Goal: Task Accomplishment & Management: Manage account settings

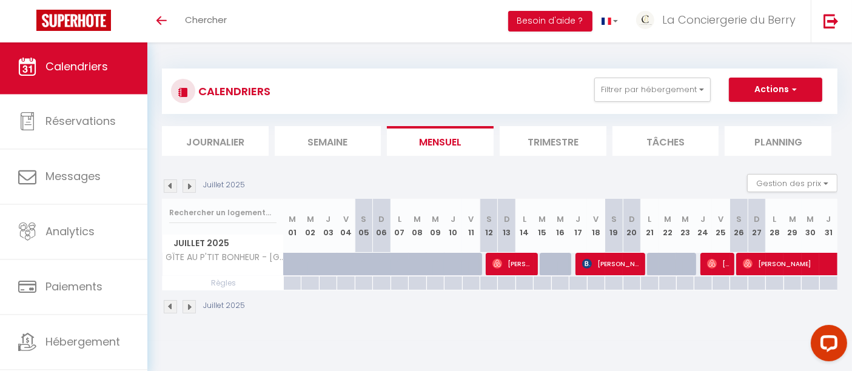
click at [70, 73] on span "Calendriers" at bounding box center [77, 66] width 62 height 15
click at [100, 72] on span "Calendriers" at bounding box center [77, 66] width 62 height 15
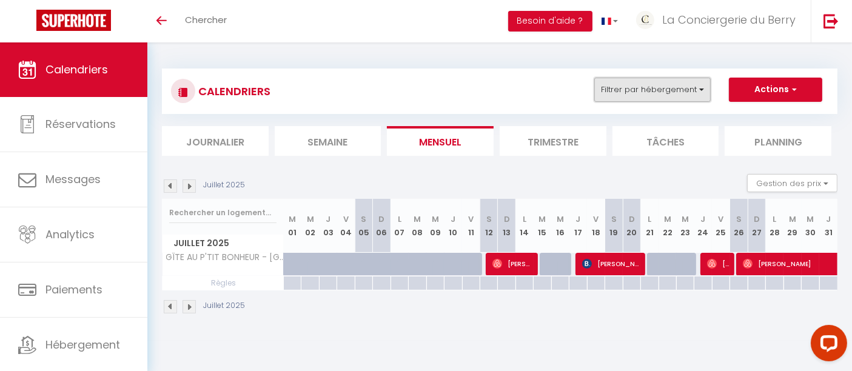
click at [671, 89] on button "Filtrer par hébergement" at bounding box center [653, 90] width 116 height 24
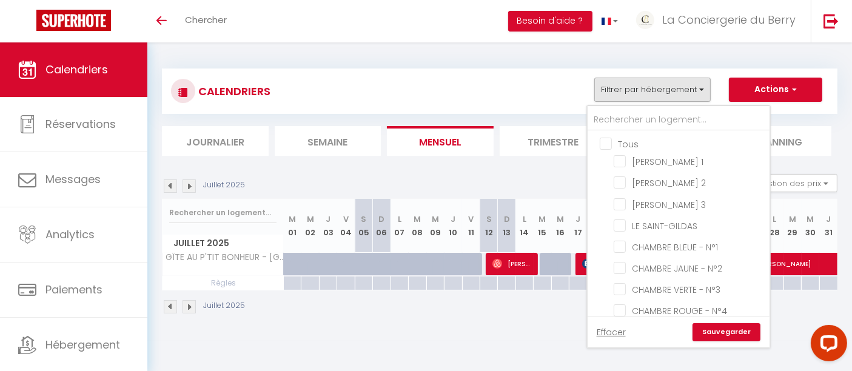
click at [626, 135] on ul "Tous [PERSON_NAME] 1 [PERSON_NAME] 2 [PERSON_NAME] 3 LE SAINT-GILDAS CHAMBRE BL…" at bounding box center [679, 342] width 182 height 423
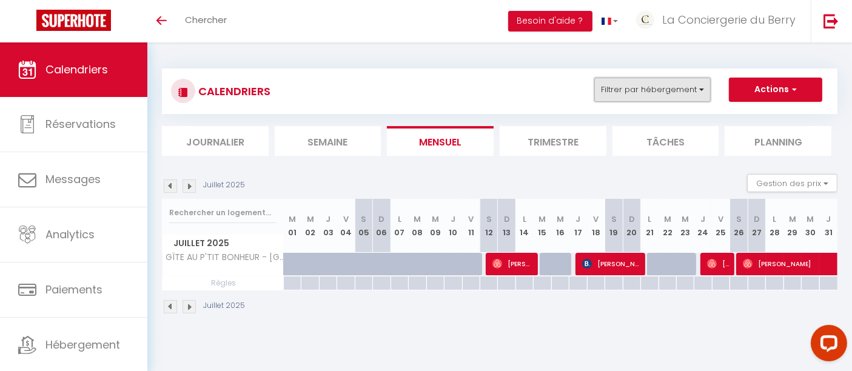
click at [641, 91] on button "Filtrer par hébergement" at bounding box center [653, 90] width 116 height 24
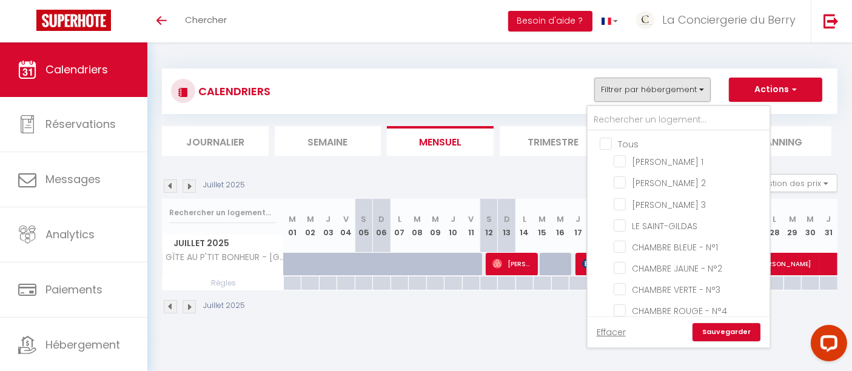
click at [608, 139] on input "Tous" at bounding box center [691, 143] width 182 height 12
checkbox input "true"
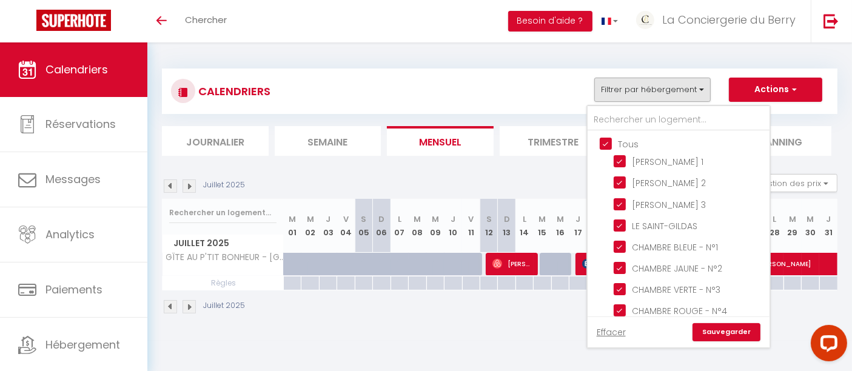
checkbox input "true"
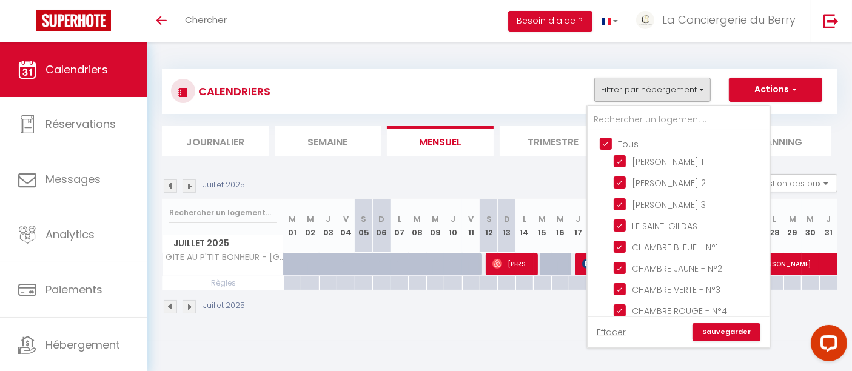
checkbox input "true"
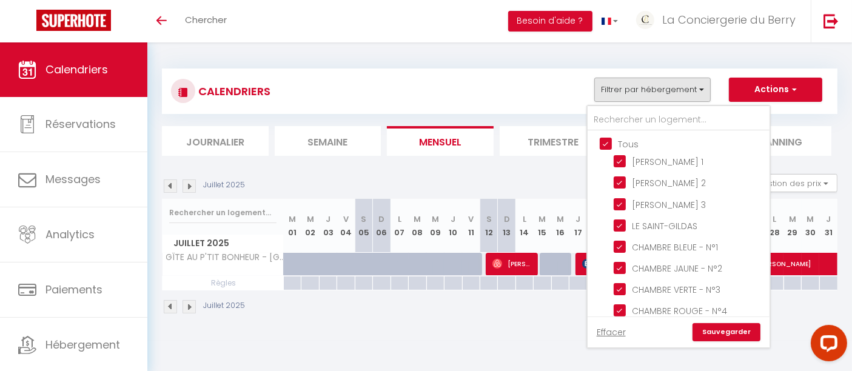
checkbox input "true"
click at [729, 334] on link "Sauvegarder" at bounding box center [727, 332] width 68 height 18
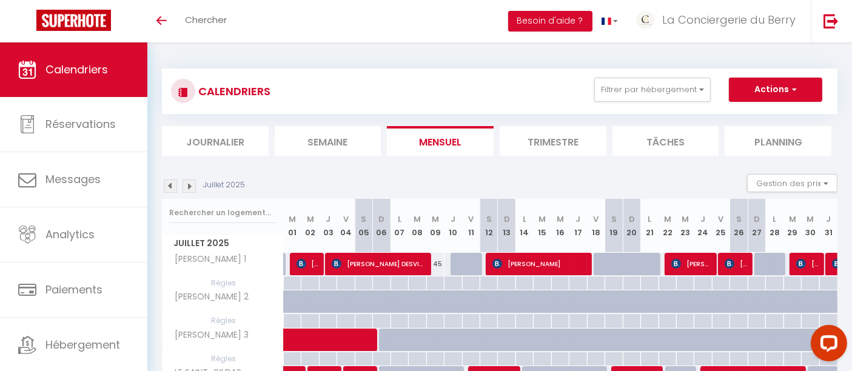
click at [189, 191] on img at bounding box center [189, 186] width 13 height 13
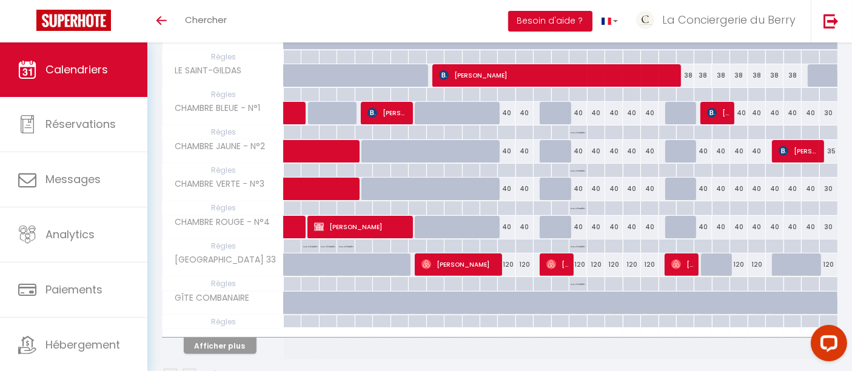
scroll to position [335, 0]
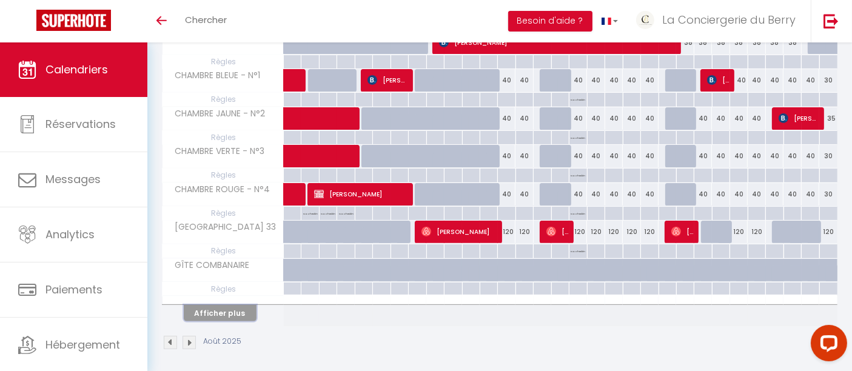
click at [229, 305] on button "Afficher plus" at bounding box center [220, 313] width 73 height 16
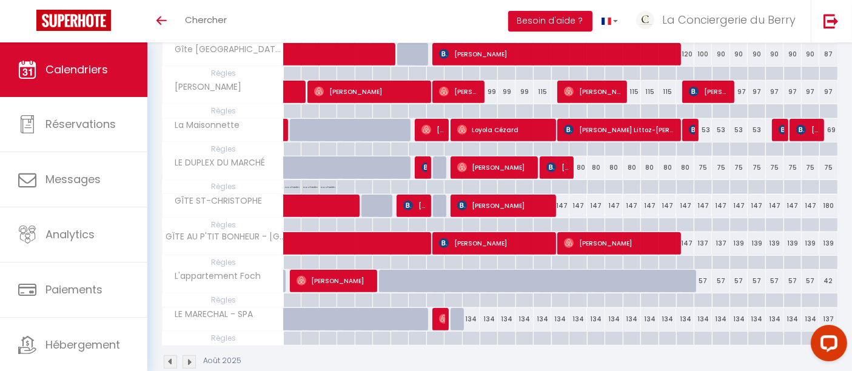
scroll to position [606, 0]
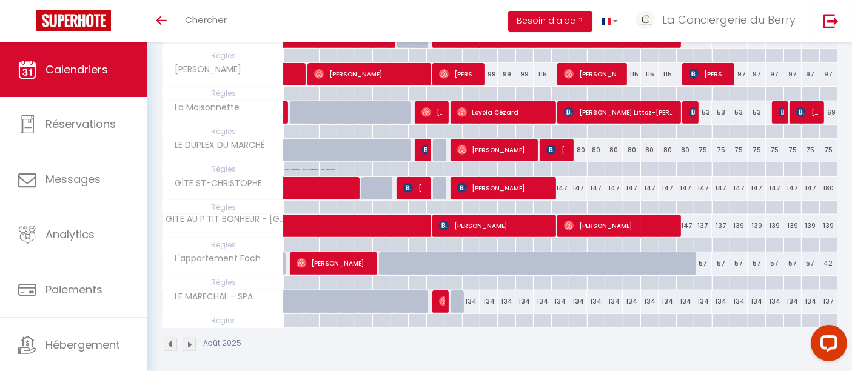
click at [470, 299] on div "134" at bounding box center [471, 302] width 18 height 22
type input "134"
type input "Lun 11 Août 2025"
type input "[DATE] Août 2025"
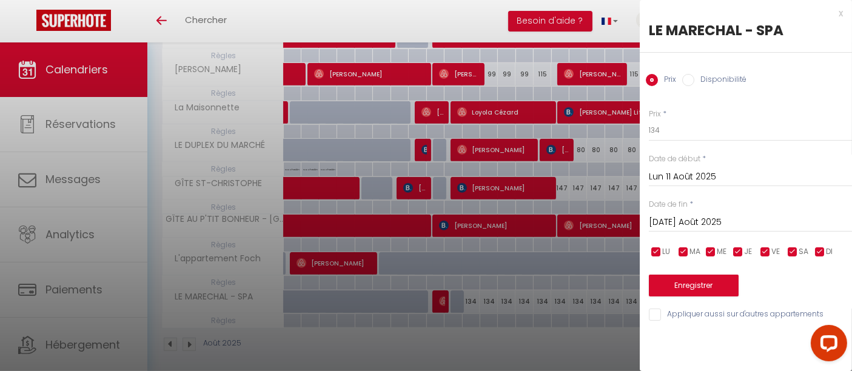
click at [696, 76] on label "Disponibilité" at bounding box center [721, 80] width 52 height 13
click at [695, 76] on input "Disponibilité" at bounding box center [689, 80] width 12 height 12
radio input "true"
radio input "false"
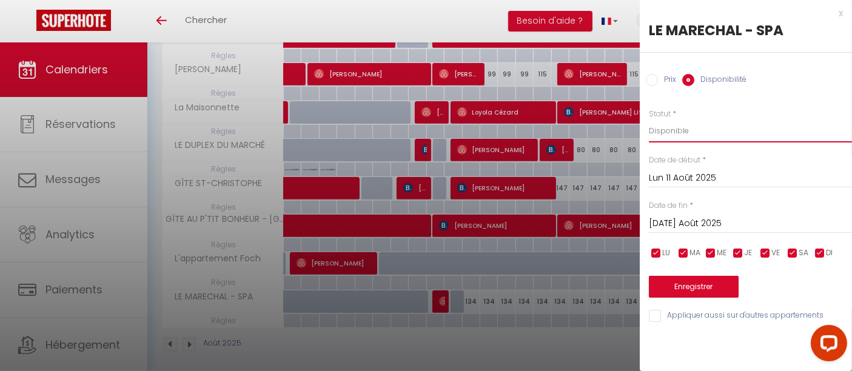
click at [698, 137] on select "Disponible Indisponible" at bounding box center [750, 131] width 203 height 23
select select "0"
click at [649, 120] on select "Disponible Indisponible" at bounding box center [750, 131] width 203 height 23
click at [696, 292] on button "Enregistrer" at bounding box center [694, 287] width 90 height 22
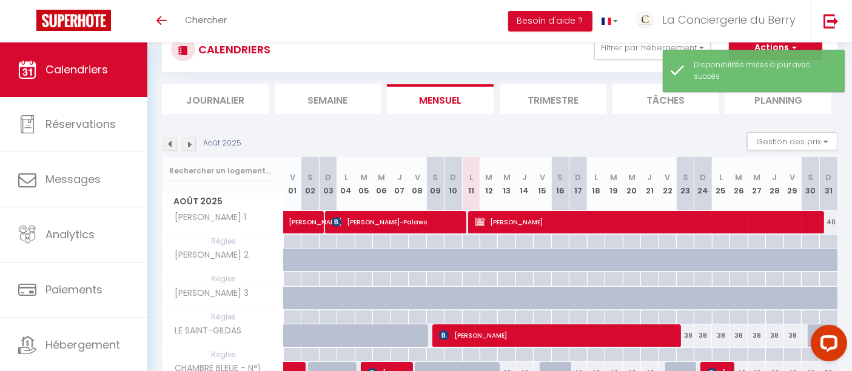
scroll to position [335, 0]
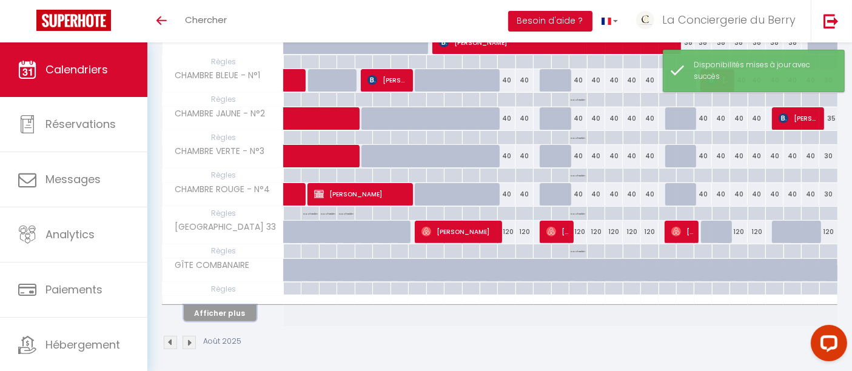
click at [248, 305] on button "Afficher plus" at bounding box center [220, 313] width 73 height 16
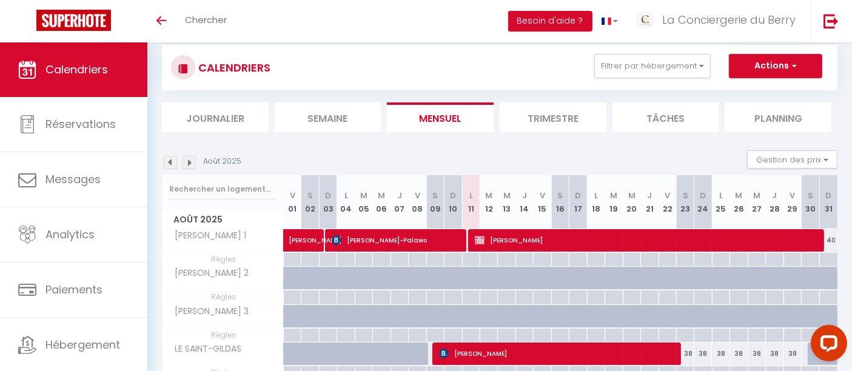
scroll to position [0, 0]
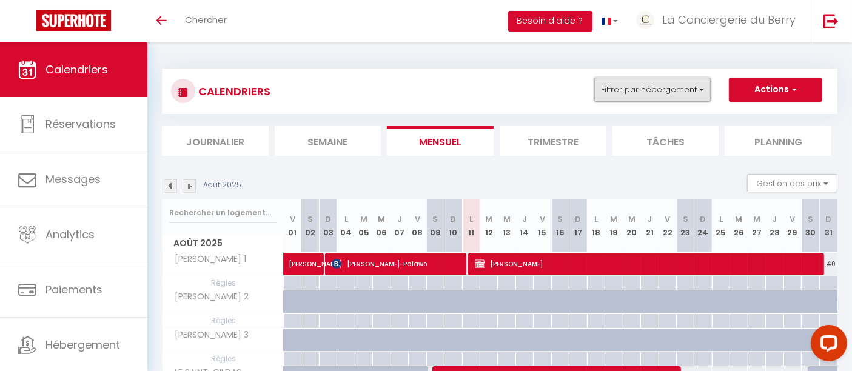
click at [685, 87] on button "Filtrer par hébergement" at bounding box center [653, 90] width 116 height 24
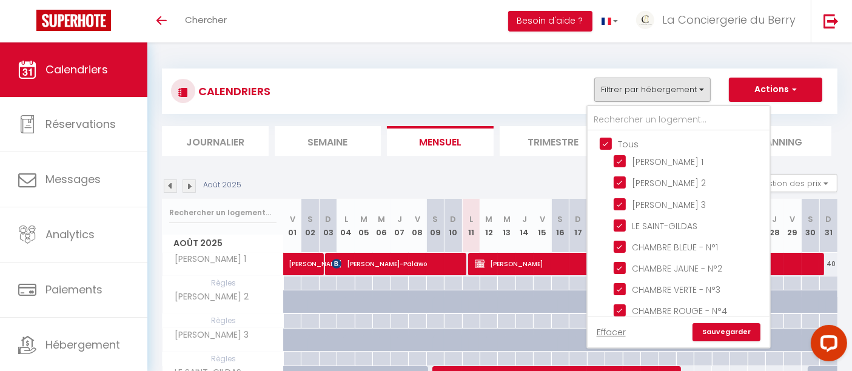
click at [613, 141] on input "Tous" at bounding box center [691, 143] width 182 height 12
checkbox input "false"
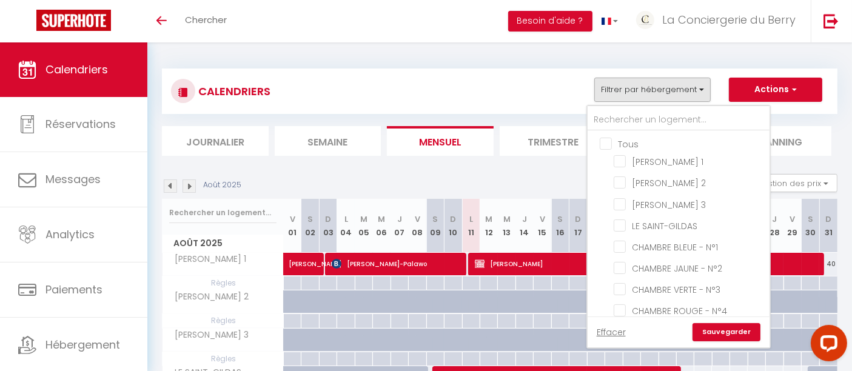
checkbox input "false"
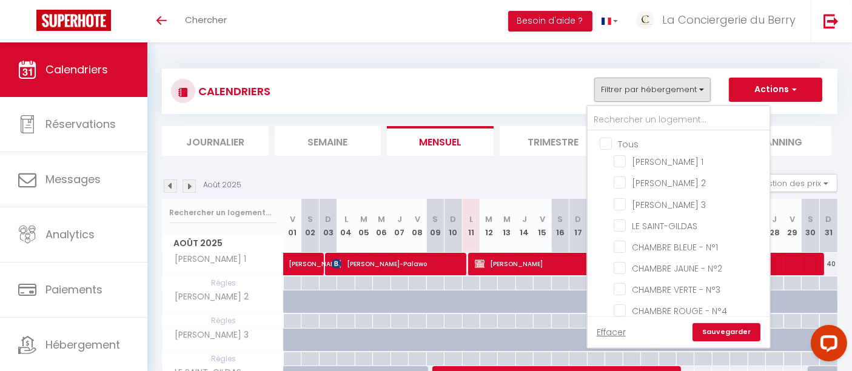
checkbox input "false"
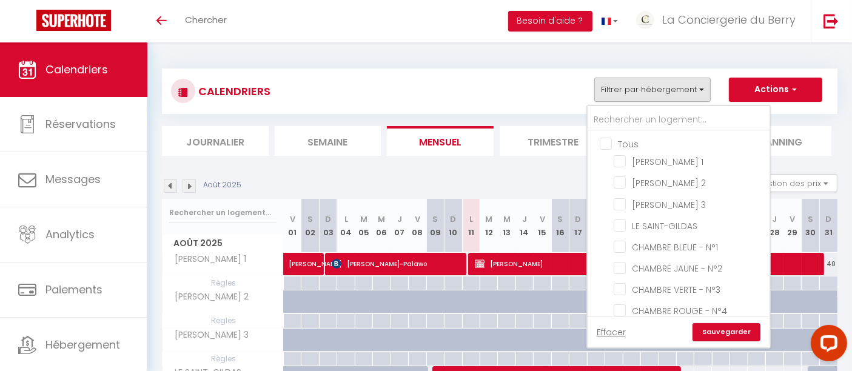
checkbox input "false"
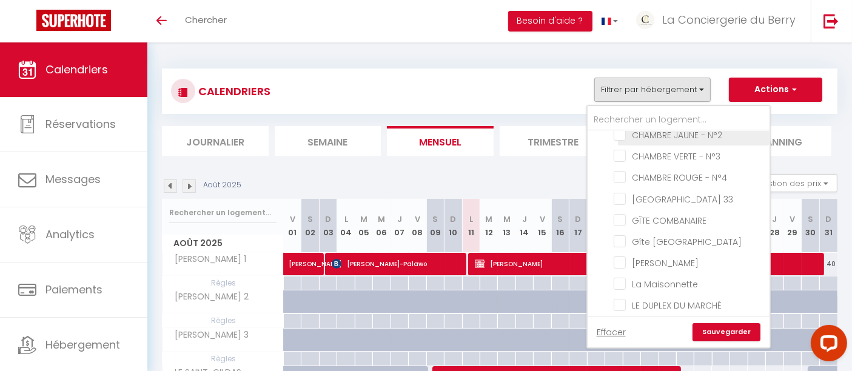
scroll to position [135, 0]
click at [623, 240] on input "Gîte [GEOGRAPHIC_DATA]" at bounding box center [690, 240] width 152 height 12
checkbox input "true"
click at [744, 337] on link "Sauvegarder" at bounding box center [727, 332] width 68 height 18
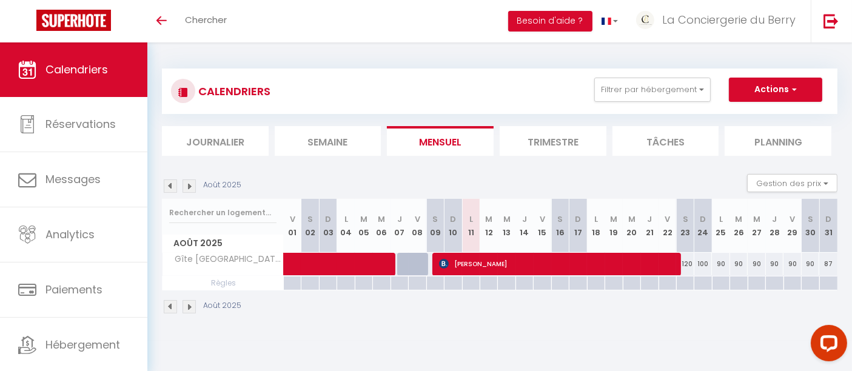
click at [175, 187] on img at bounding box center [170, 186] width 13 height 13
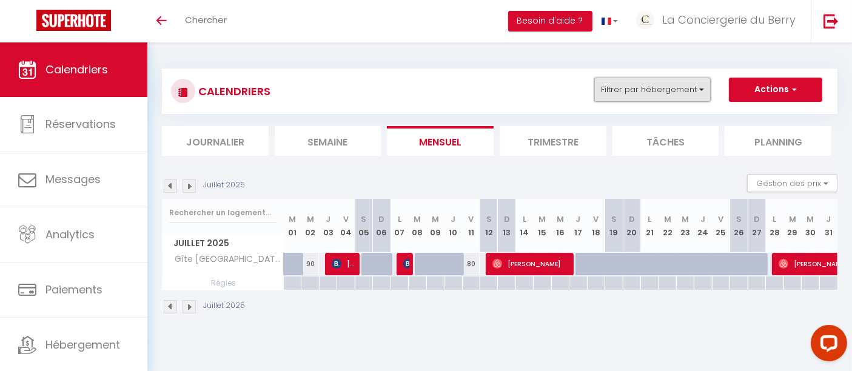
click at [681, 91] on button "Filtrer par hébergement" at bounding box center [653, 90] width 116 height 24
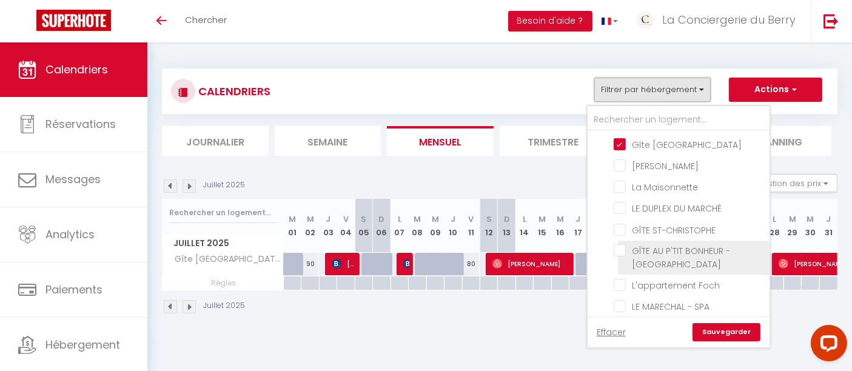
scroll to position [231, 0]
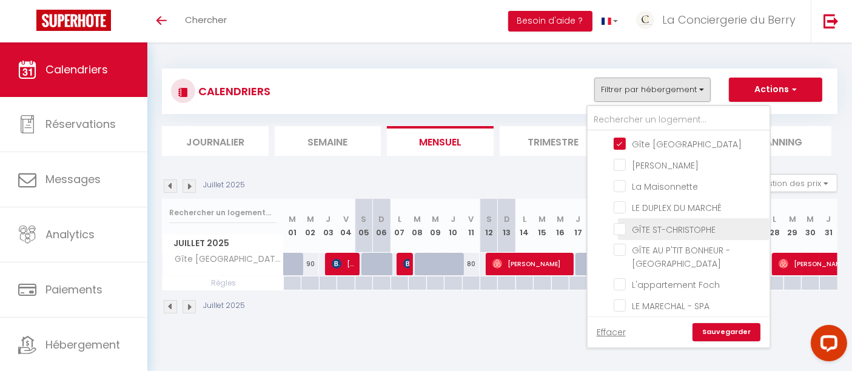
click at [624, 226] on input "GÎTE ST-CHRISTOPHE" at bounding box center [690, 228] width 152 height 12
checkbox input "true"
click at [715, 329] on link "Sauvegarder" at bounding box center [727, 332] width 68 height 18
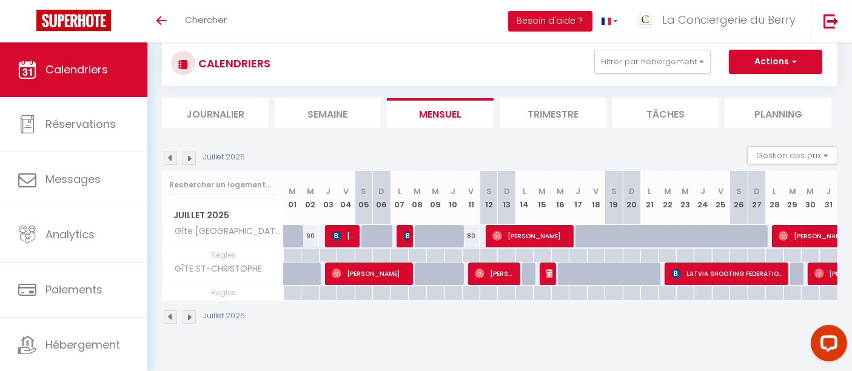
scroll to position [42, 0]
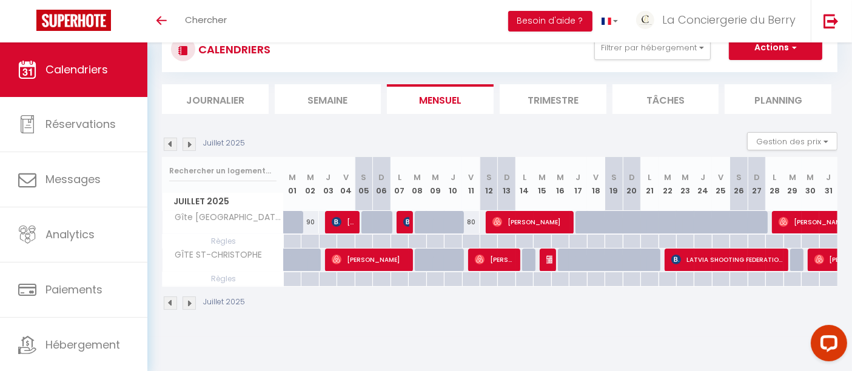
click at [187, 143] on img at bounding box center [189, 144] width 13 height 13
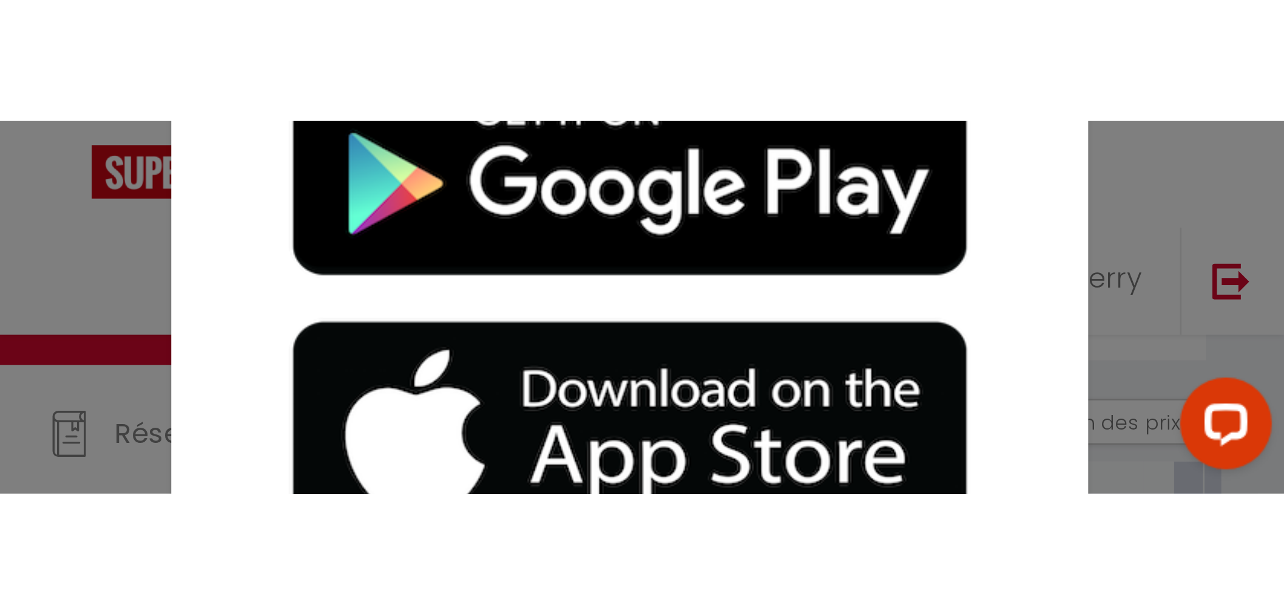
scroll to position [42, 0]
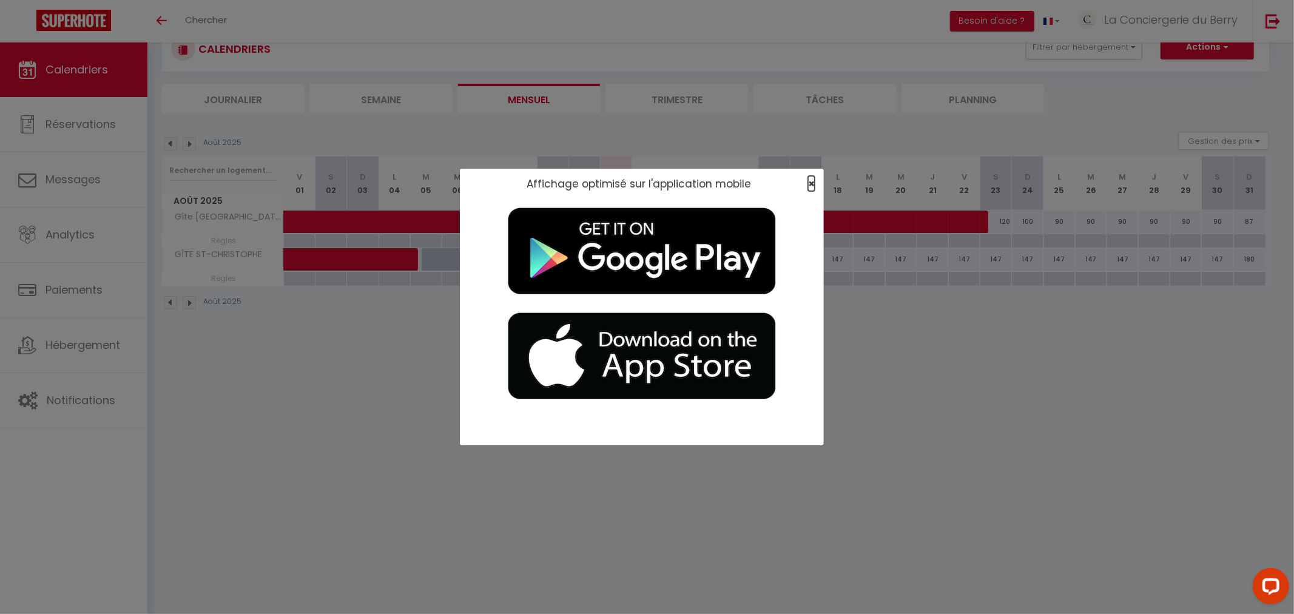
click at [812, 180] on span "×" at bounding box center [811, 183] width 7 height 15
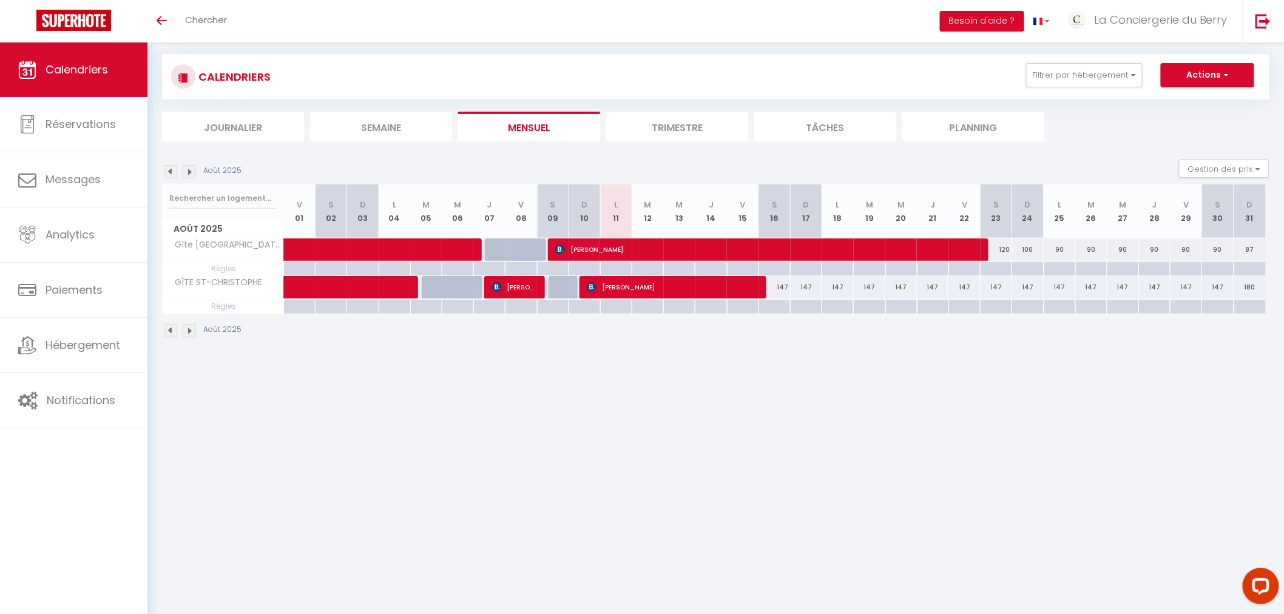
scroll to position [0, 0]
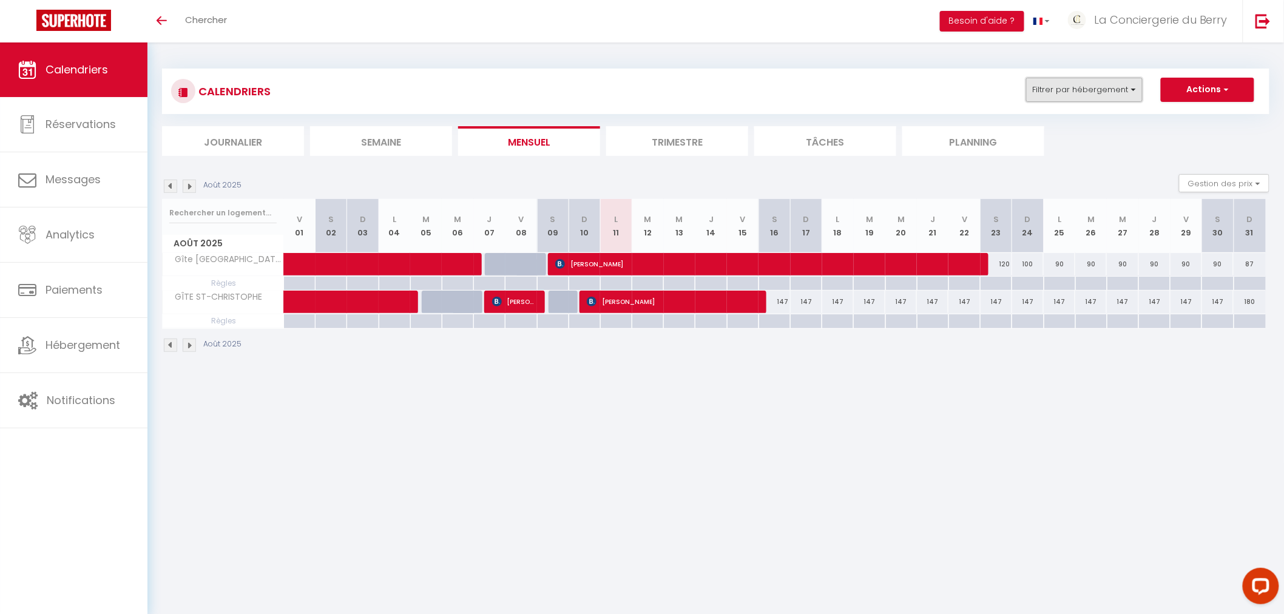
click at [852, 84] on button "Filtrer par hébergement" at bounding box center [1084, 90] width 116 height 24
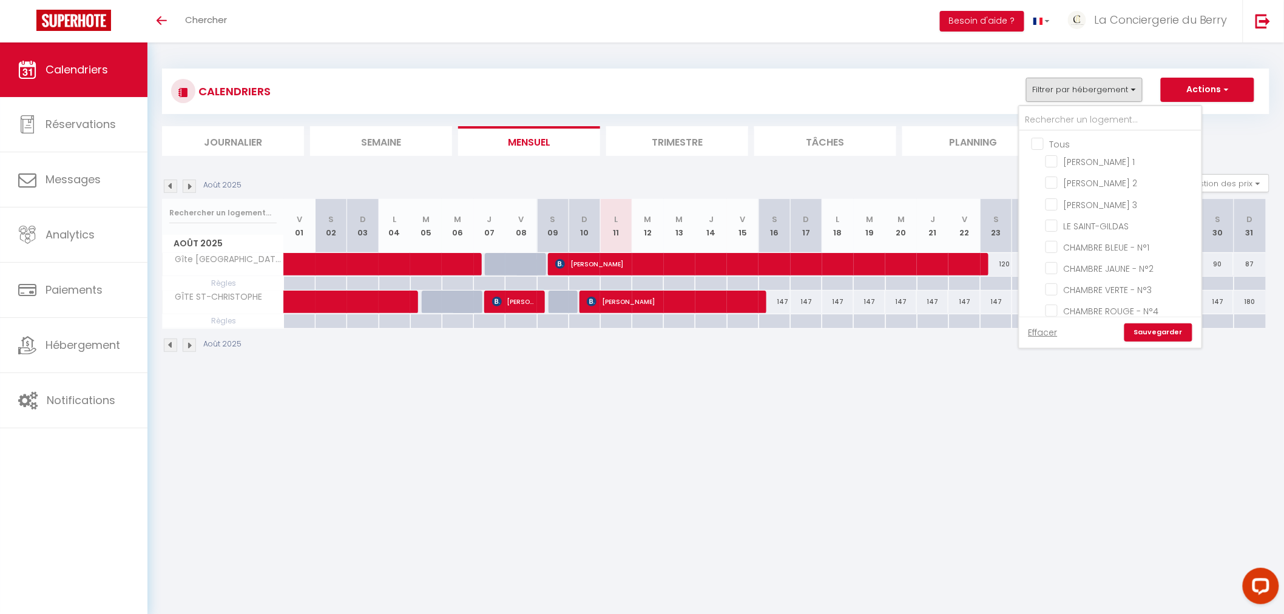
click at [852, 147] on input "Tous" at bounding box center [1122, 143] width 182 height 12
checkbox input "true"
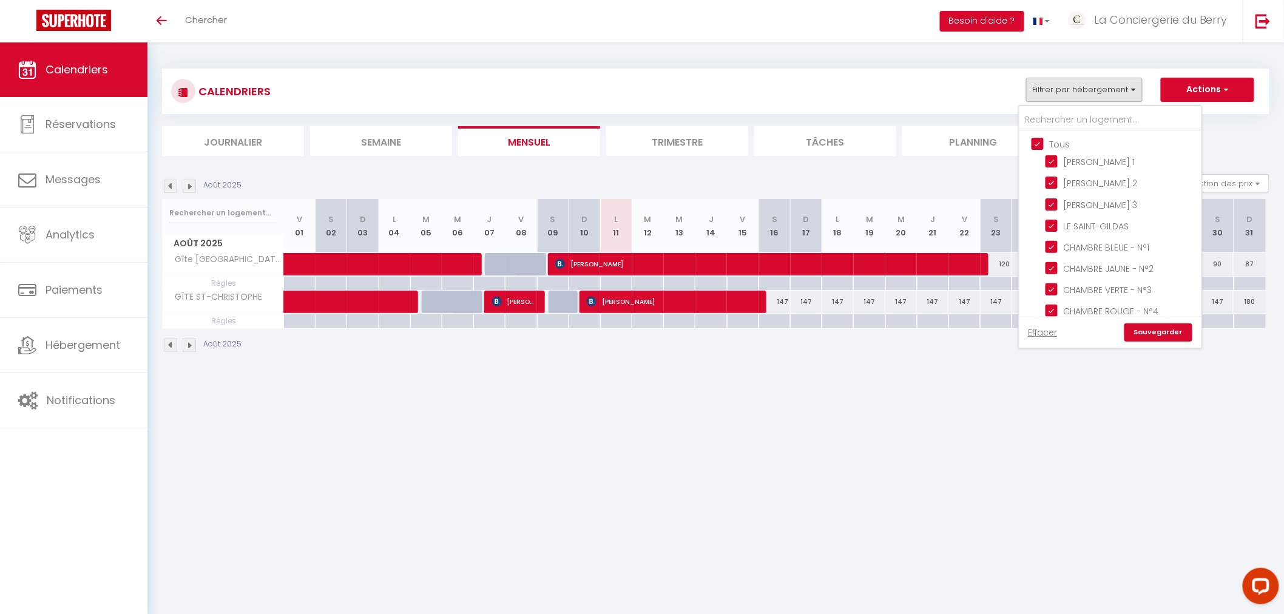
checkbox input "true"
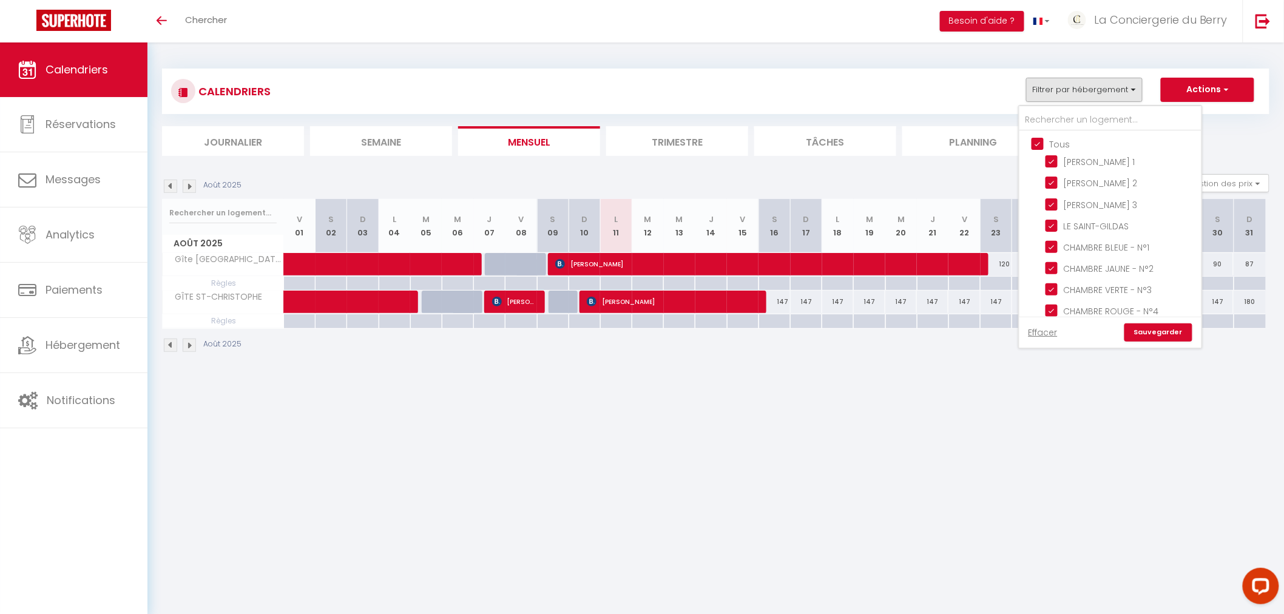
checkbox input "true"
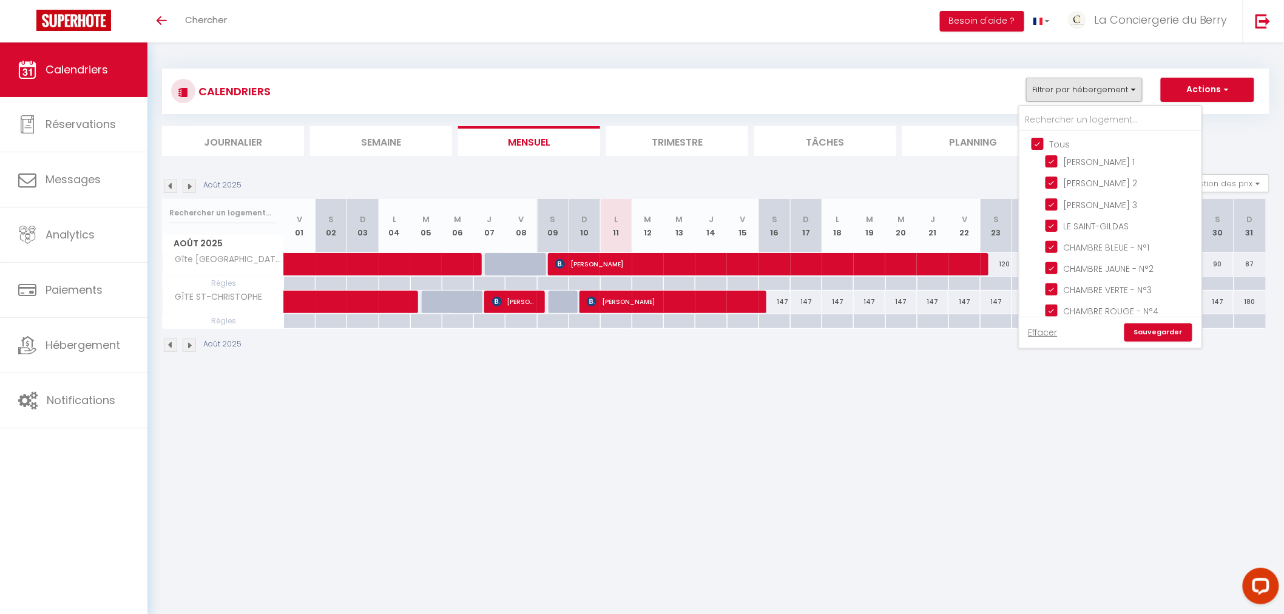
checkbox input "true"
click at [852, 332] on link "Sauvegarder" at bounding box center [1158, 332] width 68 height 18
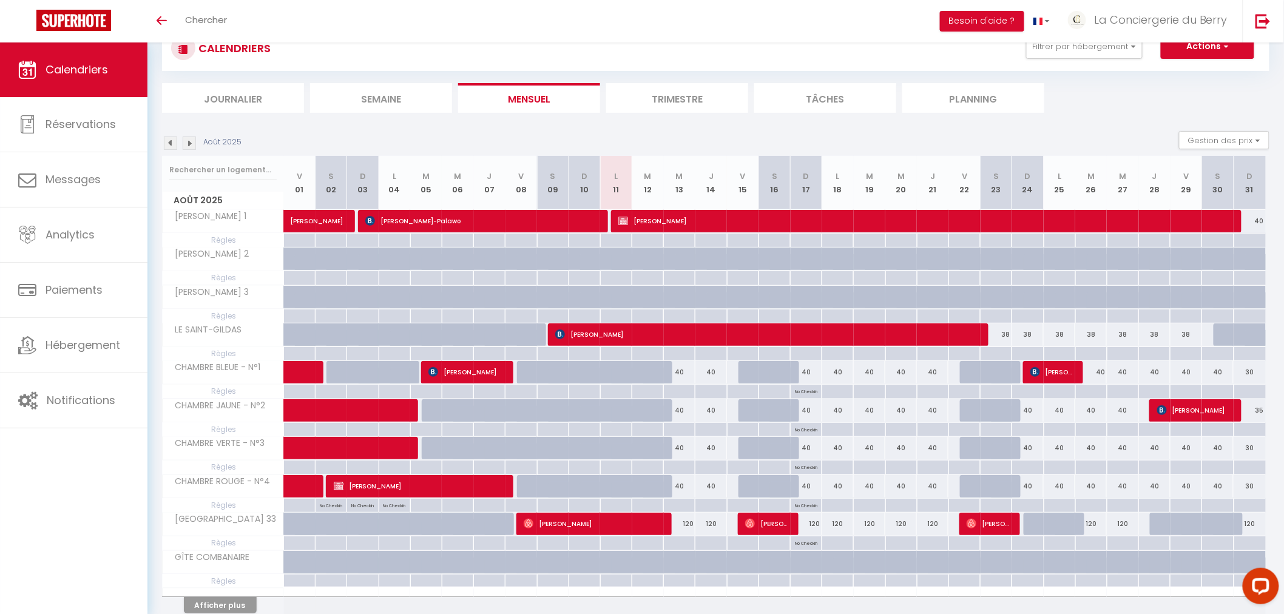
scroll to position [99, 0]
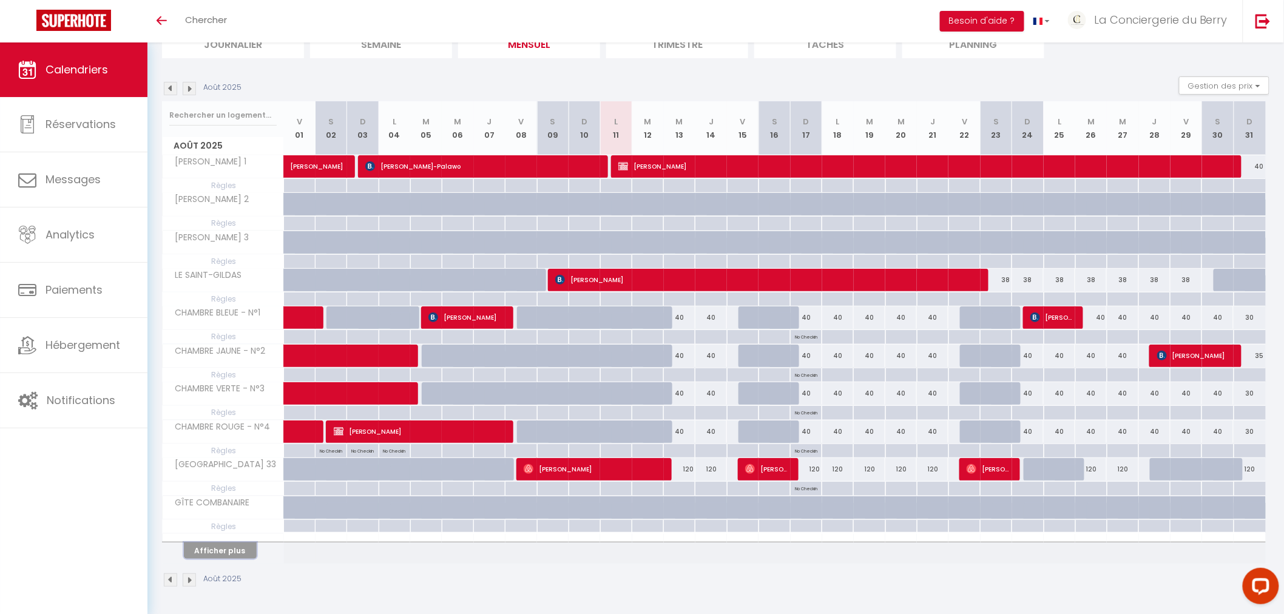
click at [229, 371] on button "Afficher plus" at bounding box center [220, 550] width 73 height 16
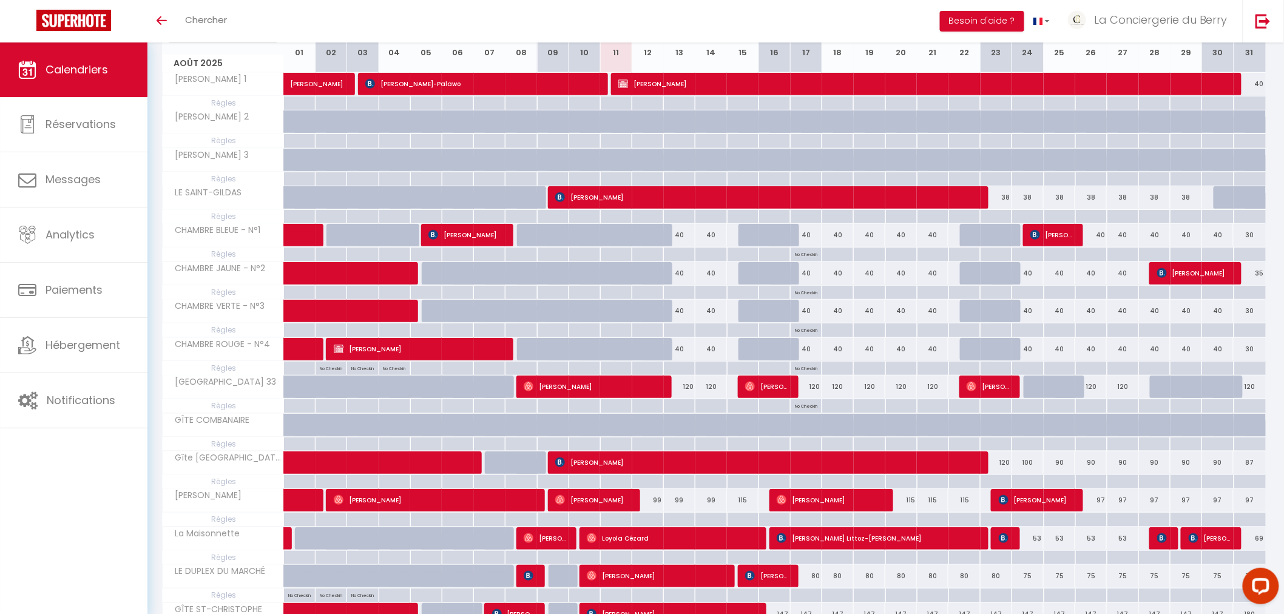
scroll to position [0, 0]
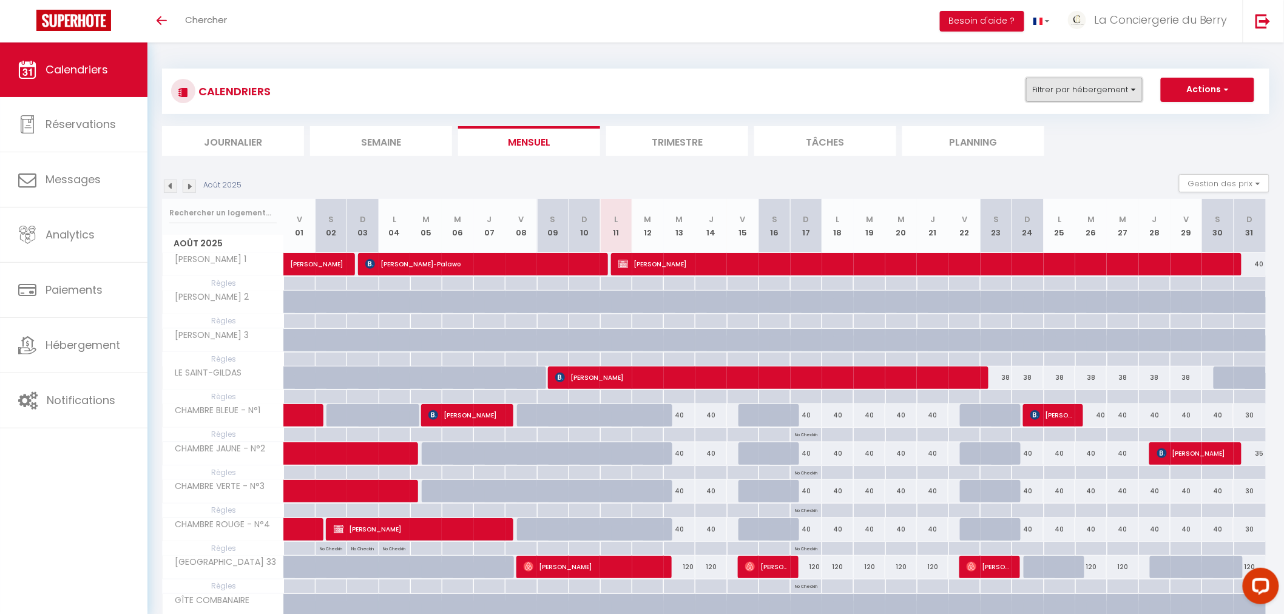
click at [852, 85] on button "Filtrer par hébergement" at bounding box center [1084, 90] width 116 height 24
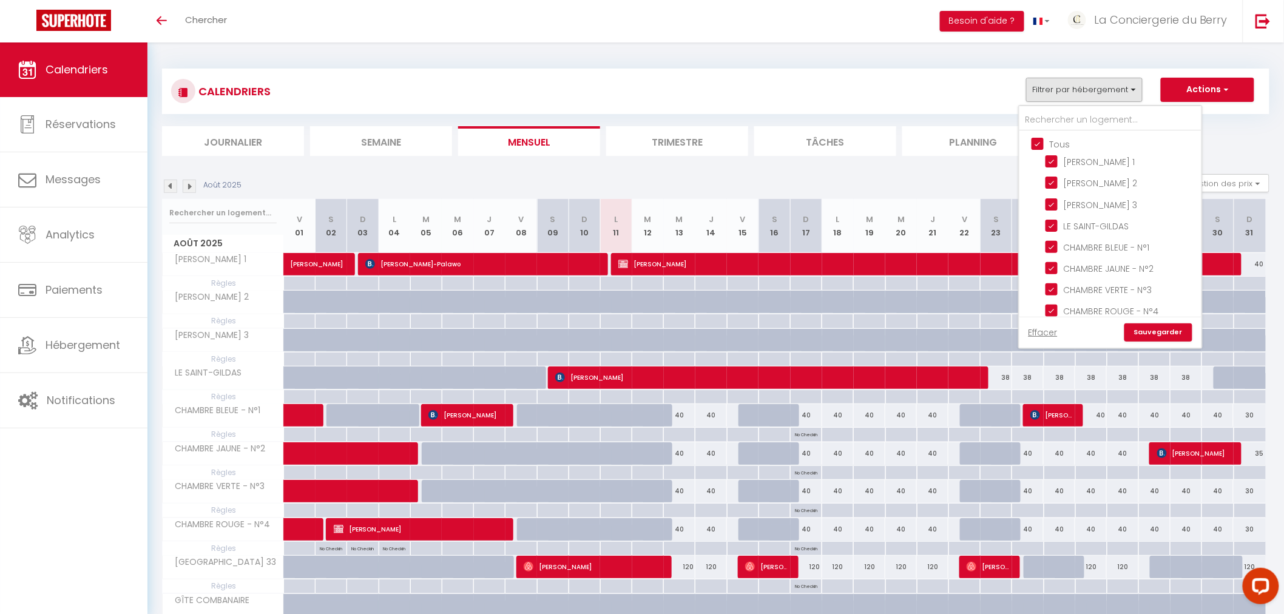
click at [852, 135] on ul "Tous [PERSON_NAME] 1 [PERSON_NAME] 2 [PERSON_NAME] 3 LE SAINT-GILDAS CHAMBRE BL…" at bounding box center [1110, 342] width 182 height 423
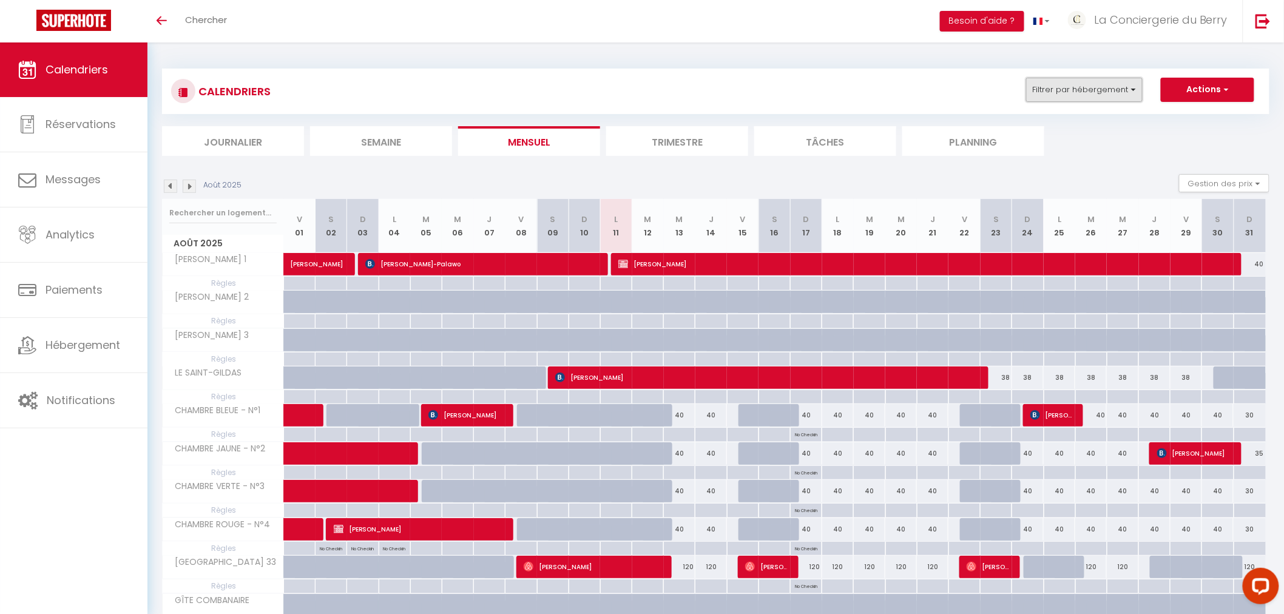
click at [852, 86] on button "Filtrer par hébergement" at bounding box center [1084, 90] width 116 height 24
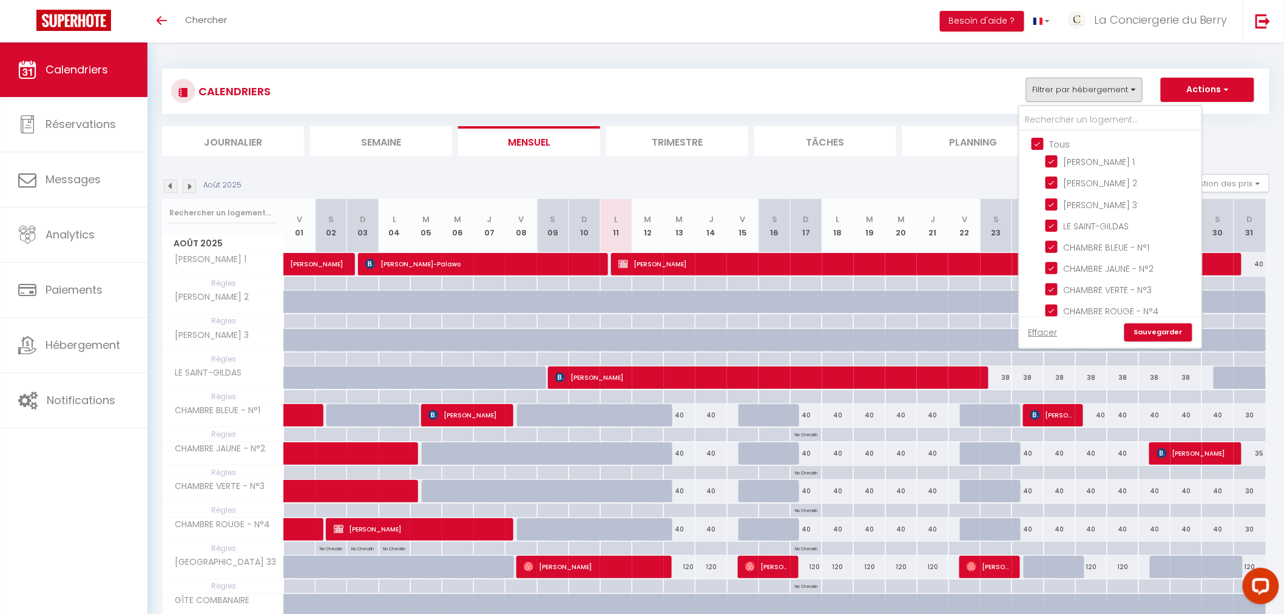
click at [852, 132] on ul "Tous [PERSON_NAME] 1 [PERSON_NAME] 2 [PERSON_NAME] 3 LE SAINT-GILDAS CHAMBRE BL…" at bounding box center [1110, 342] width 182 height 423
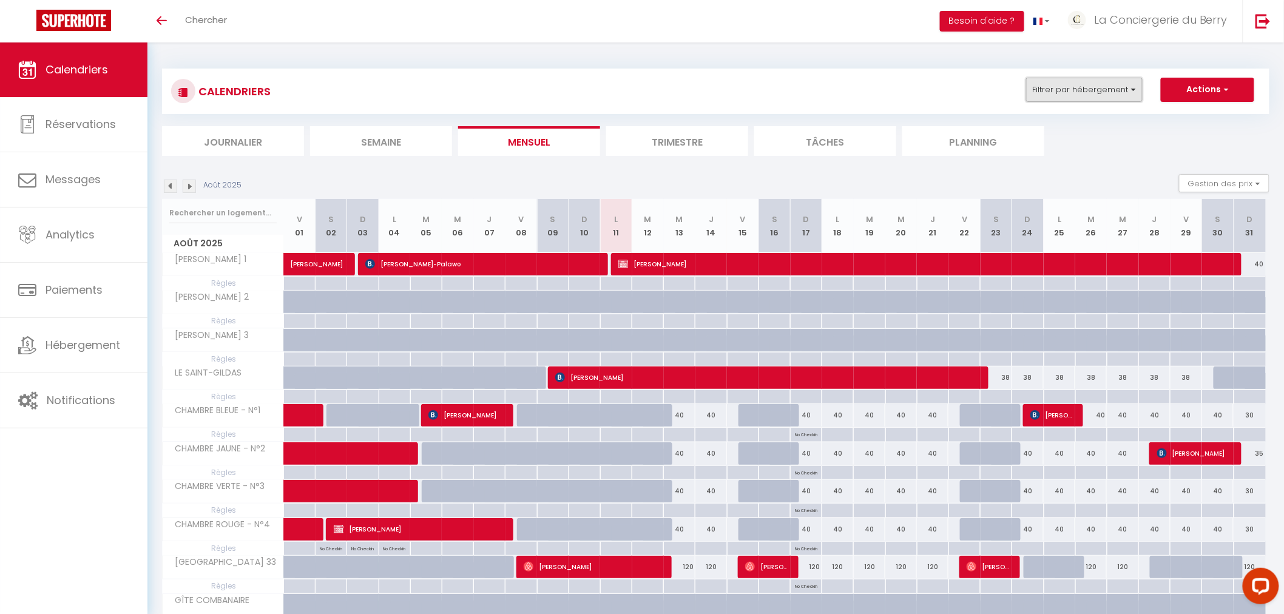
click at [852, 95] on button "Filtrer par hébergement" at bounding box center [1084, 90] width 116 height 24
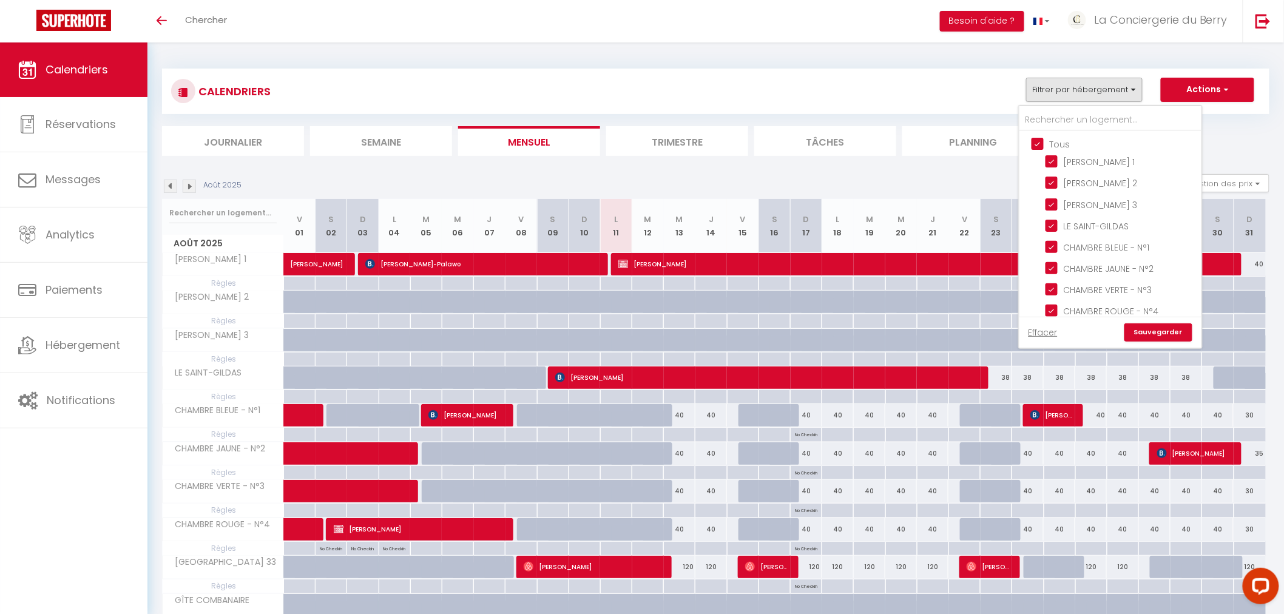
click at [852, 148] on input "Tous" at bounding box center [1122, 143] width 182 height 12
checkbox input "false"
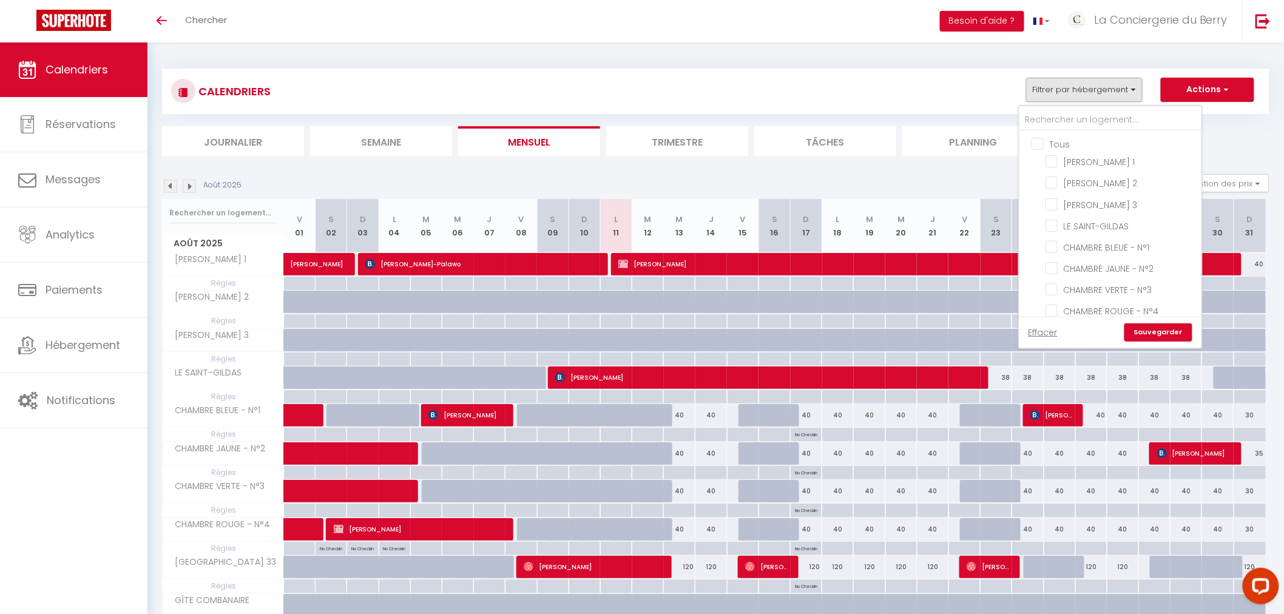
checkbox input "false"
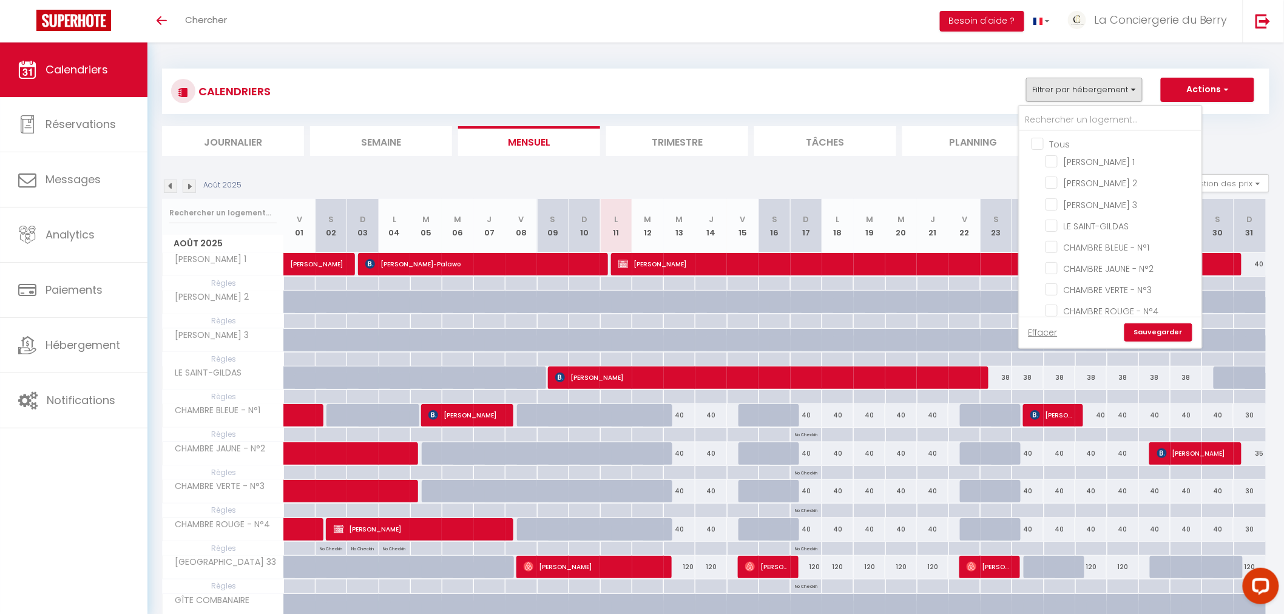
checkbox input "false"
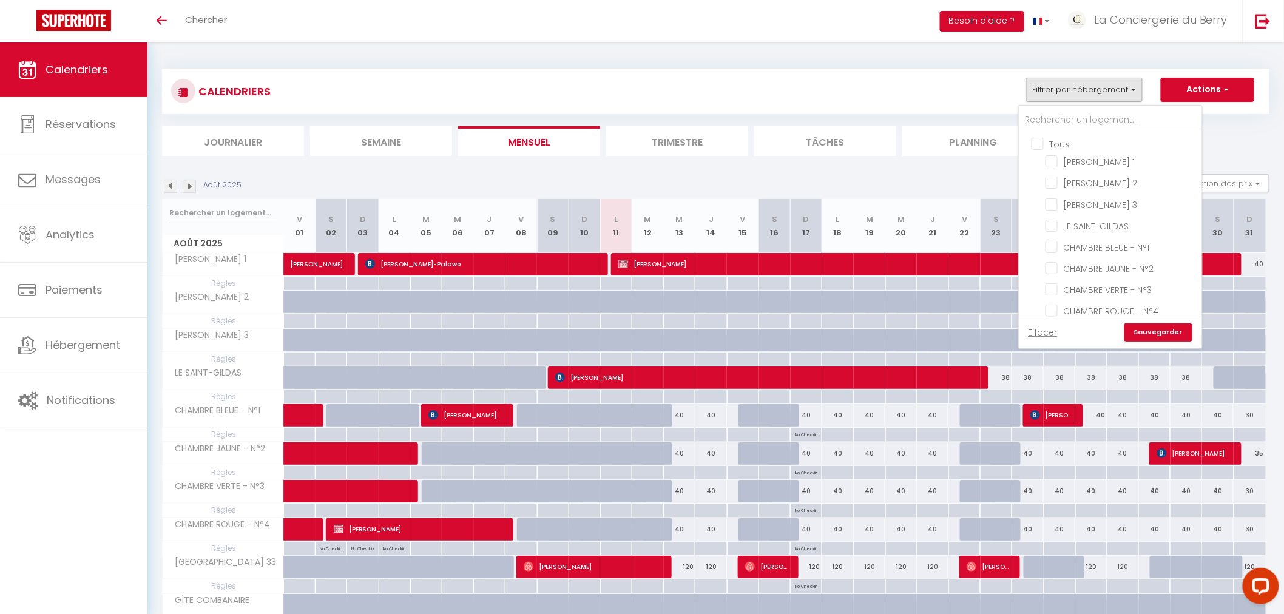
checkbox input "false"
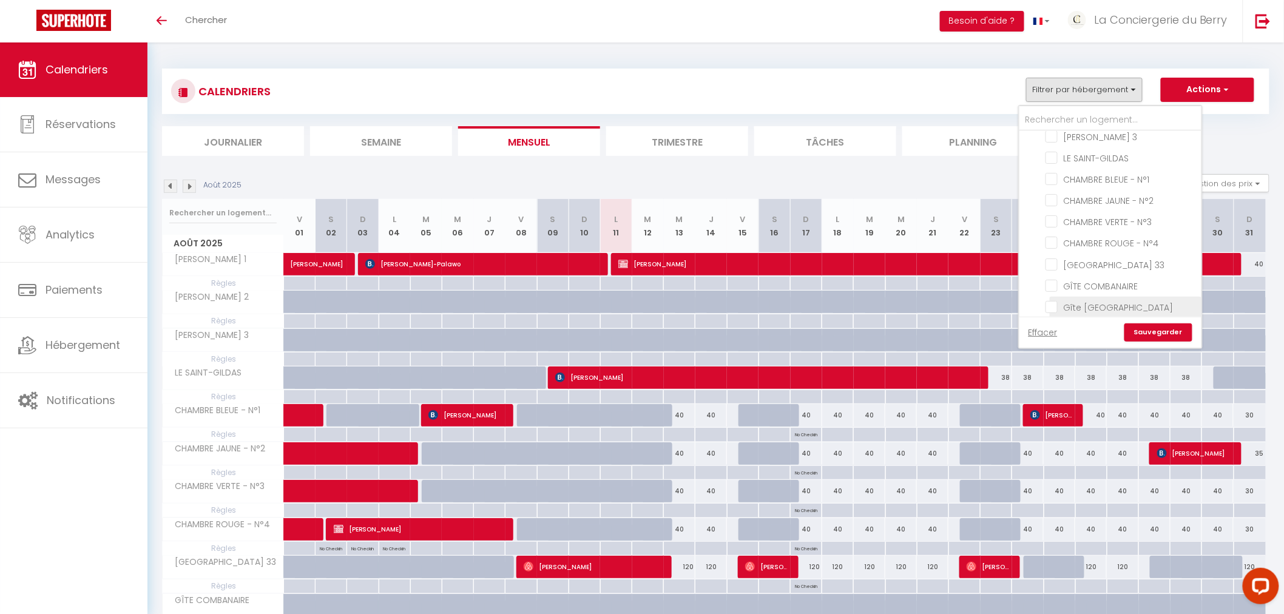
scroll to position [202, 0]
click at [852, 257] on input "GÎTE ST-CHRISTOPHE" at bounding box center [1121, 257] width 152 height 12
checkbox input "true"
click at [852, 325] on link "Sauvegarder" at bounding box center [1158, 332] width 68 height 18
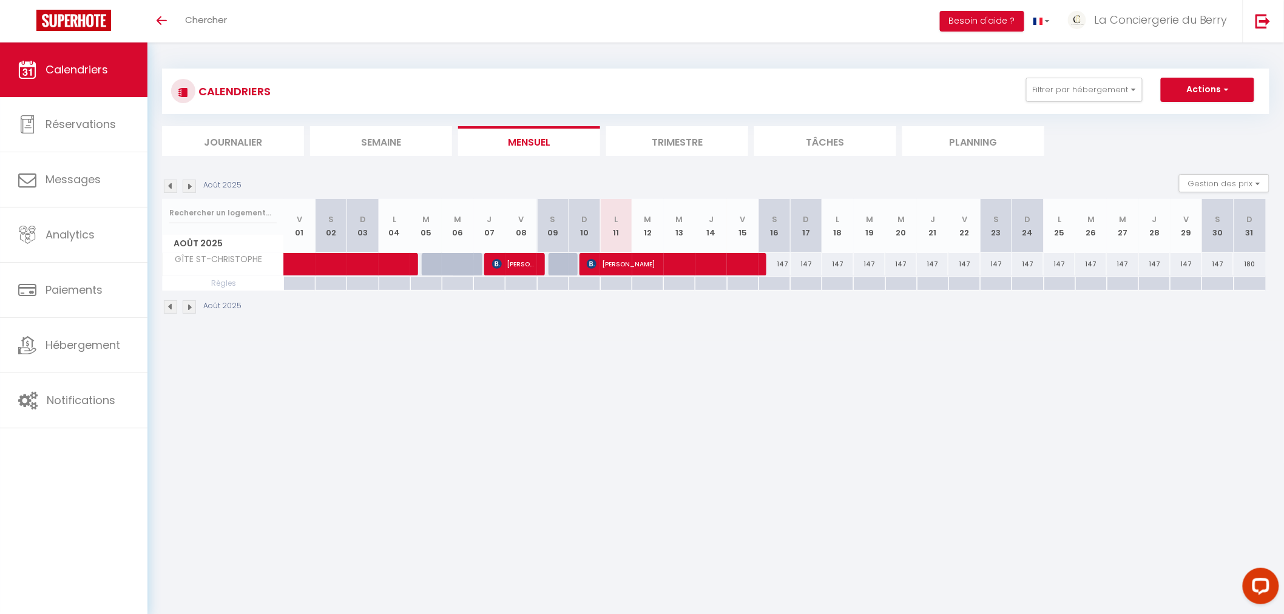
click at [169, 184] on img at bounding box center [170, 186] width 13 height 13
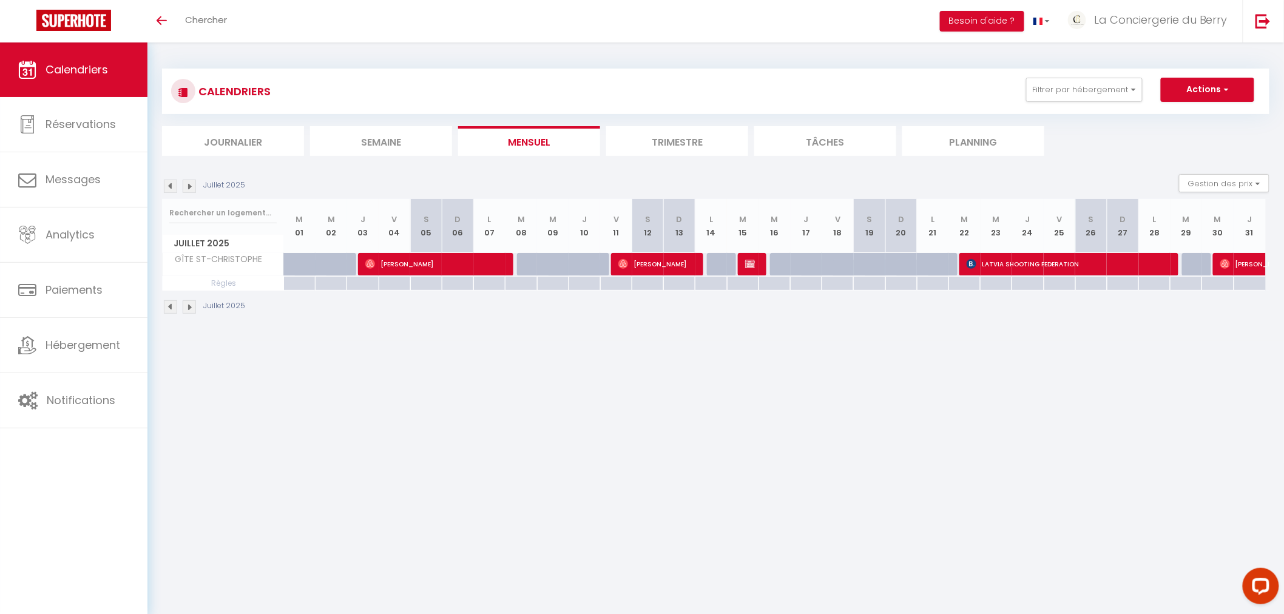
click at [192, 184] on img at bounding box center [189, 186] width 13 height 13
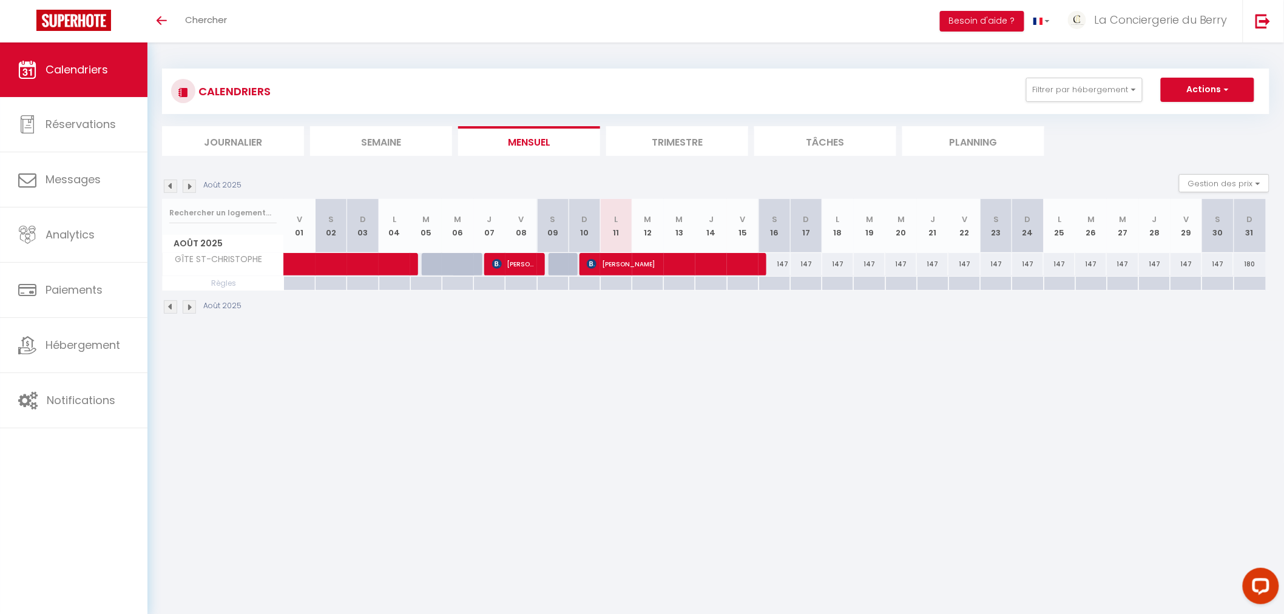
click at [192, 184] on img at bounding box center [189, 186] width 13 height 13
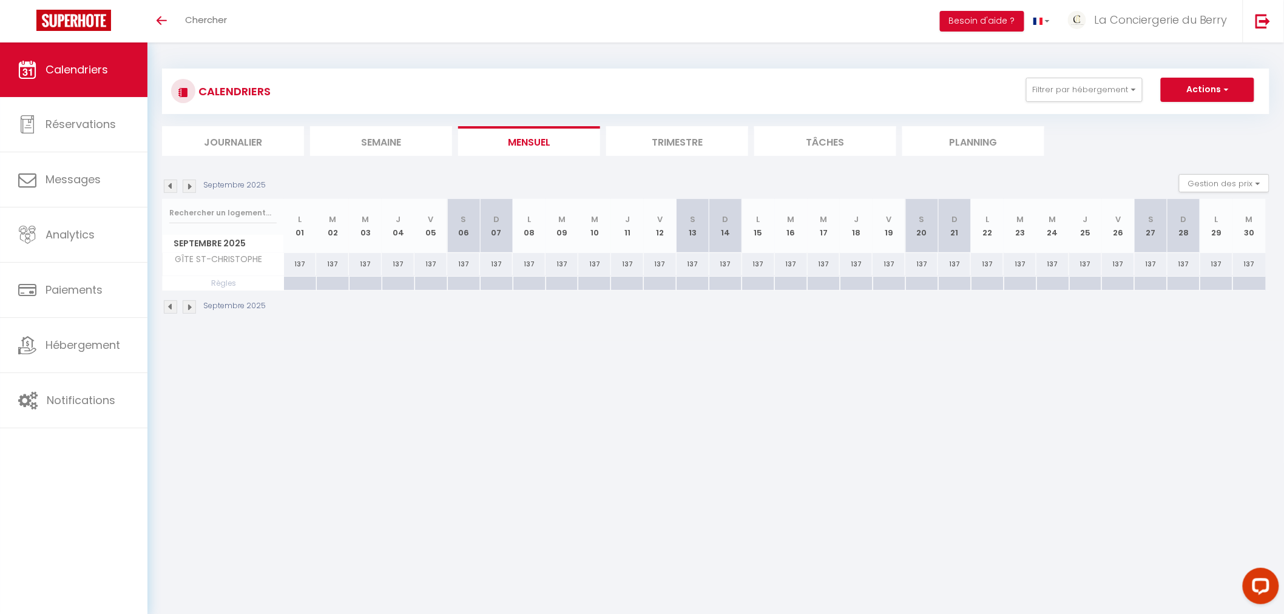
click at [192, 184] on img at bounding box center [189, 186] width 13 height 13
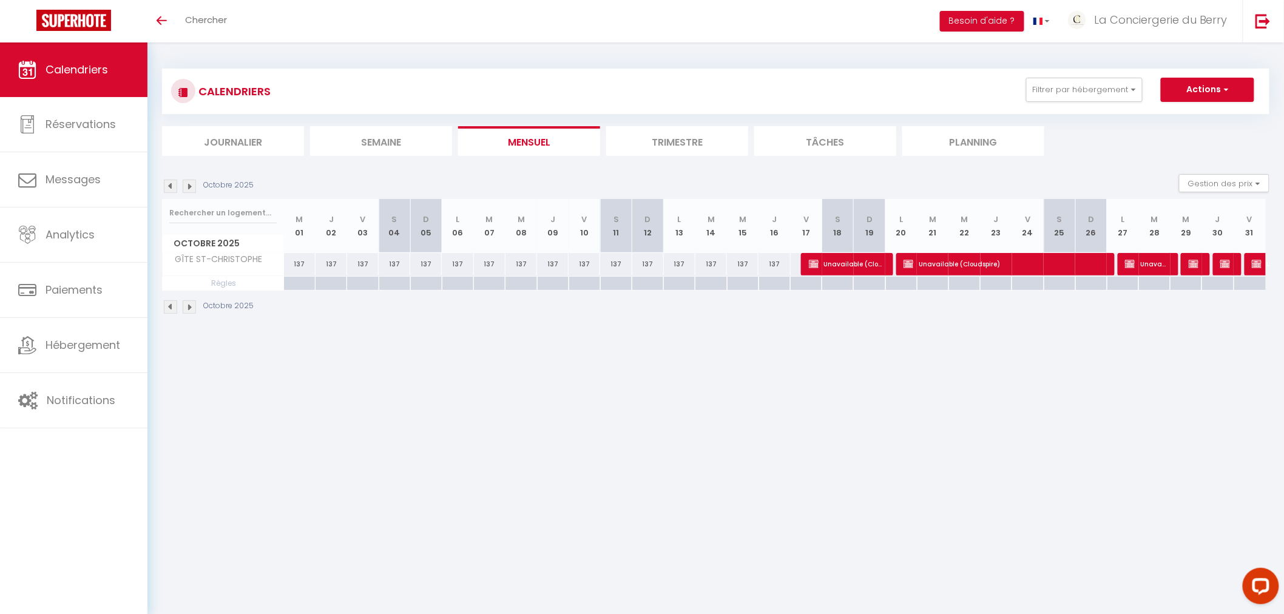
click at [802, 261] on div at bounding box center [817, 264] width 32 height 23
click at [811, 265] on img at bounding box center [814, 264] width 10 height 10
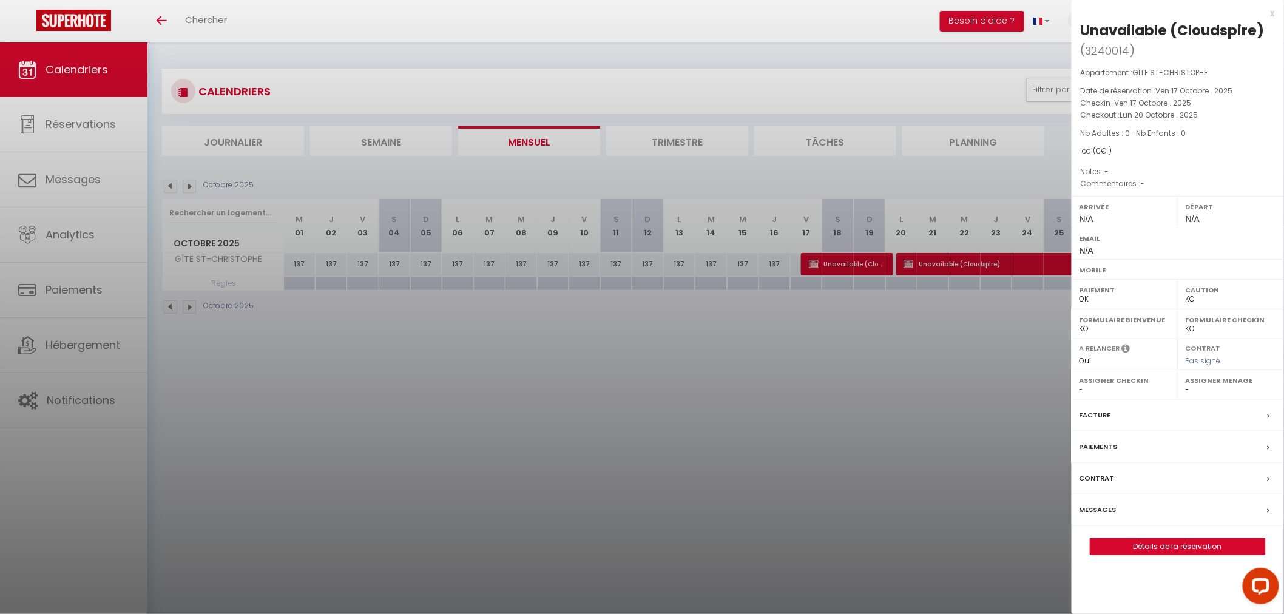
click at [852, 371] on div at bounding box center [642, 307] width 1284 height 614
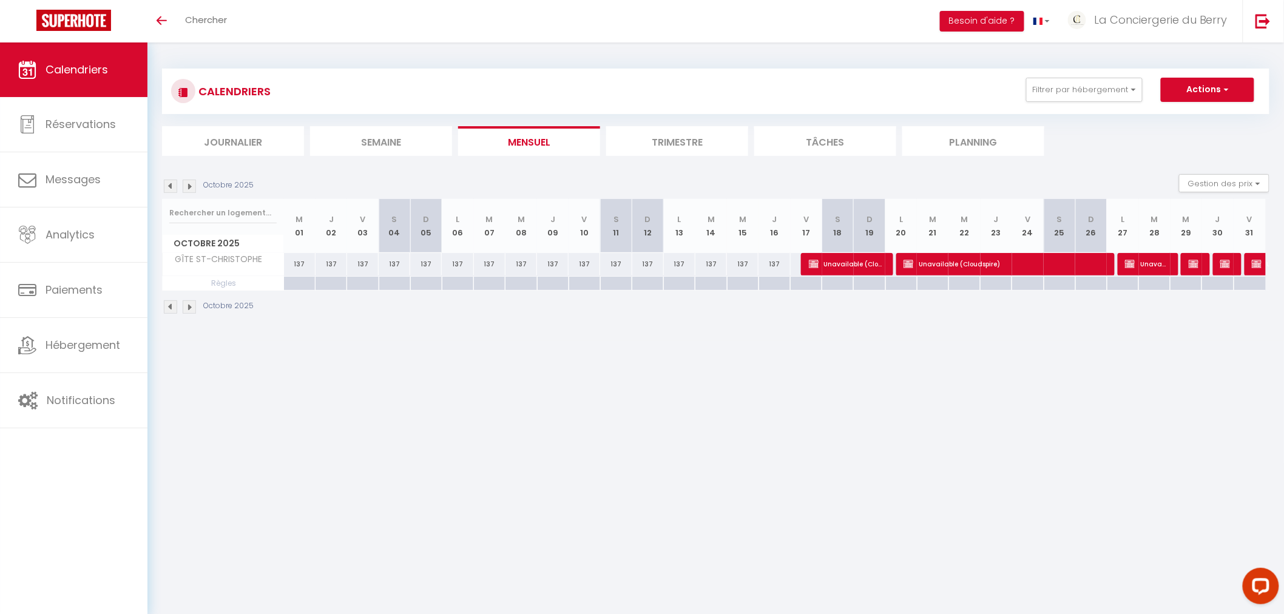
click at [773, 263] on div "137" at bounding box center [774, 264] width 32 height 22
select select "1"
type input "Jeu 16 Octobre 2025"
type input "Ven 17 Octobre 2025"
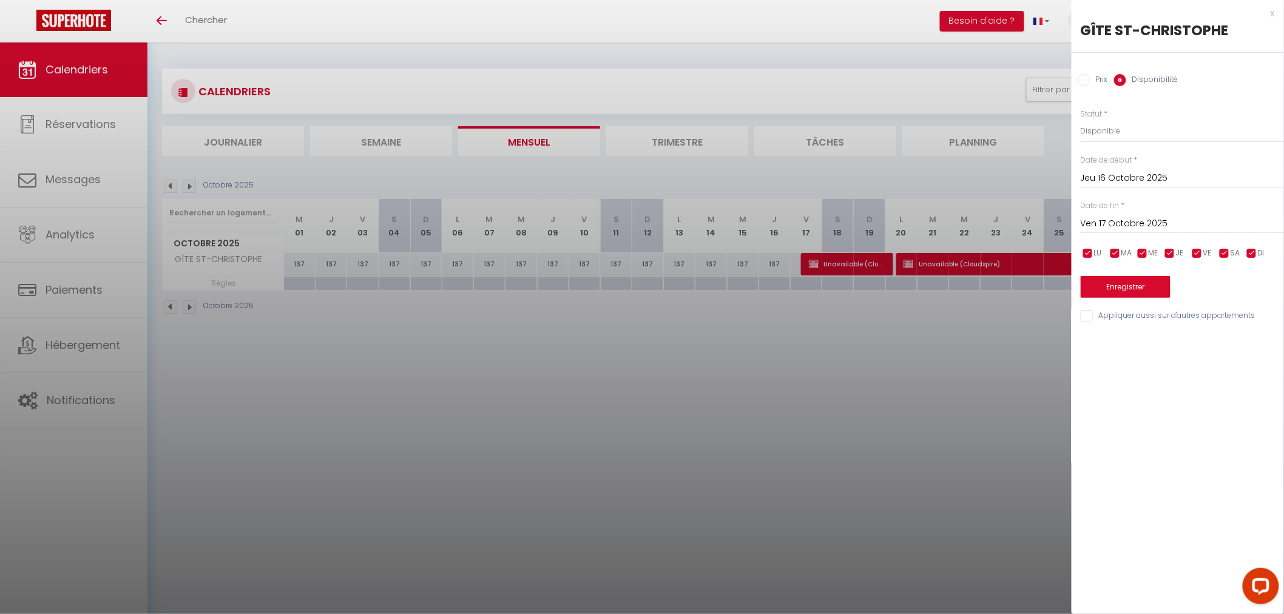
click at [393, 314] on div at bounding box center [642, 307] width 1284 height 614
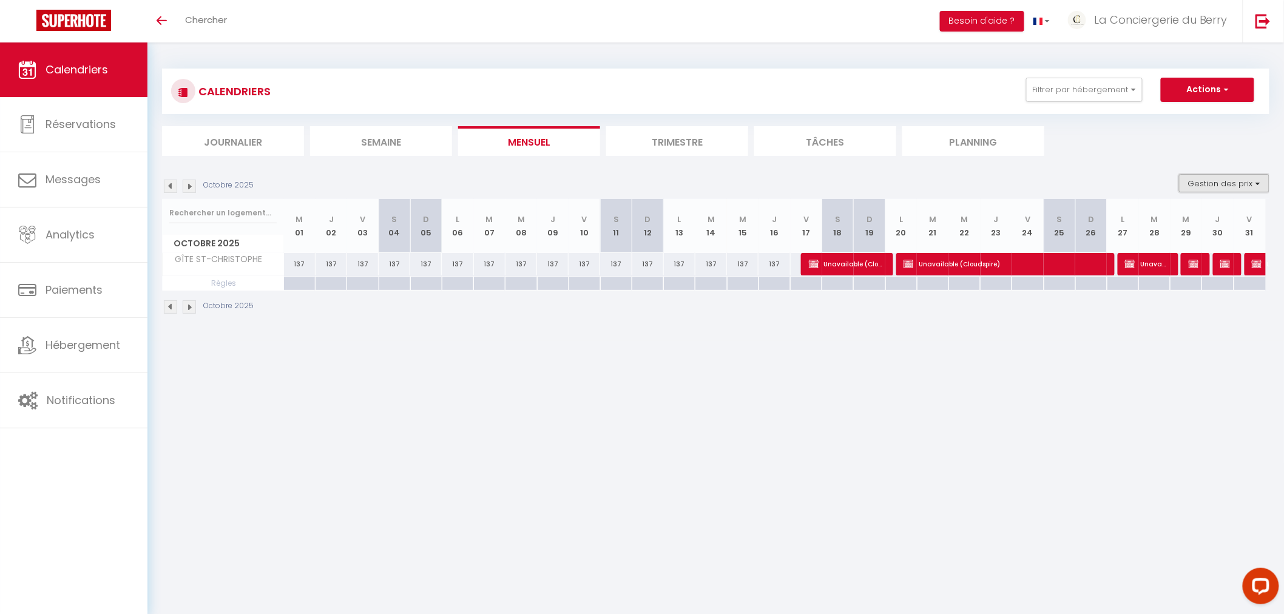
click at [852, 185] on button "Gestion des prix" at bounding box center [1224, 183] width 90 height 18
click at [852, 220] on input "Nb Nuits minimum" at bounding box center [1213, 221] width 109 height 12
checkbox input "true"
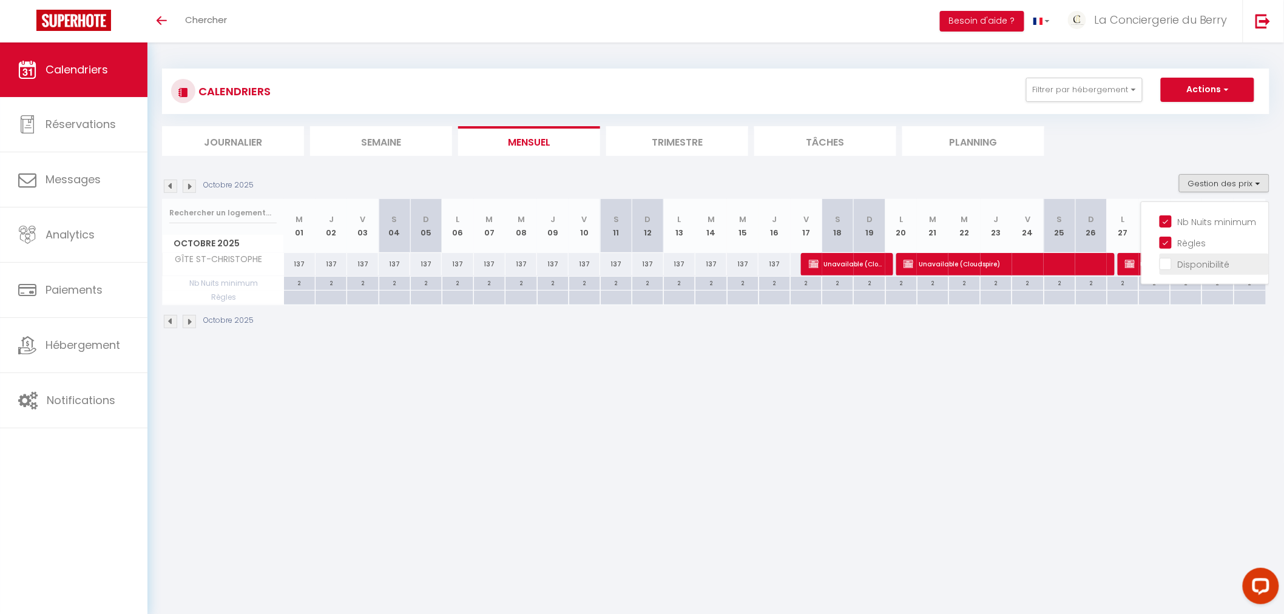
click at [852, 261] on input "Disponibilité" at bounding box center [1213, 263] width 109 height 12
checkbox input "true"
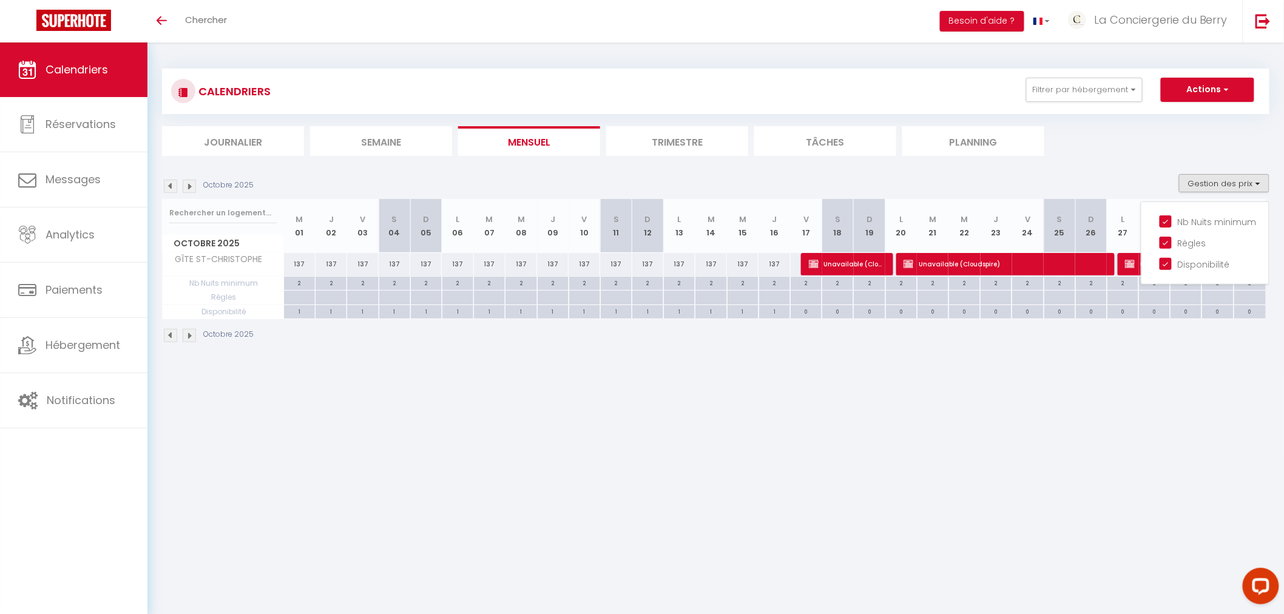
click at [808, 311] on div "0" at bounding box center [806, 311] width 31 height 12
select select
type input "Ven 17 Octobre 2025"
type input "[PERSON_NAME] 18 Octobre 2025"
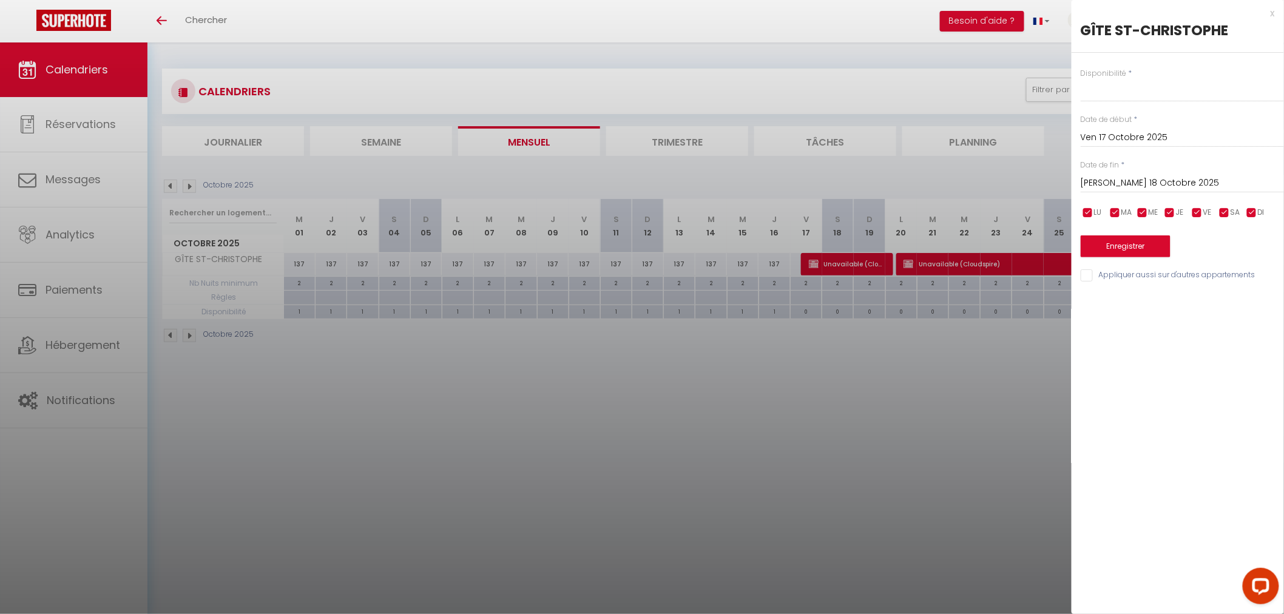
click at [852, 189] on input "[PERSON_NAME] 18 Octobre 2025" at bounding box center [1182, 183] width 203 height 16
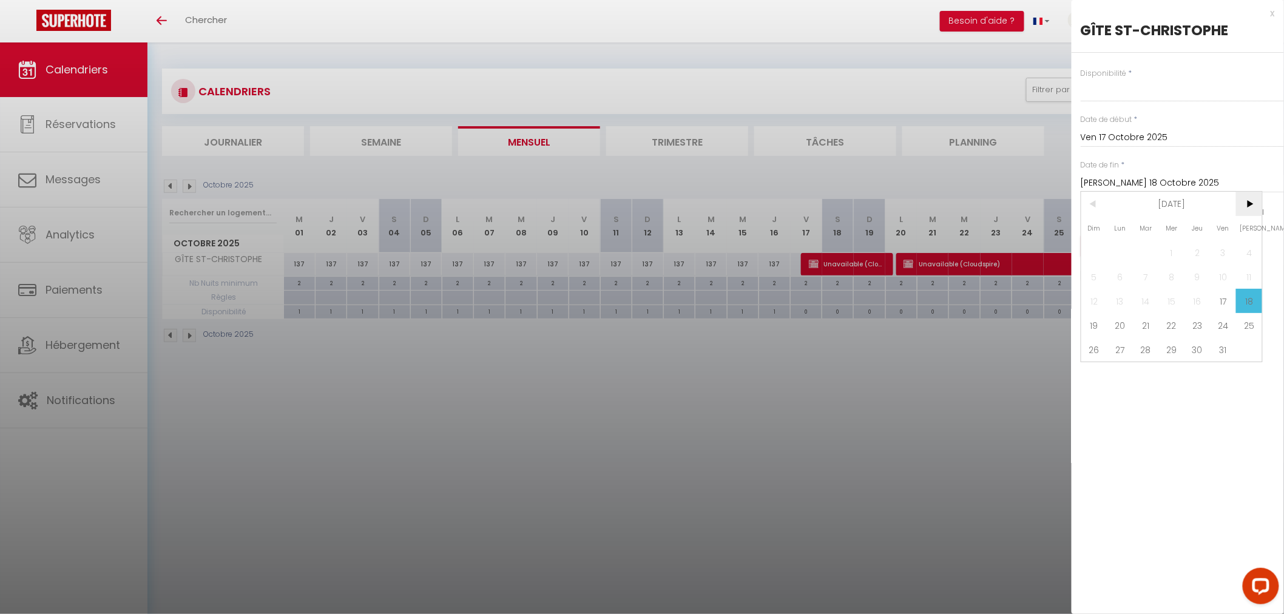
click at [852, 198] on span ">" at bounding box center [1249, 204] width 26 height 24
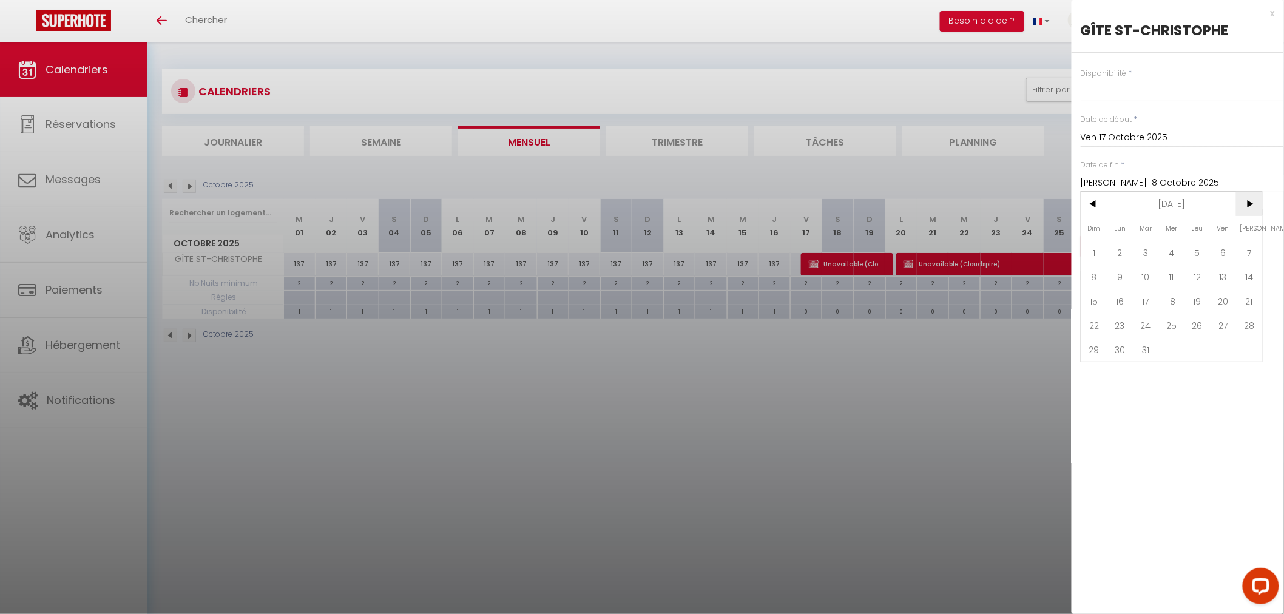
click at [852, 198] on span ">" at bounding box center [1249, 204] width 26 height 24
click at [852, 346] on span "30" at bounding box center [1197, 349] width 26 height 24
select select
type input "Jeu 30 Avril 2026"
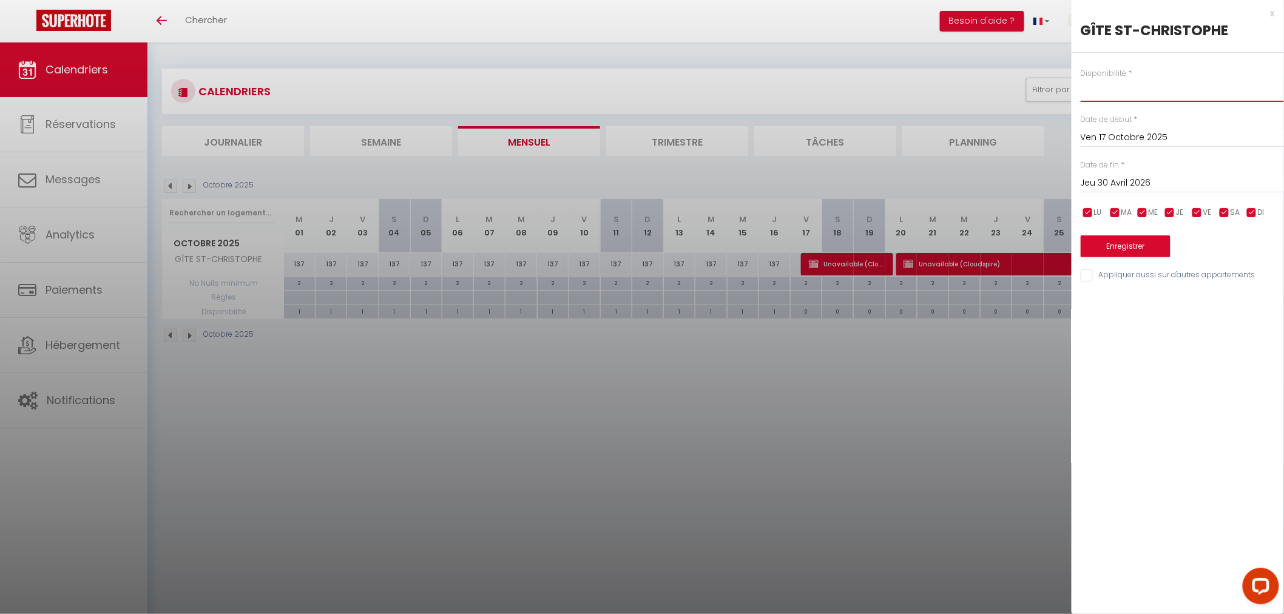
click at [852, 93] on select "Disponible Indisponible" at bounding box center [1182, 90] width 203 height 23
select select "1"
click at [852, 79] on select "Disponible Indisponible" at bounding box center [1182, 90] width 203 height 23
click at [852, 246] on button "Enregistrer" at bounding box center [1126, 246] width 90 height 22
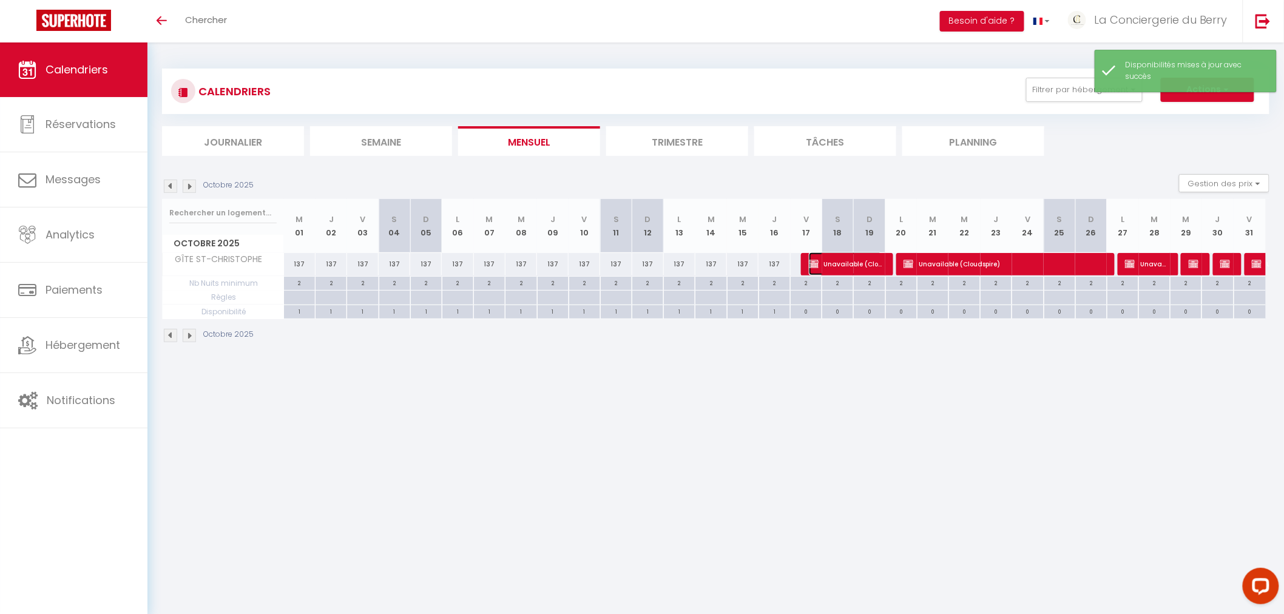
click at [837, 265] on span "Unavailable (Cloudspire)" at bounding box center [845, 263] width 73 height 23
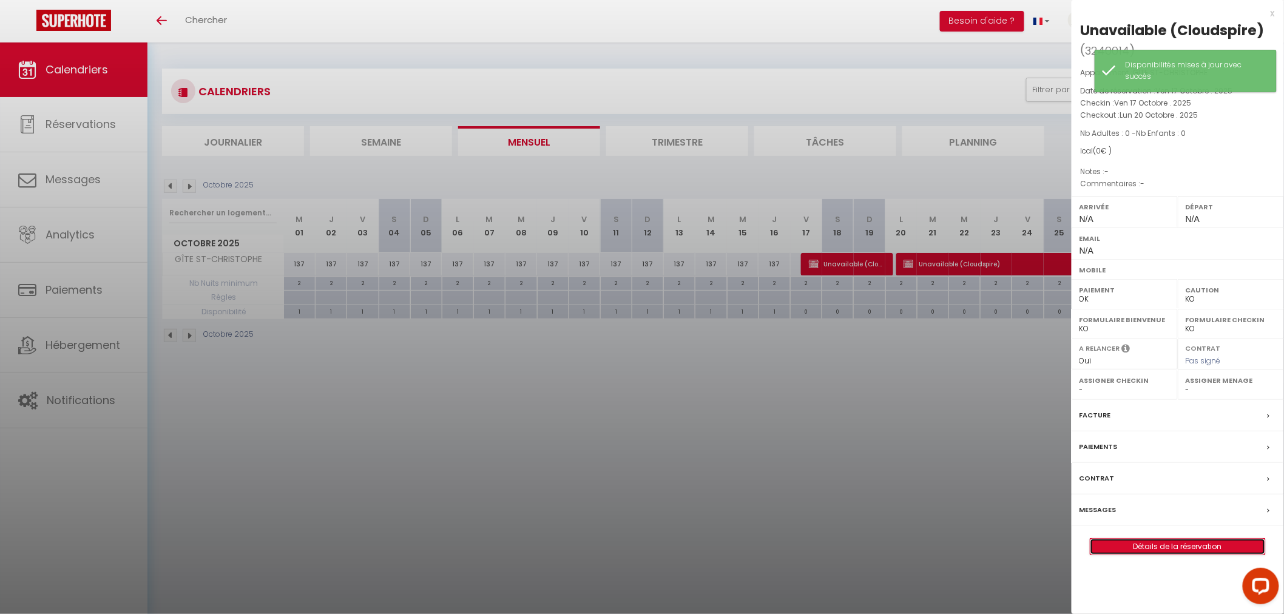
click at [852, 371] on link "Détails de la réservation" at bounding box center [1177, 547] width 175 height 16
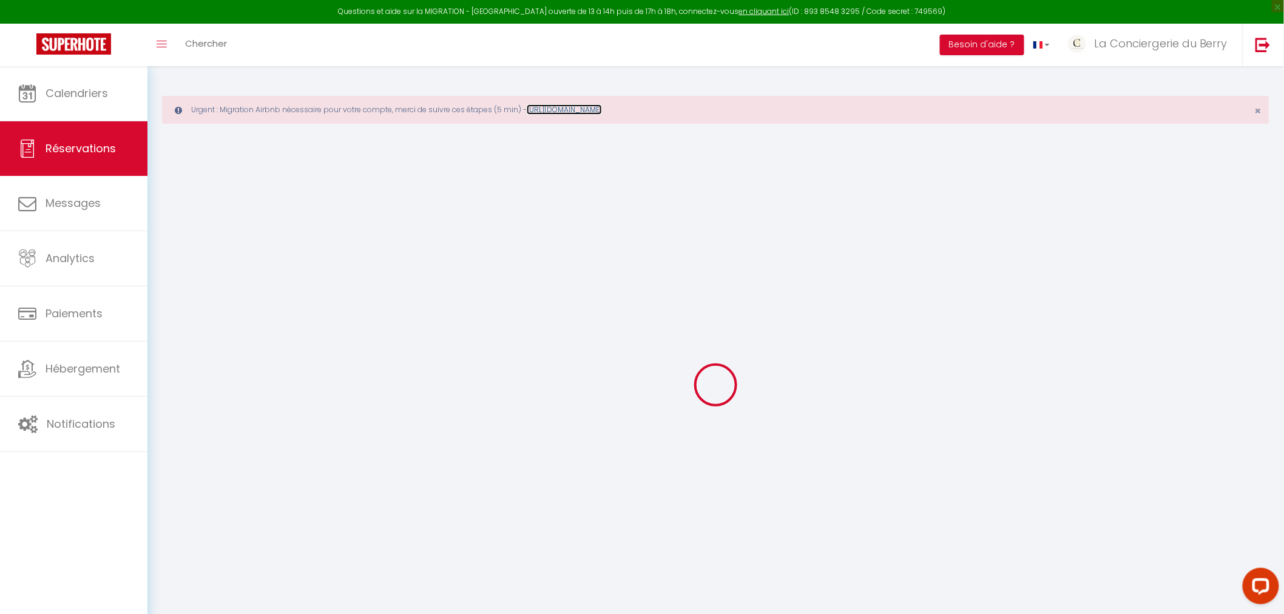
click at [587, 107] on link "[URL][DOMAIN_NAME]" at bounding box center [564, 109] width 75 height 10
select select
checkbox input "false"
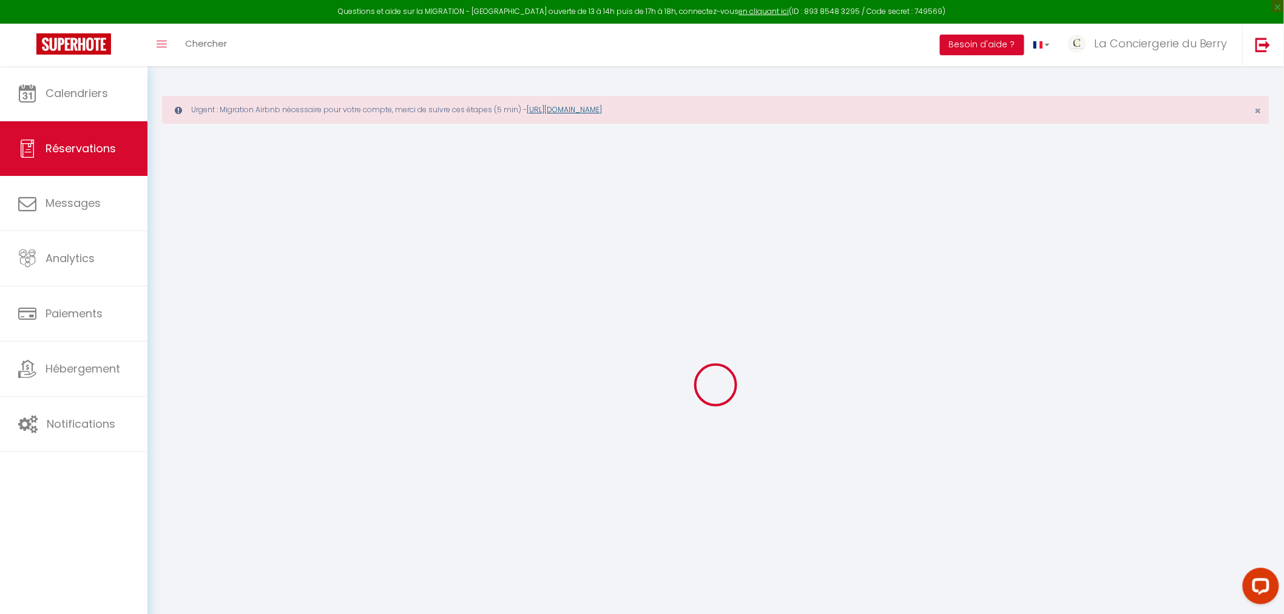
select select
checkbox input "false"
select select
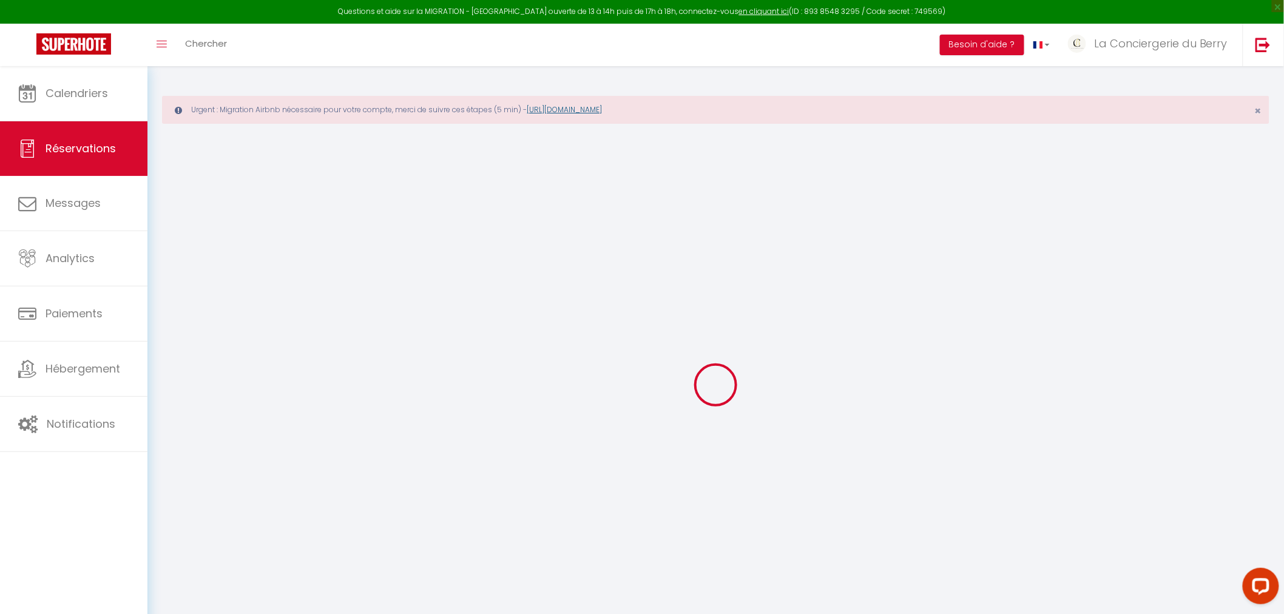
select select
checkbox input "false"
select select
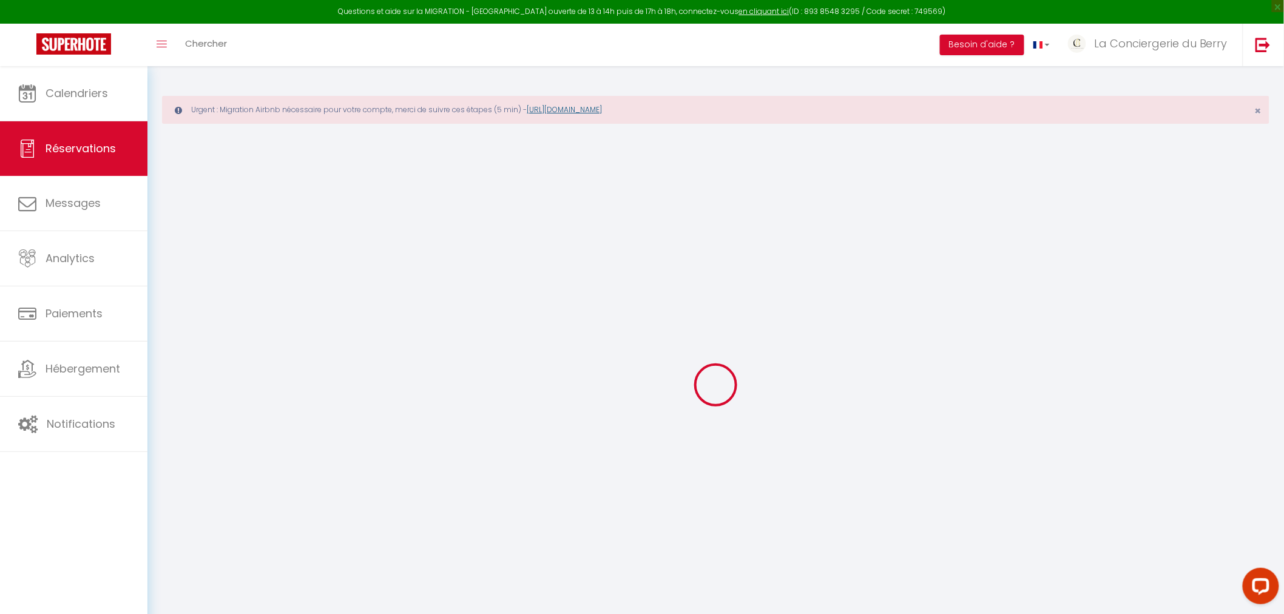
select select
checkbox input "false"
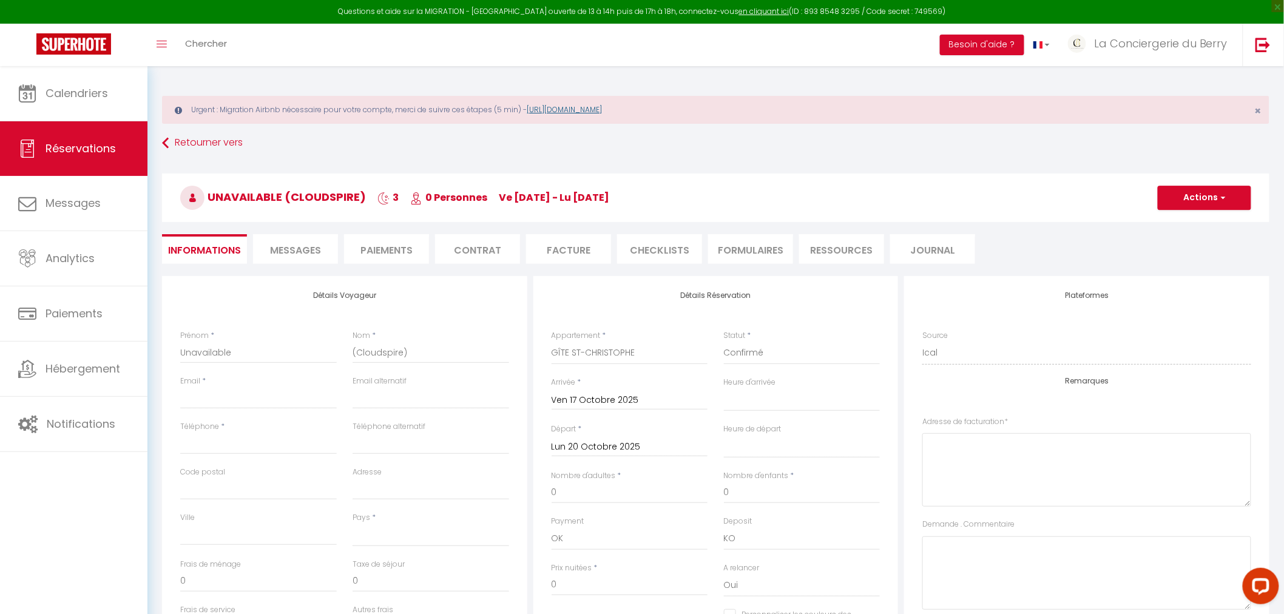
select select
checkbox input "false"
select select
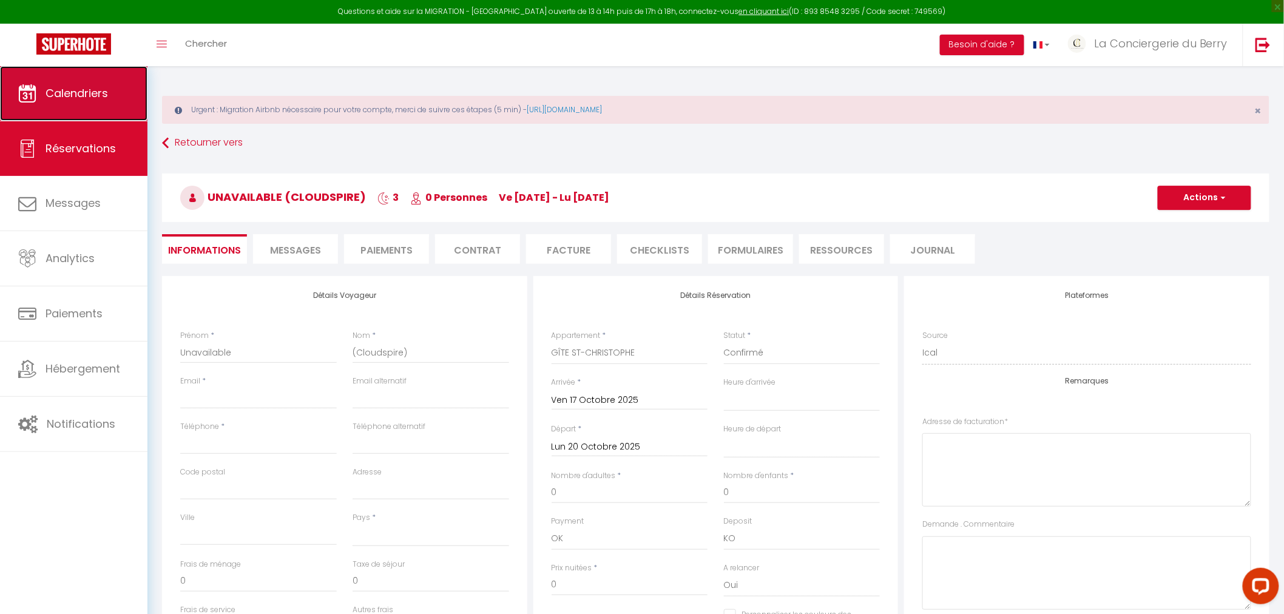
click at [91, 103] on link "Calendriers" at bounding box center [73, 93] width 147 height 55
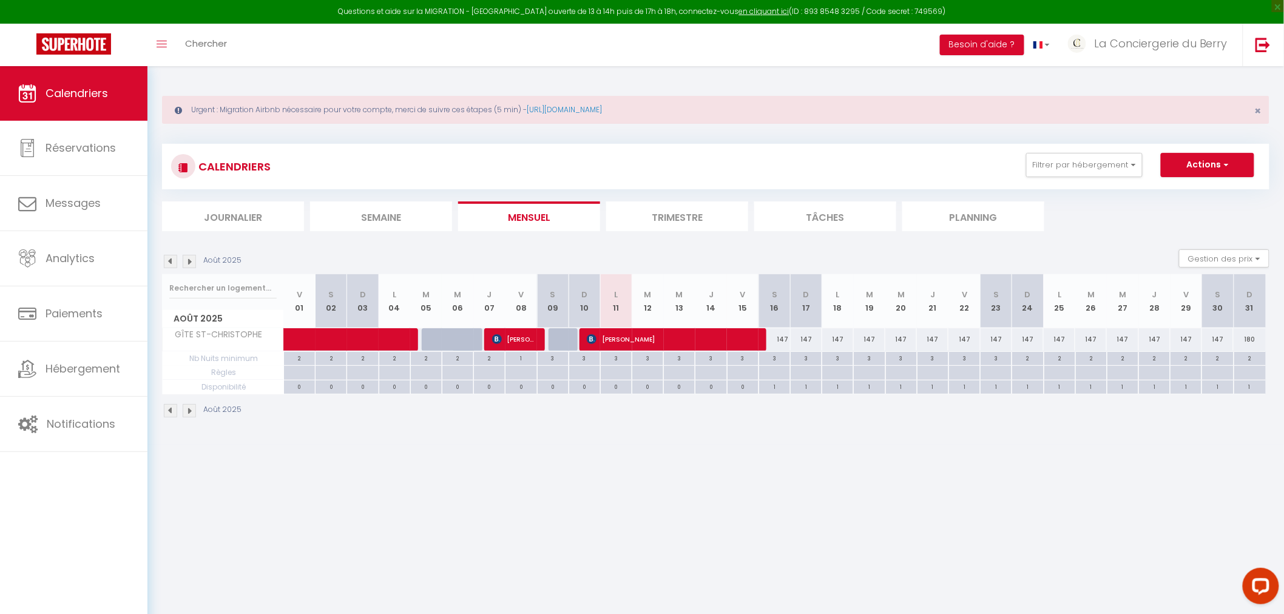
click at [188, 262] on img at bounding box center [189, 261] width 13 height 13
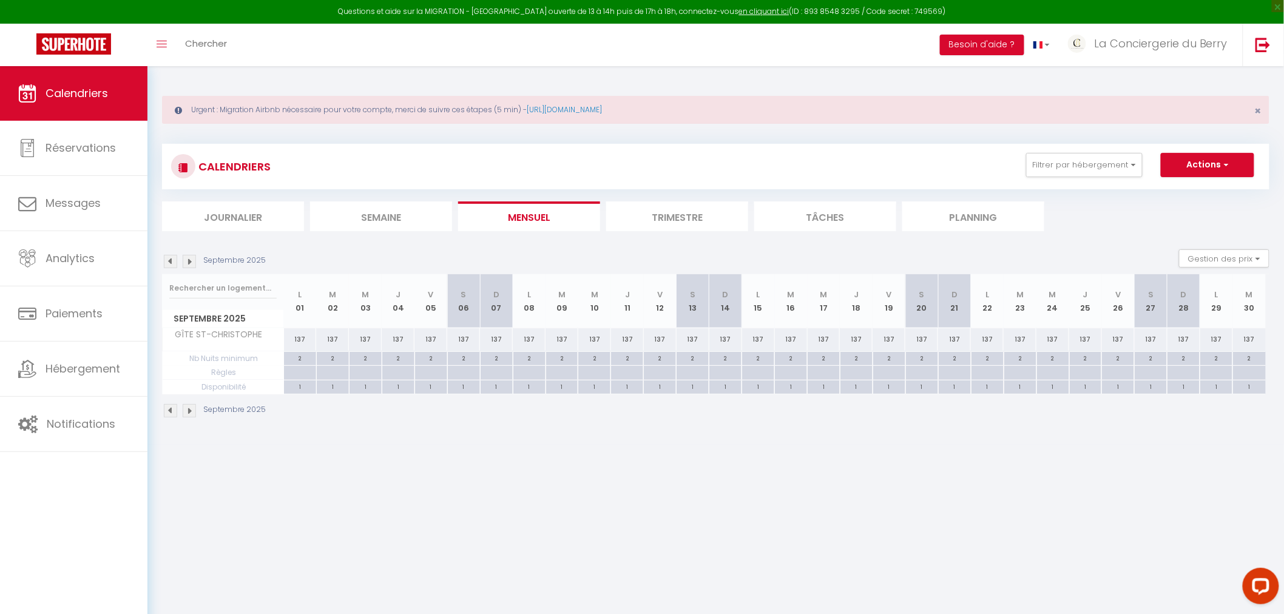
click at [187, 262] on img at bounding box center [189, 261] width 13 height 13
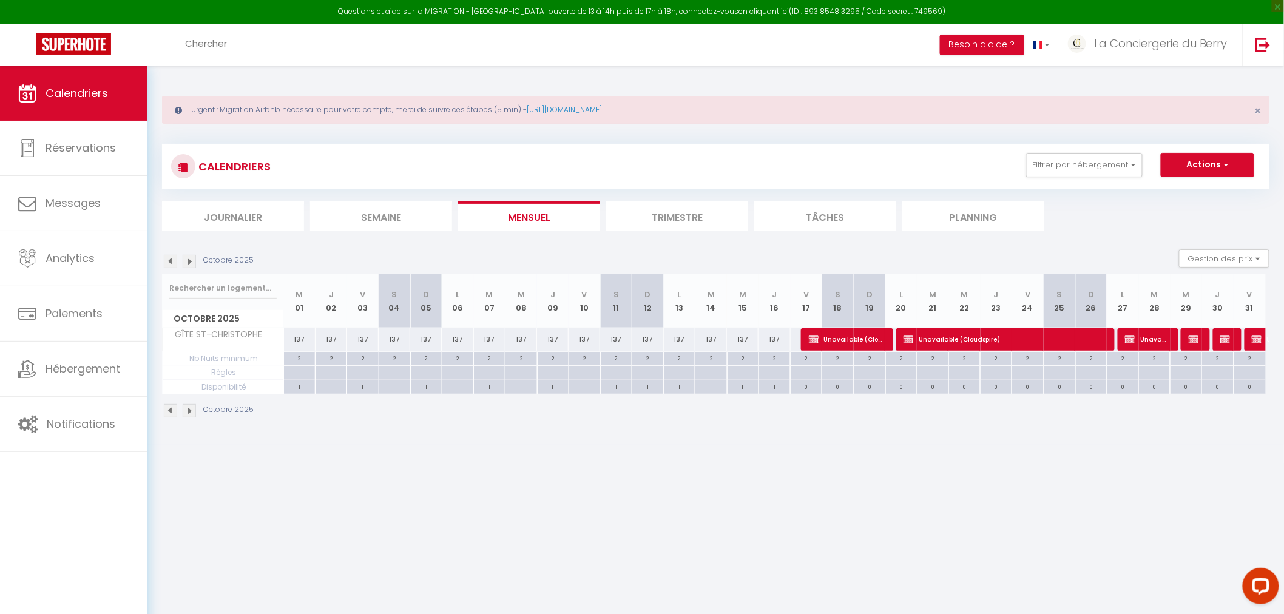
click at [168, 263] on img at bounding box center [170, 261] width 13 height 13
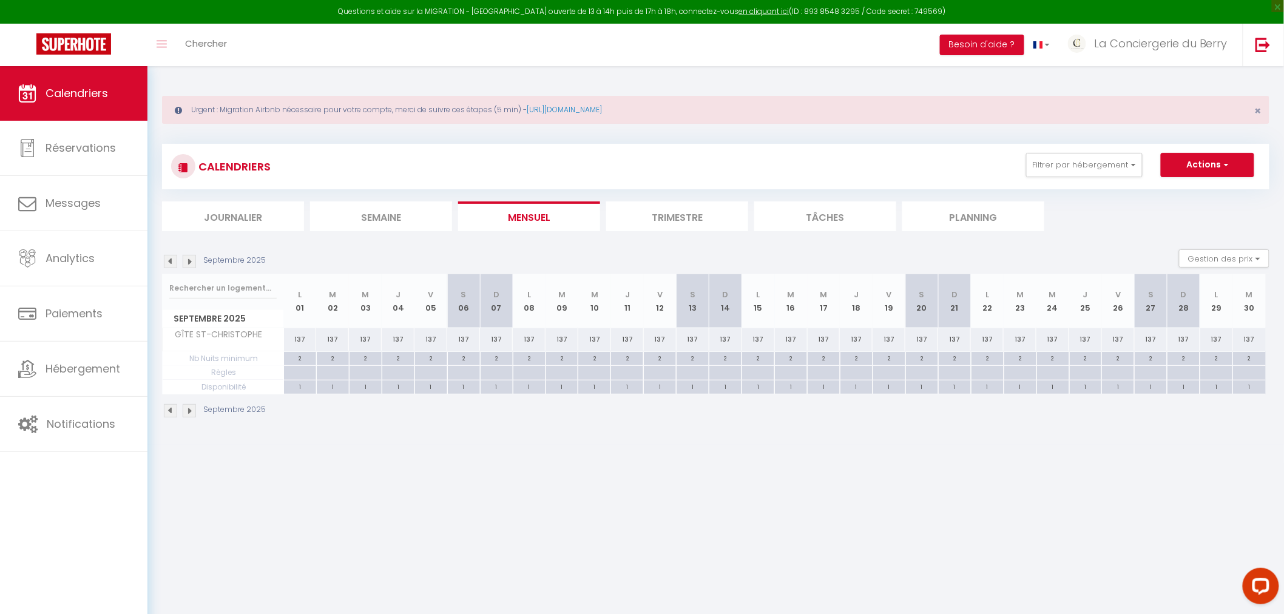
click at [168, 263] on img at bounding box center [170, 261] width 13 height 13
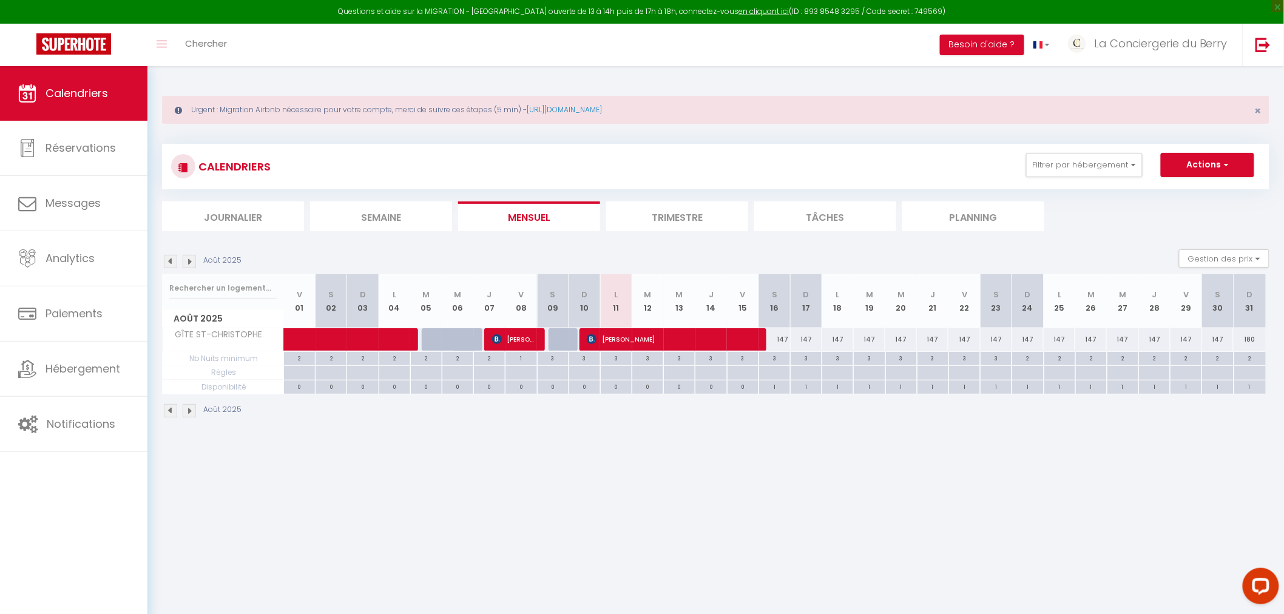
click at [168, 263] on img at bounding box center [170, 261] width 13 height 13
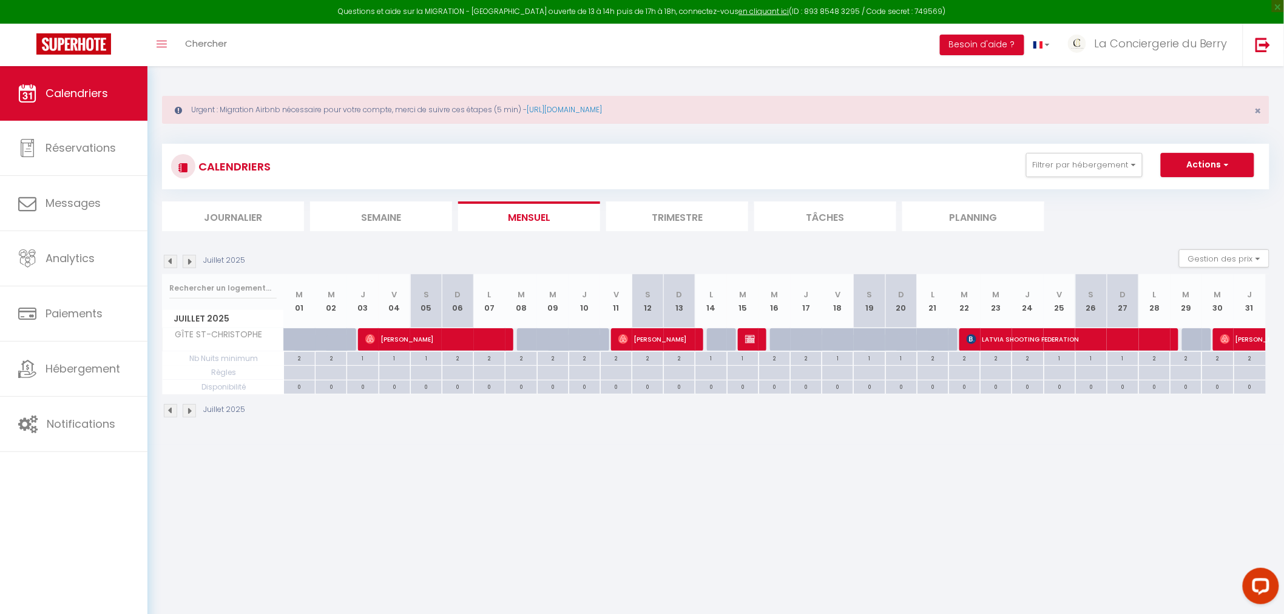
click at [193, 270] on div "Juillet 2025 Gestion des prix Nb Nuits minimum Règles Disponibilité" at bounding box center [715, 261] width 1107 height 25
click at [194, 266] on img at bounding box center [189, 261] width 13 height 13
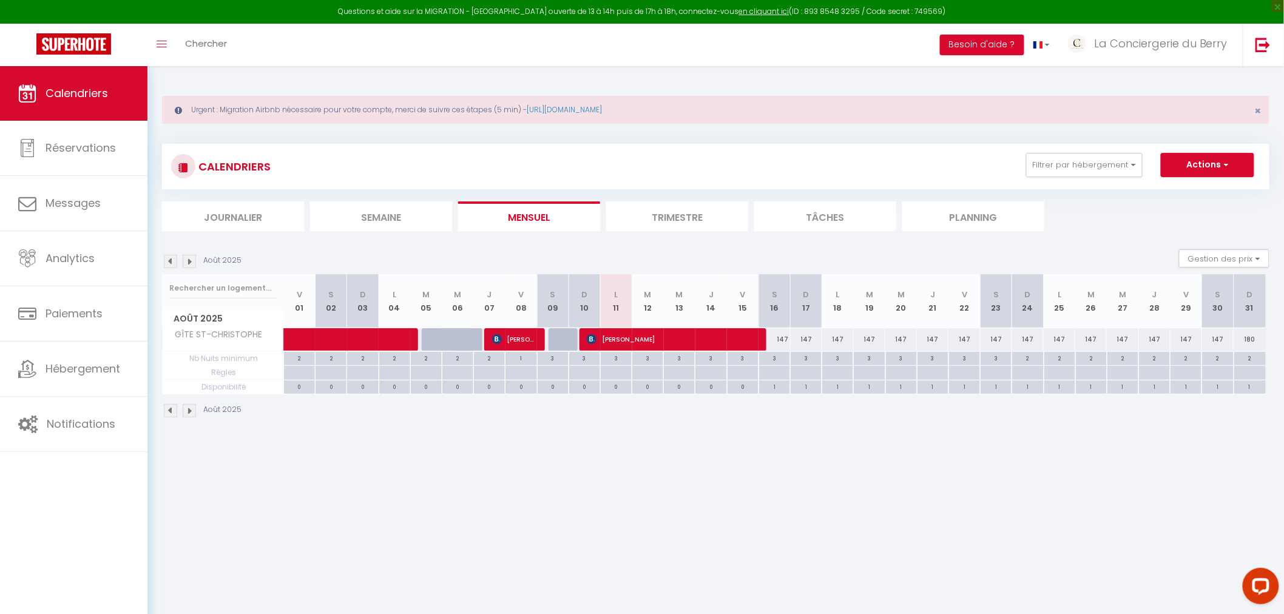
click at [194, 266] on img at bounding box center [189, 261] width 13 height 13
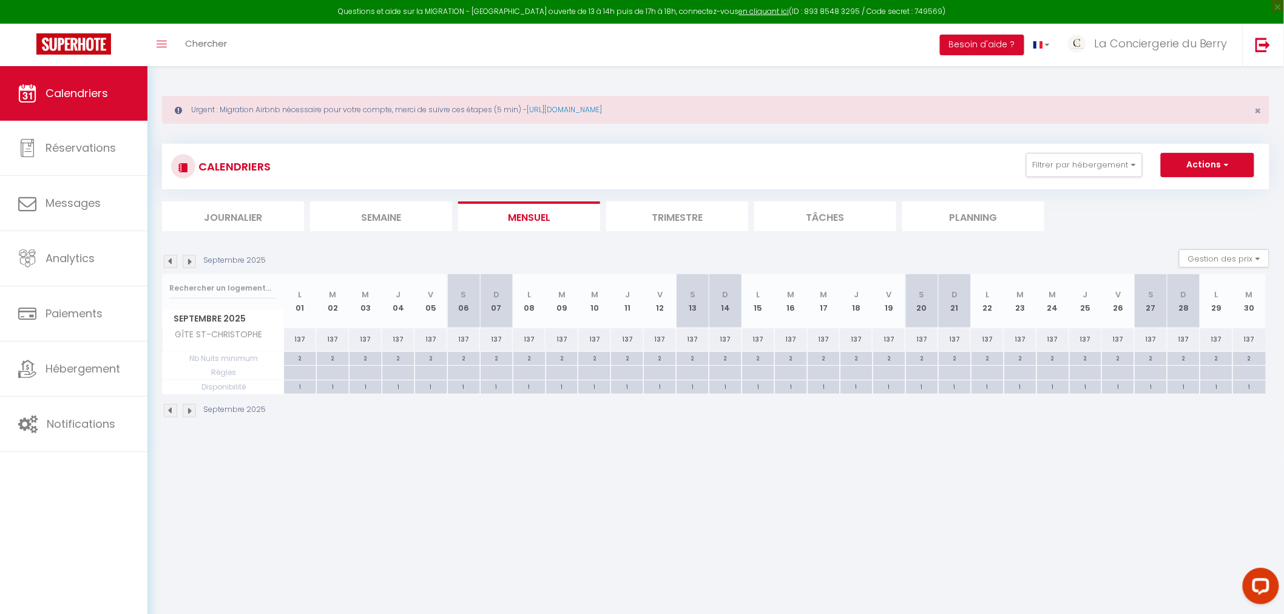
click at [194, 265] on img at bounding box center [189, 261] width 13 height 13
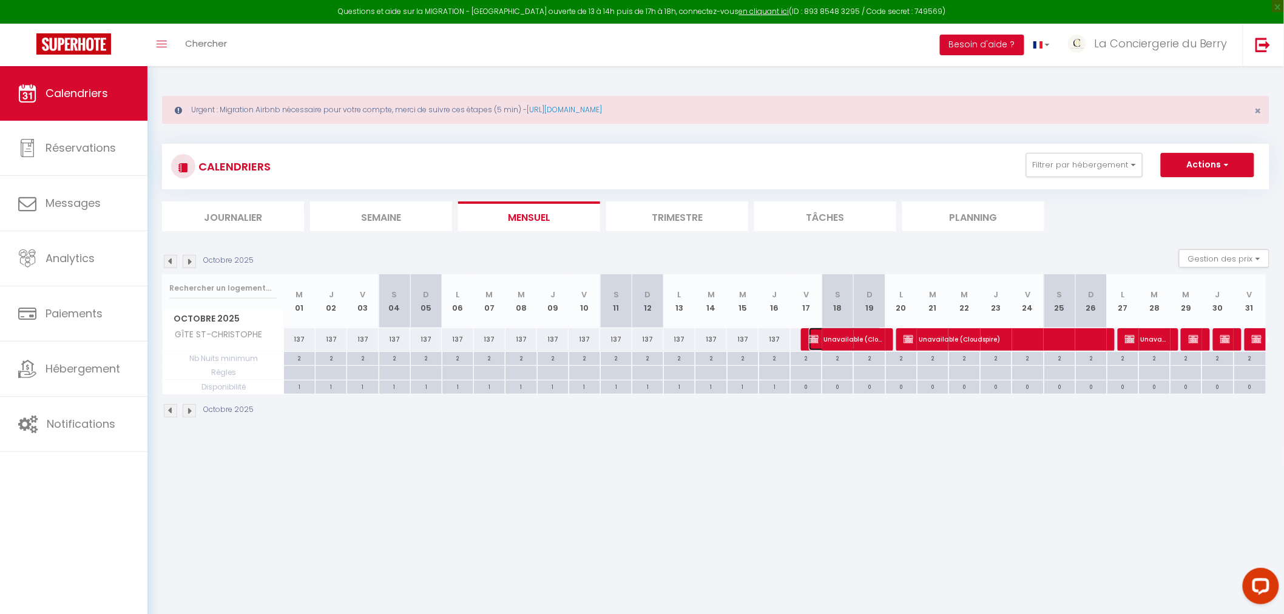
click at [852, 344] on span "Unavailable (Cloudspire)" at bounding box center [845, 339] width 73 height 23
select select "OK"
select select "KO"
select select "0"
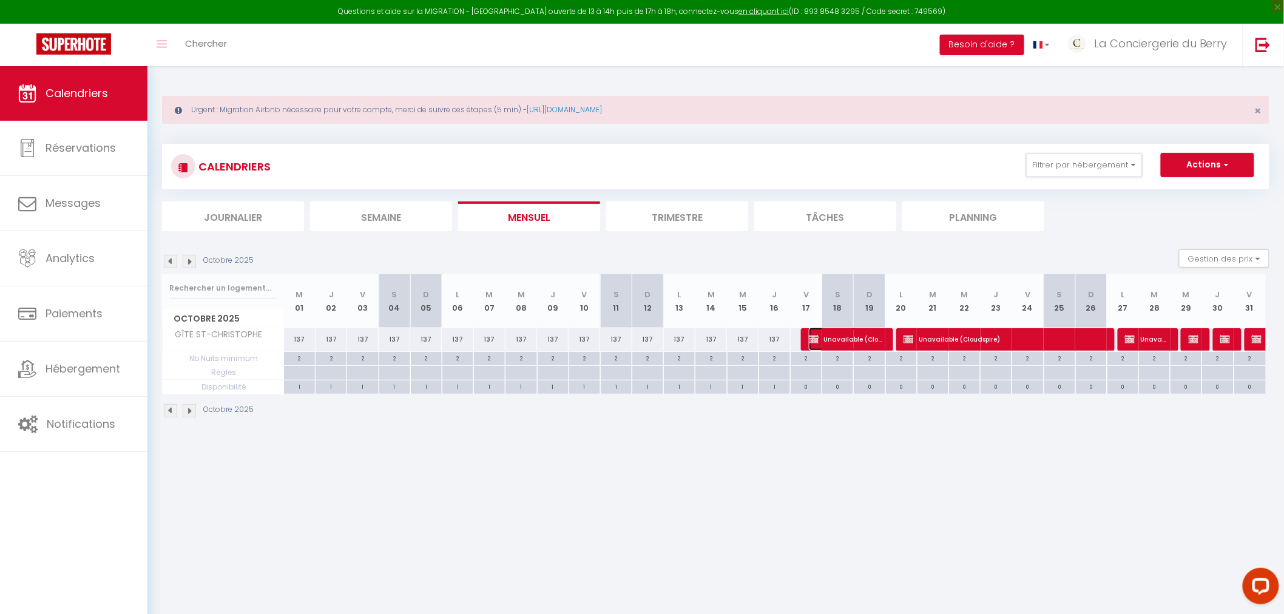
select select "1"
select select
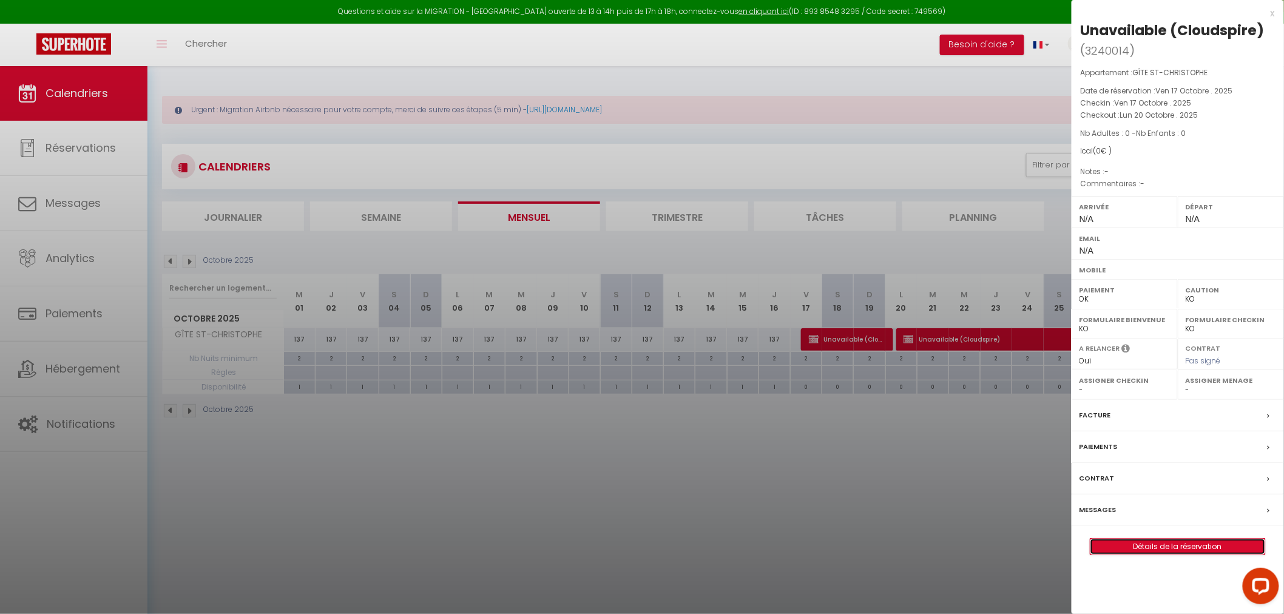
click at [852, 371] on link "Détails de la réservation" at bounding box center [1177, 547] width 175 height 16
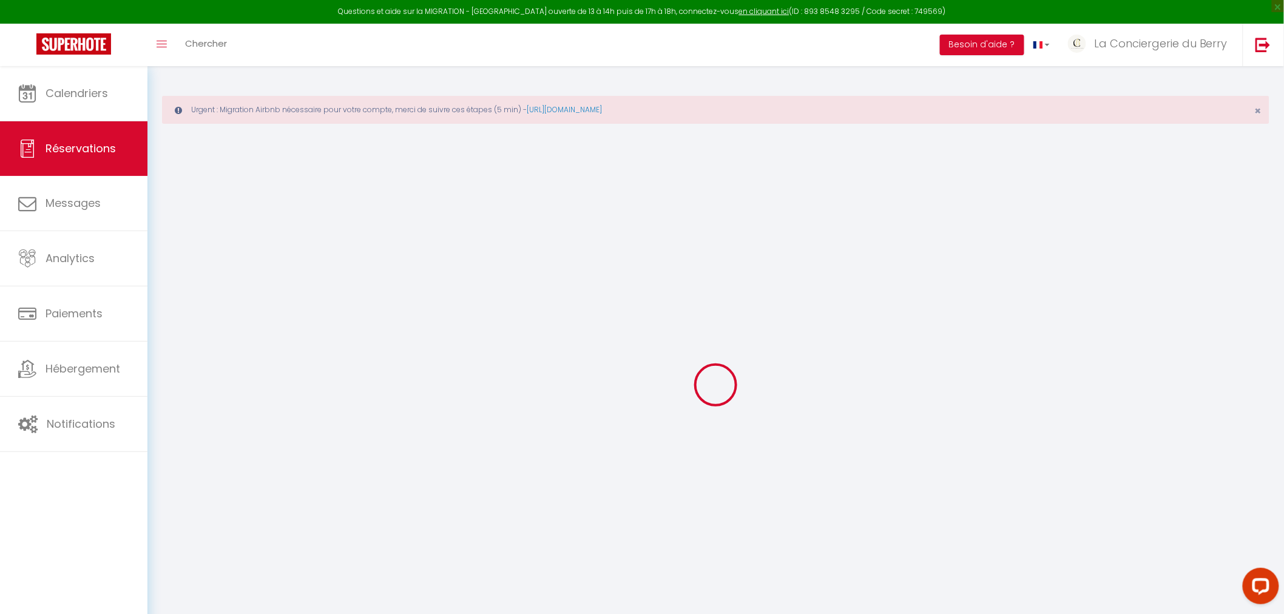
type input "Unavailable"
type input "(Cloudspire)"
select select
select select "21238"
select select "1"
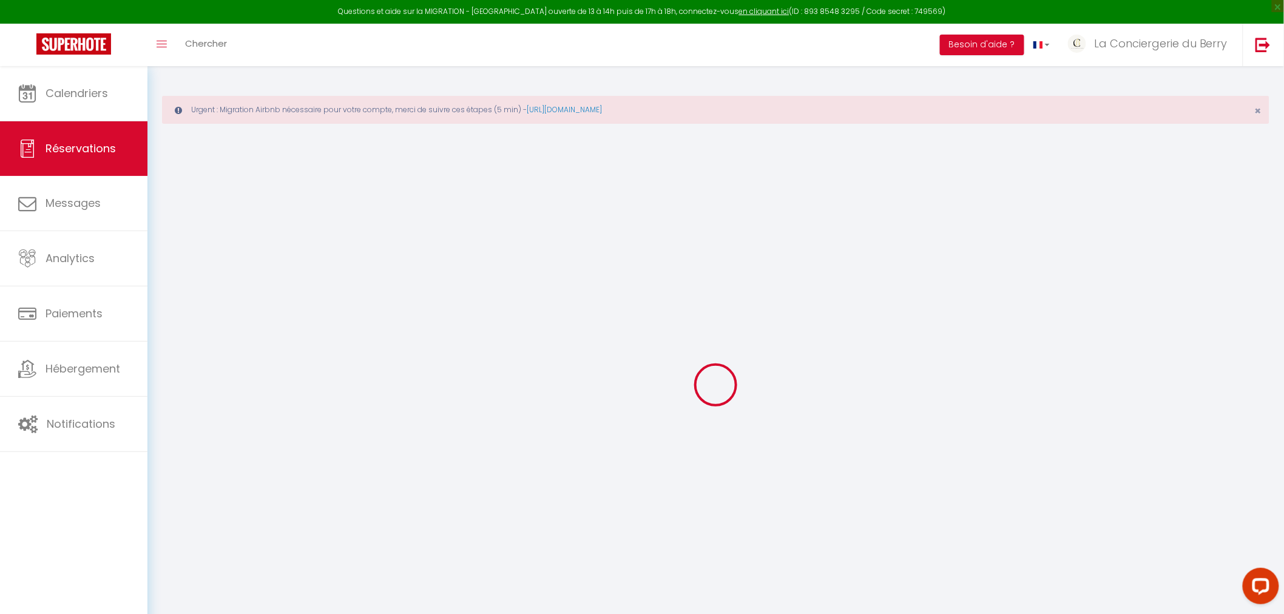
type input "Ven 17 Octobre 2025"
select select
type input "Lun 20 Octobre 2025"
select select
type input "0"
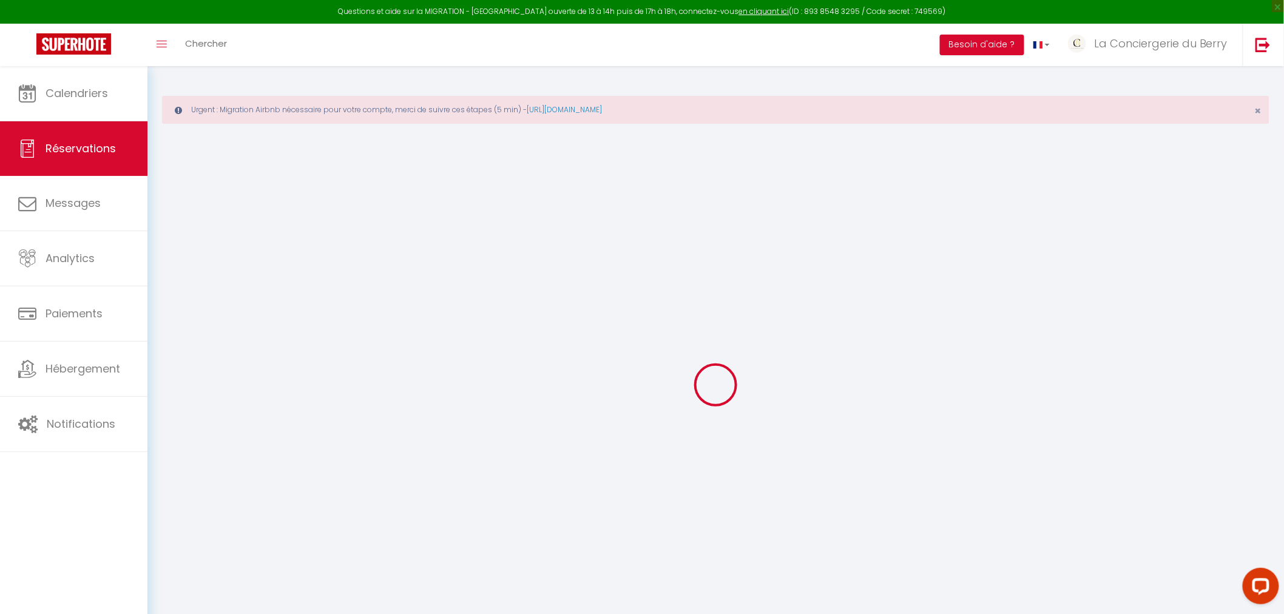
select select "12"
select select
checkbox input "false"
type input "0"
select select "73"
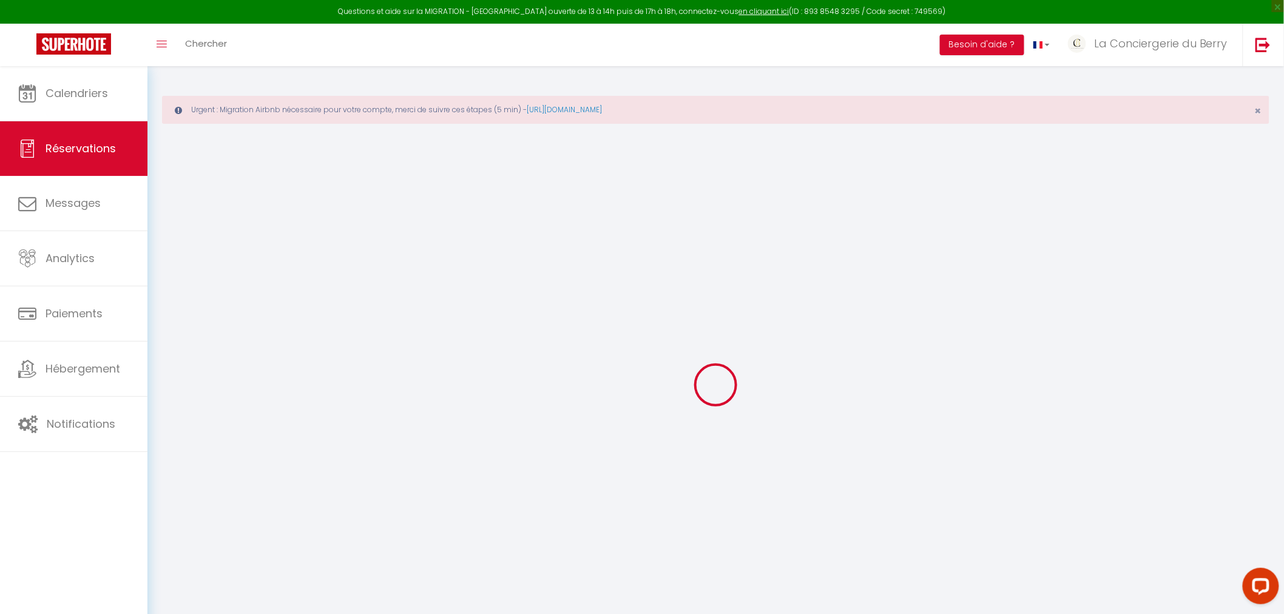
type input "80"
type input "0"
select select
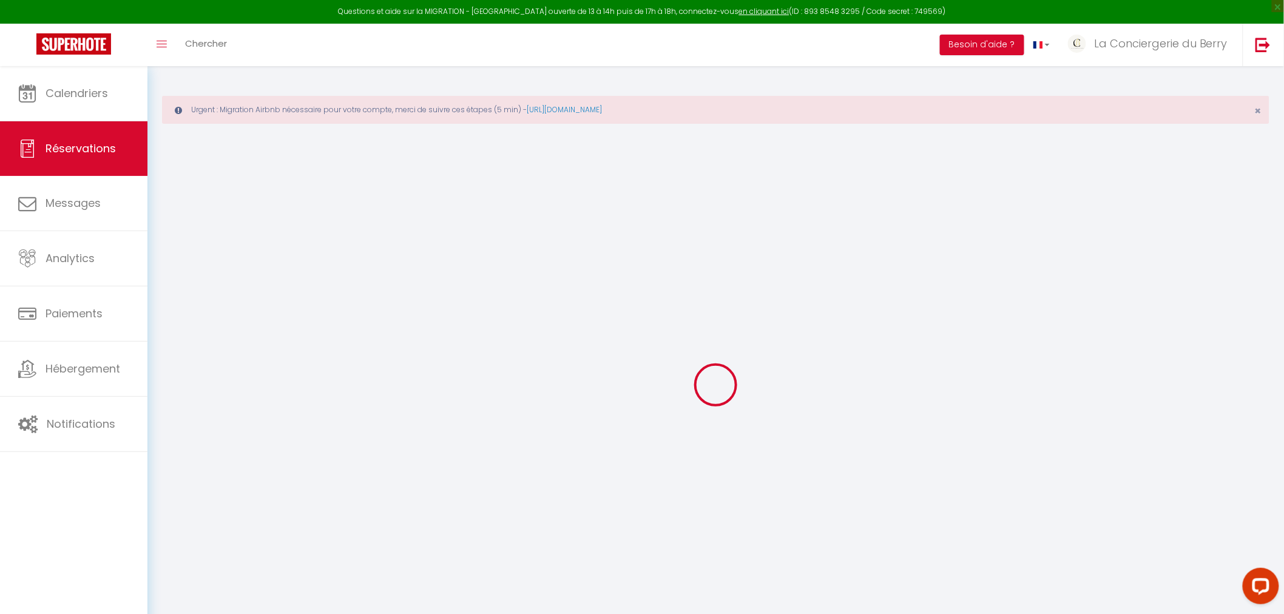
select select
select select "14"
checkbox input "false"
select select
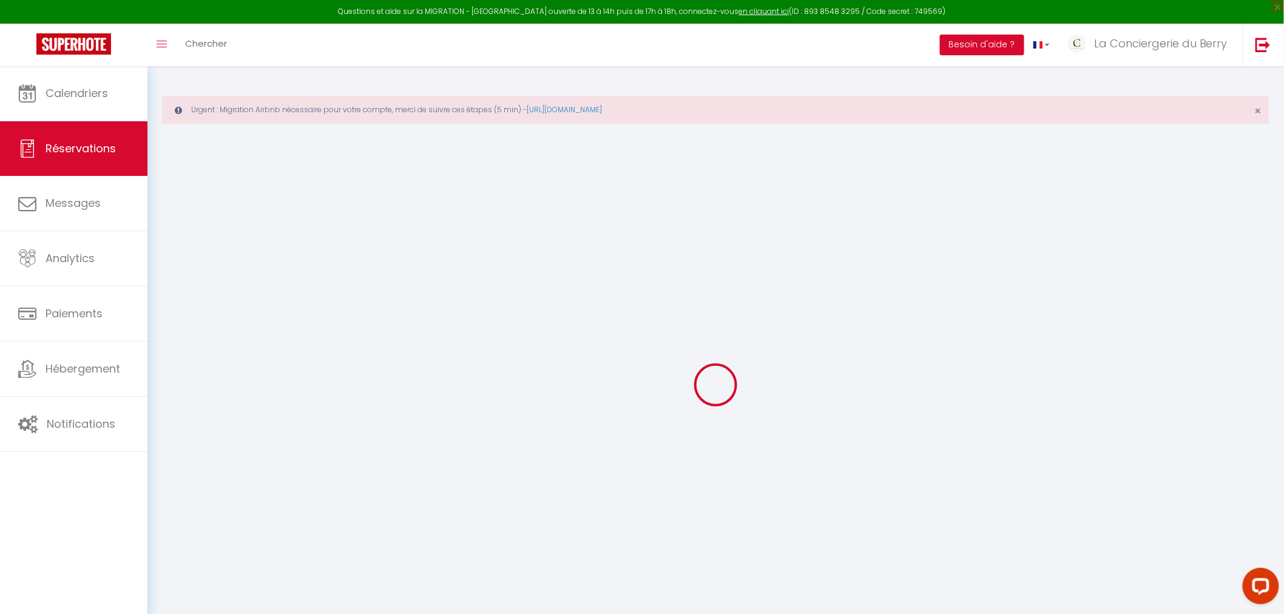
select select
checkbox input "false"
select select
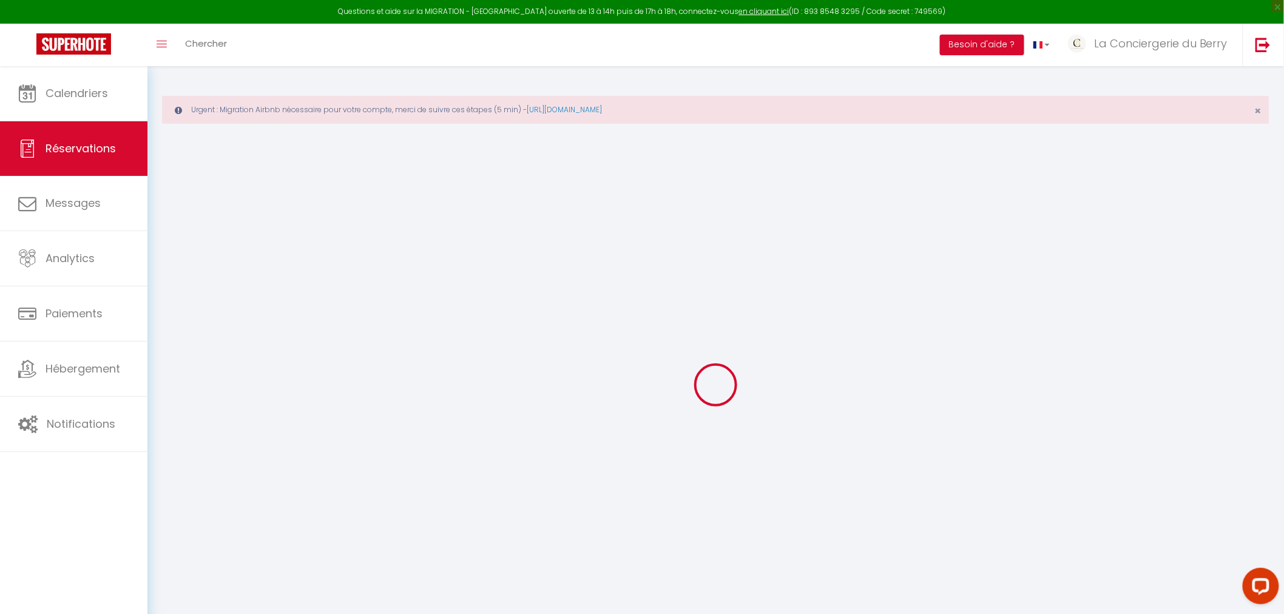
checkbox input "false"
select select
checkbox input "false"
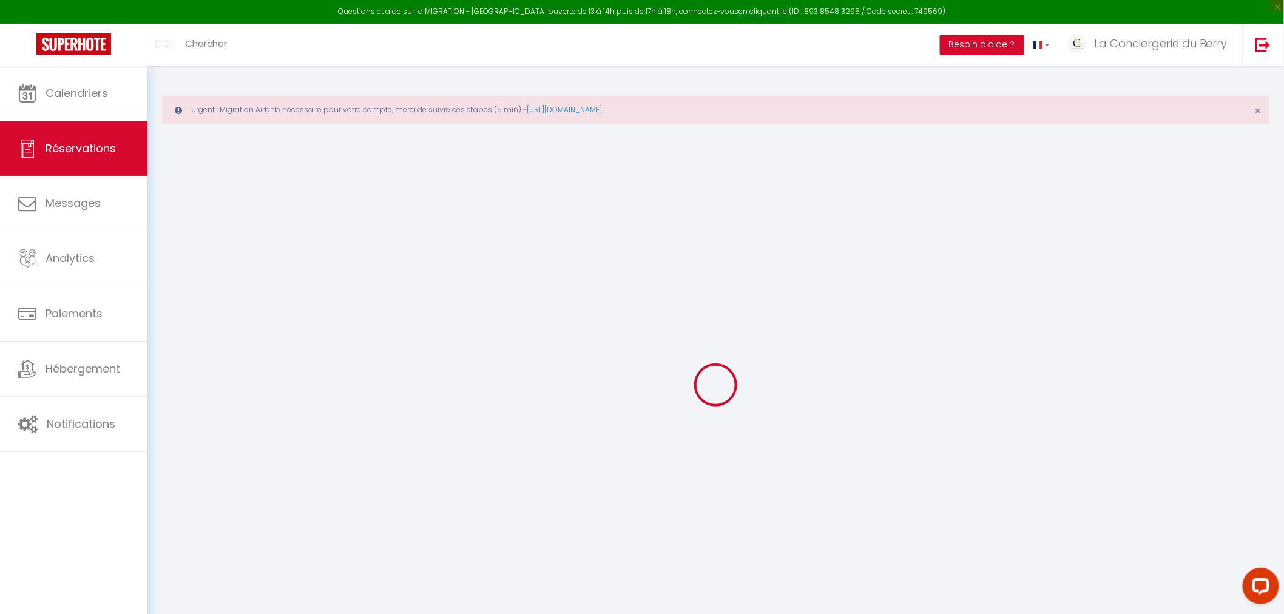
select select
checkbox input "false"
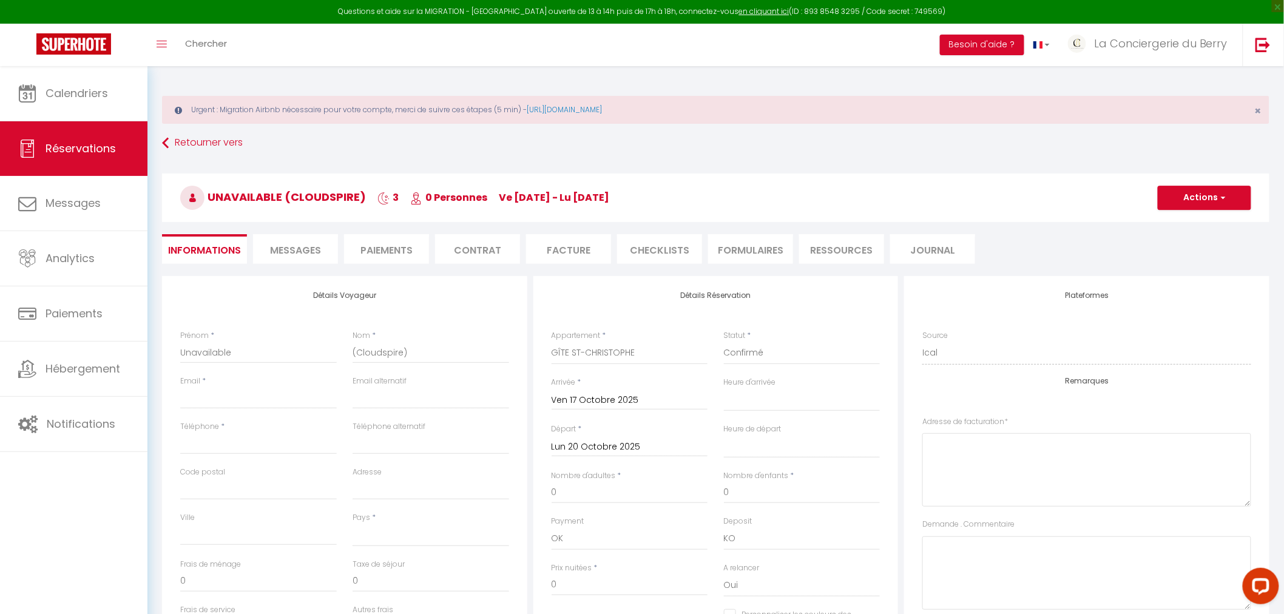
select select
checkbox input "false"
select select
click at [206, 371] on input "Email client" at bounding box center [258, 398] width 157 height 22
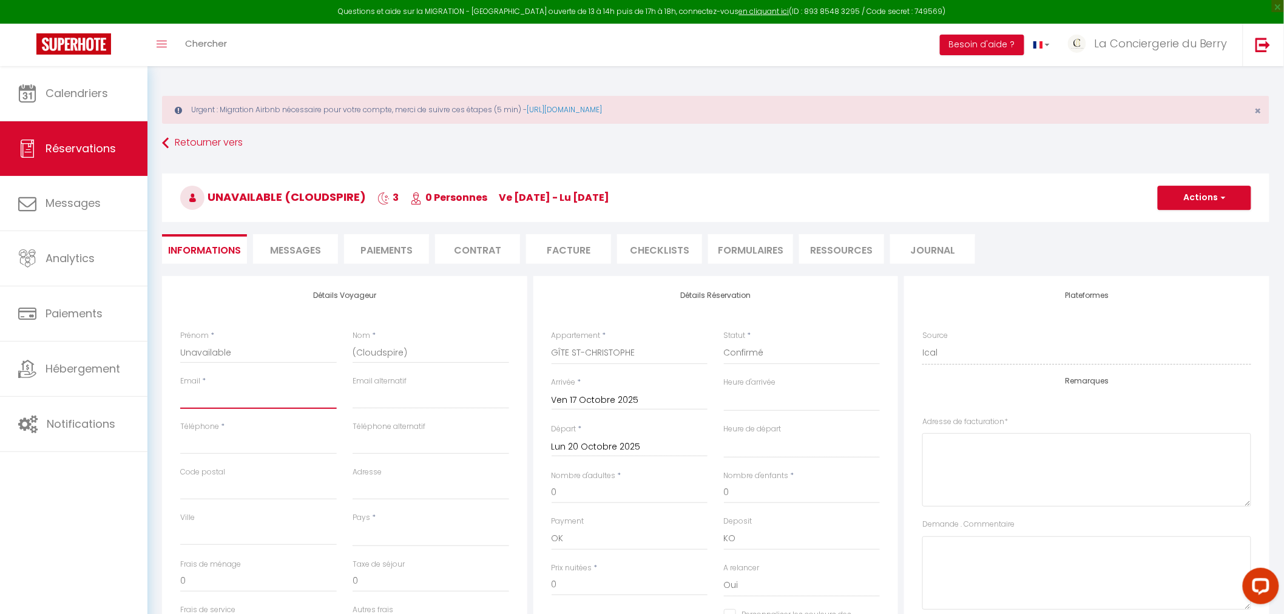
type input "z"
select select
checkbox input "false"
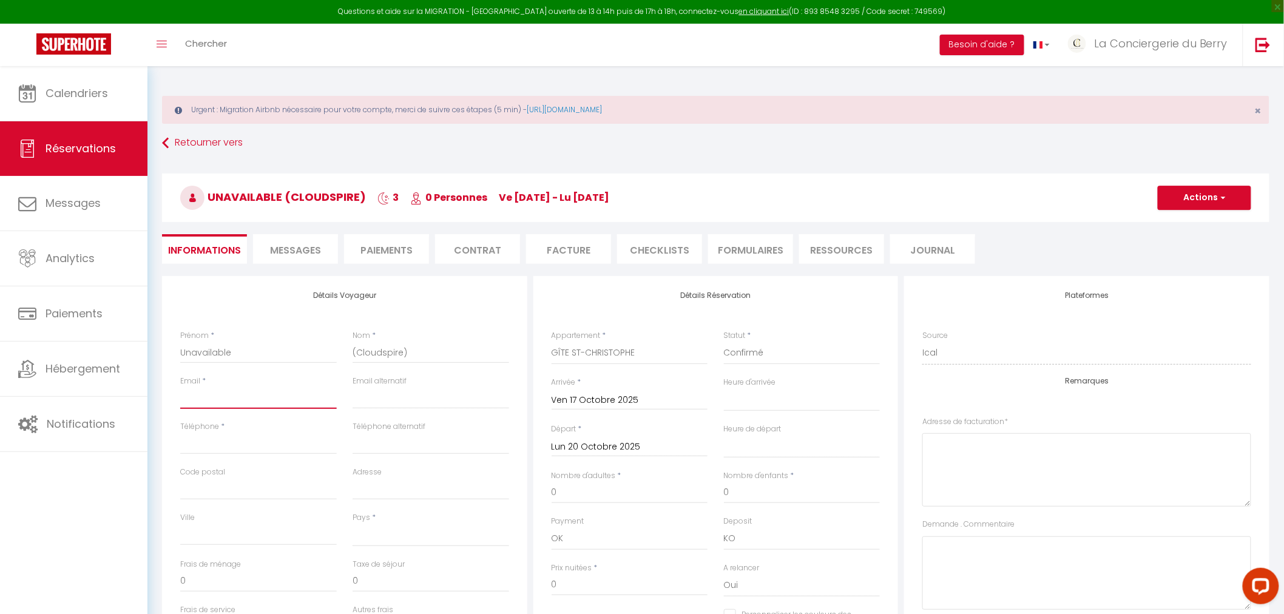
select select
checkbox input "false"
type input "l"
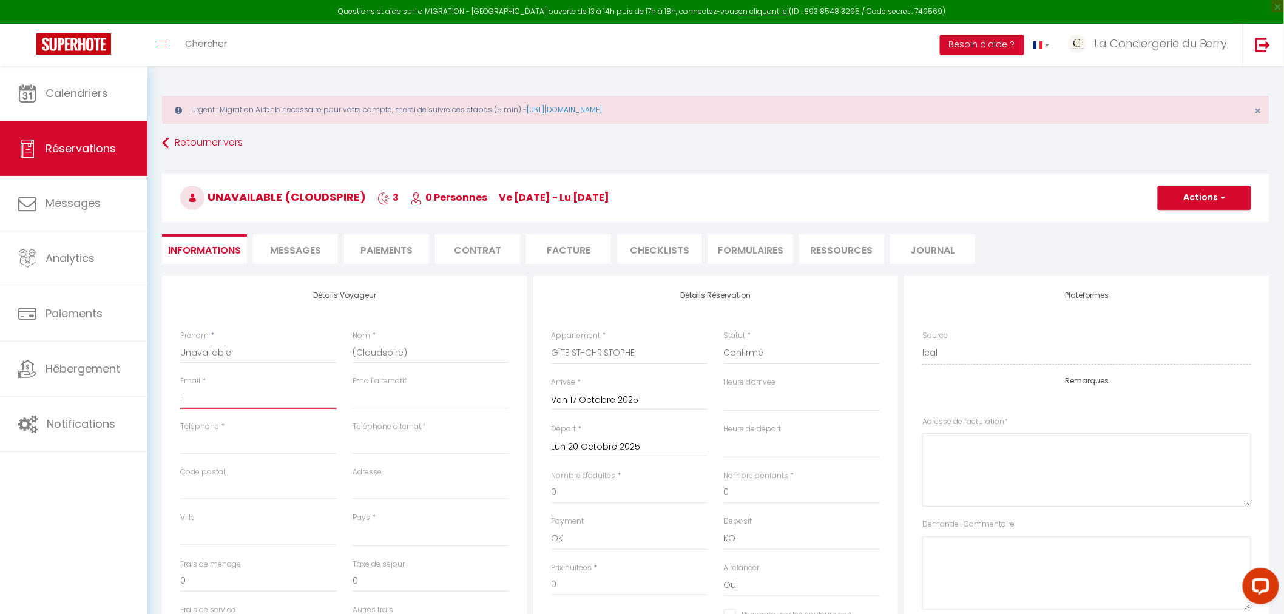
select select
checkbox input "false"
type input "la"
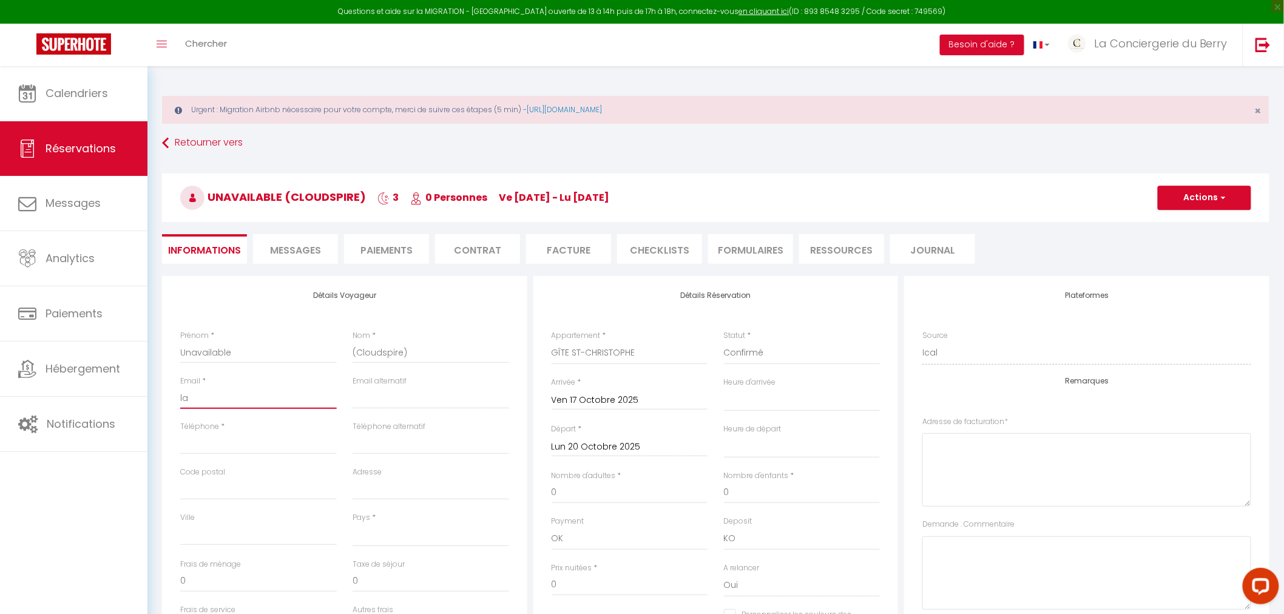
select select
checkbox input "false"
type input "lac"
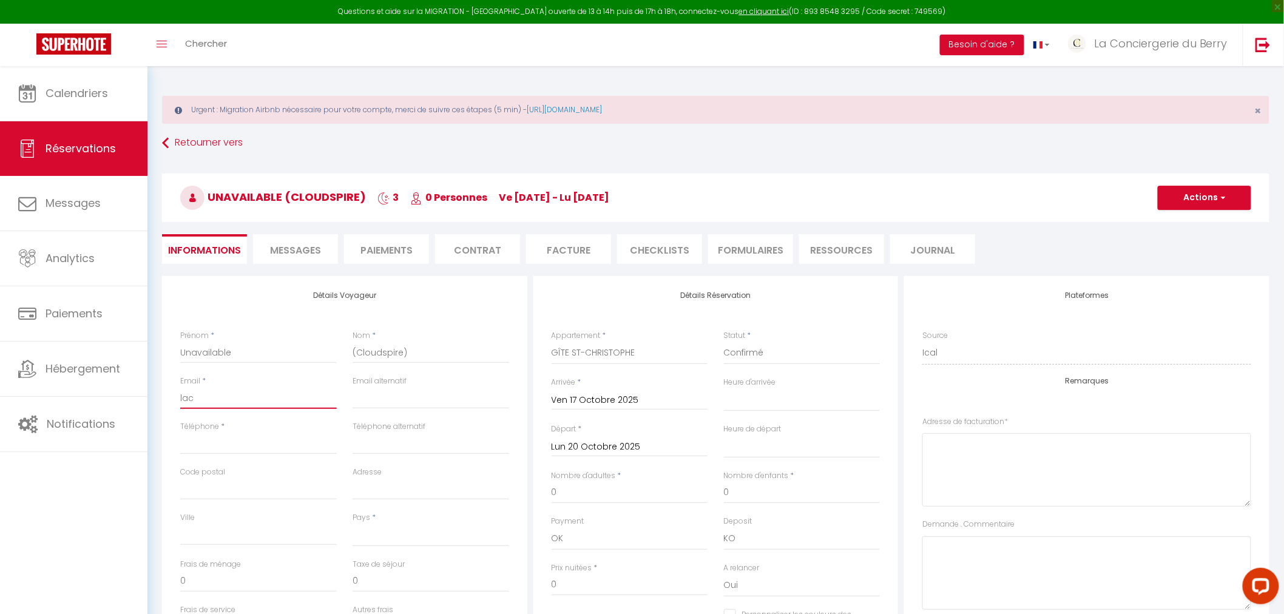
select select
checkbox input "false"
type input "laco"
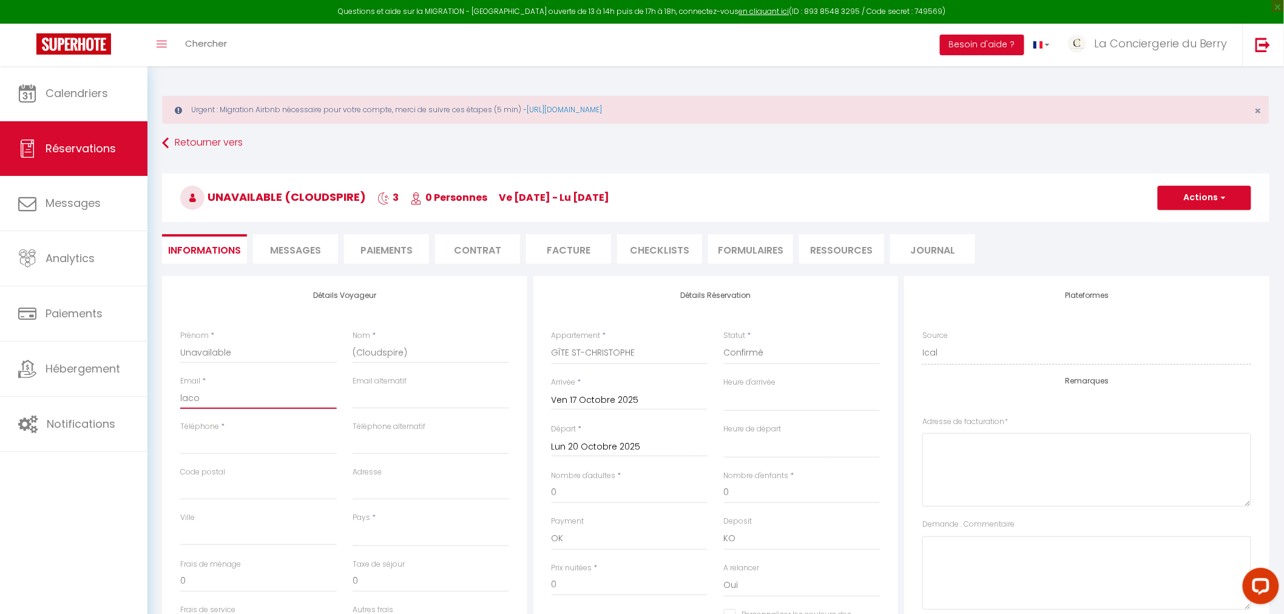
select select
checkbox input "false"
type input "lacon"
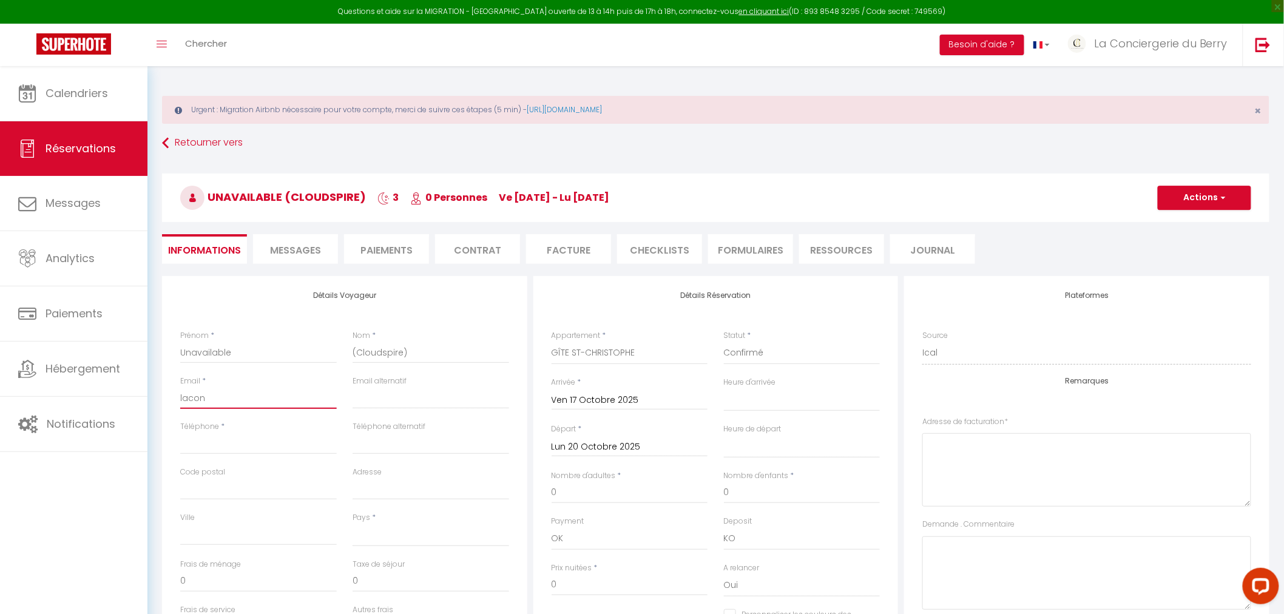
select select
checkbox input "false"
type input "laconc"
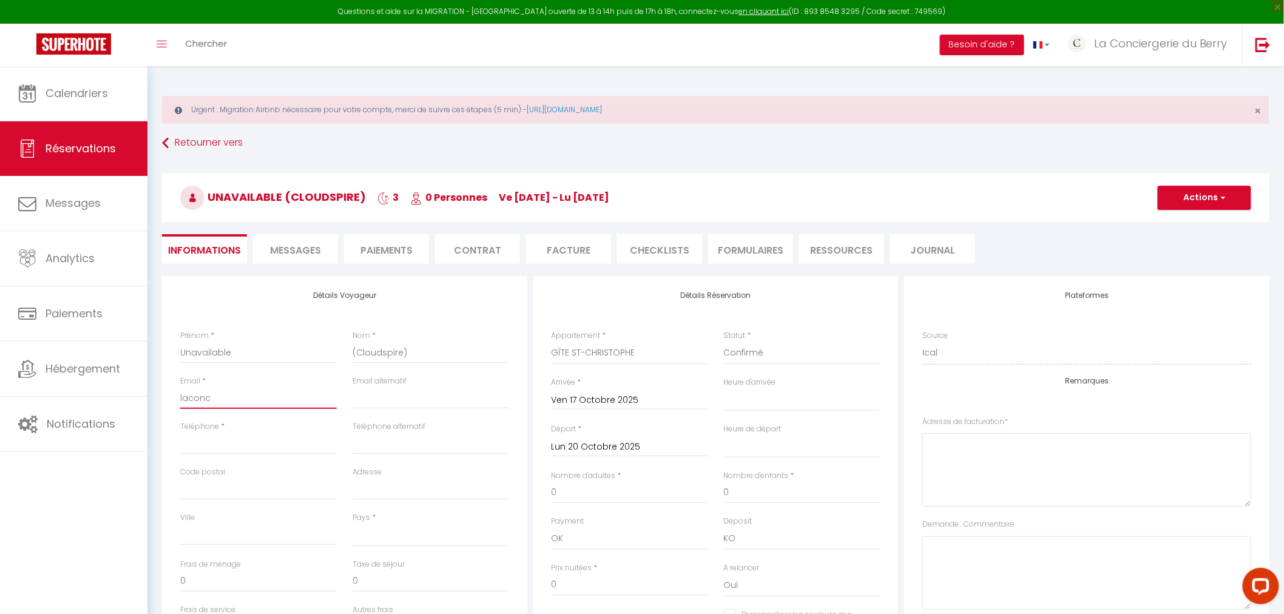
select select
click at [226, 371] on input "Téléphone" at bounding box center [258, 444] width 157 height 22
click at [396, 371] on select "[GEOGRAPHIC_DATA] [GEOGRAPHIC_DATA] [GEOGRAPHIC_DATA] [GEOGRAPHIC_DATA] [GEOGRA…" at bounding box center [430, 535] width 157 height 23
click at [352, 371] on select "[GEOGRAPHIC_DATA] [GEOGRAPHIC_DATA] [GEOGRAPHIC_DATA] [GEOGRAPHIC_DATA] [GEOGRA…" at bounding box center [430, 535] width 157 height 23
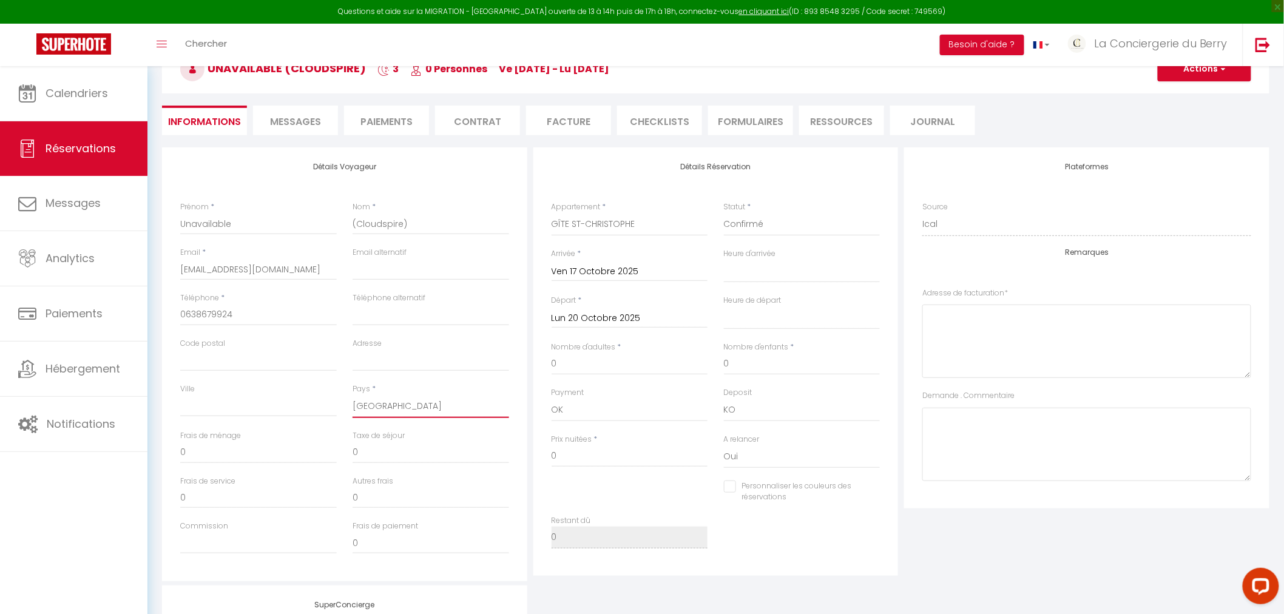
scroll to position [135, 0]
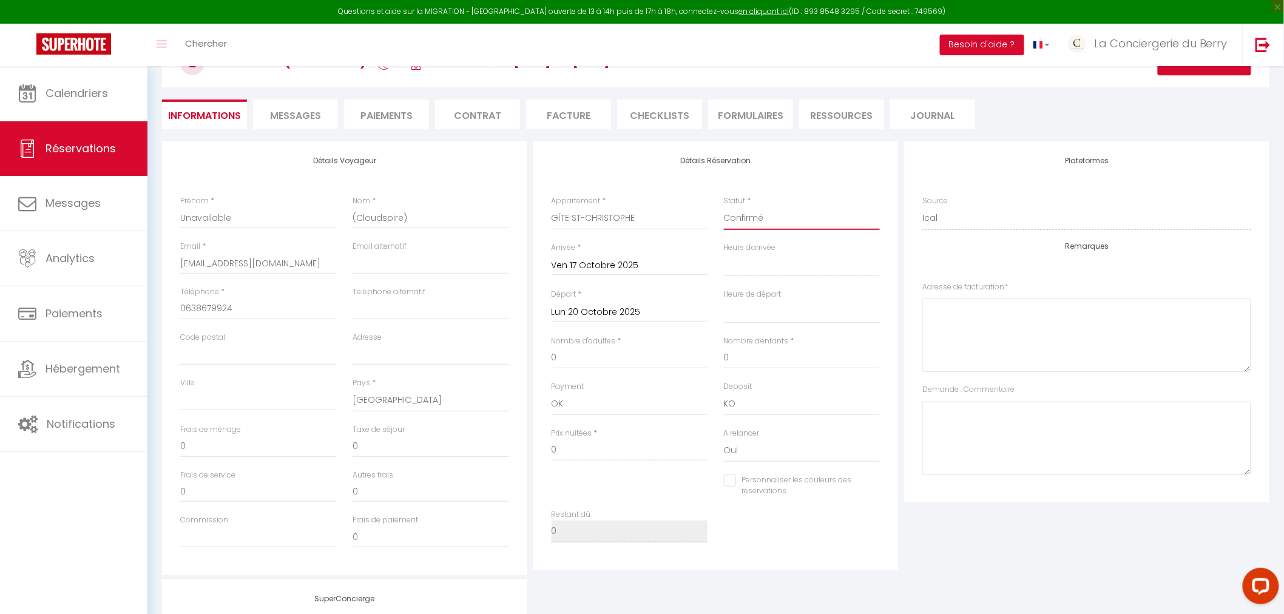
click at [744, 223] on select "Confirmé Non Confirmé [PERSON_NAME] par le voyageur No Show Request" at bounding box center [802, 218] width 157 height 23
click at [724, 207] on select "Confirmé Non Confirmé [PERSON_NAME] par le voyageur No Show Request" at bounding box center [802, 218] width 157 height 23
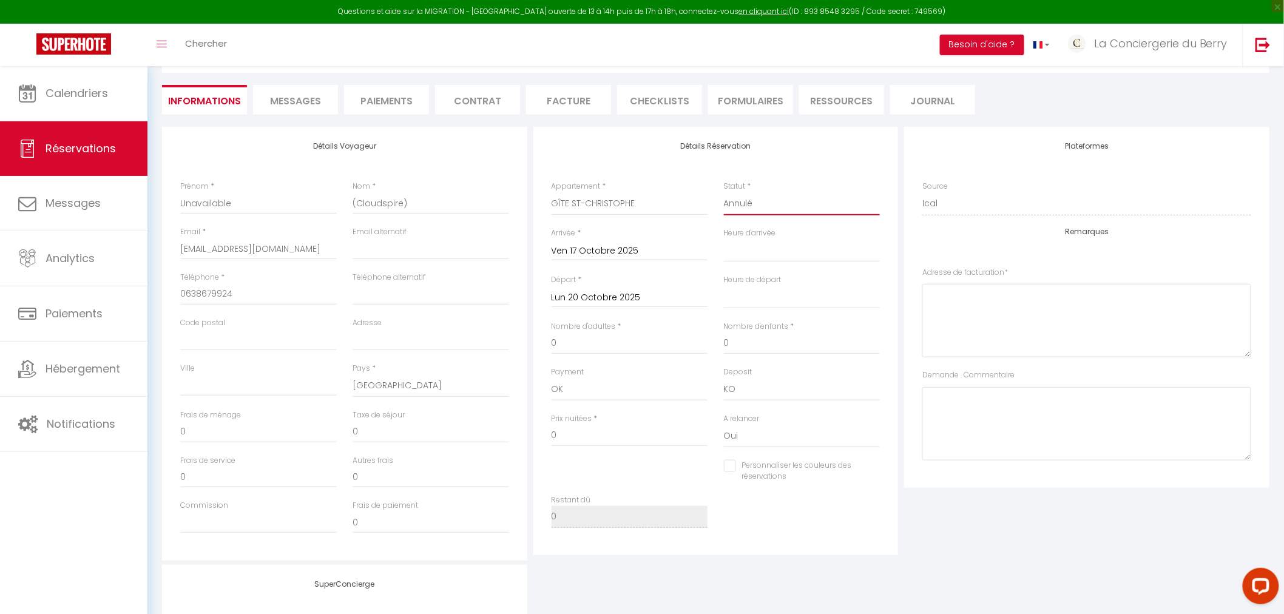
scroll to position [0, 0]
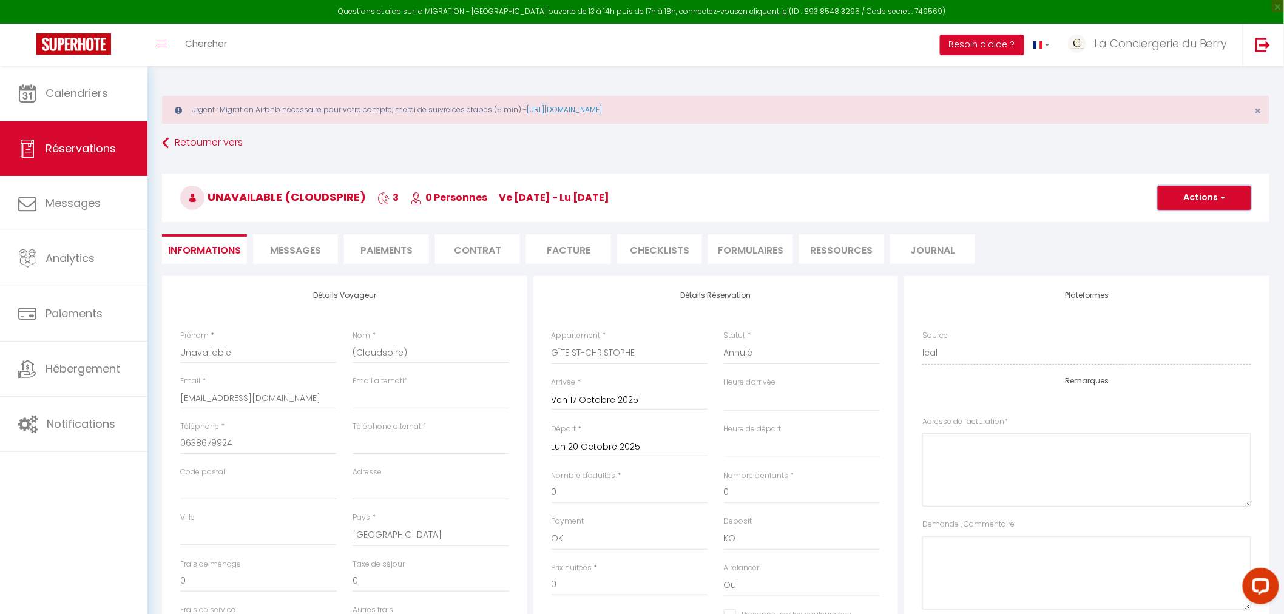
click at [852, 206] on button "Actions" at bounding box center [1204, 198] width 93 height 24
click at [852, 226] on link "Enregistrer" at bounding box center [1192, 225] width 96 height 16
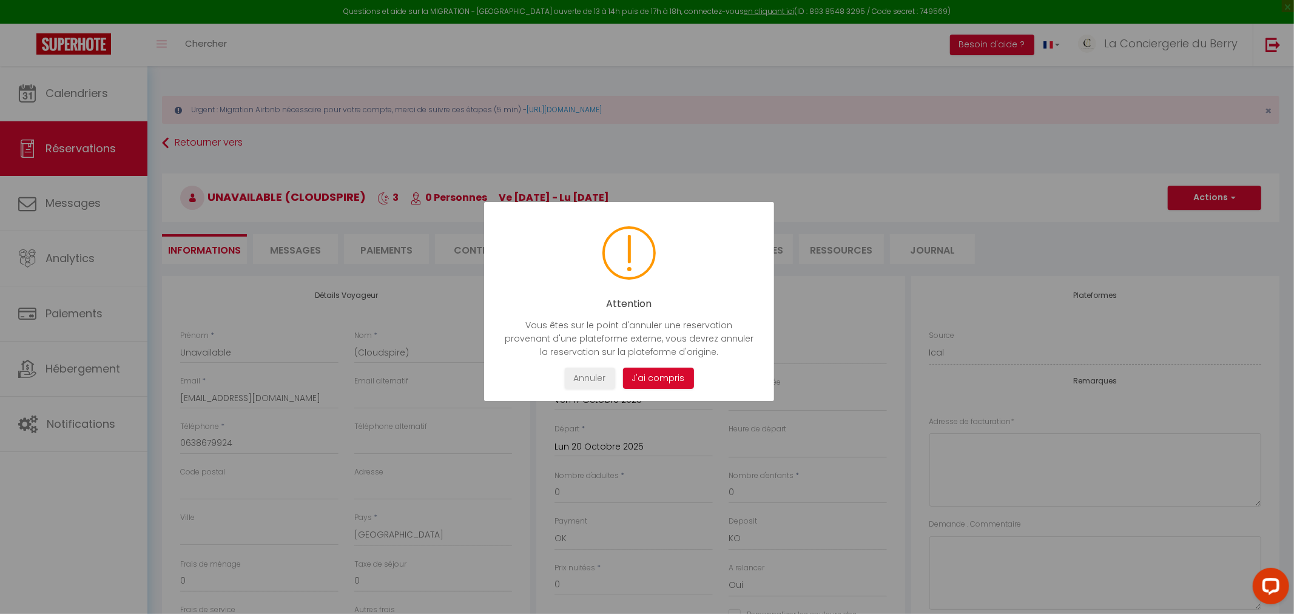
click at [654, 371] on button "J'ai compris" at bounding box center [657, 378] width 71 height 21
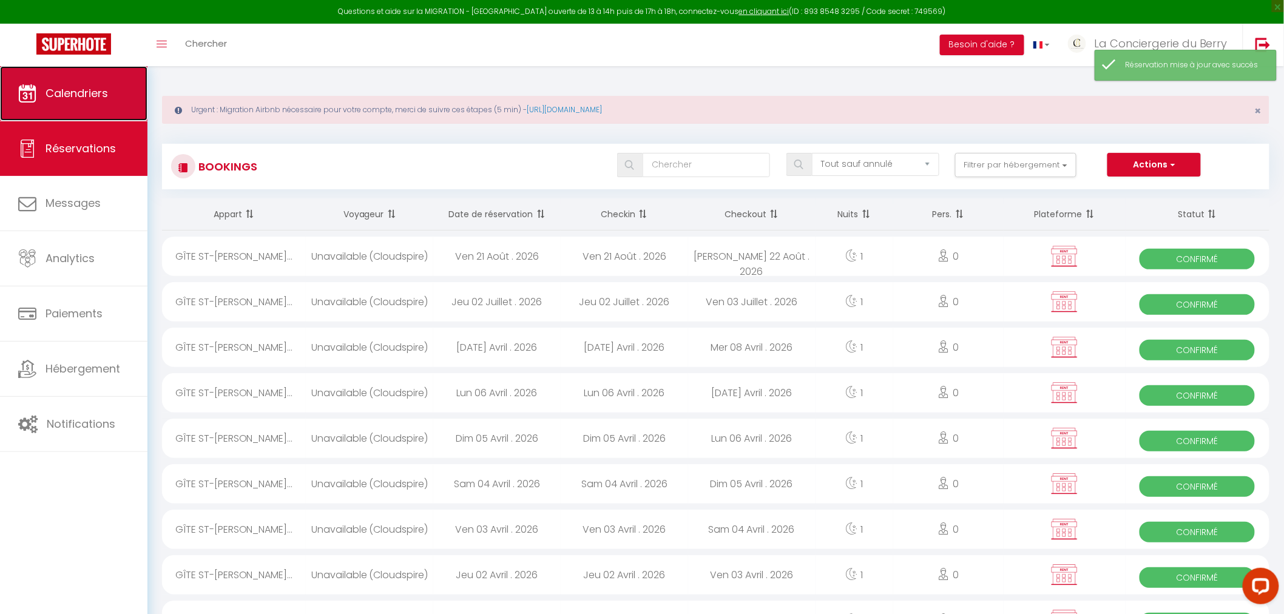
click at [116, 101] on link "Calendriers" at bounding box center [73, 93] width 147 height 55
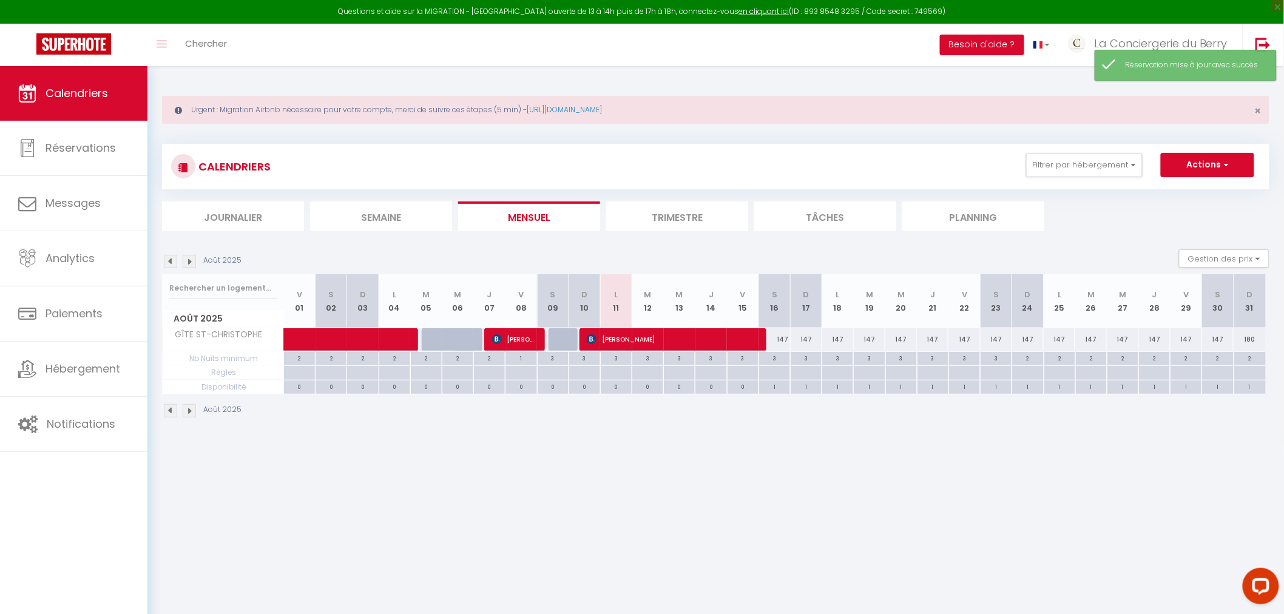
click at [188, 253] on div "Août 2025 Gestion des prix Nb Nuits minimum Règles Disponibilité" at bounding box center [715, 261] width 1107 height 25
click at [191, 257] on img at bounding box center [189, 261] width 13 height 13
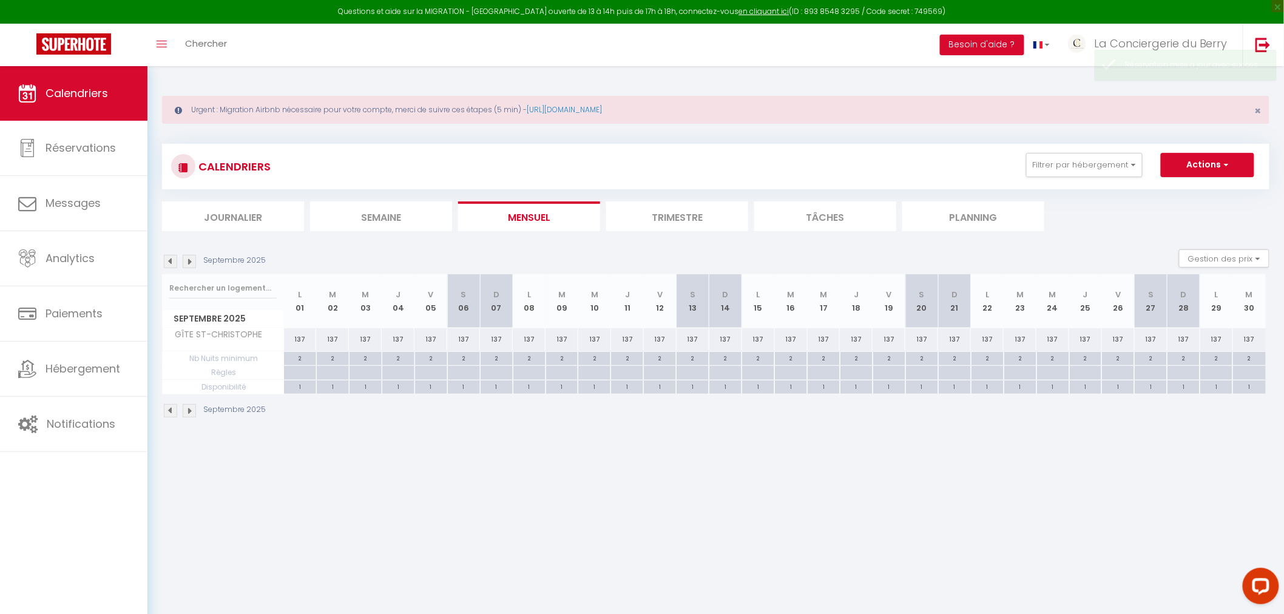
click at [191, 258] on img at bounding box center [189, 261] width 13 height 13
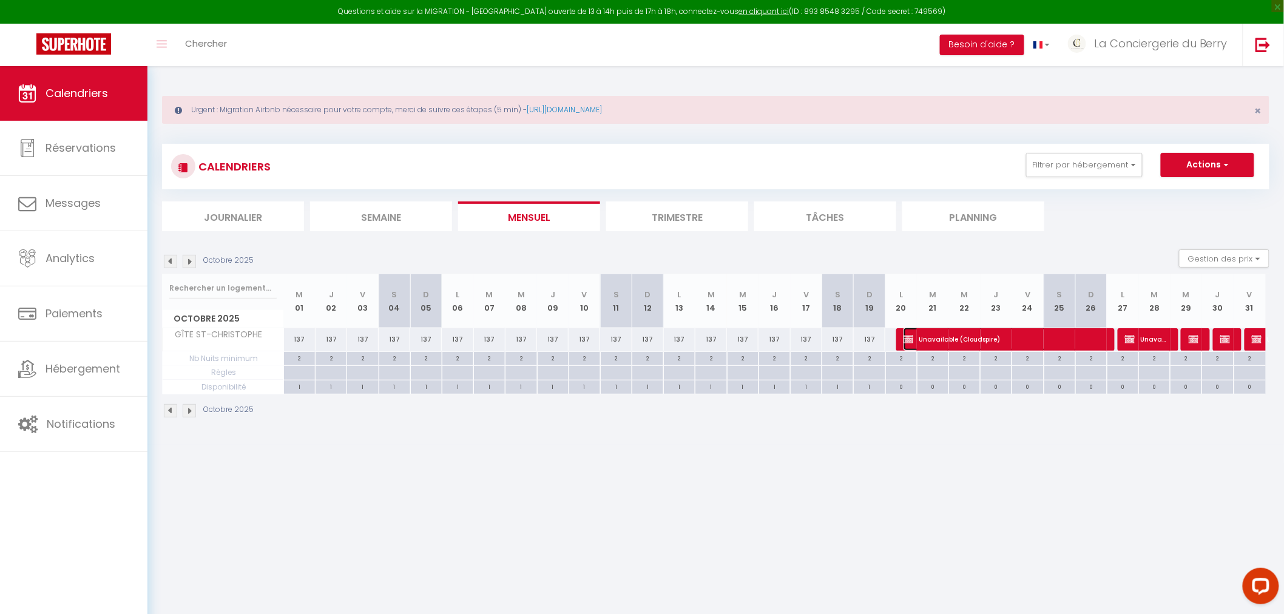
click at [852, 336] on span "Unavailable (Cloudspire)" at bounding box center [1003, 339] width 200 height 23
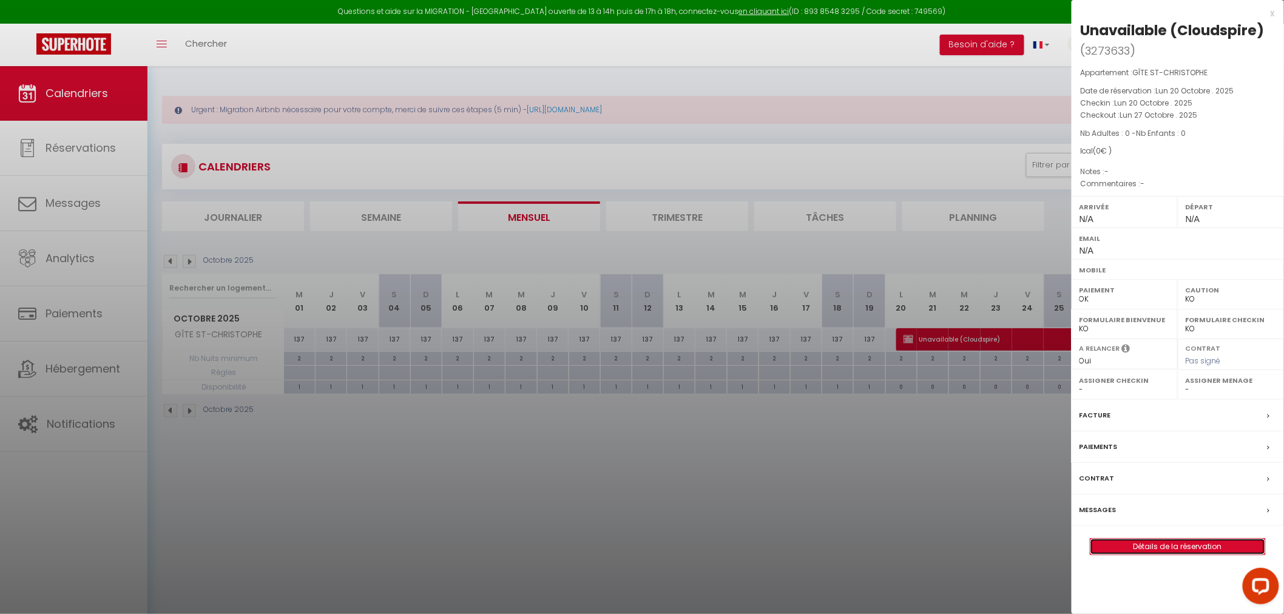
click at [852, 371] on link "Détails de la réservation" at bounding box center [1177, 547] width 175 height 16
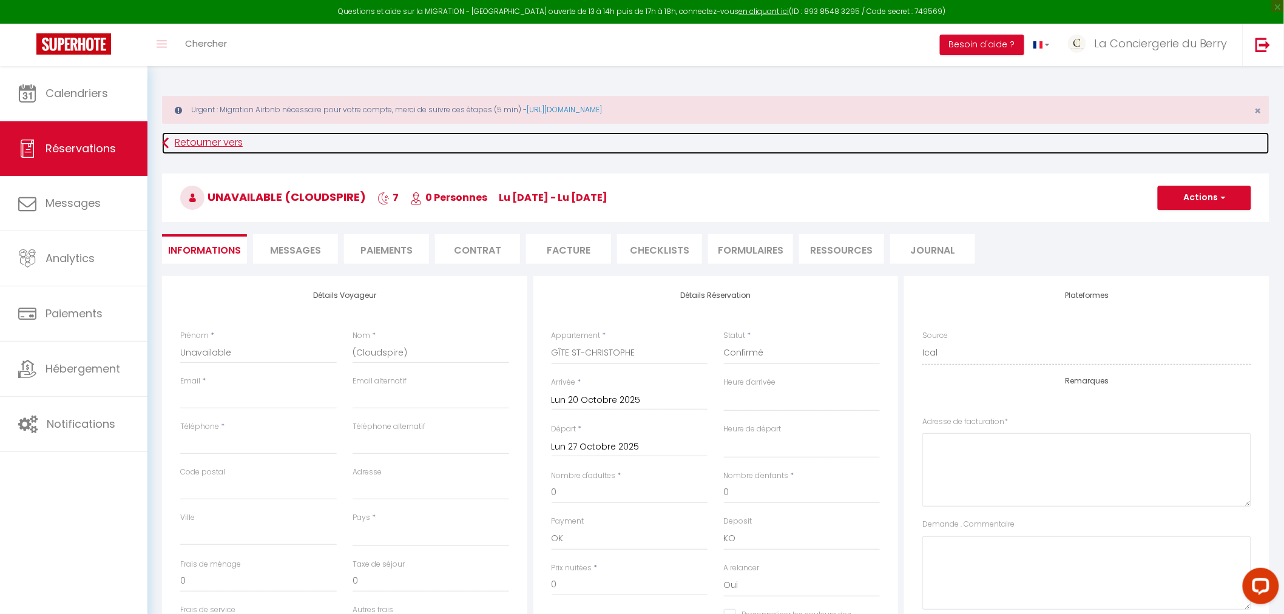
click at [196, 135] on link "Retourner vers" at bounding box center [715, 143] width 1107 height 22
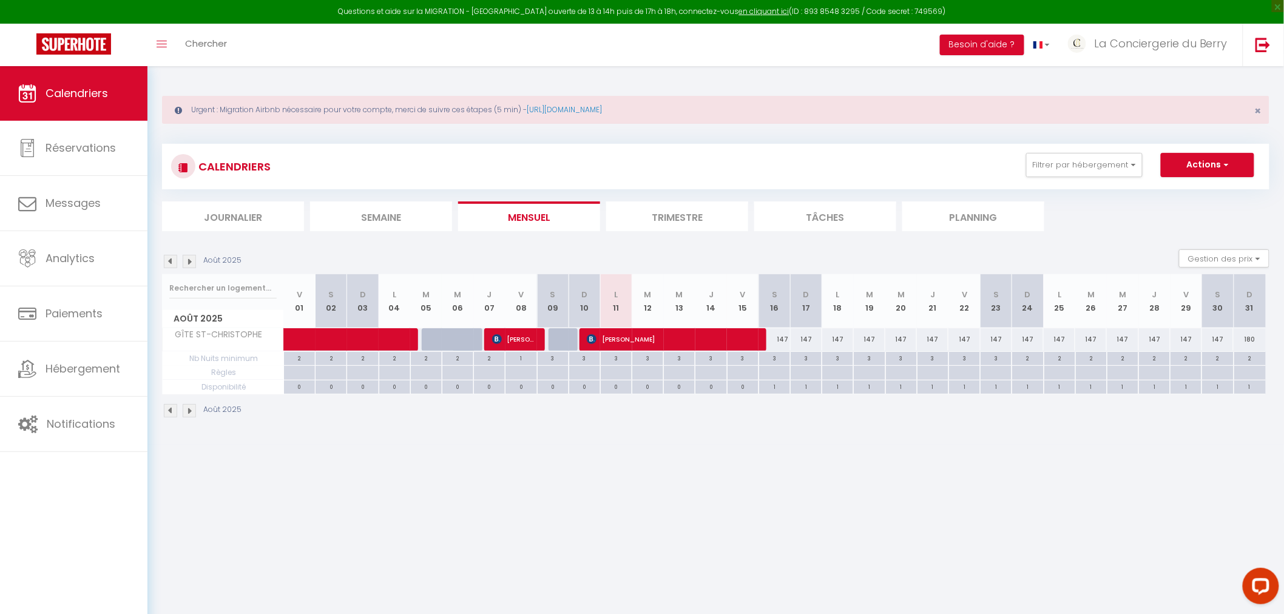
click at [191, 263] on img at bounding box center [189, 261] width 13 height 13
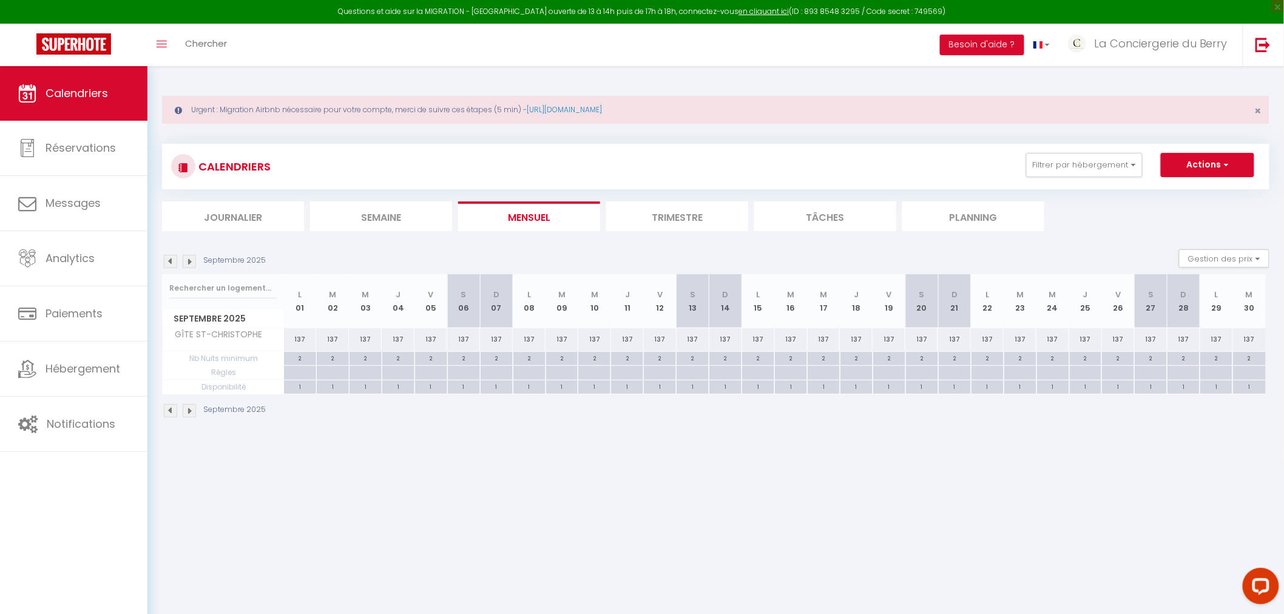
click at [191, 263] on img at bounding box center [189, 261] width 13 height 13
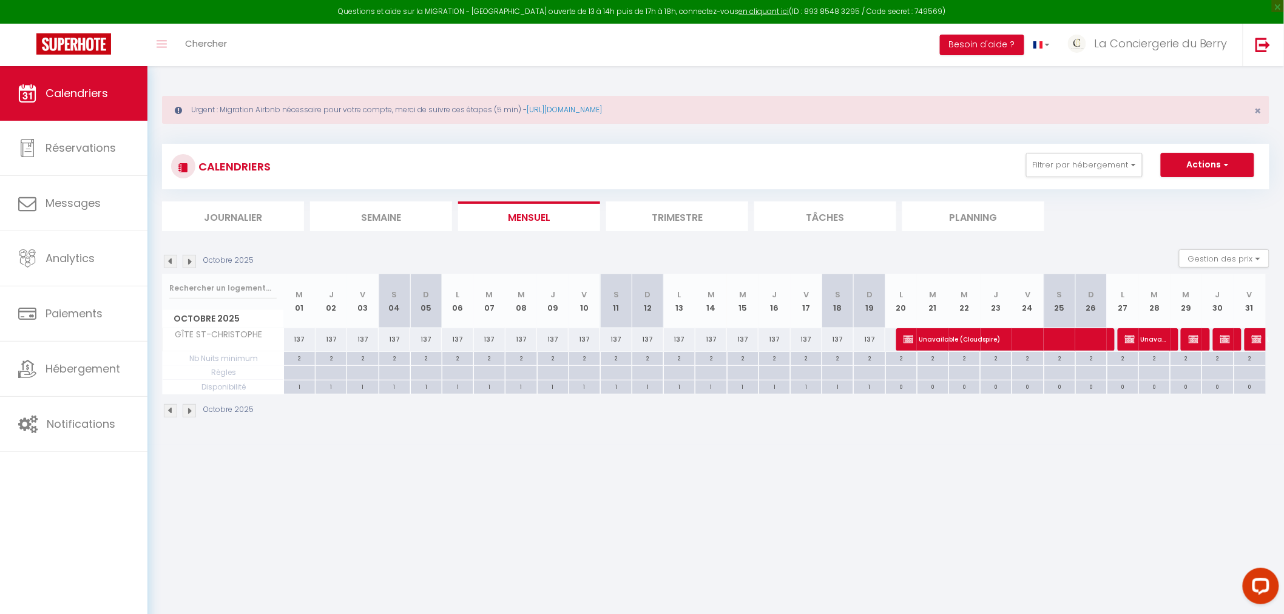
click at [191, 263] on img at bounding box center [189, 261] width 13 height 13
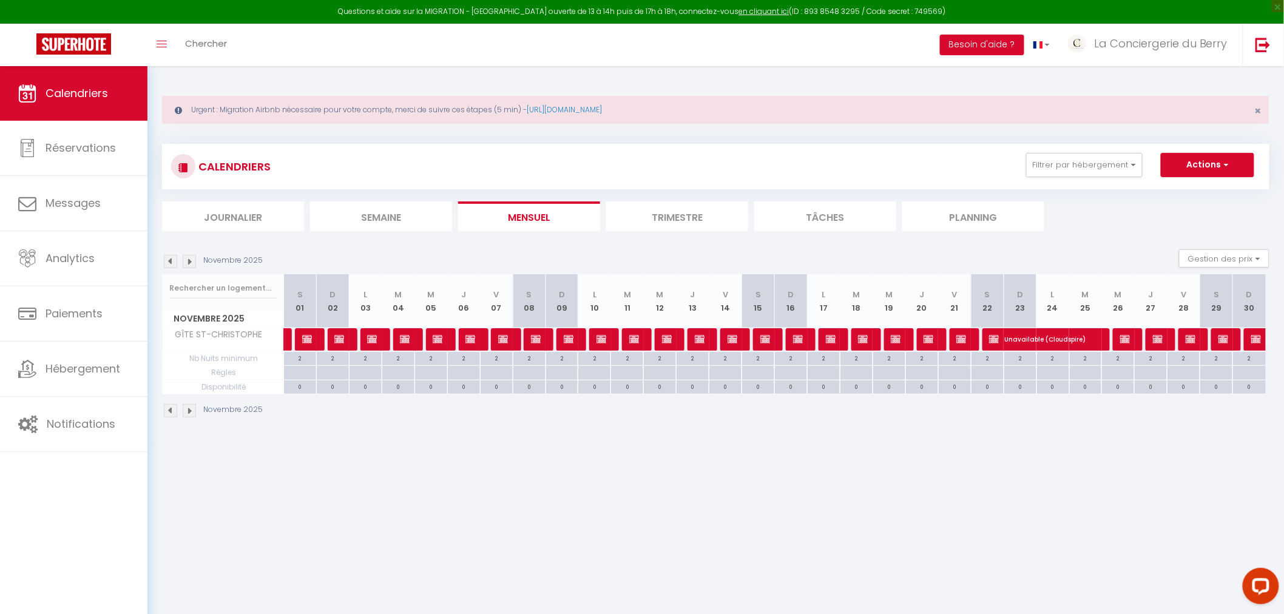
click at [191, 263] on img at bounding box center [189, 261] width 13 height 13
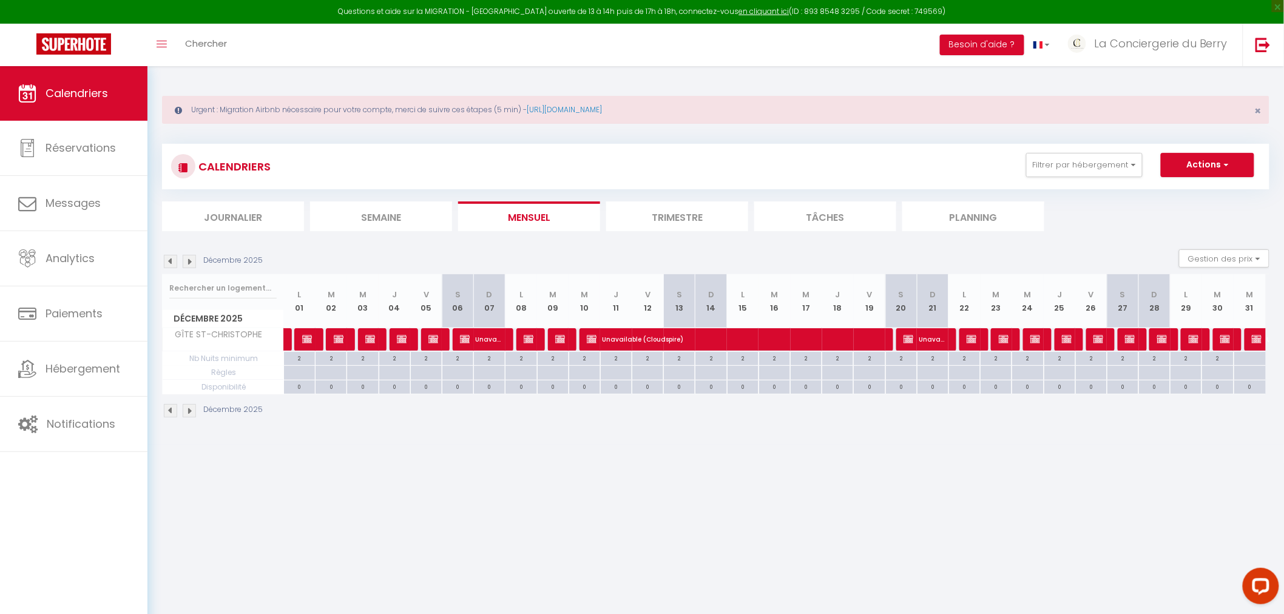
click at [191, 263] on img at bounding box center [189, 261] width 13 height 13
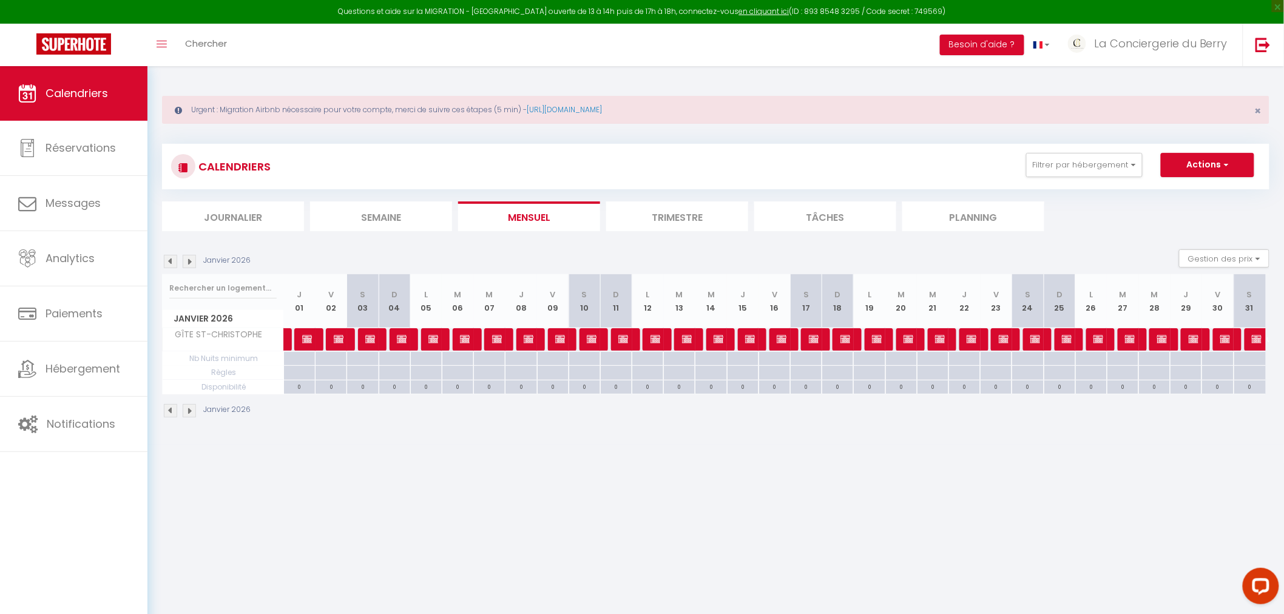
click at [191, 263] on img at bounding box center [189, 261] width 13 height 13
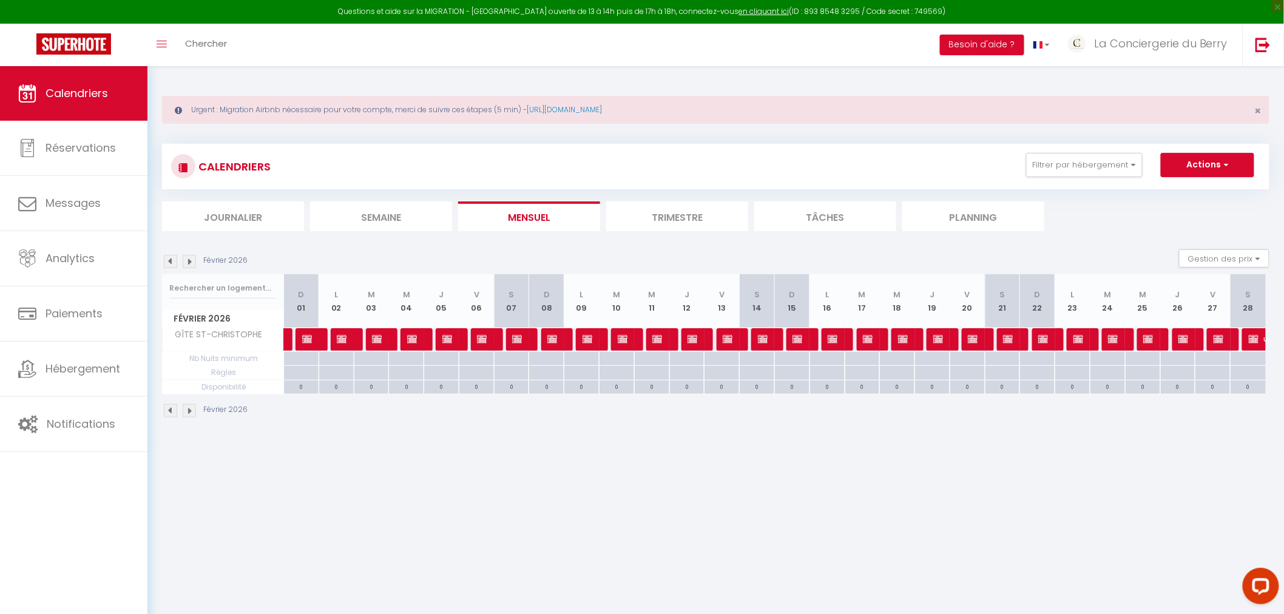
click at [191, 263] on img at bounding box center [189, 261] width 13 height 13
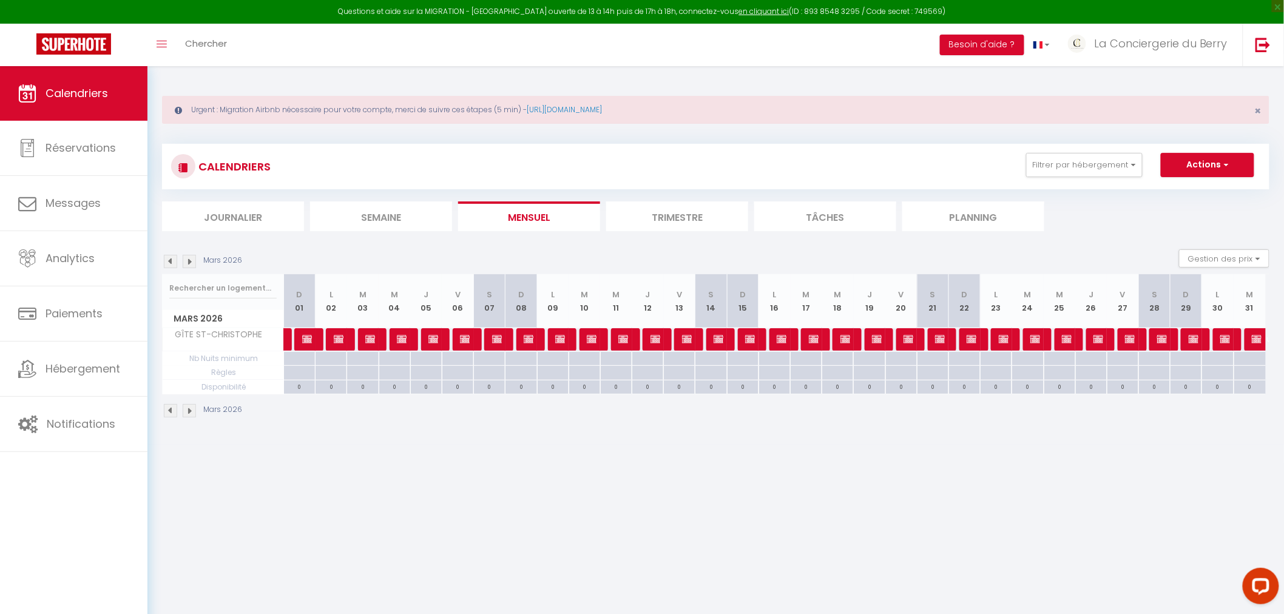
click at [191, 263] on img at bounding box center [189, 261] width 13 height 13
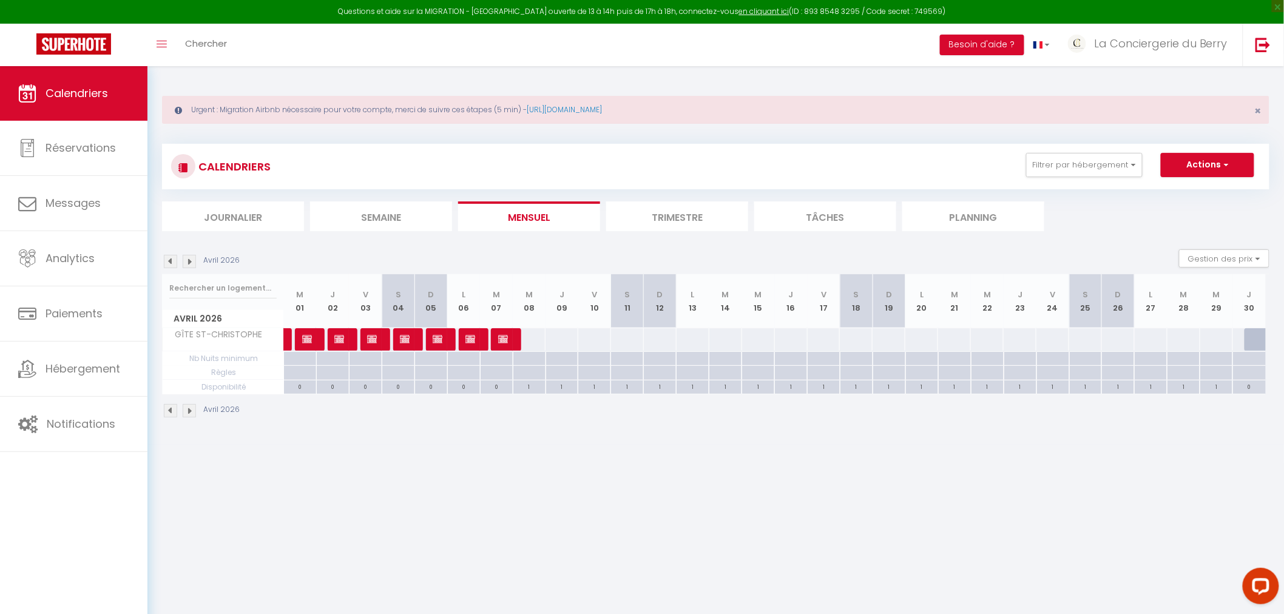
click at [169, 262] on img at bounding box center [170, 261] width 13 height 13
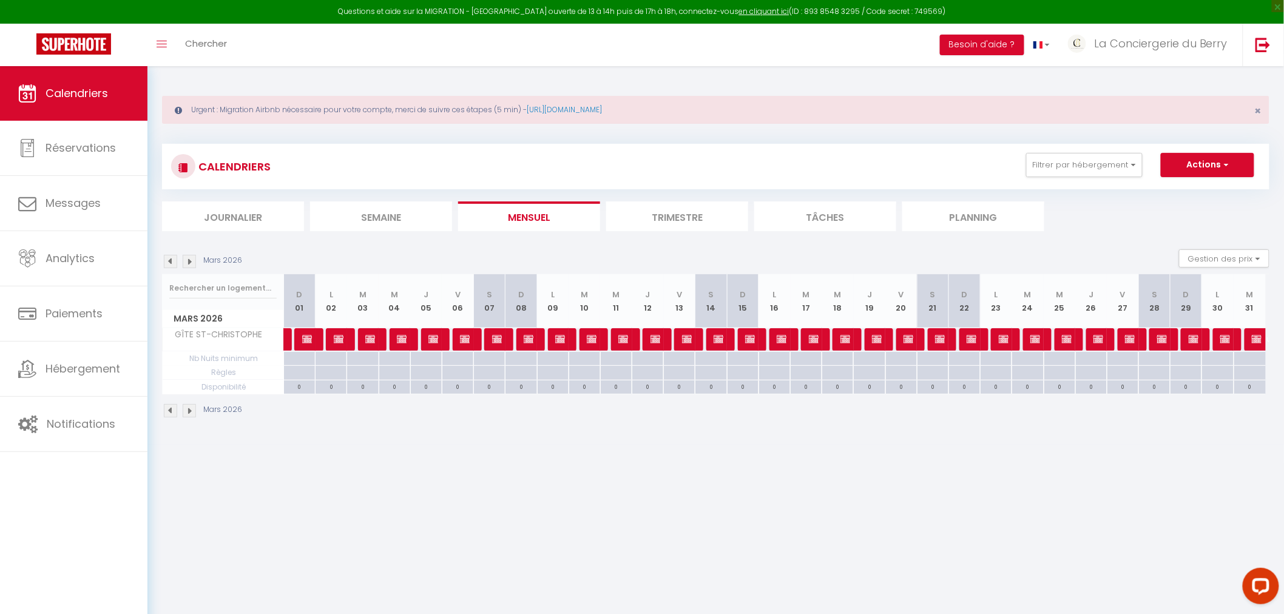
click at [169, 262] on img at bounding box center [170, 261] width 13 height 13
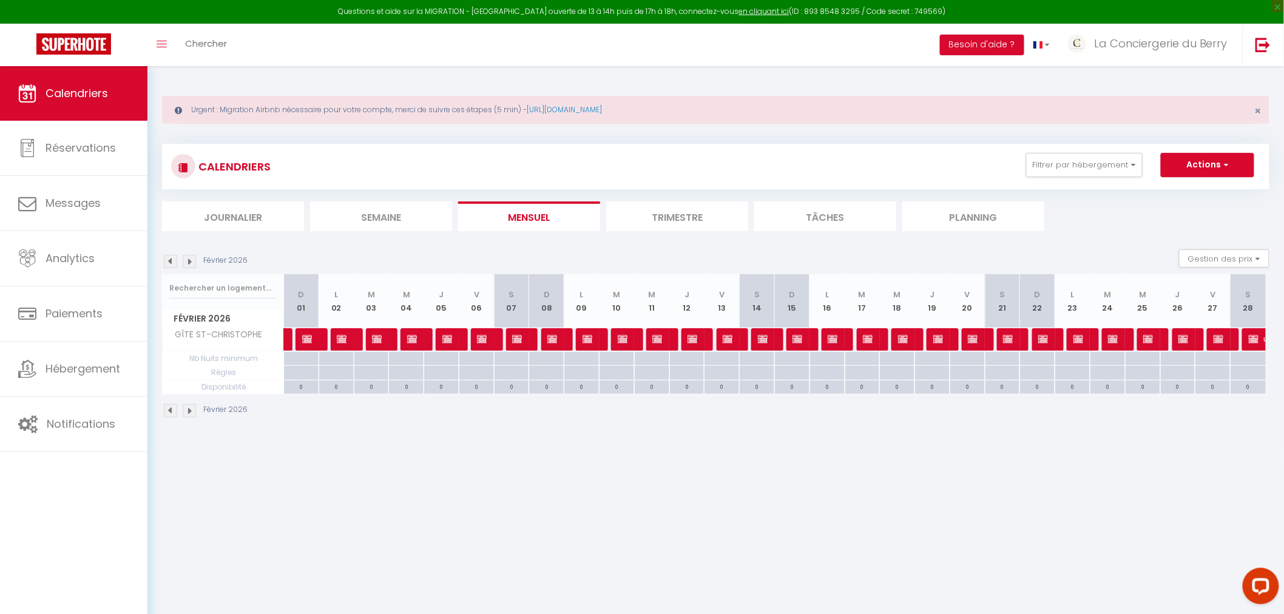
click at [169, 262] on img at bounding box center [170, 261] width 13 height 13
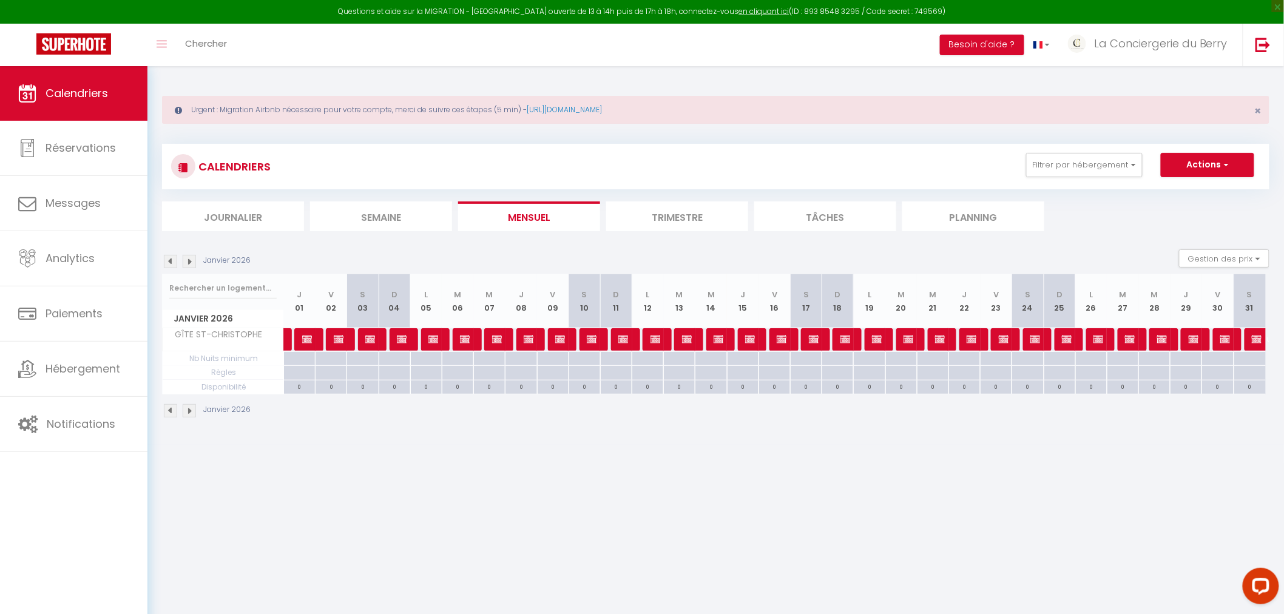
click at [169, 262] on img at bounding box center [170, 261] width 13 height 13
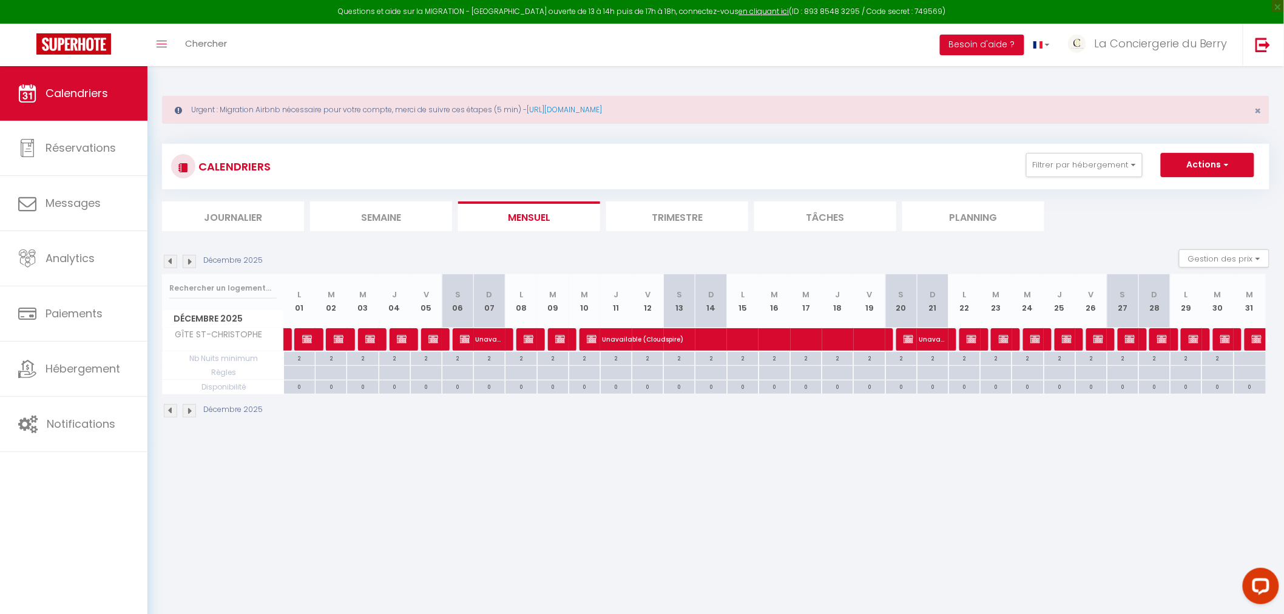
click at [190, 261] on img at bounding box center [189, 261] width 13 height 13
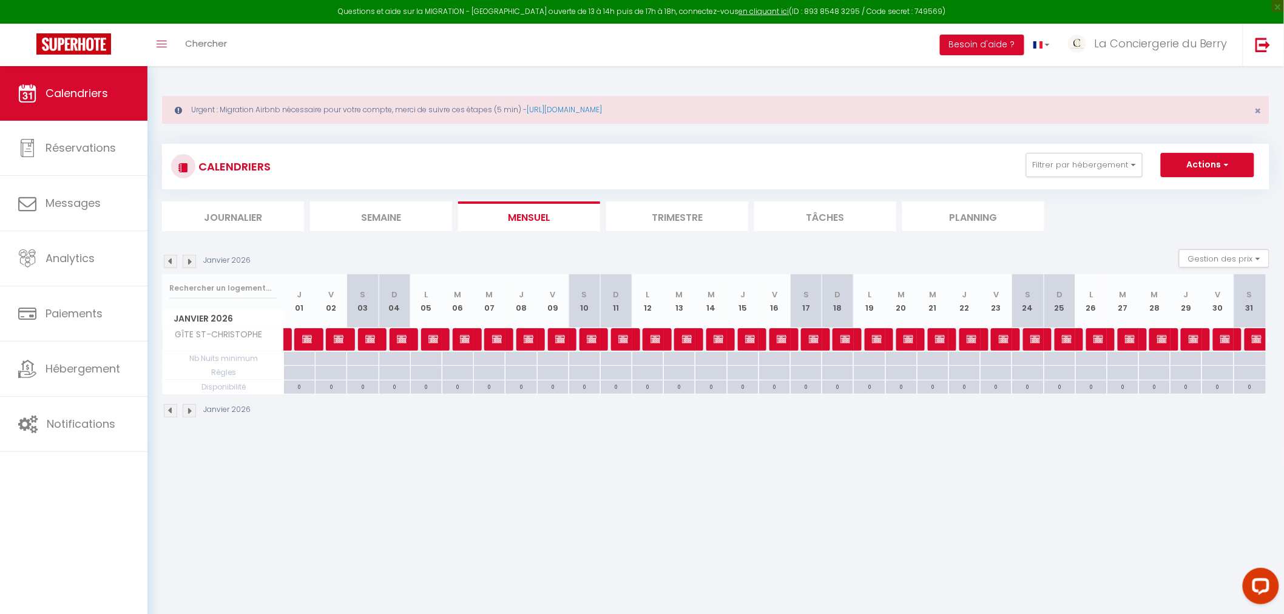
click at [190, 261] on img at bounding box center [189, 261] width 13 height 13
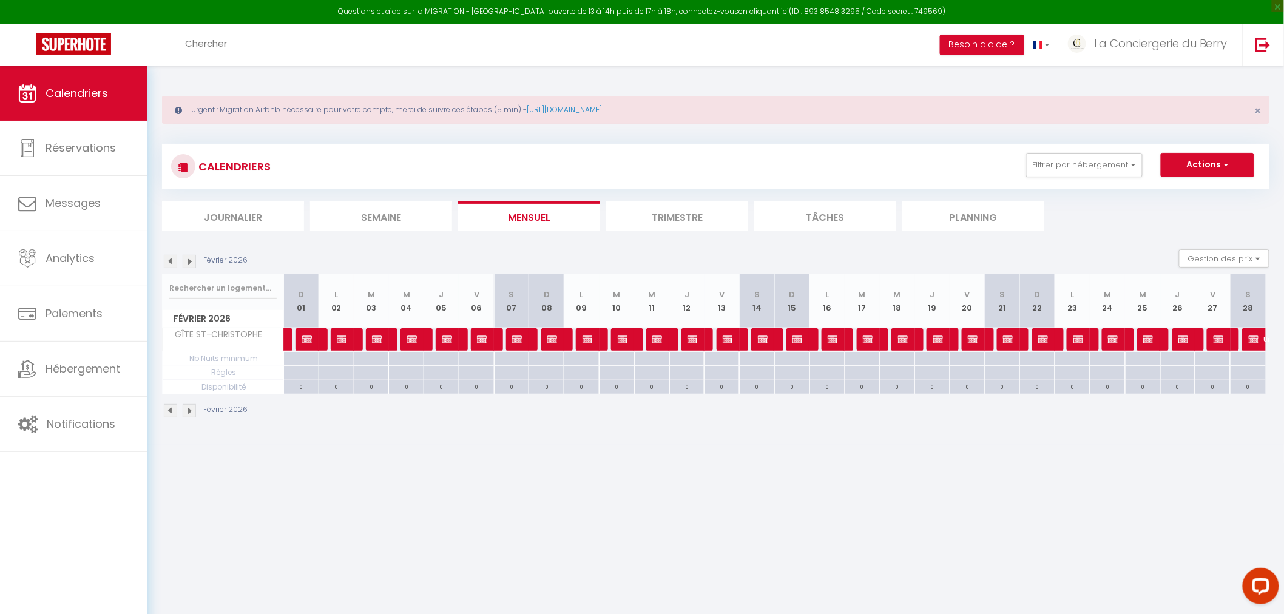
click at [190, 261] on img at bounding box center [189, 261] width 13 height 13
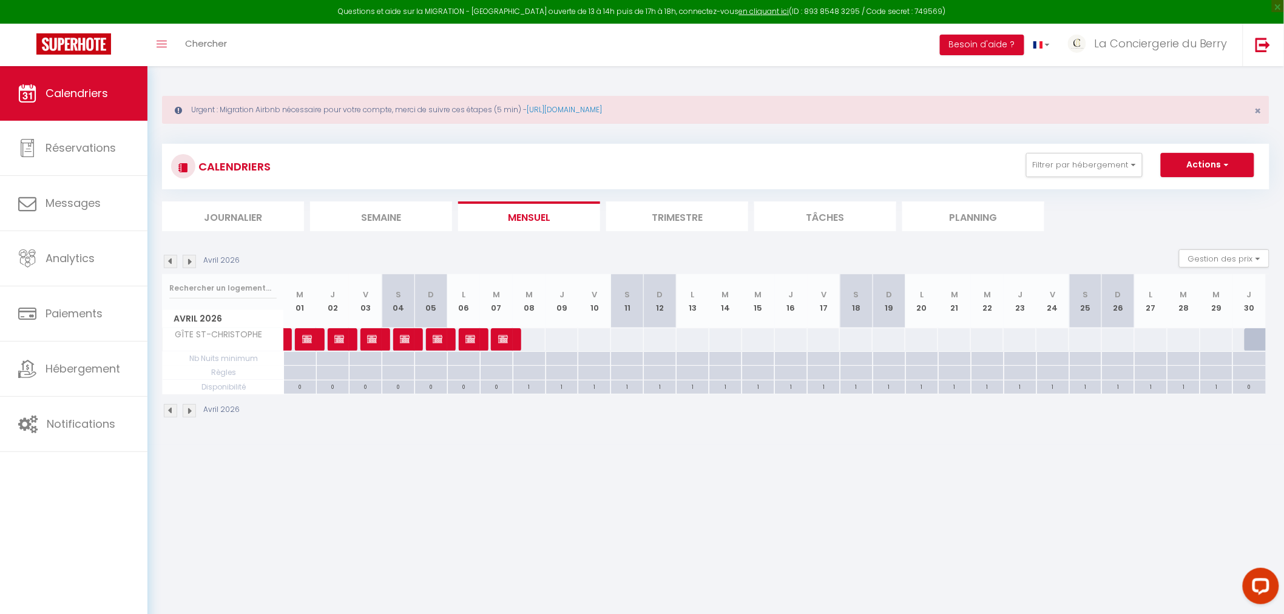
click at [190, 261] on img at bounding box center [189, 261] width 13 height 13
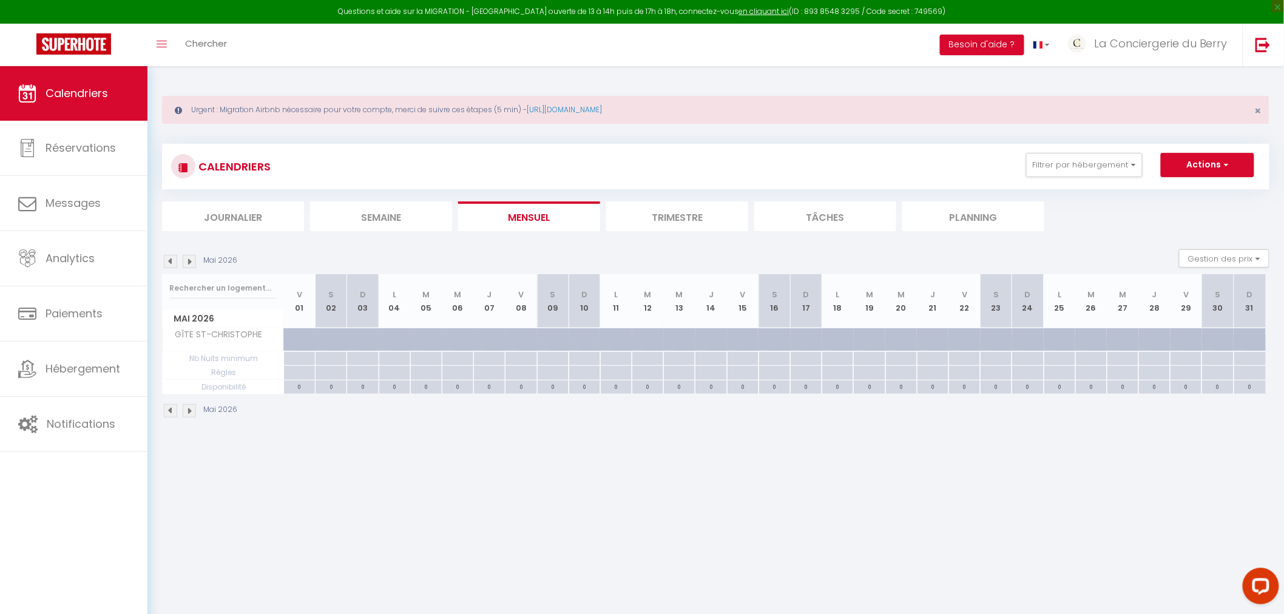
click at [174, 261] on img at bounding box center [170, 261] width 13 height 13
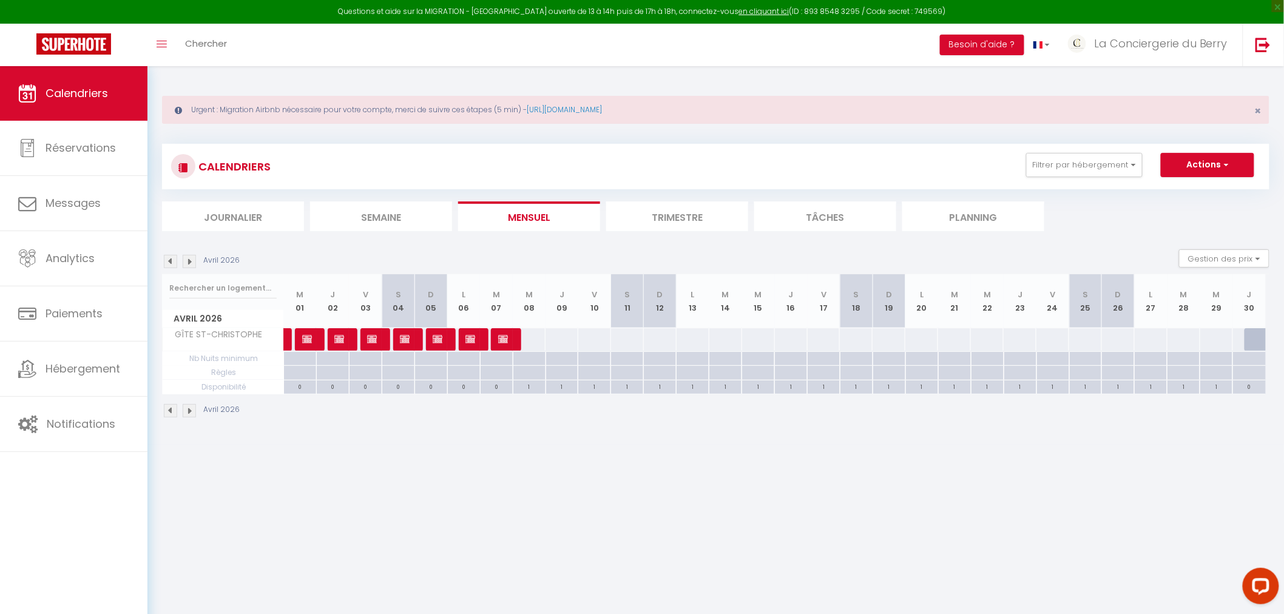
click at [533, 340] on div at bounding box center [528, 339] width 33 height 22
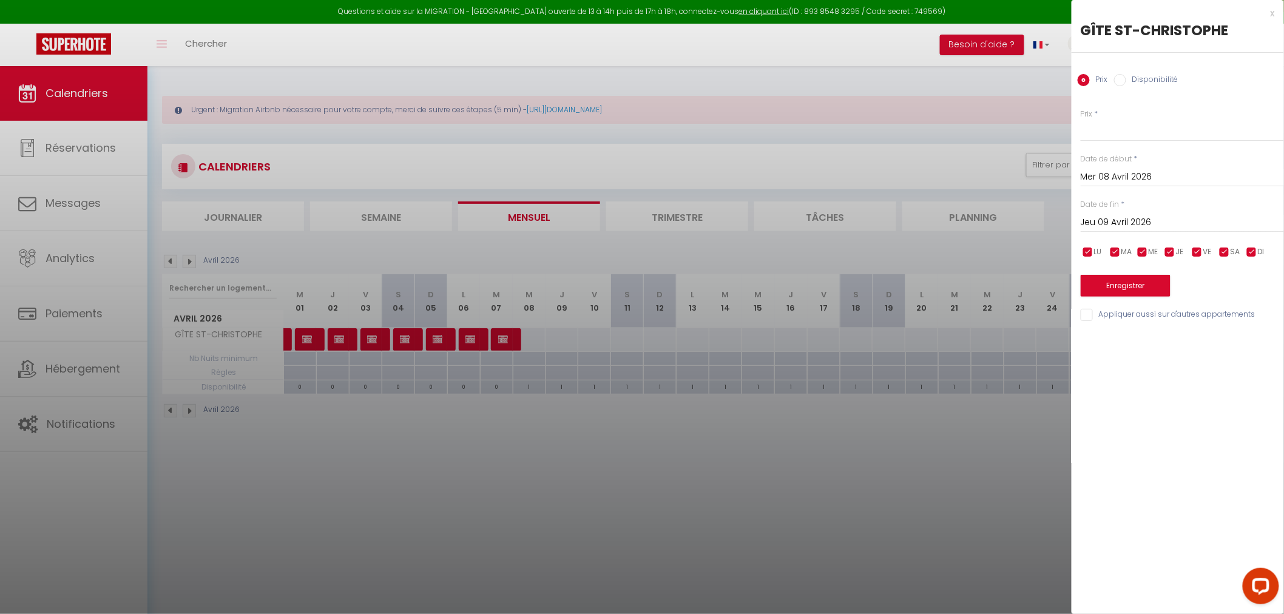
click at [852, 217] on input "Jeu 09 Avril 2026" at bounding box center [1182, 223] width 203 height 16
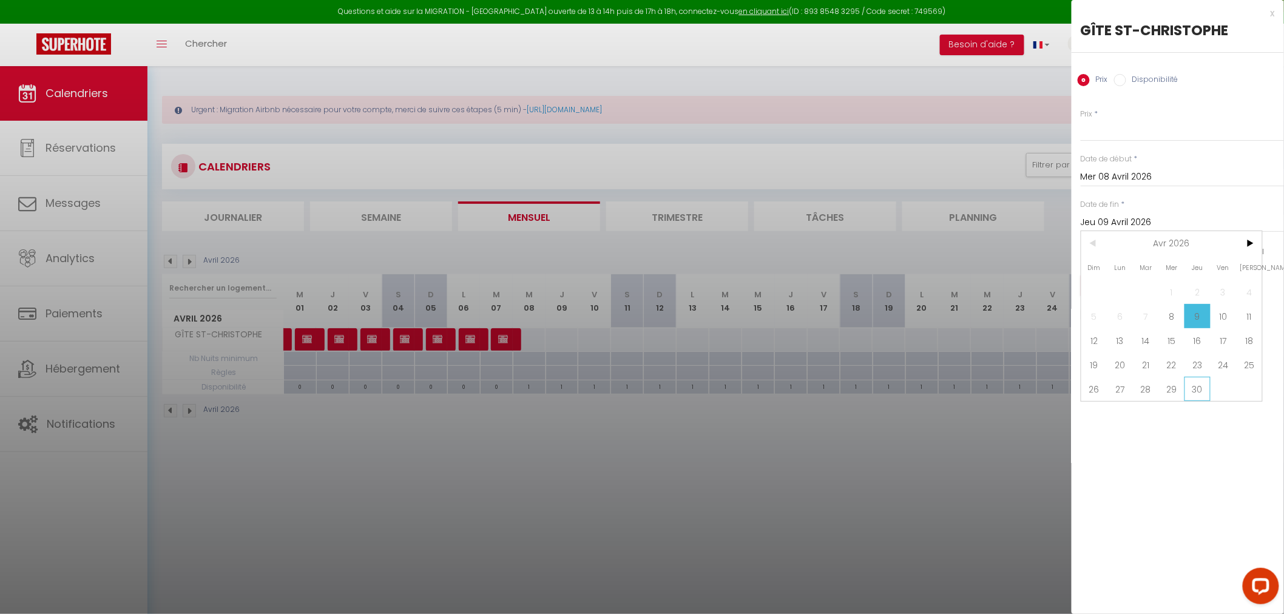
click at [852, 371] on span "30" at bounding box center [1197, 389] width 26 height 24
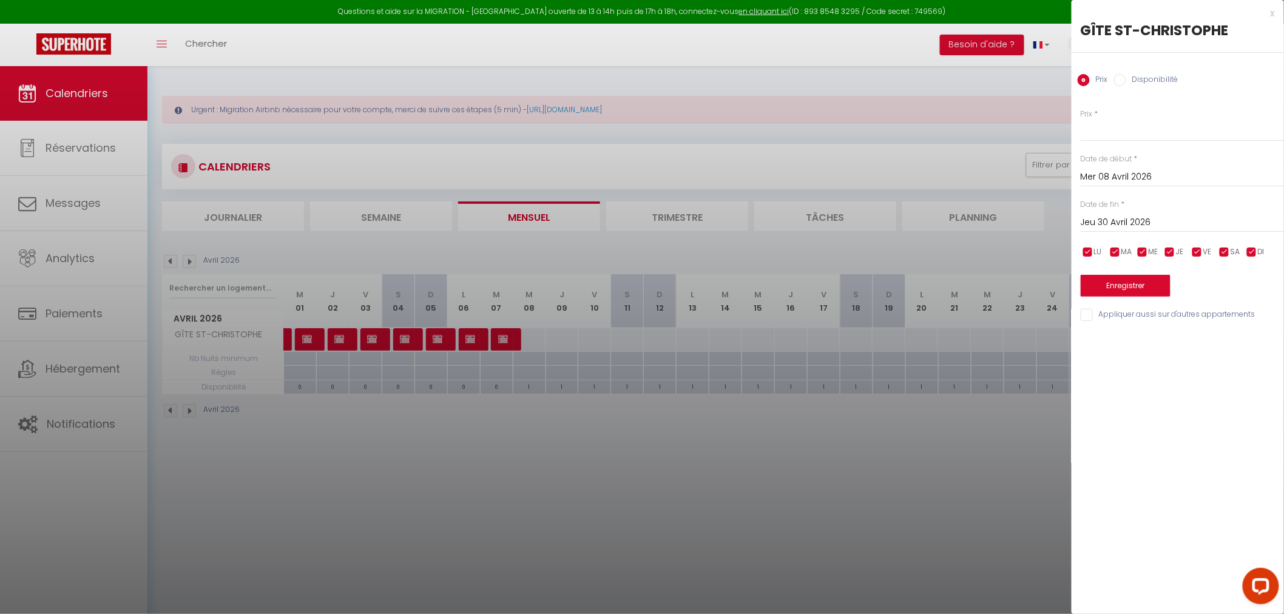
click at [852, 143] on div "Prix * Statut * Disponible Indisponible Date de début * Mer 08 Avril 2026 < Avr…" at bounding box center [1177, 207] width 212 height 229
click at [852, 137] on input "Prix" at bounding box center [1182, 131] width 203 height 22
click at [852, 61] on div "Prix Disponibilité" at bounding box center [1177, 73] width 212 height 41
click at [852, 80] on label "Disponibilité" at bounding box center [1152, 80] width 52 height 13
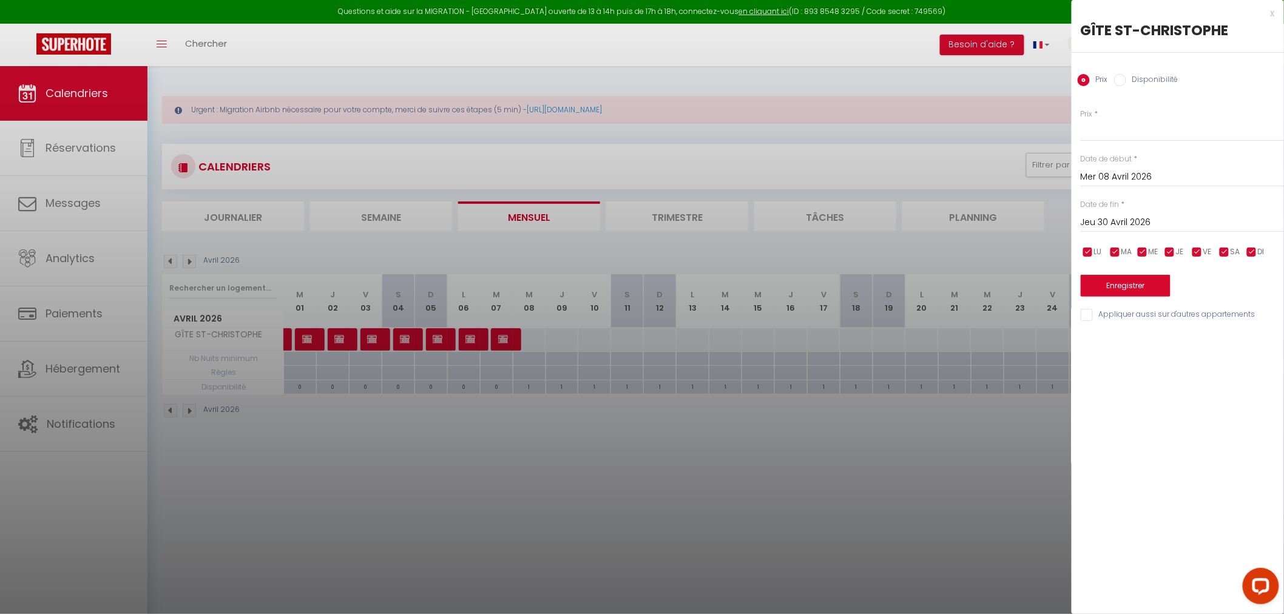
click at [852, 80] on input "Disponibilité" at bounding box center [1120, 80] width 12 height 12
click at [852, 135] on select "Disponible Indisponible" at bounding box center [1182, 131] width 203 height 23
click at [852, 120] on select "Disponible Indisponible" at bounding box center [1182, 131] width 203 height 23
click at [852, 286] on button "Enregistrer" at bounding box center [1126, 287] width 90 height 22
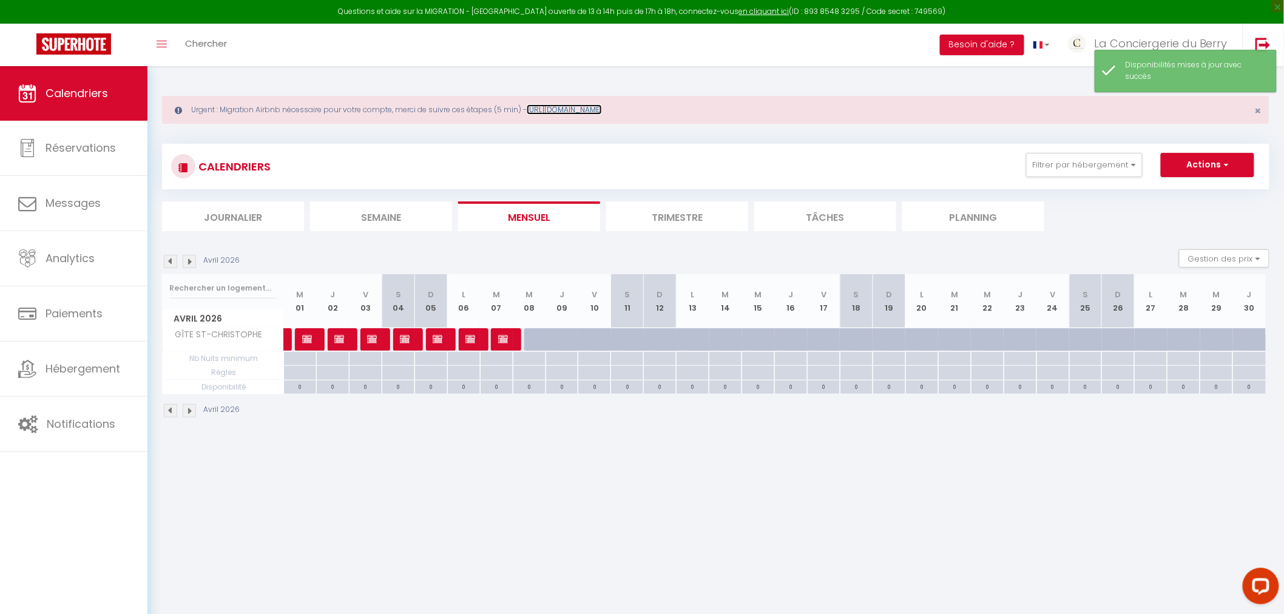
click at [602, 107] on link "[URL][DOMAIN_NAME]" at bounding box center [564, 109] width 75 height 10
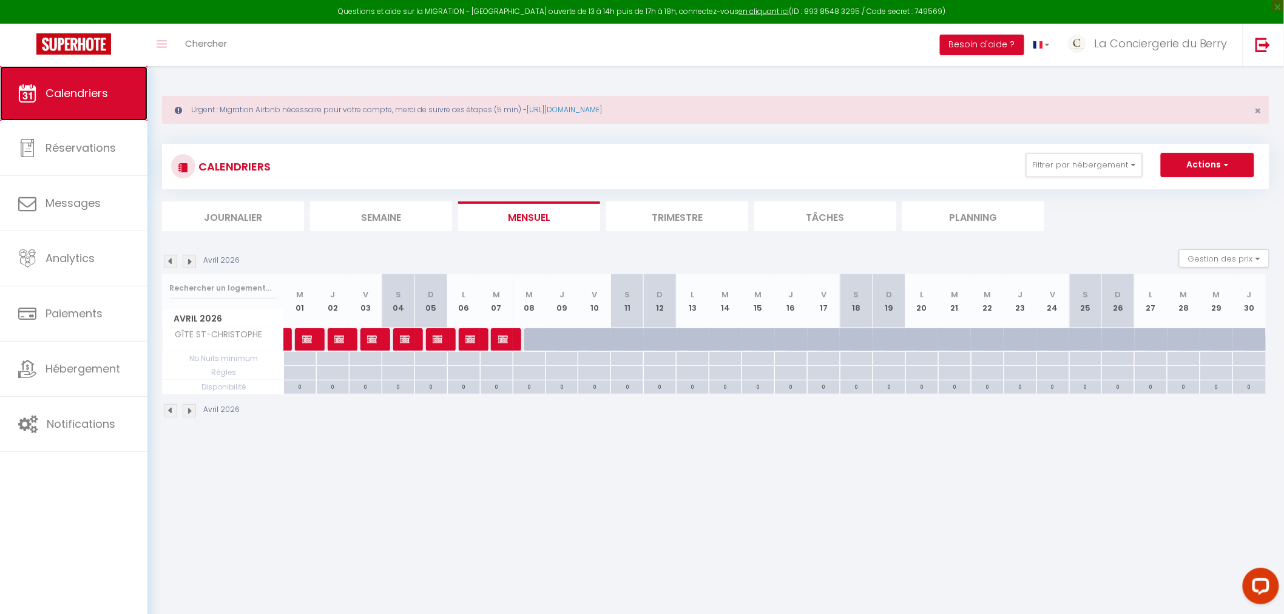
click at [93, 88] on span "Calendriers" at bounding box center [77, 93] width 62 height 15
drag, startPoint x: 1110, startPoint y: 170, endPoint x: 1105, endPoint y: 177, distance: 9.1
click at [852, 170] on button "Filtrer par hébergement" at bounding box center [1084, 165] width 116 height 24
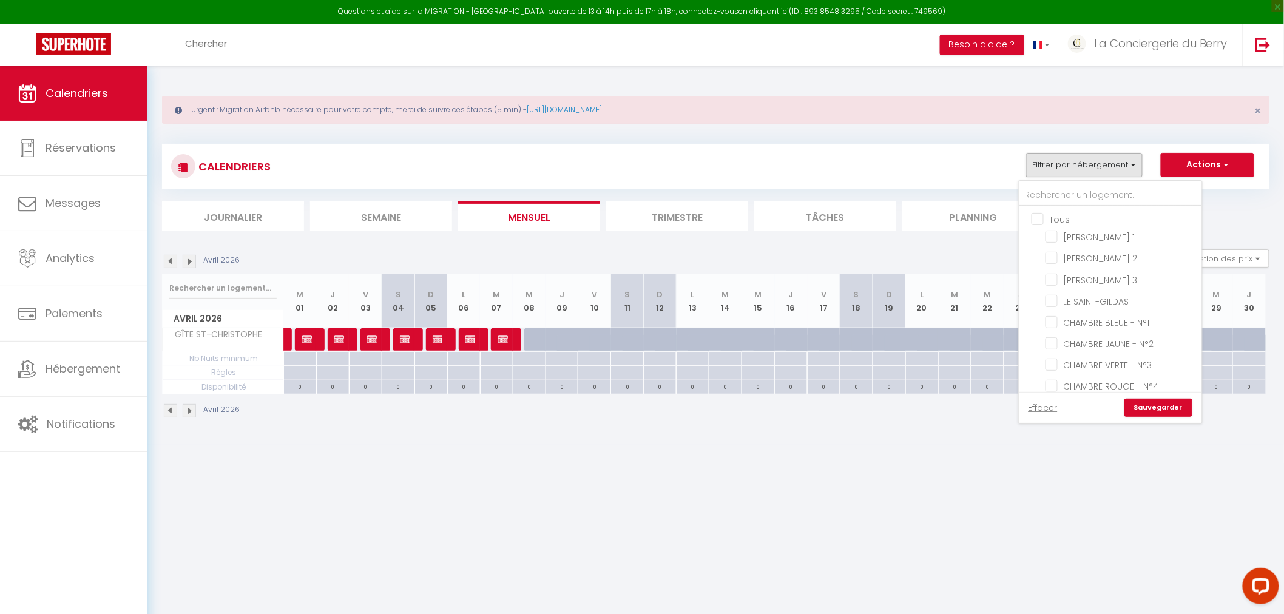
click at [852, 214] on input "Tous" at bounding box center [1122, 218] width 182 height 12
click at [852, 371] on link "Sauvegarder" at bounding box center [1158, 408] width 68 height 18
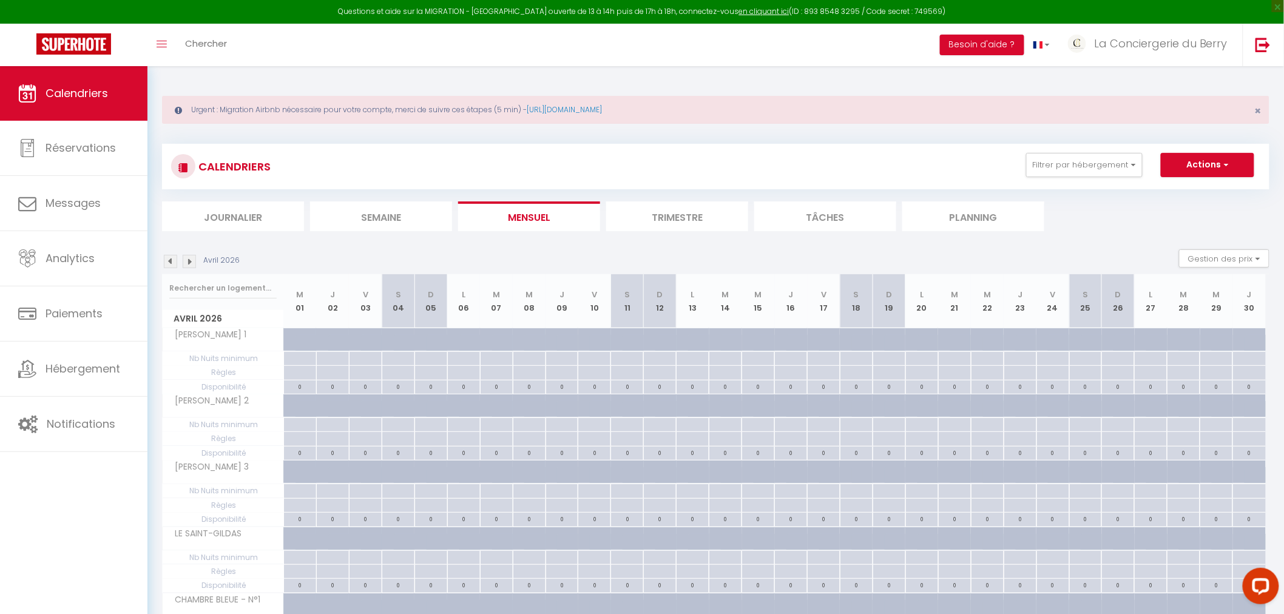
click at [852, 258] on button "Gestion des prix" at bounding box center [1224, 258] width 90 height 18
click at [852, 293] on input "Nb Nuits minimum" at bounding box center [1213, 296] width 109 height 12
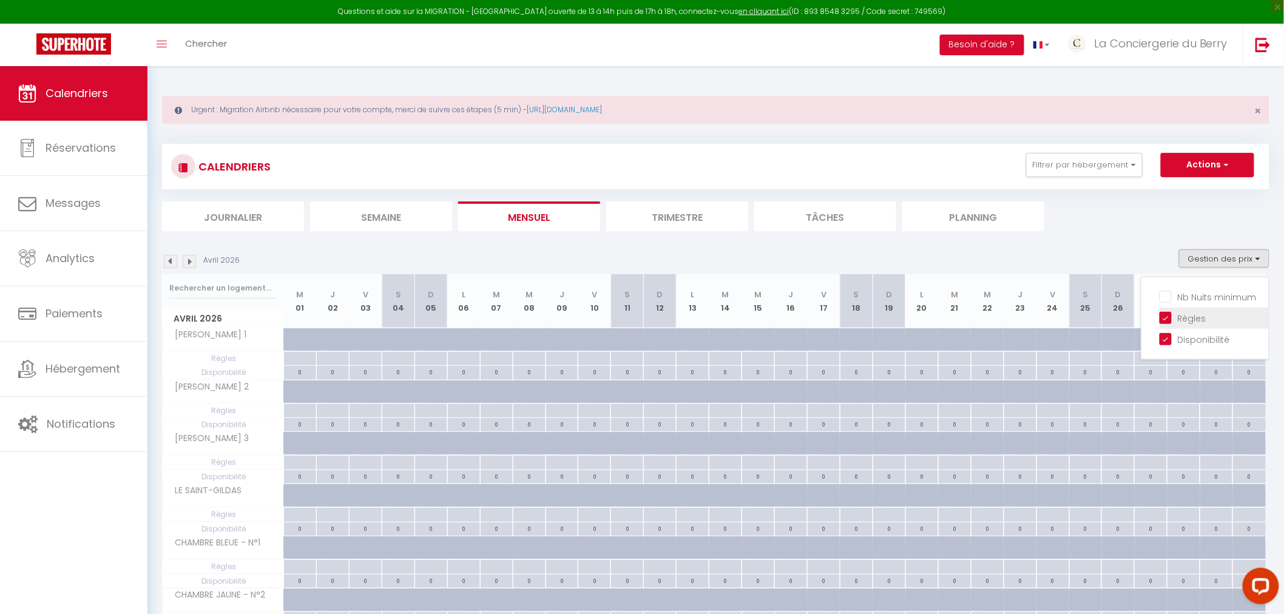
click at [852, 313] on input "Règles" at bounding box center [1213, 317] width 109 height 12
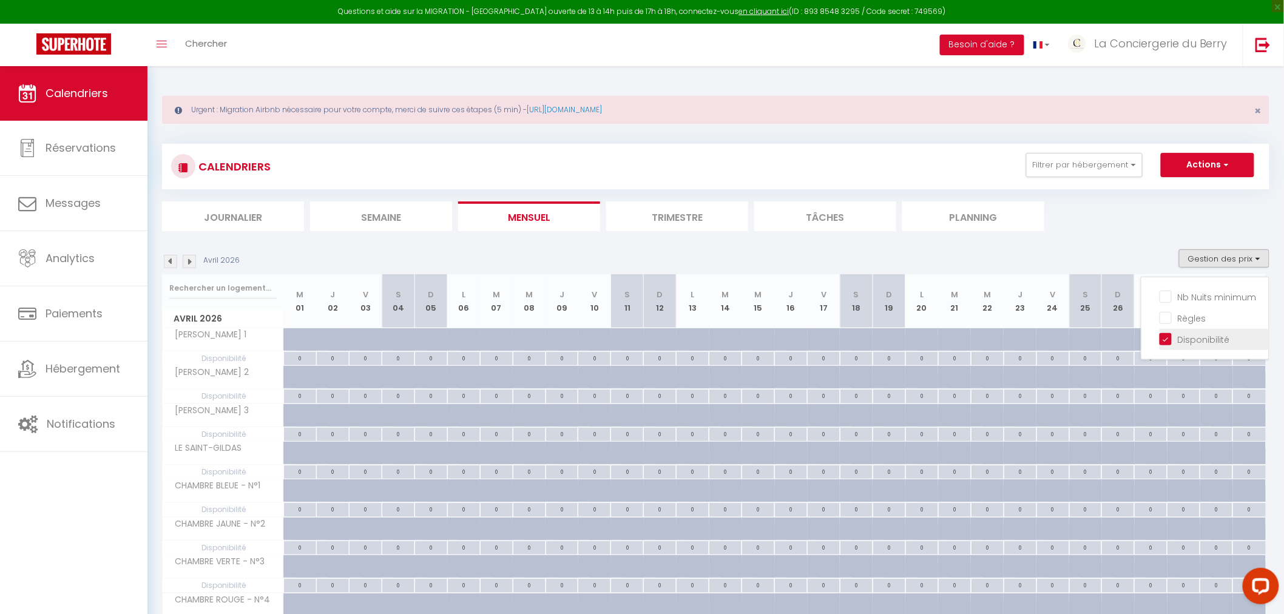
click at [852, 346] on li "Disponibilité" at bounding box center [1213, 339] width 109 height 21
click at [852, 249] on button "Gestion des prix" at bounding box center [1224, 258] width 90 height 18
click at [852, 337] on input "Disponibilité" at bounding box center [1213, 338] width 109 height 12
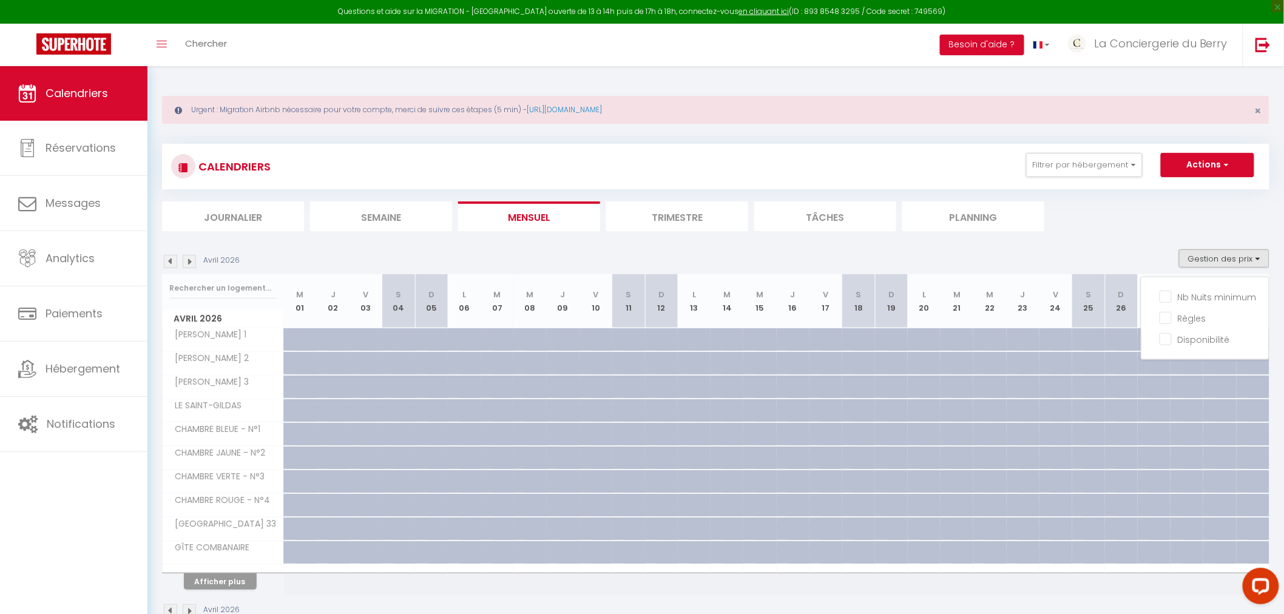
click at [852, 238] on section "Avril 2026 Gestion des prix Nb Nuits minimum Règles Disponibilité Avril 2026 M …" at bounding box center [715, 433] width 1107 height 393
click at [238, 371] on button "Afficher plus" at bounding box center [220, 581] width 73 height 16
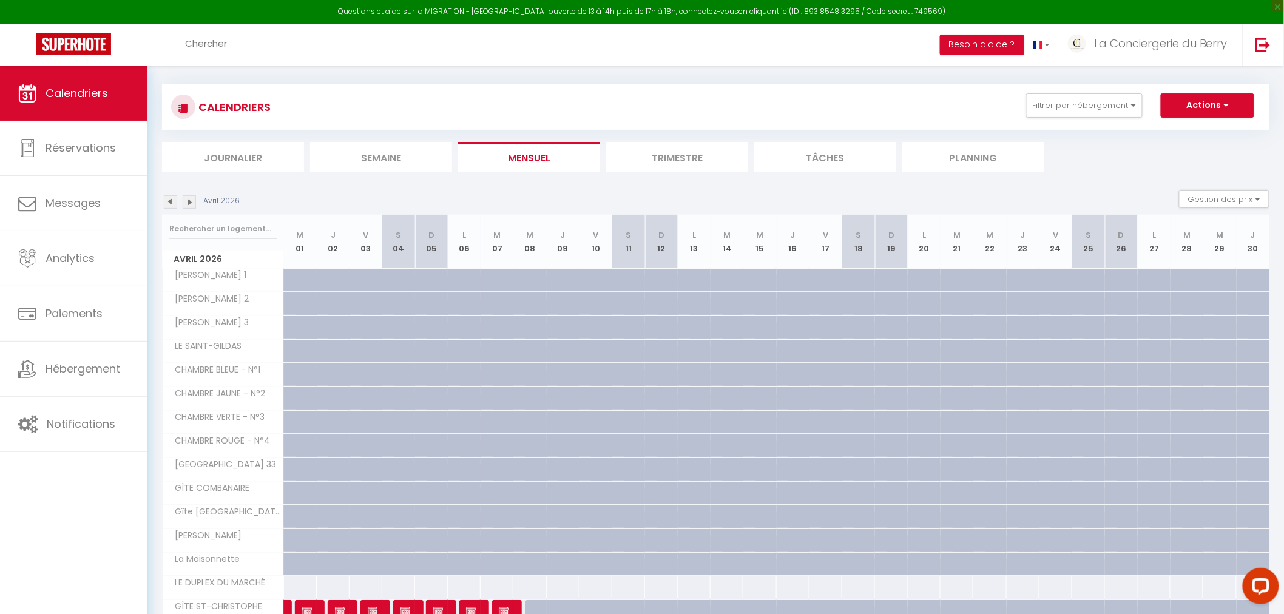
scroll to position [56, 0]
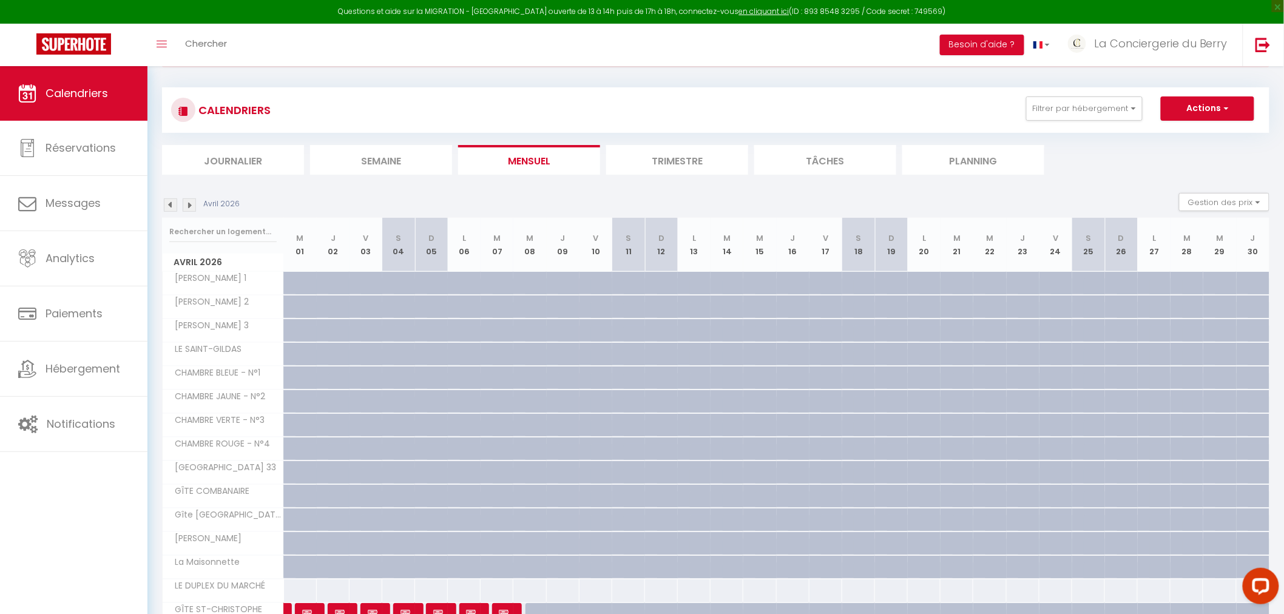
click at [171, 203] on img at bounding box center [170, 204] width 13 height 13
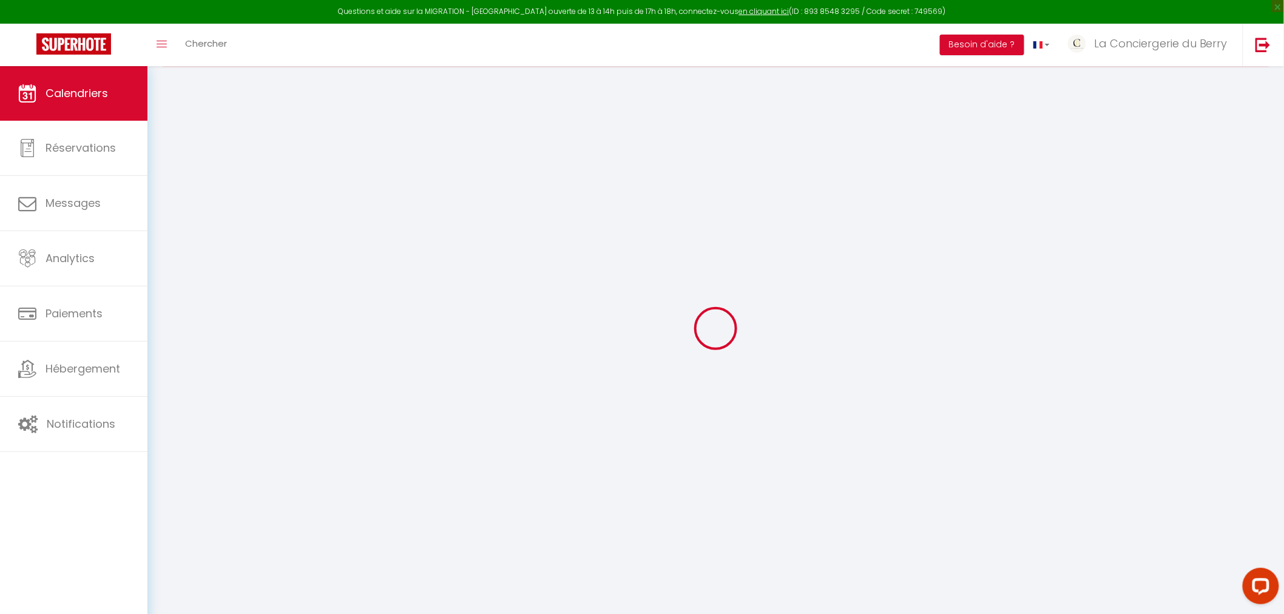
click at [171, 203] on div at bounding box center [715, 328] width 1107 height 505
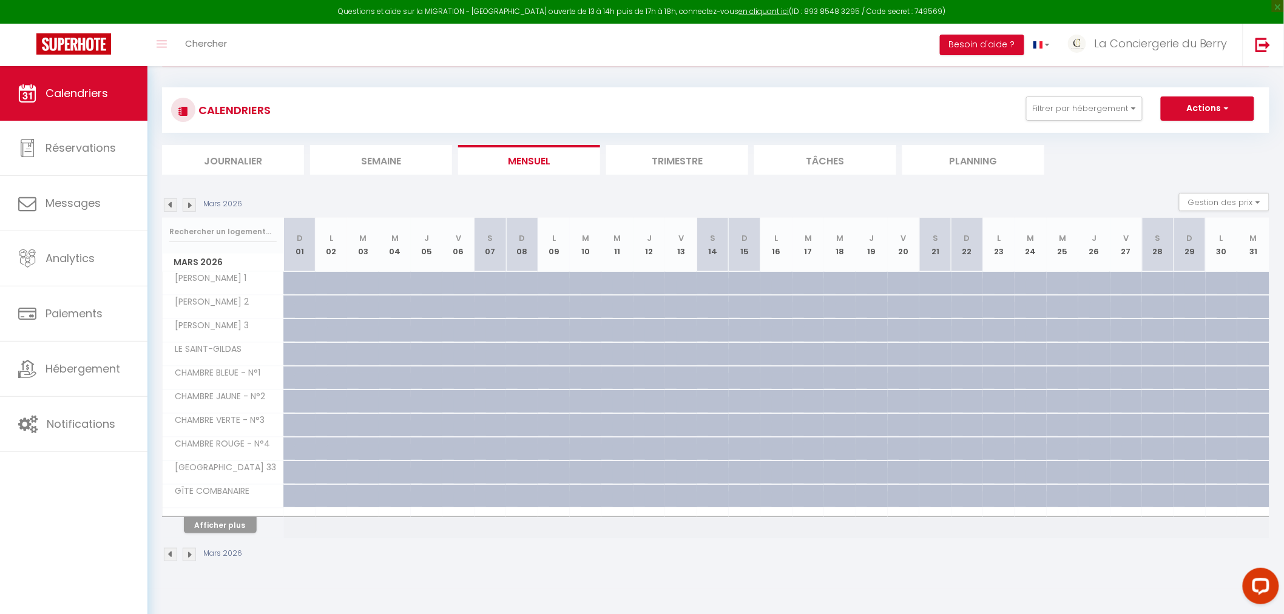
click at [171, 204] on img at bounding box center [170, 204] width 13 height 13
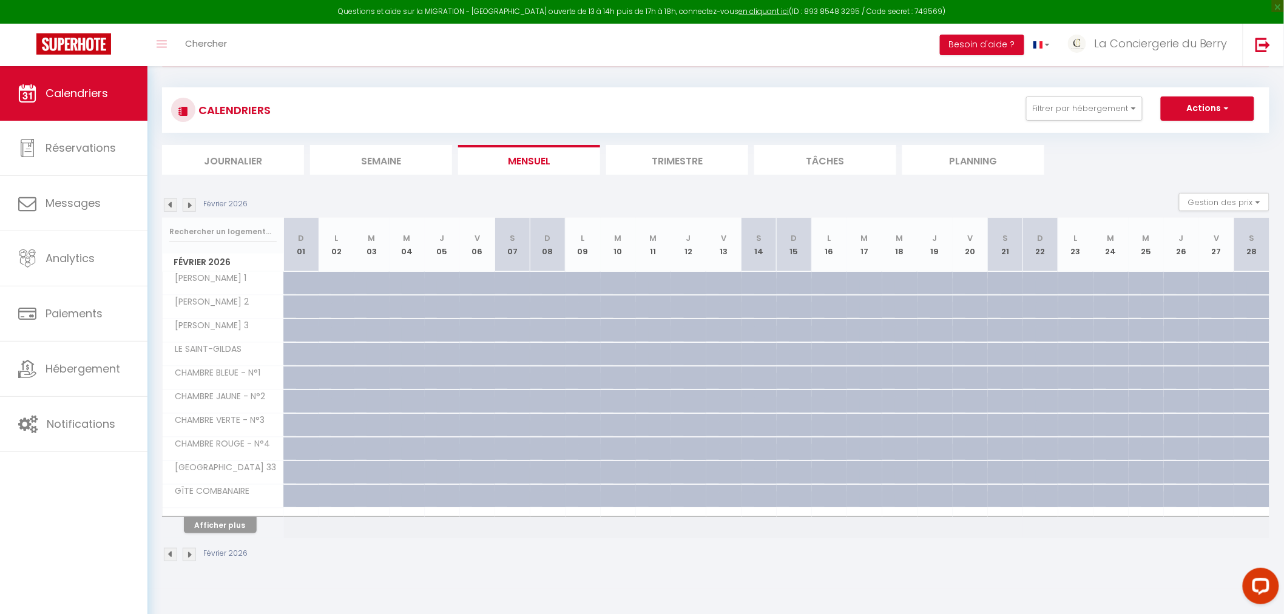
click at [171, 204] on img at bounding box center [170, 204] width 13 height 13
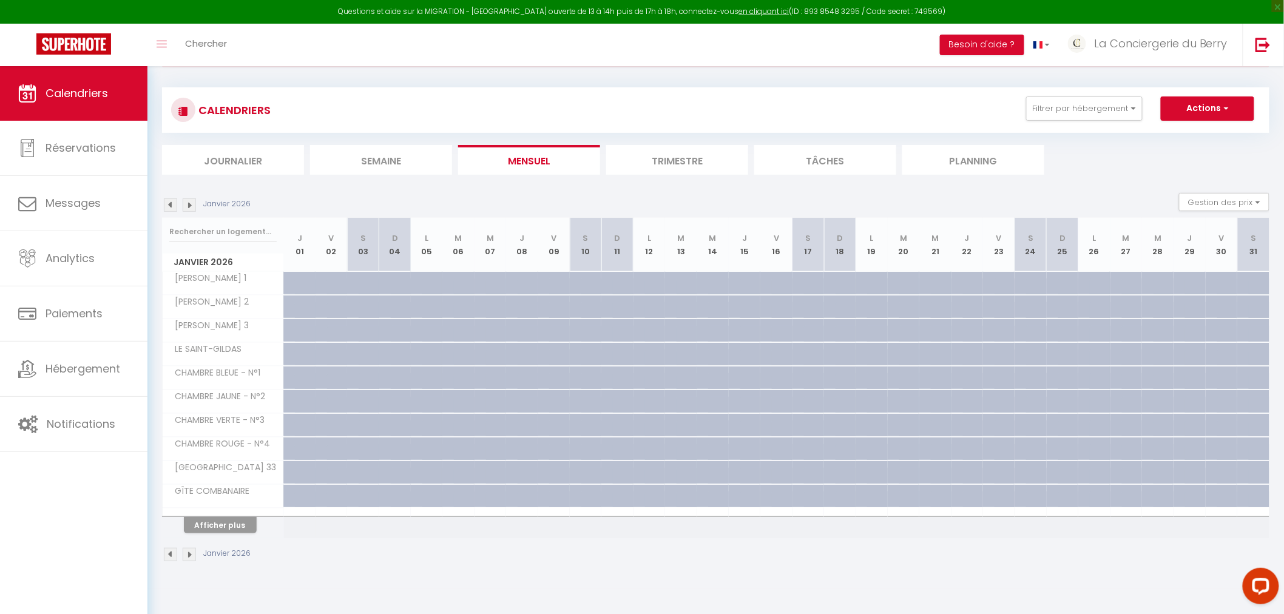
click at [171, 204] on img at bounding box center [170, 204] width 13 height 13
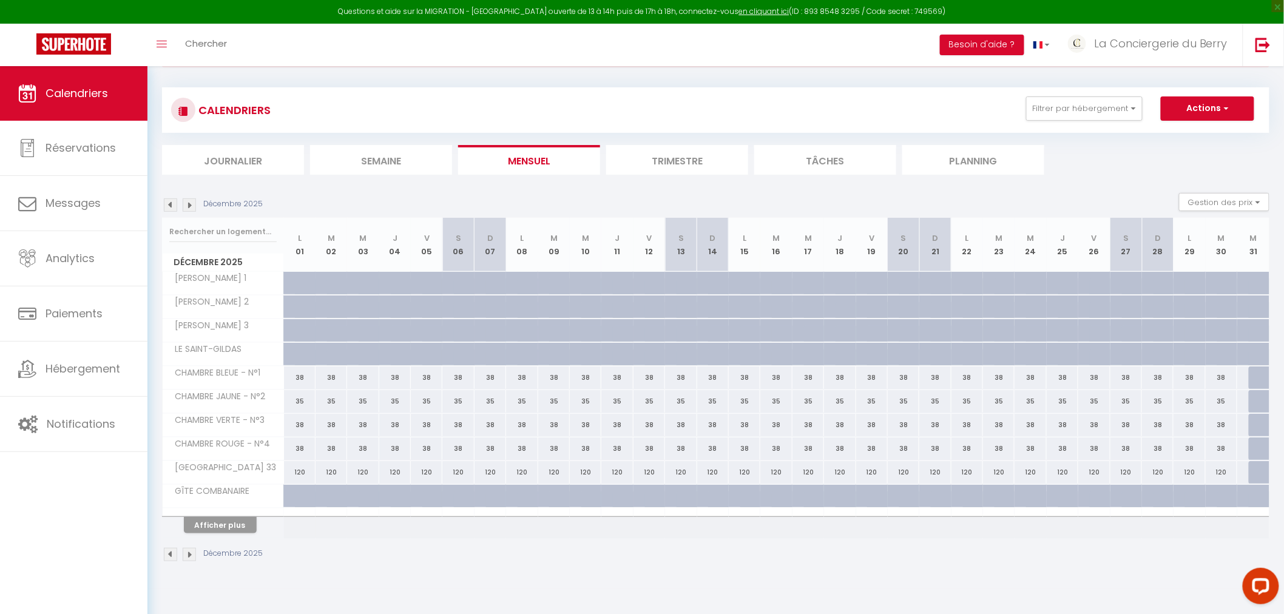
click at [171, 204] on img at bounding box center [170, 204] width 13 height 13
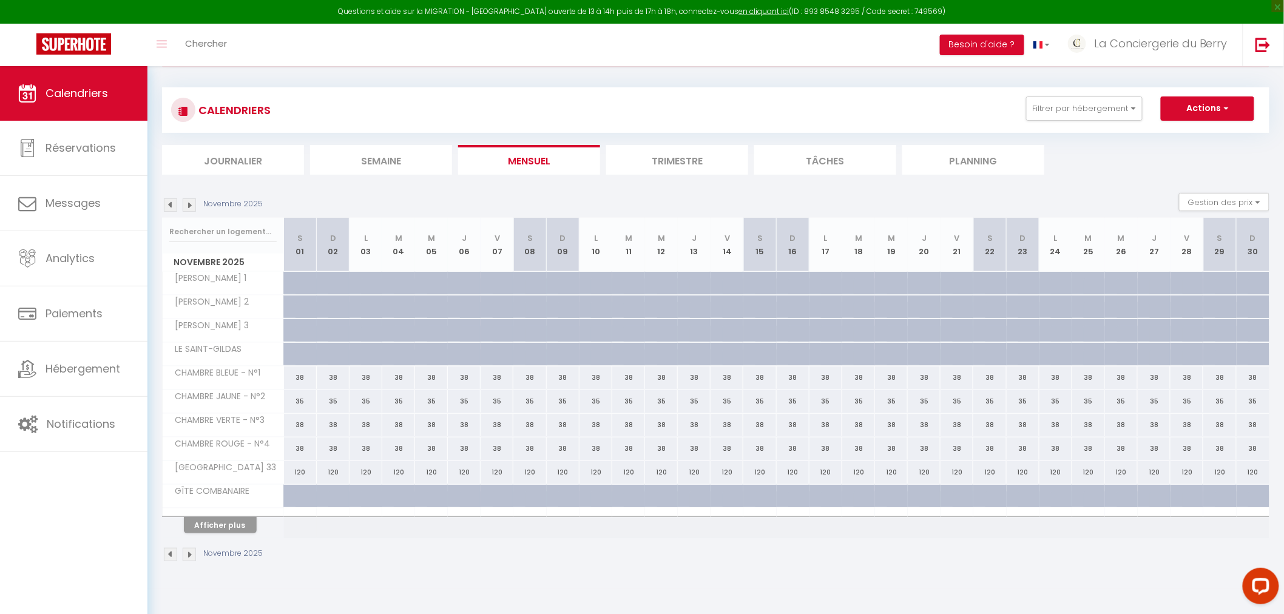
click at [171, 204] on img at bounding box center [170, 204] width 13 height 13
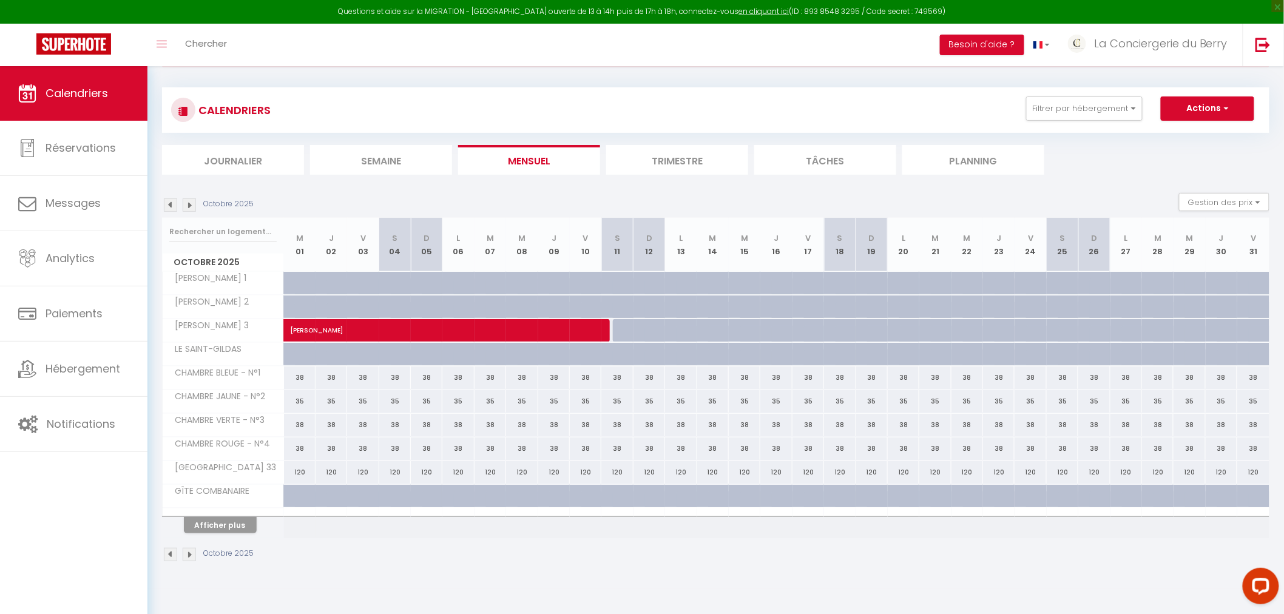
click at [171, 204] on img at bounding box center [170, 204] width 13 height 13
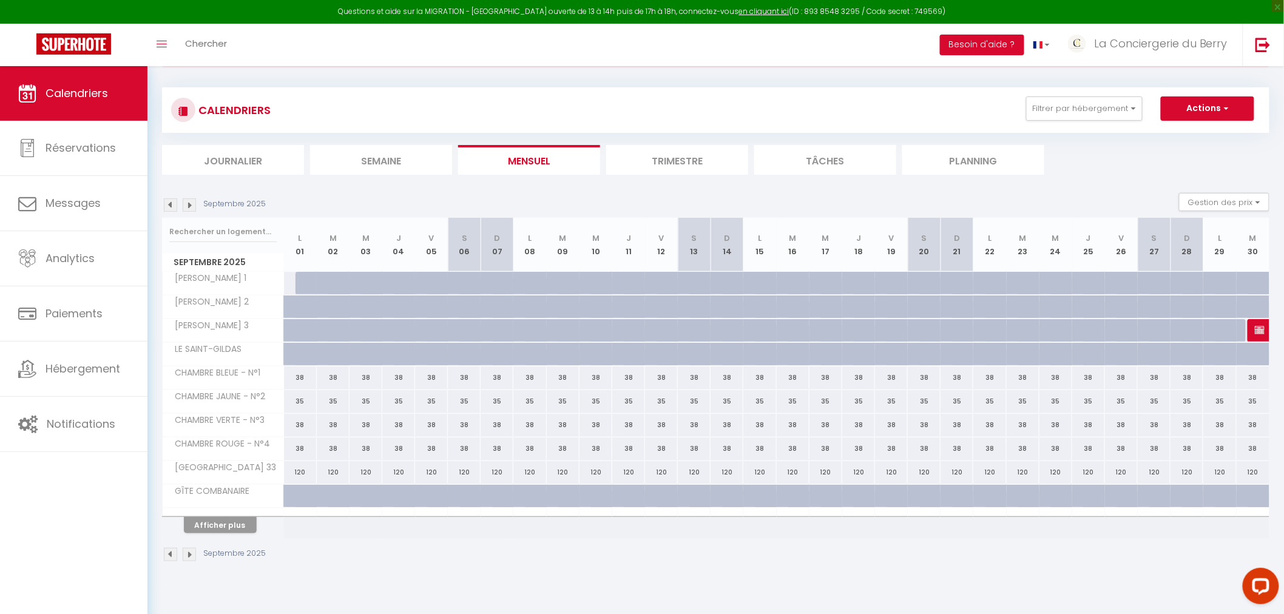
click at [171, 204] on img at bounding box center [170, 204] width 13 height 13
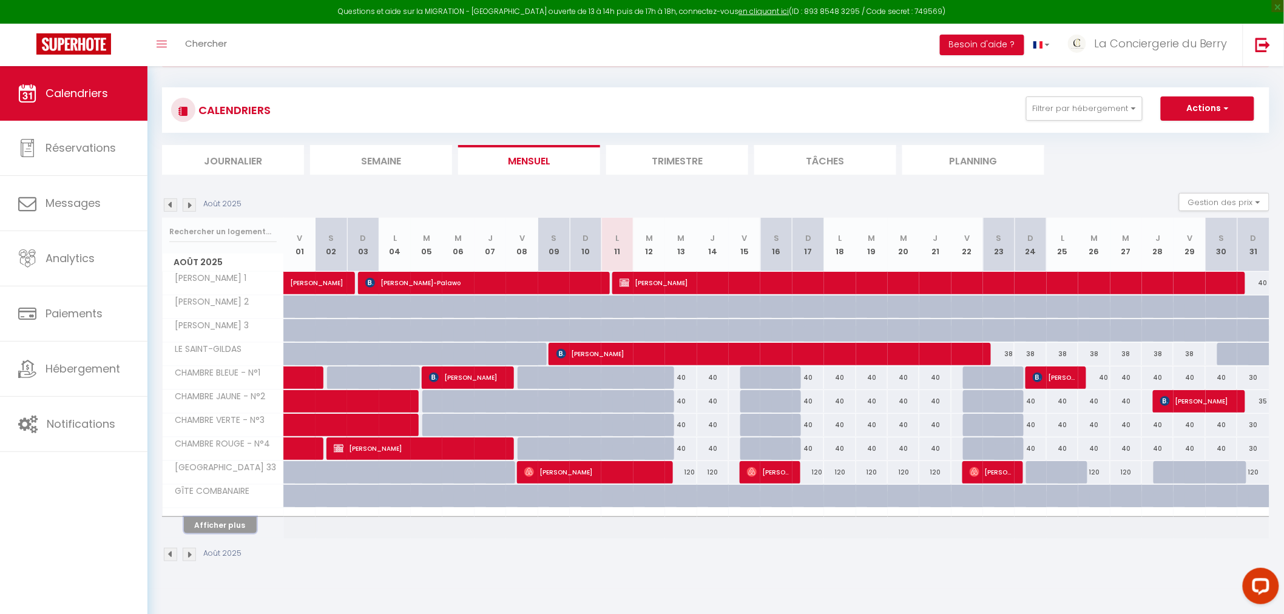
click at [227, 371] on button "Afficher plus" at bounding box center [220, 525] width 73 height 16
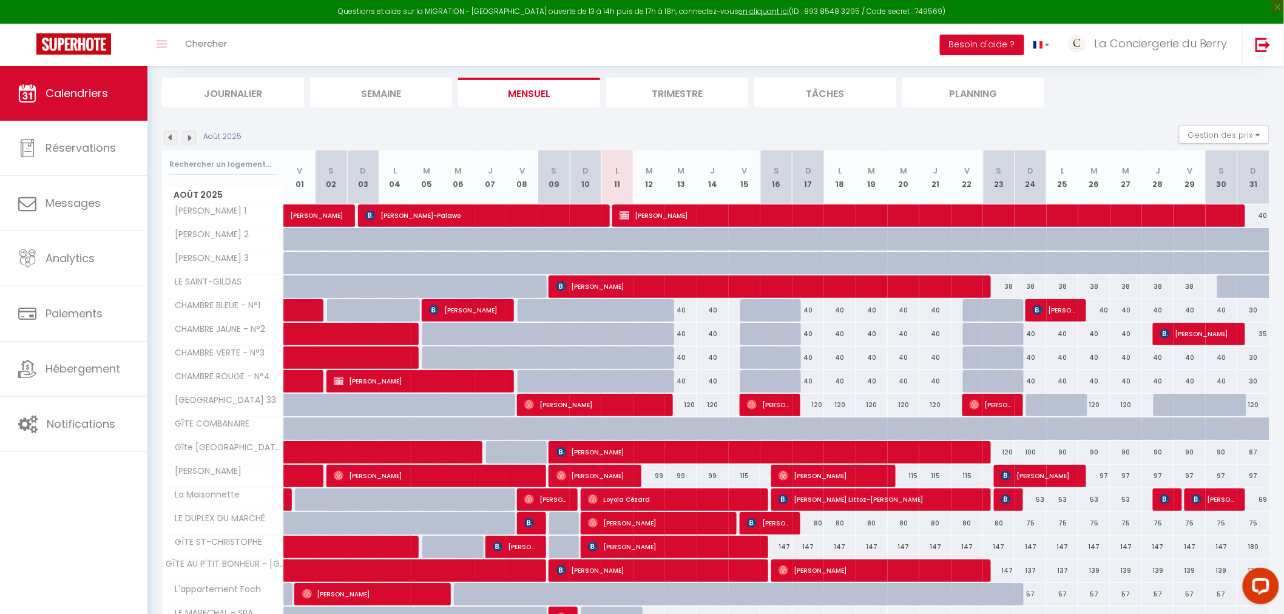
scroll to position [191, 0]
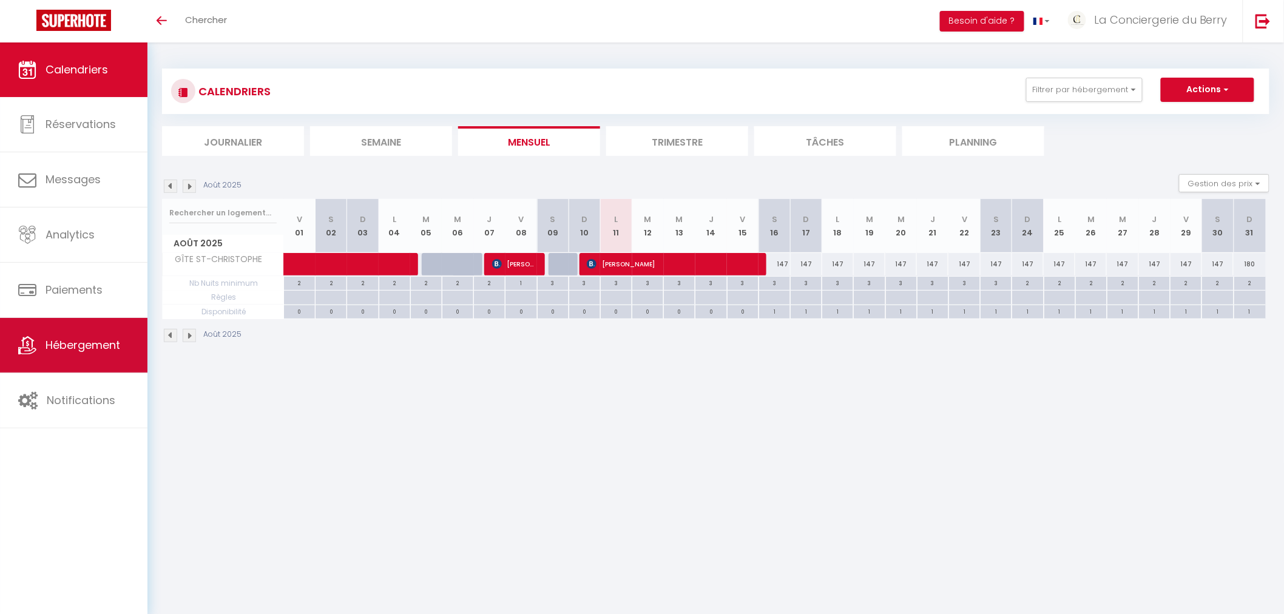
click at [103, 359] on link "Hébergement" at bounding box center [73, 345] width 147 height 55
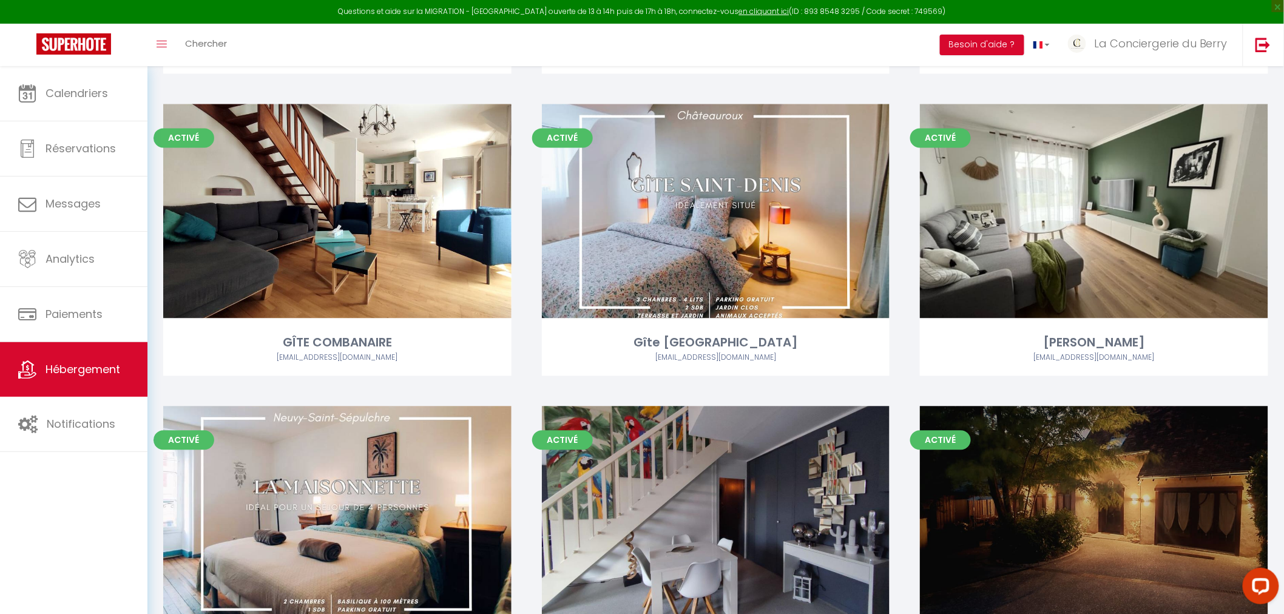
scroll to position [1281, 0]
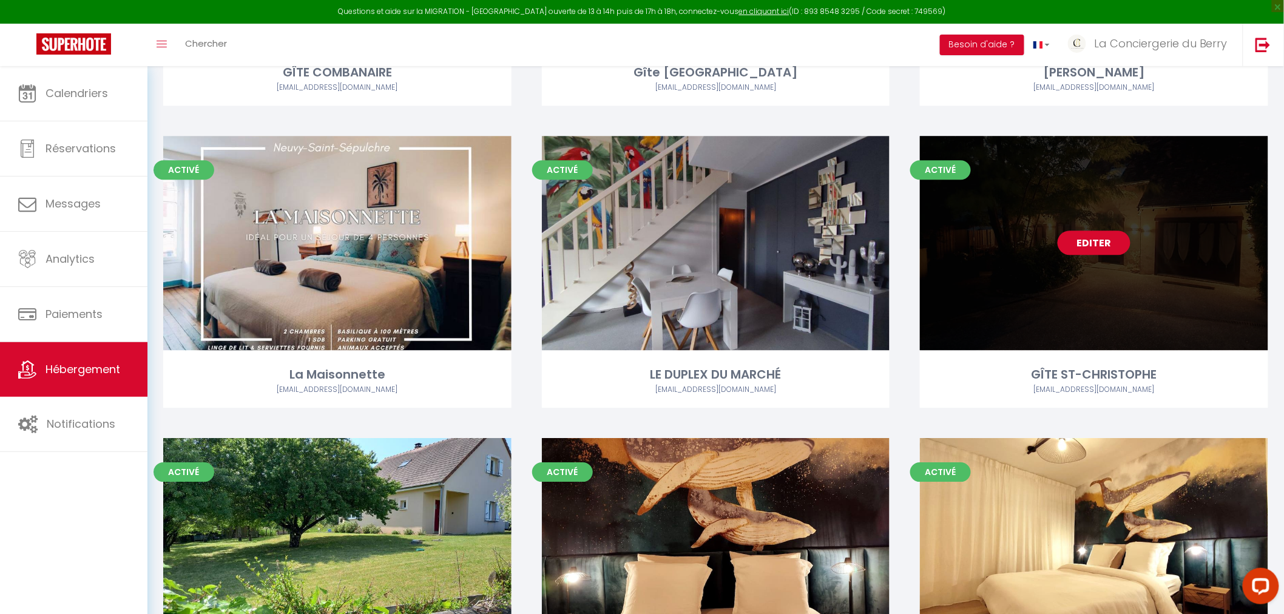
click at [1113, 239] on link "Editer" at bounding box center [1093, 243] width 73 height 24
select select "3"
select select "2"
select select "1"
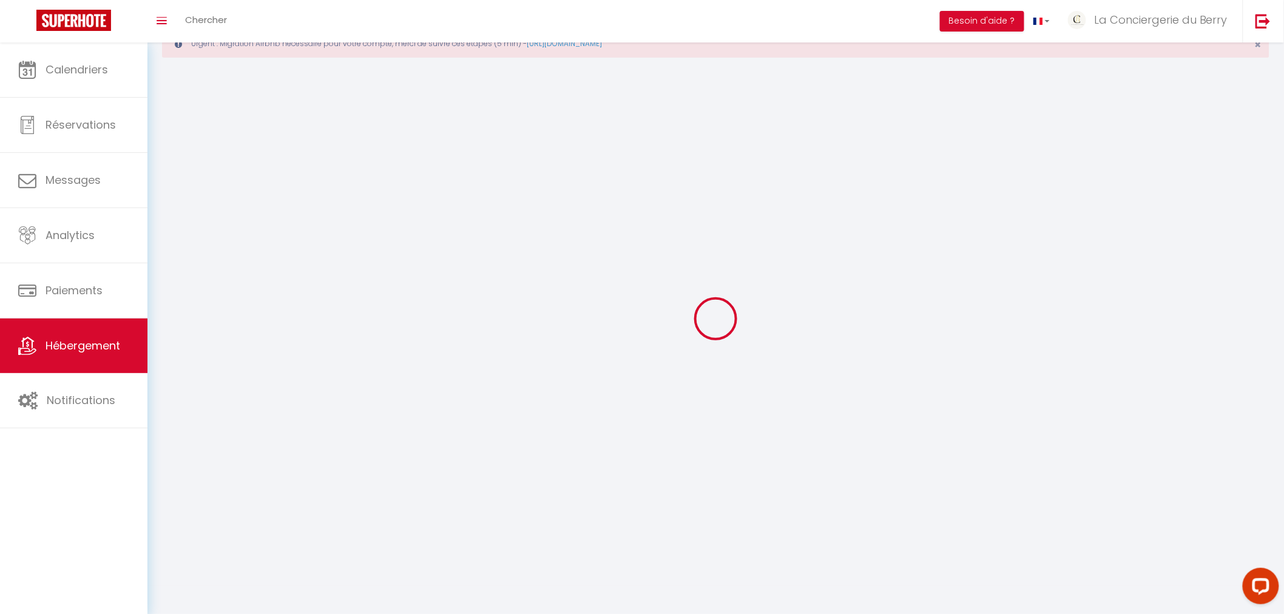
select select
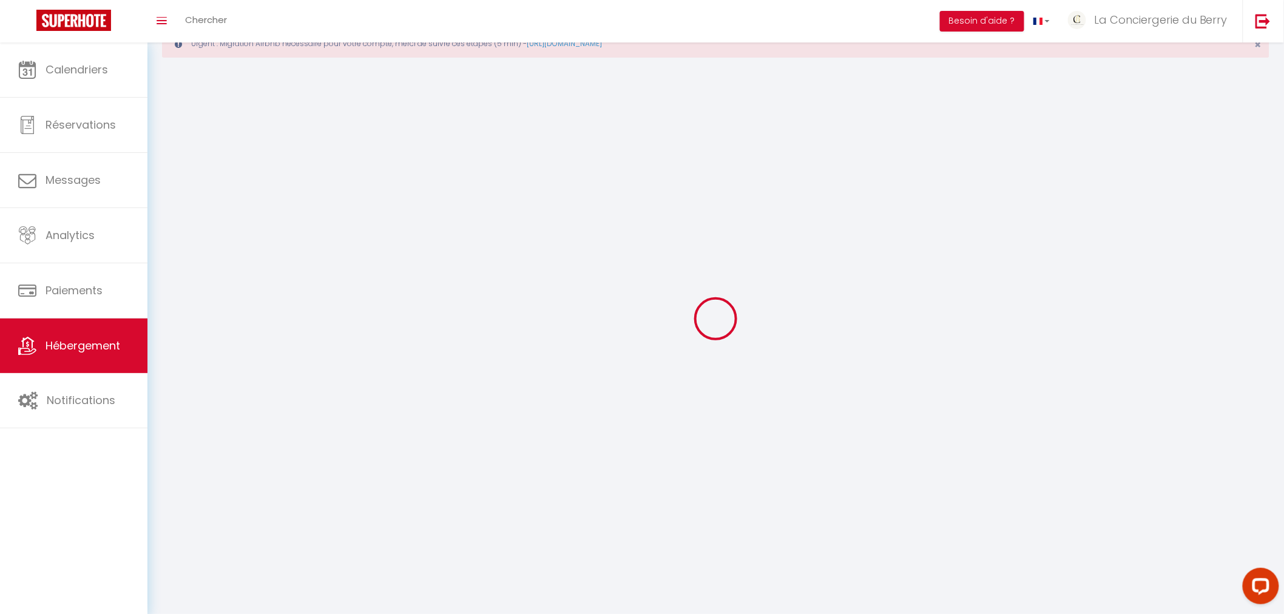
checkbox input "false"
select select
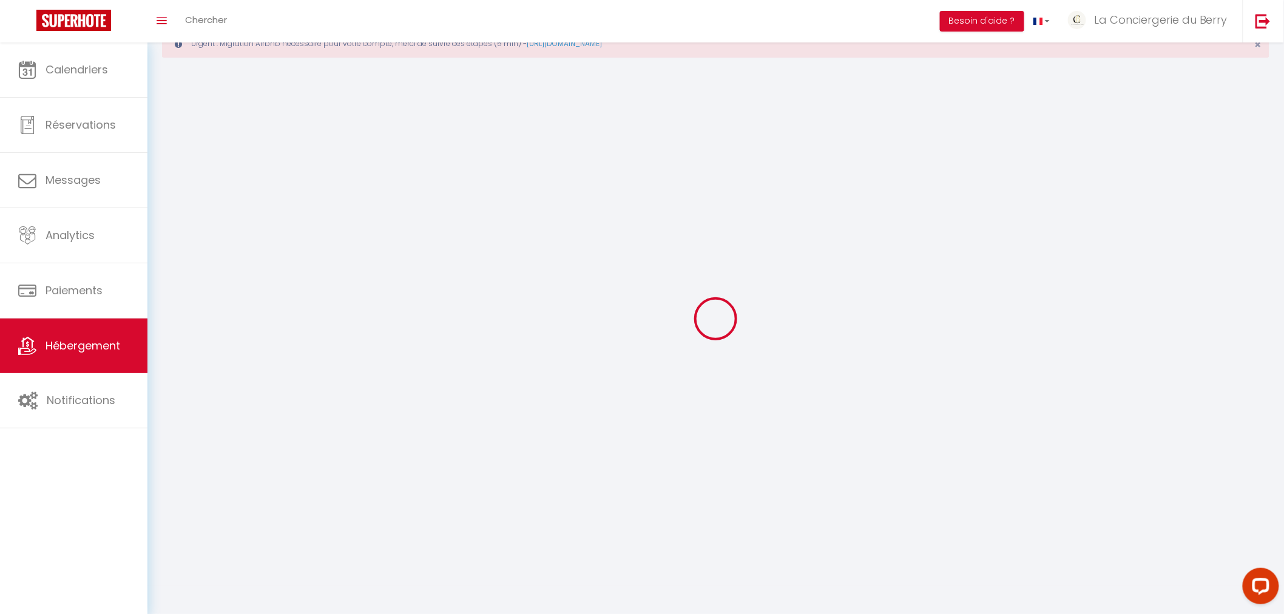
select select
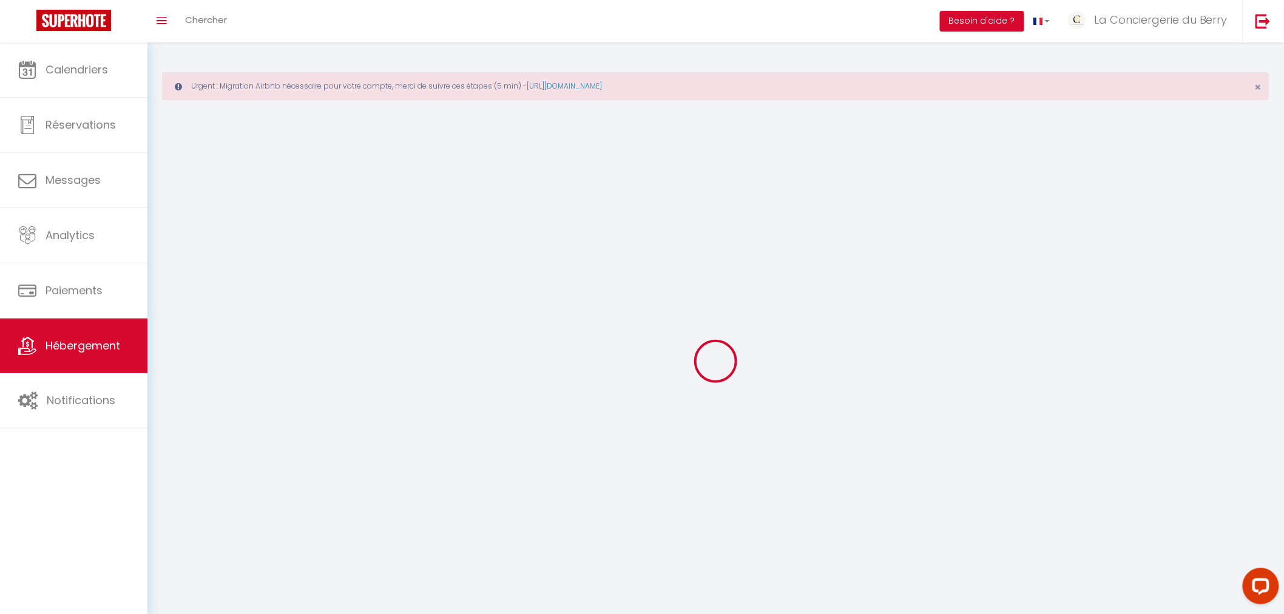
select select
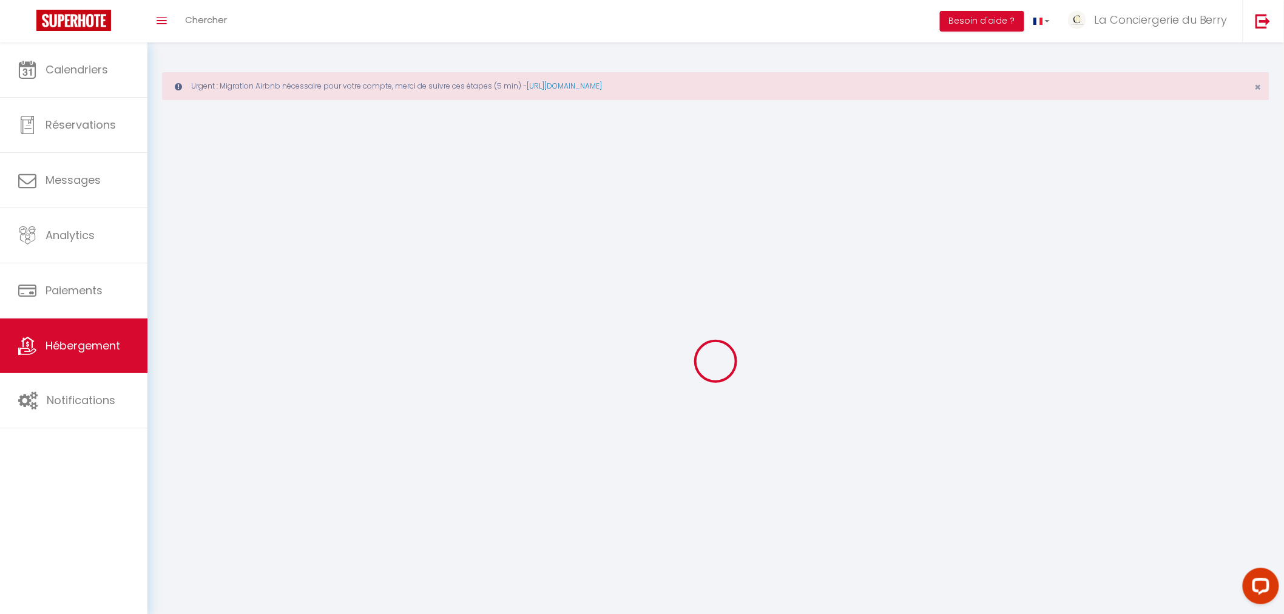
checkbox input "false"
select select
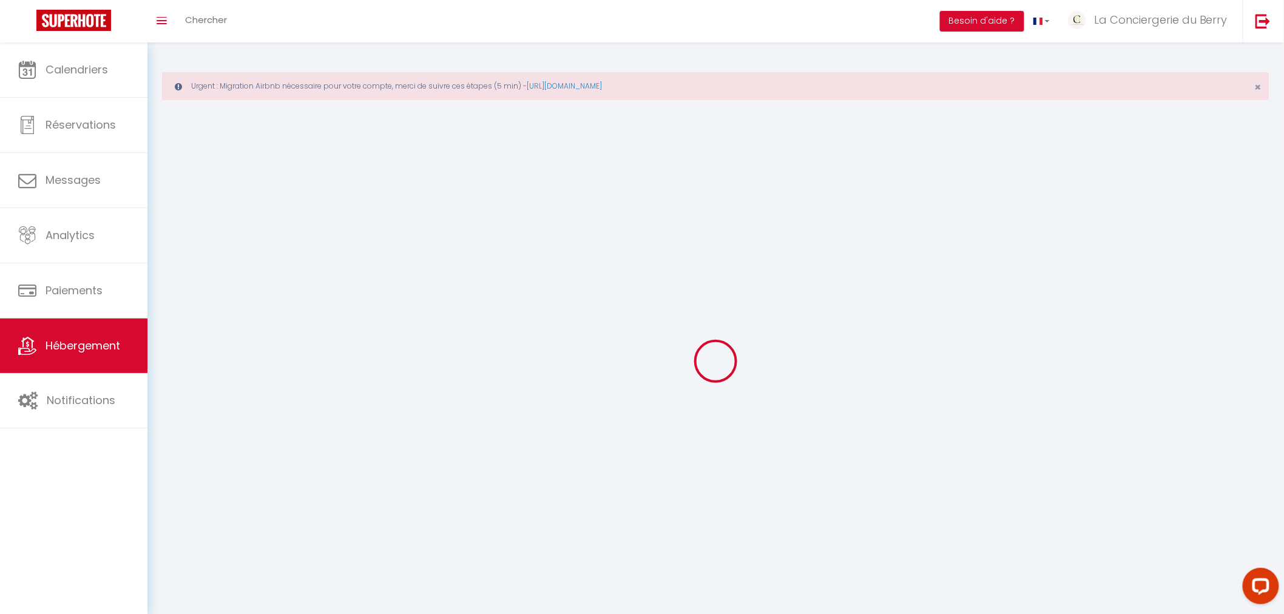
select select
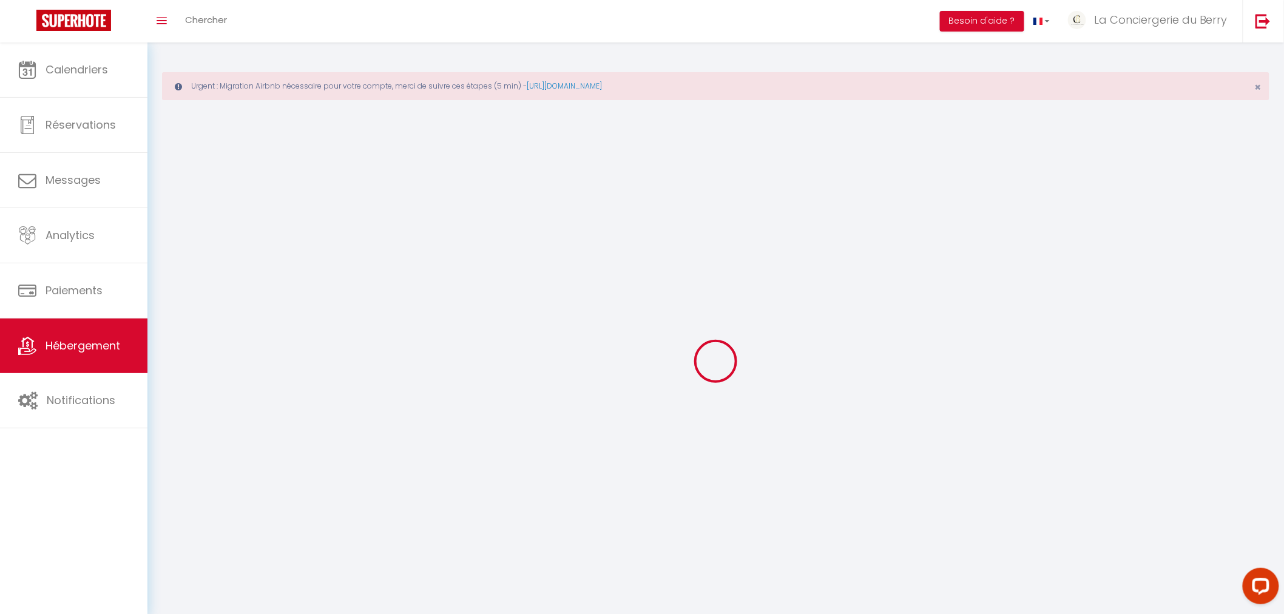
select select
checkbox input "false"
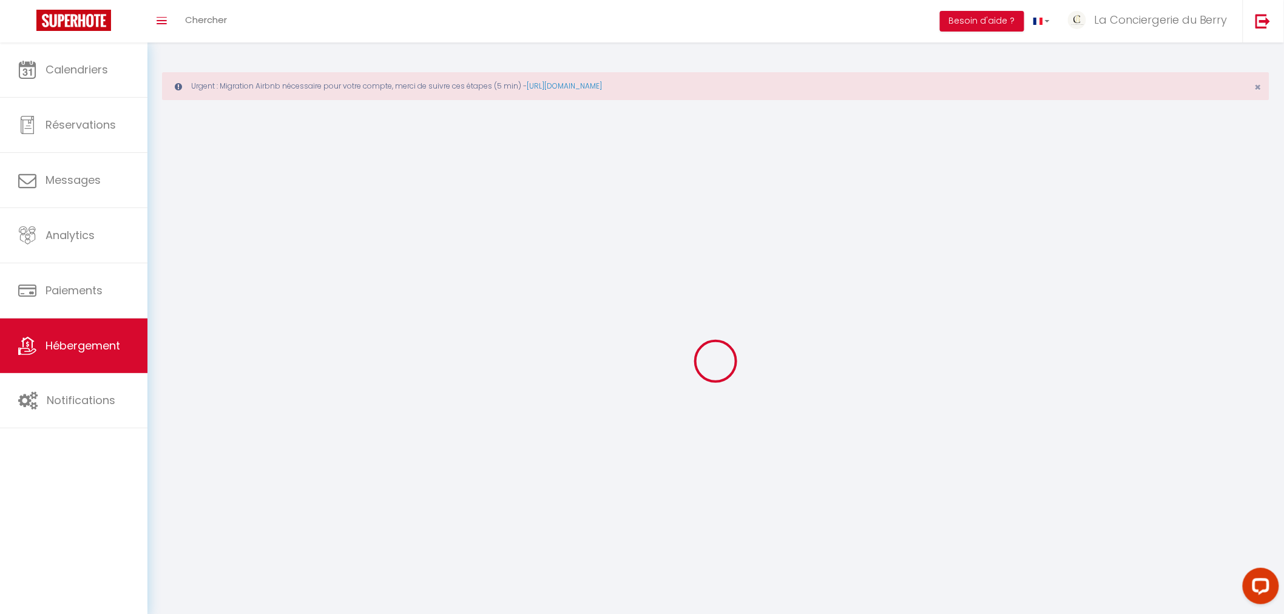
select select
select select "1"
select select
select select "28"
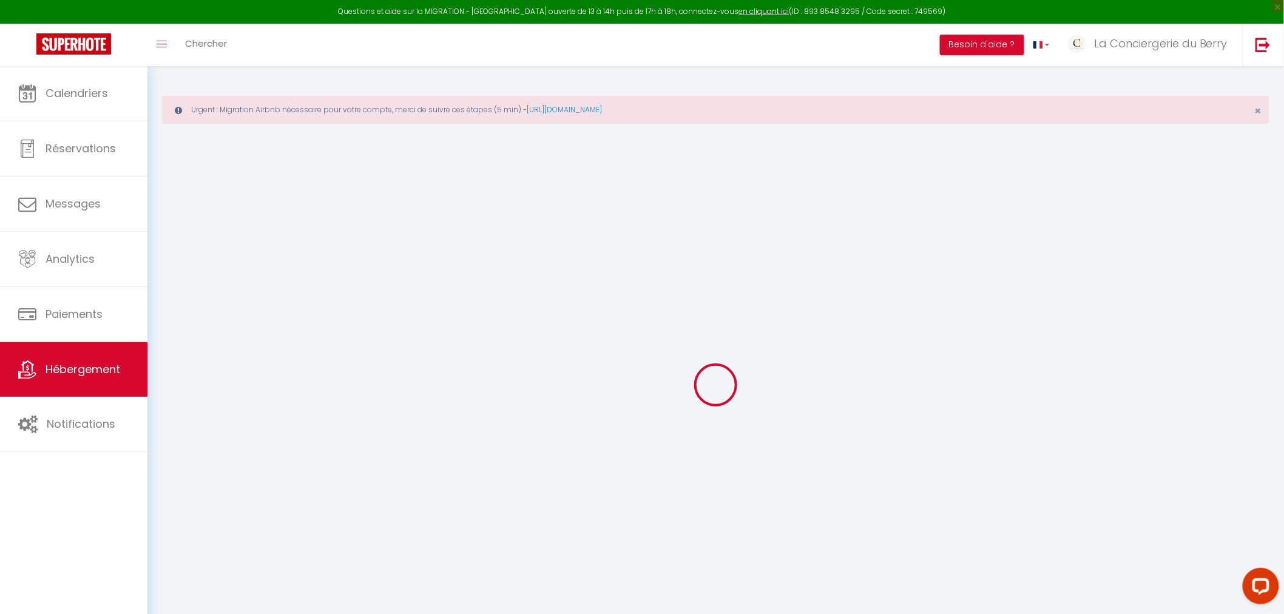
select select
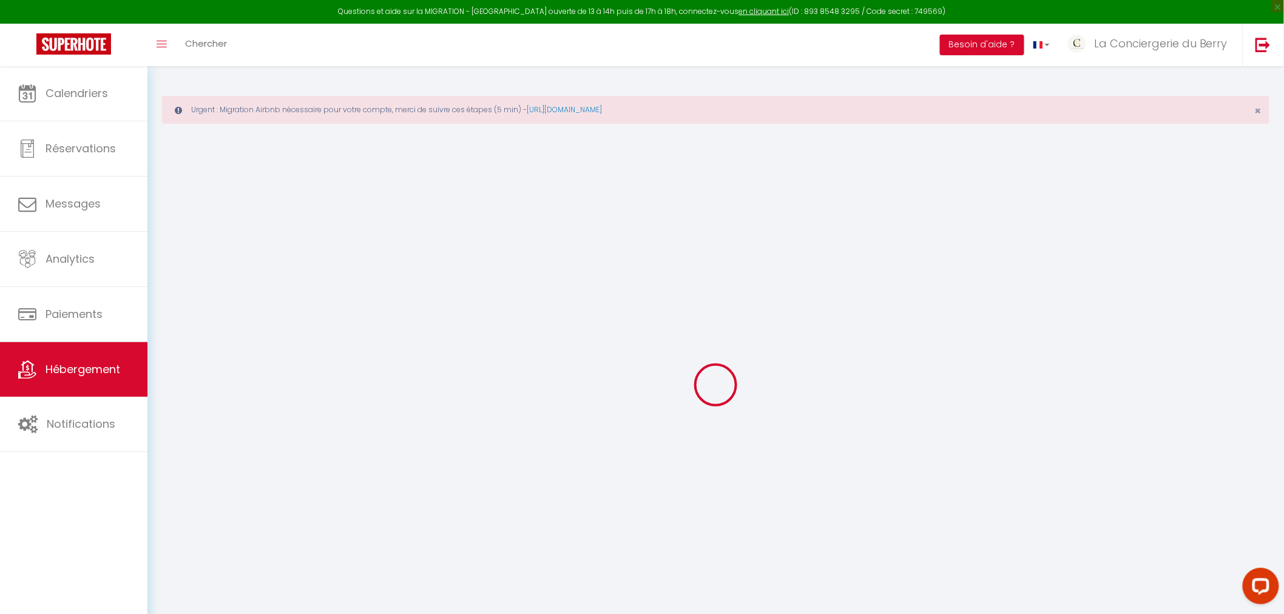
select select
checkbox input "false"
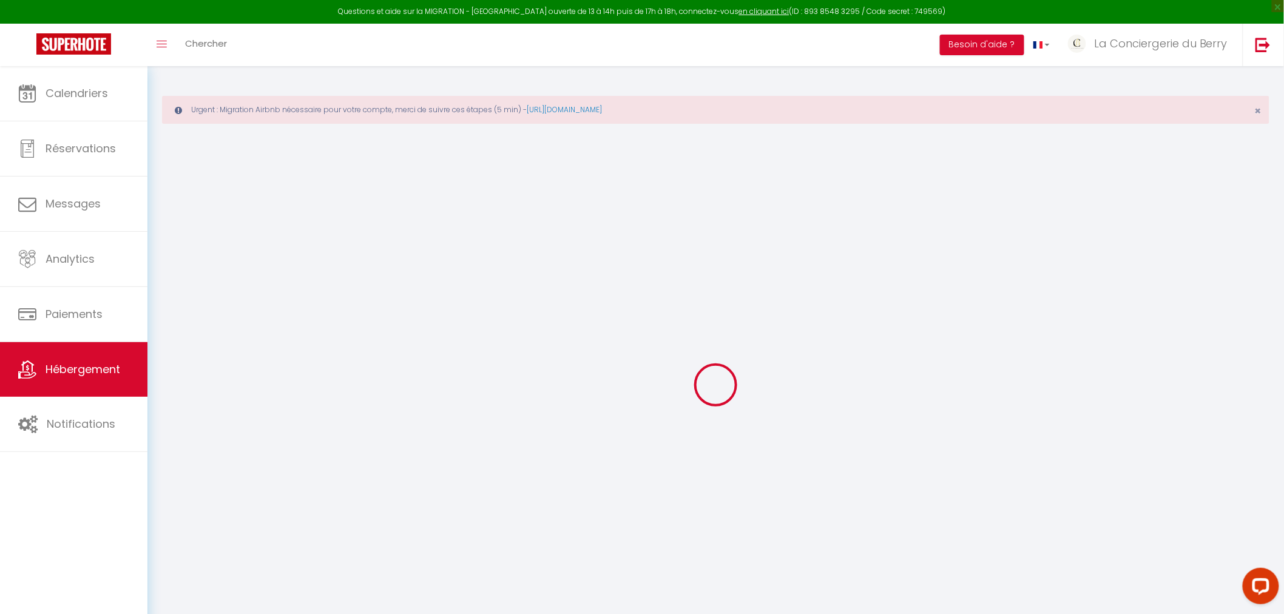
select select
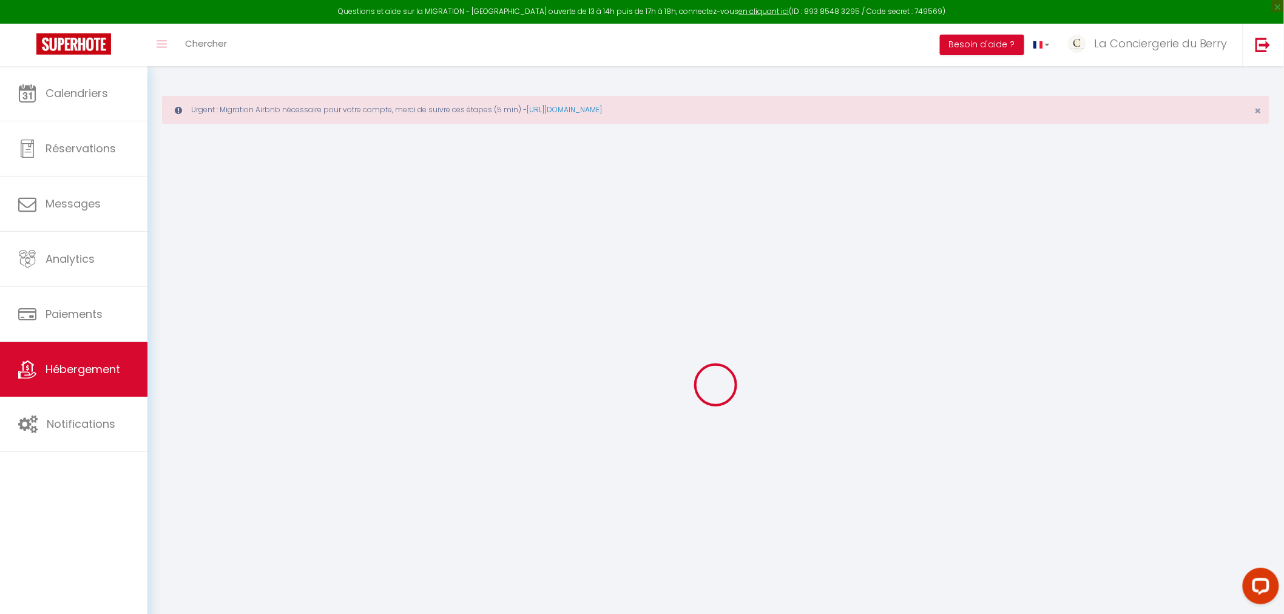
select select
checkbox input "false"
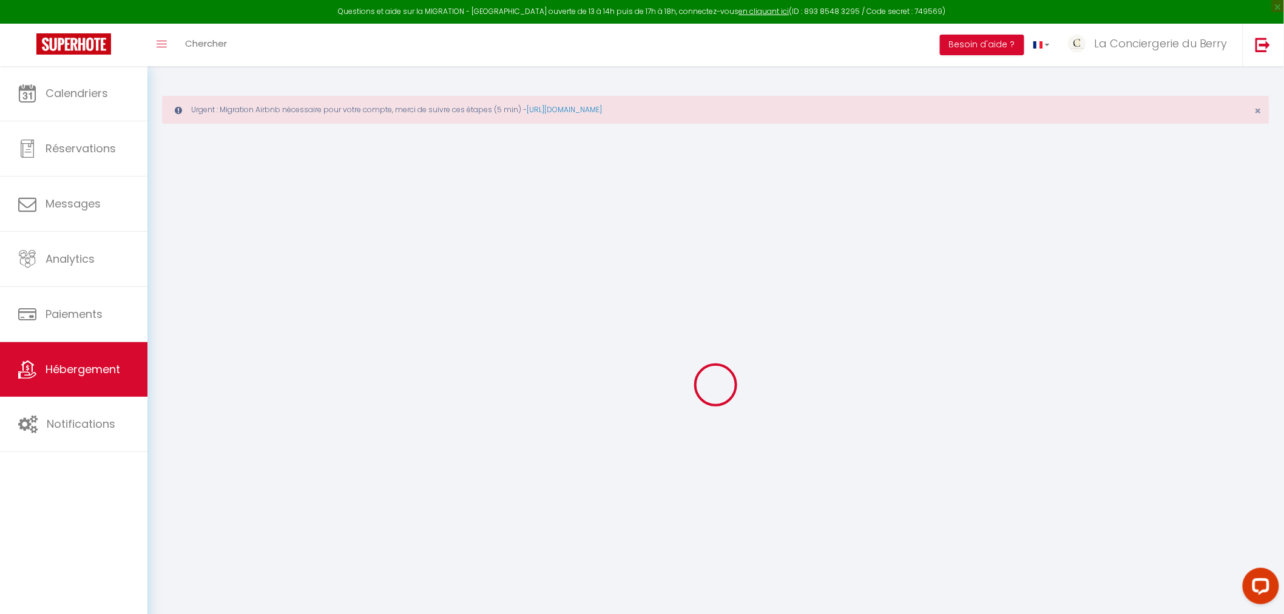
checkbox input "false"
select select
type input "GÎTE ST-CHRISTOPHE"
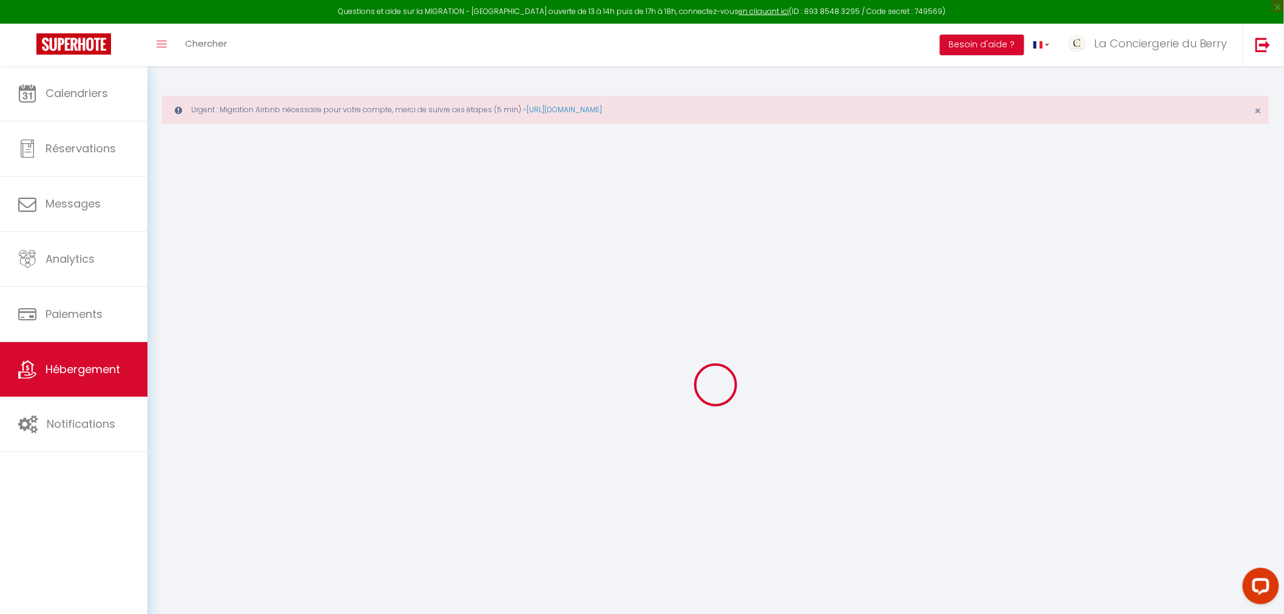
type input "Entreprise Individuelle"
type input "GEORGES"
type input "[STREET_ADDRESS]"
type input "36000"
type input "Châteauroux"
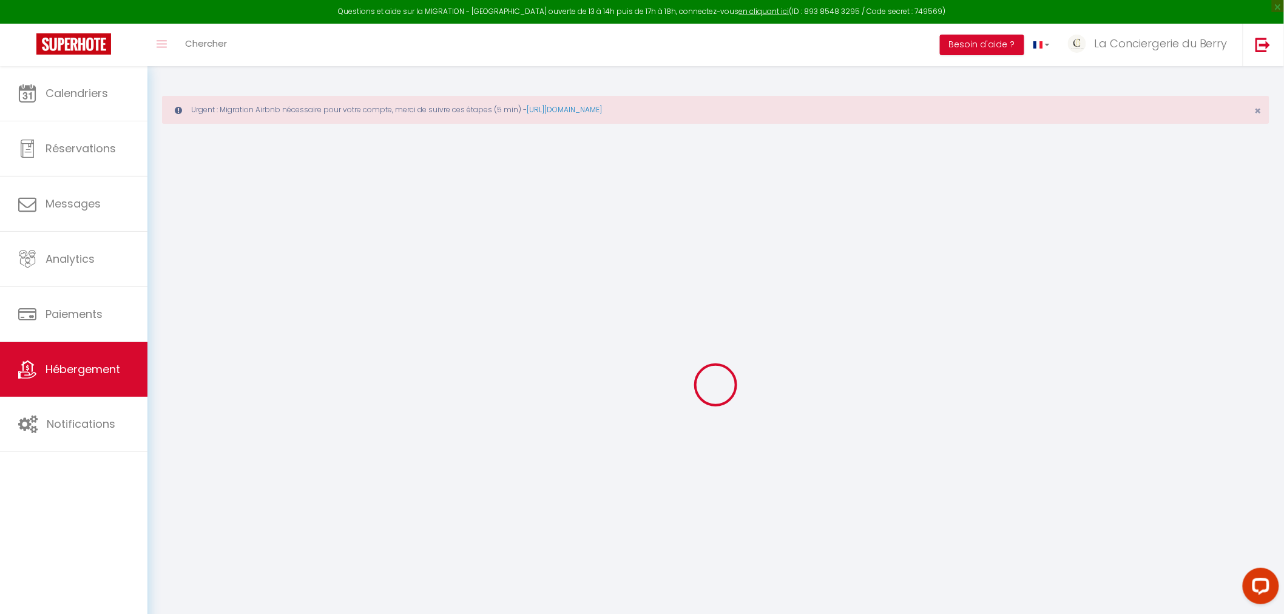
select select "houses"
select select "12"
select select "3"
select select "2"
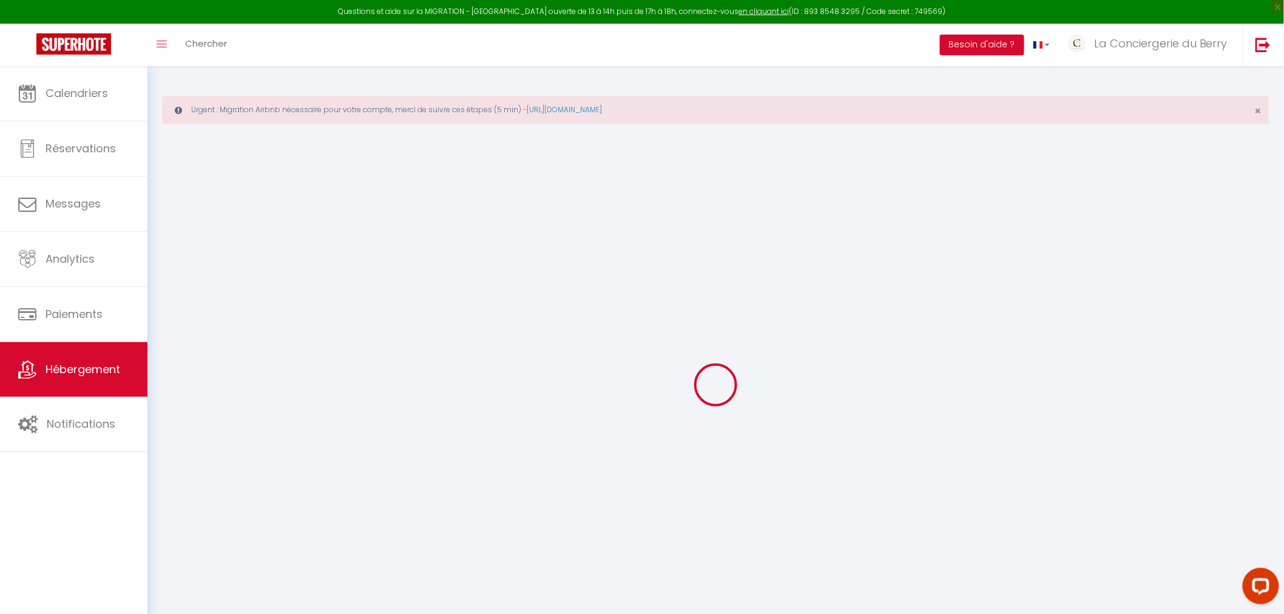
type input "230"
type input "12"
type input "80"
type input "0.95"
type input "500"
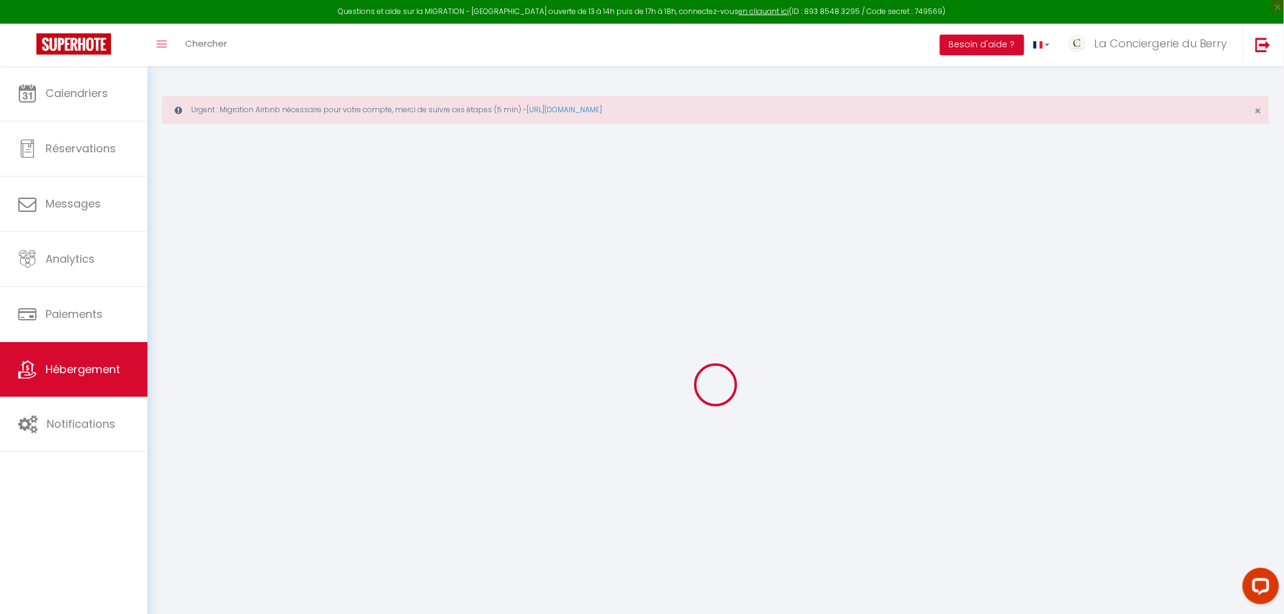
select select
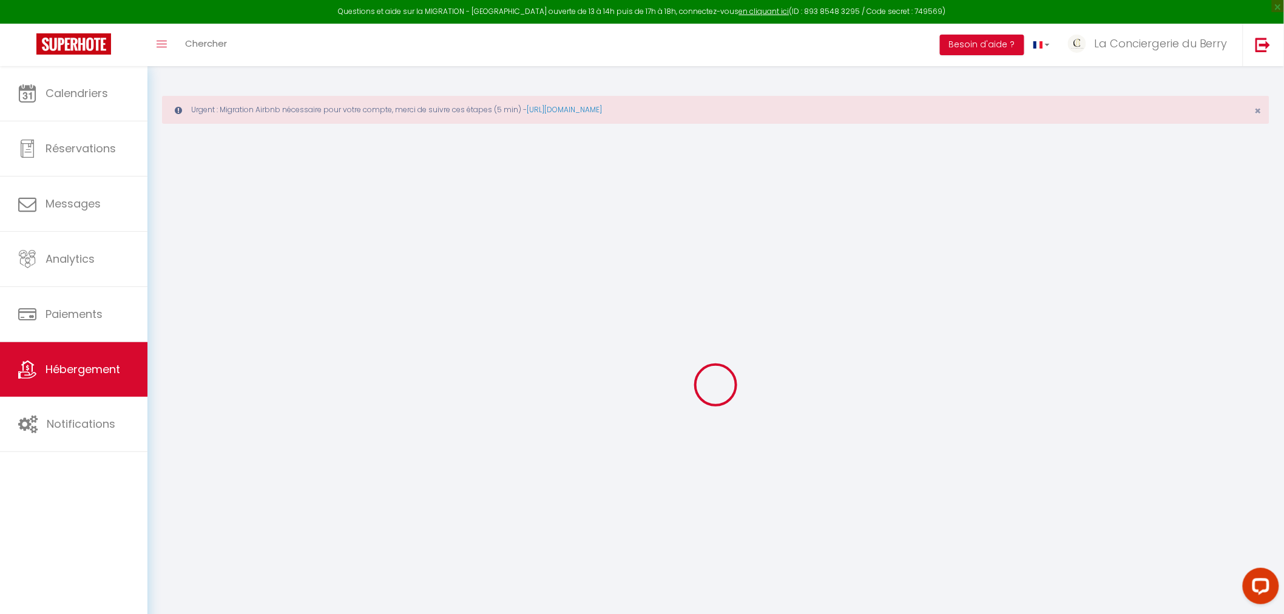
select select
type input "[STREET_ADDRESS]"
type input "36000"
type input "Châteauroux"
type input "[EMAIL_ADDRESS][DOMAIN_NAME]"
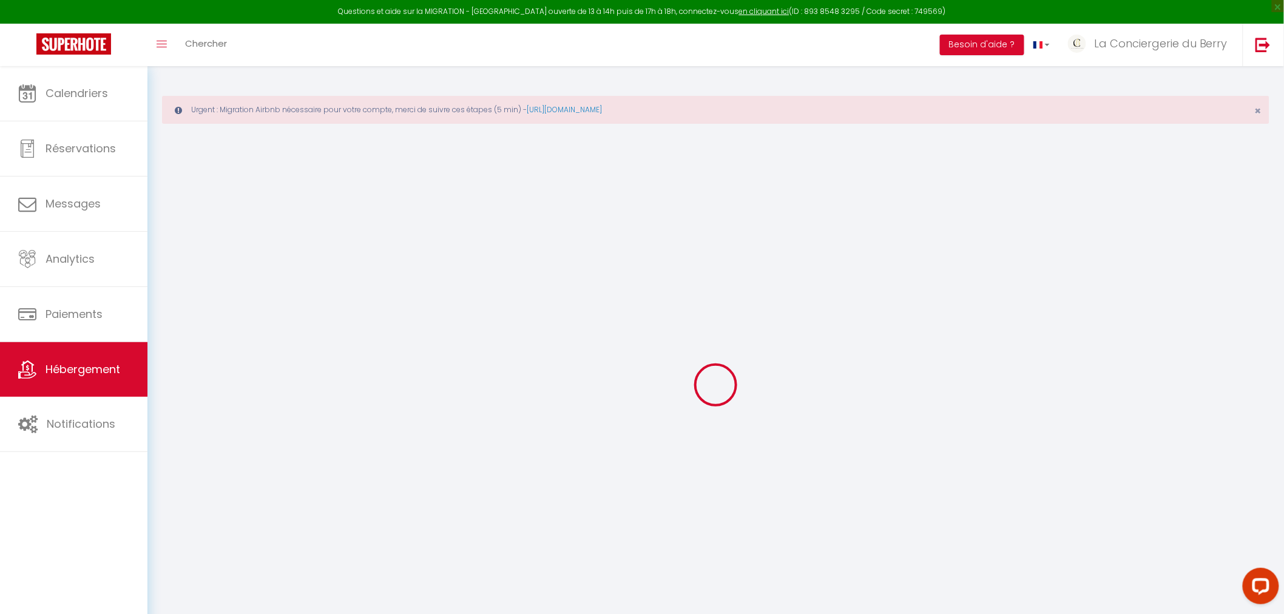
select select "5613"
checkbox input "false"
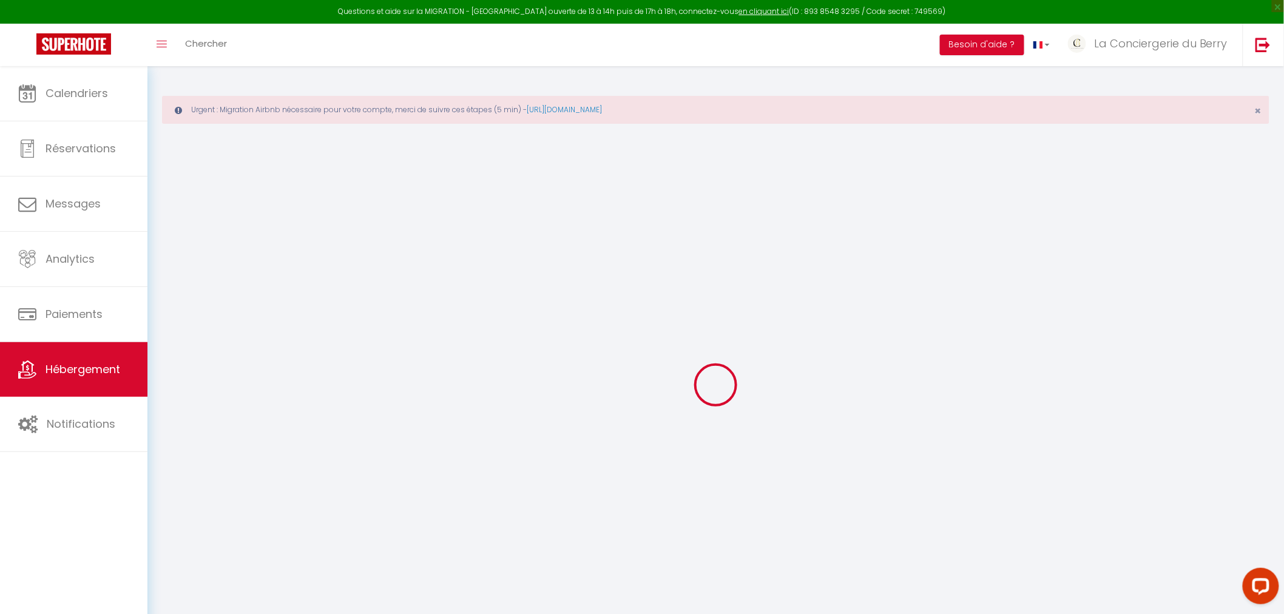
type input "25"
type input "80"
type input "0"
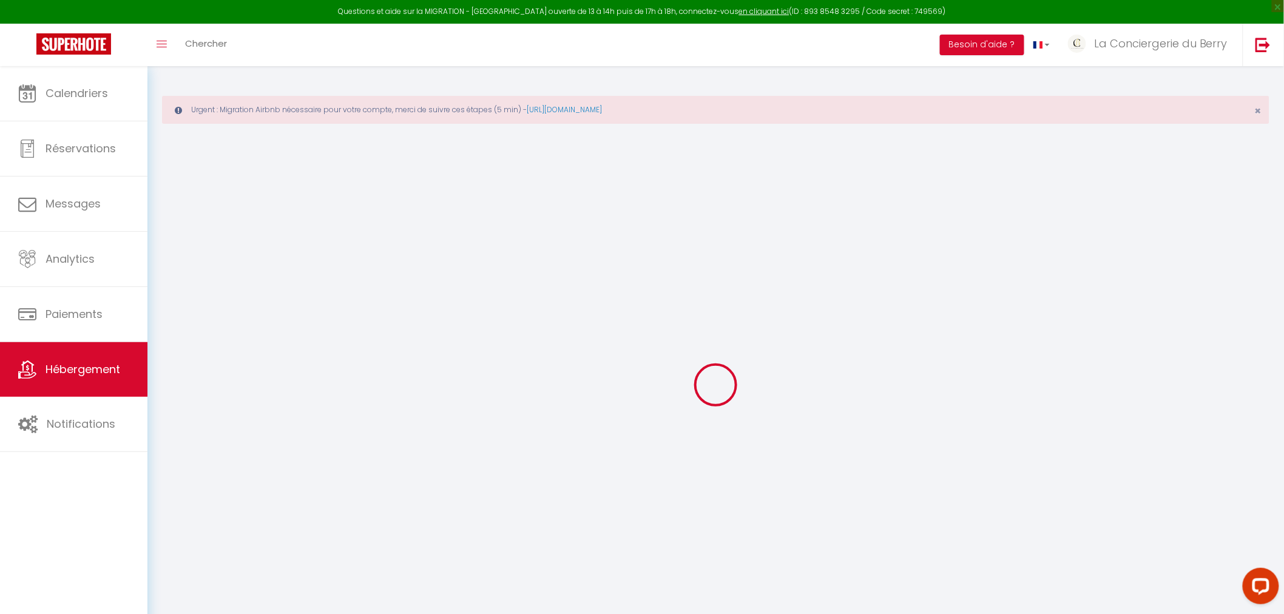
select select "21541"
select select
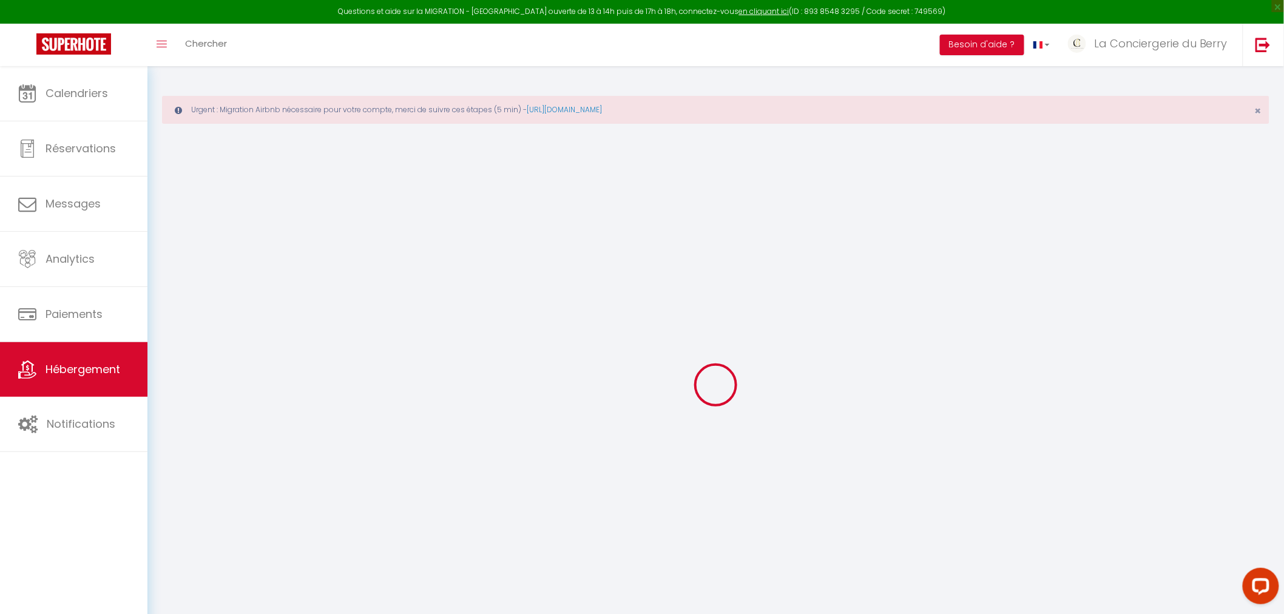
select select
checkbox input "false"
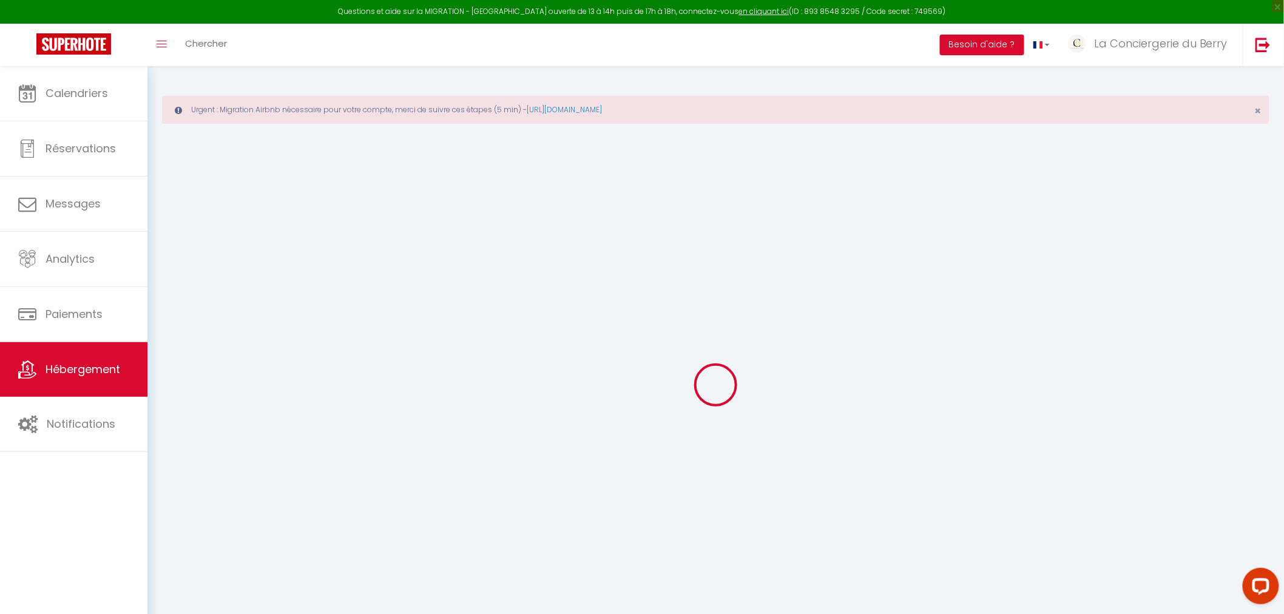
checkbox input "false"
select select
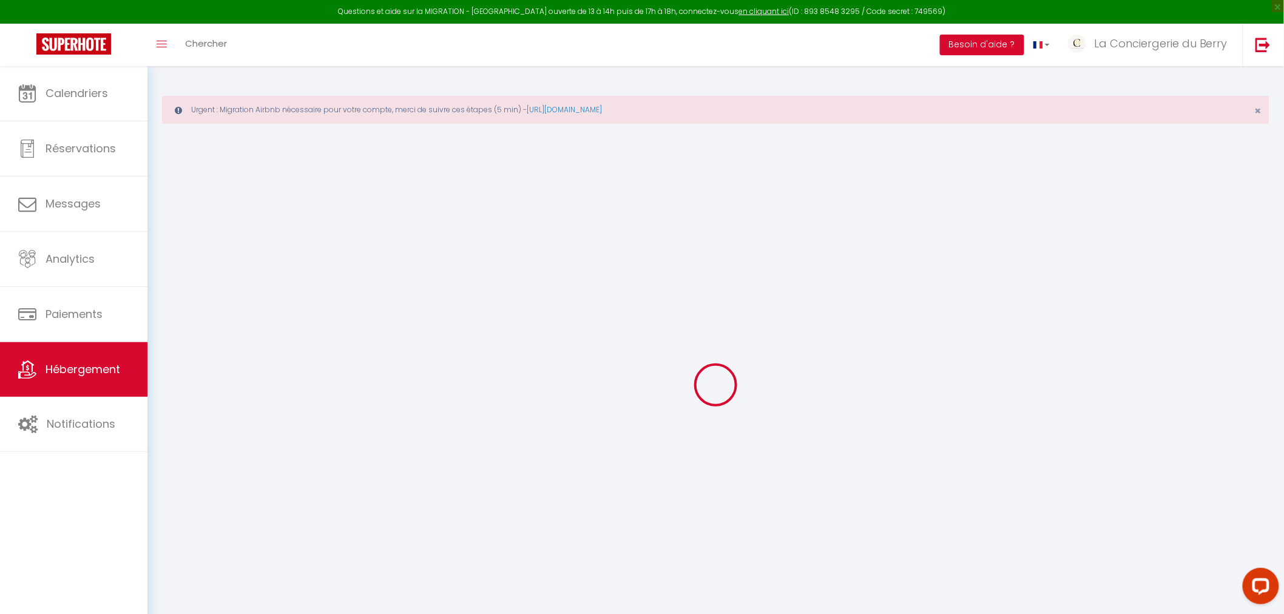
select select
checkbox input "false"
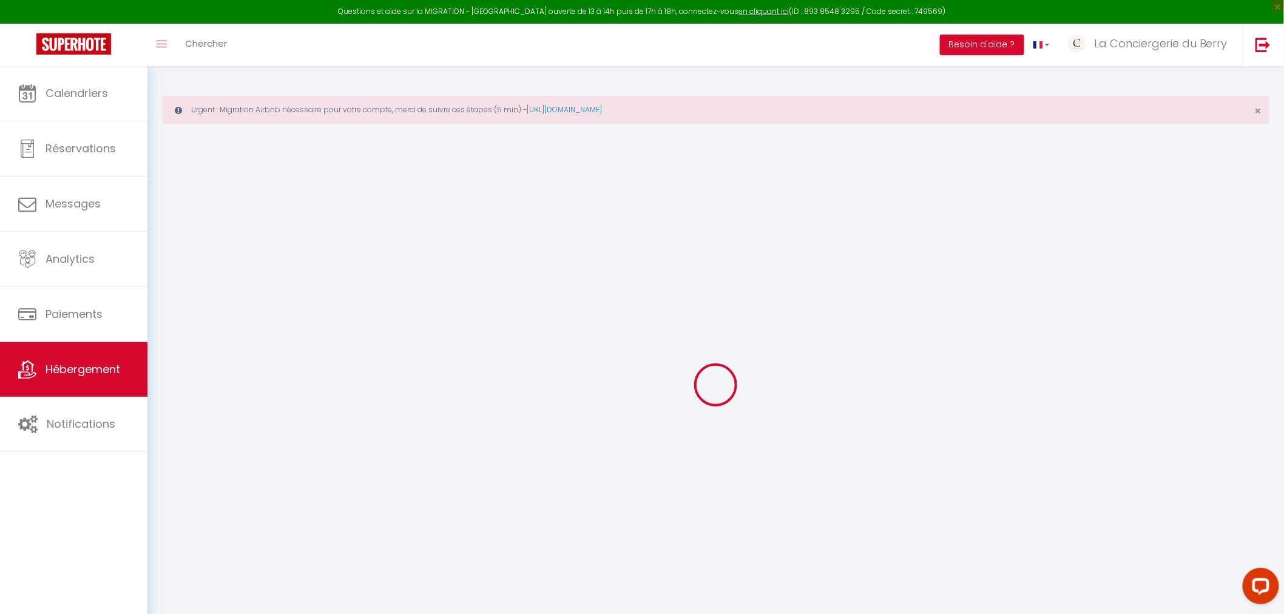
checkbox input "false"
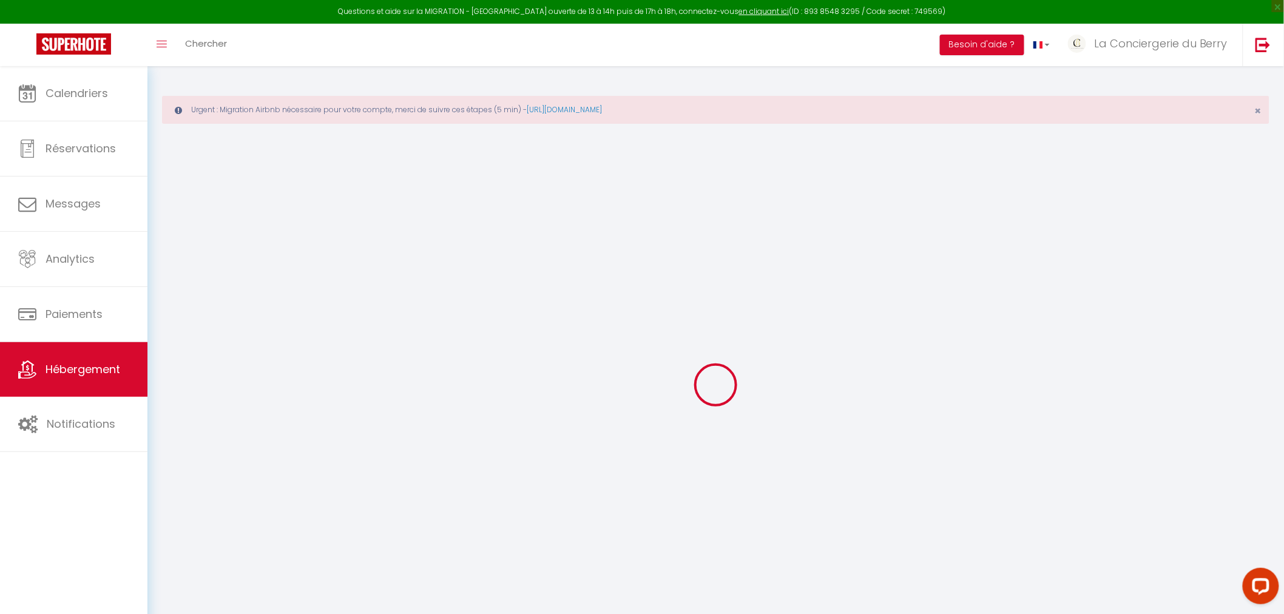
select select "16:00"
select select "11:00"
select select "15"
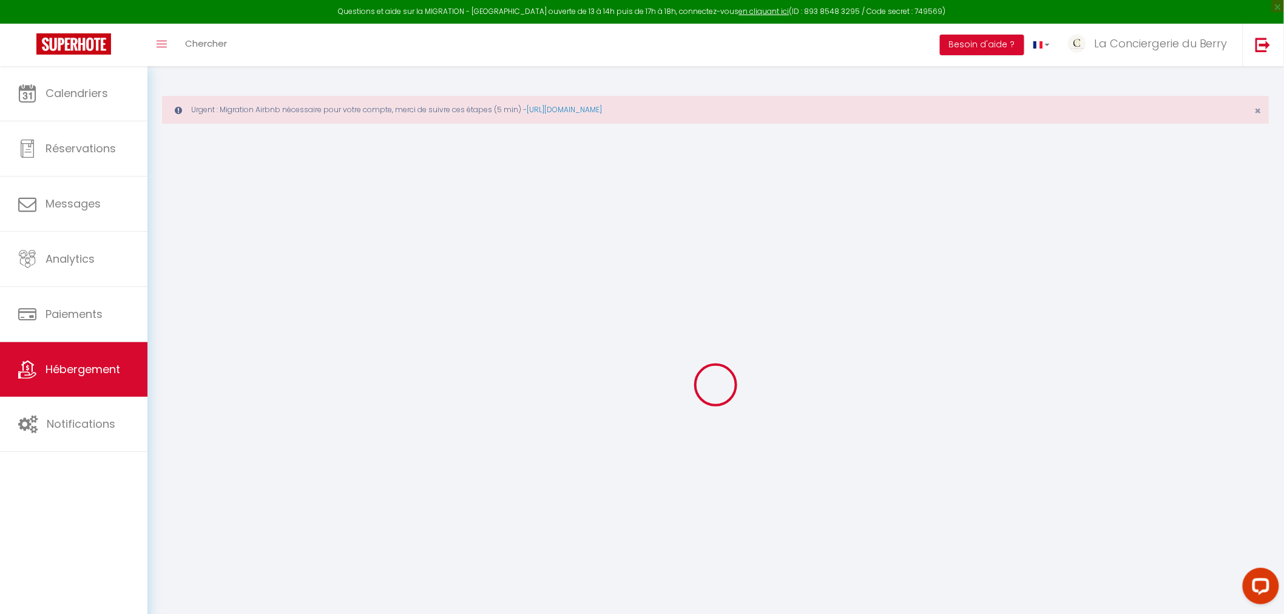
select select "20:00"
checkbox input "false"
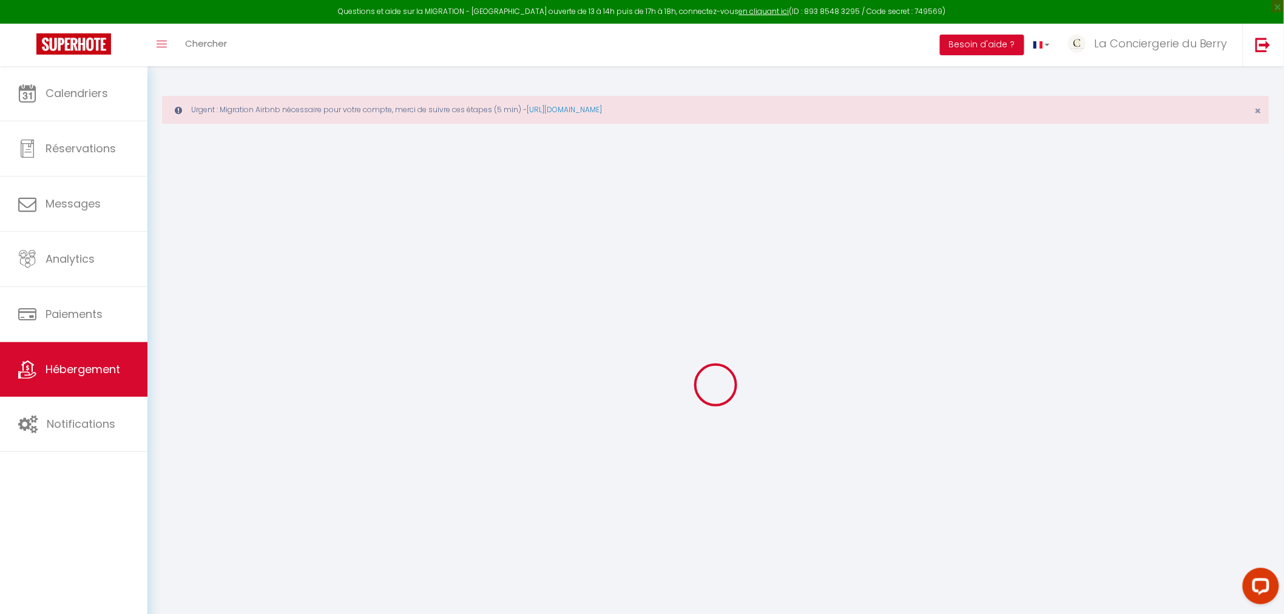
checkbox input "false"
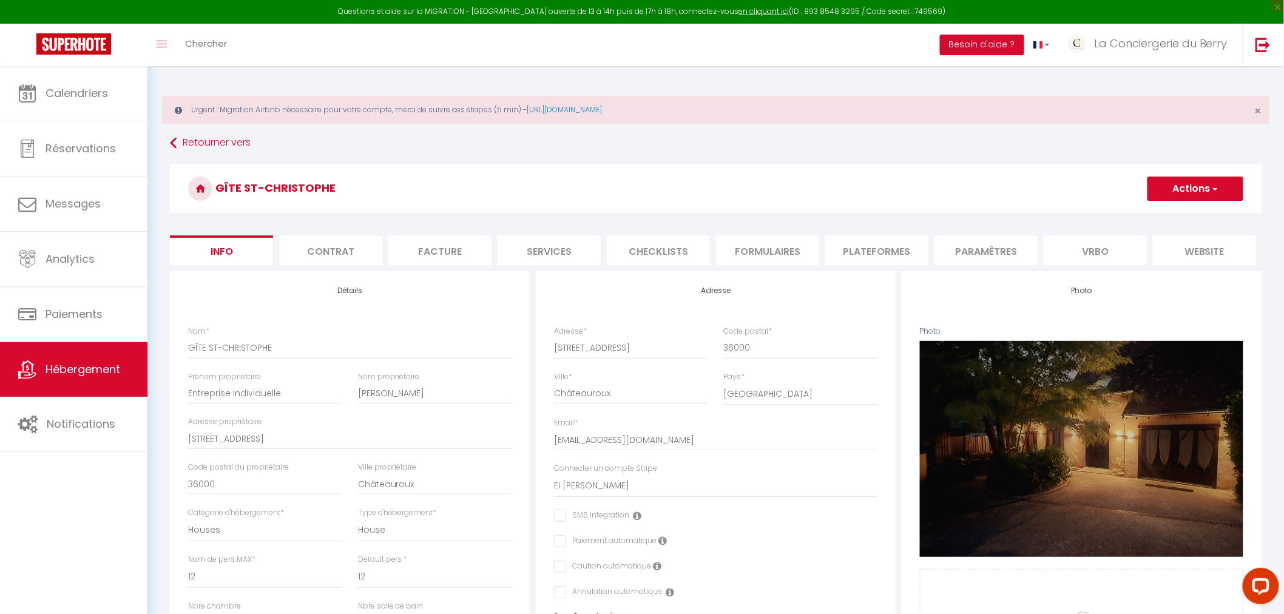
checkbox input "false"
click at [549, 252] on li "Services" at bounding box center [548, 250] width 103 height 30
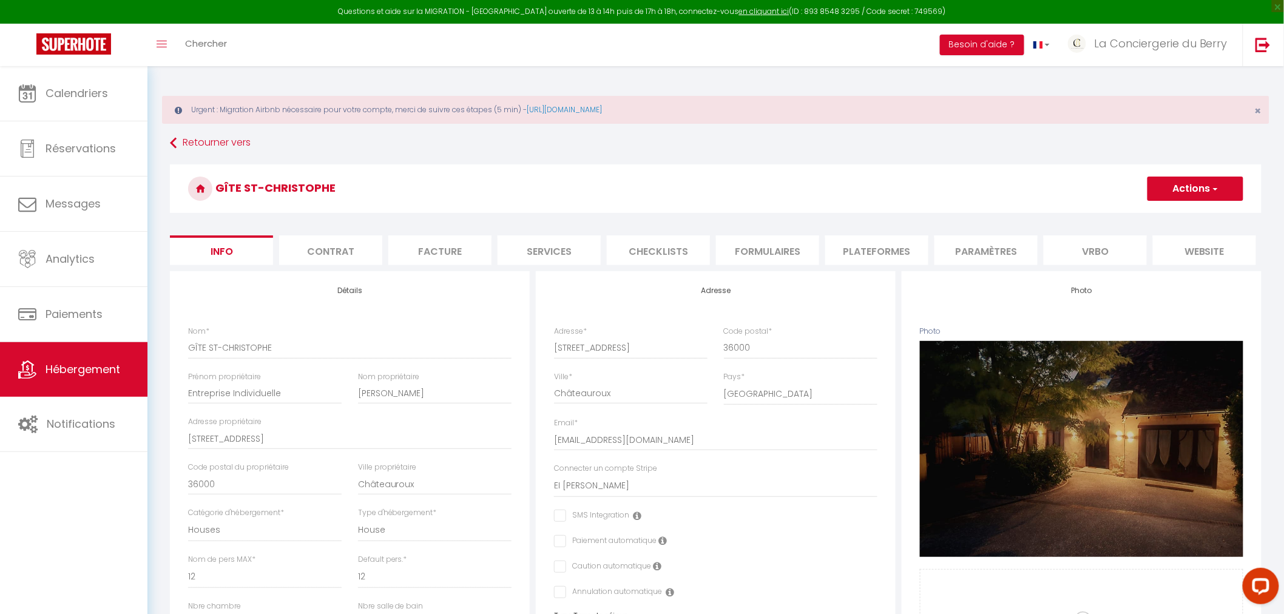
select select
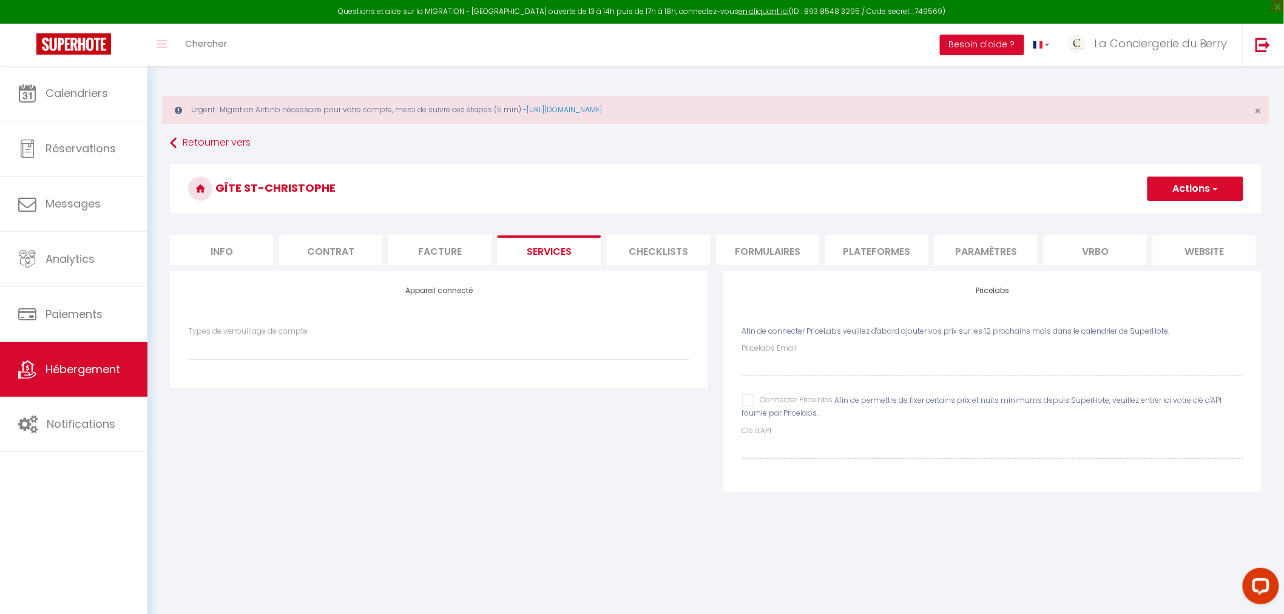
click at [445, 251] on li "Facture" at bounding box center [439, 250] width 103 height 30
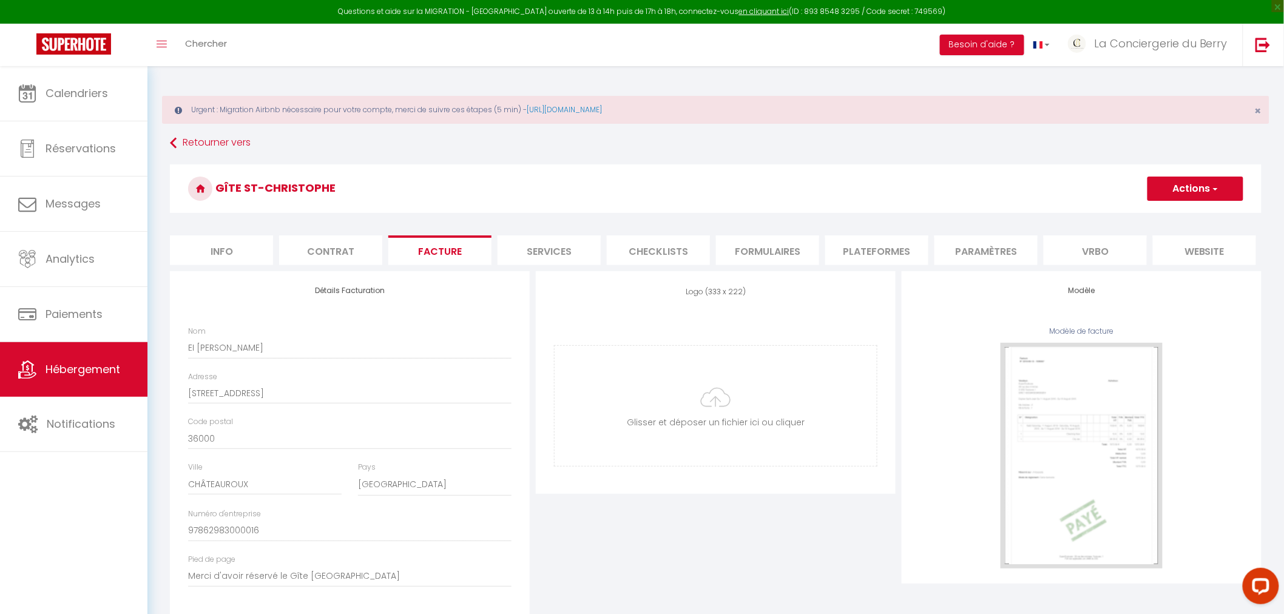
click at [343, 261] on li "Contrat" at bounding box center [330, 250] width 103 height 30
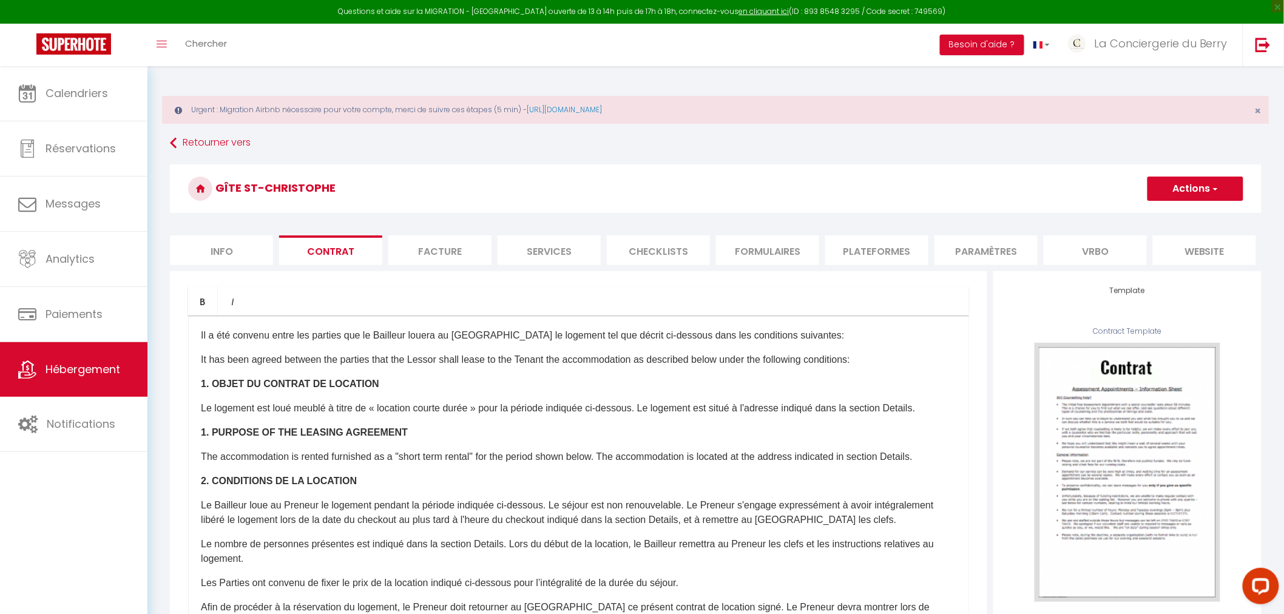
click at [678, 248] on li "Checklists" at bounding box center [658, 250] width 103 height 30
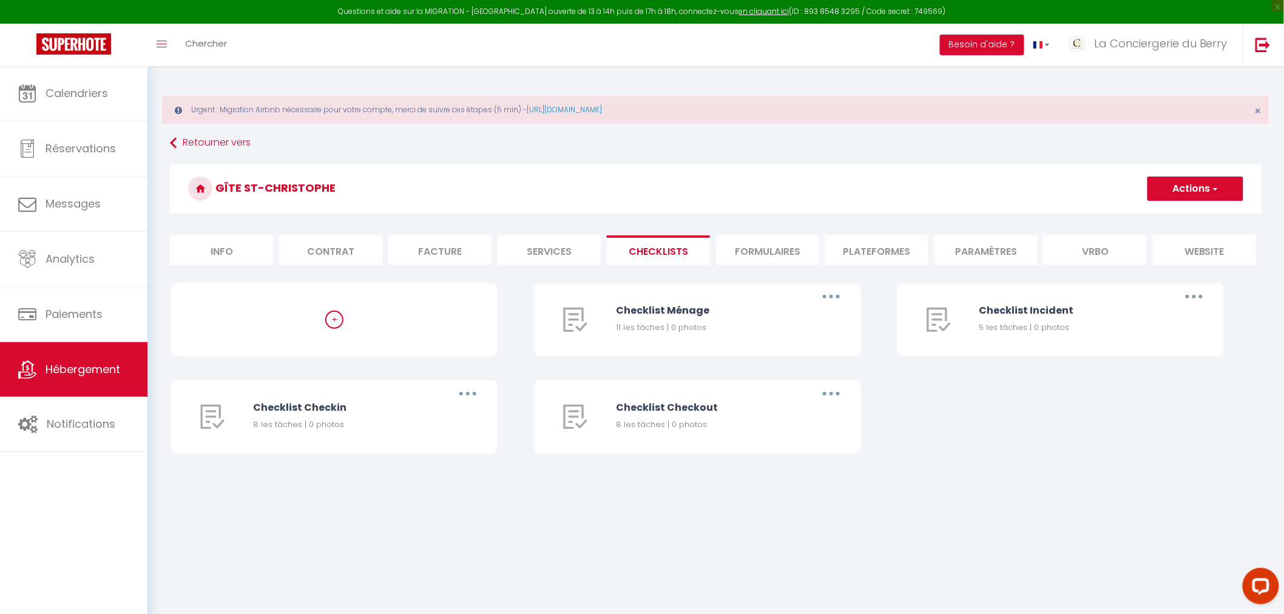
click at [780, 246] on li "Formulaires" at bounding box center [767, 250] width 103 height 30
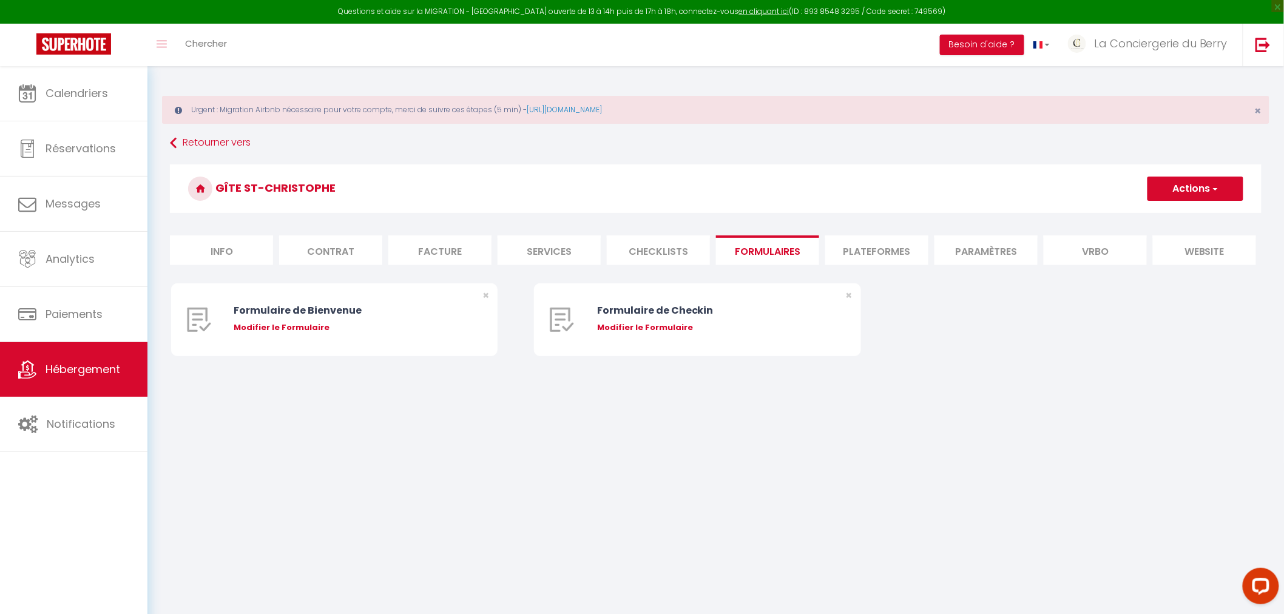
click at [858, 252] on li "Plateformes" at bounding box center [876, 250] width 103 height 30
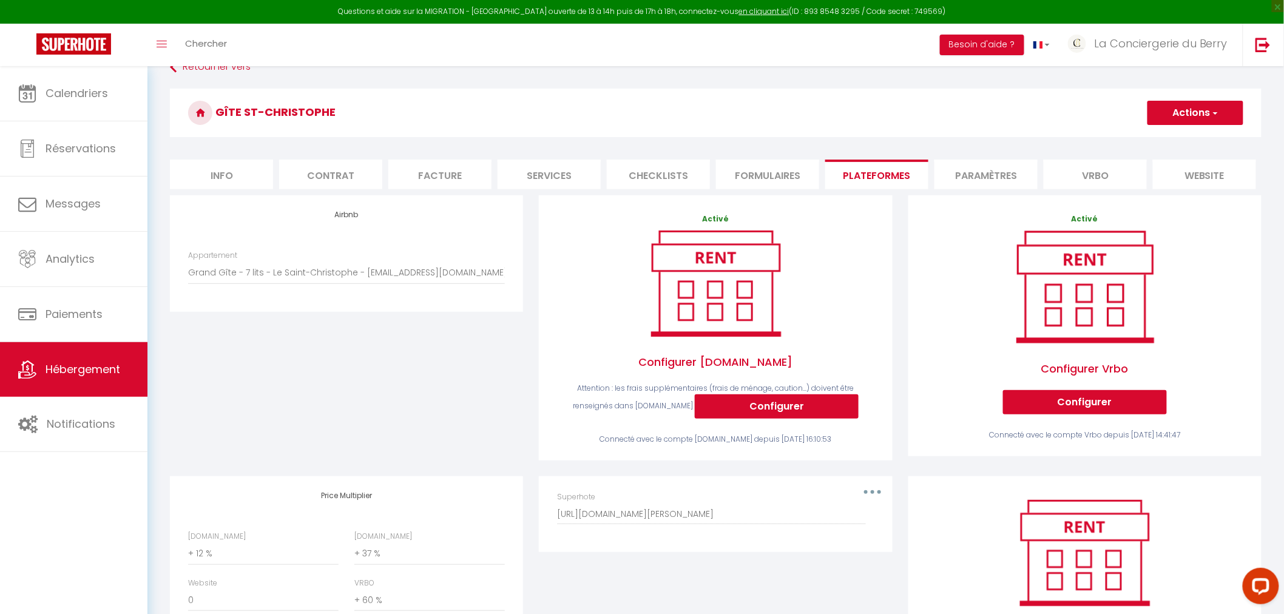
scroll to position [194, 0]
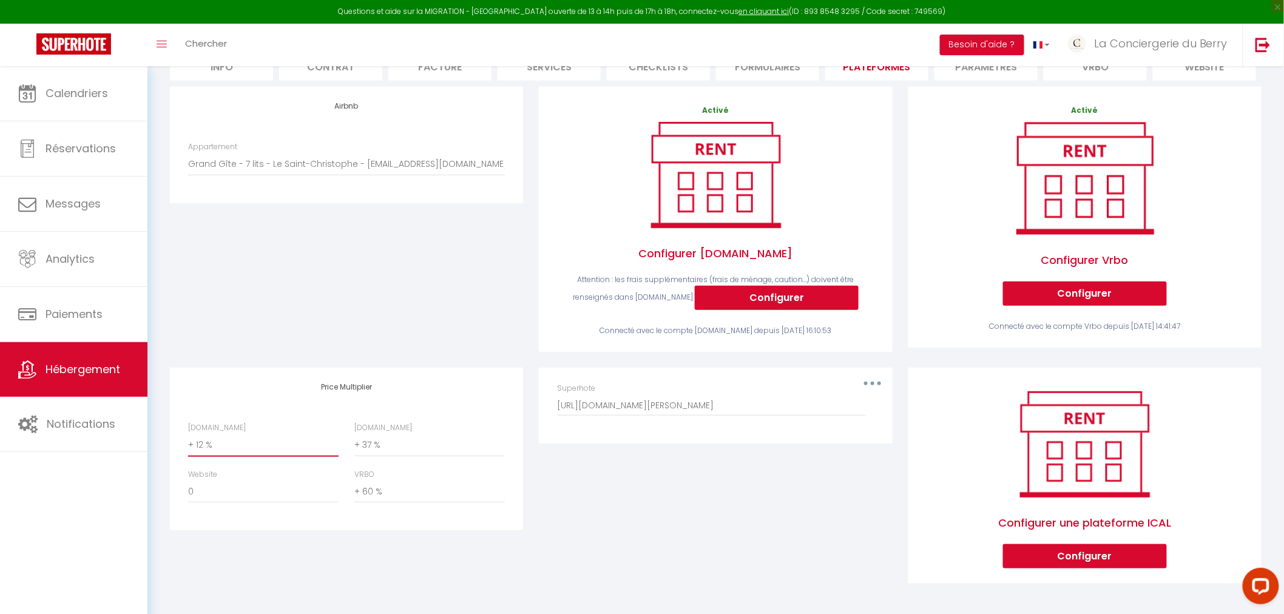
drag, startPoint x: 228, startPoint y: 447, endPoint x: 178, endPoint y: 447, distance: 49.8
click at [178, 447] on div "Price Multiplier Airbnb.com 0 + 1 % + 2 % + 3 % + 4 % + 5 % + 6 % + 7 %" at bounding box center [346, 449] width 353 height 163
click at [188, 434] on select "0 + 1 % + 2 % + 3 % + 4 % + 5 % + 6 % + 7 % + 8 % + 9 %" at bounding box center [263, 445] width 150 height 23
click at [248, 446] on select "0 + 1 % + 2 % + 3 % + 4 % + 5 % + 6 % + 7 % + 8 % + 9 %" at bounding box center [263, 445] width 150 height 23
click at [188, 434] on select "0 + 1 % + 2 % + 3 % + 4 % + 5 % + 6 % + 7 % + 8 % + 9 %" at bounding box center [263, 445] width 150 height 23
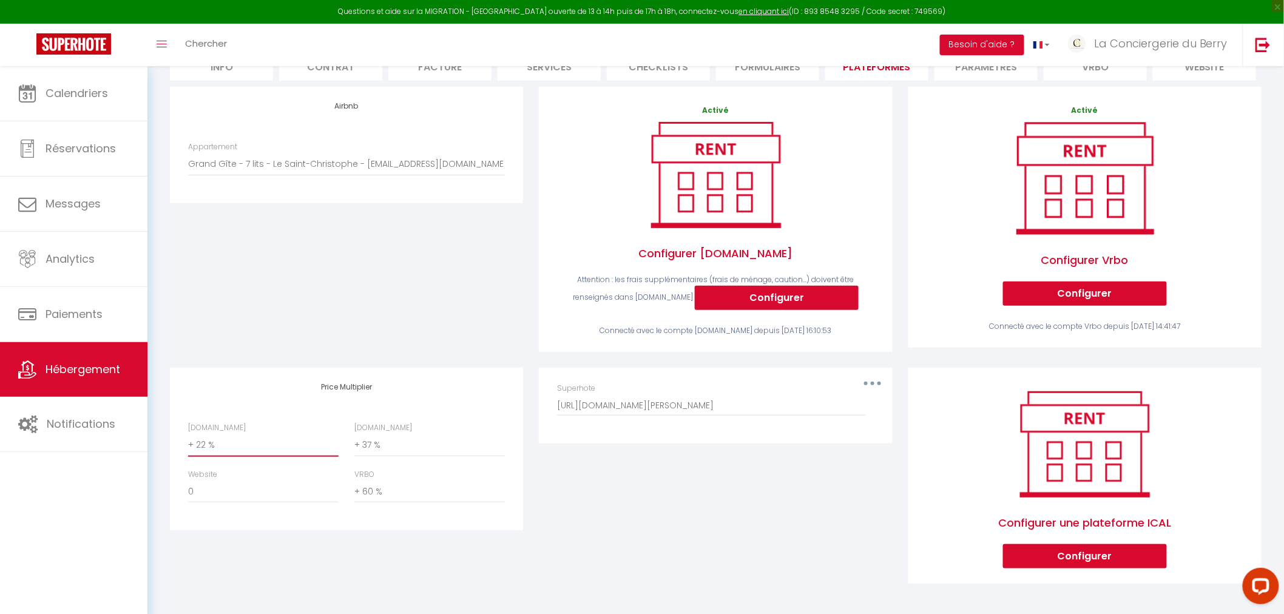
click at [289, 447] on select "0 + 1 % + 2 % + 3 % + 4 % + 5 % + 6 % + 7 % + 8 % + 9 %" at bounding box center [263, 445] width 150 height 23
select select "+ 25 %"
click at [188, 434] on select "0 + 1 % + 2 % + 3 % + 4 % + 5 % + 6 % + 7 % + 8 % + 9 %" at bounding box center [263, 445] width 150 height 23
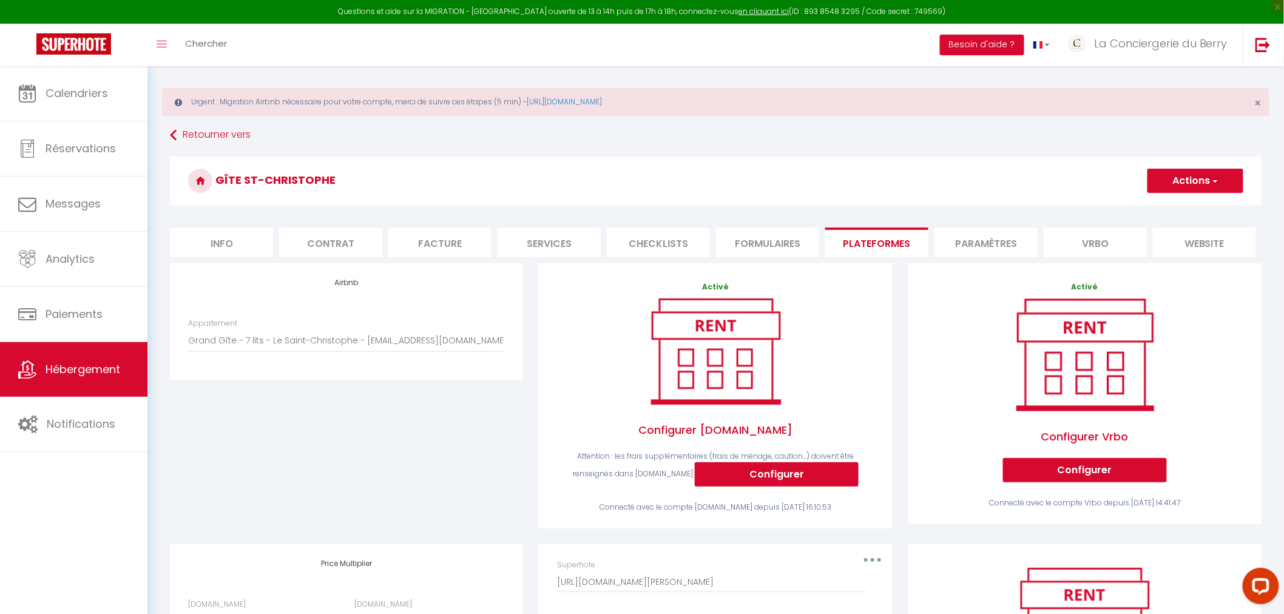
scroll to position [0, 0]
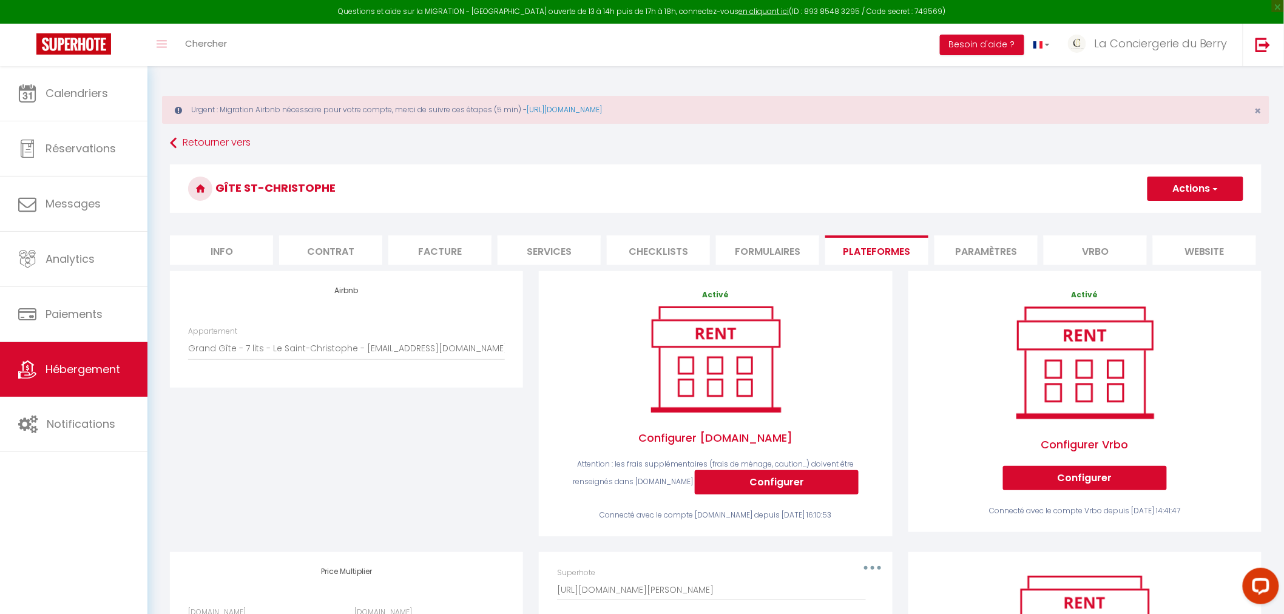
click at [1202, 200] on button "Actions" at bounding box center [1195, 189] width 96 height 24
click at [1192, 214] on link "Enregistrer" at bounding box center [1195, 215] width 96 height 16
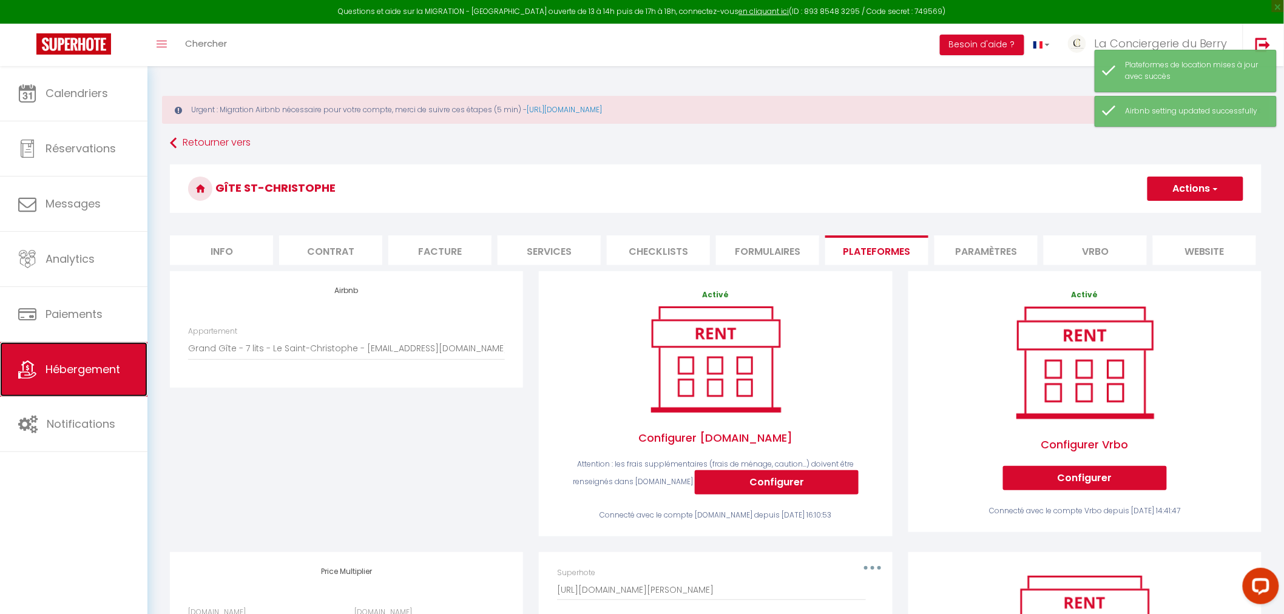
click at [83, 359] on link "Hébergement" at bounding box center [73, 369] width 147 height 55
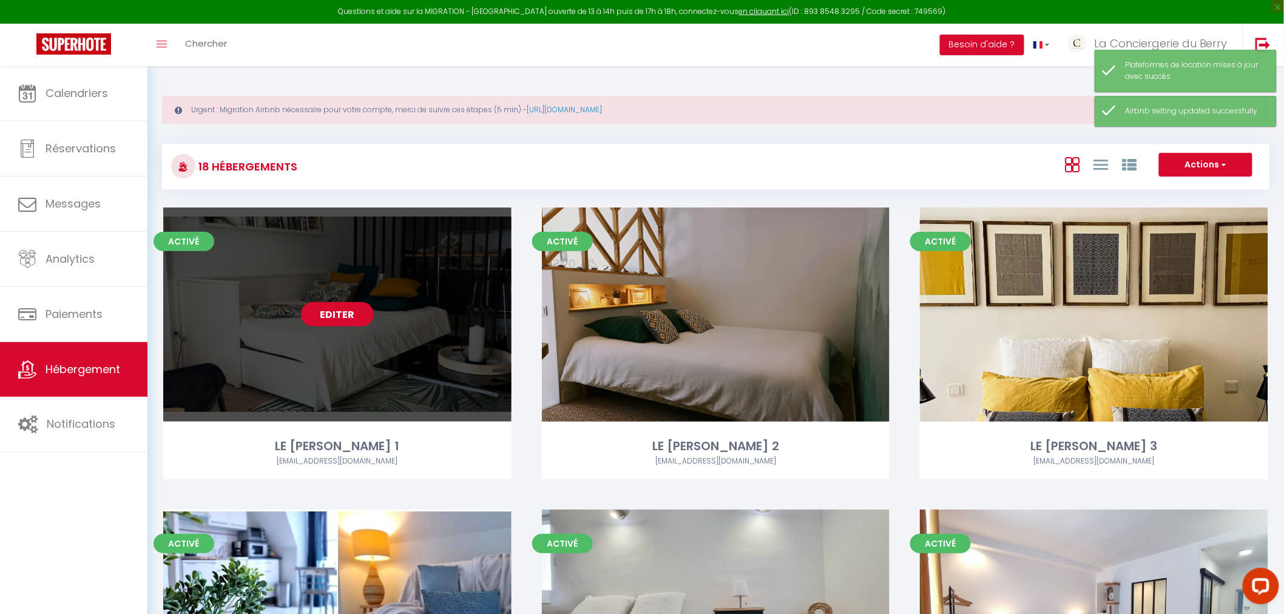
click at [329, 320] on link "Editer" at bounding box center [337, 314] width 73 height 24
select select "3"
select select "2"
select select "1"
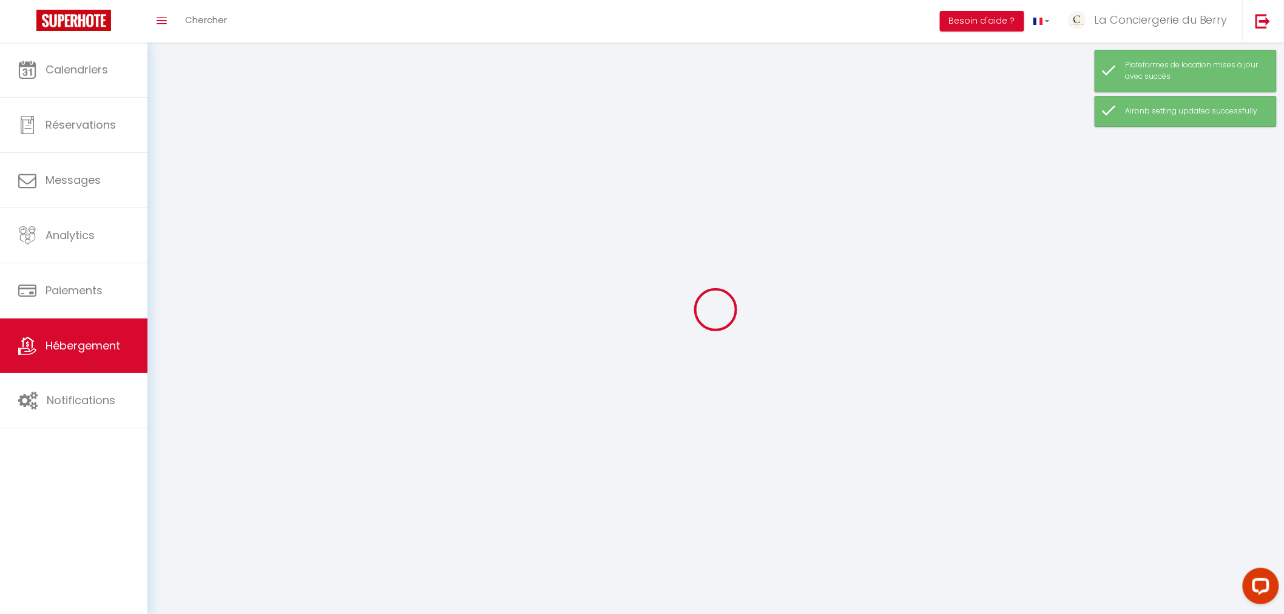
select select
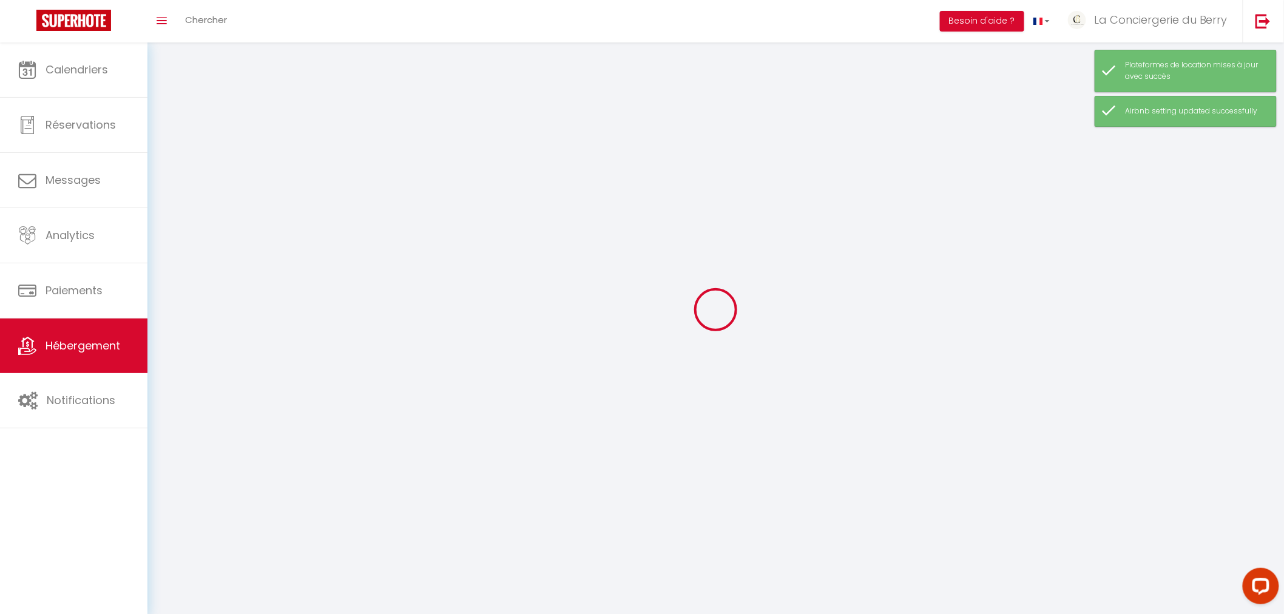
checkbox input "false"
select select
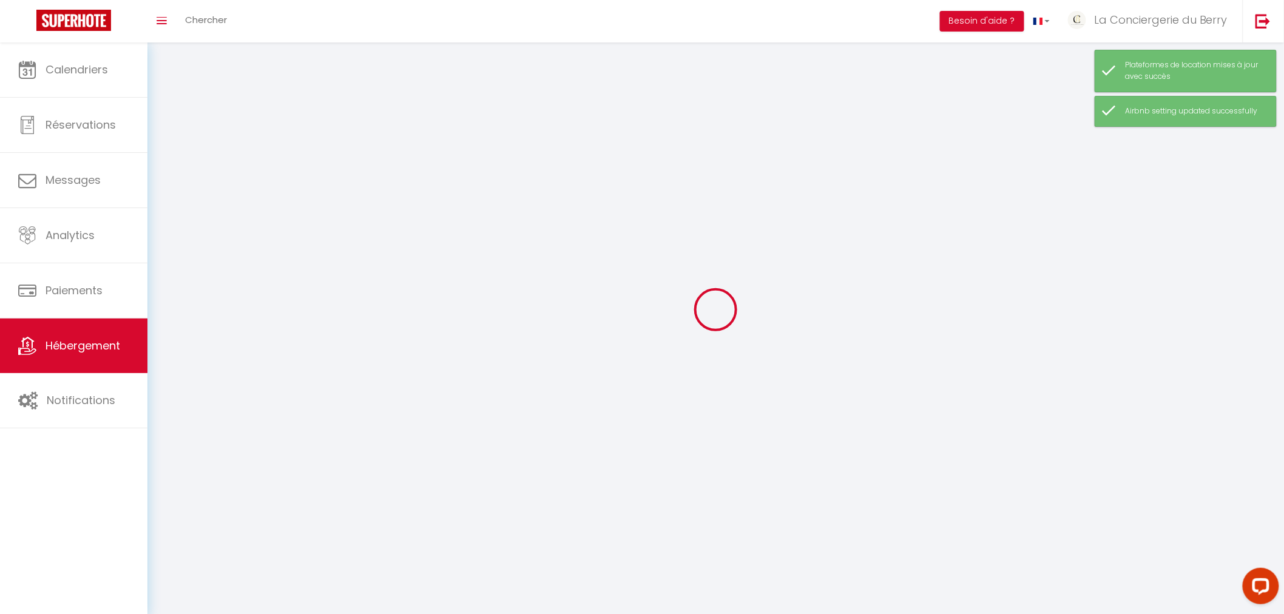
select select
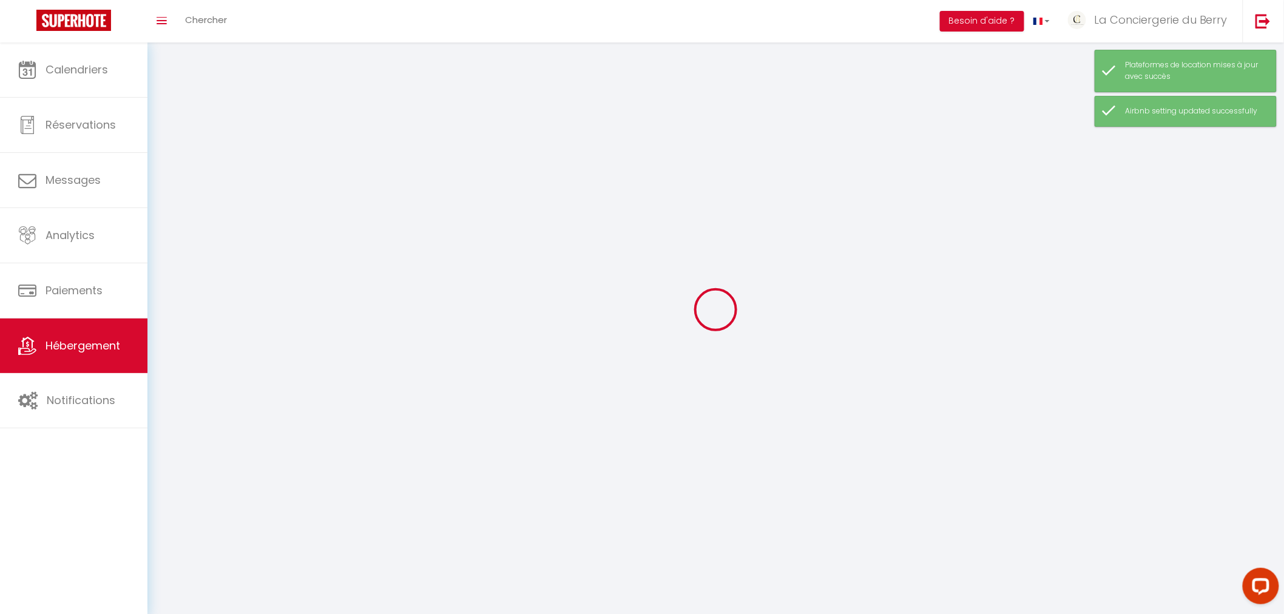
select select
checkbox input "false"
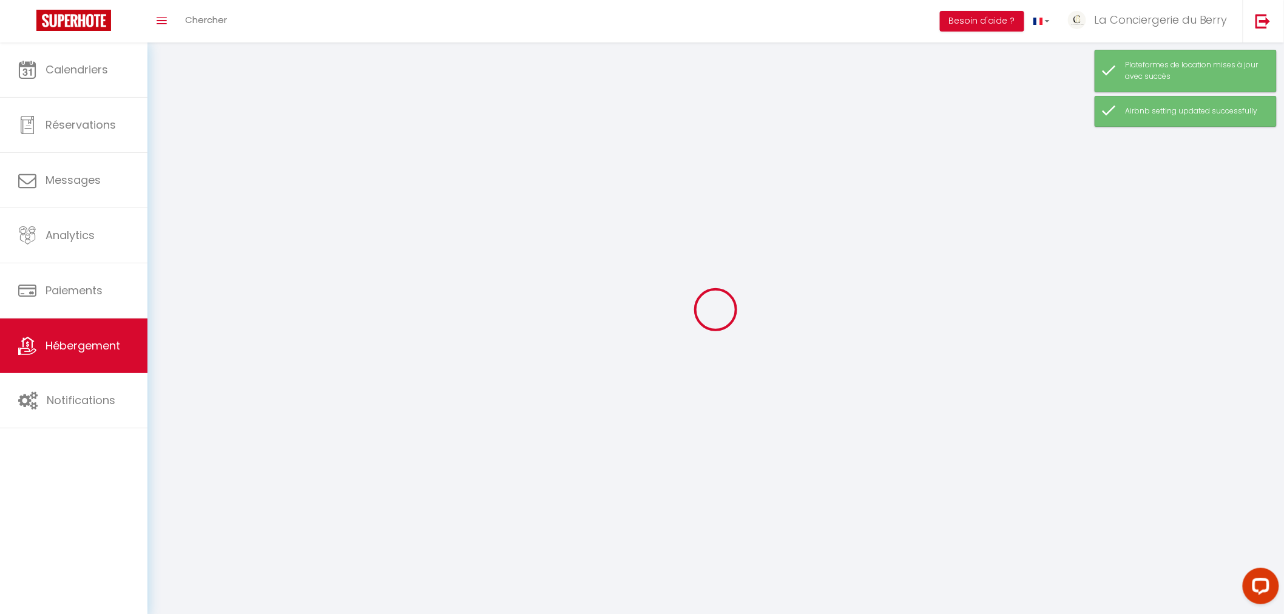
checkbox input "false"
select select
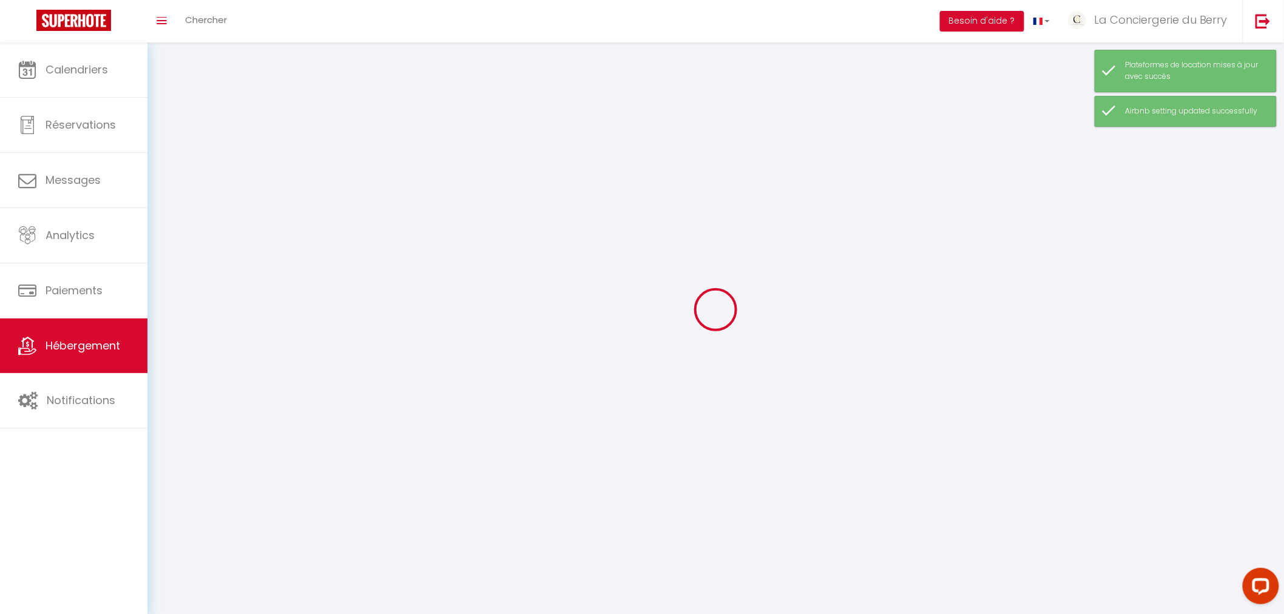
select select
checkbox input "false"
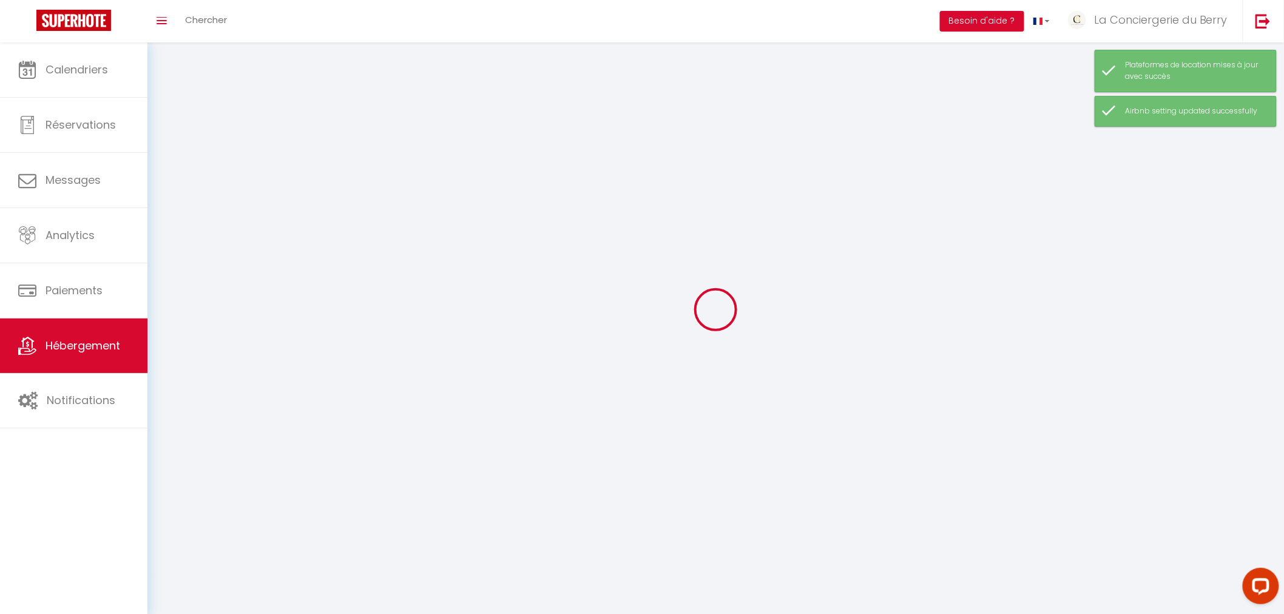
checkbox input "false"
select select
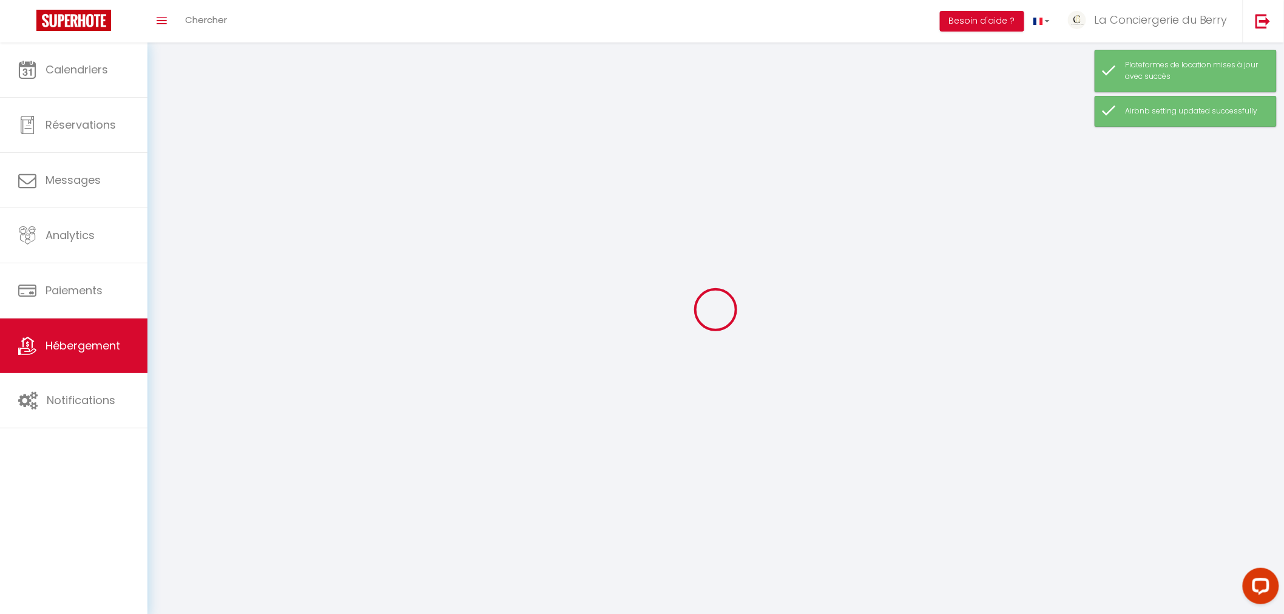
select select
checkbox input "false"
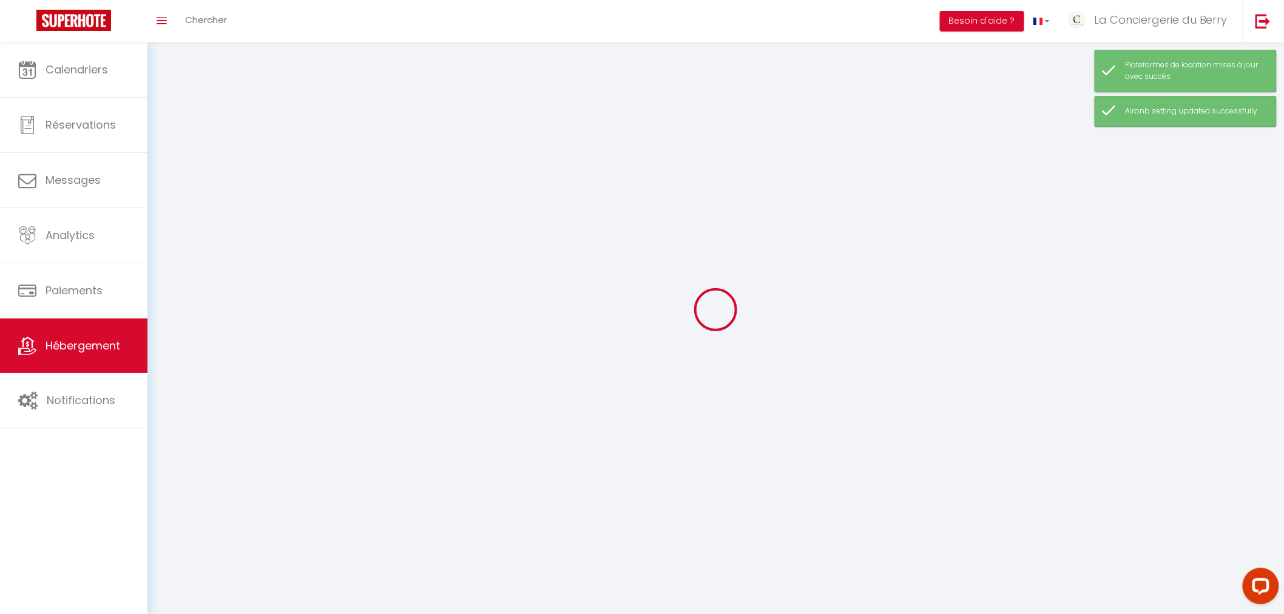
checkbox input "false"
select select
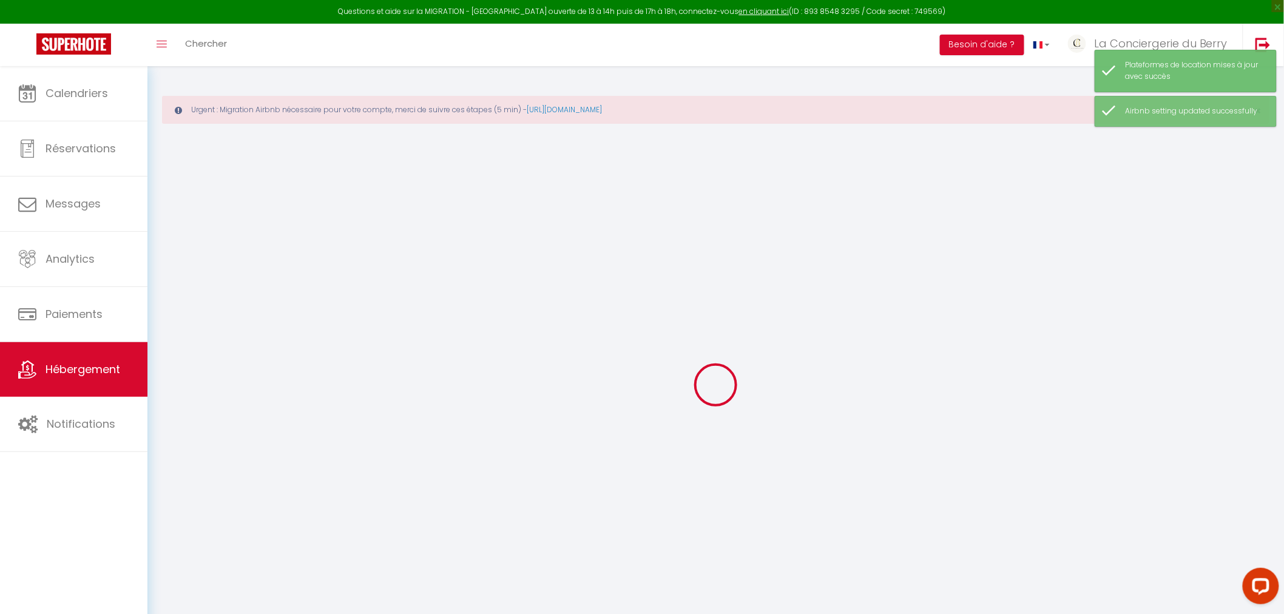
select select "+ 5 %"
select select "+ 27 %"
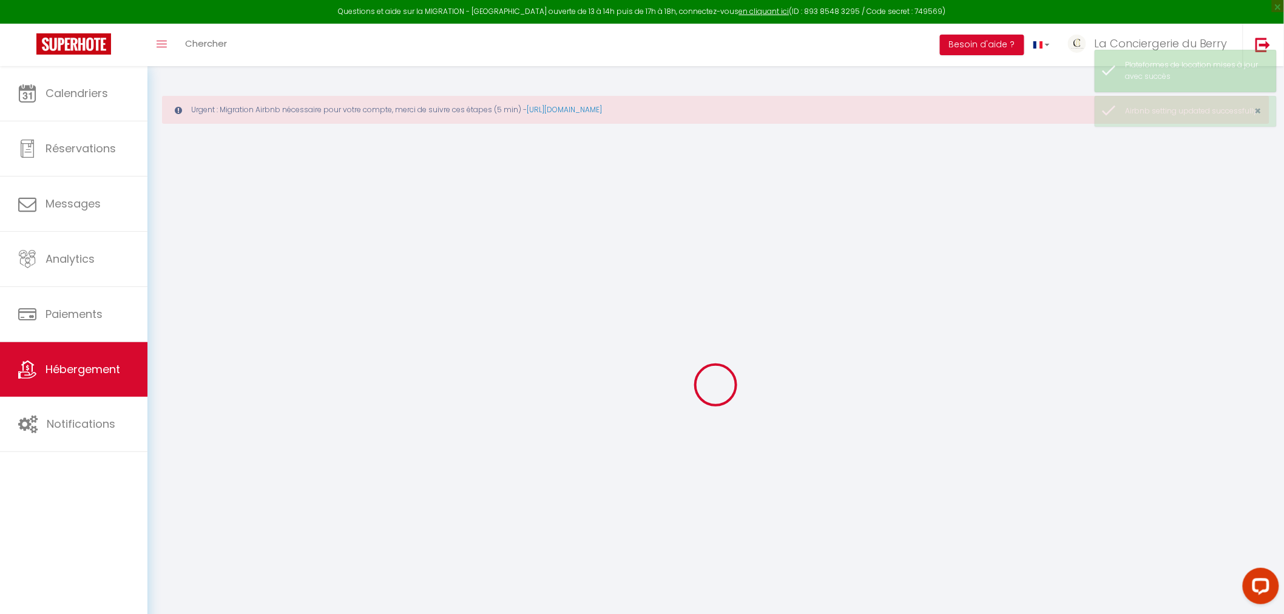
checkbox input "false"
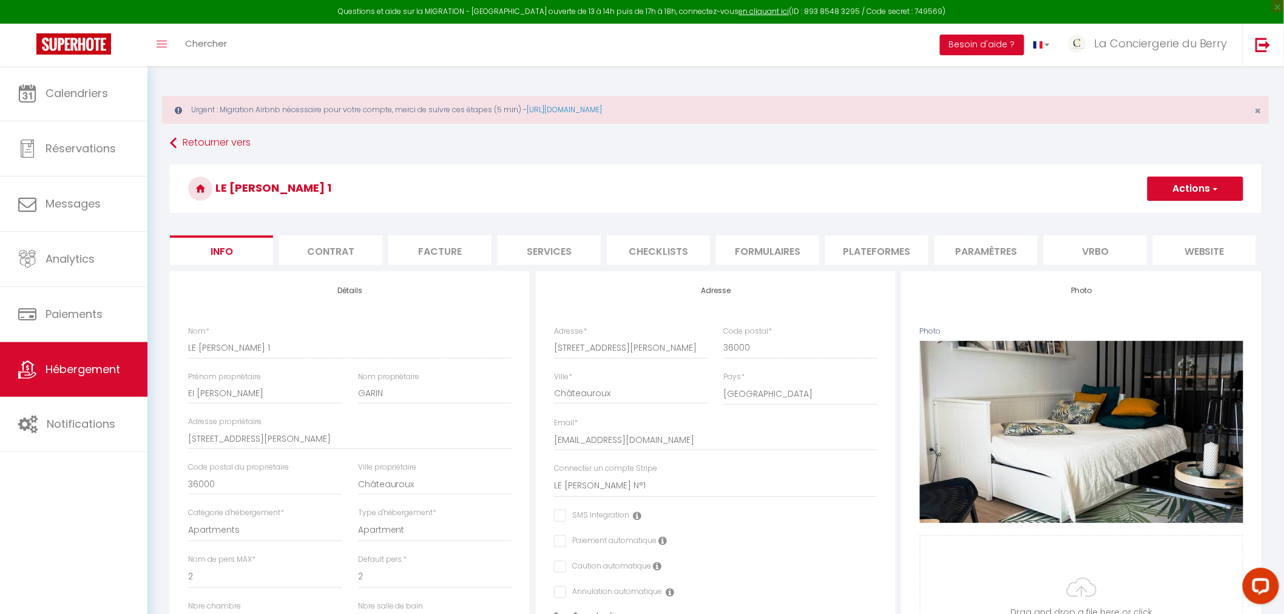
click at [874, 254] on li "Plateformes" at bounding box center [876, 250] width 103 height 30
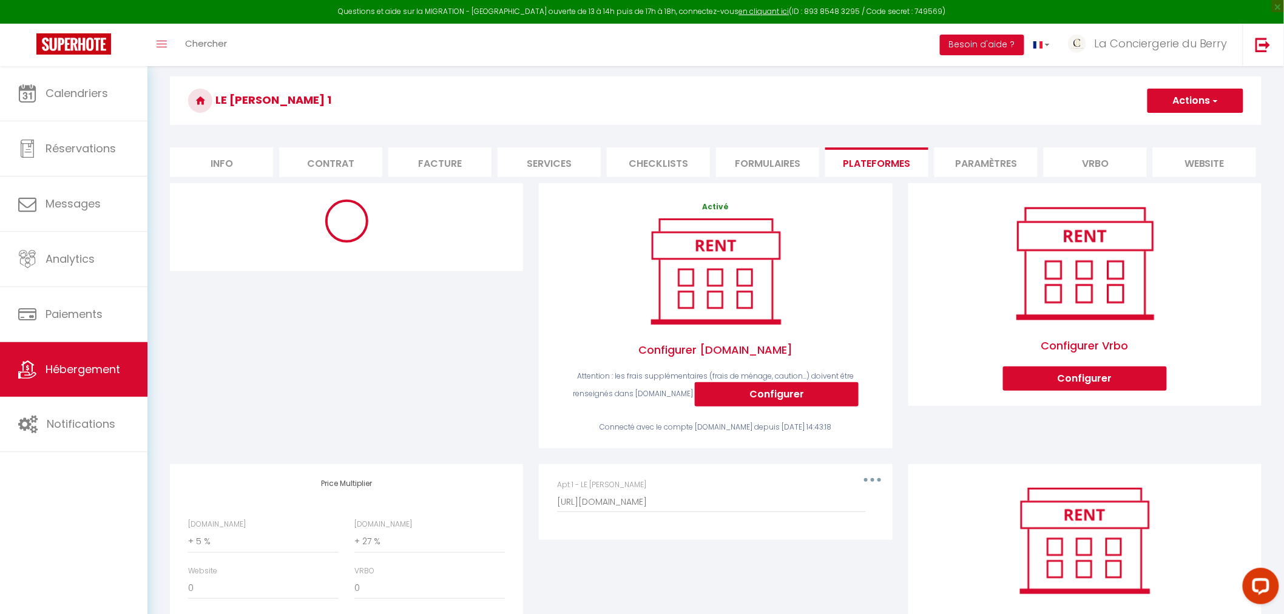
scroll to position [194, 0]
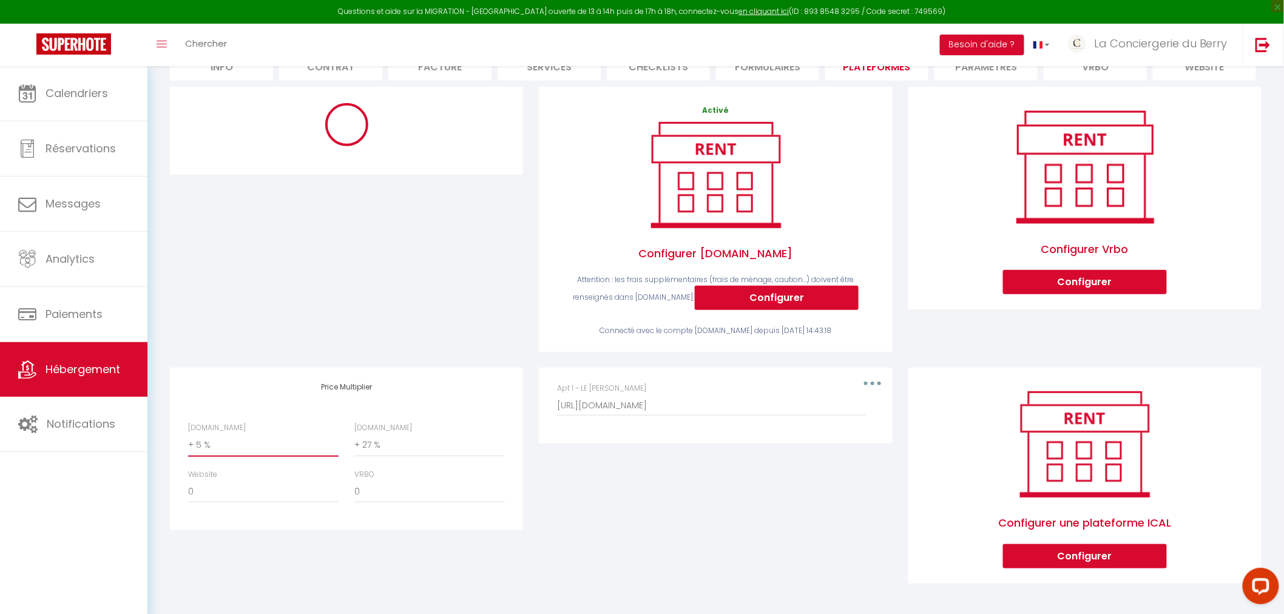
click at [235, 443] on select "0 + 1 % + 2 % + 3 % + 4 % + 5 % + 6 % + 7 % + 8 % + 9 %" at bounding box center [263, 445] width 150 height 23
click at [188, 434] on select "0 + 1 % + 2 % + 3 % + 4 % + 5 % + 6 % + 7 % + 8 % + 9 %" at bounding box center [263, 445] width 150 height 23
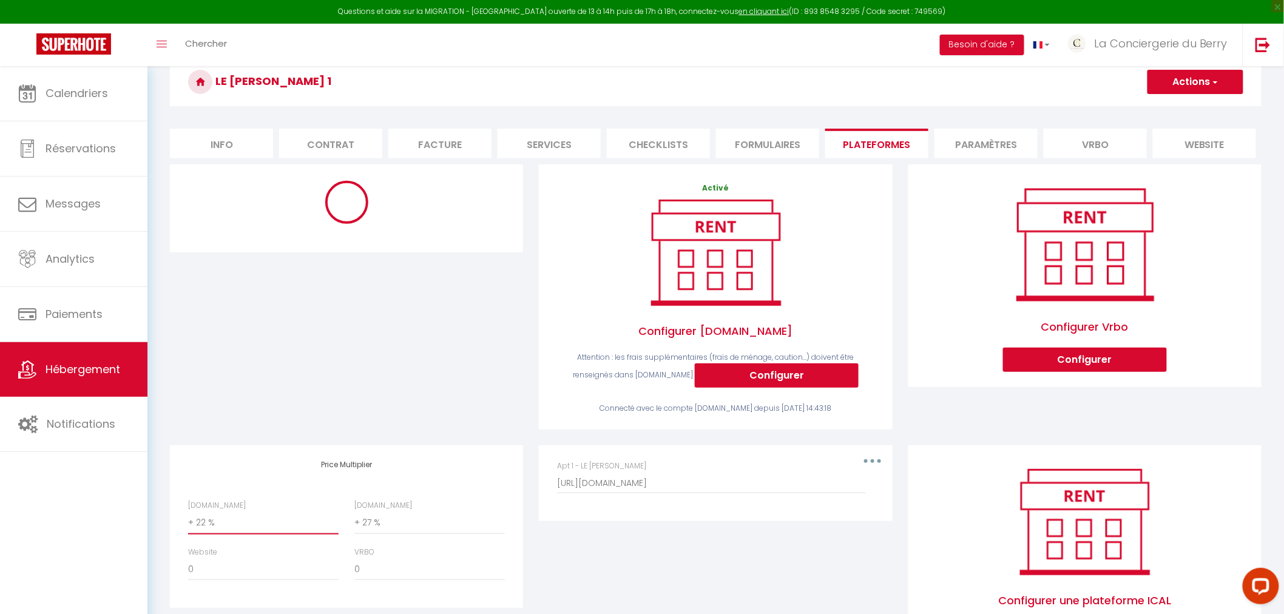
scroll to position [0, 0]
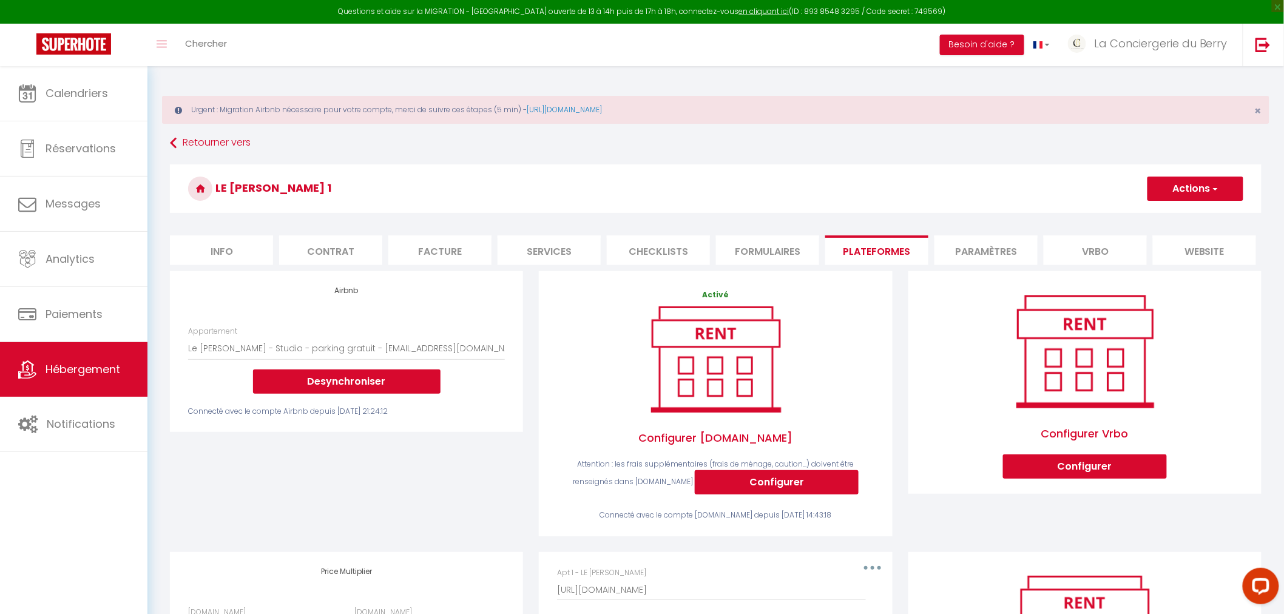
click at [1187, 186] on button "Actions" at bounding box center [1195, 189] width 96 height 24
click at [1185, 209] on link "Enregistrer" at bounding box center [1195, 215] width 96 height 16
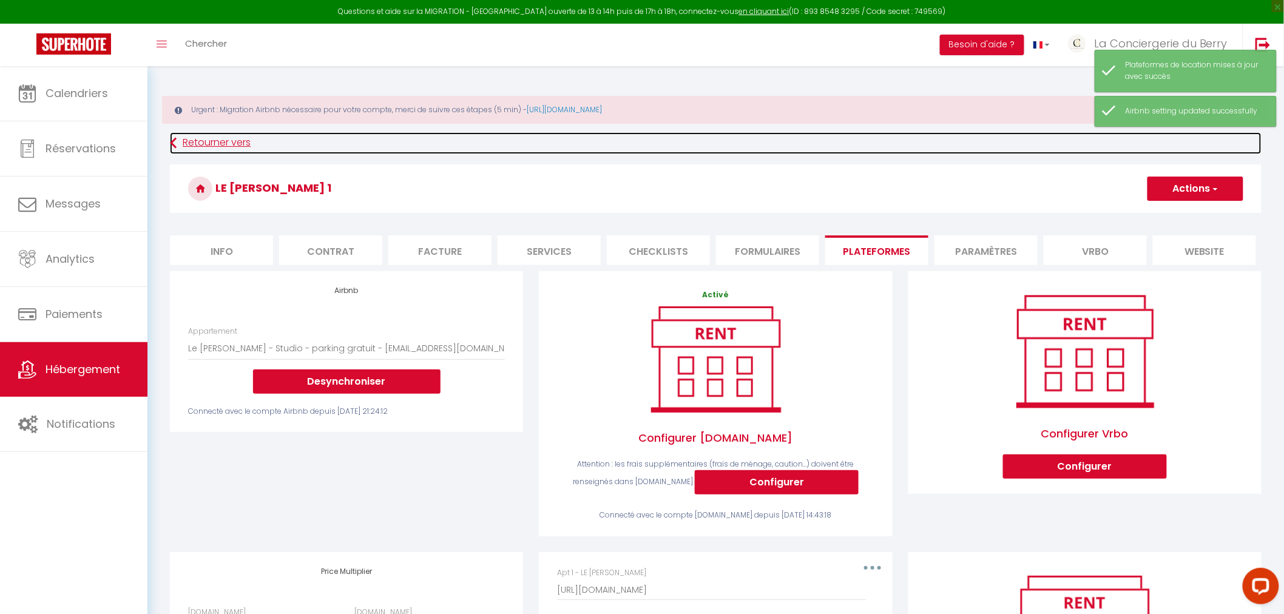
click at [186, 138] on link "Retourner vers" at bounding box center [715, 143] width 1091 height 22
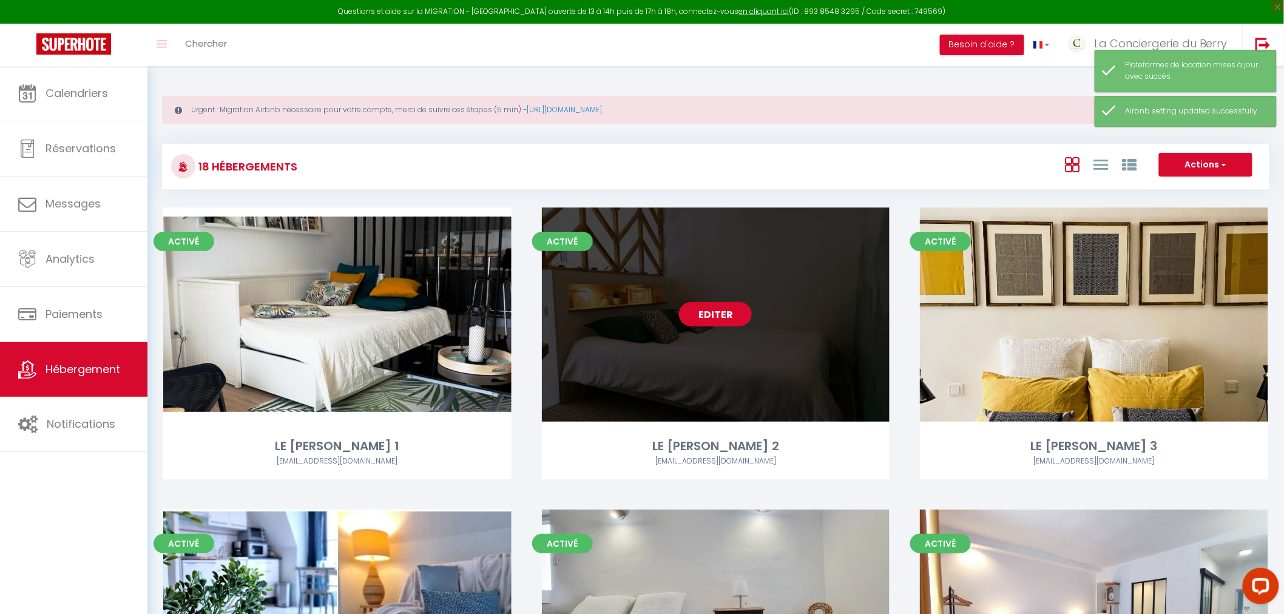
click at [704, 313] on link "Editer" at bounding box center [715, 314] width 73 height 24
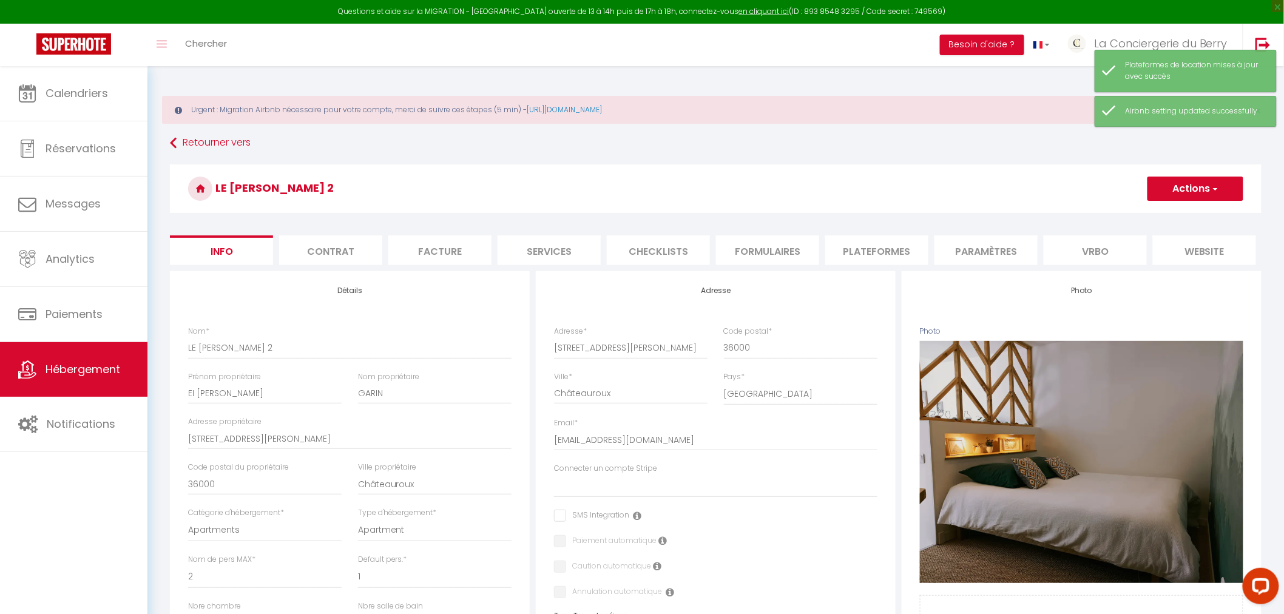
click at [800, 257] on li "Formulaires" at bounding box center [767, 250] width 103 height 30
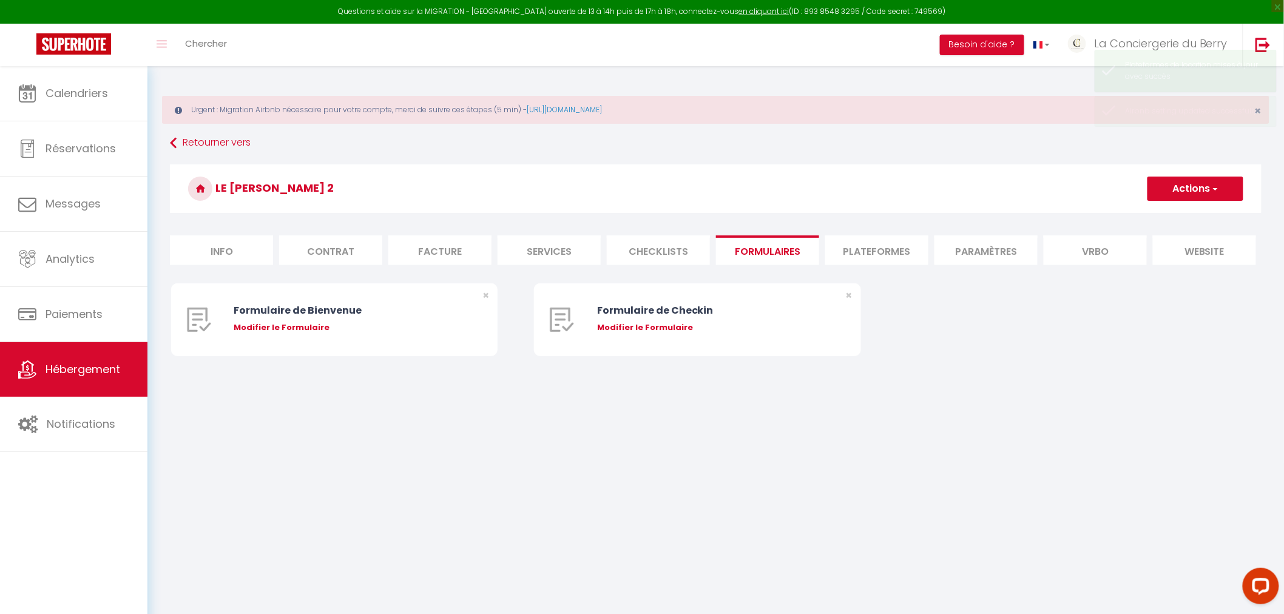
click at [877, 254] on li "Plateformes" at bounding box center [876, 250] width 103 height 30
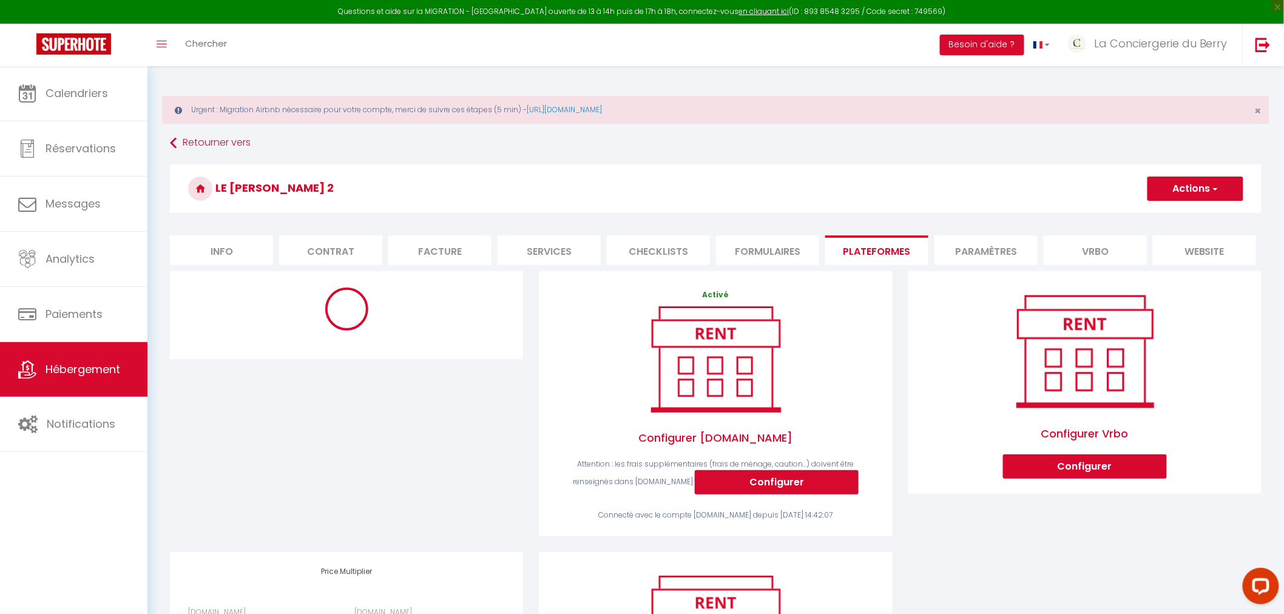
click at [991, 252] on li "Paramètres" at bounding box center [985, 250] width 103 height 30
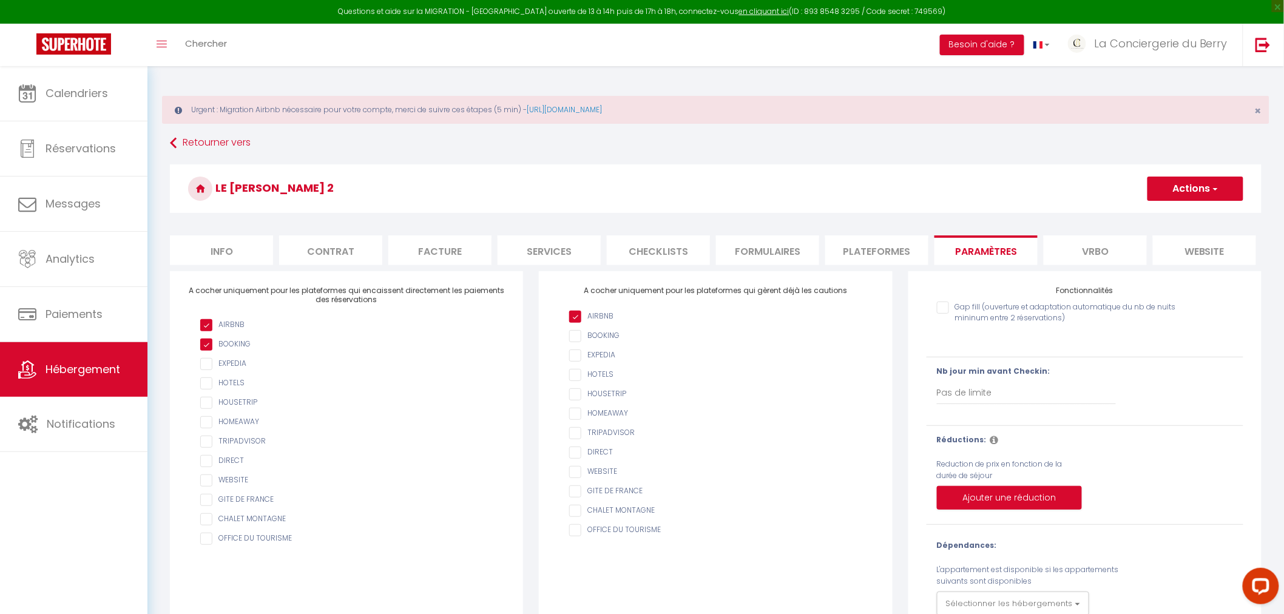
click at [857, 254] on li "Plateformes" at bounding box center [876, 250] width 103 height 30
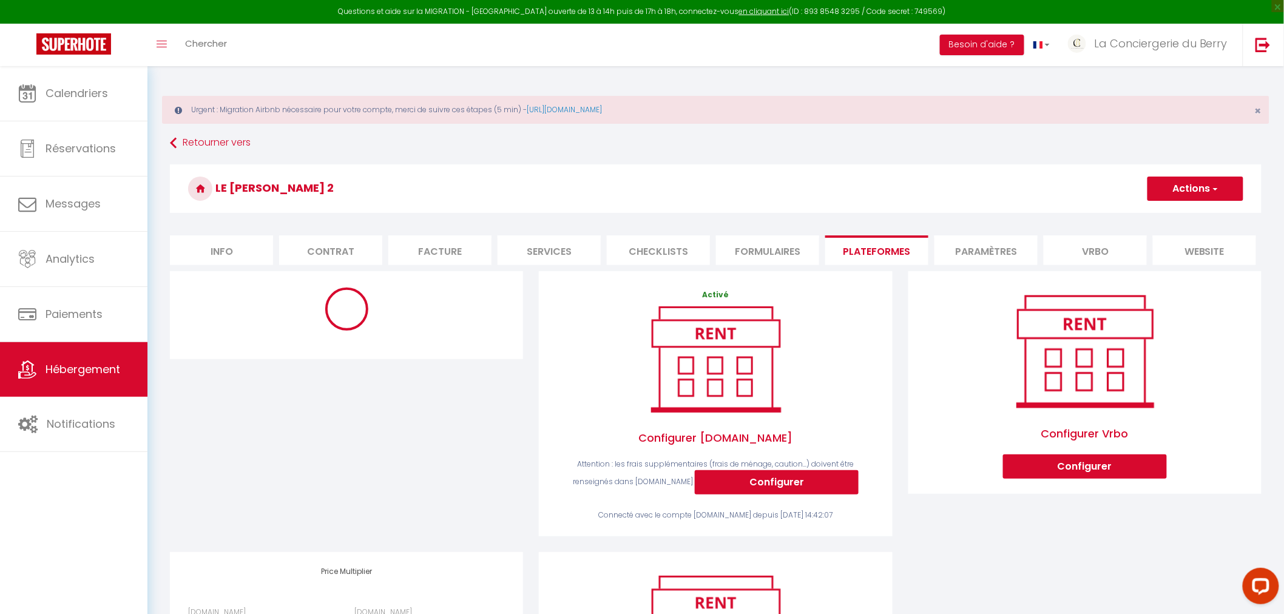
click at [775, 249] on li "Formulaires" at bounding box center [767, 250] width 103 height 30
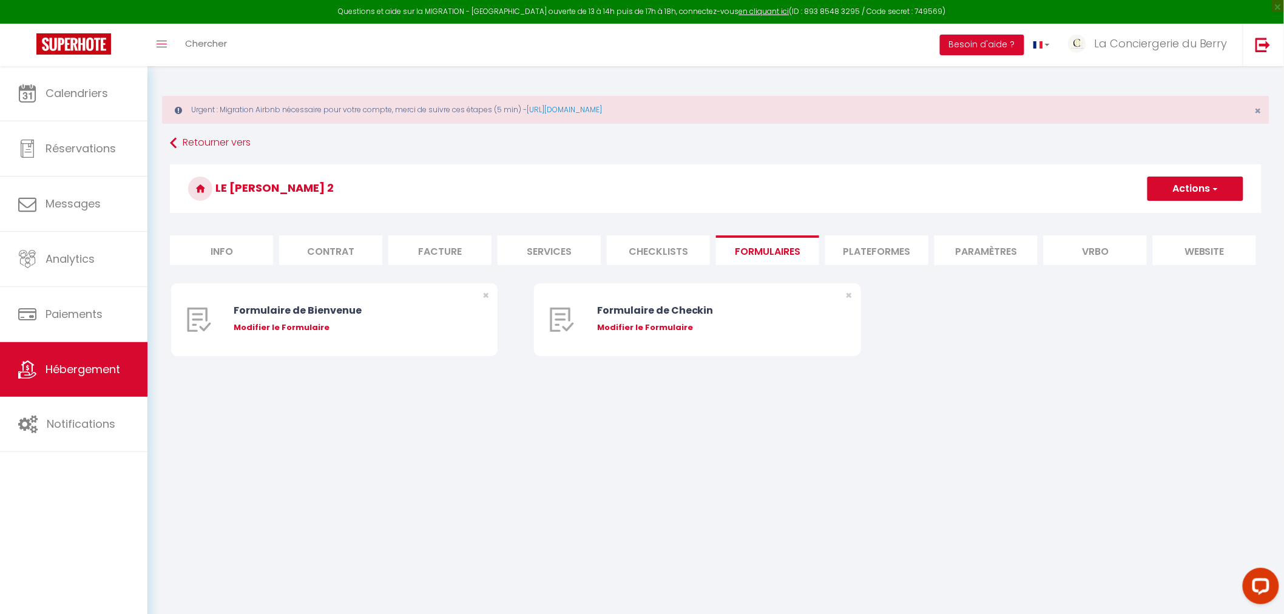
click at [858, 255] on li "Plateformes" at bounding box center [876, 250] width 103 height 30
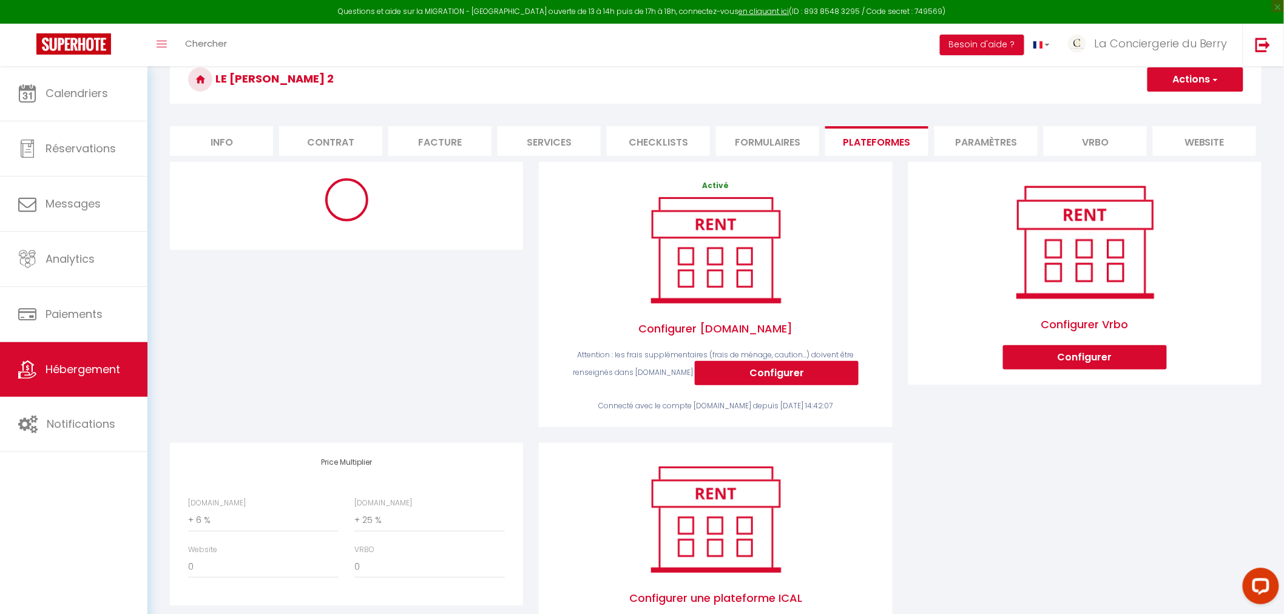
scroll to position [194, 0]
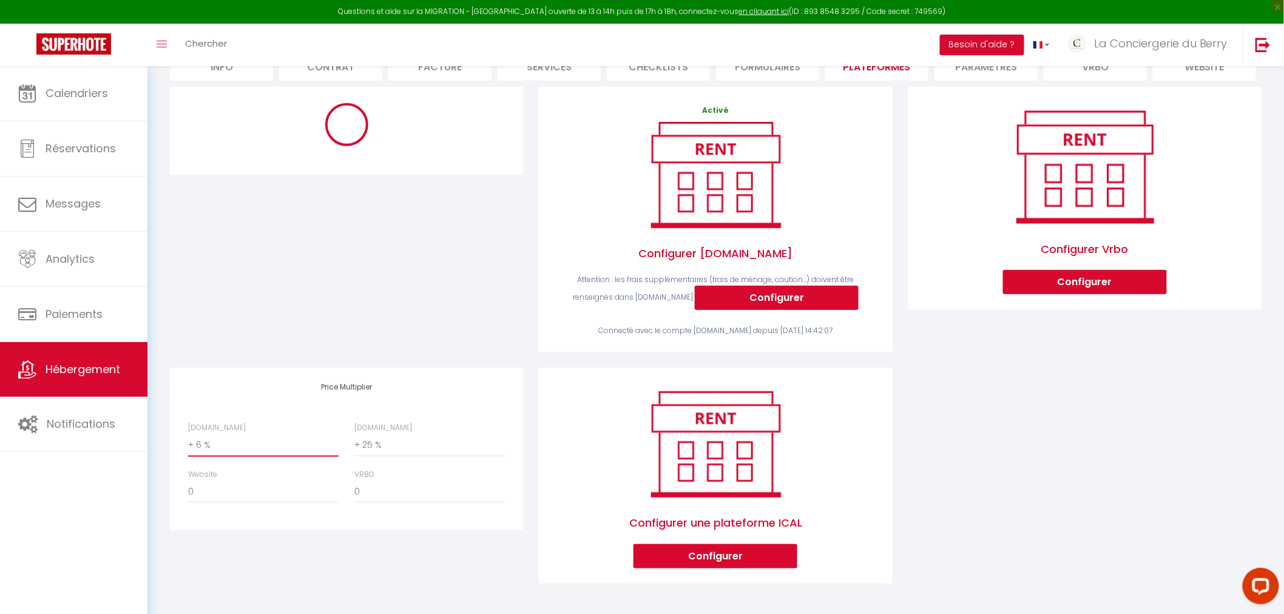
click at [232, 447] on select "0 + 1 % + 2 % + 3 % + 4 % + 5 % + 6 % + 7 % + 8 % + 9 %" at bounding box center [263, 445] width 150 height 23
click at [188, 434] on select "0 + 1 % + 2 % + 3 % + 4 % + 5 % + 6 % + 7 % + 8 % + 9 %" at bounding box center [263, 445] width 150 height 23
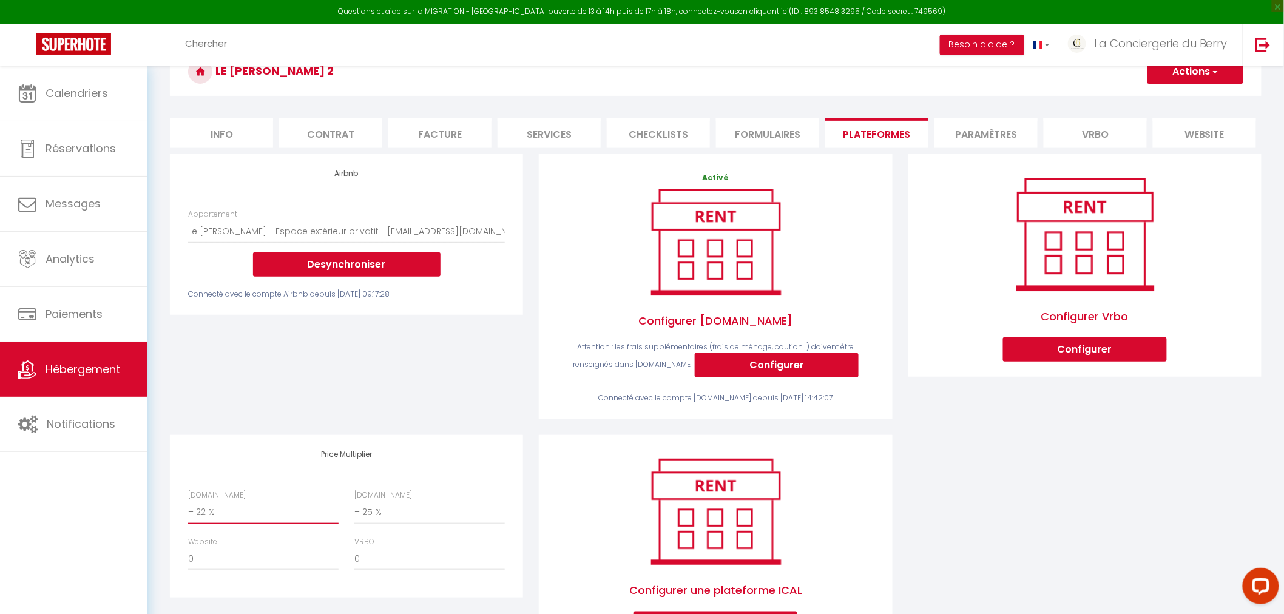
scroll to position [0, 0]
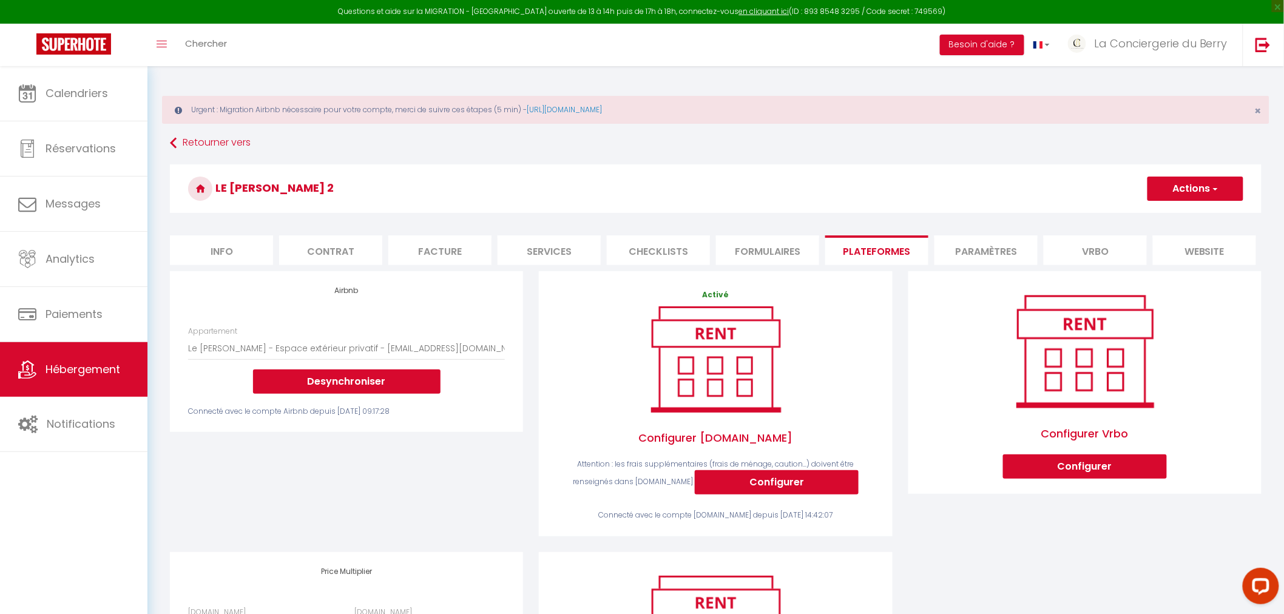
click at [1179, 193] on button "Actions" at bounding box center [1195, 189] width 96 height 24
click at [1184, 214] on link "Enregistrer" at bounding box center [1195, 215] width 96 height 16
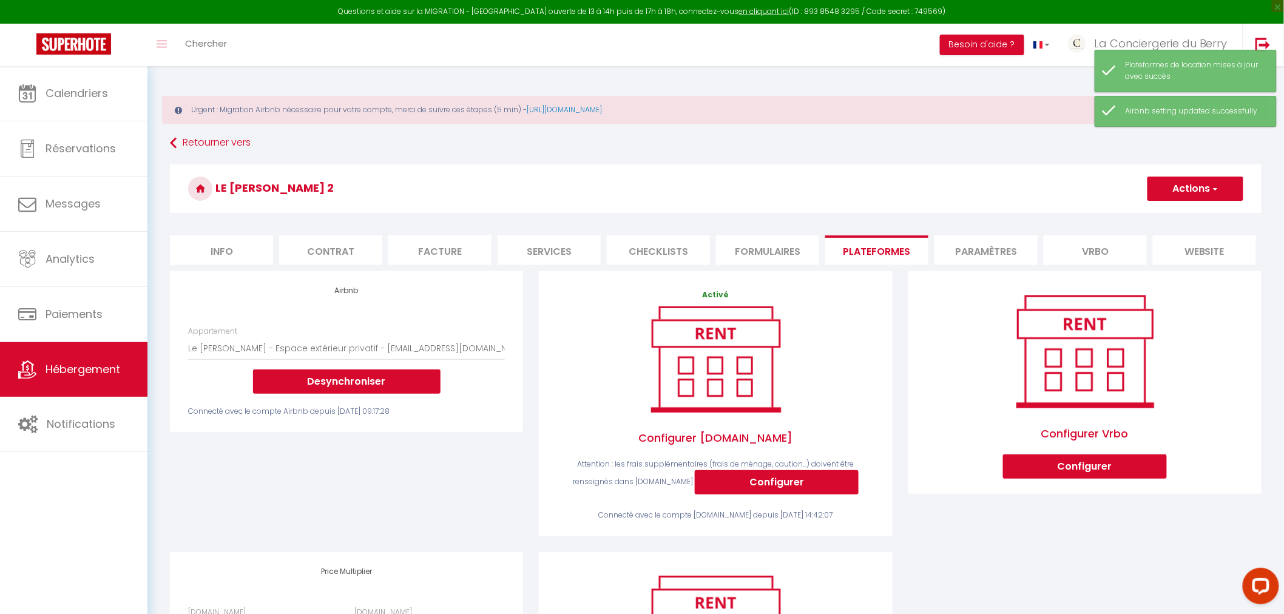
click at [991, 255] on li "Paramètres" at bounding box center [985, 250] width 103 height 30
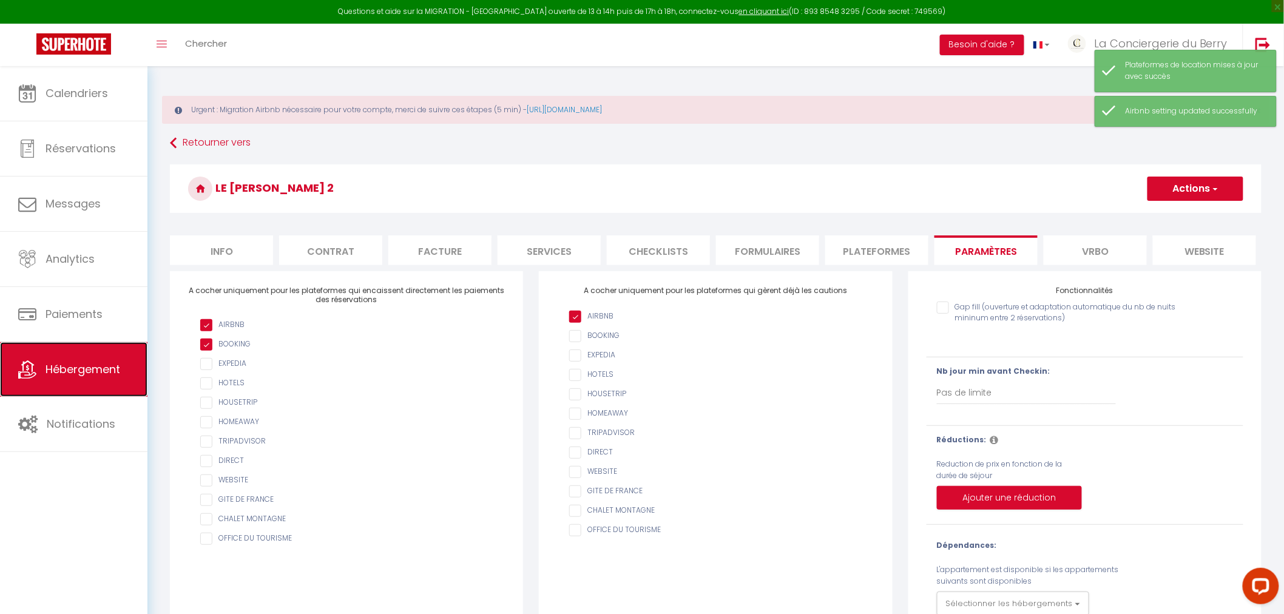
click at [79, 358] on link "Hébergement" at bounding box center [73, 369] width 147 height 55
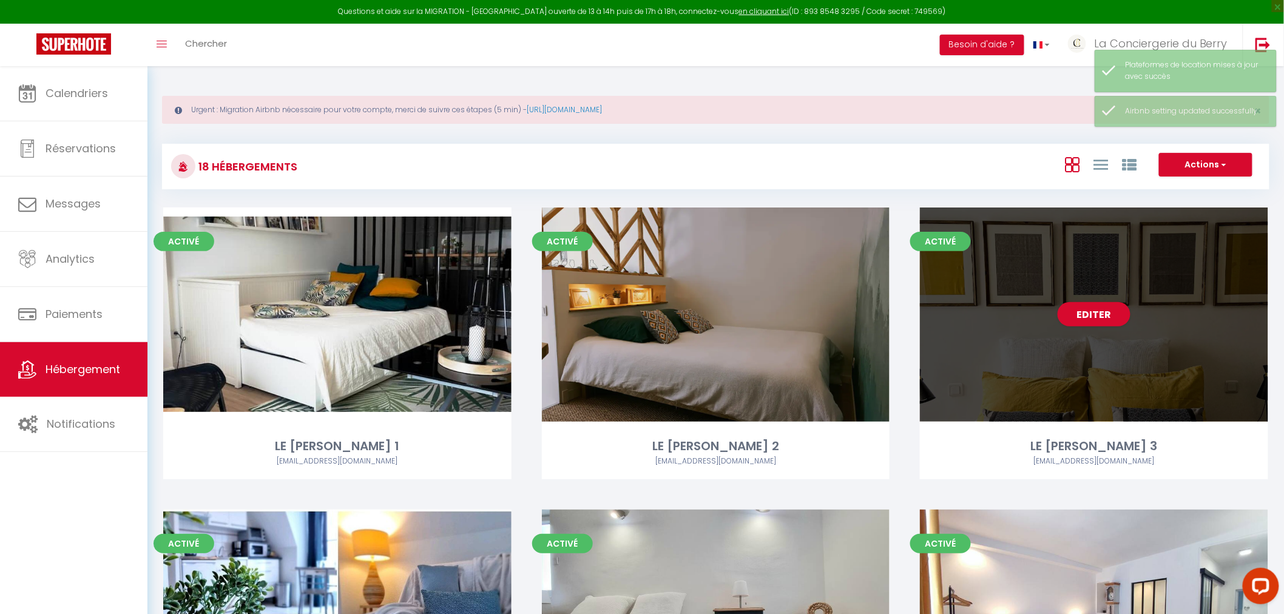
scroll to position [202, 0]
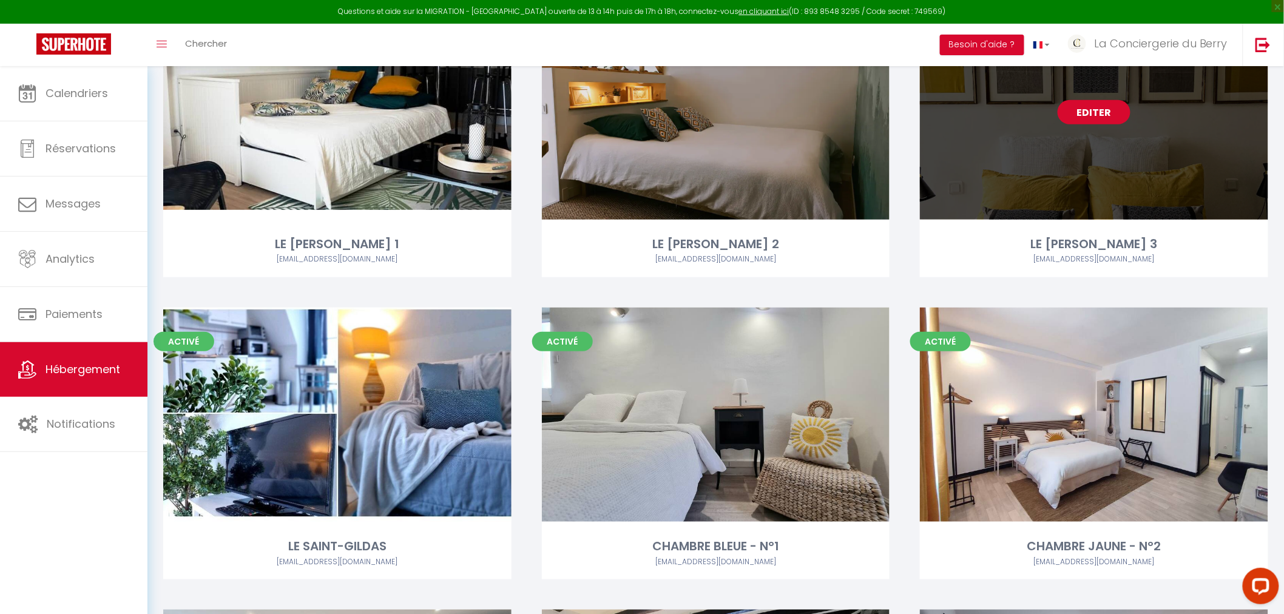
click at [1082, 111] on link "Editer" at bounding box center [1093, 112] width 73 height 24
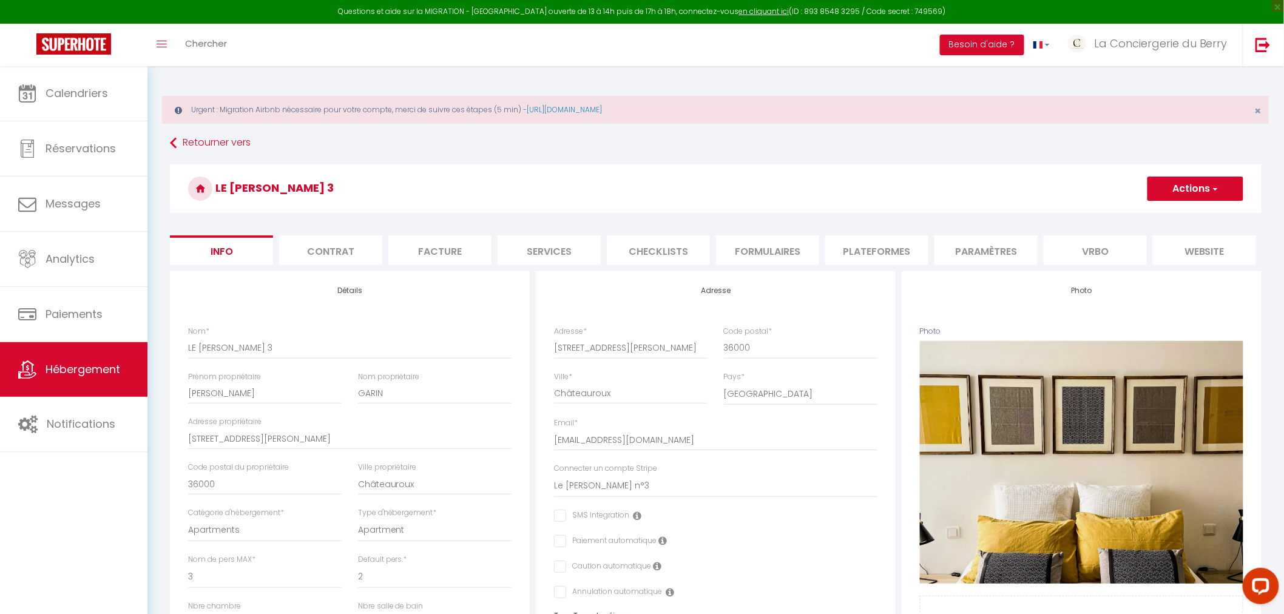
click at [874, 247] on li "Plateformes" at bounding box center [876, 250] width 103 height 30
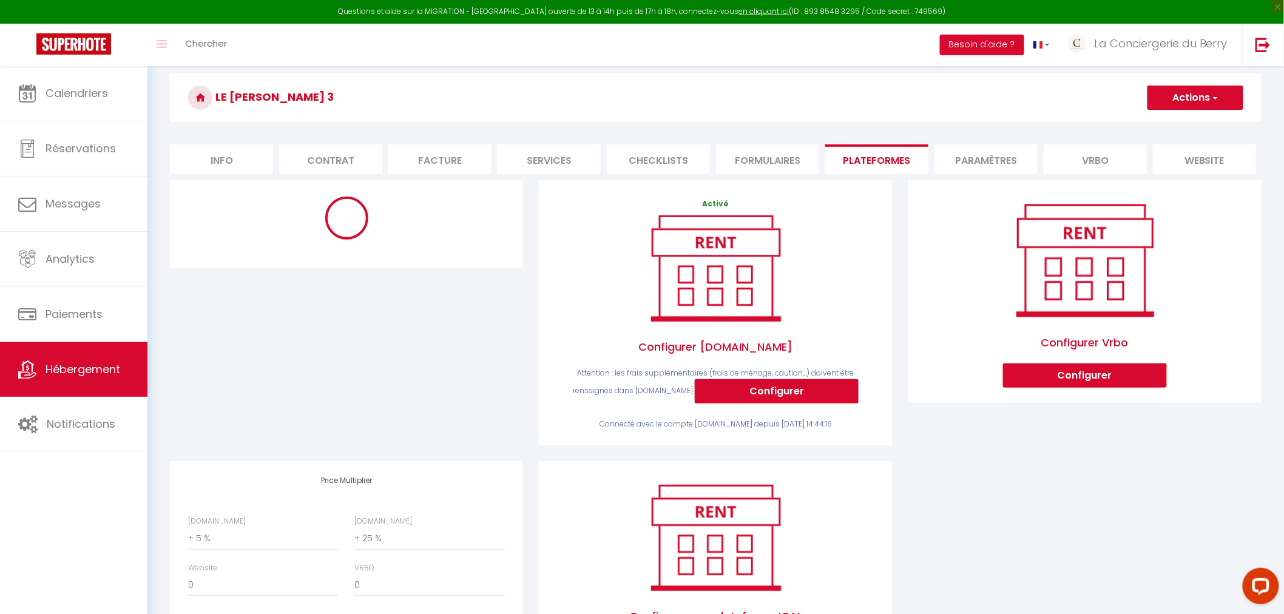
scroll to position [194, 0]
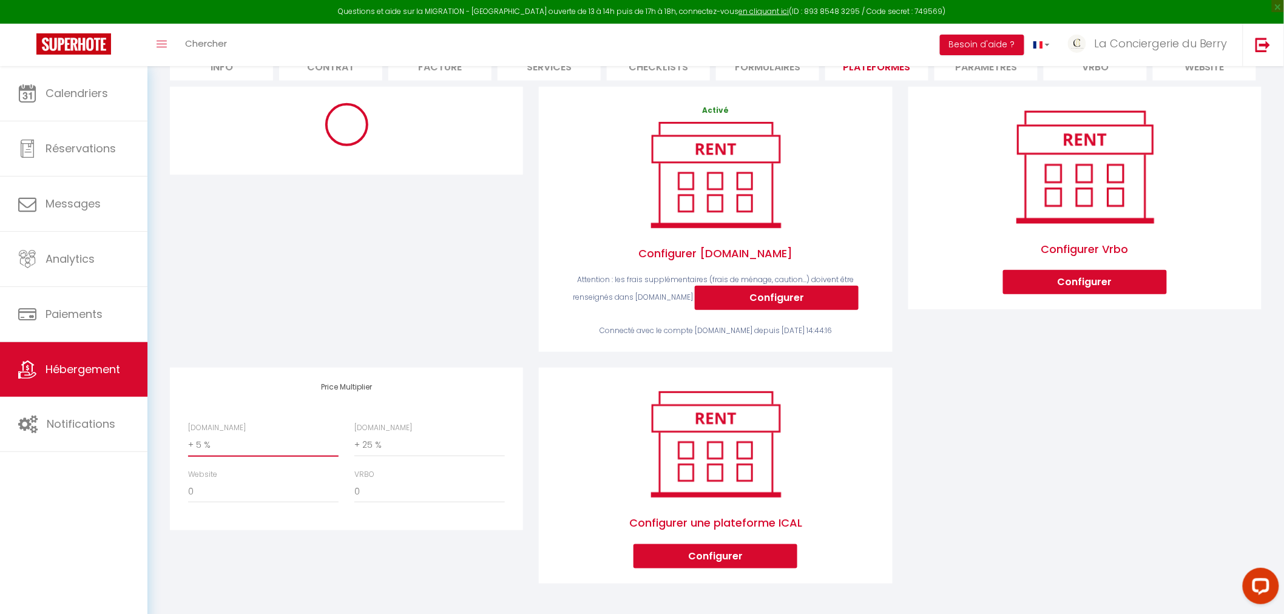
click at [280, 448] on select "0 + 1 % + 2 % + 3 % + 4 % + 5 % + 6 % + 7 % + 8 % + 9 %" at bounding box center [263, 445] width 150 height 23
click at [188, 434] on select "0 + 1 % + 2 % + 3 % + 4 % + 5 % + 6 % + 7 % + 8 % + 9 %" at bounding box center [263, 445] width 150 height 23
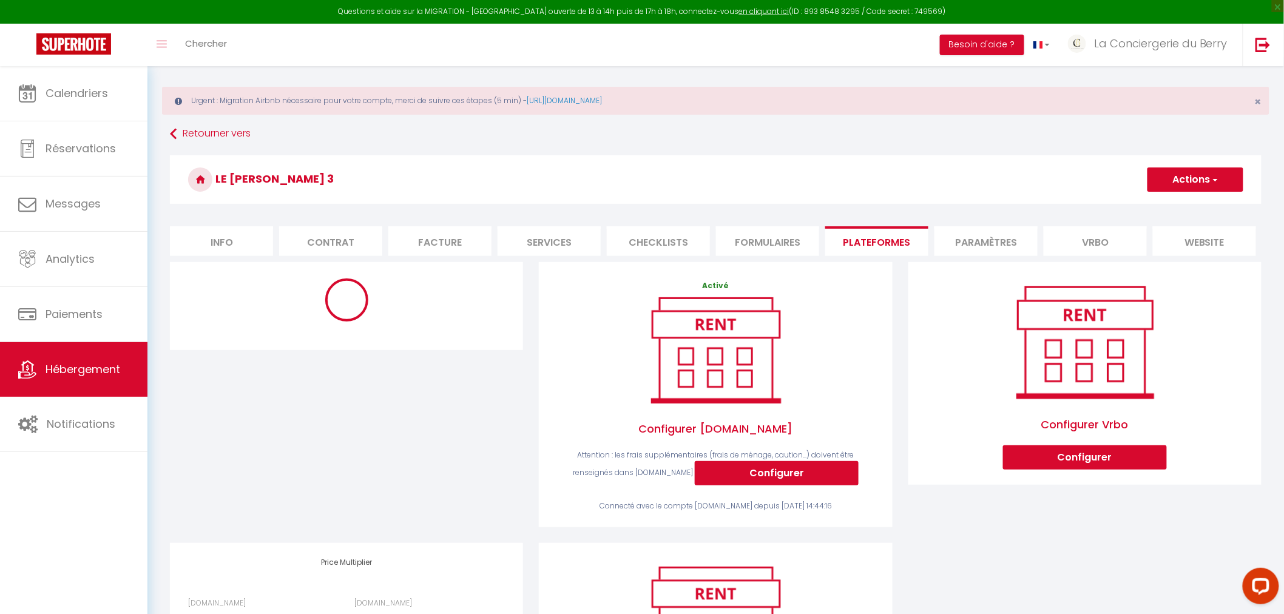
scroll to position [0, 0]
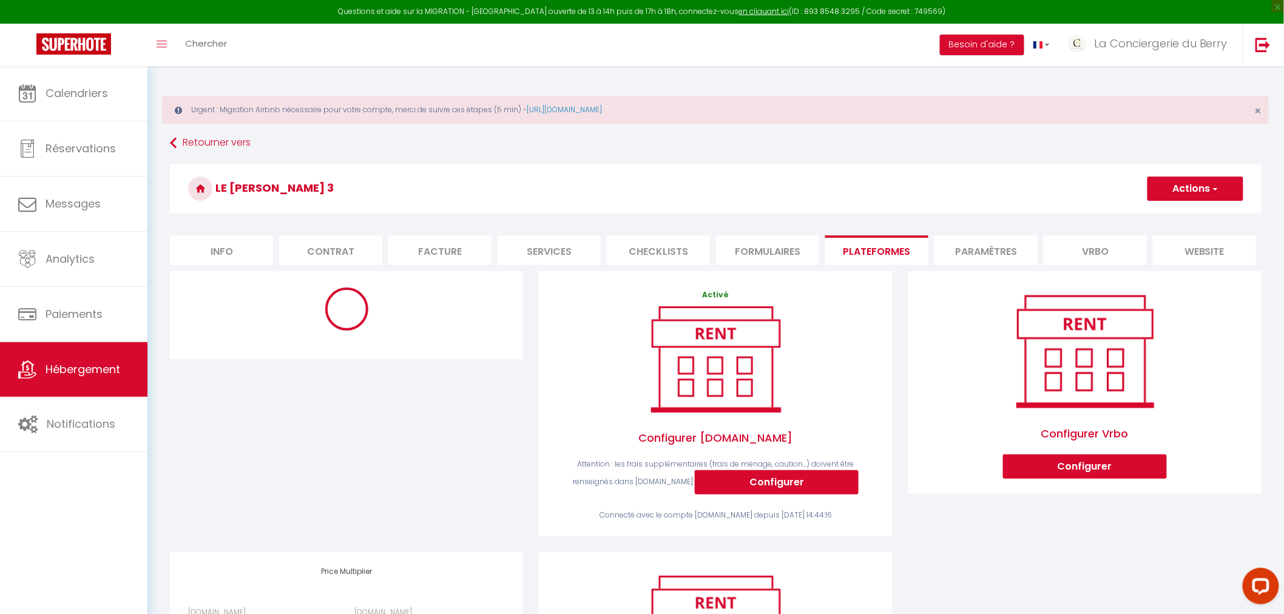
click at [1226, 177] on button "Actions" at bounding box center [1195, 189] width 96 height 24
click at [1187, 211] on link "Enregistrer" at bounding box center [1195, 215] width 96 height 16
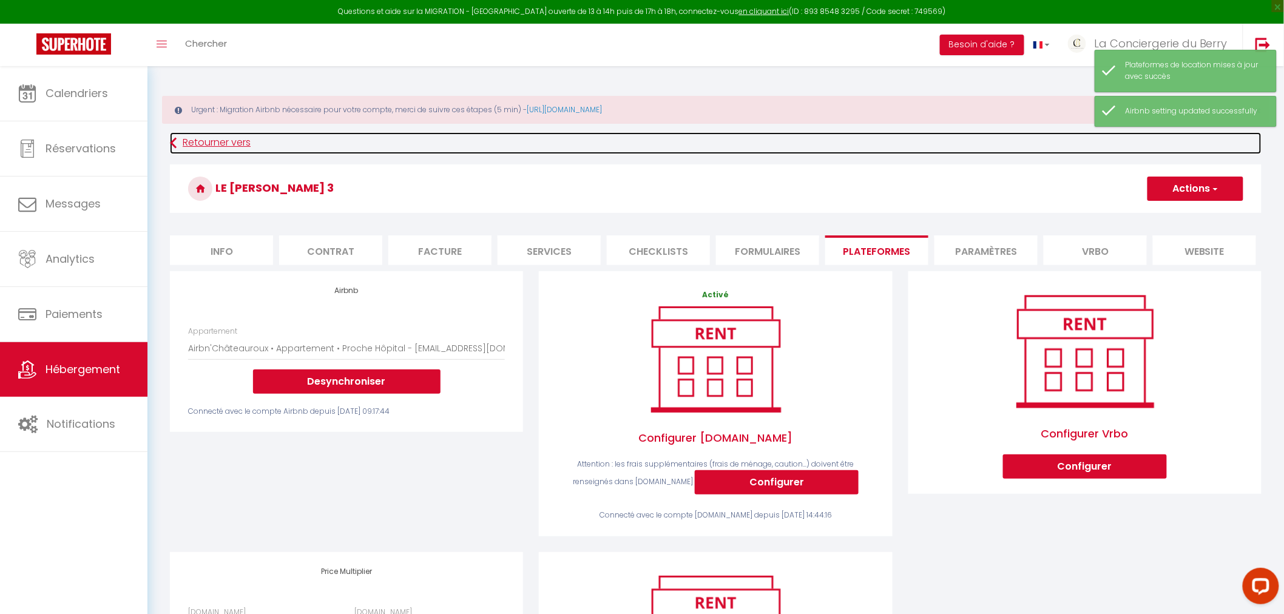
click at [199, 143] on link "Retourner vers" at bounding box center [715, 143] width 1091 height 22
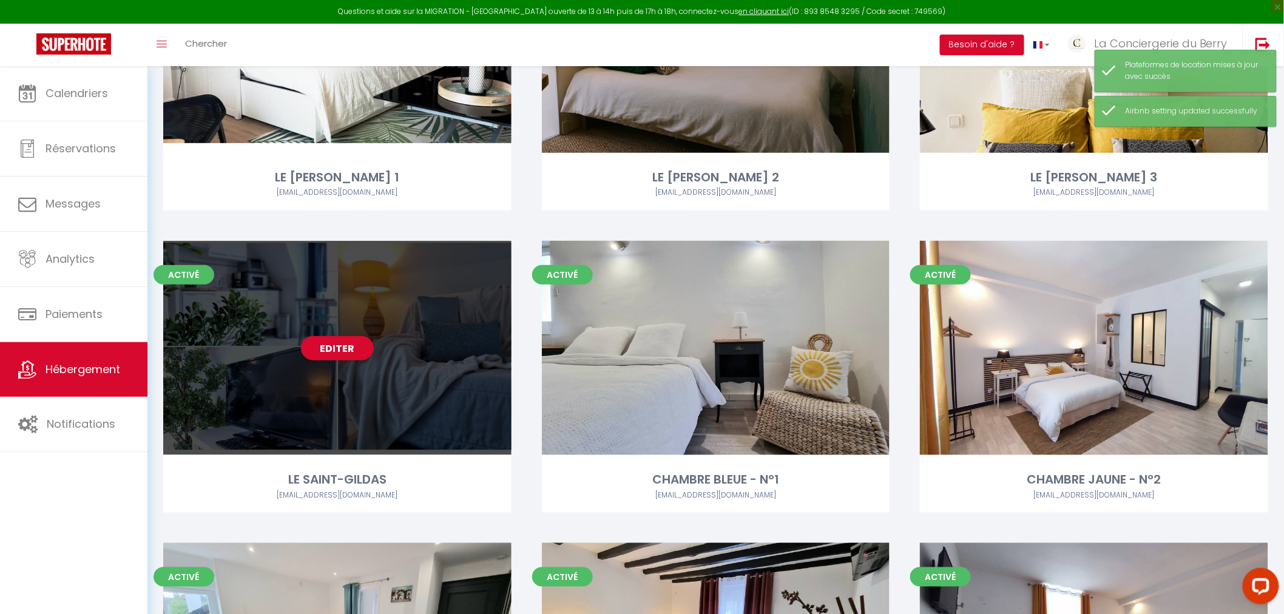
scroll to position [269, 0]
click at [328, 346] on link "Editer" at bounding box center [337, 348] width 73 height 24
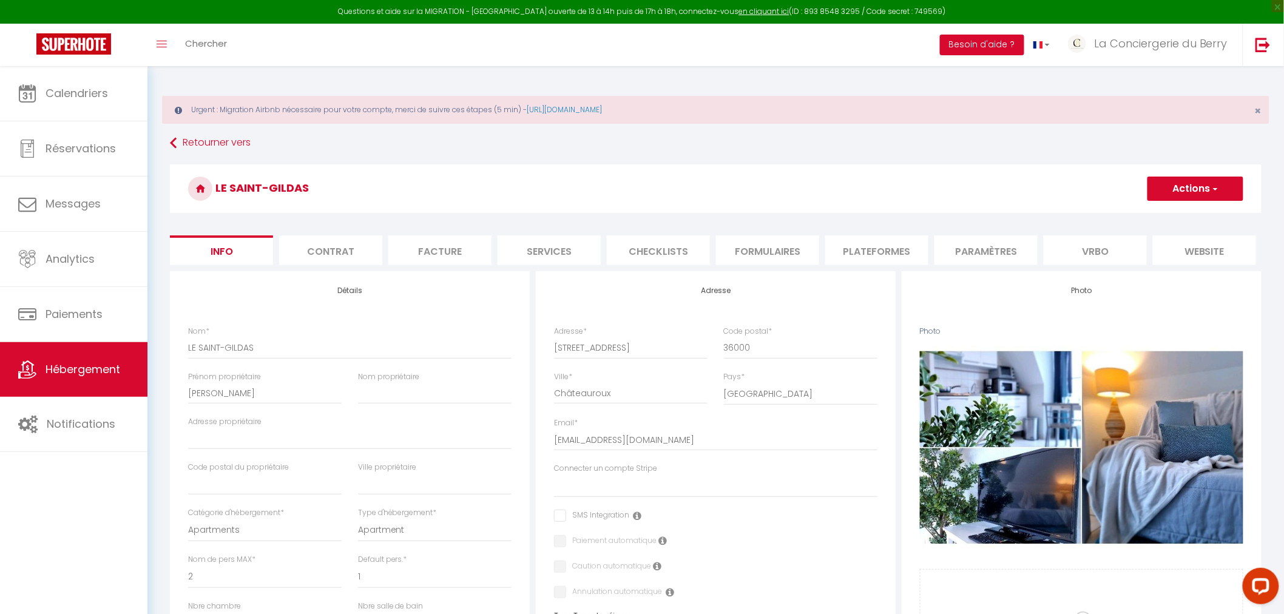
click at [863, 253] on li "Plateformes" at bounding box center [876, 250] width 103 height 30
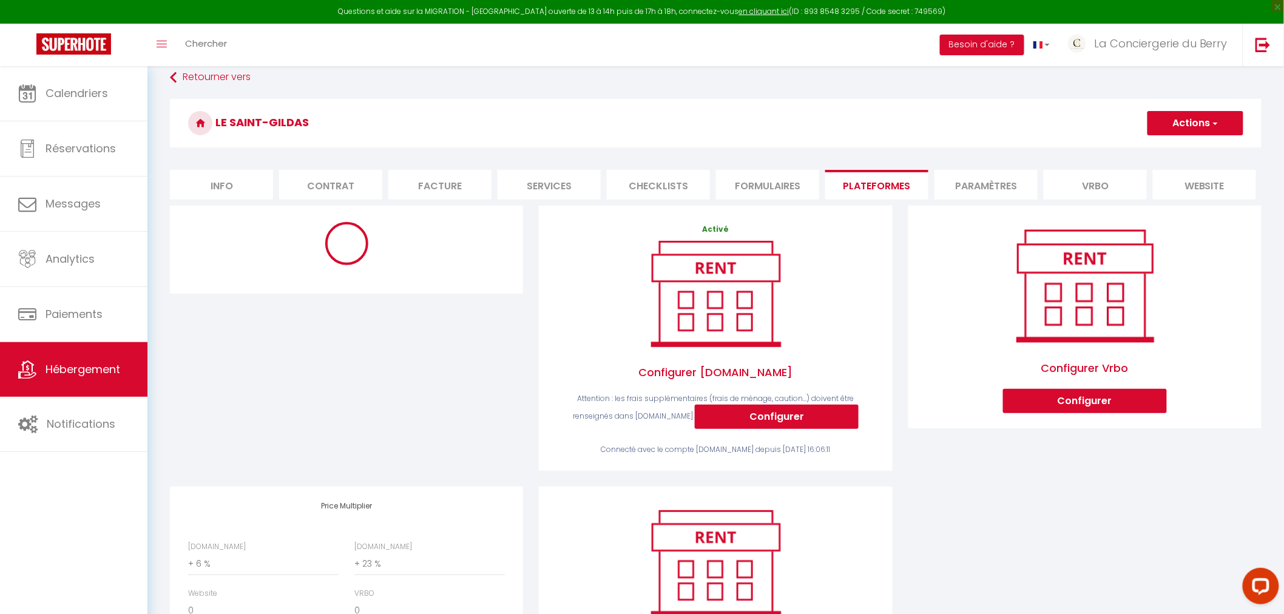
scroll to position [194, 0]
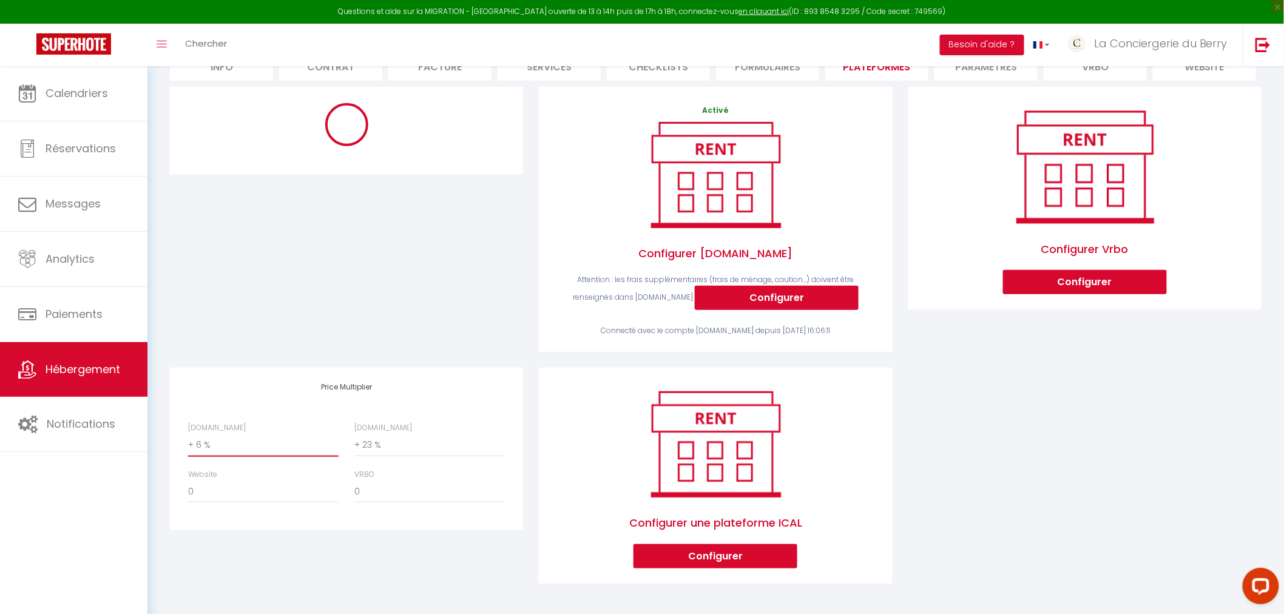
click at [232, 447] on select "0 + 1 % + 2 % + 3 % + 4 % + 5 % + 6 % + 7 % + 8 % + 9 %" at bounding box center [263, 445] width 150 height 23
click at [188, 434] on select "0 + 1 % + 2 % + 3 % + 4 % + 5 % + 6 % + 7 % + 8 % + 9 %" at bounding box center [263, 445] width 150 height 23
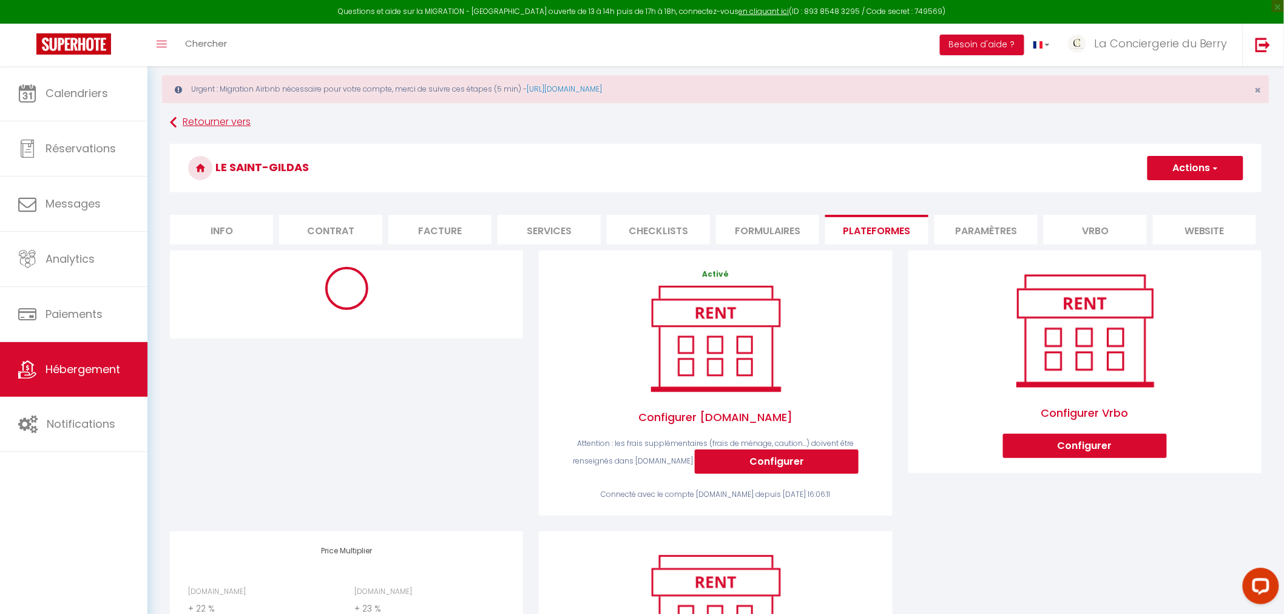
scroll to position [0, 0]
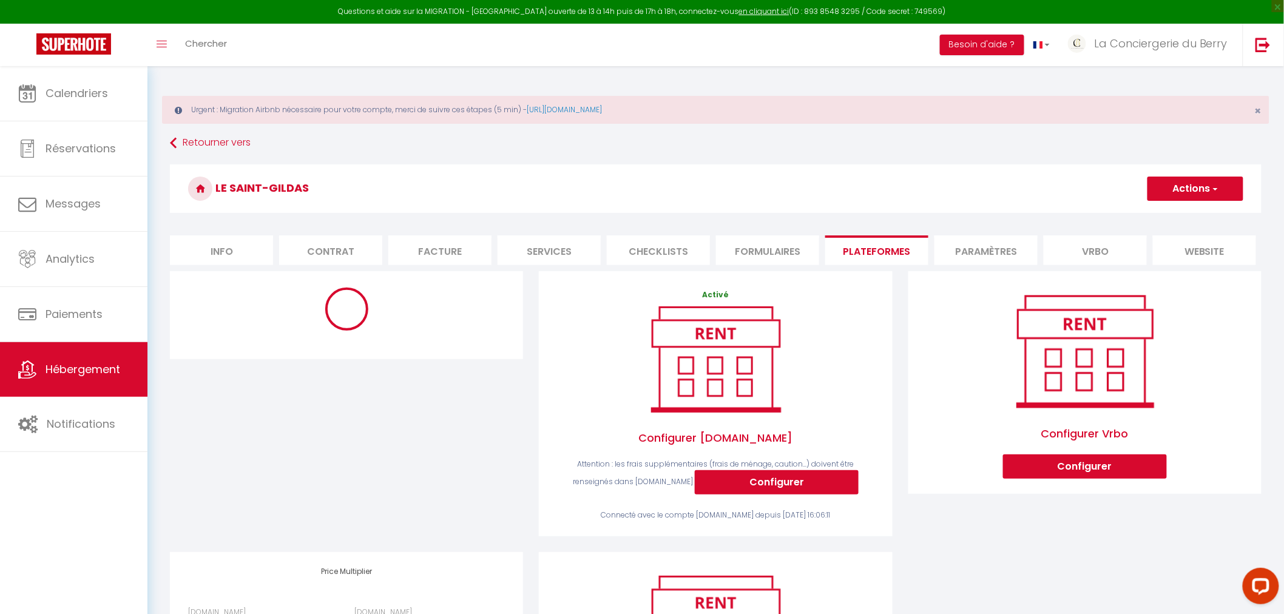
click at [1189, 185] on button "Actions" at bounding box center [1195, 189] width 96 height 24
click at [1163, 214] on link "Enregistrer" at bounding box center [1195, 215] width 96 height 16
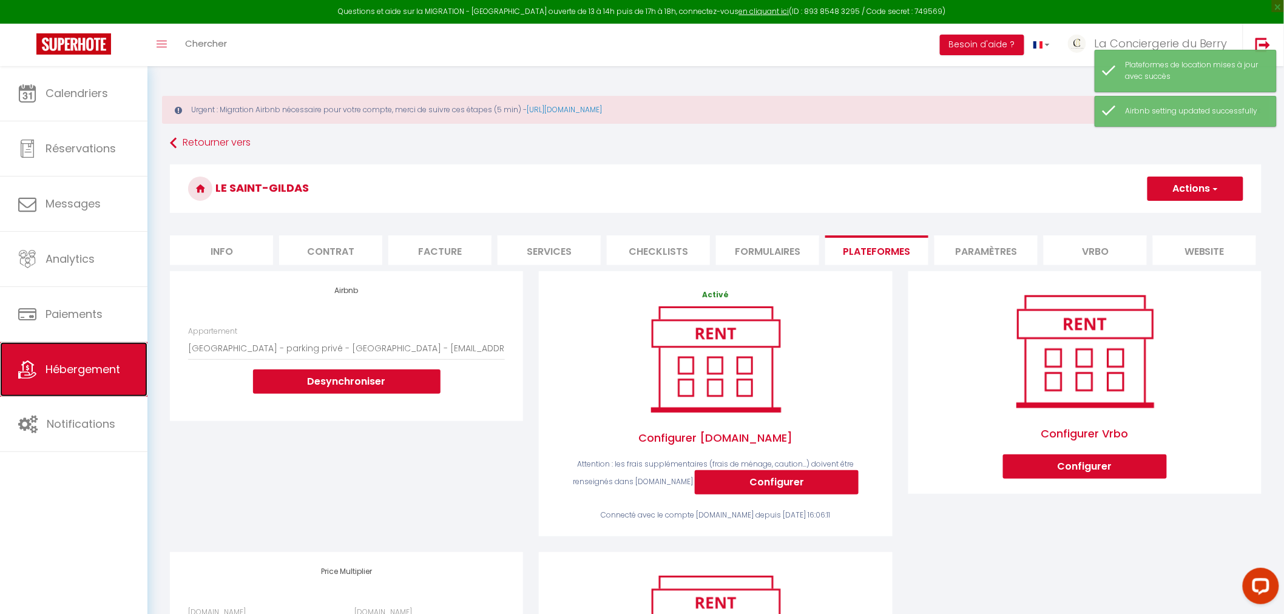
click at [64, 365] on span "Hébergement" at bounding box center [83, 369] width 75 height 15
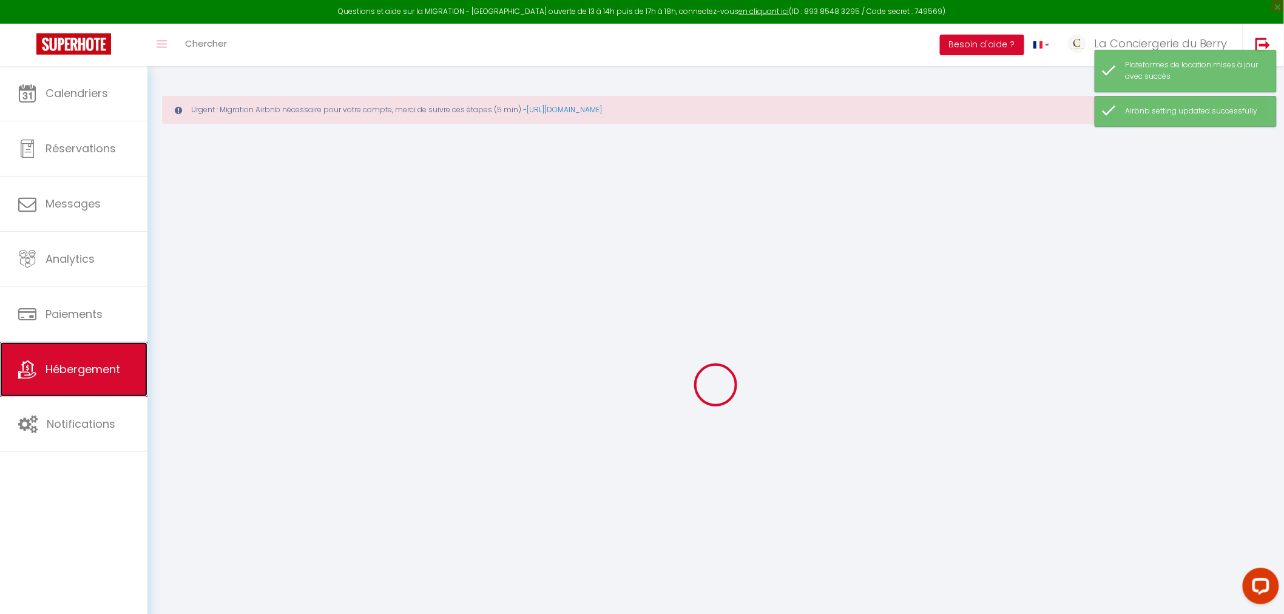
click at [64, 365] on span "Hébergement" at bounding box center [83, 369] width 75 height 15
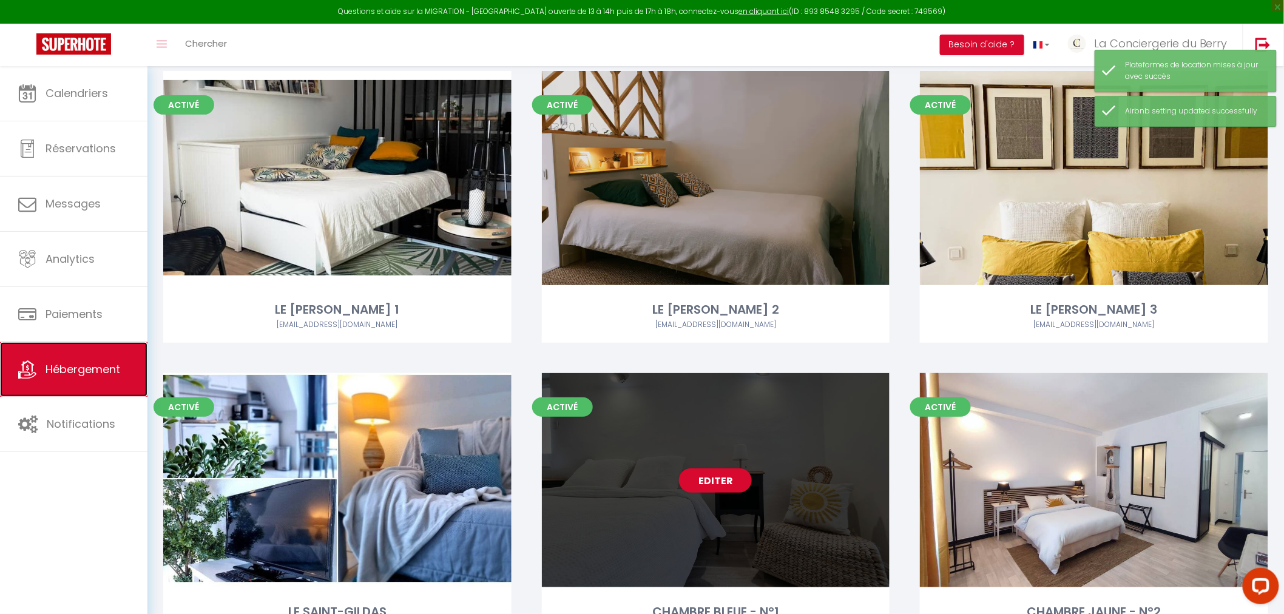
scroll to position [269, 0]
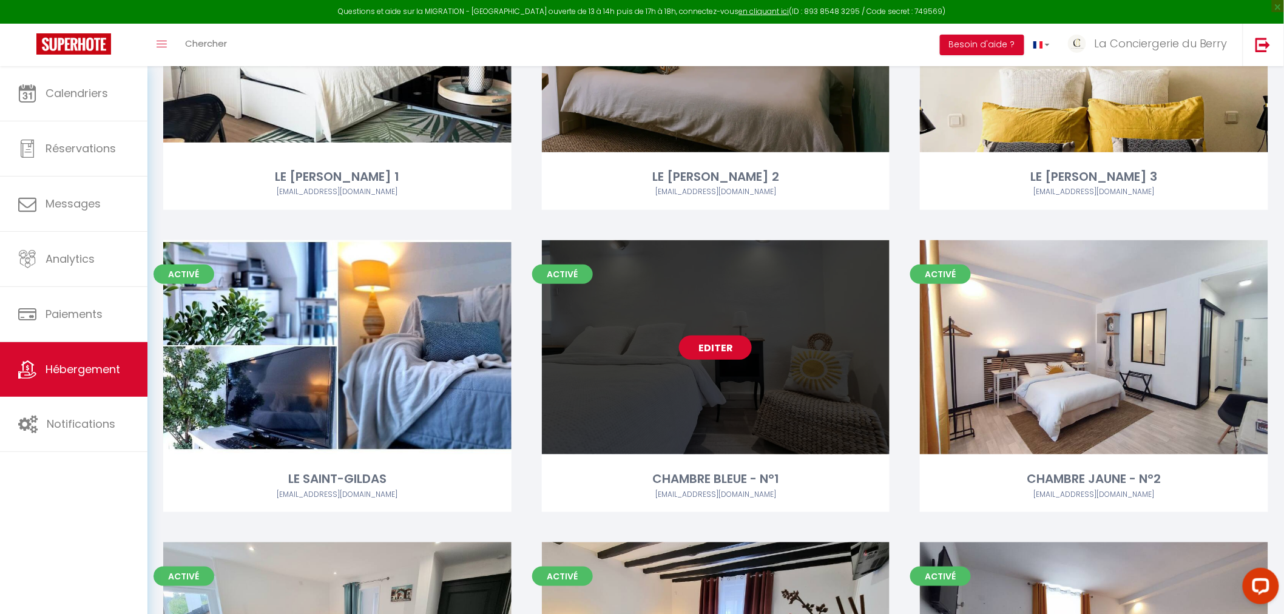
click at [727, 347] on link "Editer" at bounding box center [715, 348] width 73 height 24
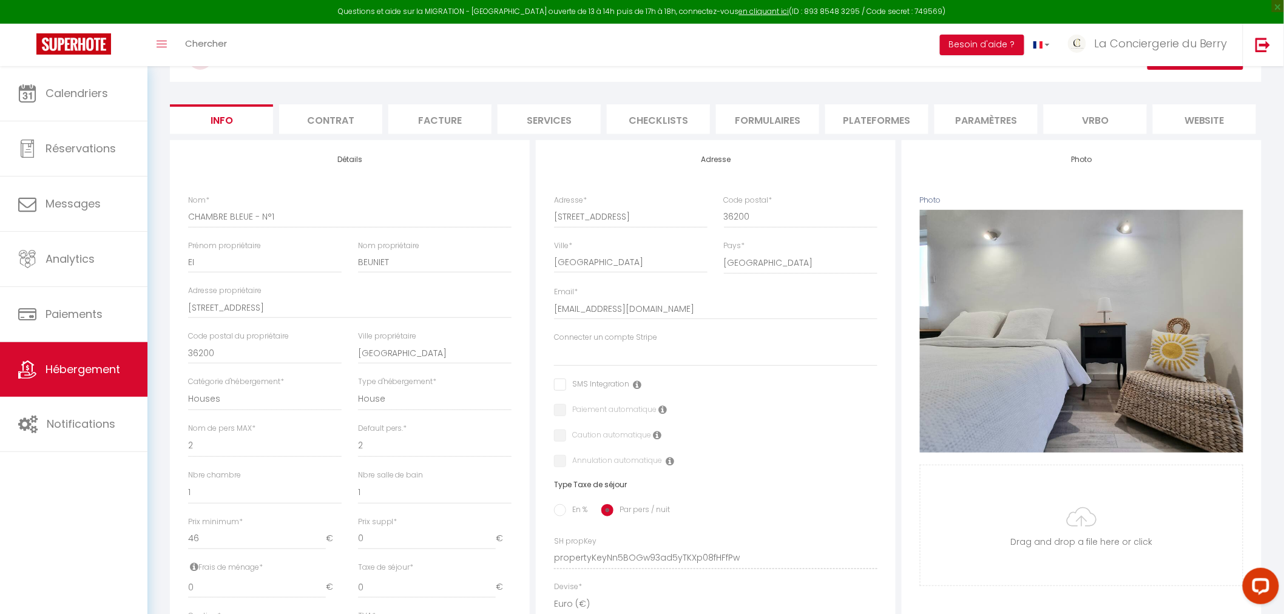
scroll to position [135, 0]
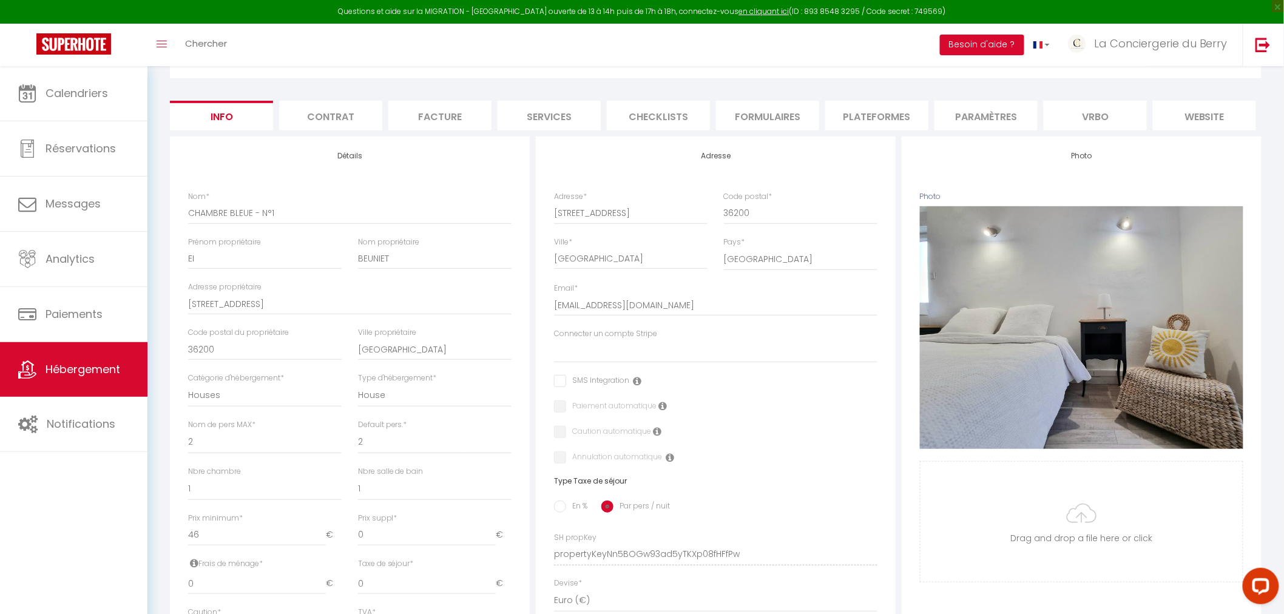
click at [866, 125] on li "Plateformes" at bounding box center [876, 116] width 103 height 30
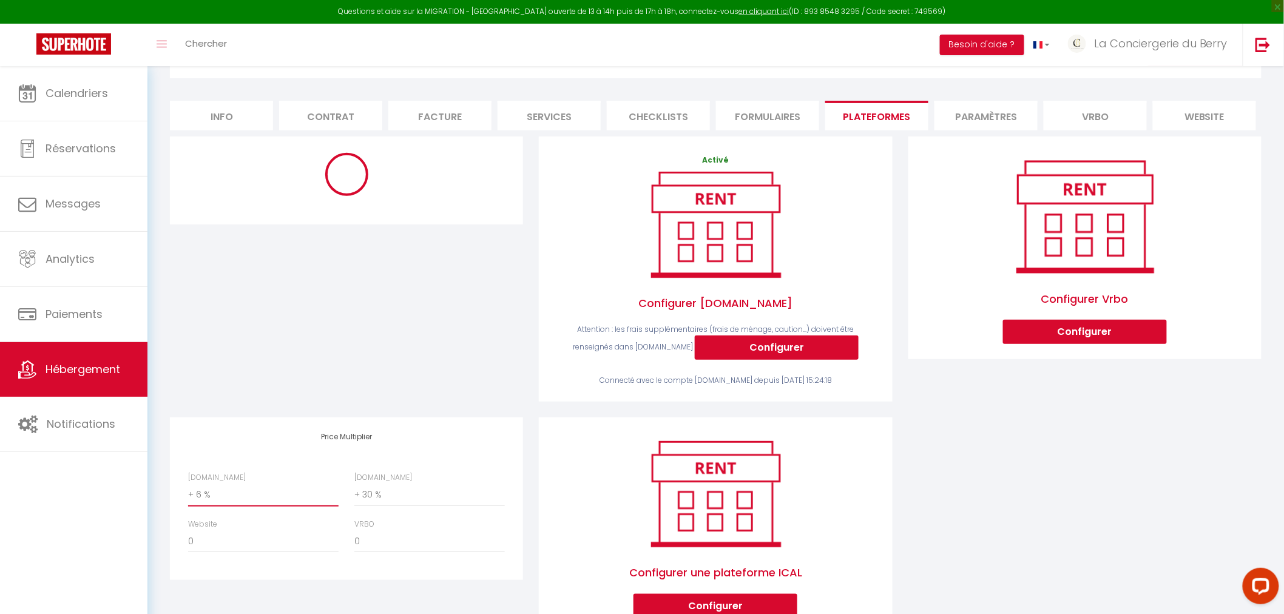
click at [189, 507] on select "0 + 1 % + 2 % + 3 % + 4 % + 5 % + 6 % + 7 % + 8 % + 9 %" at bounding box center [263, 495] width 150 height 23
click at [188, 493] on select "0 + 1 % + 2 % + 3 % + 4 % + 5 % + 6 % + 7 % + 8 % + 9 %" at bounding box center [263, 495] width 150 height 23
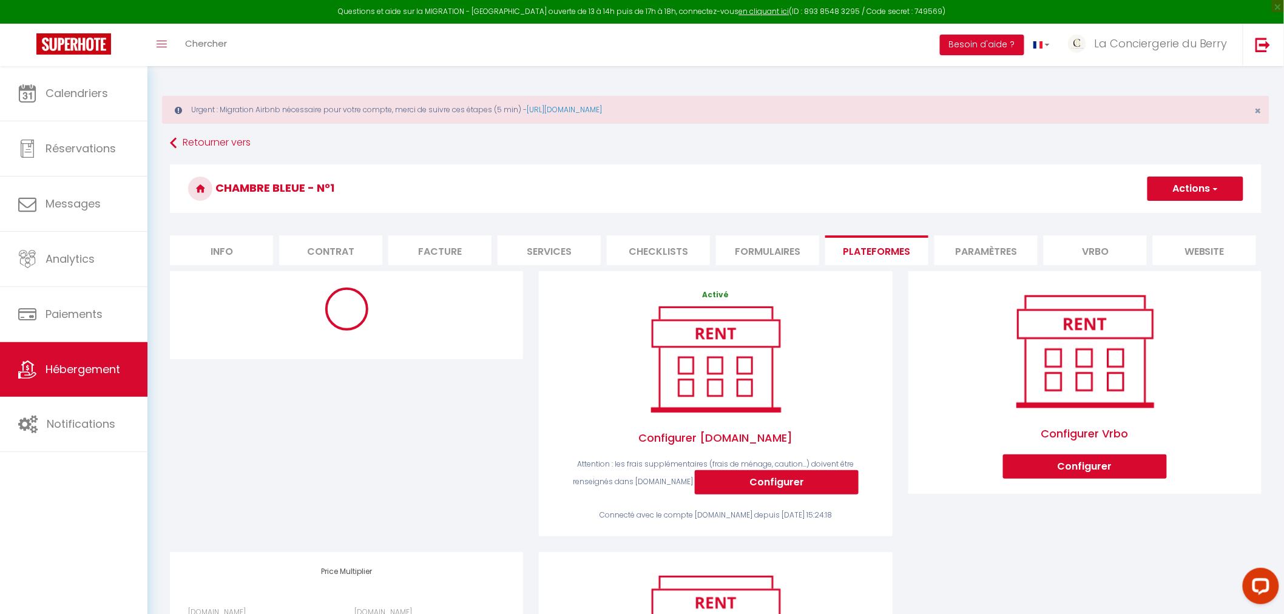
click at [1211, 186] on span "button" at bounding box center [1214, 189] width 8 height 12
click at [1179, 211] on link "Enregistrer" at bounding box center [1195, 215] width 96 height 16
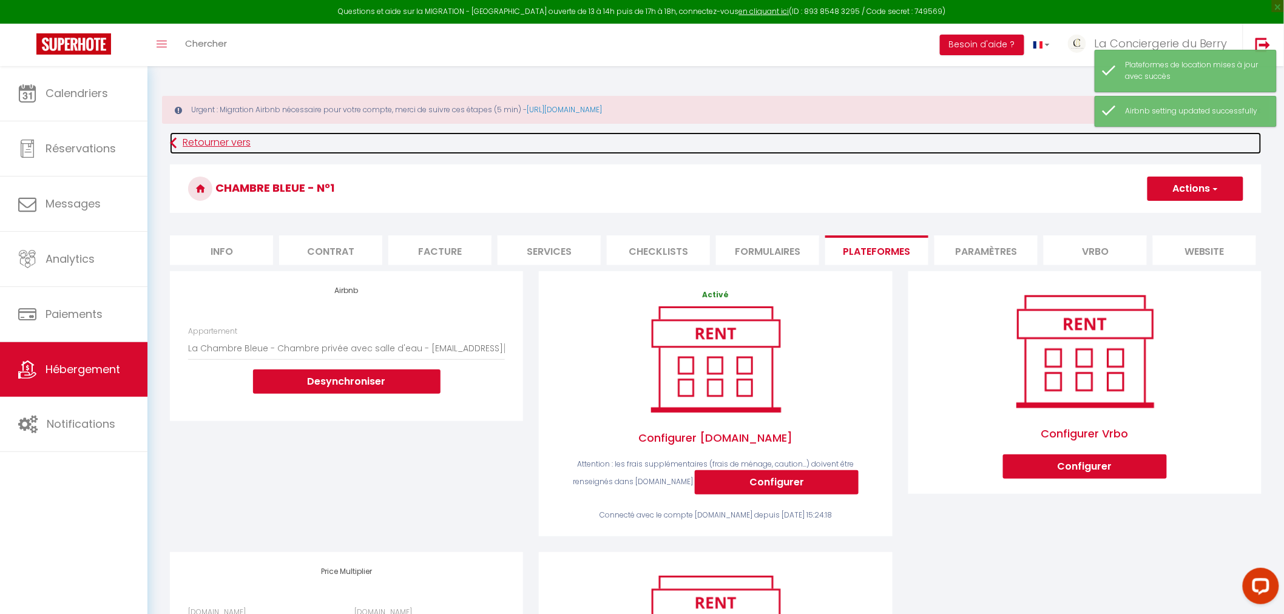
click at [232, 143] on link "Retourner vers" at bounding box center [715, 143] width 1091 height 22
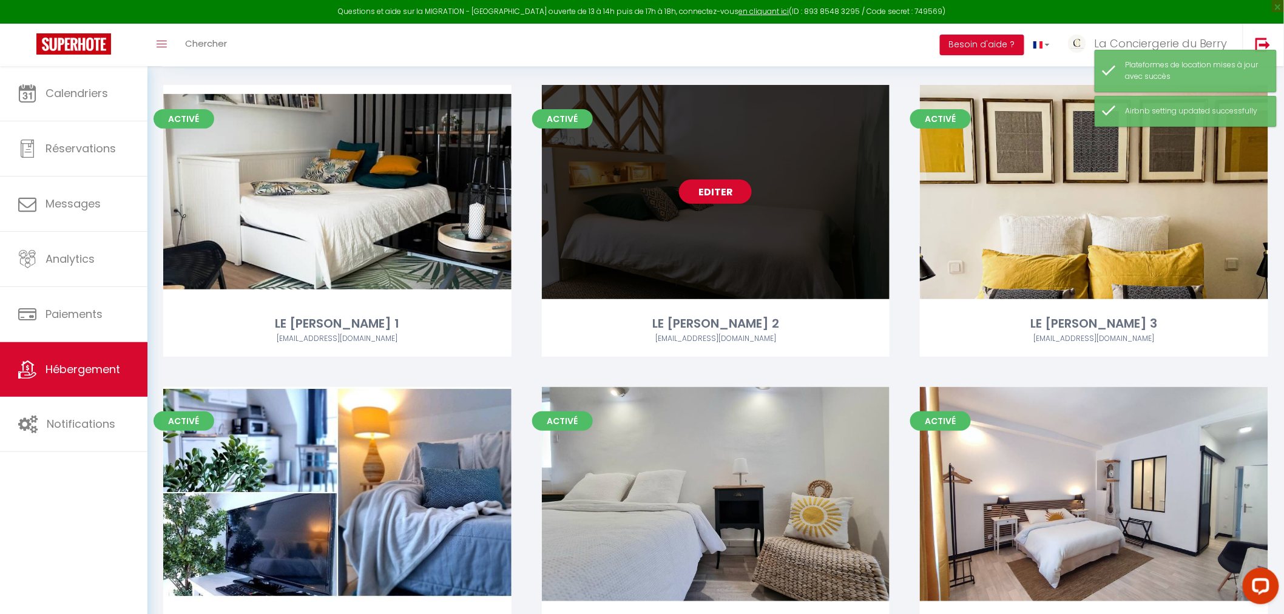
scroll to position [337, 0]
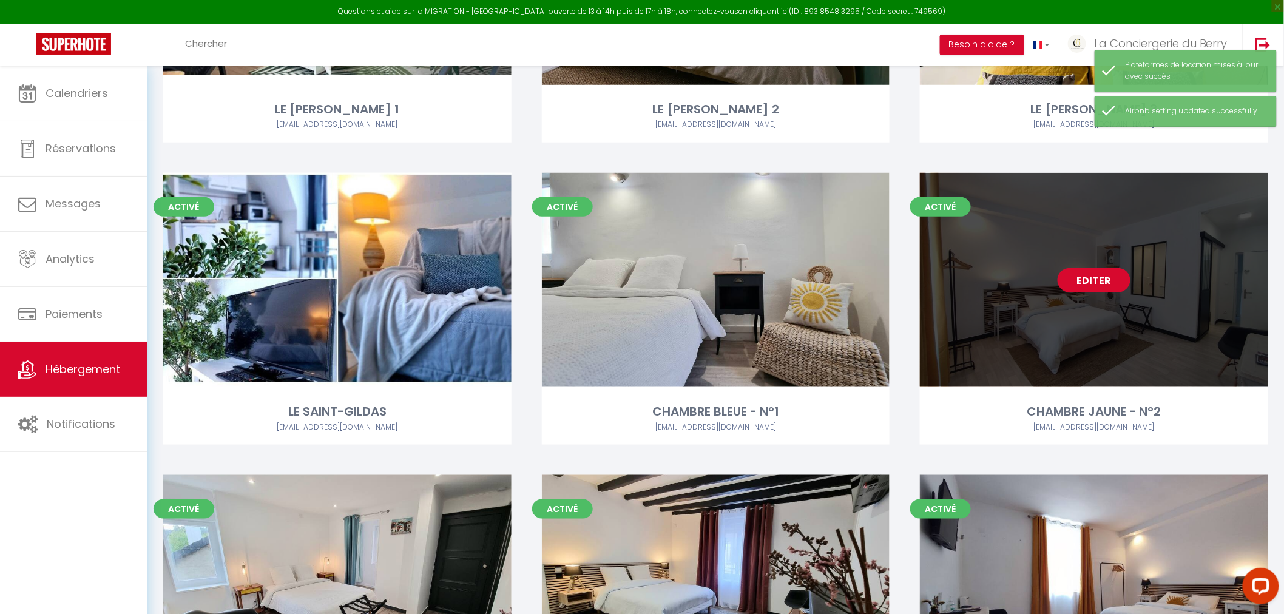
click at [1090, 280] on link "Editer" at bounding box center [1093, 280] width 73 height 24
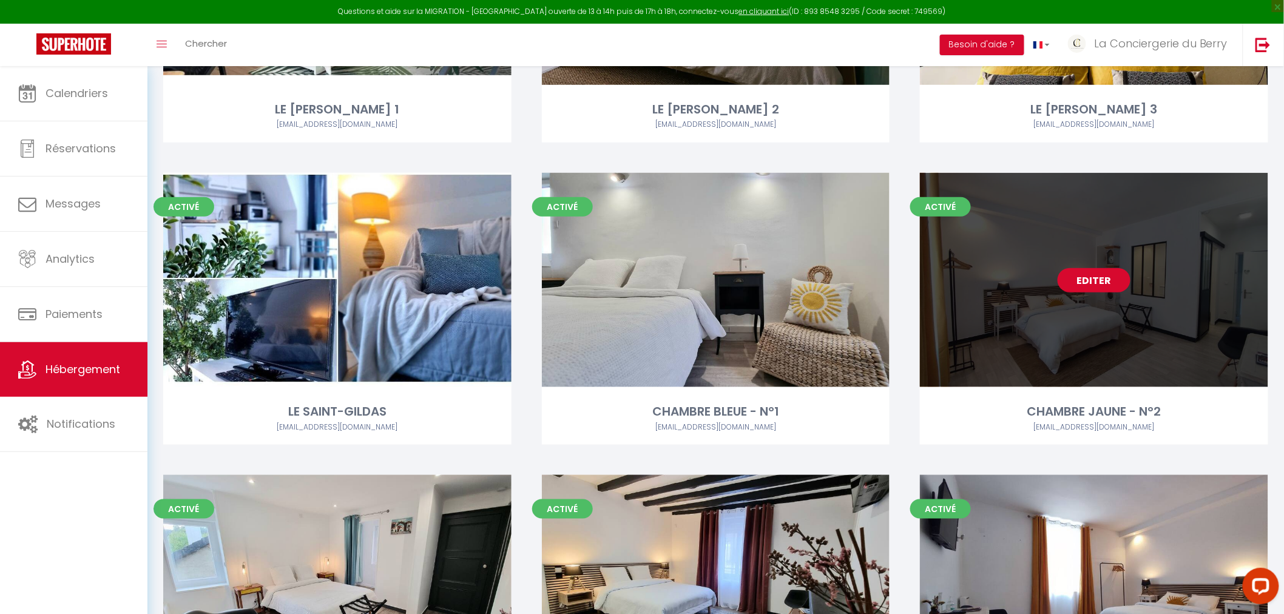
click at [1090, 280] on link "Editer" at bounding box center [1093, 280] width 73 height 24
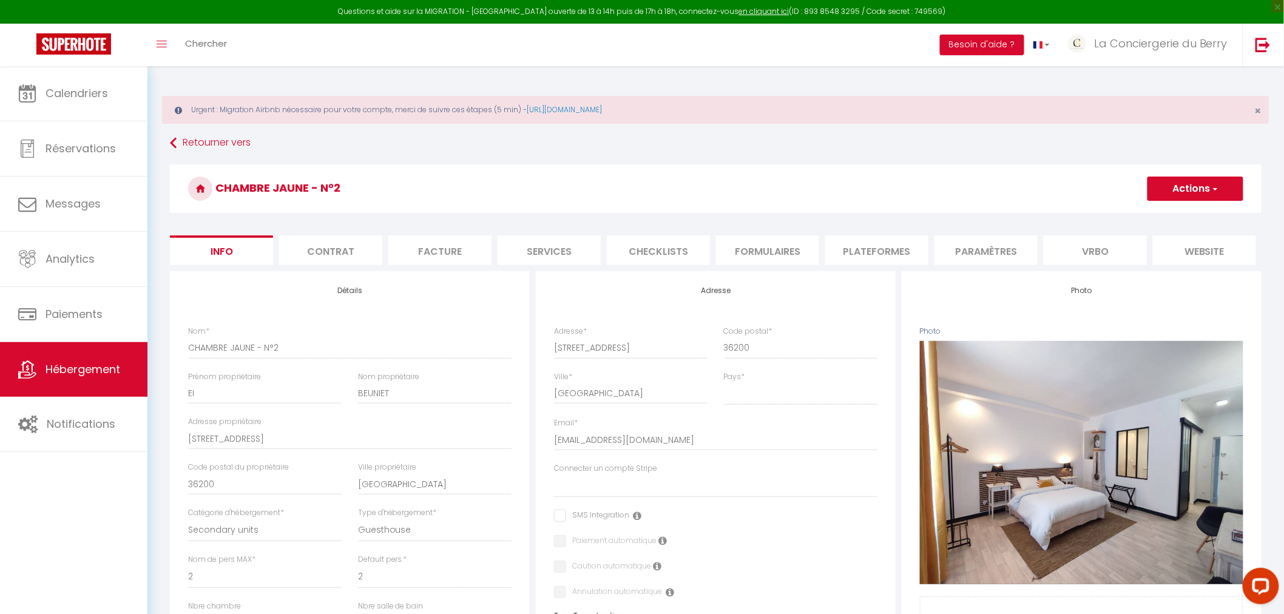
click at [1082, 251] on li "Vrbo" at bounding box center [1095, 250] width 103 height 30
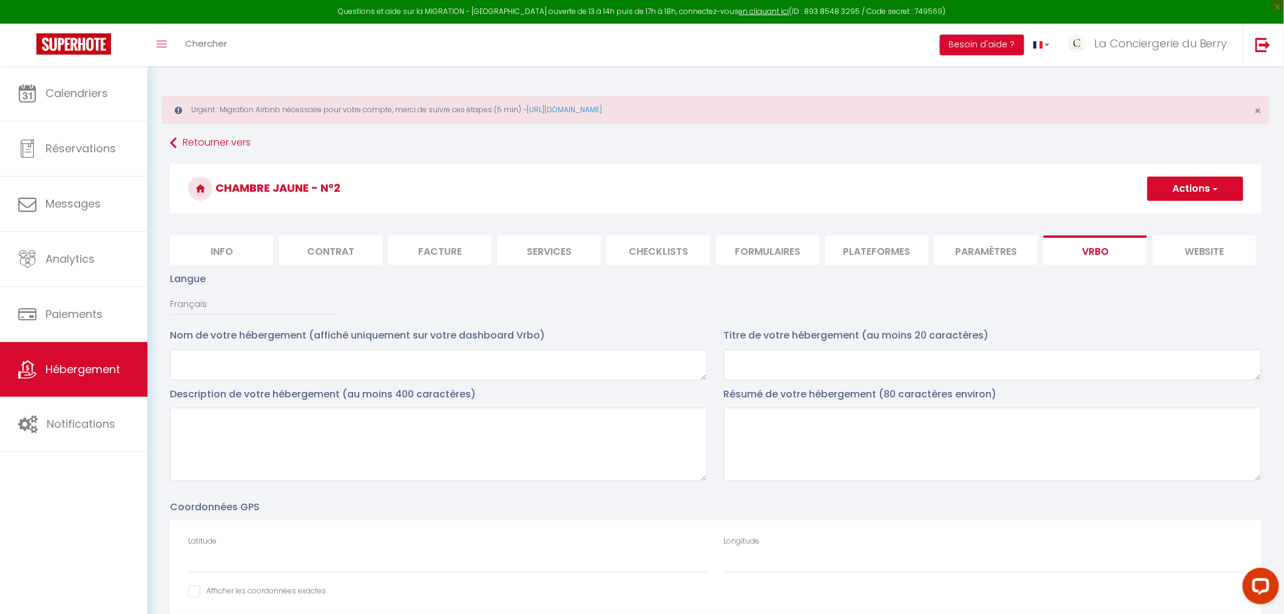
click at [1012, 251] on li "Paramètres" at bounding box center [985, 250] width 103 height 30
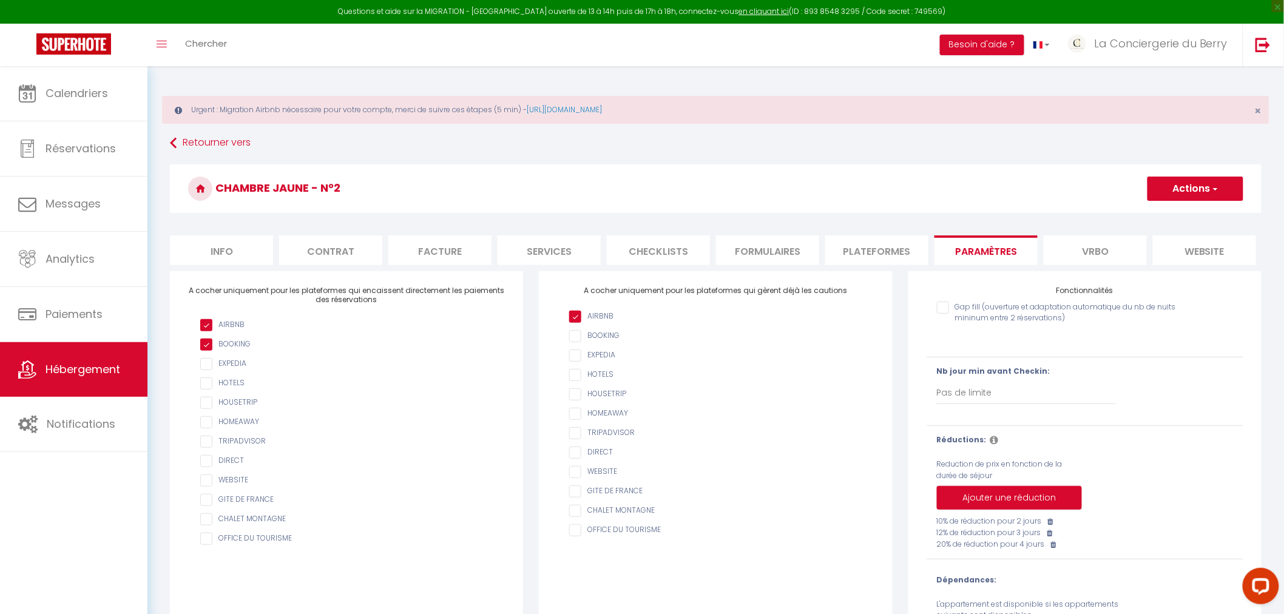
click at [895, 249] on li "Plateformes" at bounding box center [876, 250] width 103 height 30
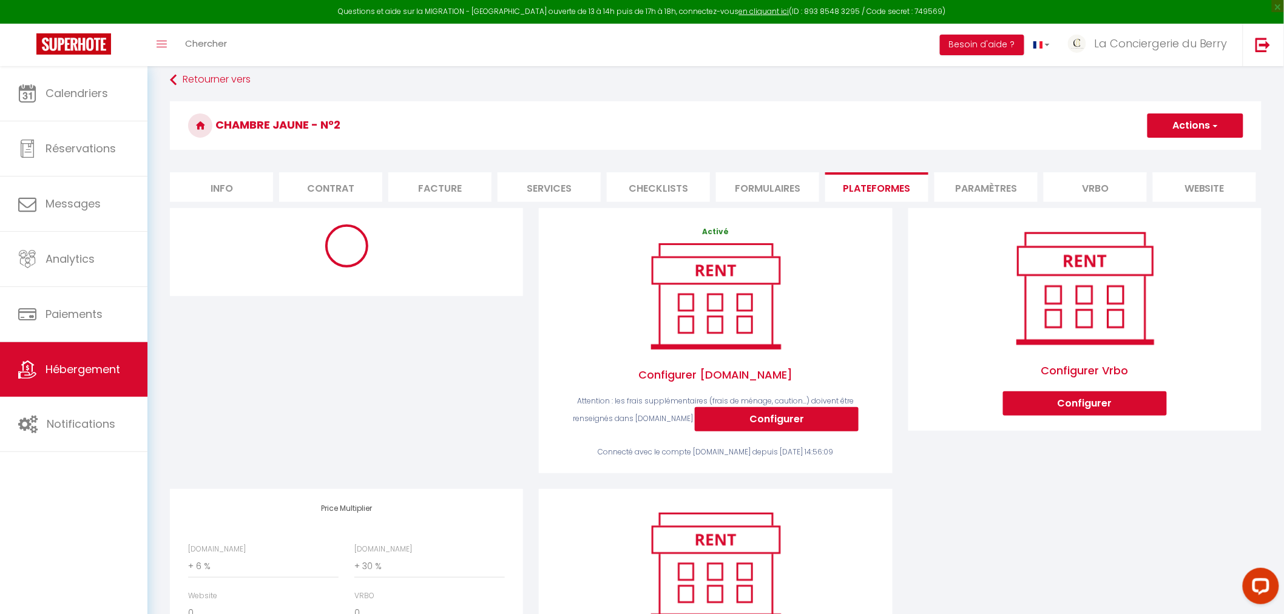
scroll to position [194, 0]
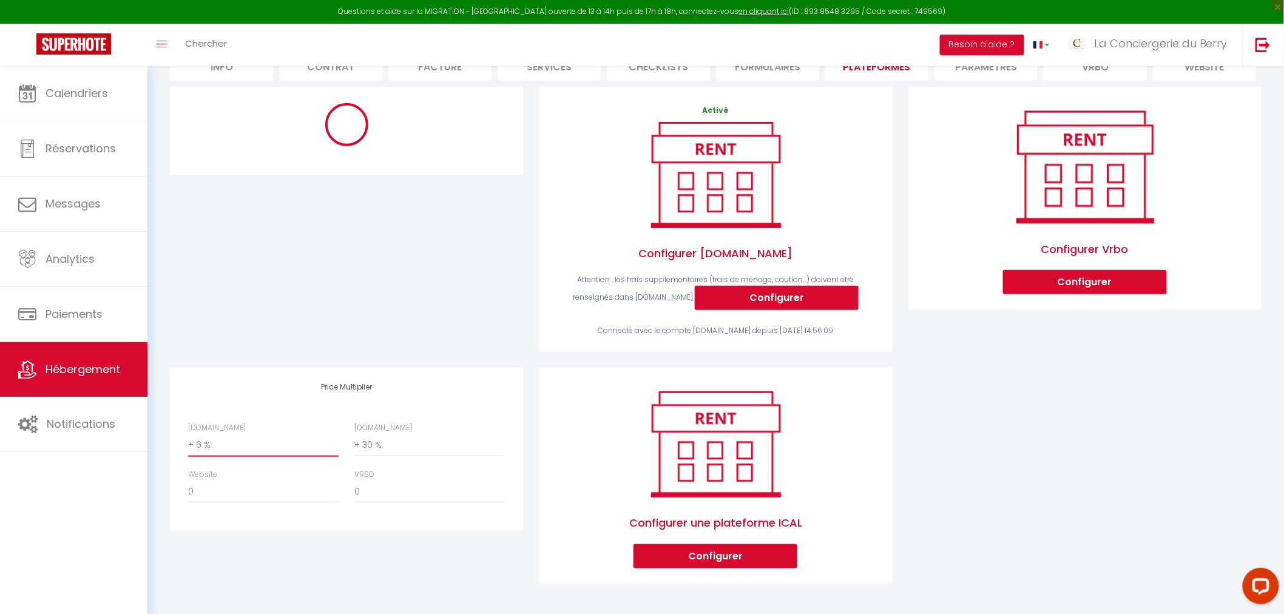
click at [246, 453] on select "0 + 1 % + 2 % + 3 % + 4 % + 5 % + 6 % + 7 % + 8 % + 9 %" at bounding box center [263, 445] width 150 height 23
click at [188, 434] on select "0 + 1 % + 2 % + 3 % + 4 % + 5 % + 6 % + 7 % + 8 % + 9 %" at bounding box center [263, 445] width 150 height 23
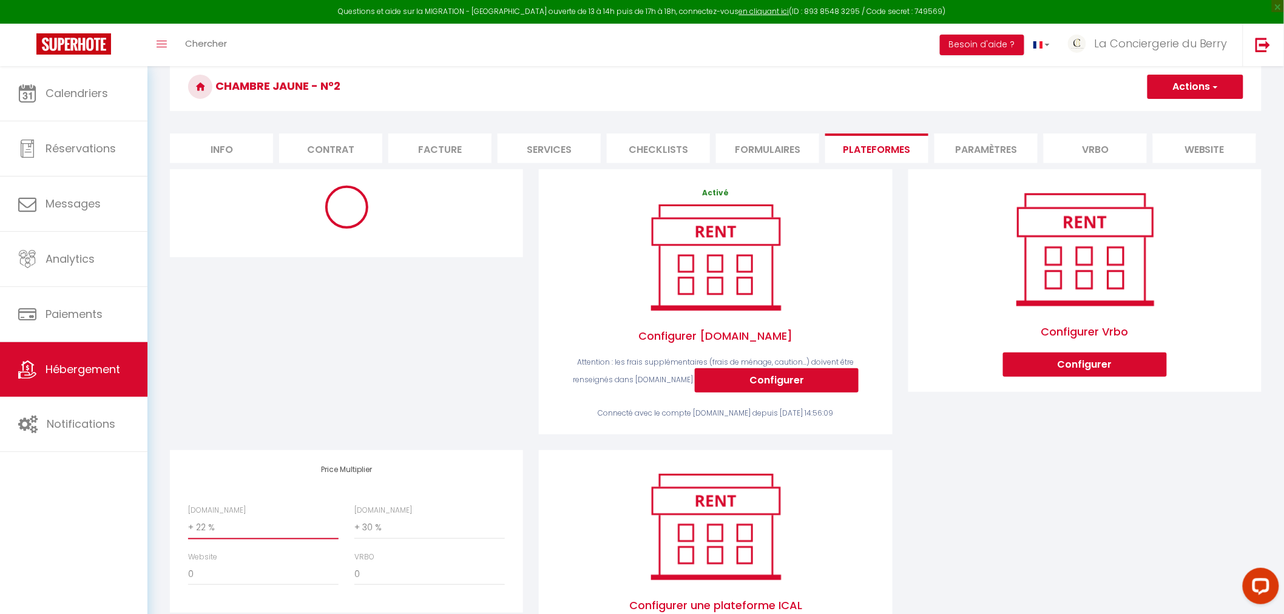
scroll to position [0, 0]
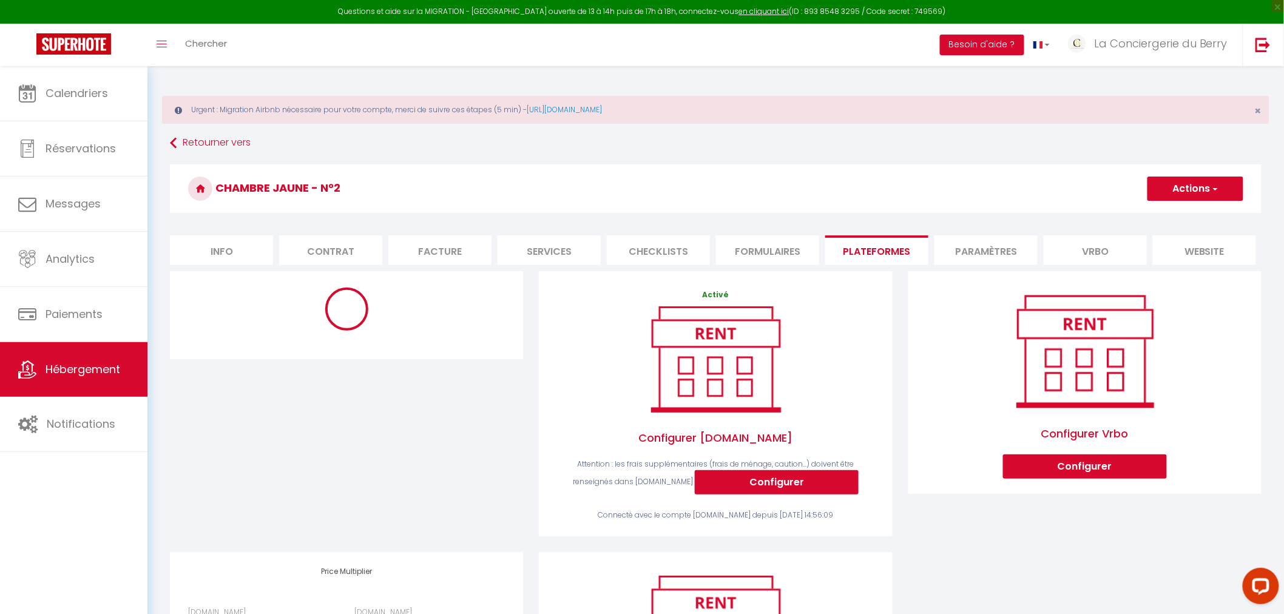
click at [1170, 189] on button "Actions" at bounding box center [1195, 189] width 96 height 24
click at [1177, 213] on link "Enregistrer" at bounding box center [1195, 215] width 96 height 16
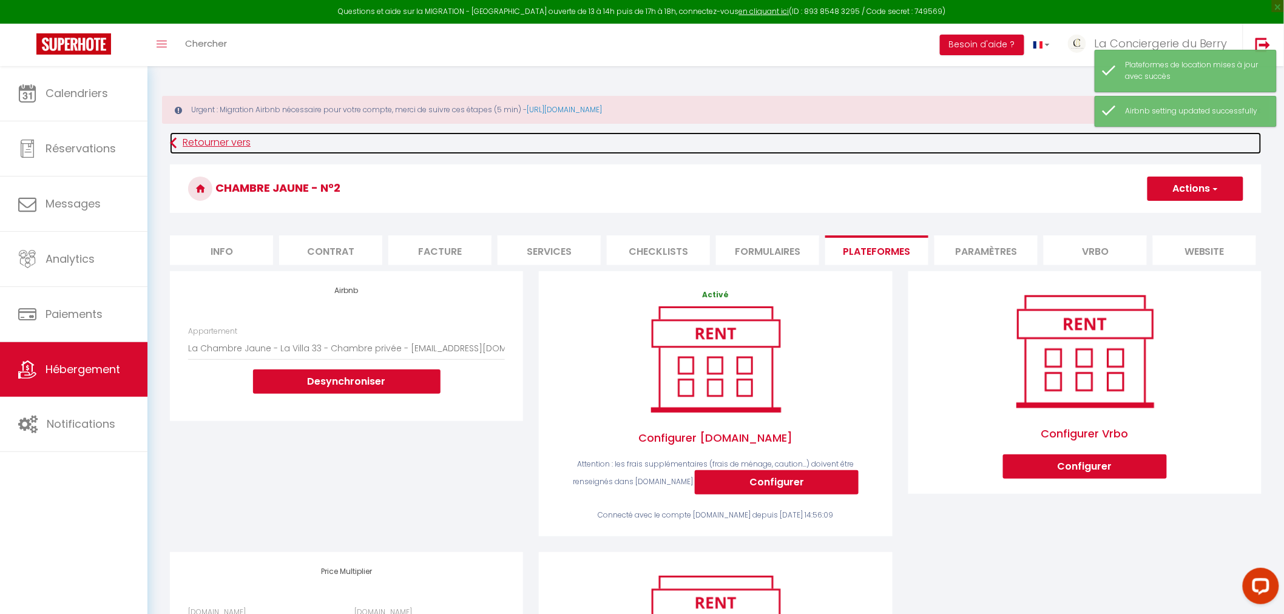
click at [211, 141] on link "Retourner vers" at bounding box center [715, 143] width 1091 height 22
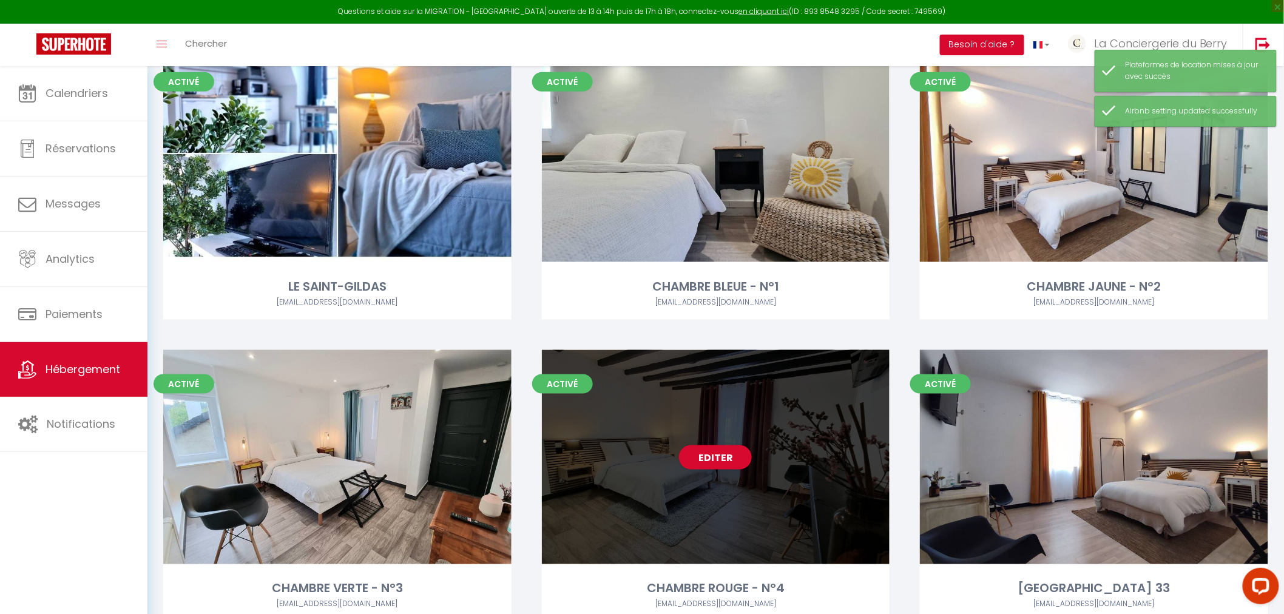
scroll to position [471, 0]
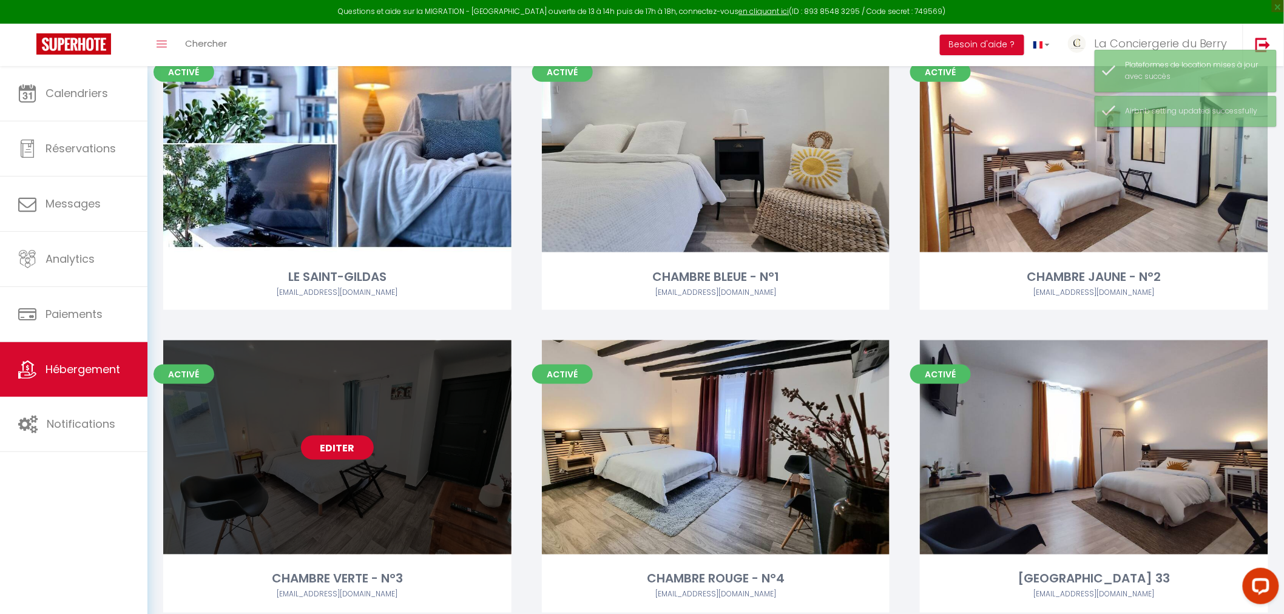
click at [338, 450] on link "Editer" at bounding box center [337, 448] width 73 height 24
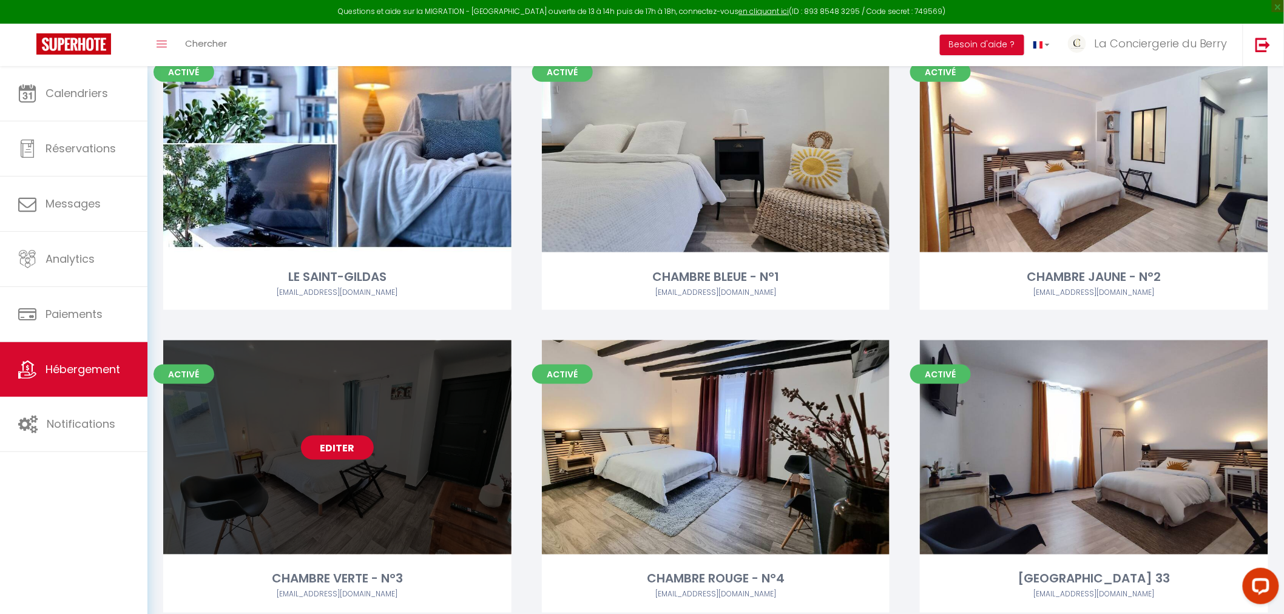
click at [345, 445] on link "Editer" at bounding box center [337, 448] width 73 height 24
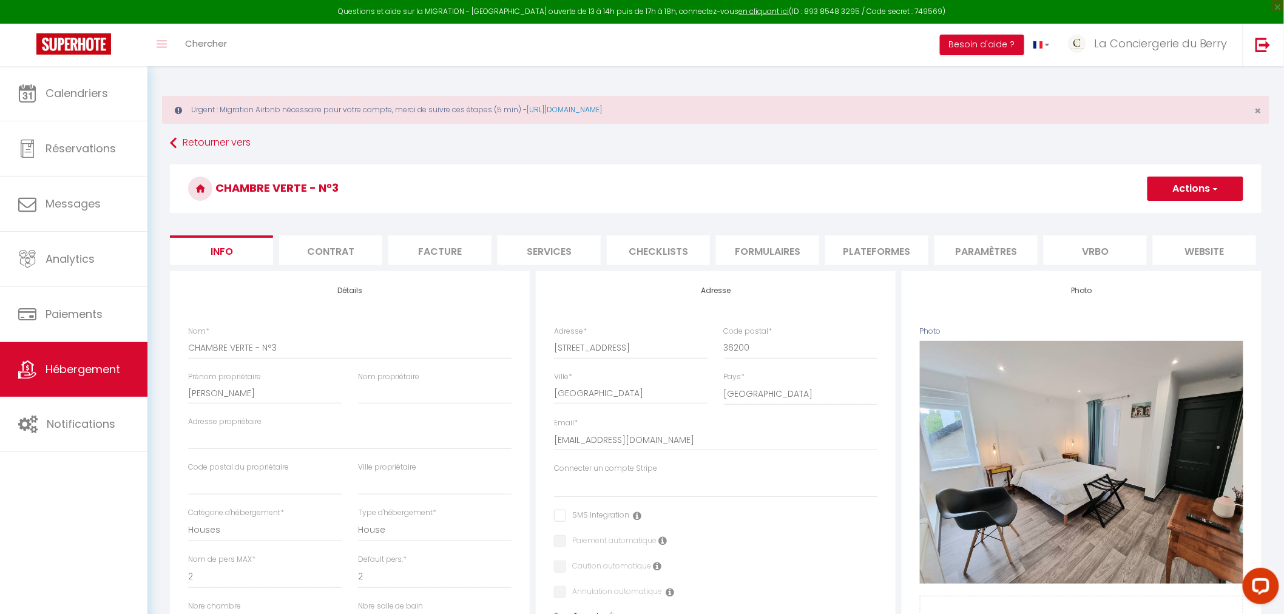
click at [1212, 183] on span "button" at bounding box center [1214, 189] width 8 height 12
click at [814, 250] on li "Formulaires" at bounding box center [767, 250] width 103 height 30
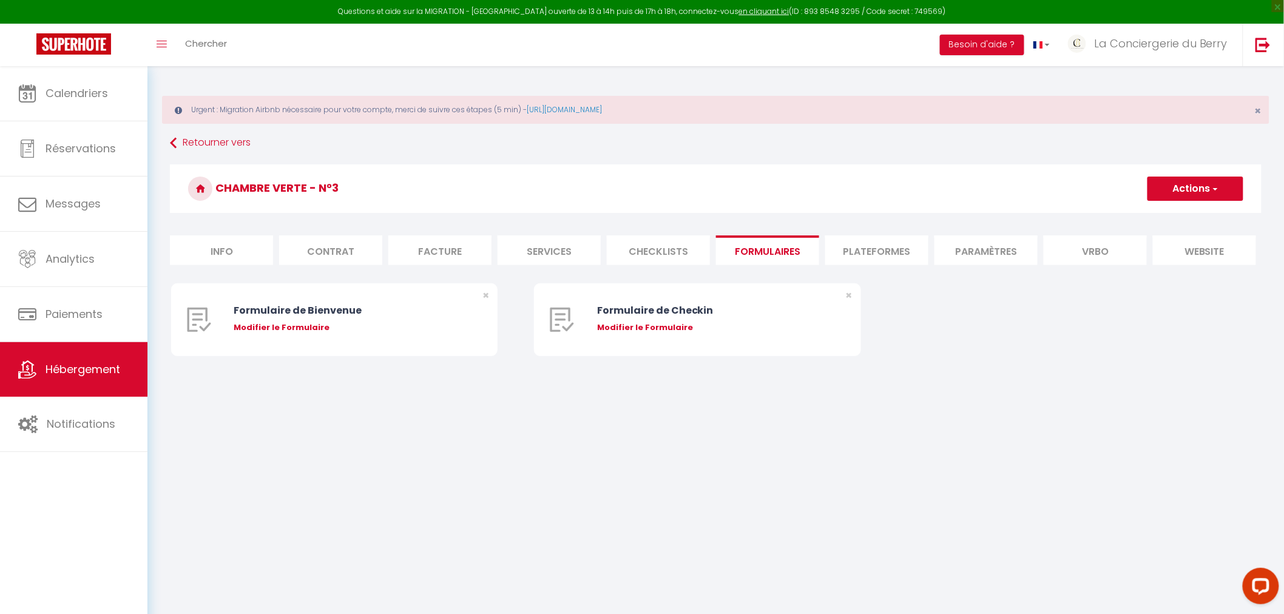
click at [869, 246] on li "Plateformes" at bounding box center [876, 250] width 103 height 30
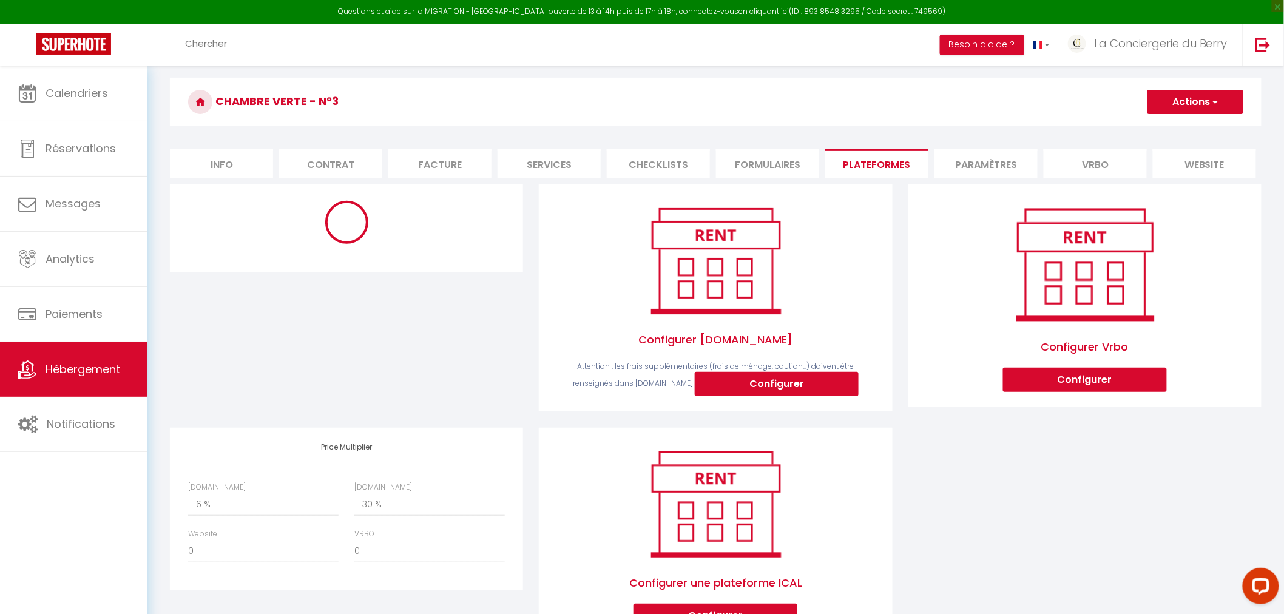
scroll to position [155, 0]
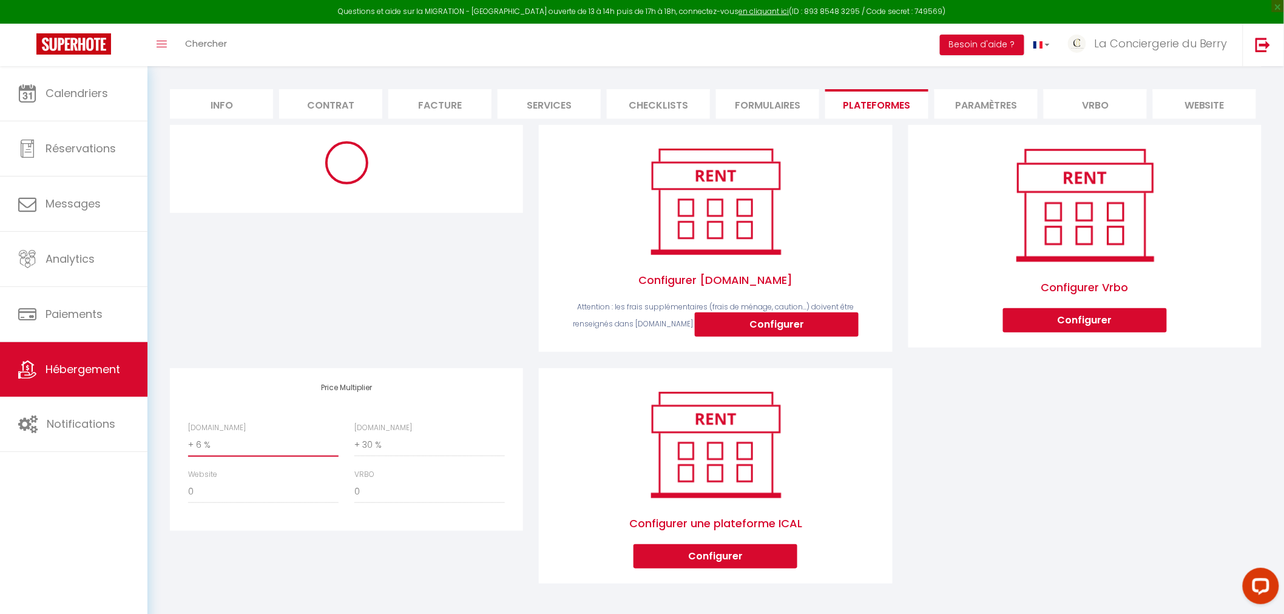
click at [268, 447] on select "0 + 1 % + 2 % + 3 % + 4 % + 5 % + 6 % + 7 % + 8 % + 9 %" at bounding box center [263, 445] width 150 height 23
click at [188, 434] on select "0 + 1 % + 2 % + 3 % + 4 % + 5 % + 6 % + 7 % + 8 % + 9 %" at bounding box center [263, 445] width 150 height 23
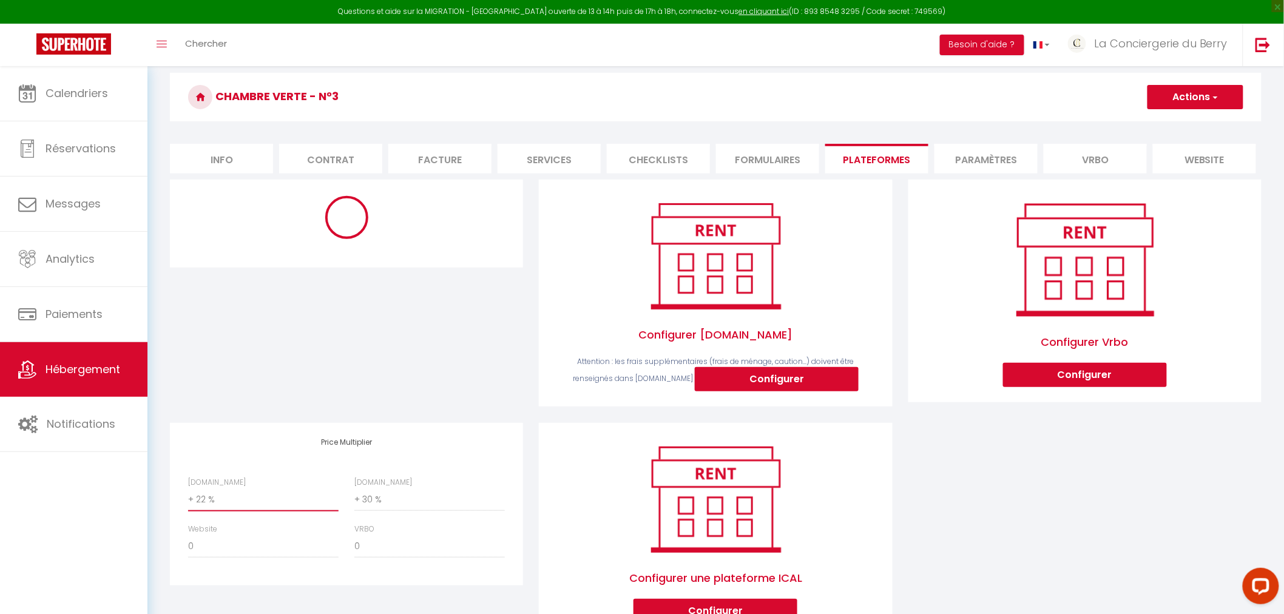
scroll to position [0, 0]
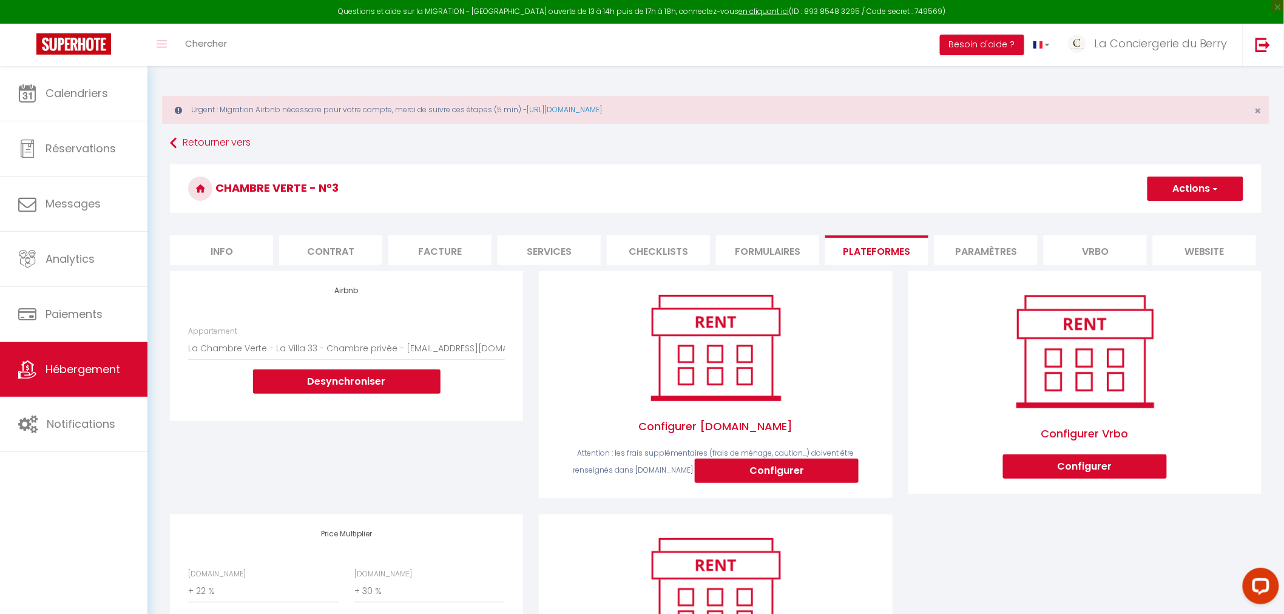
click at [1218, 184] on span "button" at bounding box center [1214, 189] width 8 height 12
click at [1187, 209] on link "Enregistrer" at bounding box center [1195, 215] width 96 height 16
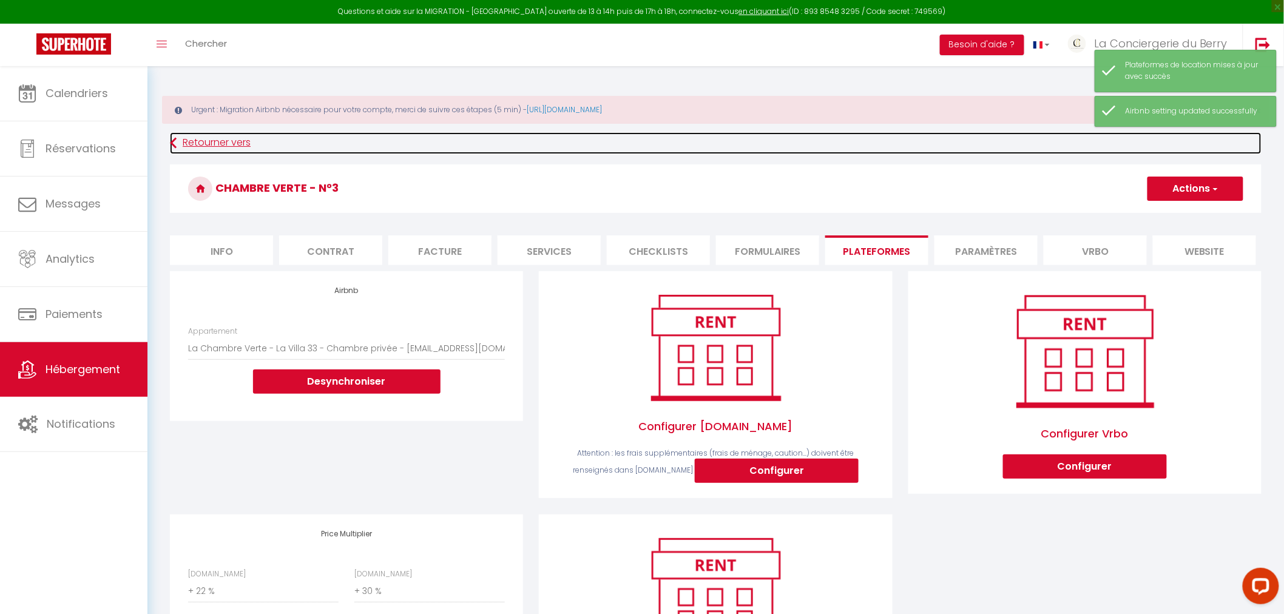
click at [207, 140] on link "Retourner vers" at bounding box center [715, 143] width 1091 height 22
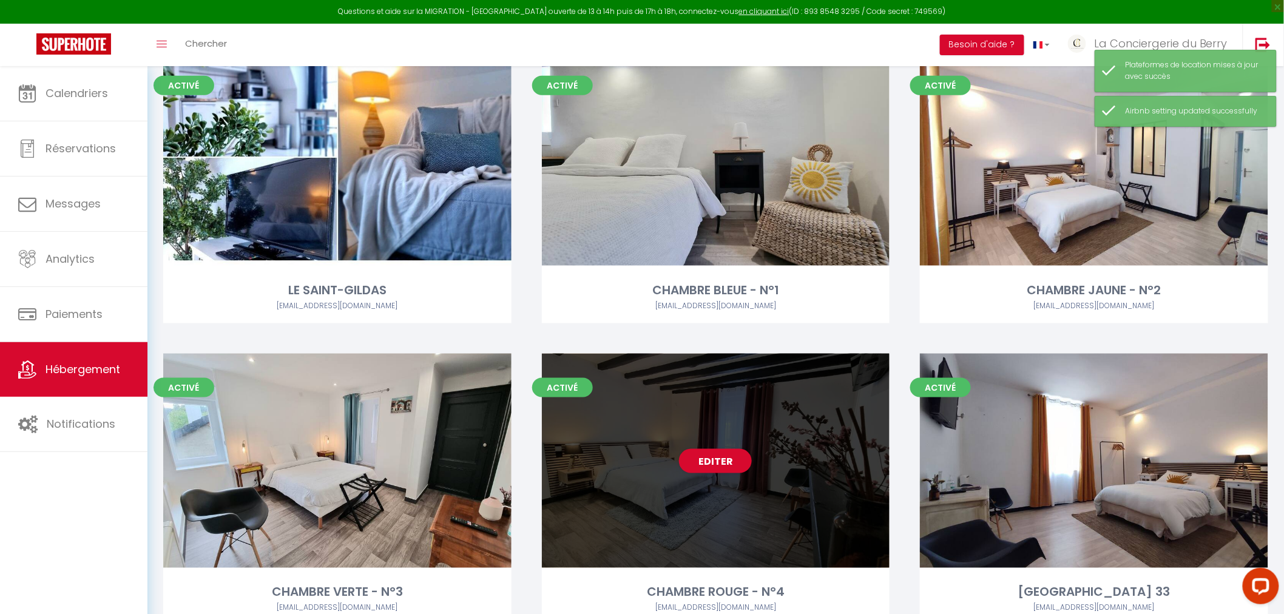
scroll to position [607, 0]
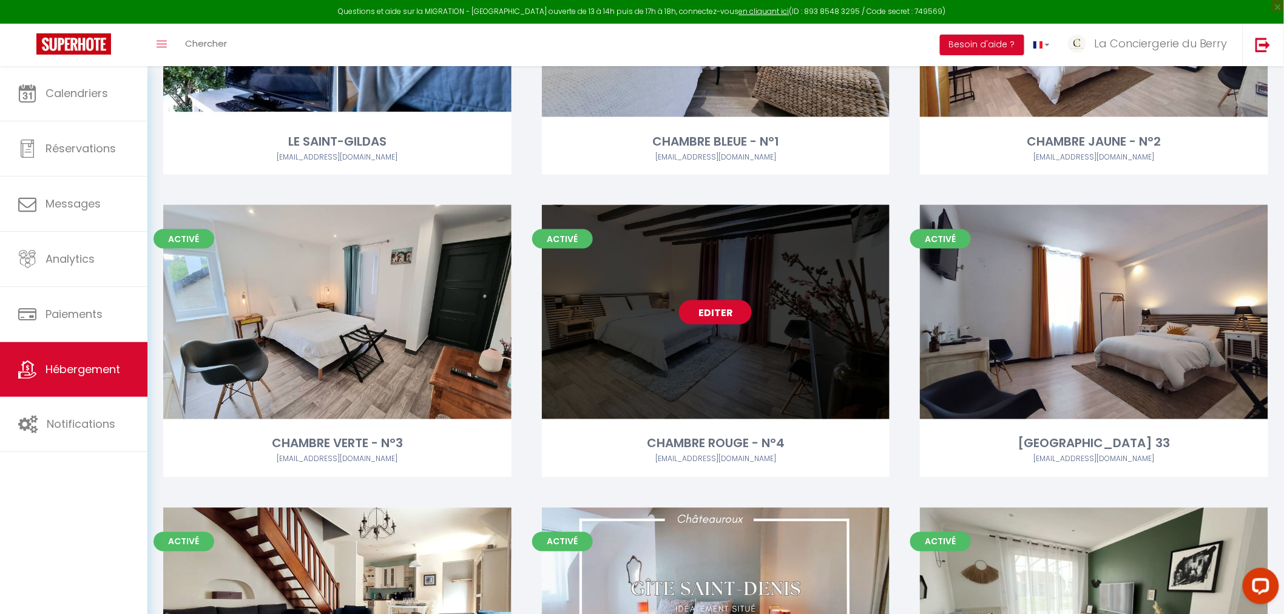
click at [718, 312] on link "Editer" at bounding box center [715, 312] width 73 height 24
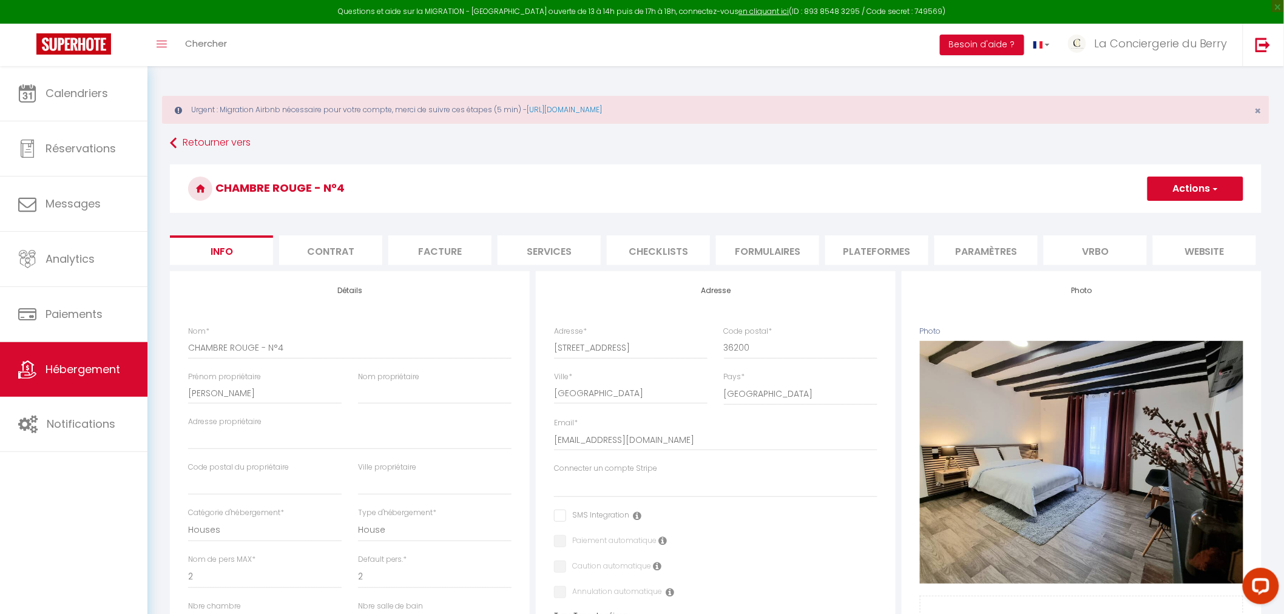
click at [901, 254] on li "Plateformes" at bounding box center [876, 250] width 103 height 30
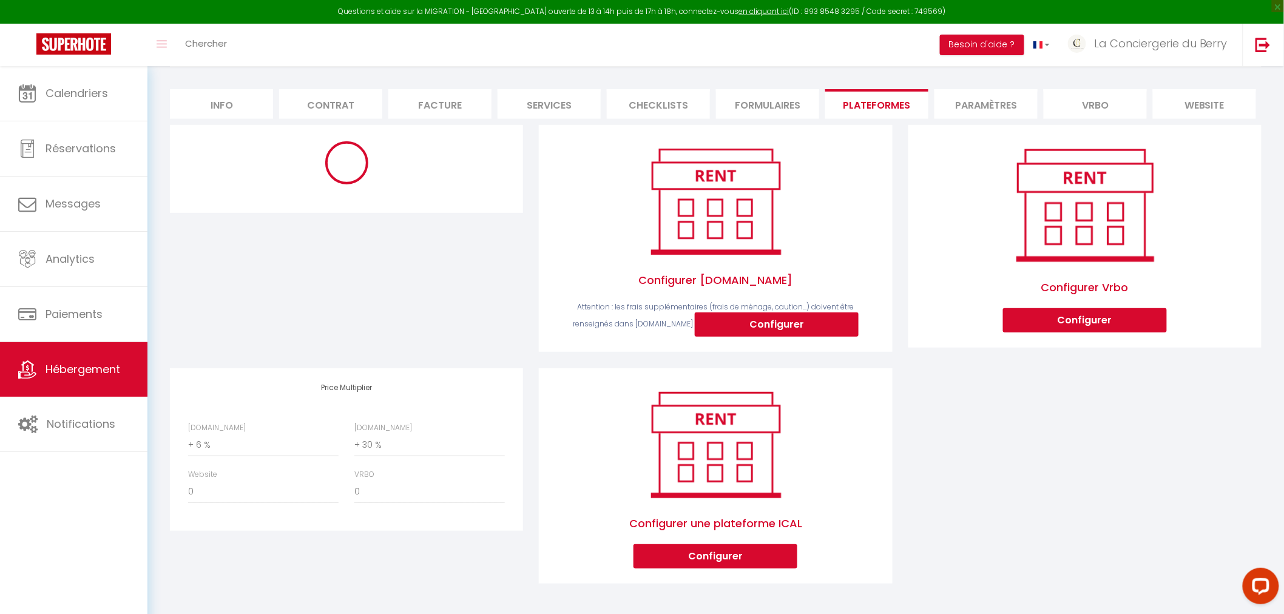
scroll to position [155, 0]
click at [234, 451] on select "0 + 1 % + 2 % + 3 % + 4 % + 5 % + 6 % + 7 % + 8 % + 9 %" at bounding box center [263, 445] width 150 height 23
click at [188, 434] on select "0 + 1 % + 2 % + 3 % + 4 % + 5 % + 6 % + 7 % + 8 % + 9 %" at bounding box center [263, 445] width 150 height 23
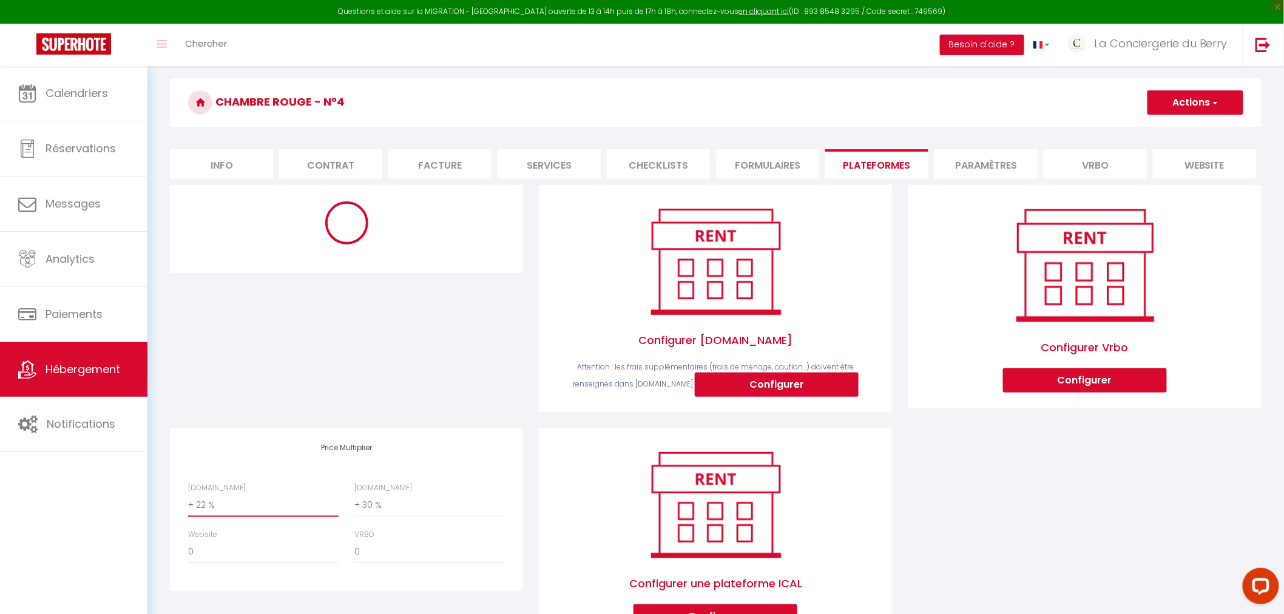
scroll to position [0, 0]
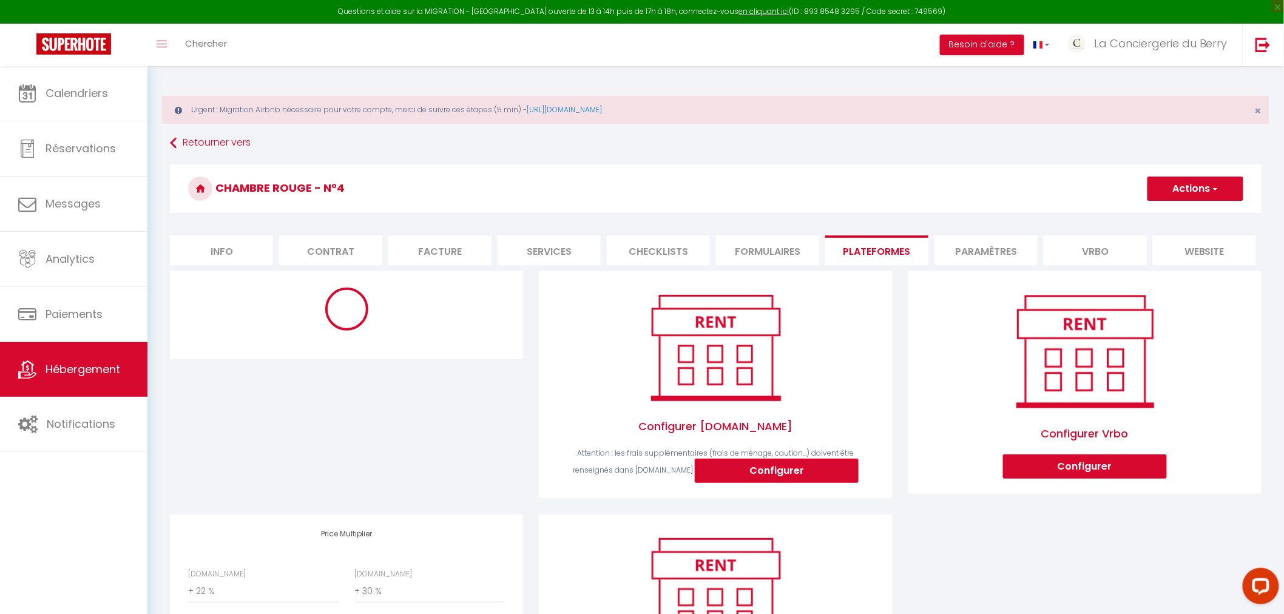
click at [1204, 186] on button "Actions" at bounding box center [1195, 189] width 96 height 24
click at [1188, 211] on link "Enregistrer" at bounding box center [1195, 215] width 96 height 16
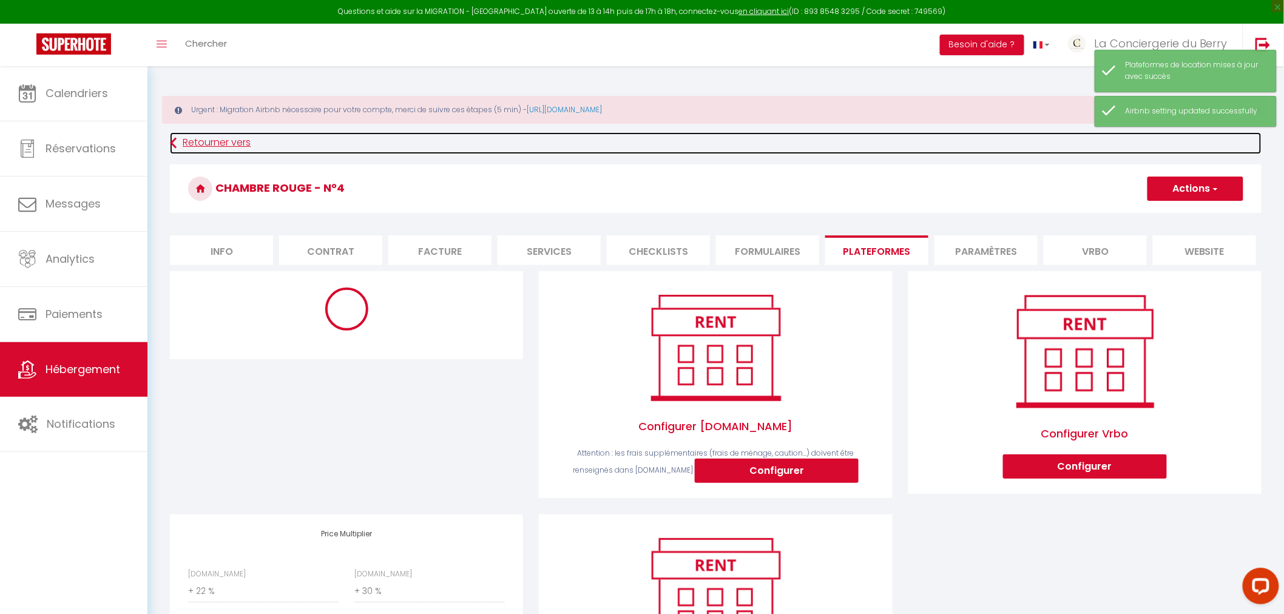
click at [197, 144] on link "Retourner vers" at bounding box center [715, 143] width 1091 height 22
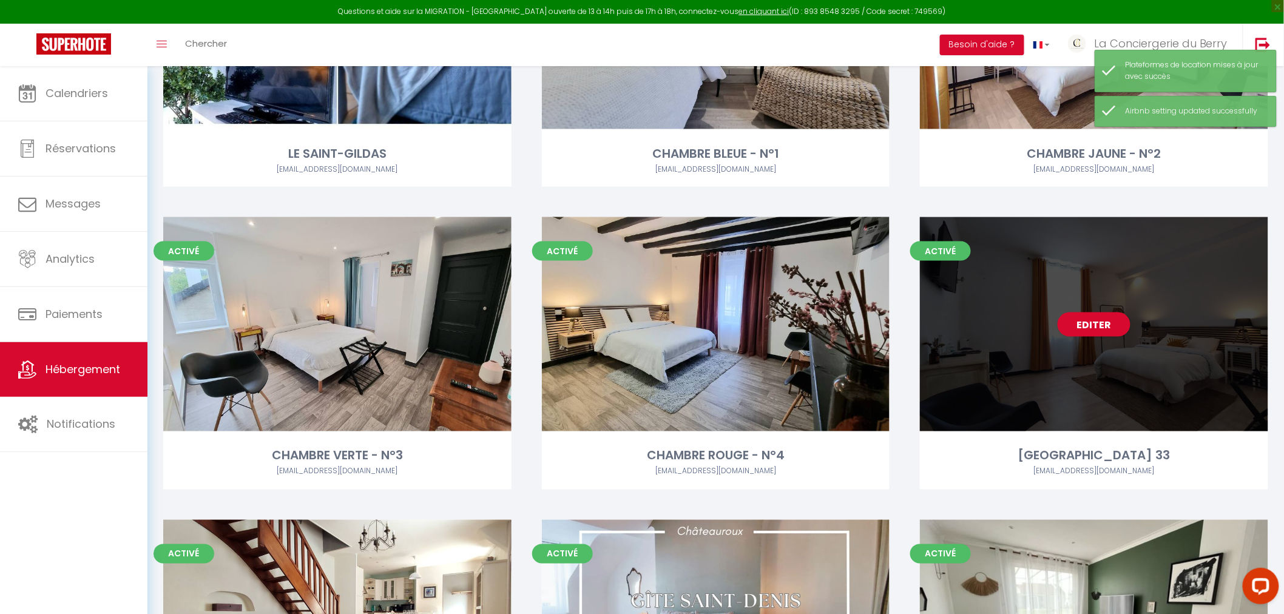
scroll to position [607, 0]
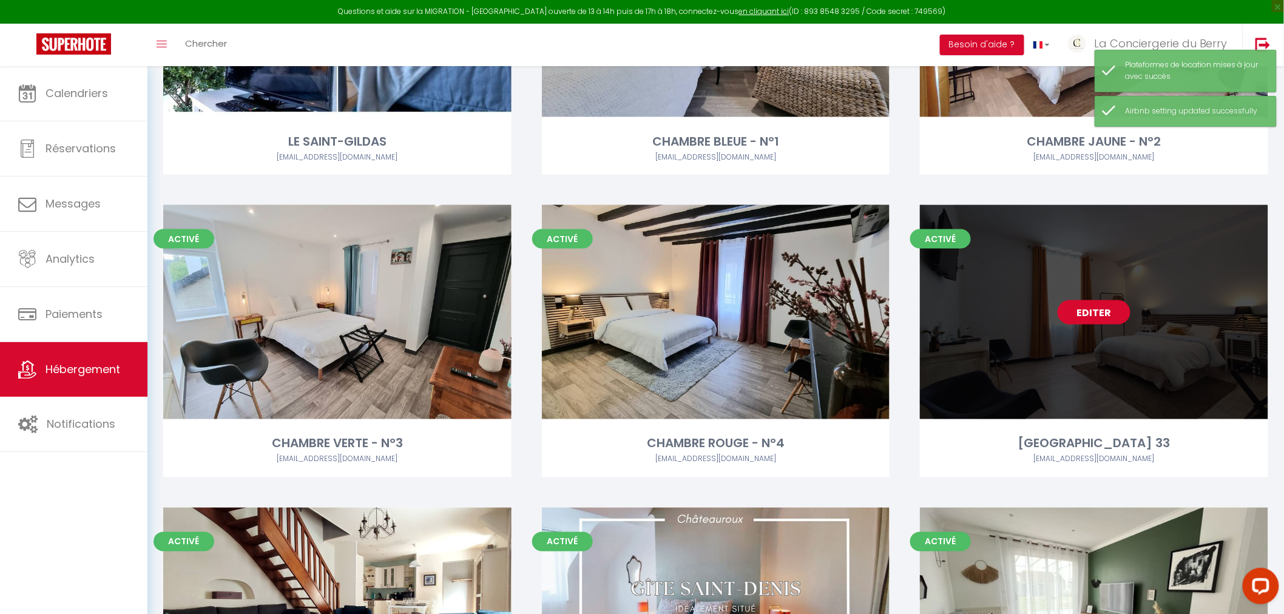
click at [1113, 317] on link "Editer" at bounding box center [1093, 312] width 73 height 24
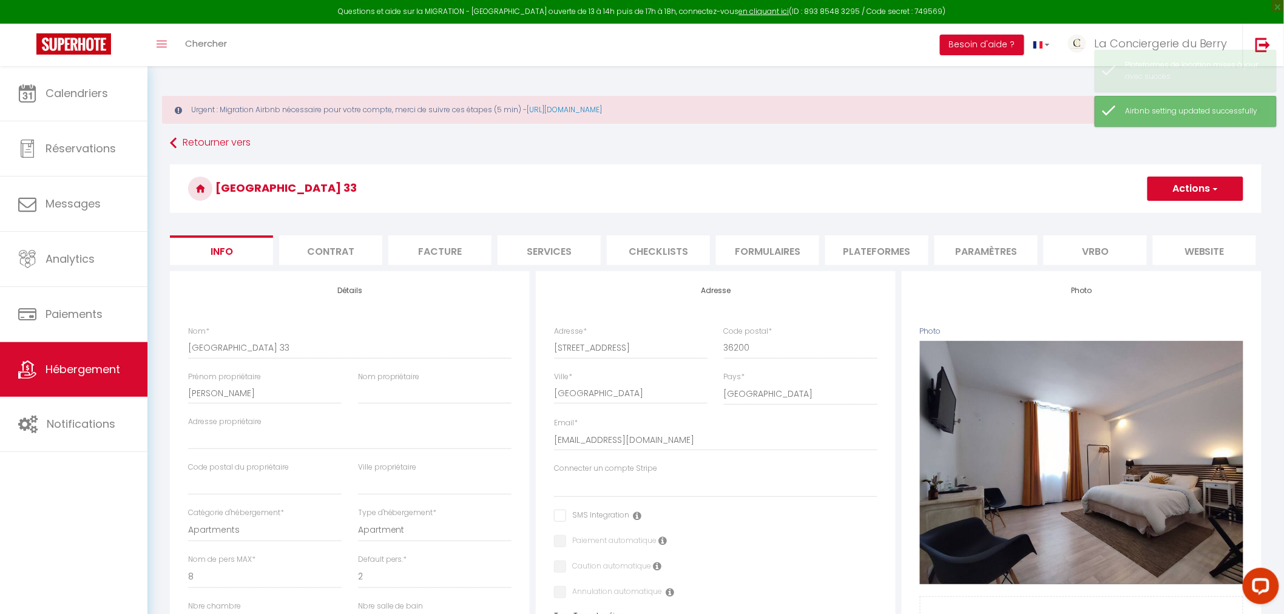
click at [766, 251] on li "Formulaires" at bounding box center [767, 250] width 103 height 30
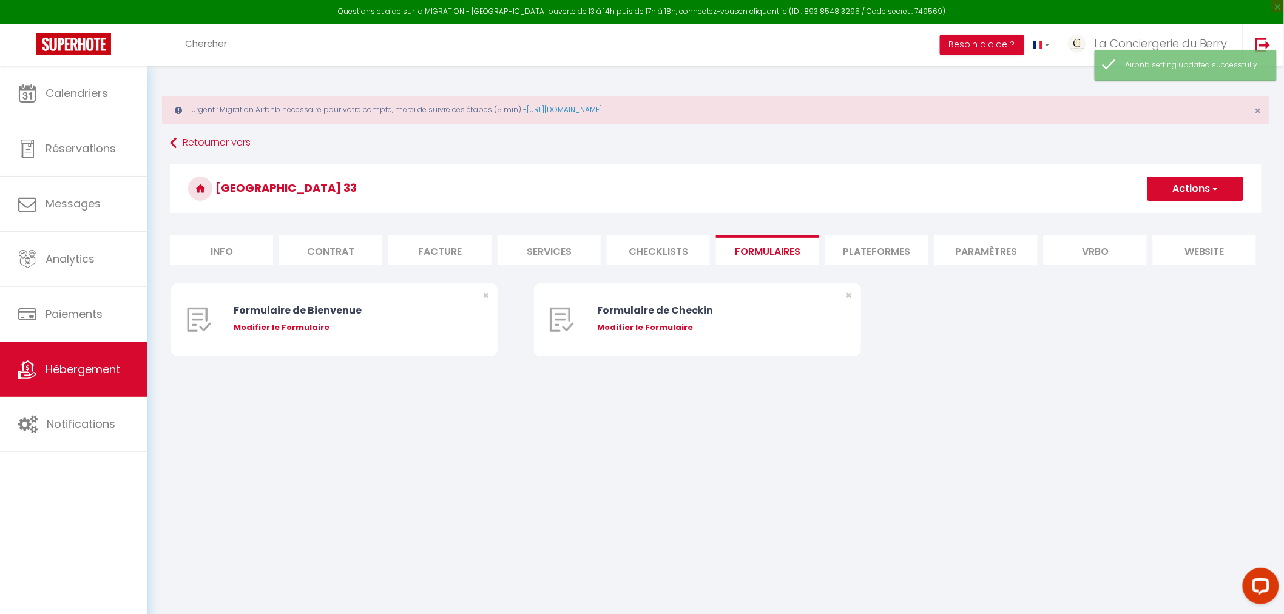
click at [865, 237] on li "Plateformes" at bounding box center [876, 250] width 103 height 30
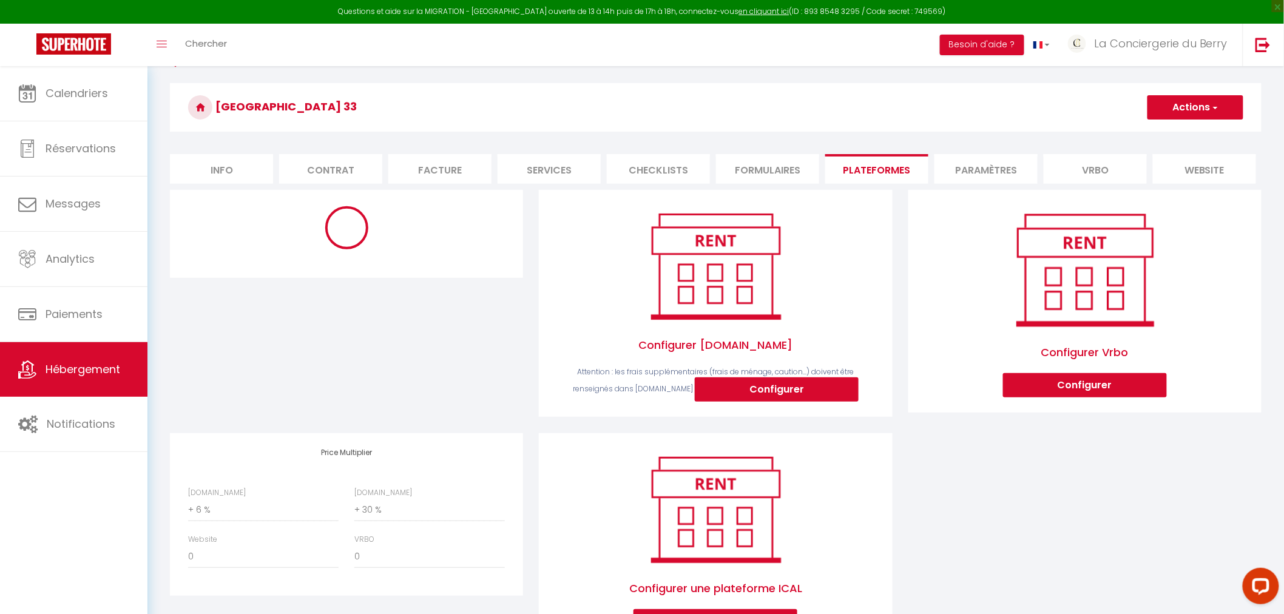
scroll to position [155, 0]
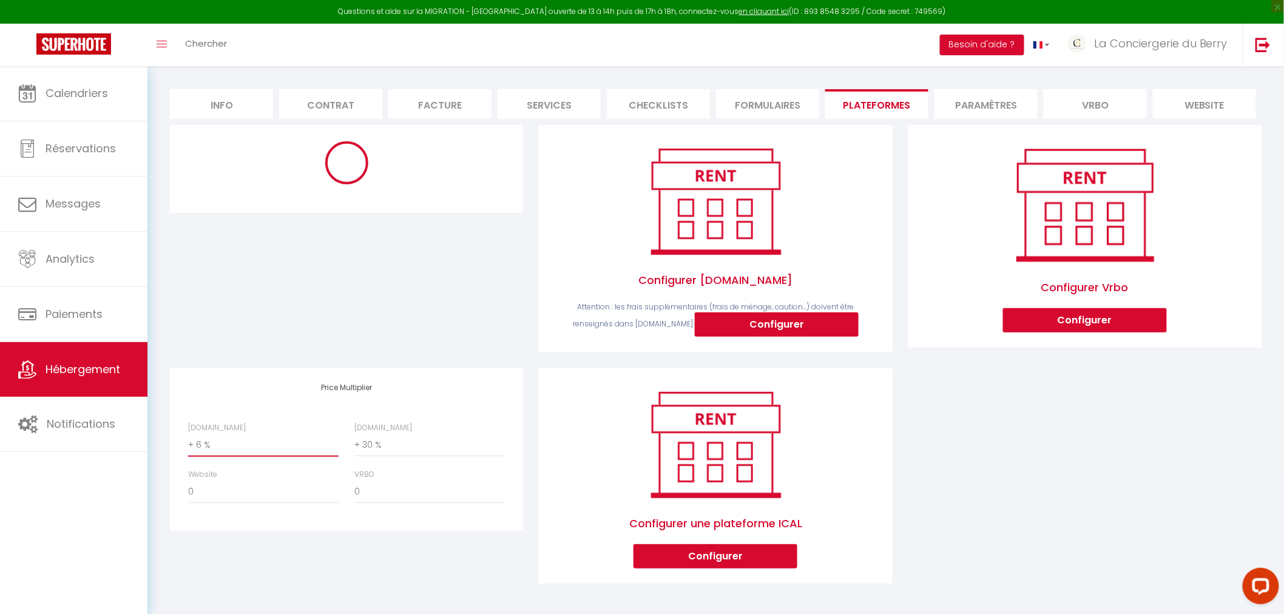
click at [204, 447] on select "0 + 1 % + 2 % + 3 % + 4 % + 5 % + 6 % + 7 % + 8 % + 9 %" at bounding box center [263, 445] width 150 height 23
click at [188, 434] on select "0 + 1 % + 2 % + 3 % + 4 % + 5 % + 6 % + 7 % + 8 % + 9 %" at bounding box center [263, 445] width 150 height 23
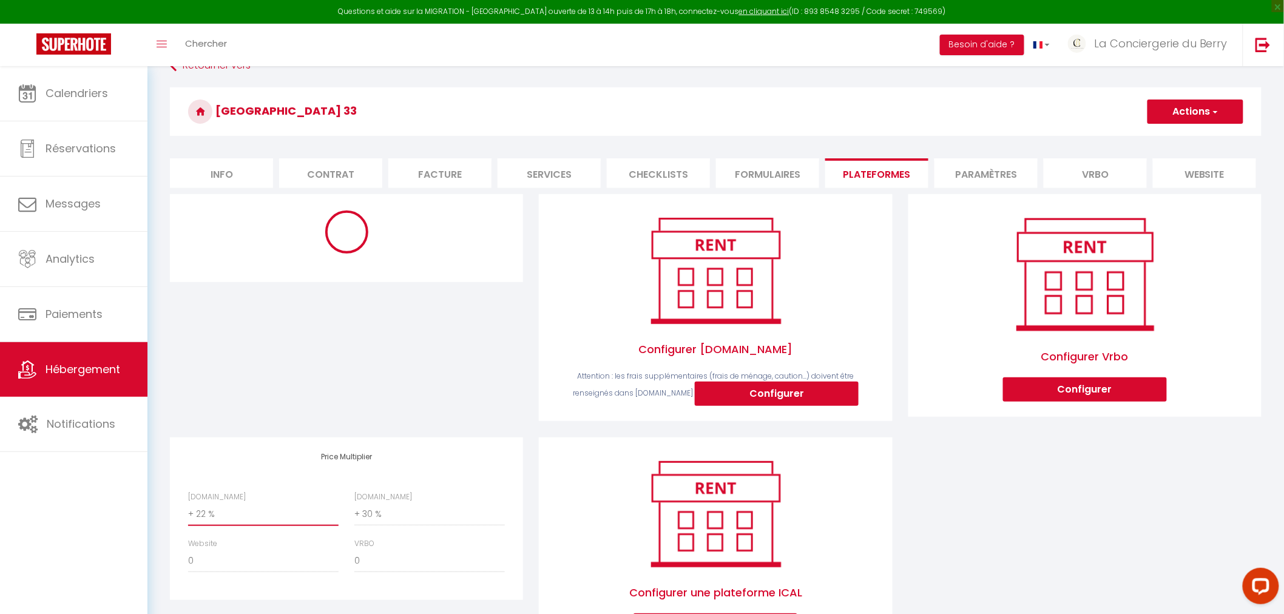
scroll to position [0, 0]
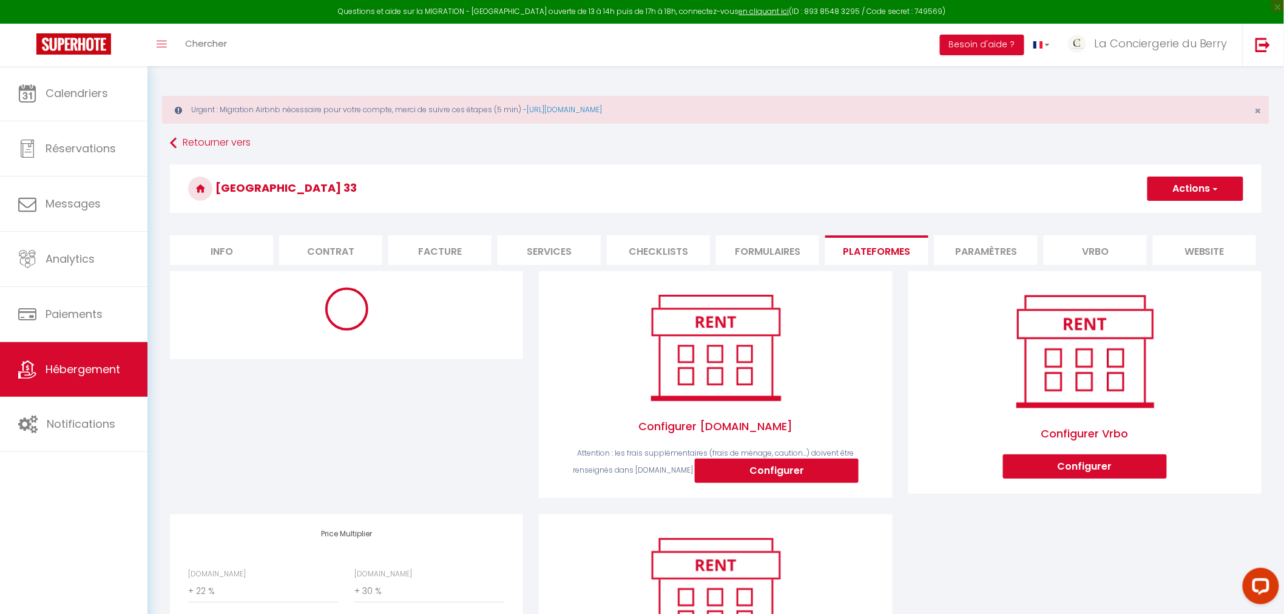
click at [1198, 189] on button "Actions" at bounding box center [1195, 189] width 96 height 24
click at [1165, 212] on link "Enregistrer" at bounding box center [1195, 215] width 96 height 16
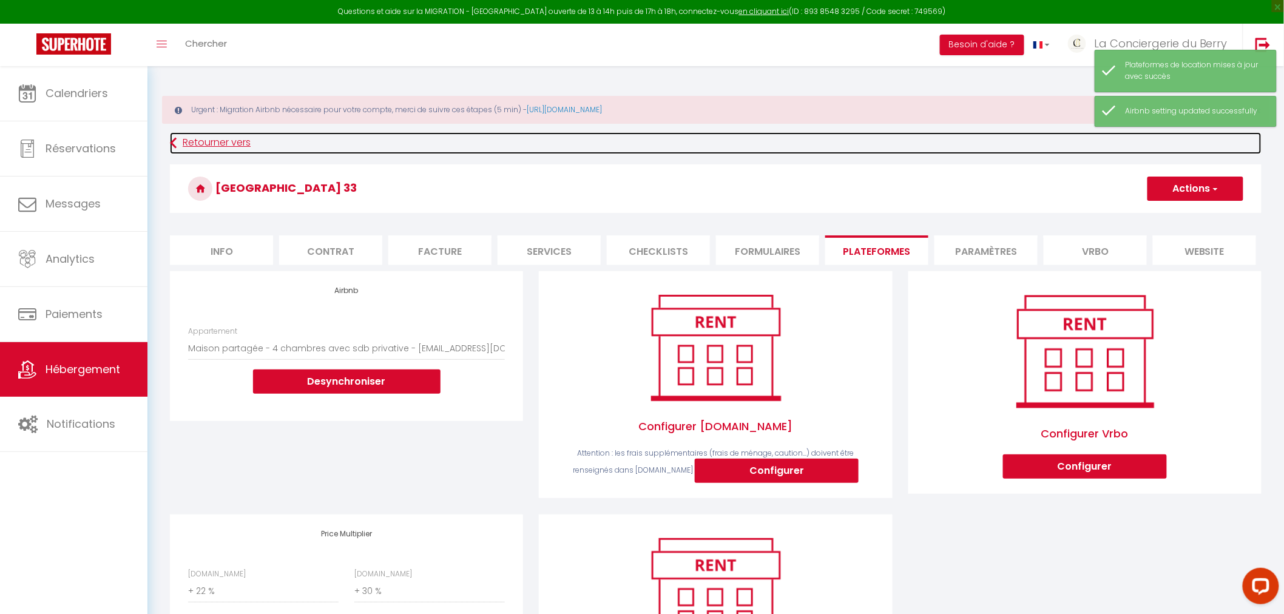
click at [191, 141] on link "Retourner vers" at bounding box center [715, 143] width 1091 height 22
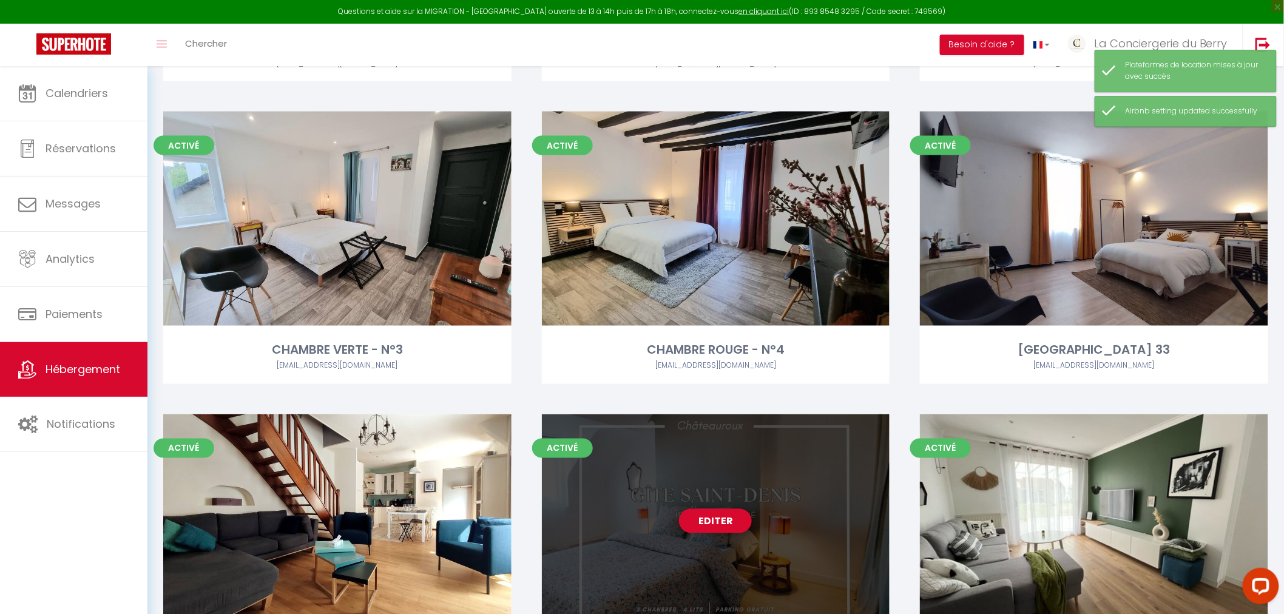
scroll to position [809, 0]
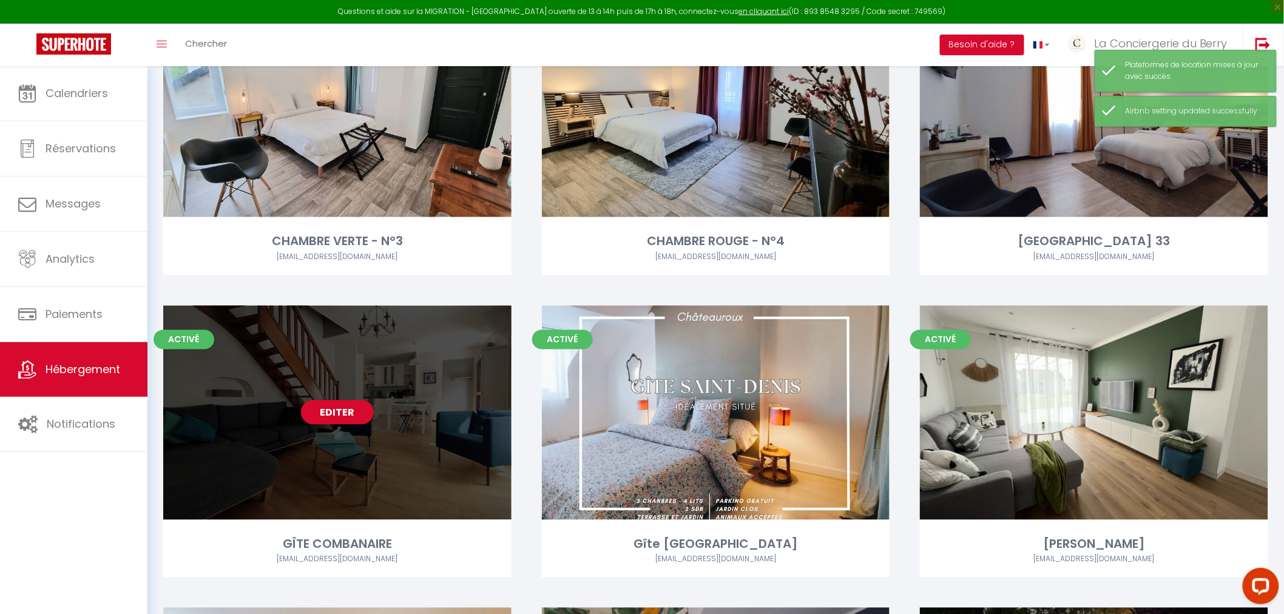
click at [341, 410] on link "Editer" at bounding box center [337, 412] width 73 height 24
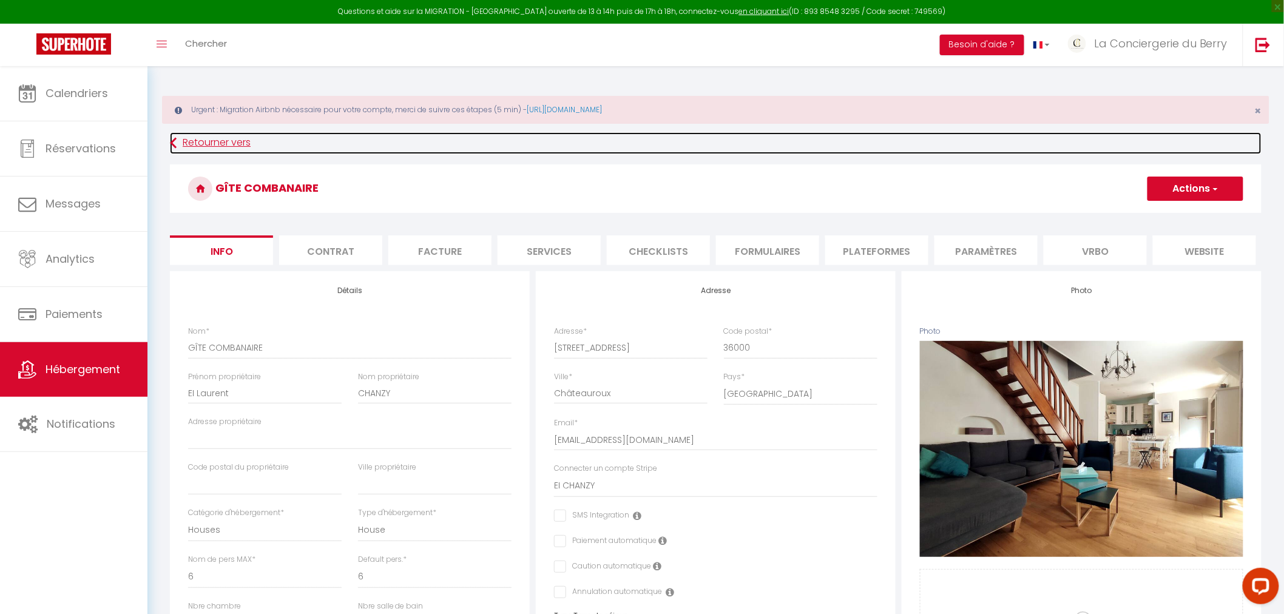
click at [207, 141] on link "Retourner vers" at bounding box center [715, 143] width 1091 height 22
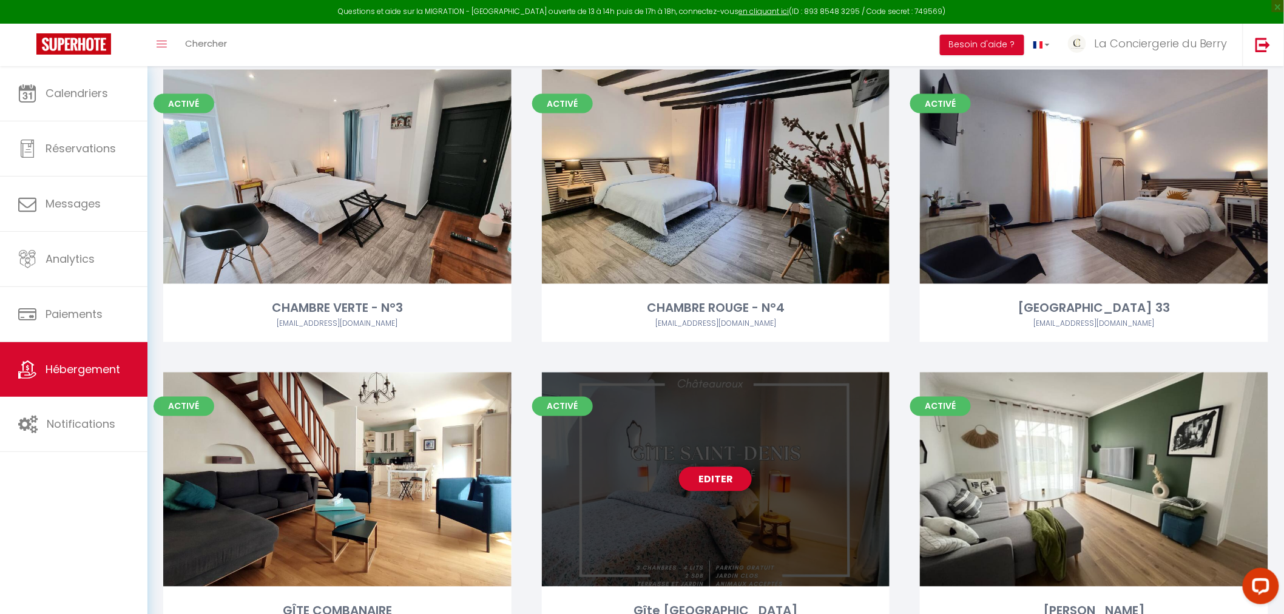
scroll to position [876, 0]
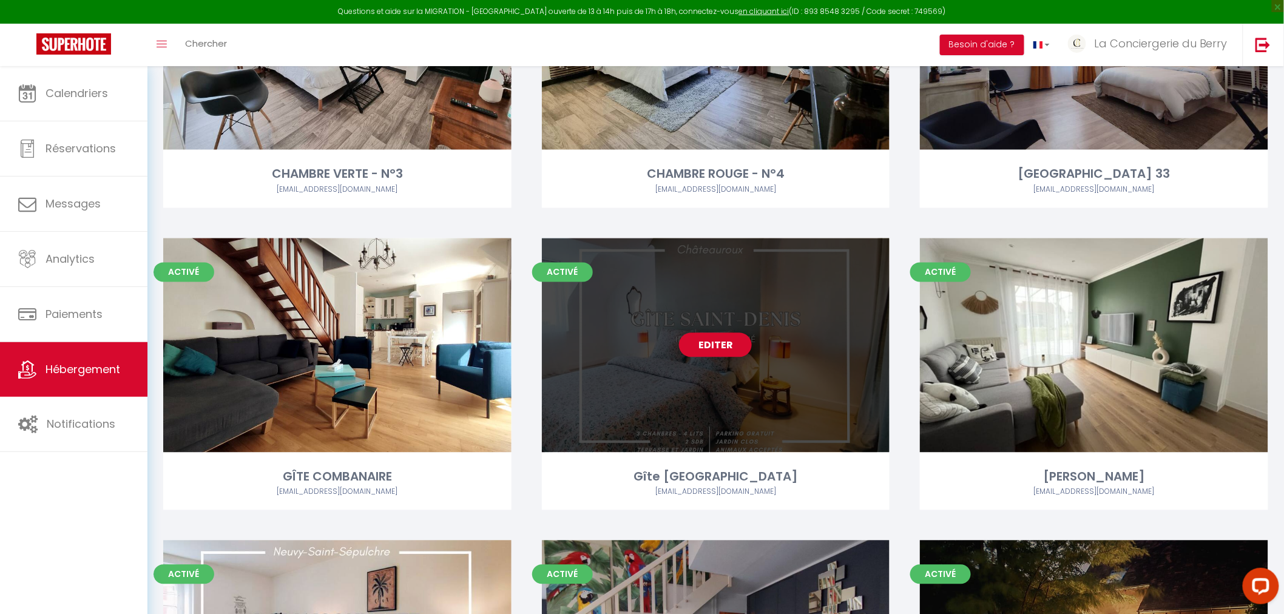
click at [720, 347] on link "Editer" at bounding box center [715, 345] width 73 height 24
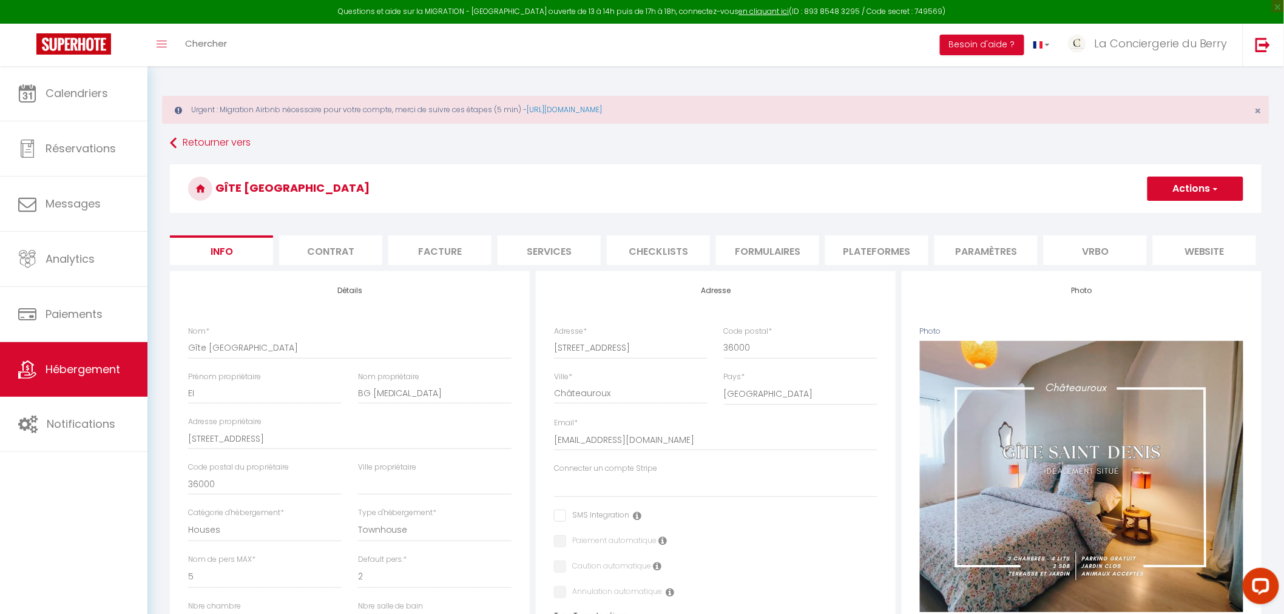
click at [966, 258] on li "Paramètres" at bounding box center [985, 250] width 103 height 30
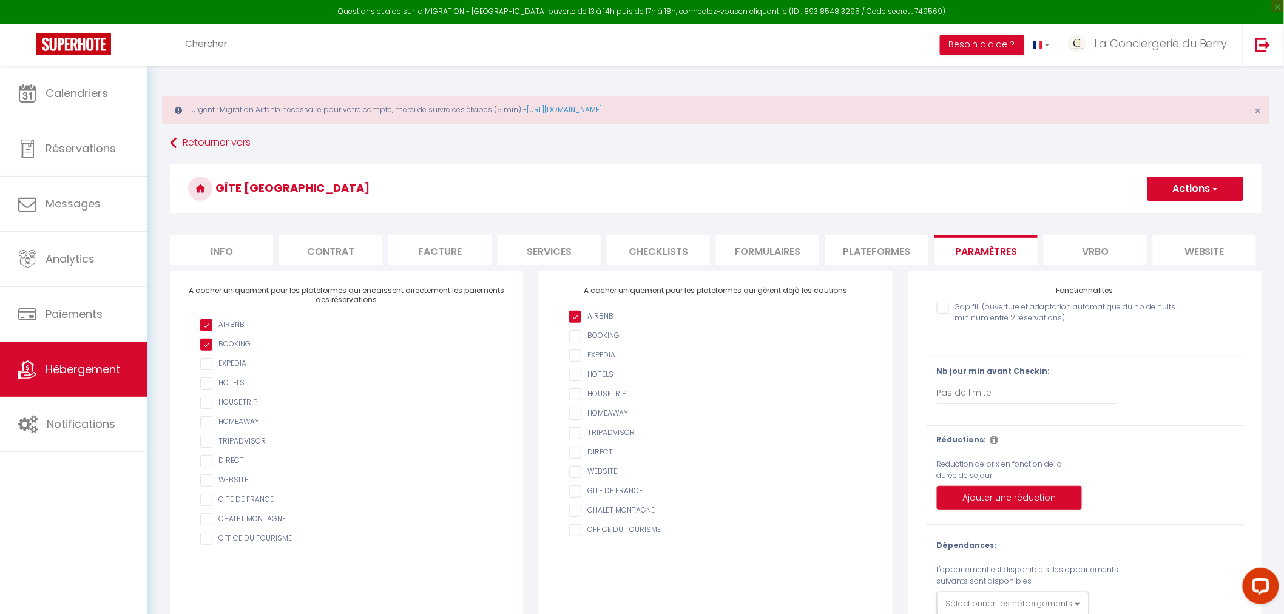
click at [895, 255] on li "Plateformes" at bounding box center [876, 250] width 103 height 30
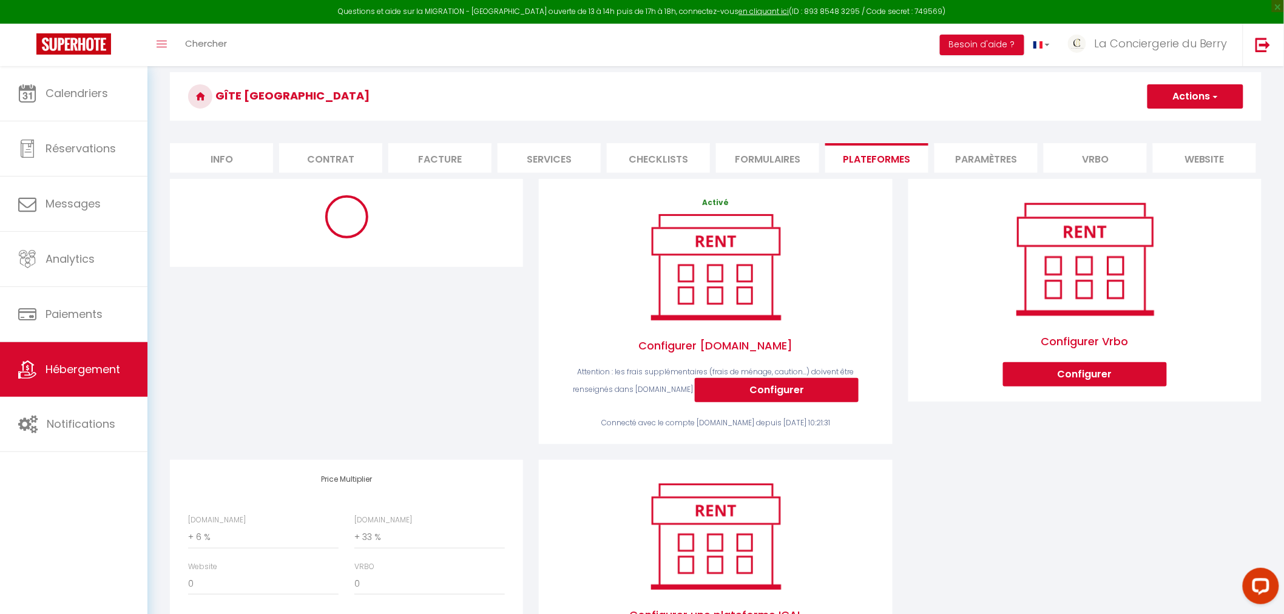
scroll to position [194, 0]
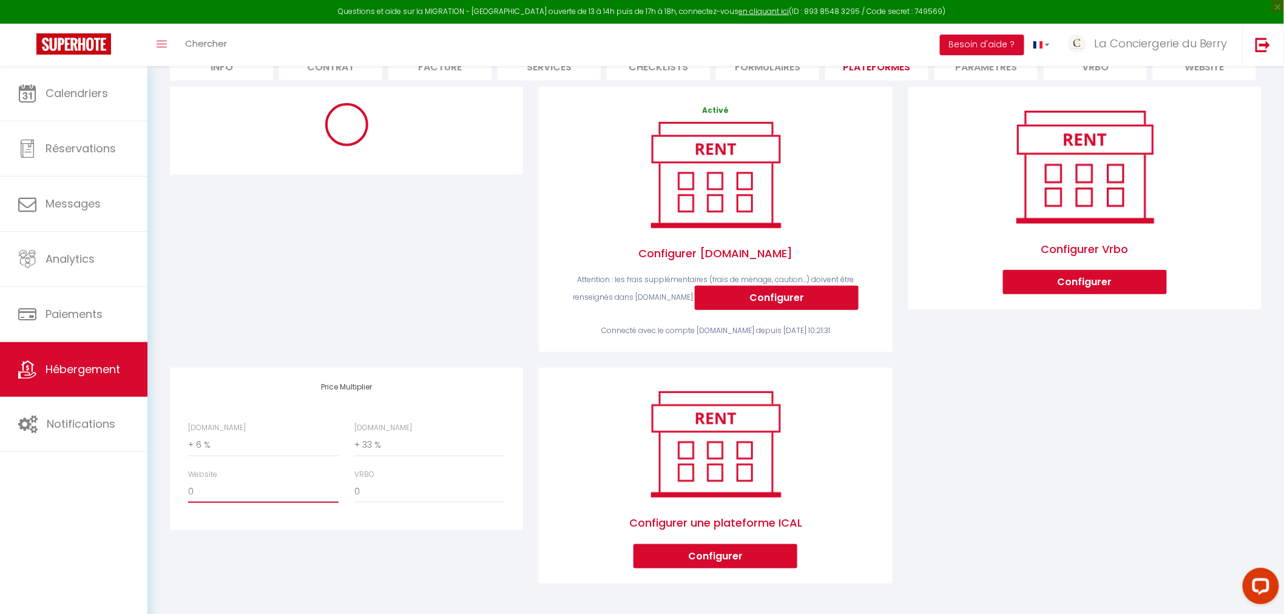
drag, startPoint x: 228, startPoint y: 488, endPoint x: 237, endPoint y: 489, distance: 8.5
click at [228, 488] on select "0 + 1 % + 2 % + 3 % + 4 % + 5 % + 6 % + 7 % + 8 % + 9 %" at bounding box center [263, 491] width 150 height 23
click at [265, 540] on div "Price Multiplier Airbnb.com 0 + 1 % + 2 % + 3 % + 4 % + 5 % + 6 % + 7 %" at bounding box center [346, 484] width 369 height 232
click at [238, 445] on select "0 + 1 % + 2 % + 3 % + 4 % + 5 % + 6 % + 7 % + 8 % + 9 %" at bounding box center [263, 445] width 150 height 23
click at [188, 434] on select "0 + 1 % + 2 % + 3 % + 4 % + 5 % + 6 % + 7 % + 8 % + 9 %" at bounding box center [263, 445] width 150 height 23
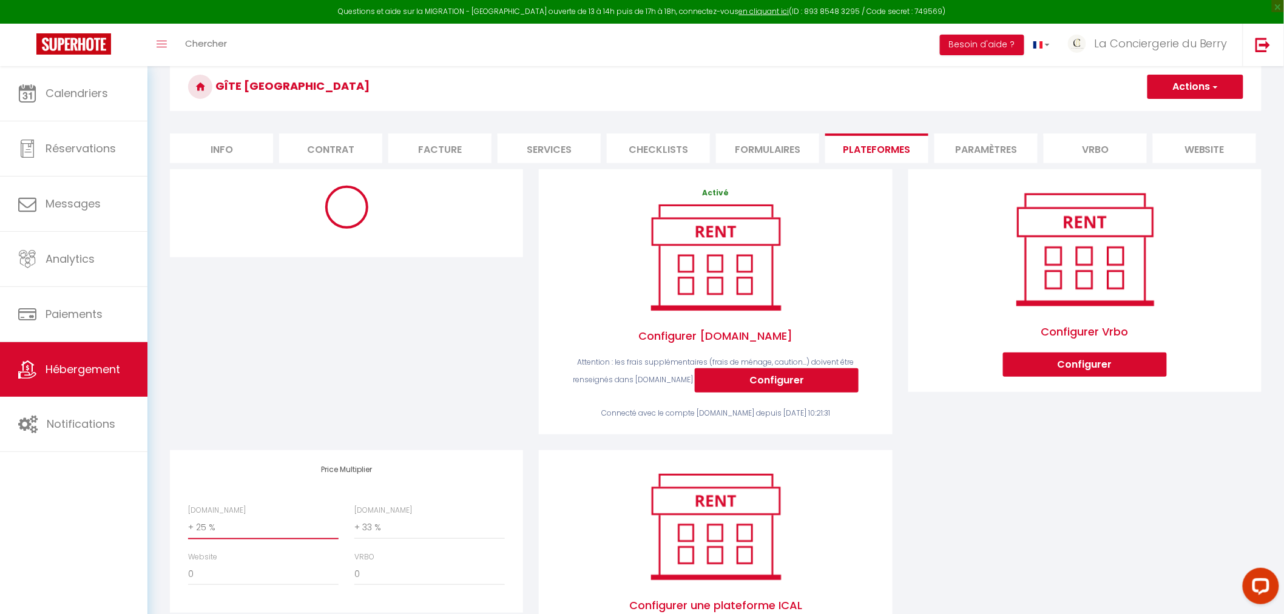
scroll to position [0, 0]
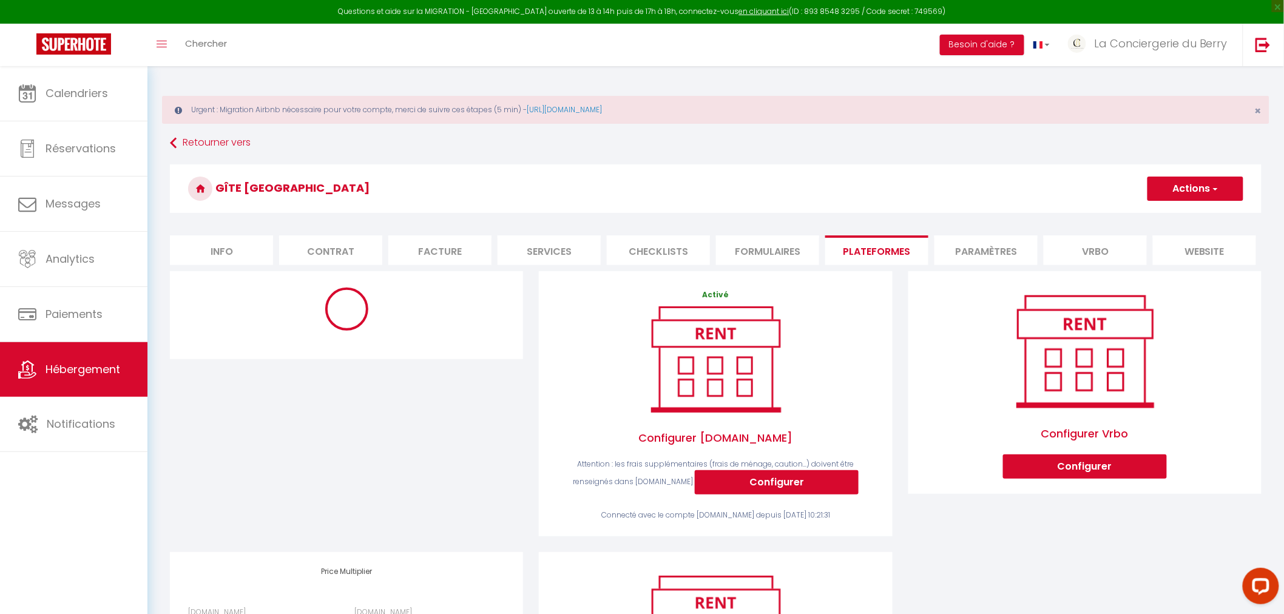
click at [1194, 191] on button "Actions" at bounding box center [1195, 189] width 96 height 24
click at [1185, 219] on link "Enregistrer" at bounding box center [1195, 215] width 96 height 16
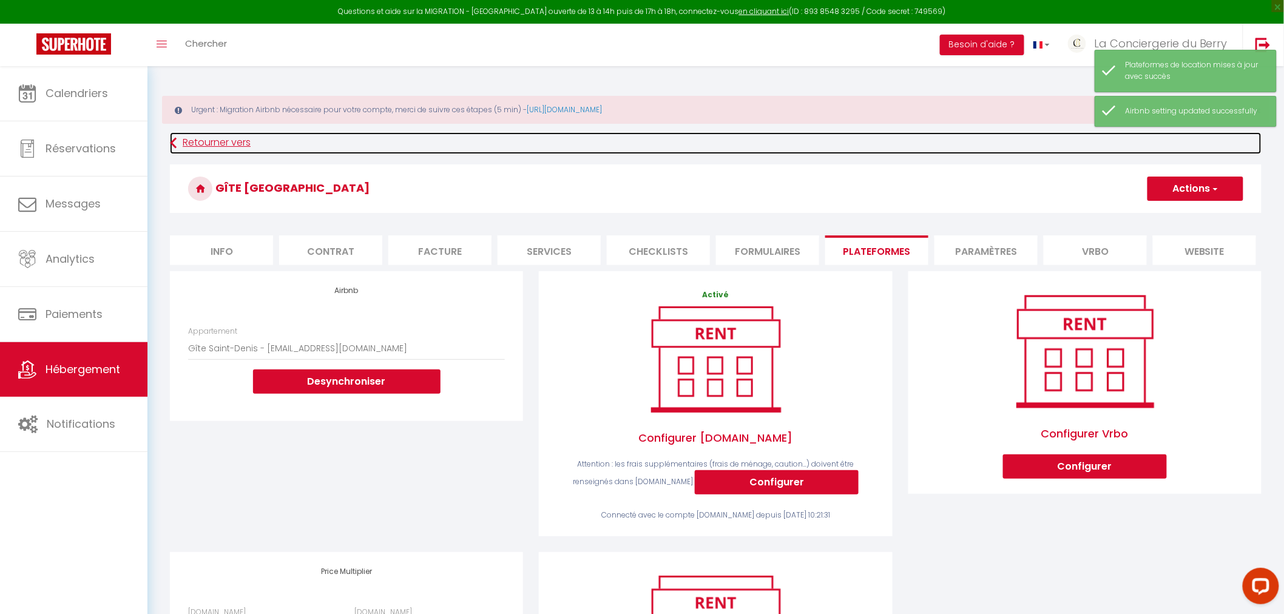
click at [211, 138] on link "Retourner vers" at bounding box center [715, 143] width 1091 height 22
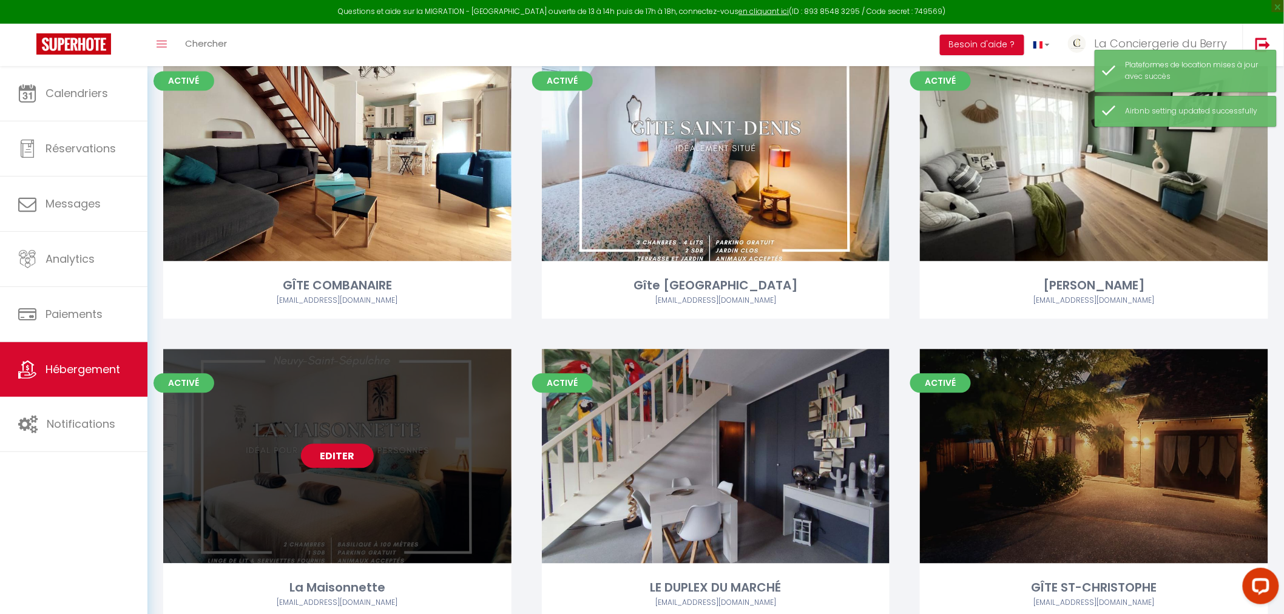
scroll to position [1078, 0]
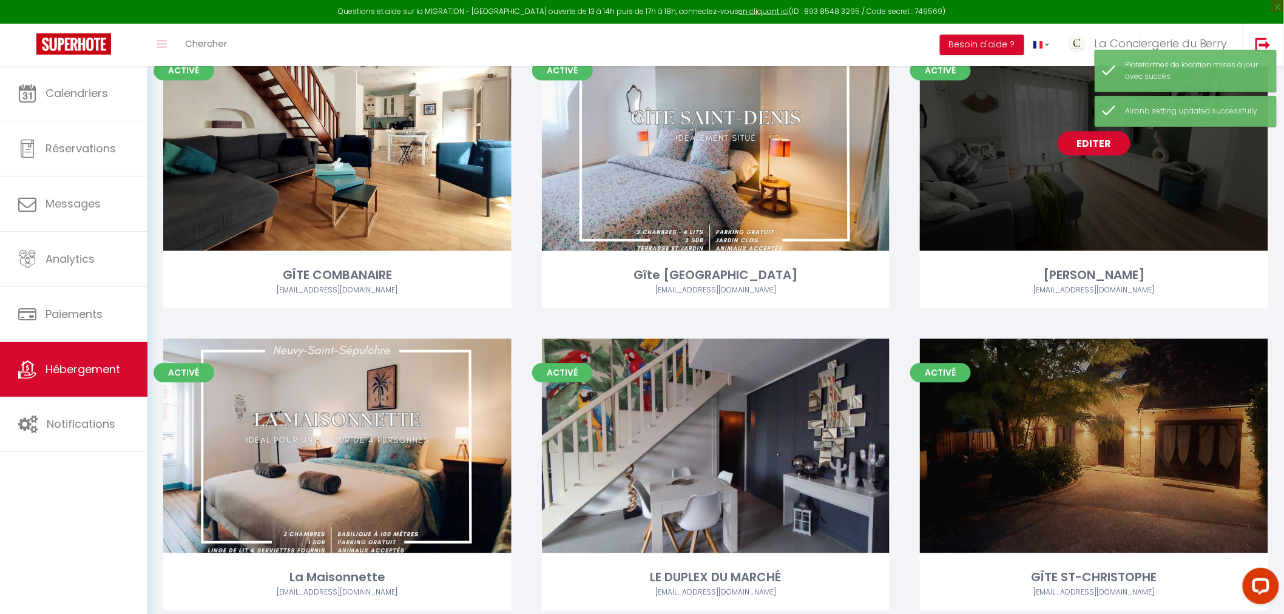
click at [1093, 146] on link "Editer" at bounding box center [1093, 143] width 73 height 24
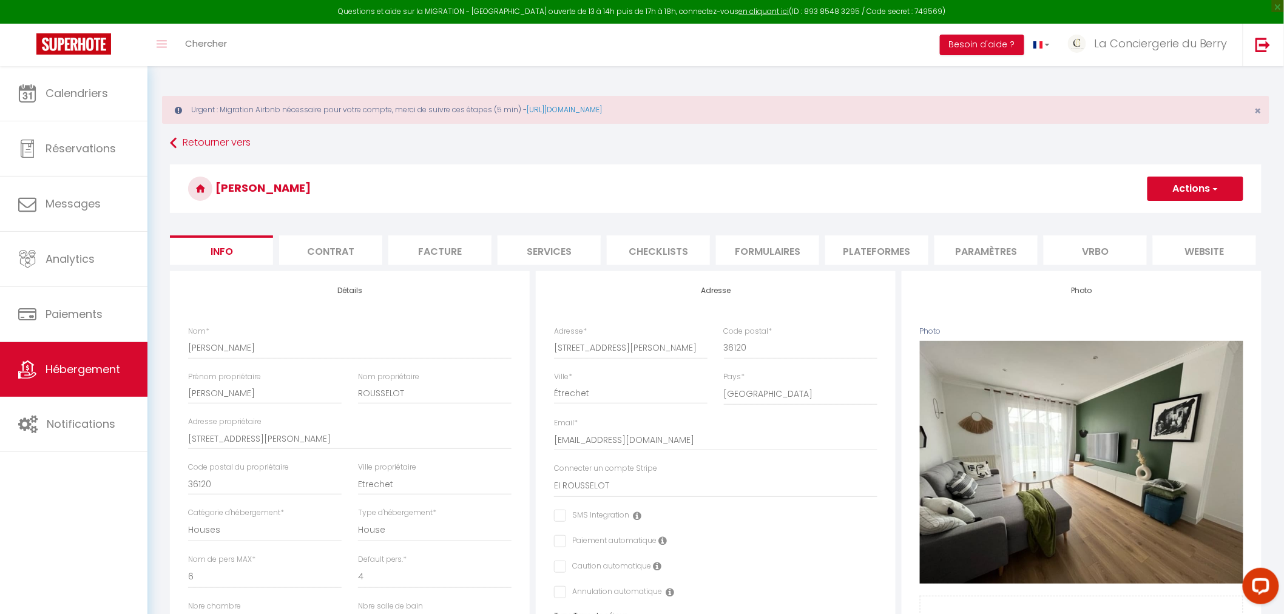
click at [878, 259] on li "Plateformes" at bounding box center [876, 250] width 103 height 30
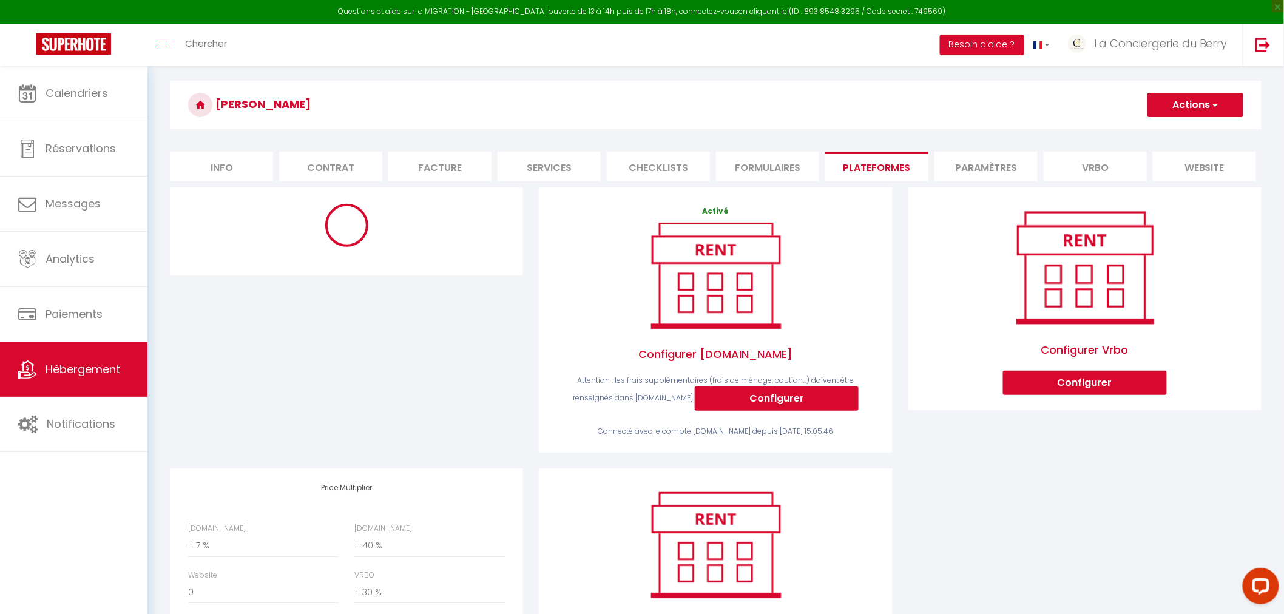
scroll to position [194, 0]
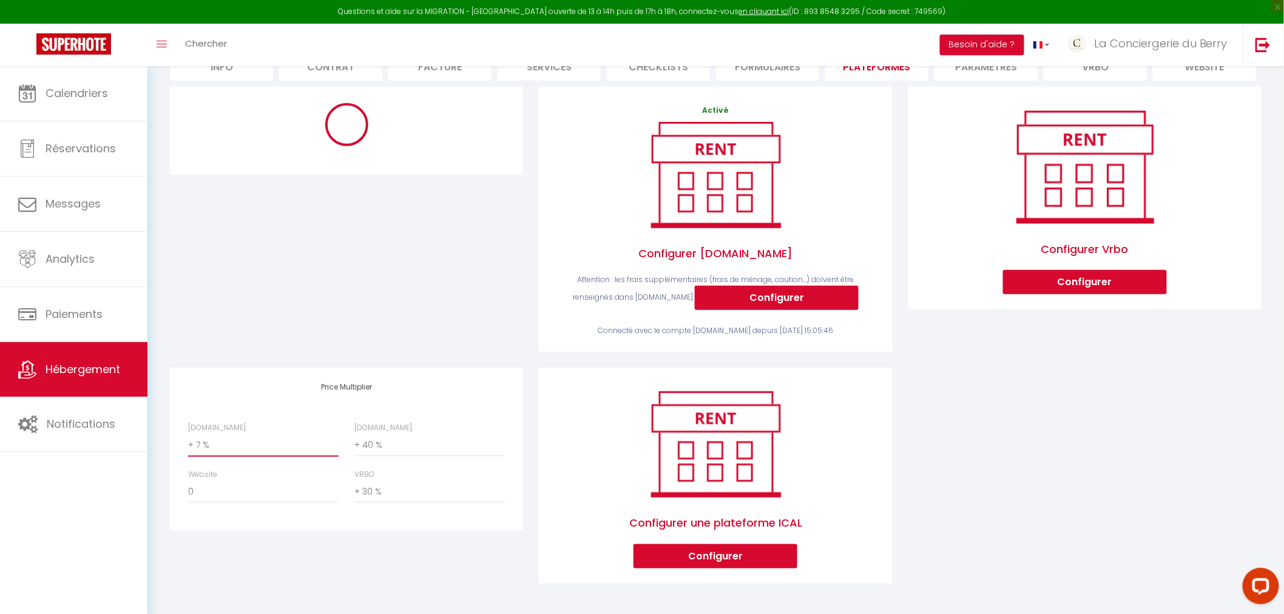
click at [214, 446] on select "0 + 1 % + 2 % + 3 % + 4 % + 5 % + 6 % + 7 % + 8 % + 9 %" at bounding box center [263, 445] width 150 height 23
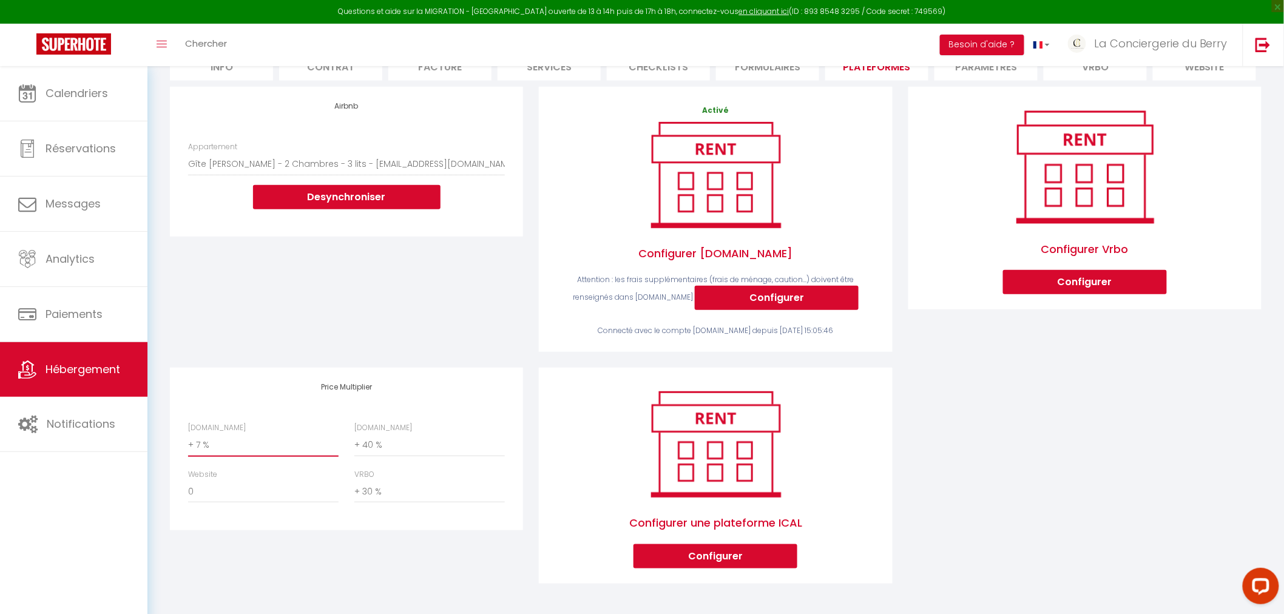
click at [188, 434] on select "0 + 1 % + 2 % + 3 % + 4 % + 5 % + 6 % + 7 % + 8 % + 9 %" at bounding box center [263, 445] width 150 height 23
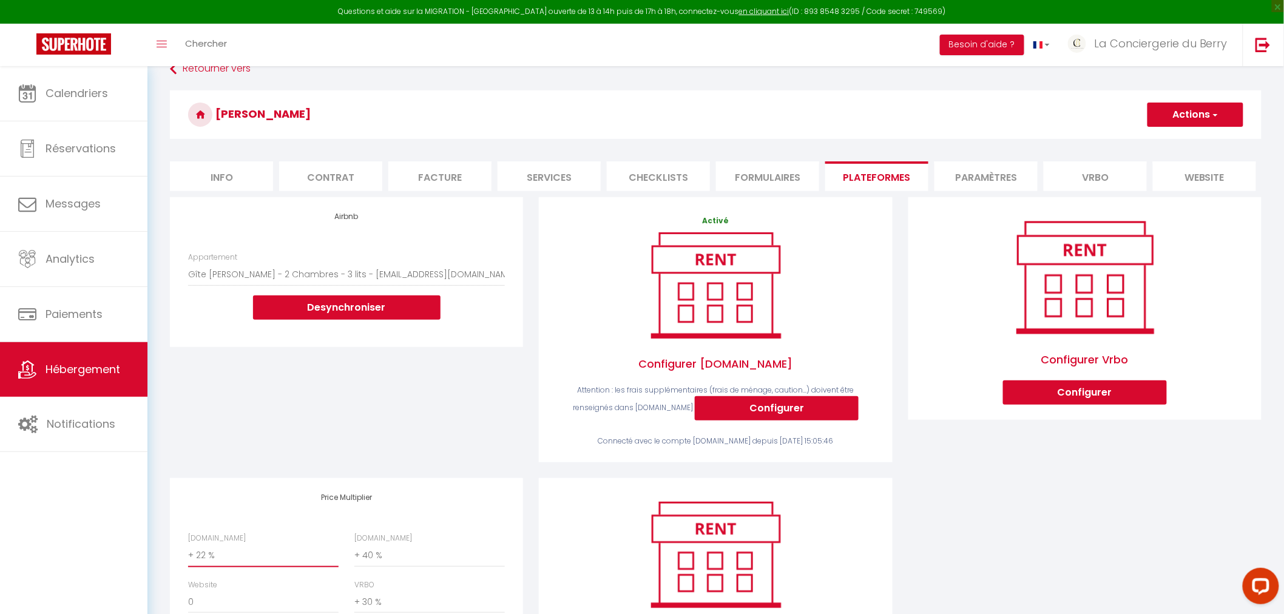
scroll to position [0, 0]
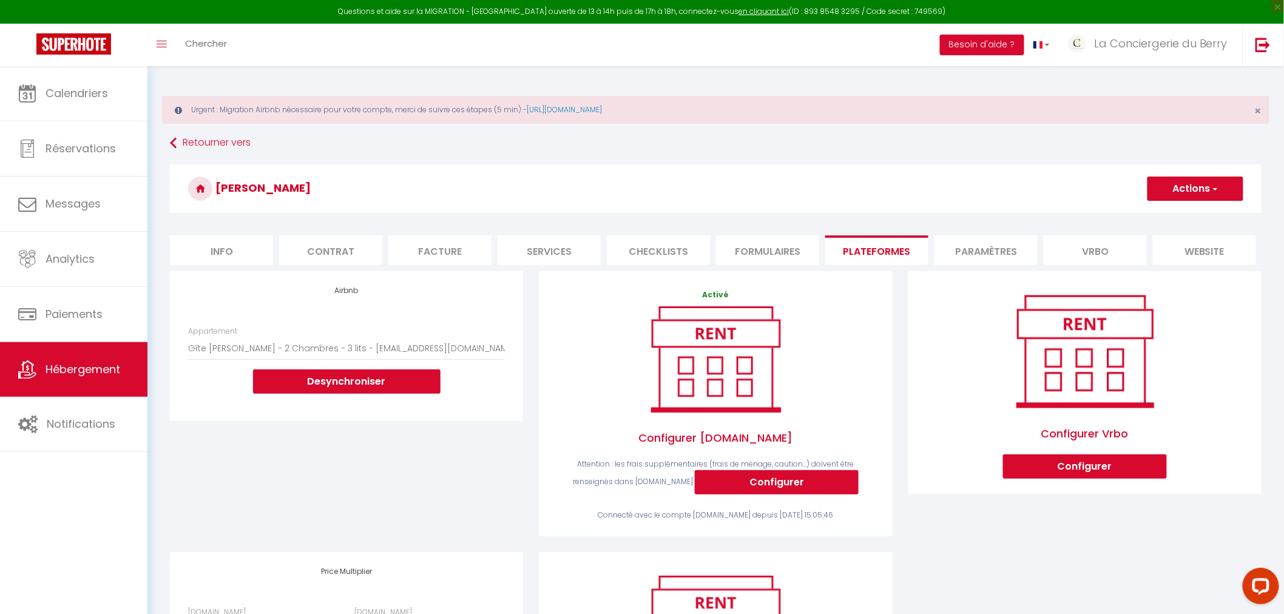
click at [1182, 180] on button "Actions" at bounding box center [1195, 189] width 96 height 24
click at [1184, 211] on link "Enregistrer" at bounding box center [1195, 215] width 96 height 16
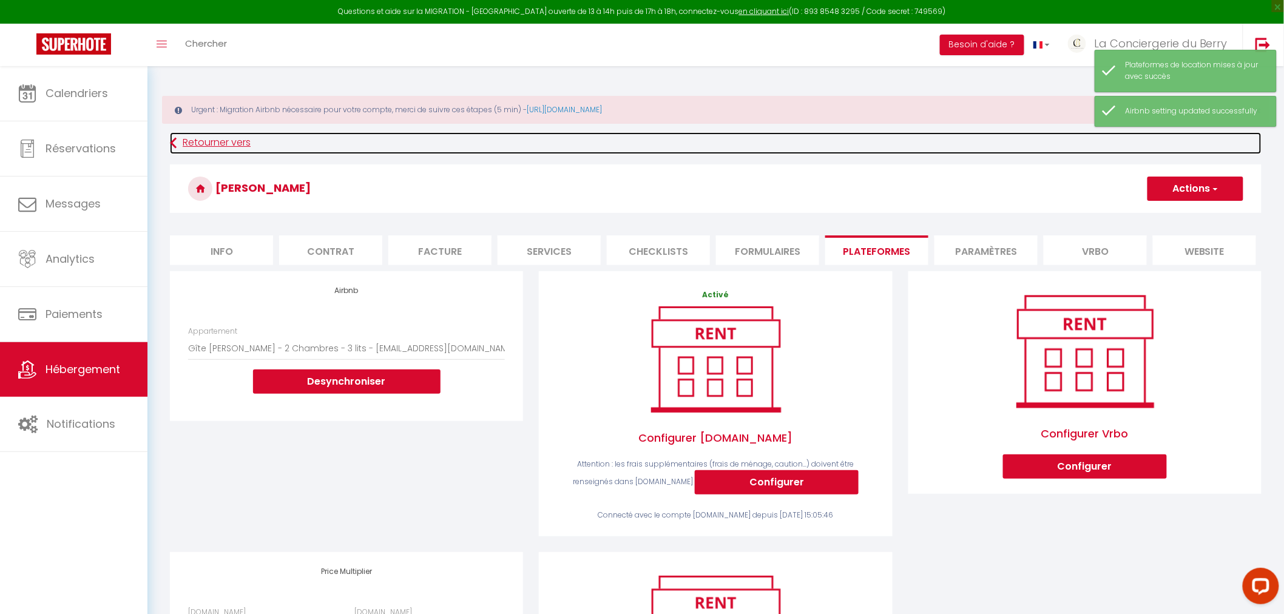
click at [189, 141] on link "Retourner vers" at bounding box center [715, 143] width 1091 height 22
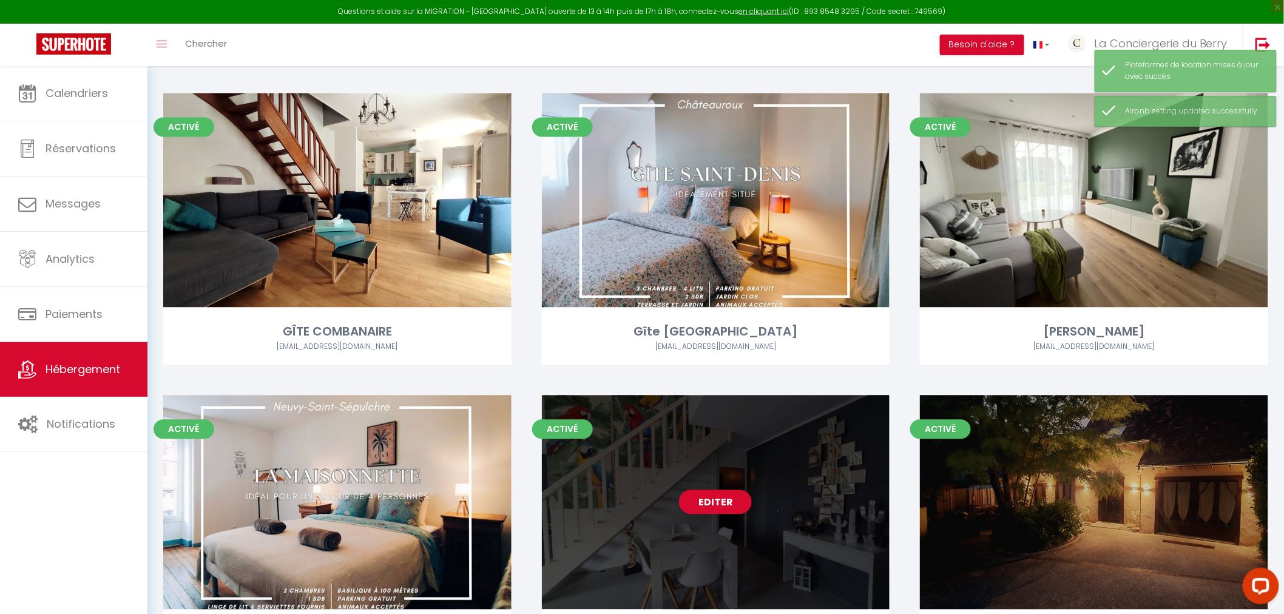
scroll to position [1145, 0]
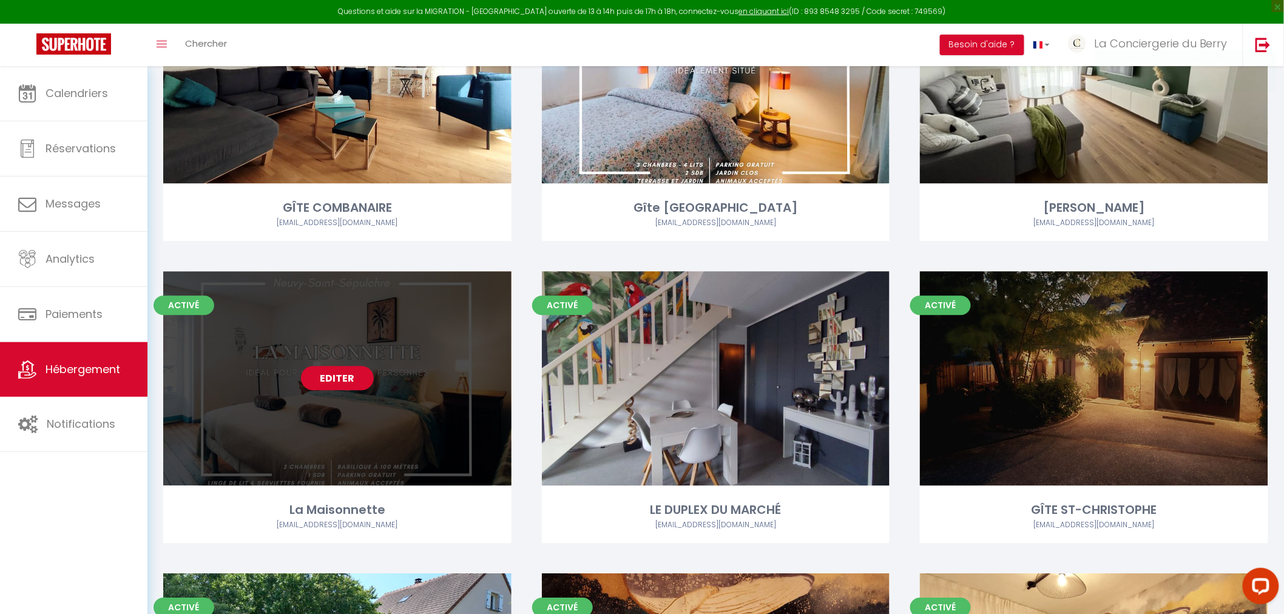
click at [348, 393] on div "Editer" at bounding box center [337, 378] width 348 height 214
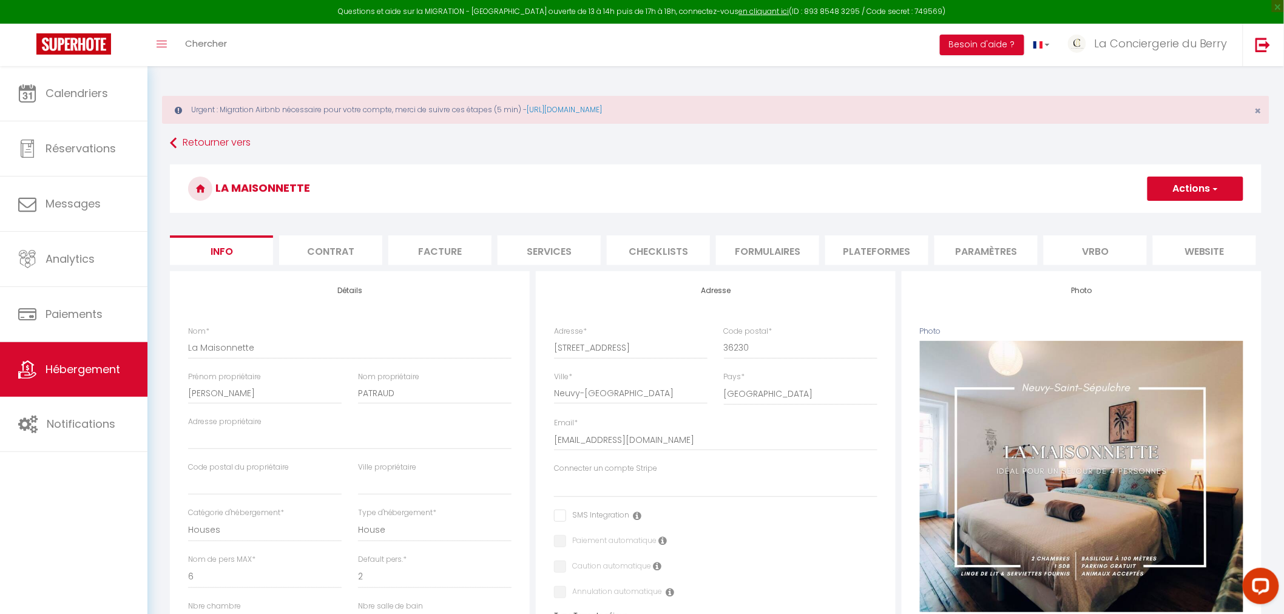
click at [866, 260] on li "Plateformes" at bounding box center [876, 250] width 103 height 30
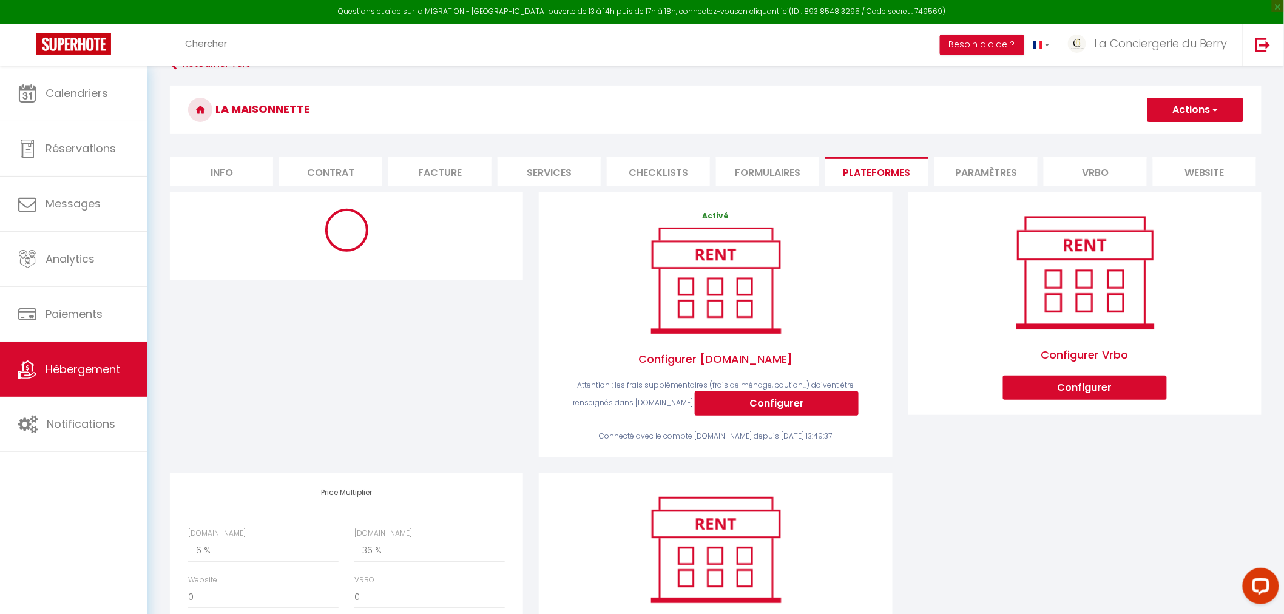
scroll to position [194, 0]
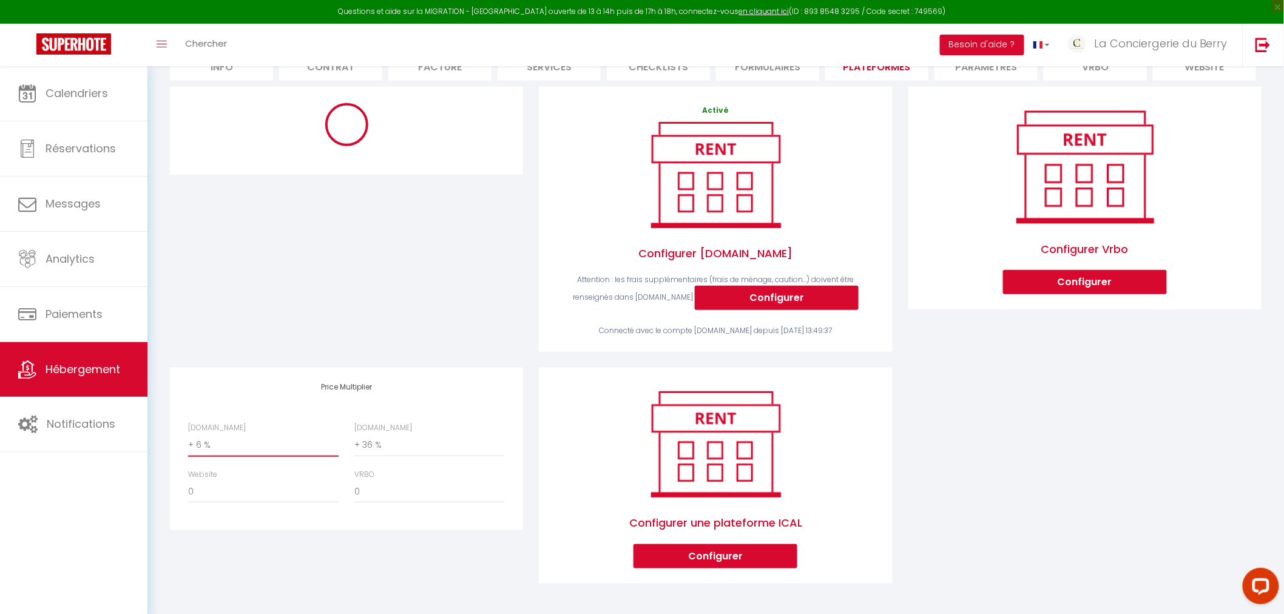
click at [246, 445] on select "0 + 1 % + 2 % + 3 % + 4 % + 5 % + 6 % + 7 % + 8 % + 9 %" at bounding box center [263, 445] width 150 height 23
click at [188, 434] on select "0 + 1 % + 2 % + 3 % + 4 % + 5 % + 6 % + 7 % + 8 % + 9 %" at bounding box center [263, 445] width 150 height 23
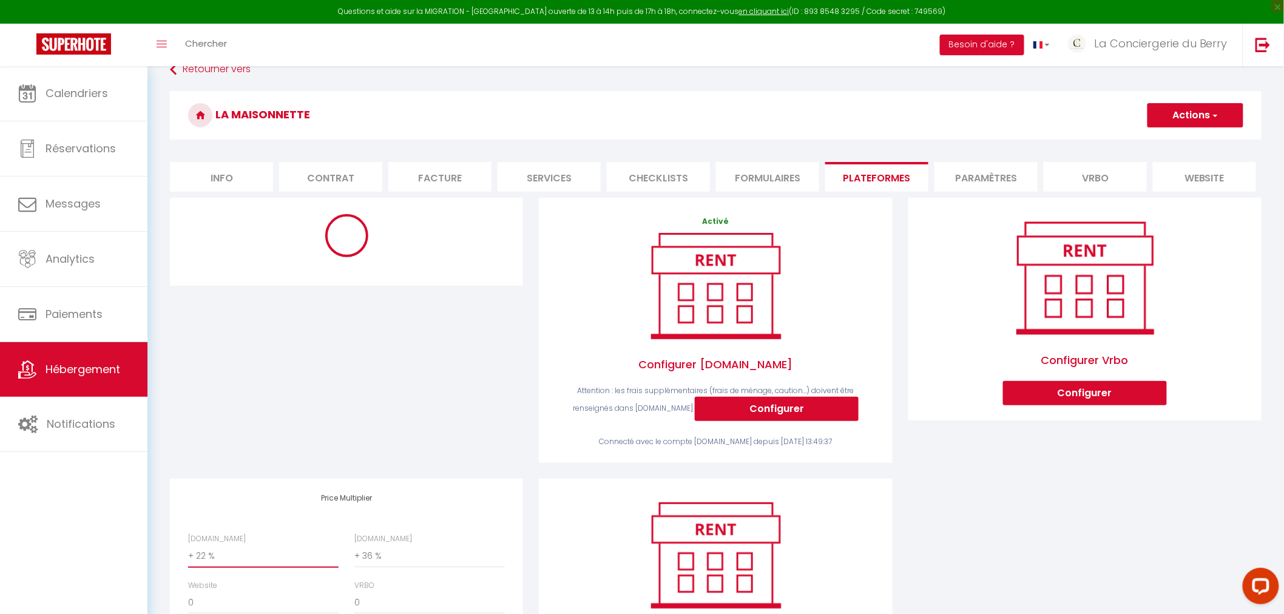
scroll to position [0, 0]
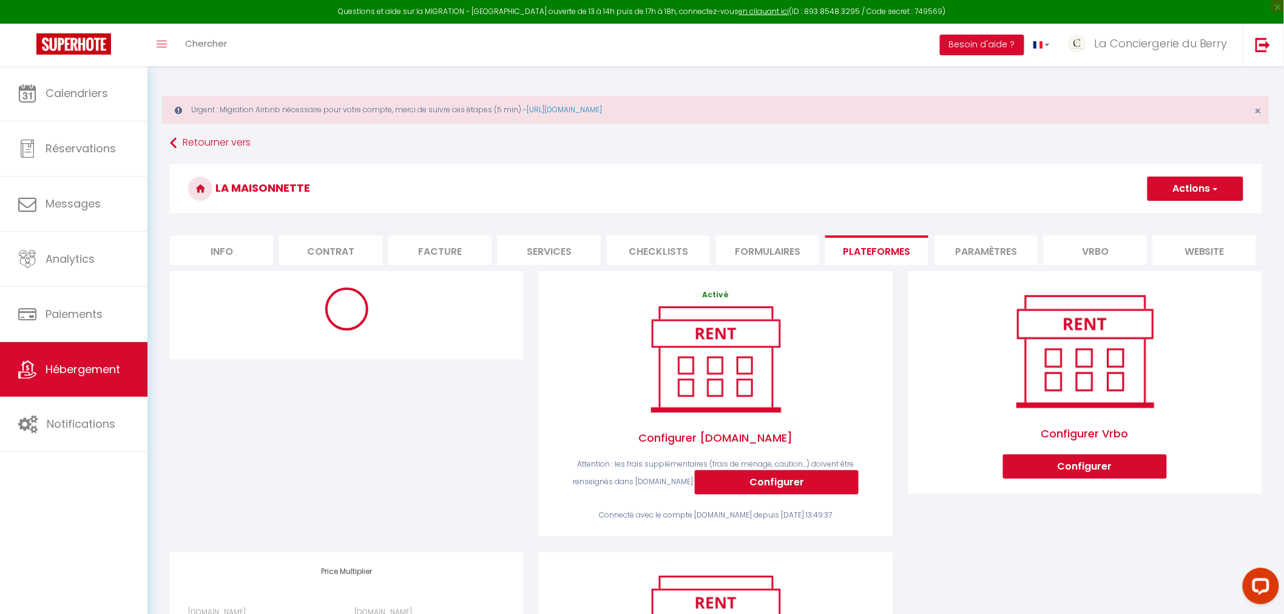
click at [1213, 192] on span "button" at bounding box center [1214, 189] width 8 height 12
click at [1183, 213] on link "Enregistrer" at bounding box center [1195, 215] width 96 height 16
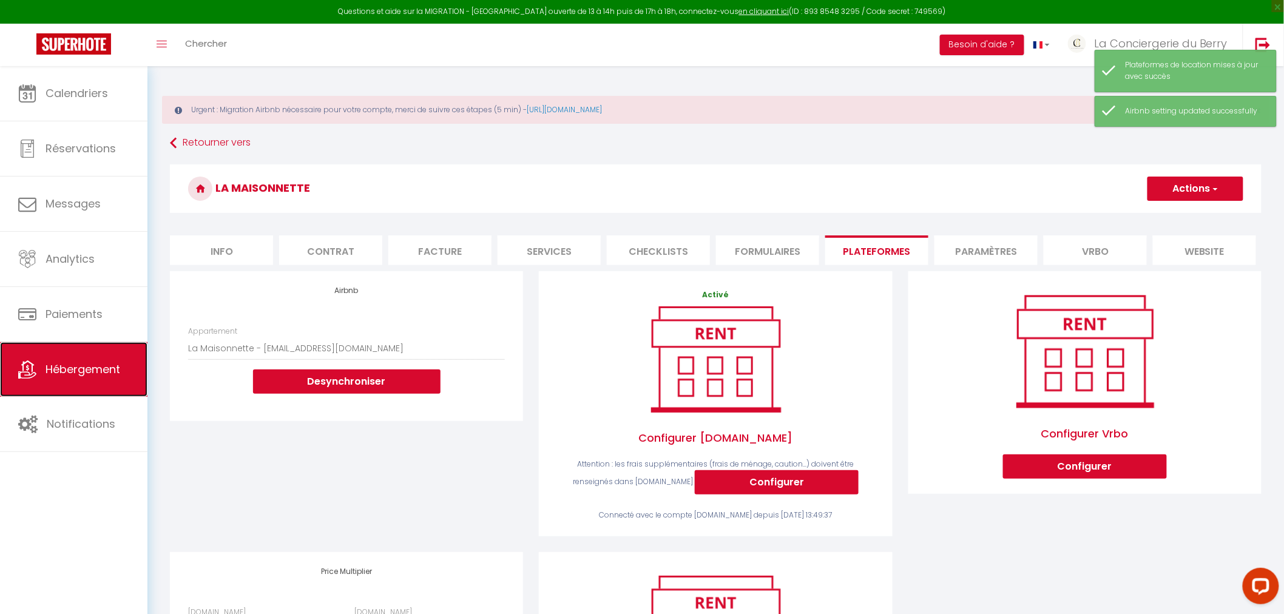
click at [87, 353] on link "Hébergement" at bounding box center [73, 369] width 147 height 55
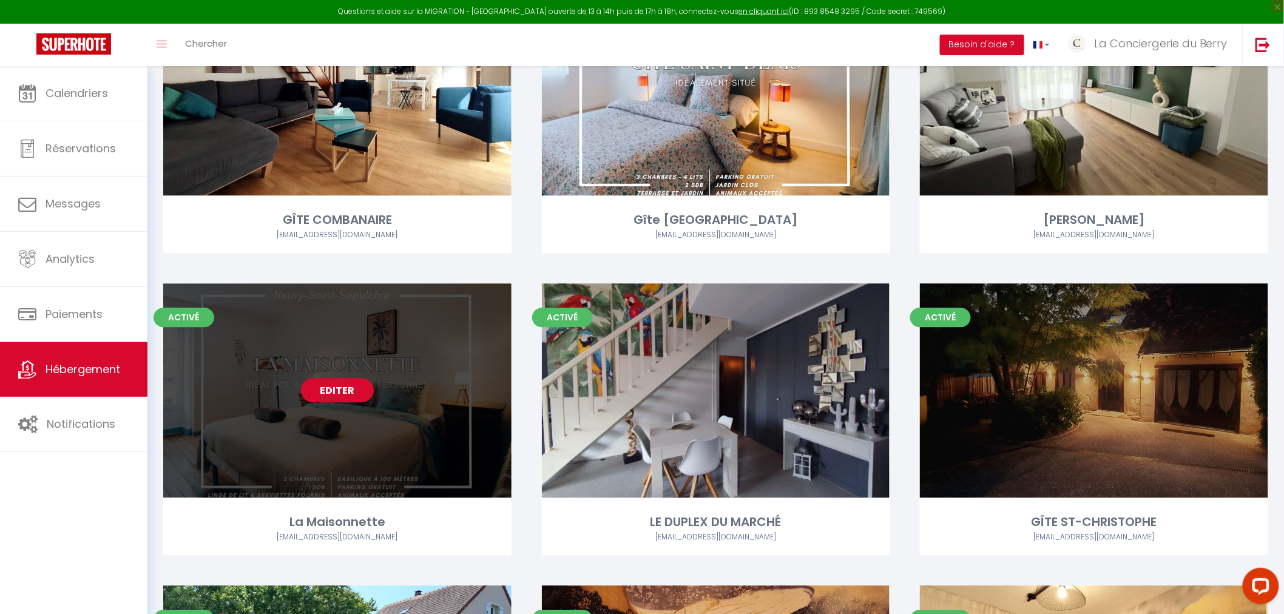
scroll to position [1145, 0]
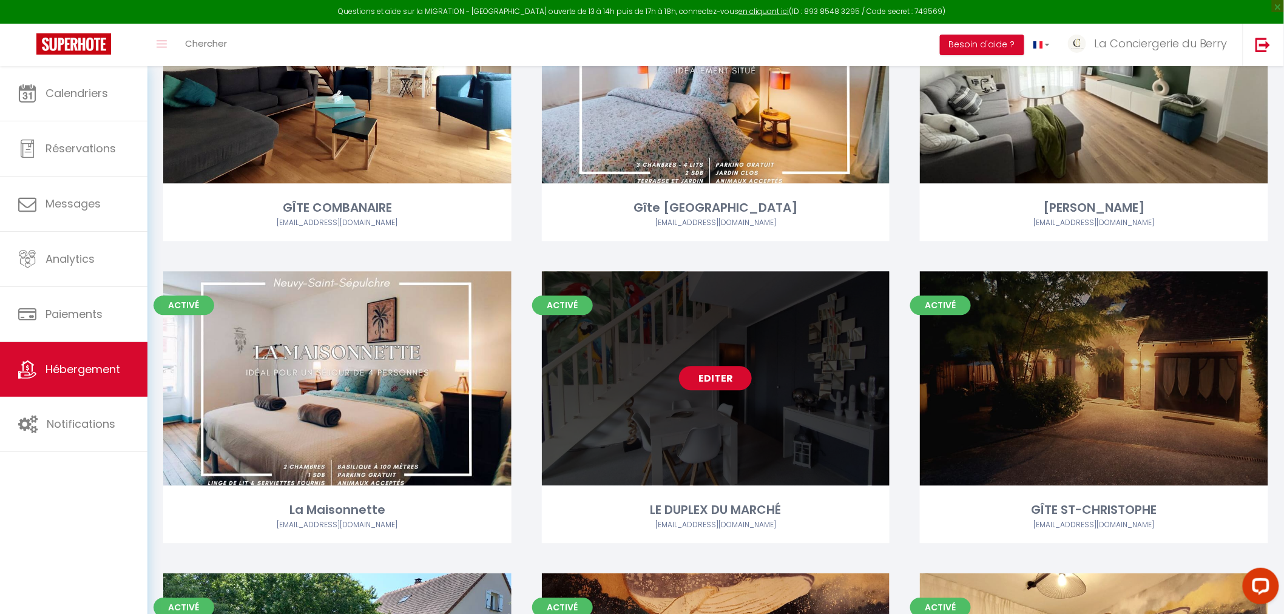
click at [717, 374] on link "Editer" at bounding box center [715, 378] width 73 height 24
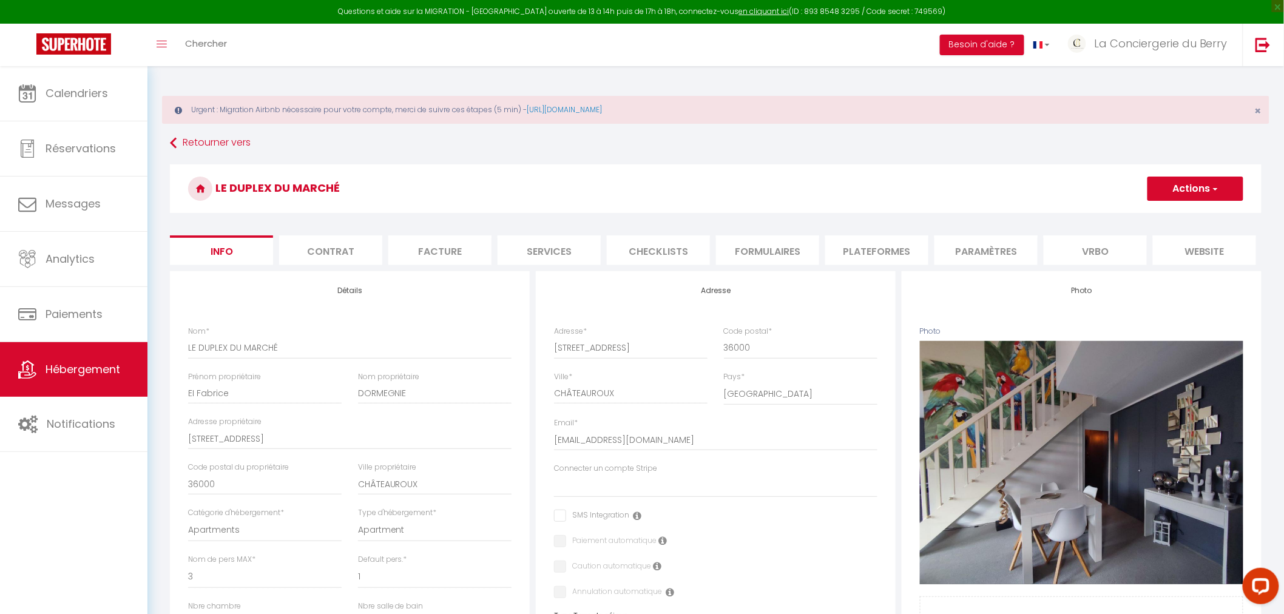
click at [781, 245] on li "Formulaires" at bounding box center [767, 250] width 103 height 30
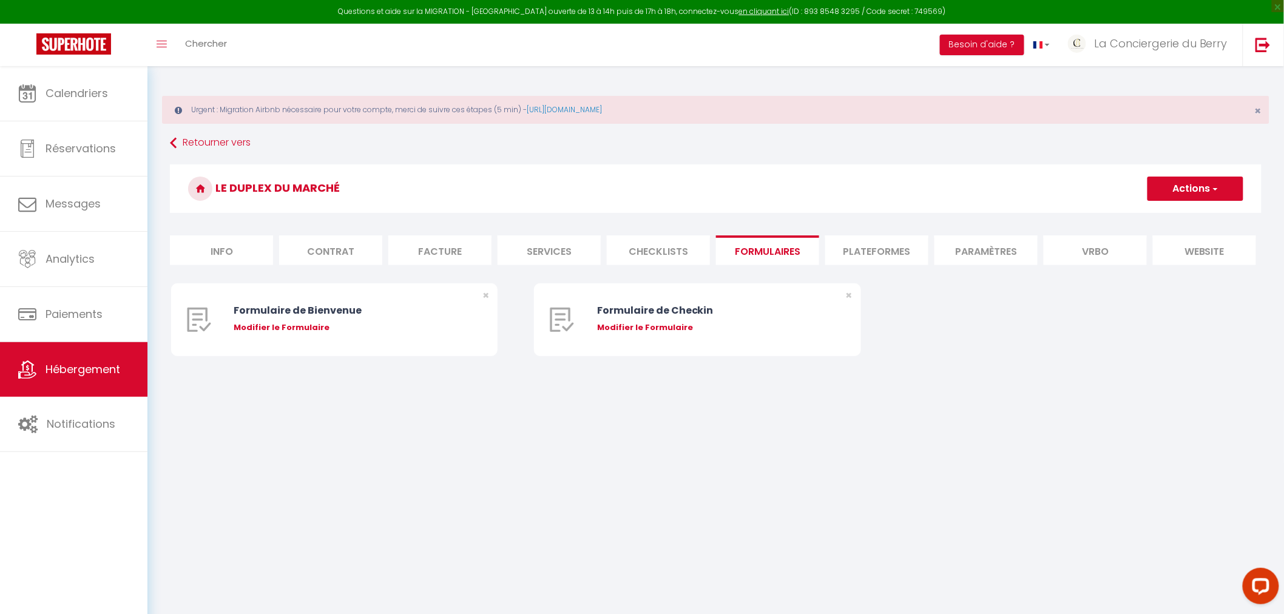
click at [863, 256] on li "Plateformes" at bounding box center [876, 250] width 103 height 30
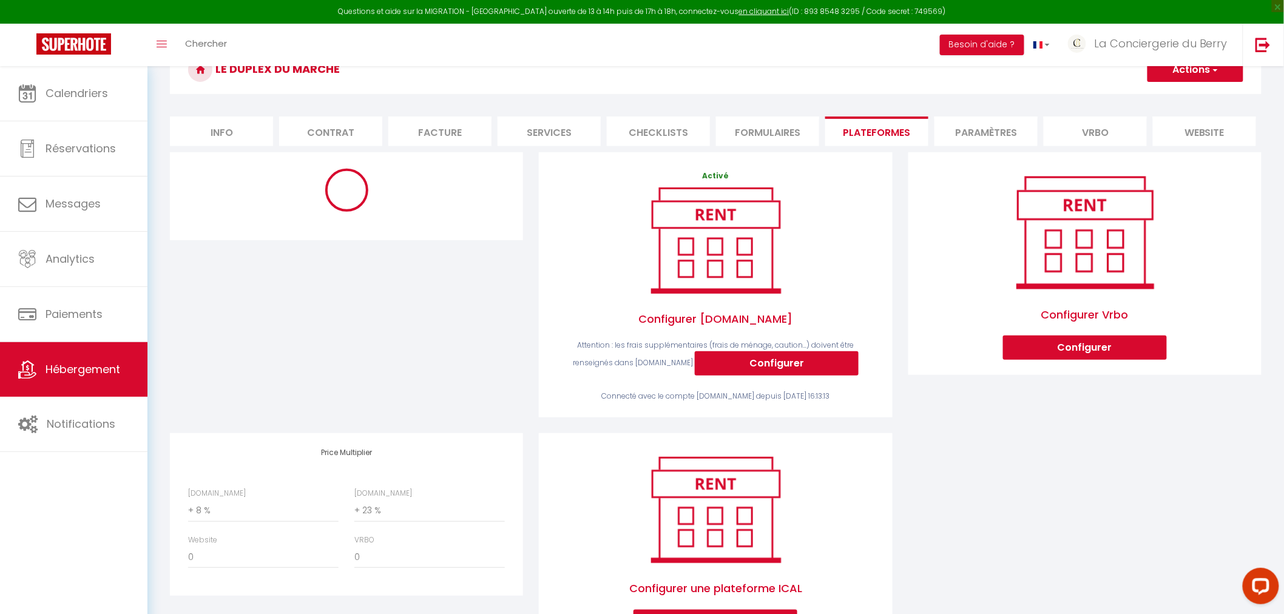
scroll to position [194, 0]
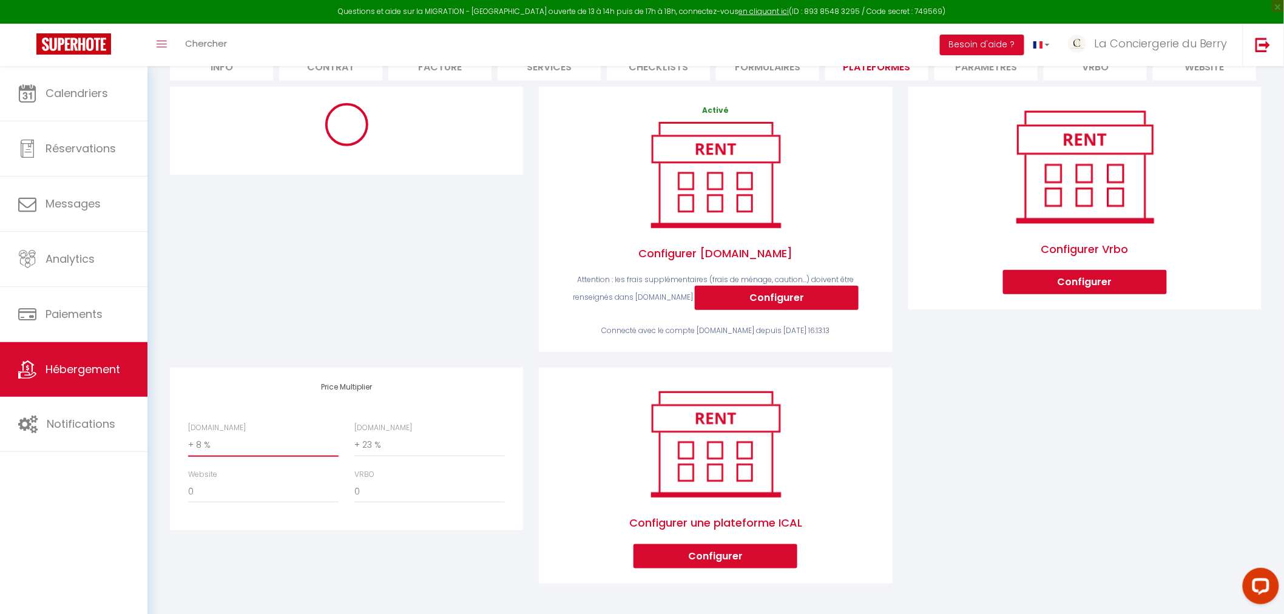
click at [241, 446] on select "0 + 1 % + 2 % + 3 % + 4 % + 5 % + 6 % + 7 % + 8 % + 9 %" at bounding box center [263, 445] width 150 height 23
click at [188, 434] on select "0 + 1 % + 2 % + 3 % + 4 % + 5 % + 6 % + 7 % + 8 % + 9 %" at bounding box center [263, 445] width 150 height 23
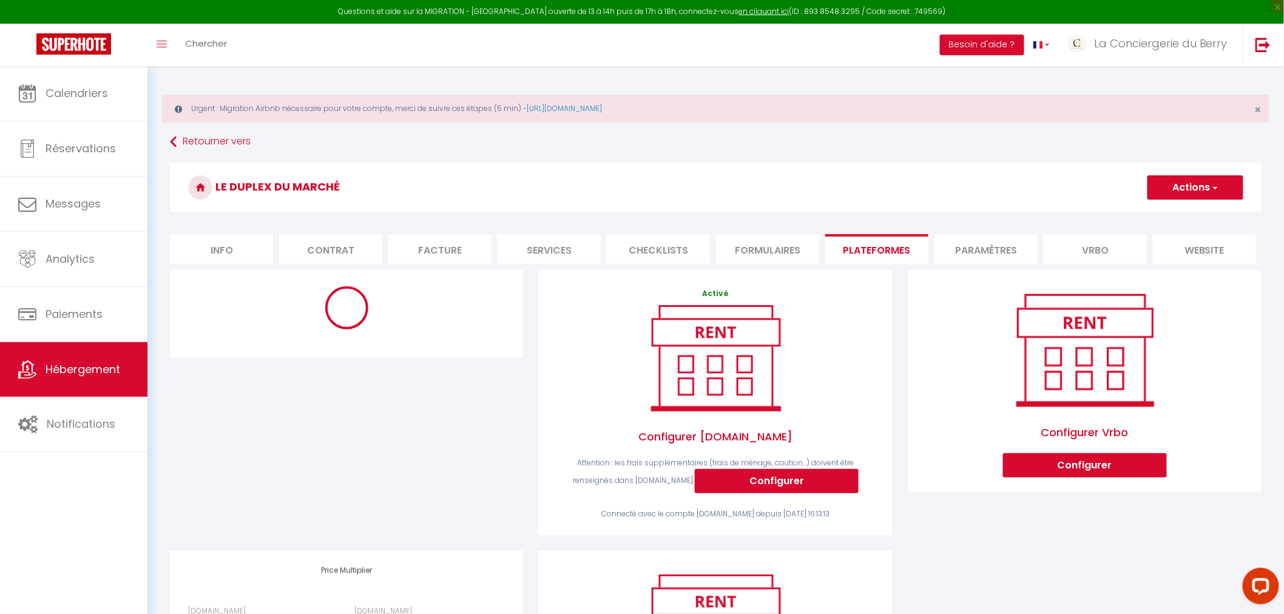
scroll to position [0, 0]
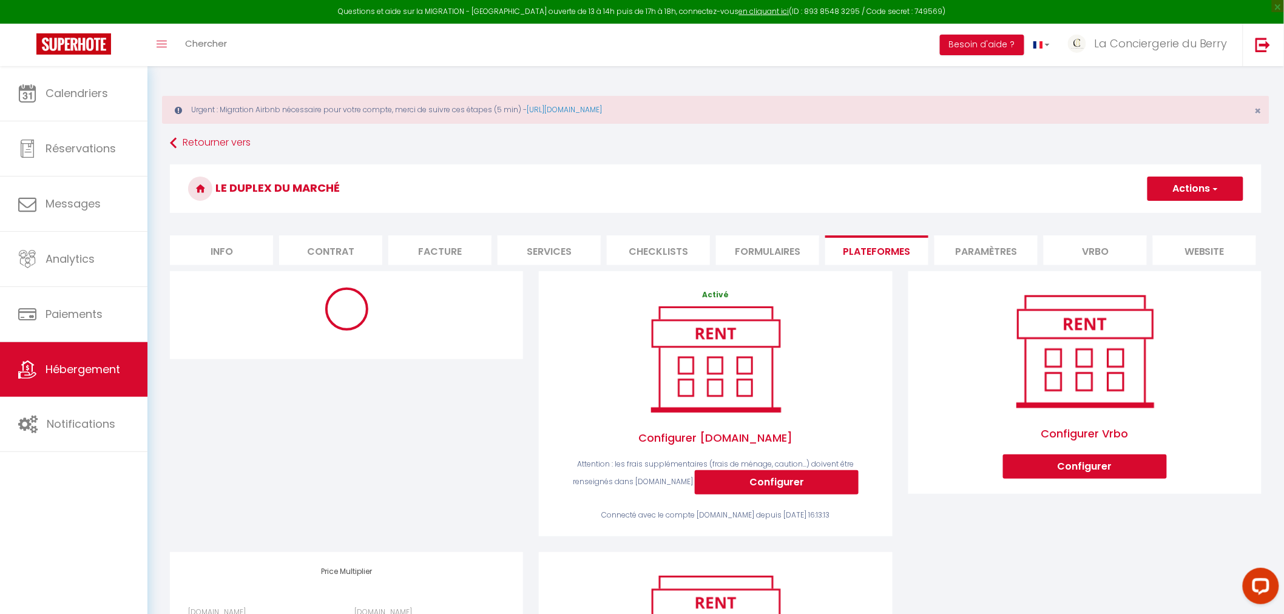
click at [1198, 180] on button "Actions" at bounding box center [1195, 189] width 96 height 24
click at [1178, 215] on link "Enregistrer" at bounding box center [1195, 215] width 96 height 16
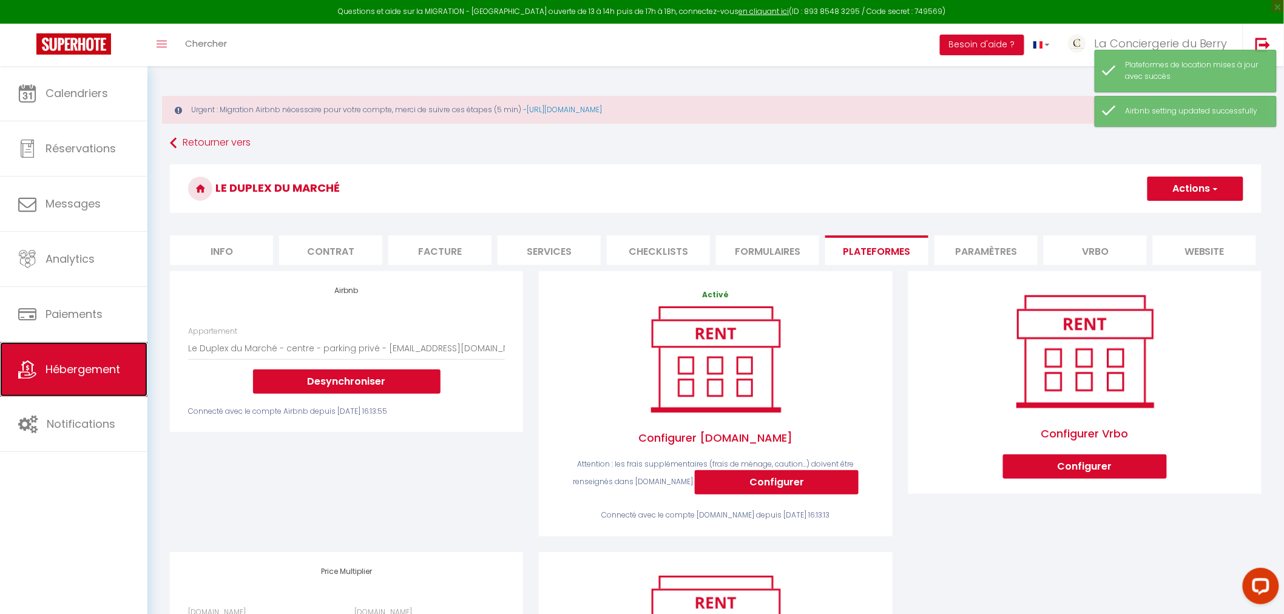
click at [106, 367] on span "Hébergement" at bounding box center [83, 369] width 75 height 15
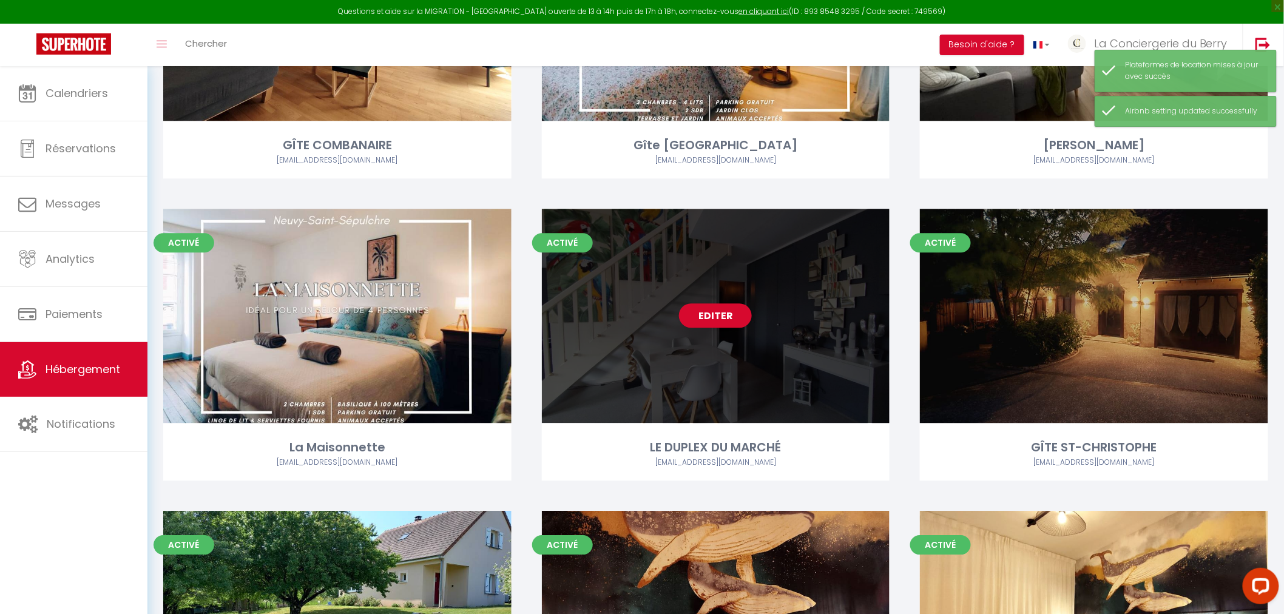
scroll to position [1213, 0]
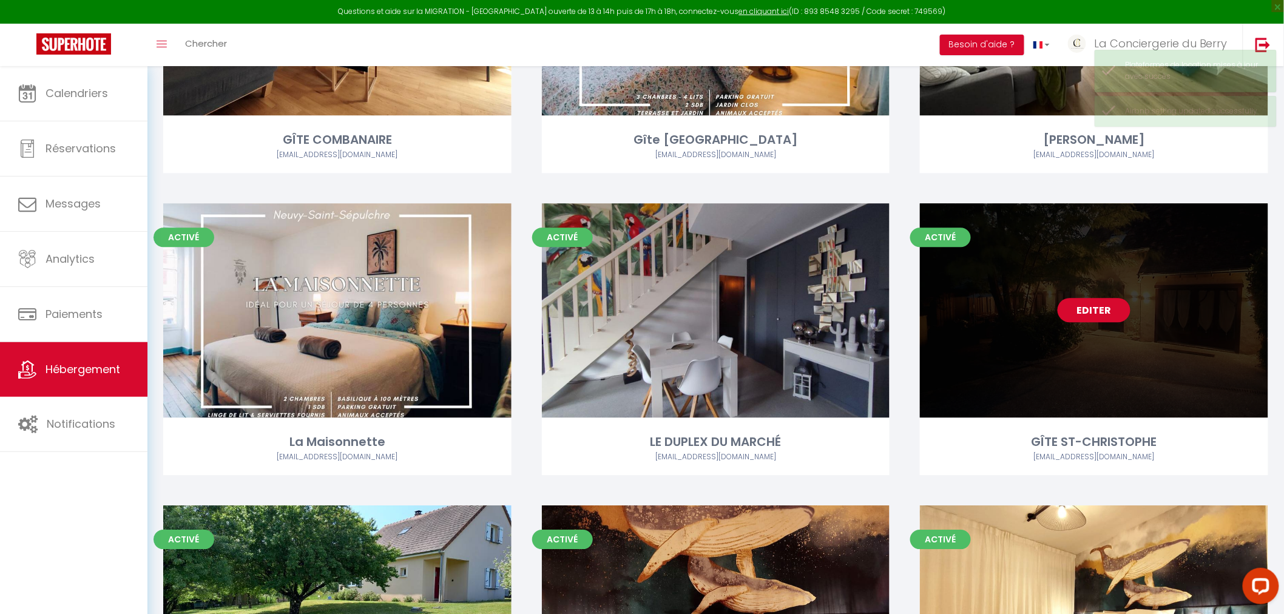
click at [1081, 307] on link "Editer" at bounding box center [1093, 310] width 73 height 24
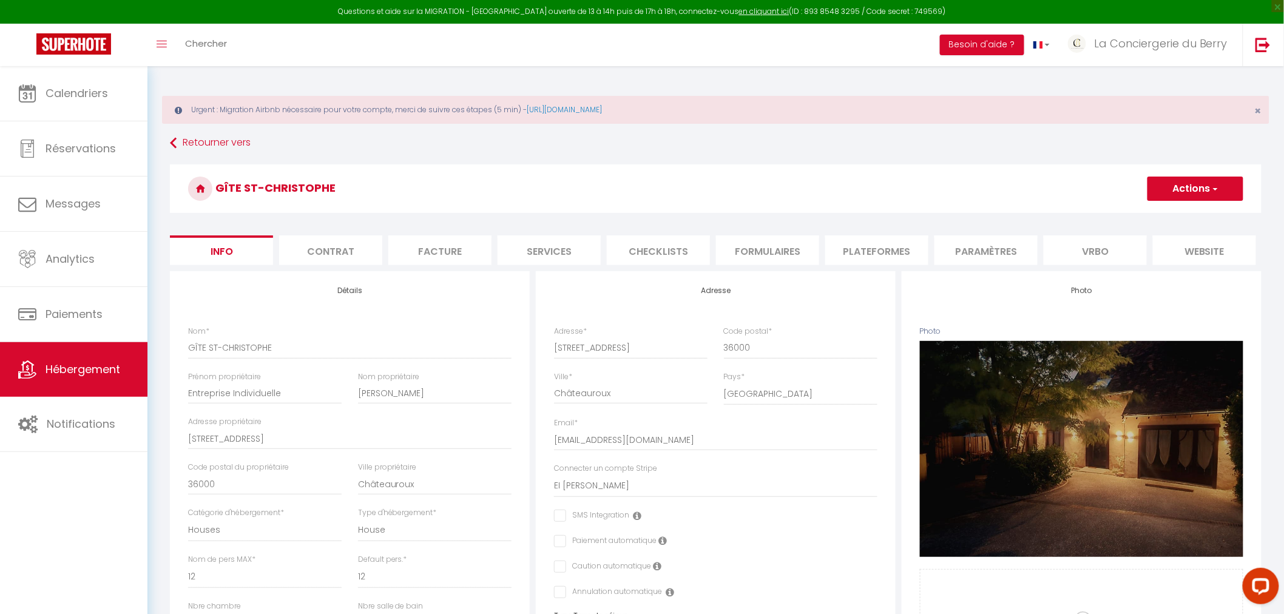
click at [883, 252] on li "Plateformes" at bounding box center [876, 250] width 103 height 30
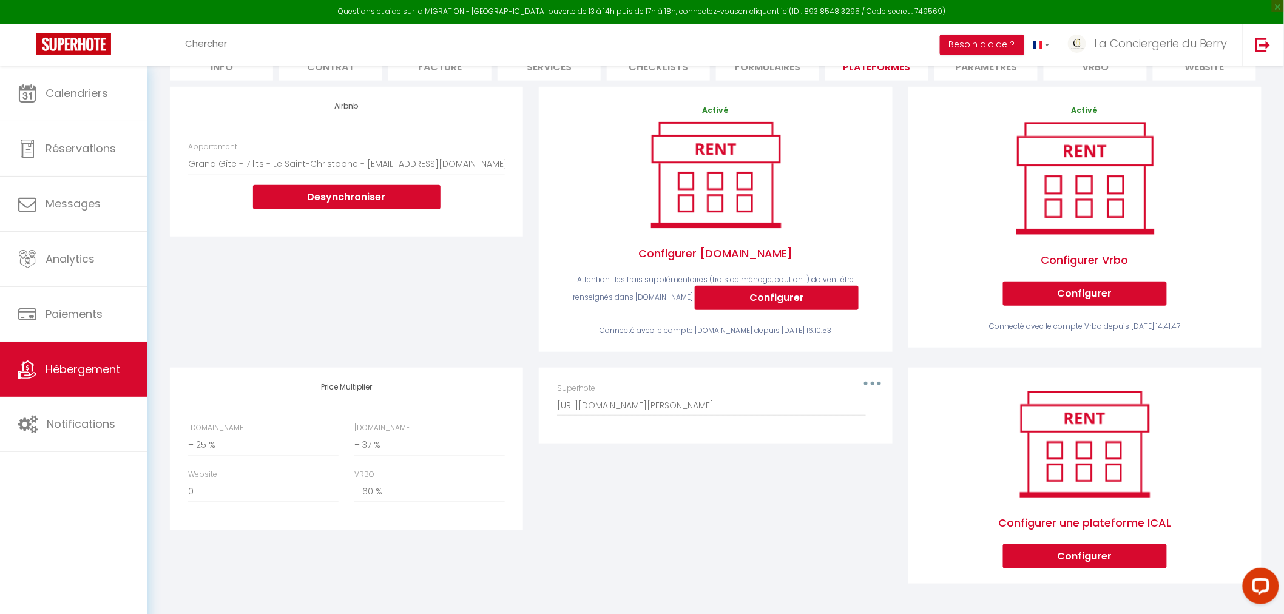
scroll to position [194, 0]
click at [378, 491] on select "0 + 1 % + 2 % + 3 % + 4 % + 5 % + 6 % + 7 % + 8 % + 9 %" at bounding box center [429, 491] width 150 height 23
click at [354, 480] on select "0 + 1 % + 2 % + 3 % + 4 % + 5 % + 6 % + 7 % + 8 % + 9 %" at bounding box center [429, 491] width 150 height 23
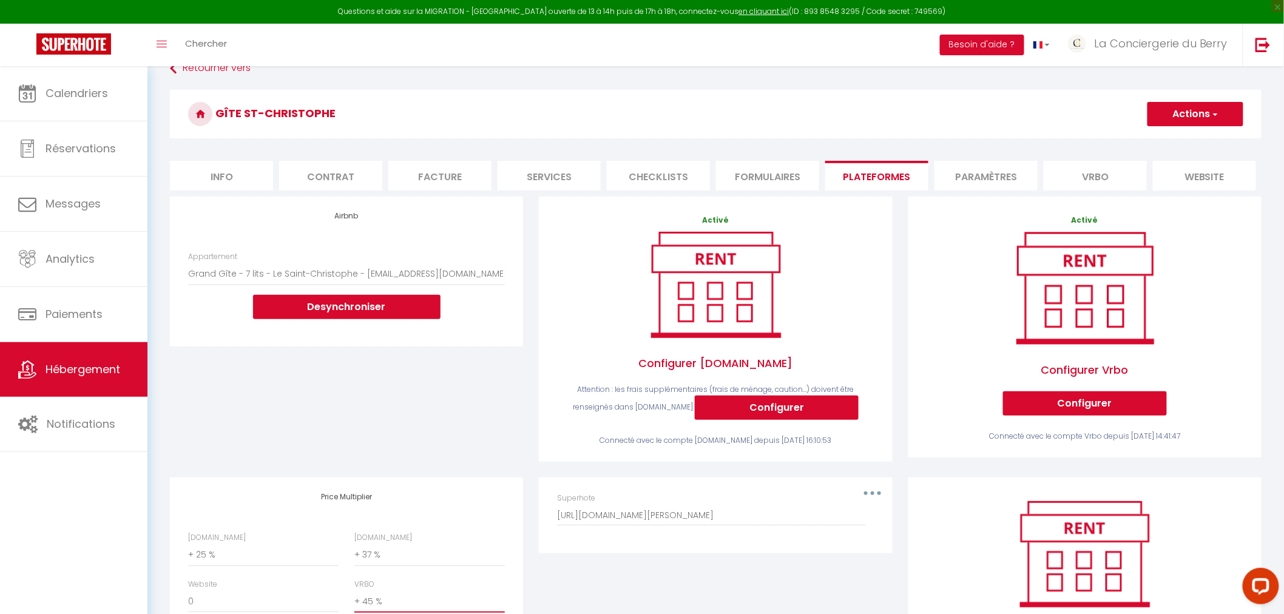
scroll to position [0, 0]
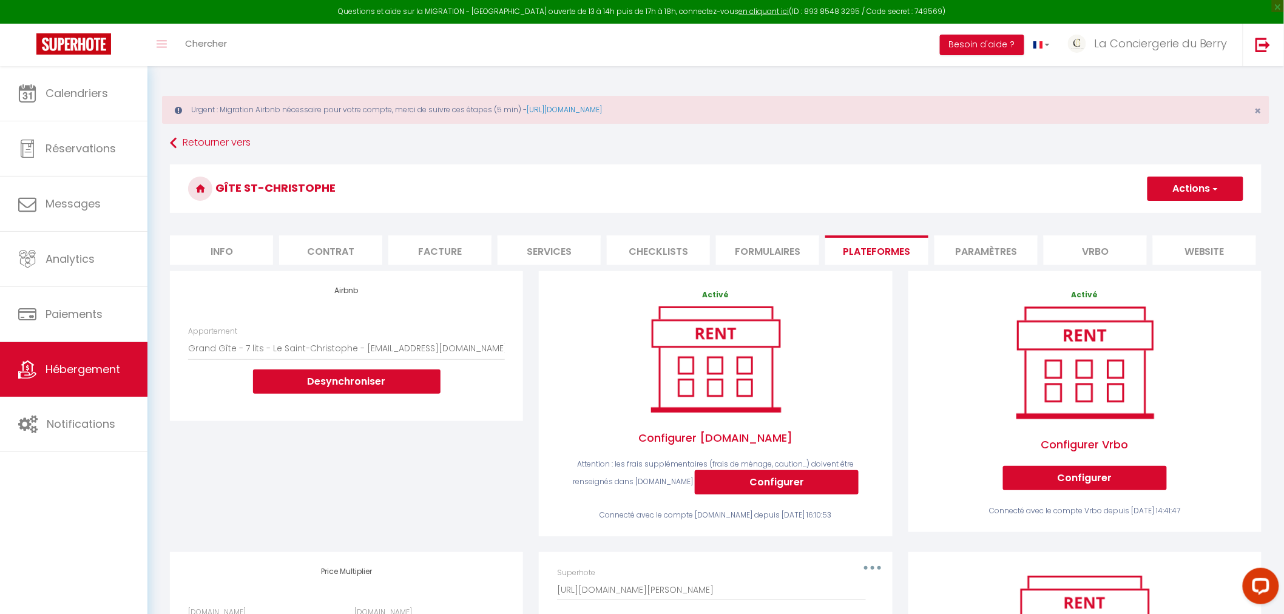
click at [1187, 193] on button "Actions" at bounding box center [1195, 189] width 96 height 24
click at [1184, 219] on link "Enregistrer" at bounding box center [1195, 215] width 96 height 16
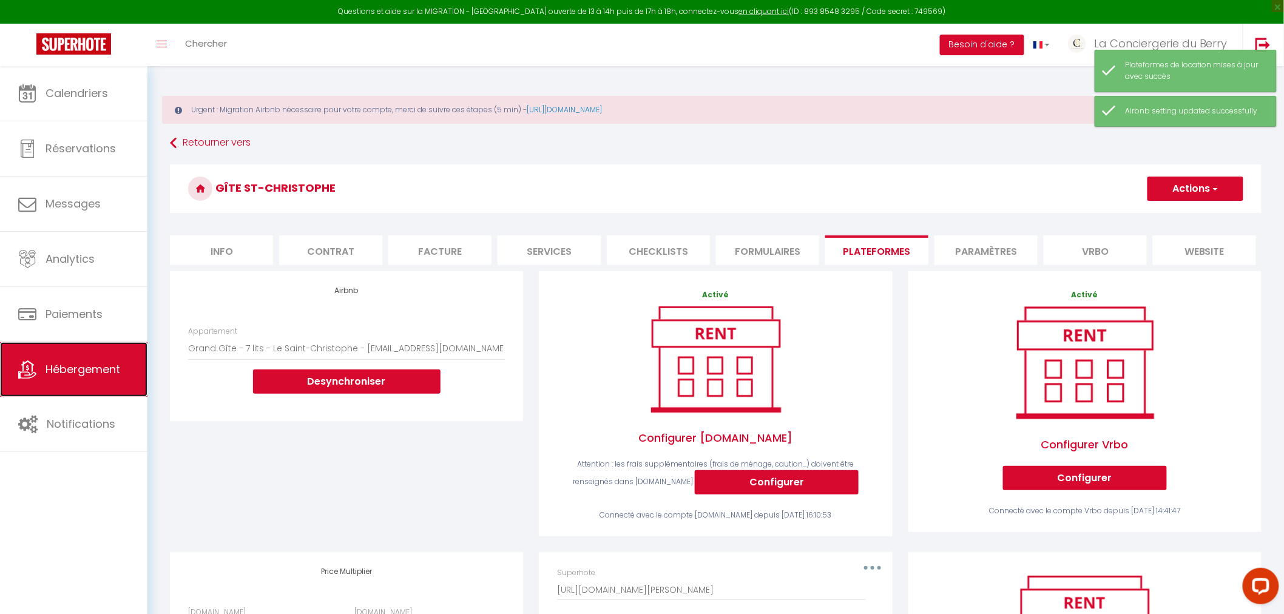
click at [108, 380] on link "Hébergement" at bounding box center [73, 369] width 147 height 55
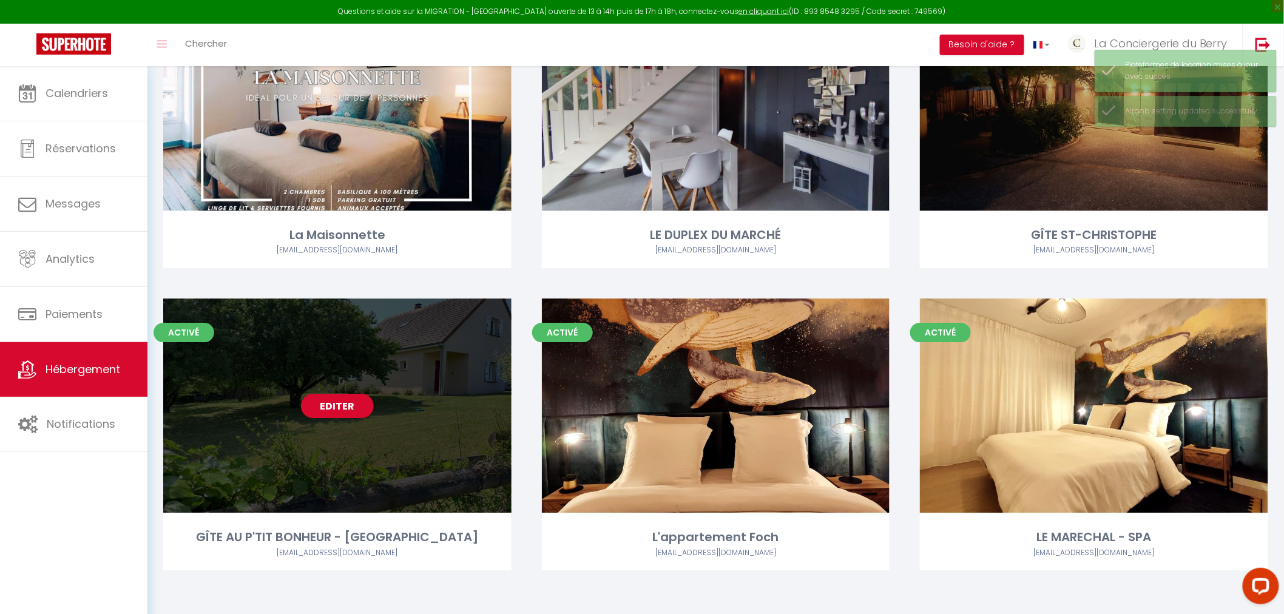
scroll to position [1421, 0]
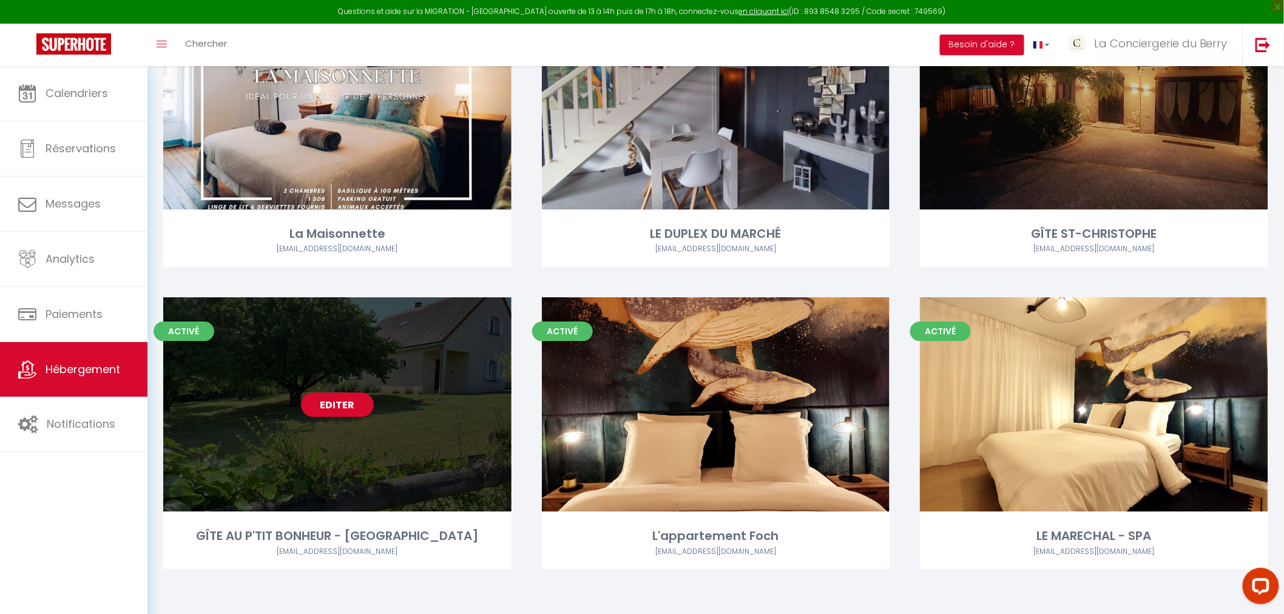
click at [331, 401] on link "Editer" at bounding box center [337, 405] width 73 height 24
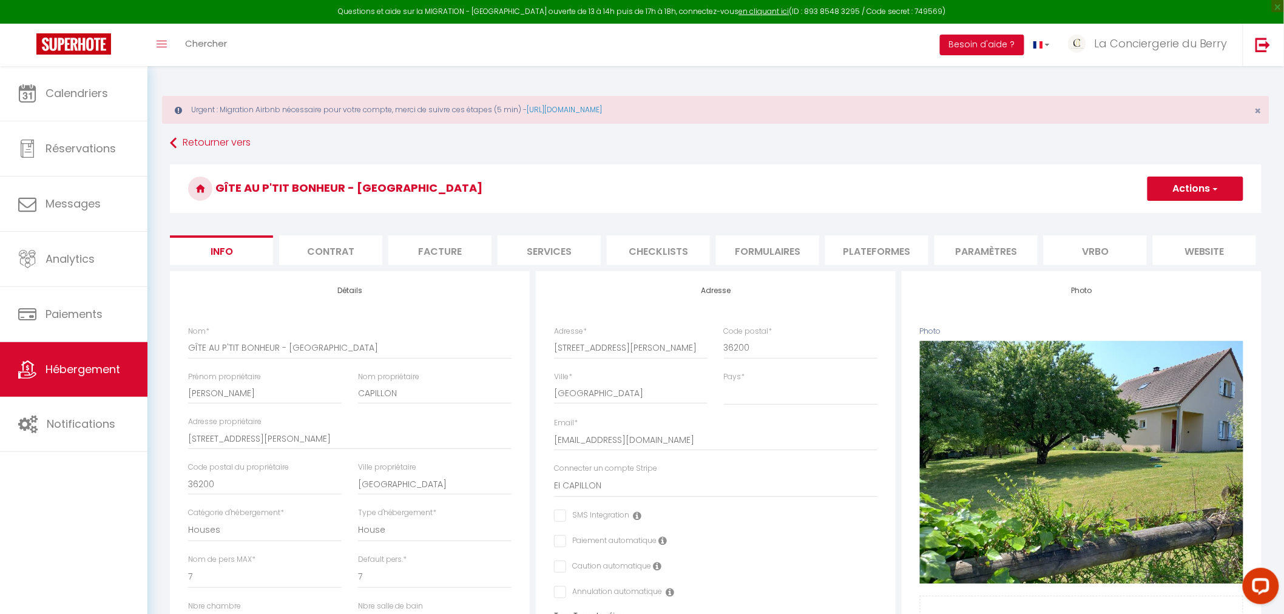
click at [875, 251] on li "Plateformes" at bounding box center [876, 250] width 103 height 30
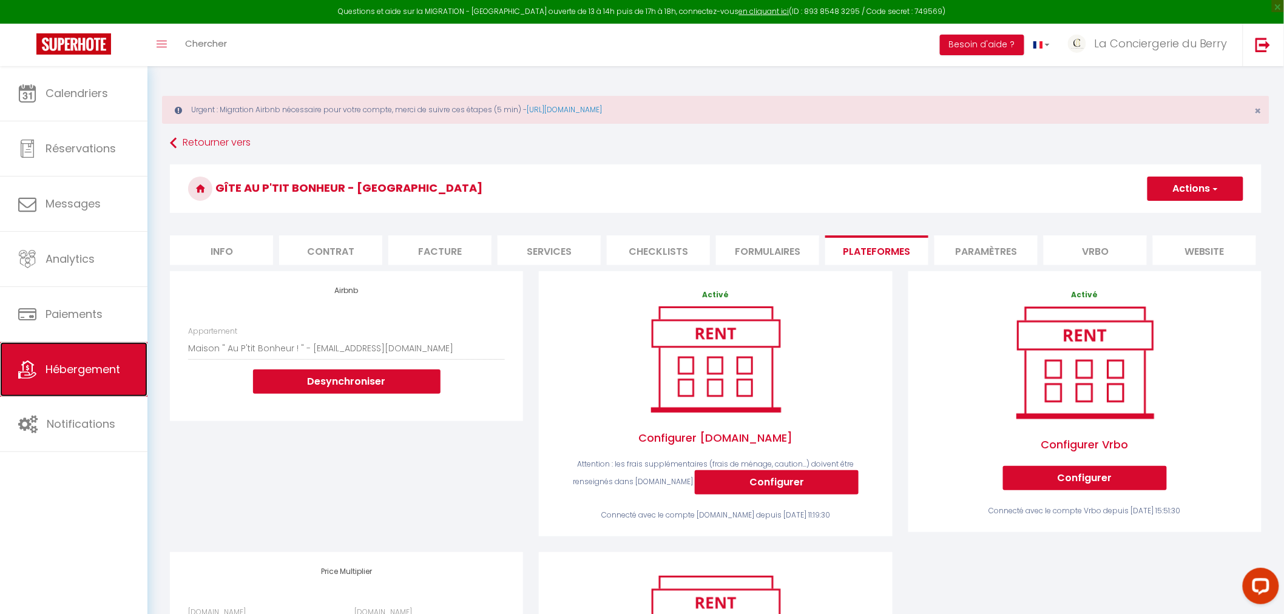
click at [80, 372] on span "Hébergement" at bounding box center [83, 369] width 75 height 15
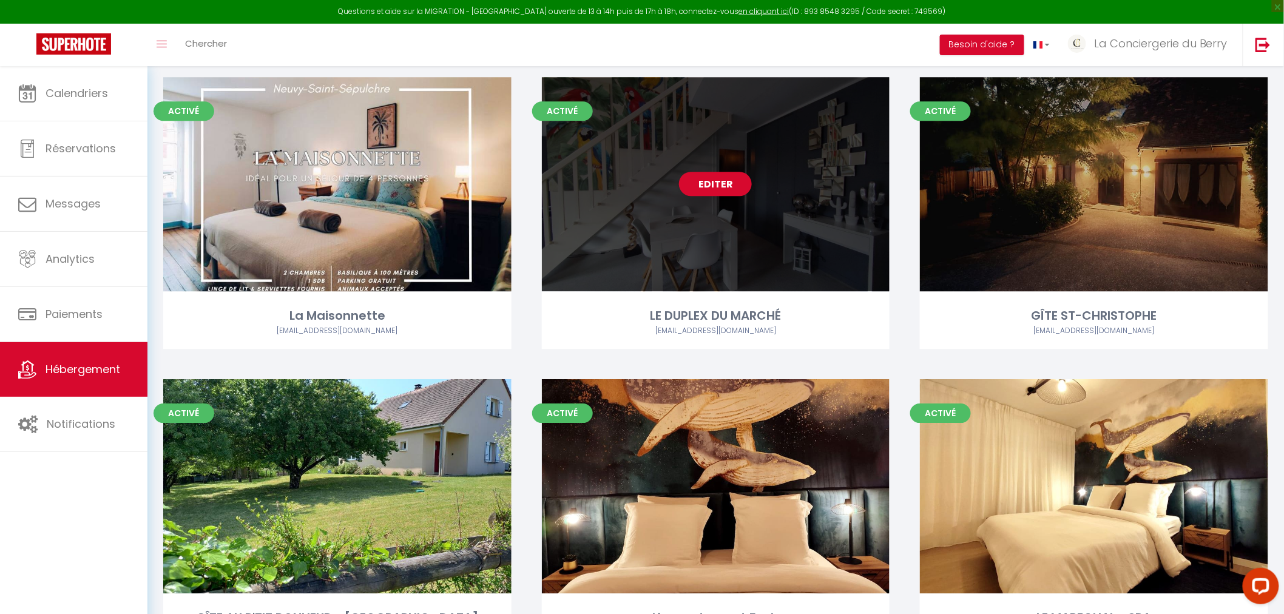
scroll to position [1348, 0]
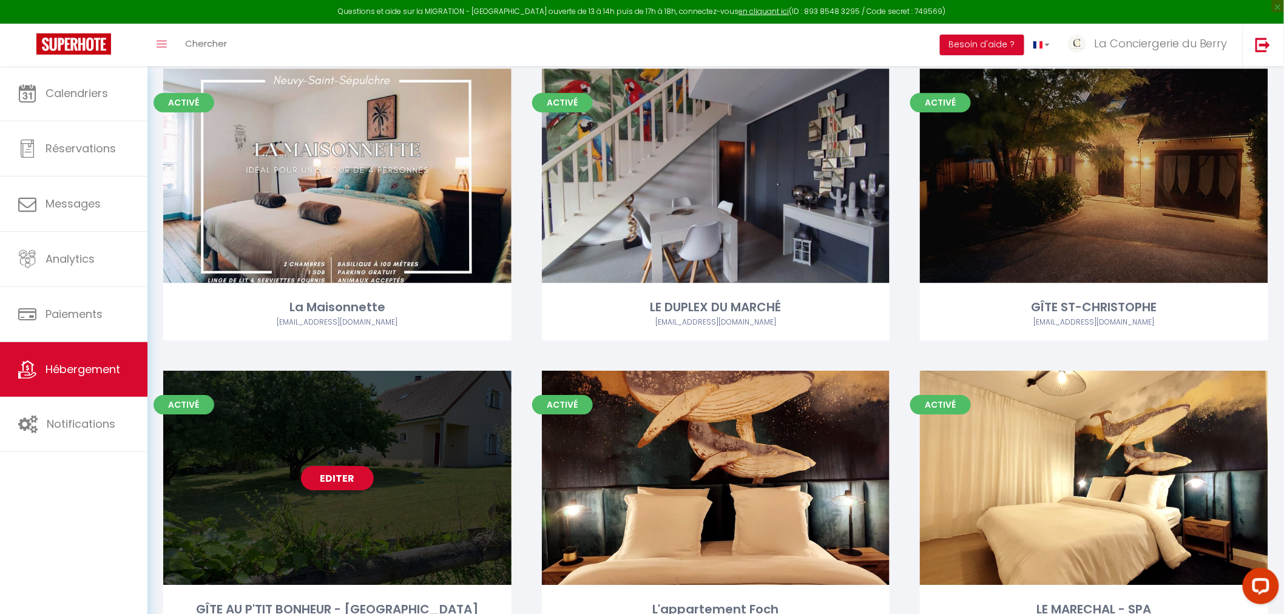
click at [340, 479] on link "Editer" at bounding box center [337, 478] width 73 height 24
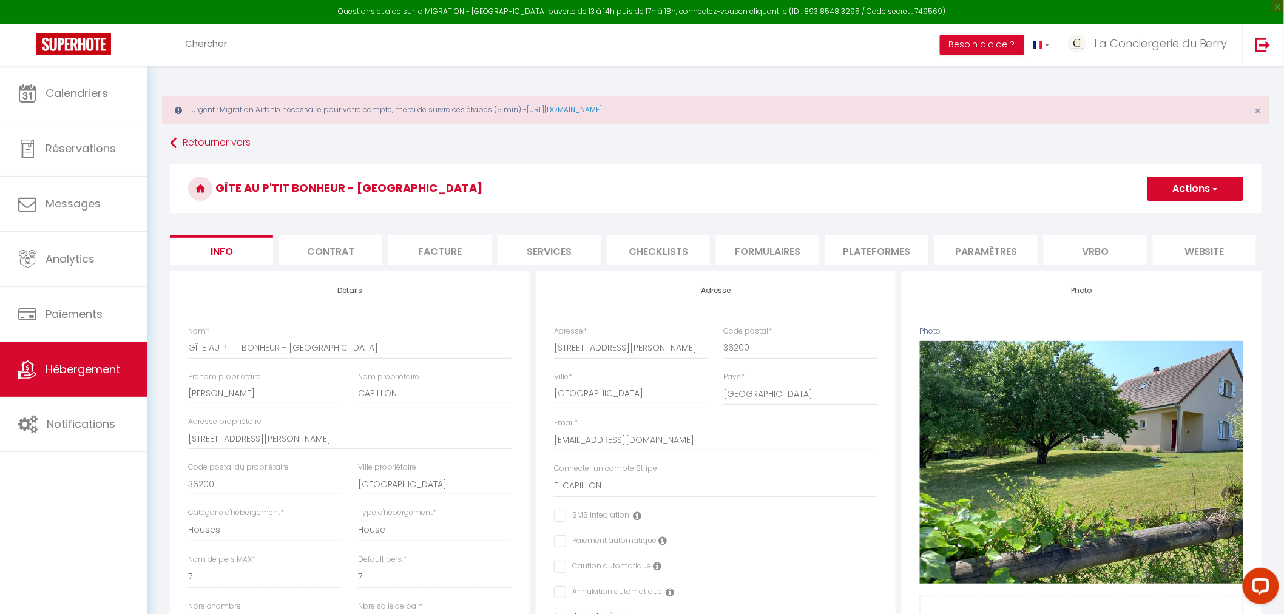
click at [871, 245] on li "Plateformes" at bounding box center [876, 250] width 103 height 30
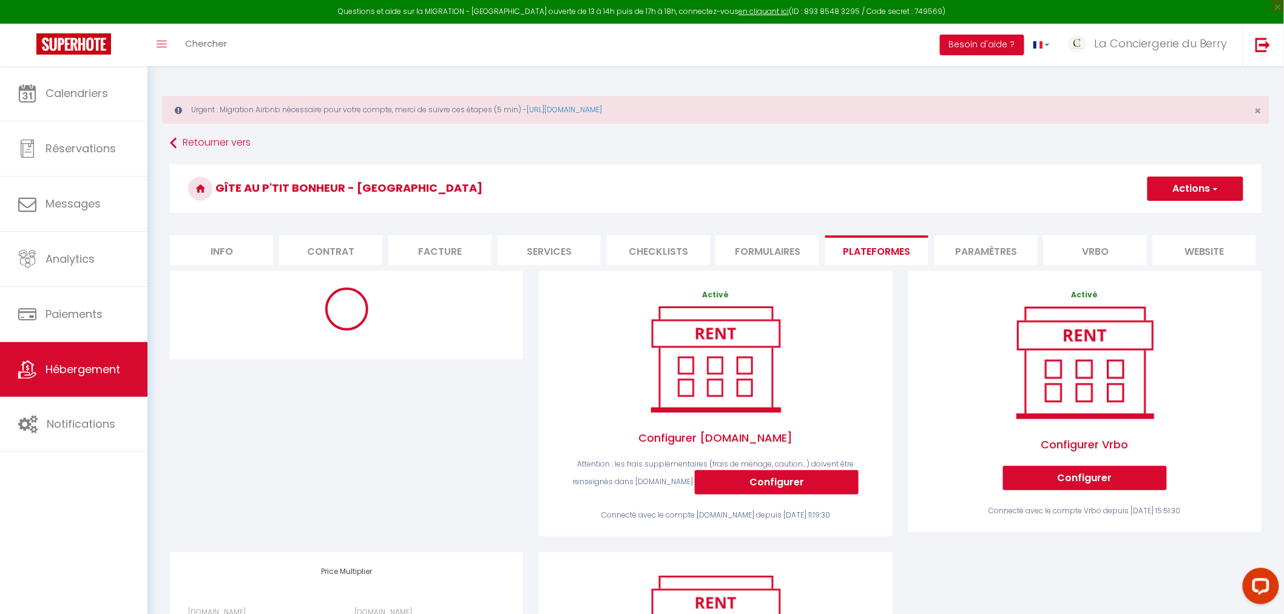
click at [760, 250] on li "Formulaires" at bounding box center [767, 250] width 103 height 30
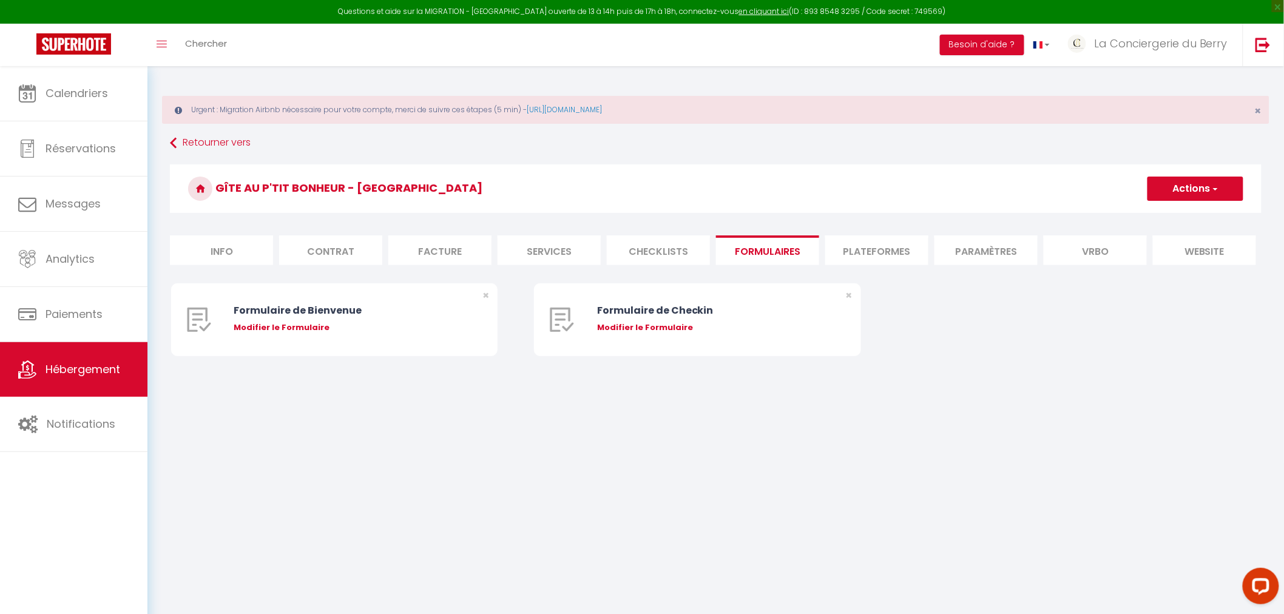
click at [957, 255] on li "Paramètres" at bounding box center [985, 250] width 103 height 30
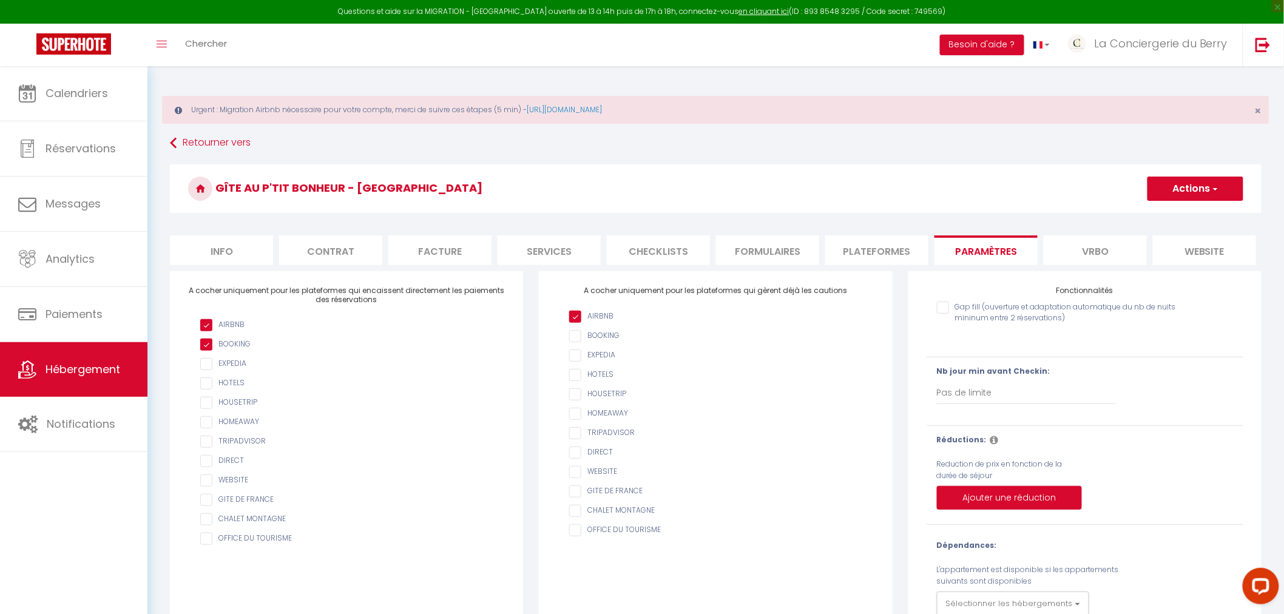
click at [888, 256] on li "Plateformes" at bounding box center [876, 250] width 103 height 30
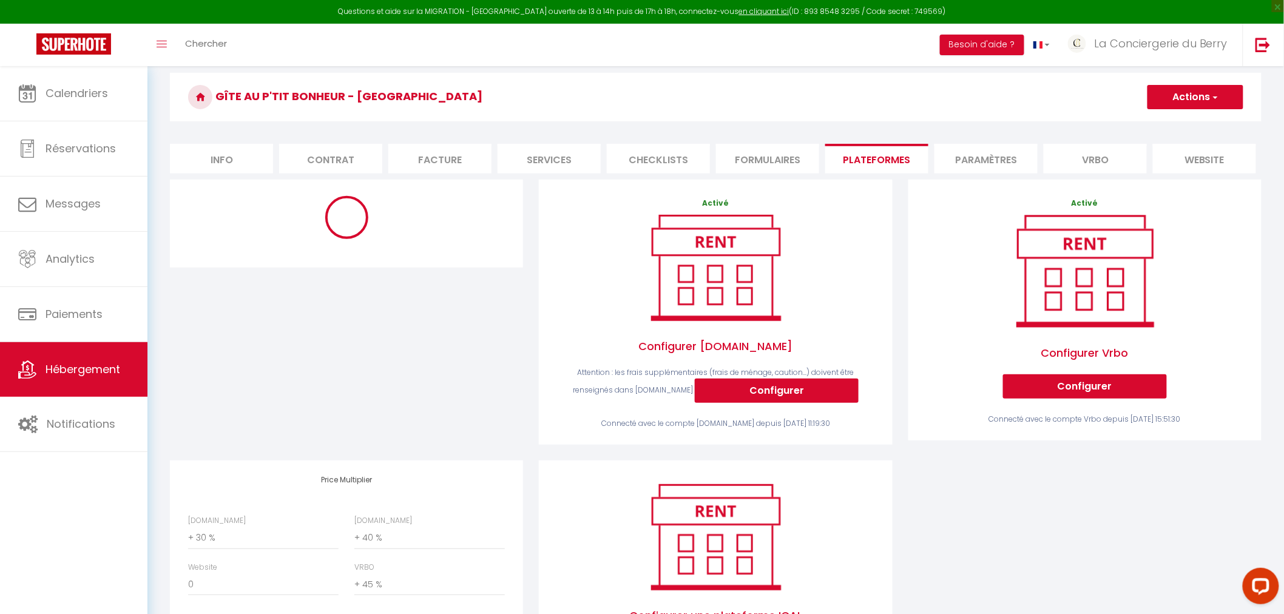
scroll to position [194, 0]
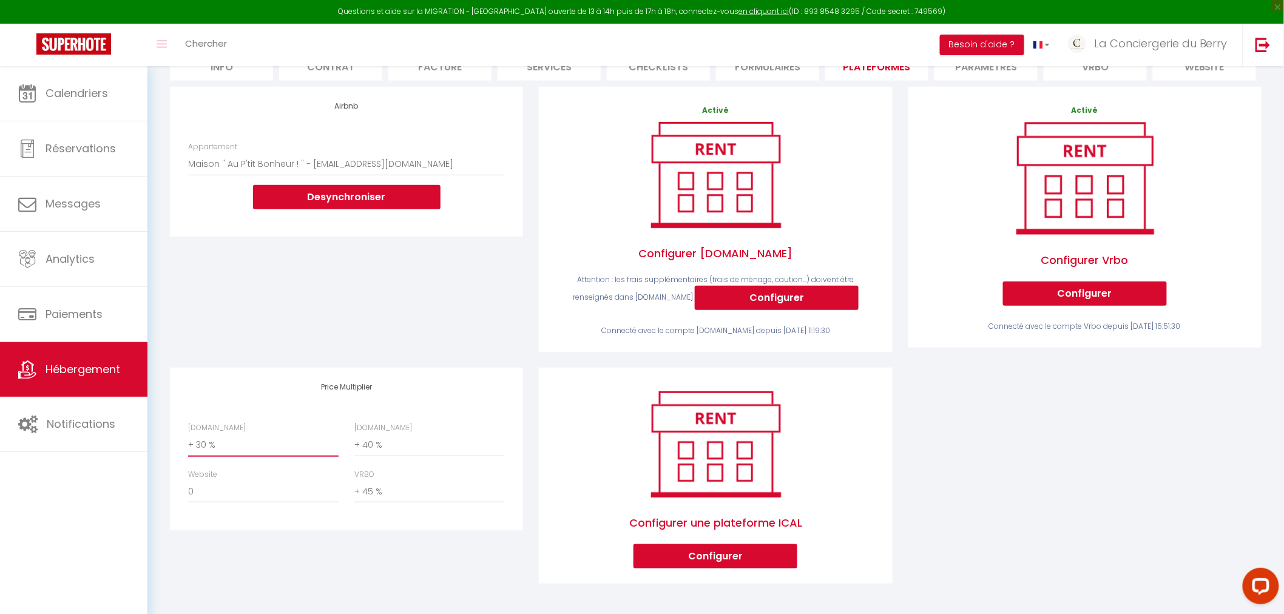
click at [241, 447] on select "0 + 1 % + 2 % + 3 % + 4 % + 5 % + 6 % + 7 % + 8 % + 9 %" at bounding box center [263, 445] width 150 height 23
click at [188, 434] on select "0 + 1 % + 2 % + 3 % + 4 % + 5 % + 6 % + 7 % + 8 % + 9 %" at bounding box center [263, 445] width 150 height 23
click at [417, 450] on select "0 + 1 % + 2 % + 3 % + 4 % + 5 % + 6 % + 7 % + 8 % + 9 %" at bounding box center [429, 445] width 150 height 23
click at [354, 434] on select "0 + 1 % + 2 % + 3 % + 4 % + 5 % + 6 % + 7 % + 8 % + 9 %" at bounding box center [429, 445] width 150 height 23
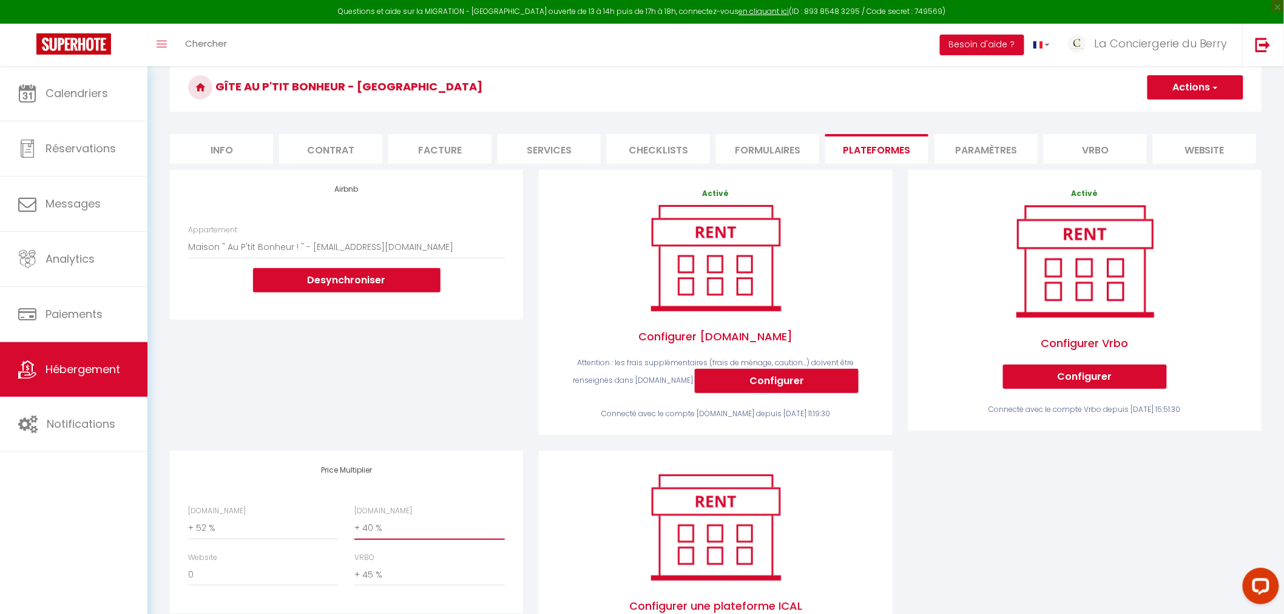
scroll to position [0, 0]
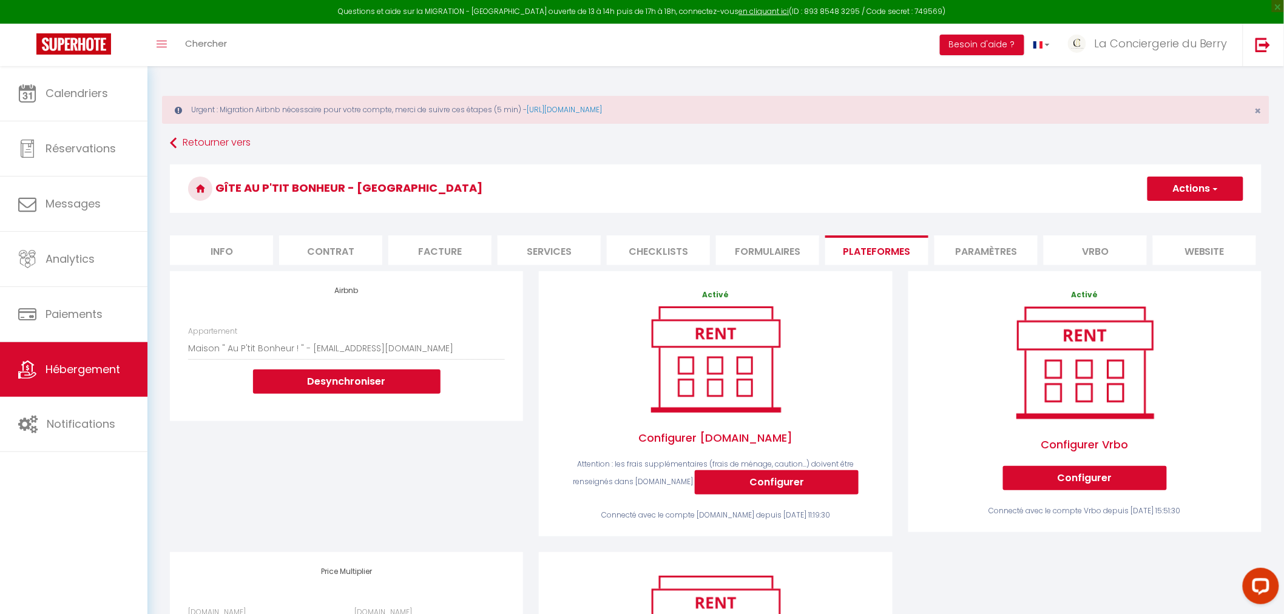
click at [1196, 186] on button "Actions" at bounding box center [1195, 189] width 96 height 24
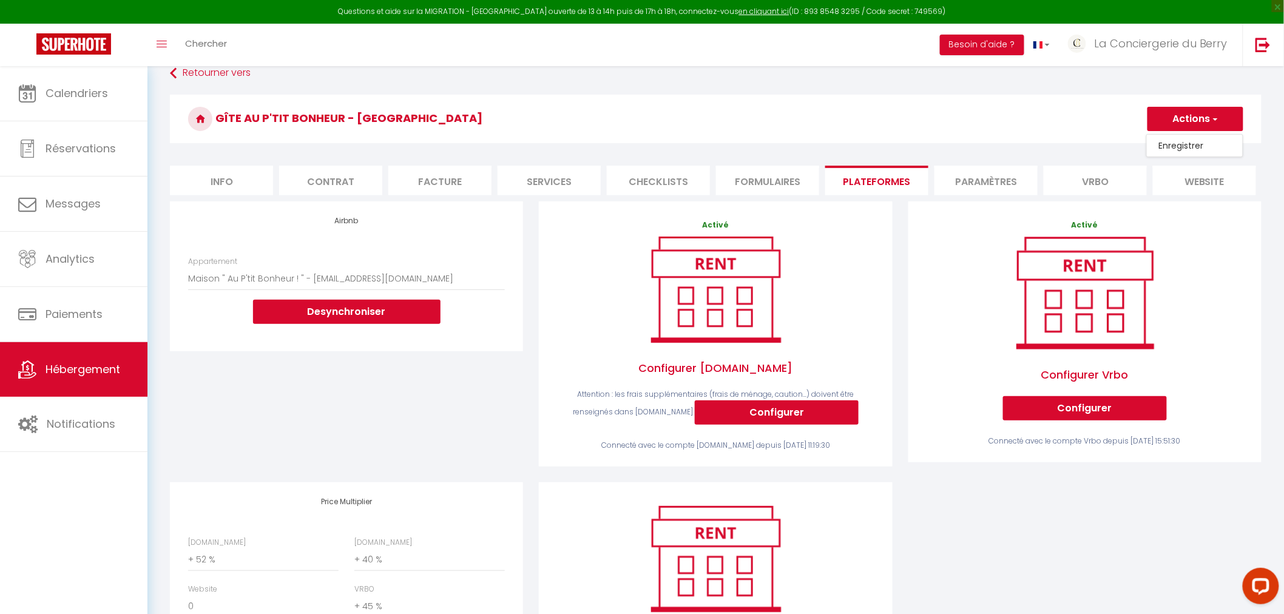
scroll to position [194, 0]
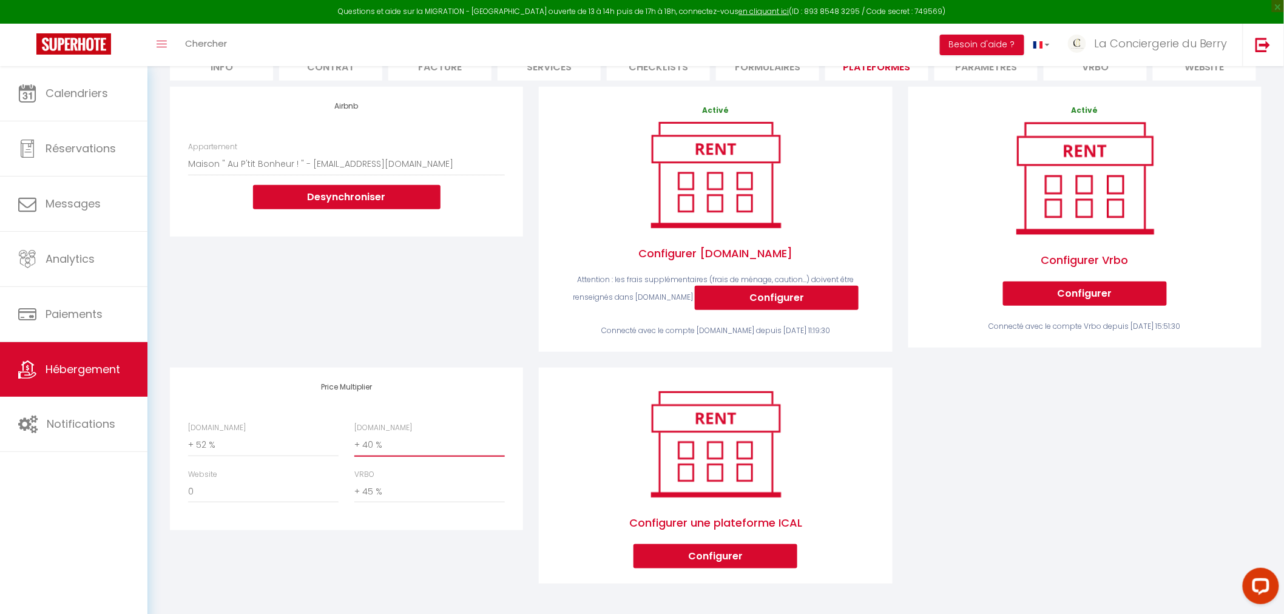
click at [403, 447] on select "0 + 1 % + 2 % + 3 % + 4 % + 5 % + 6 % + 7 % + 8 % + 9 %" at bounding box center [429, 445] width 150 height 23
click at [354, 434] on select "0 + 1 % + 2 % + 3 % + 4 % + 5 % + 6 % + 7 % + 8 % + 9 %" at bounding box center [429, 445] width 150 height 23
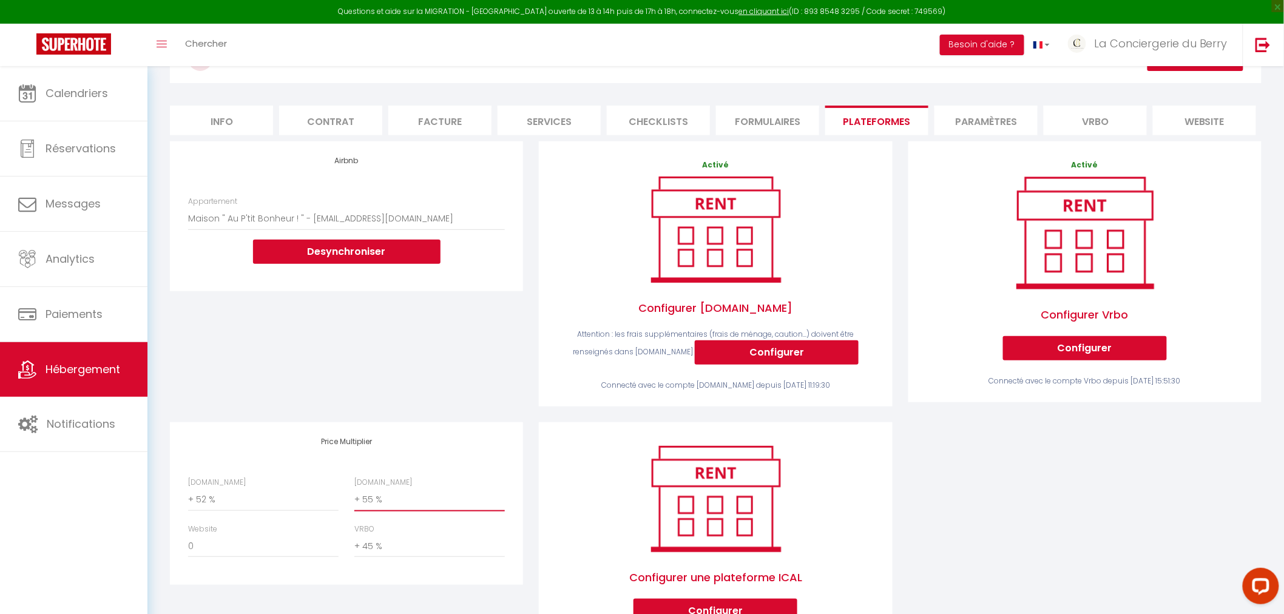
scroll to position [0, 0]
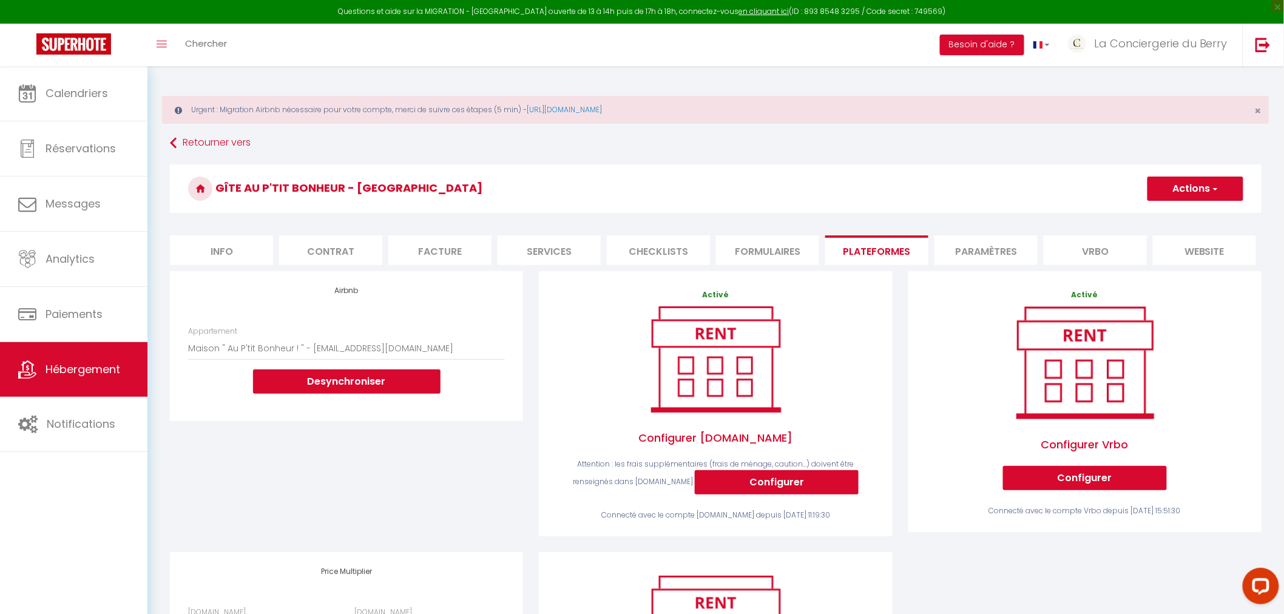
click at [1201, 186] on button "Actions" at bounding box center [1195, 189] width 96 height 24
click at [1192, 215] on link "Enregistrer" at bounding box center [1195, 215] width 96 height 16
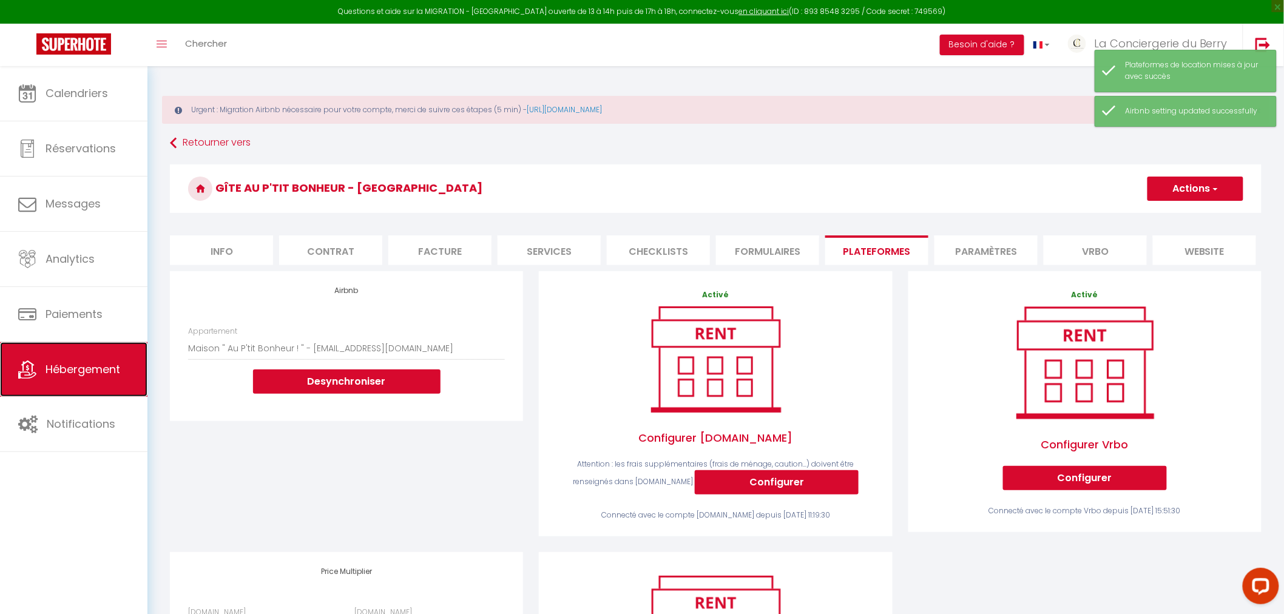
click at [81, 383] on link "Hébergement" at bounding box center [73, 369] width 147 height 55
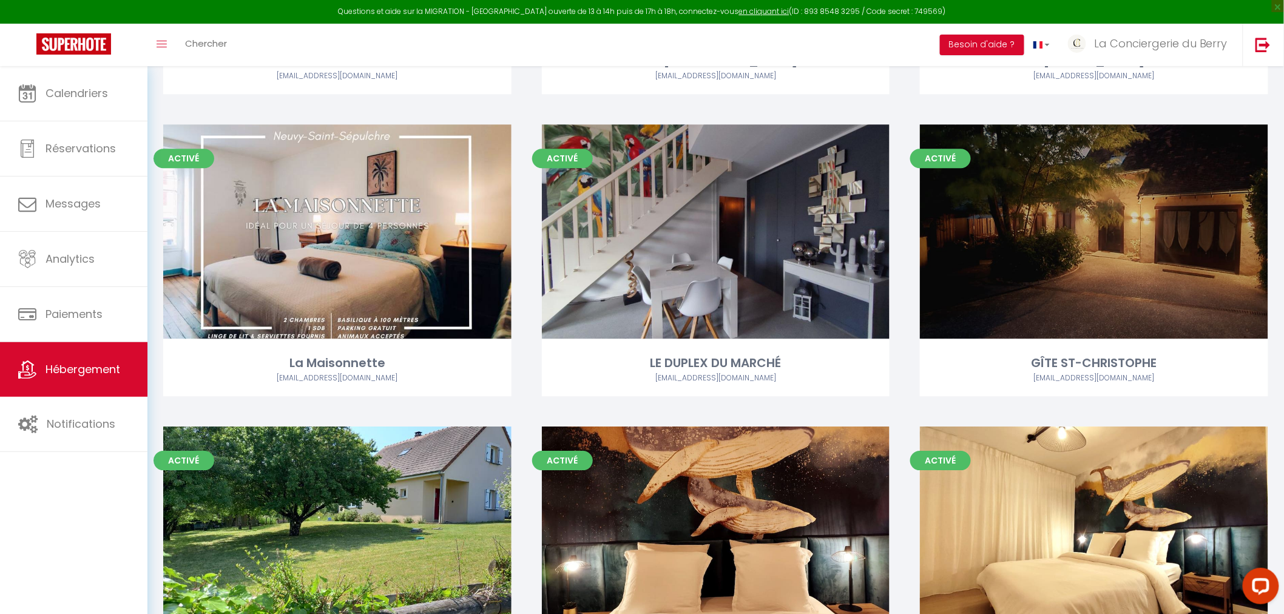
scroll to position [1421, 0]
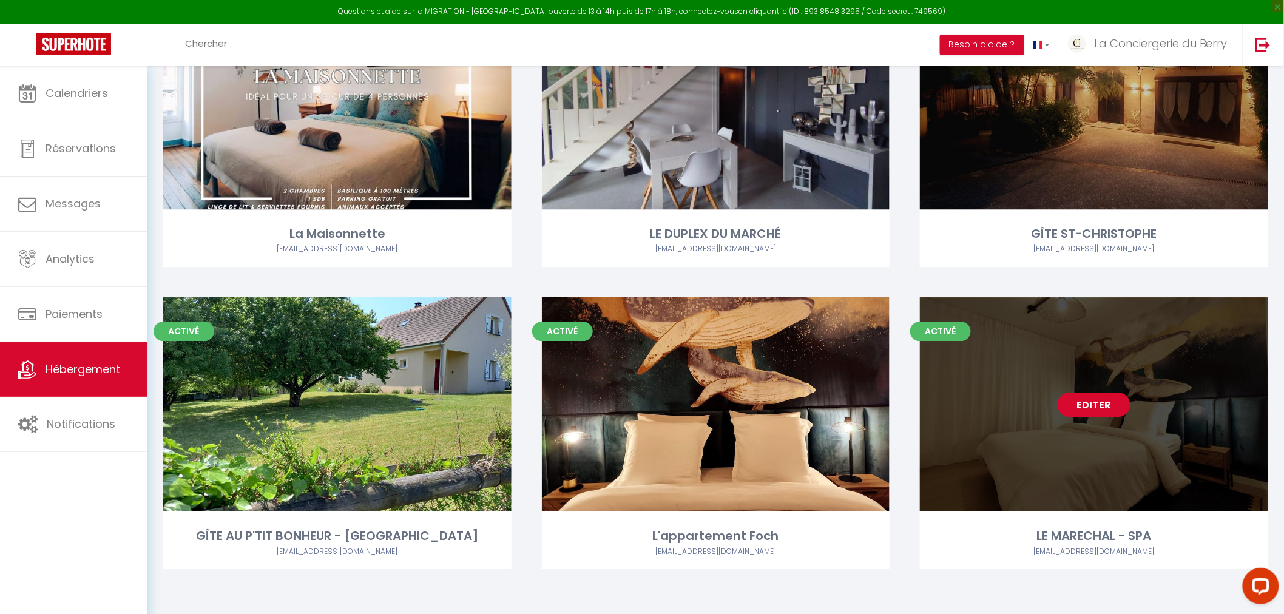
click at [1099, 406] on link "Editer" at bounding box center [1093, 405] width 73 height 24
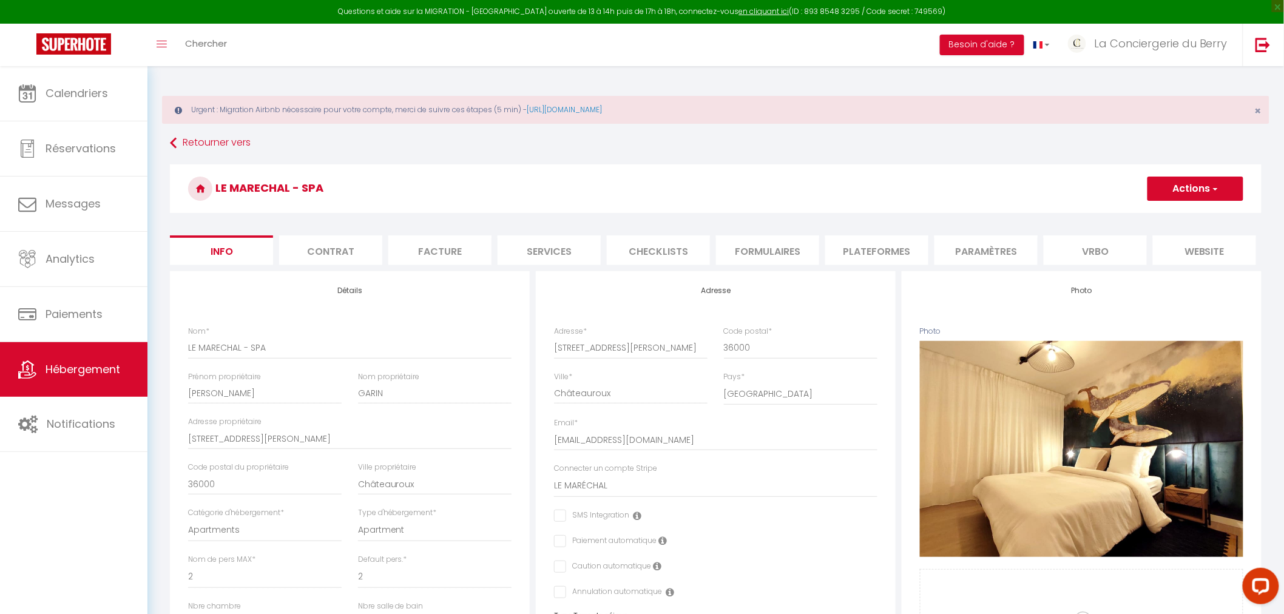
click at [629, 250] on li "Checklists" at bounding box center [658, 250] width 103 height 30
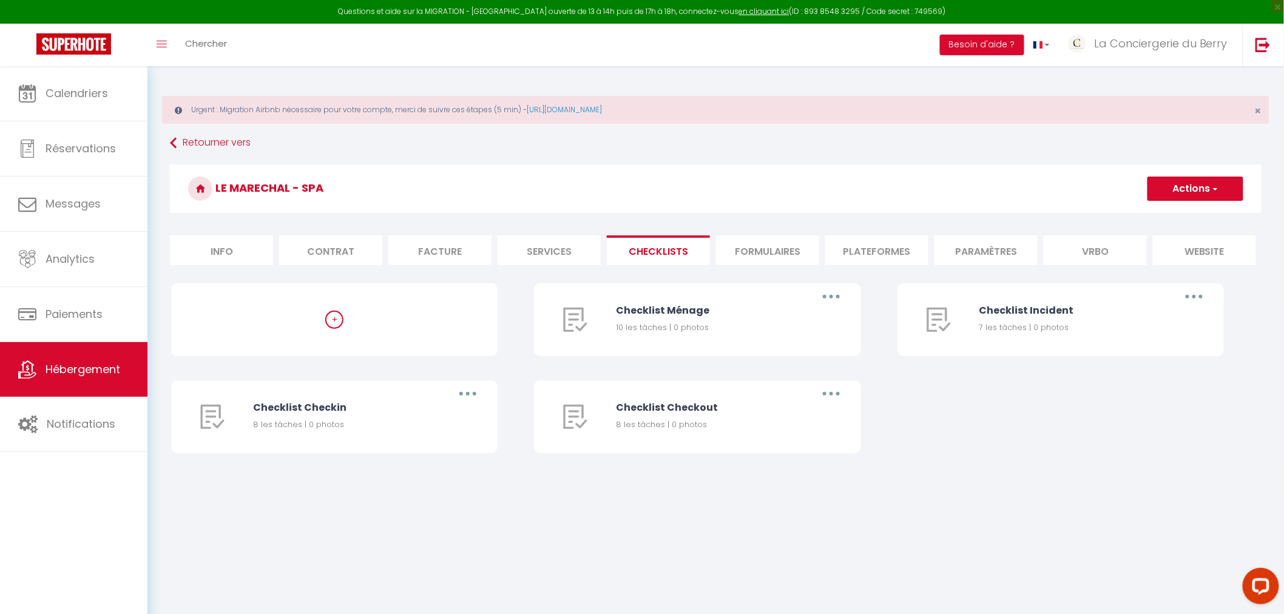
click at [754, 253] on li "Formulaires" at bounding box center [767, 250] width 103 height 30
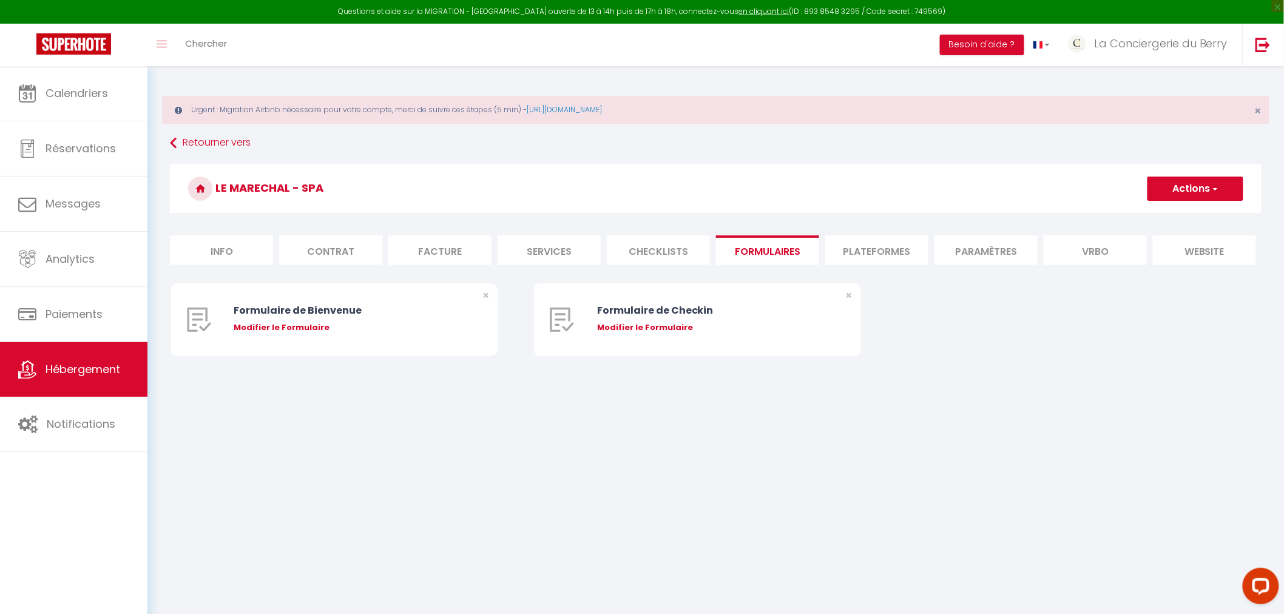
click at [823, 246] on ul "Info Contrat Facture Services Checklists Formulaires Plateformes Paramètres Vrb…" at bounding box center [715, 250] width 1091 height 30
click at [864, 247] on li "Plateformes" at bounding box center [876, 250] width 103 height 30
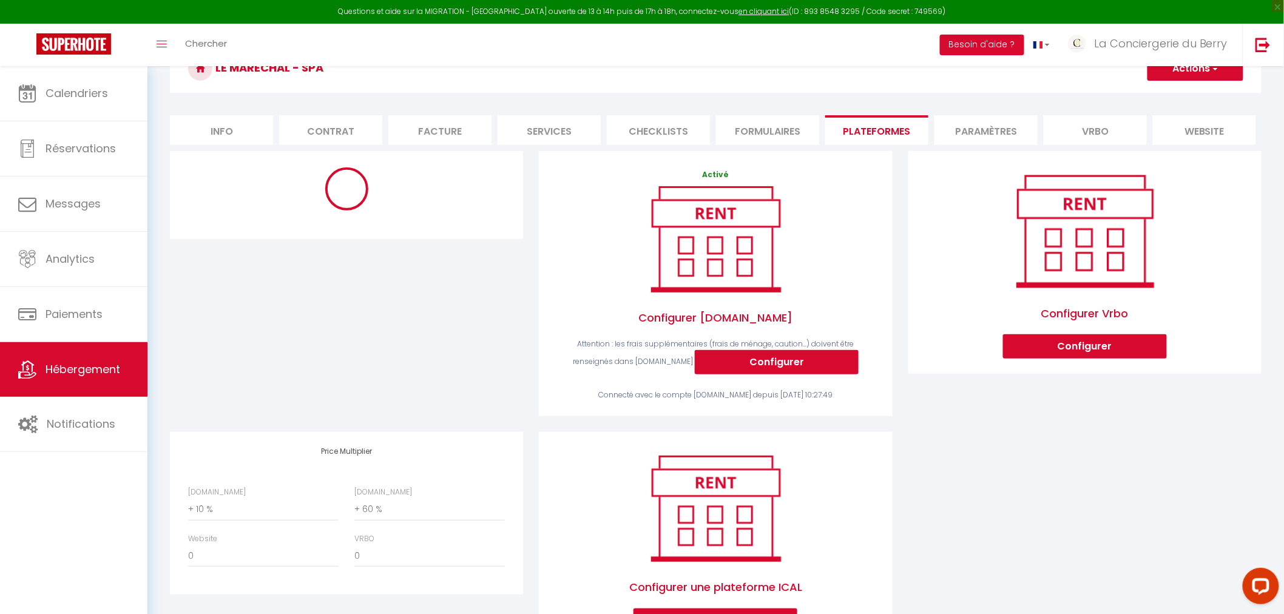
scroll to position [194, 0]
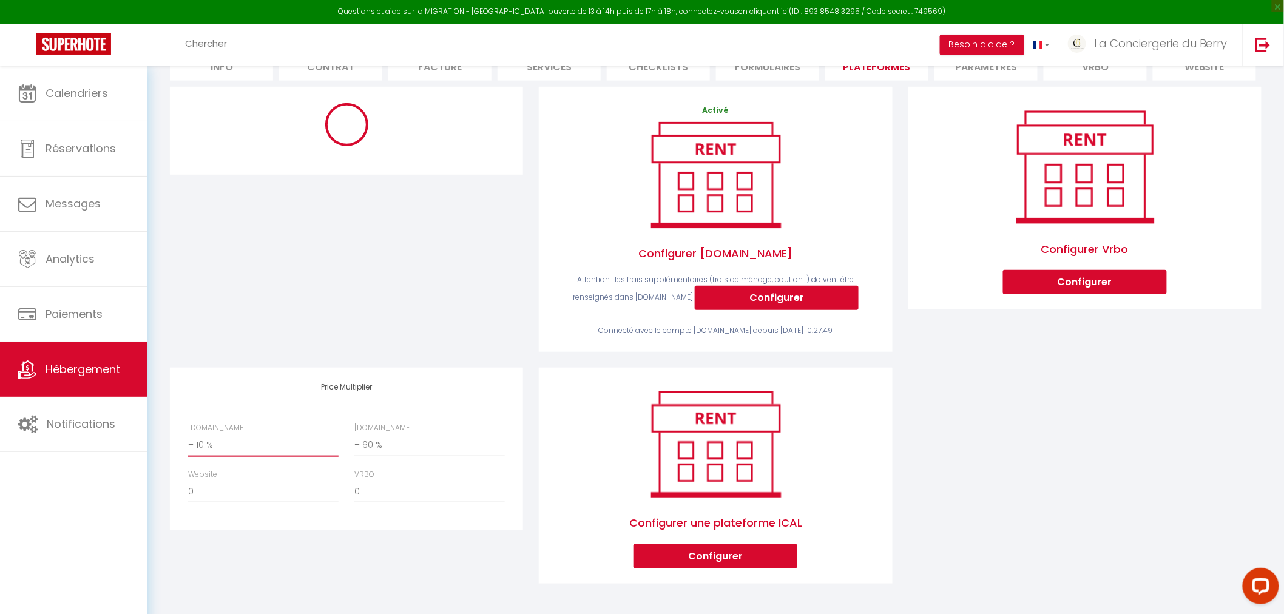
click at [237, 440] on select "0 + 1 % + 2 % + 3 % + 4 % + 5 % + 6 % + 7 % + 8 % + 9 %" at bounding box center [263, 445] width 150 height 23
click at [188, 434] on select "0 + 1 % + 2 % + 3 % + 4 % + 5 % + 6 % + 7 % + 8 % + 9 %" at bounding box center [263, 445] width 150 height 23
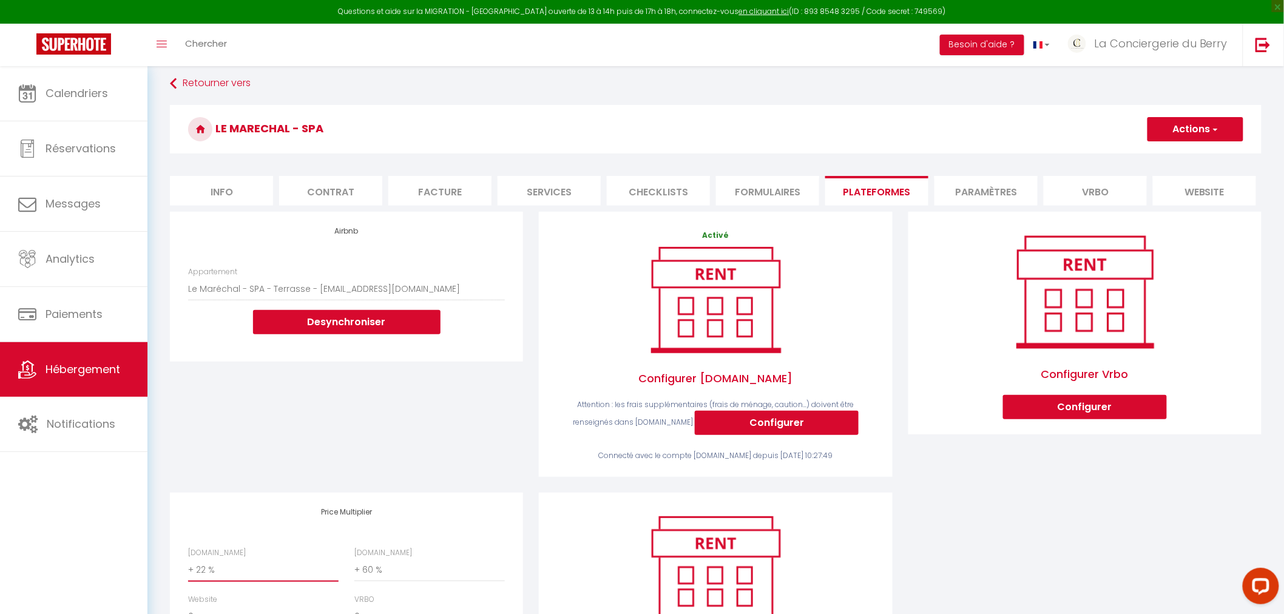
scroll to position [0, 0]
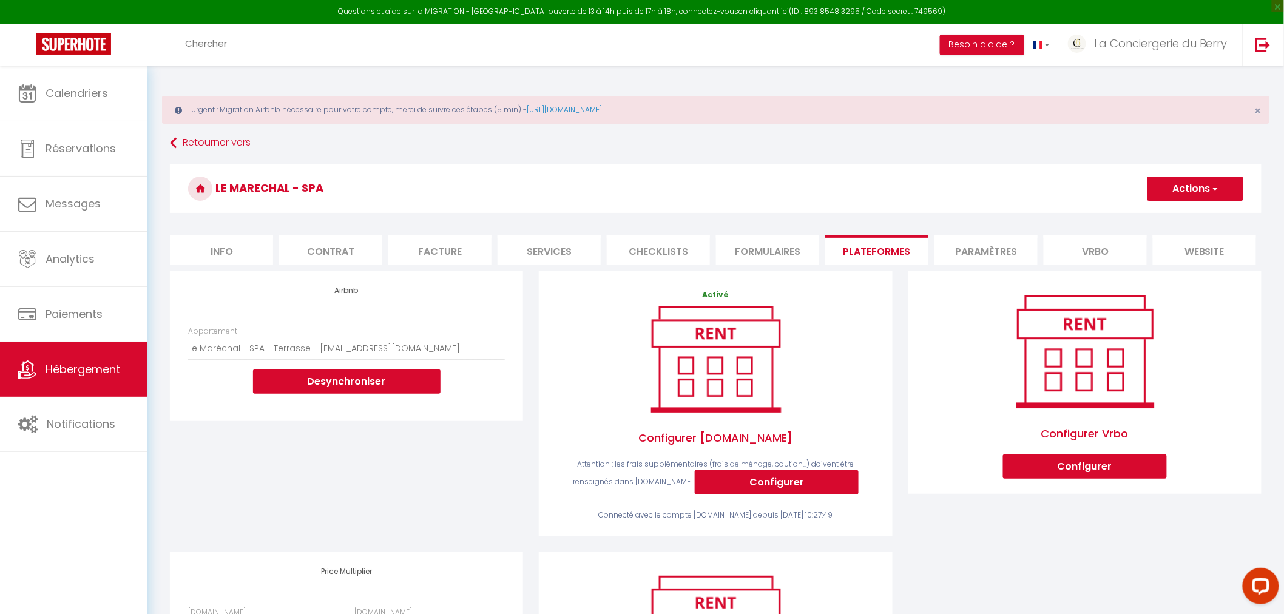
click at [1173, 183] on button "Actions" at bounding box center [1195, 189] width 96 height 24
click at [1169, 211] on link "Enregistrer" at bounding box center [1195, 215] width 96 height 16
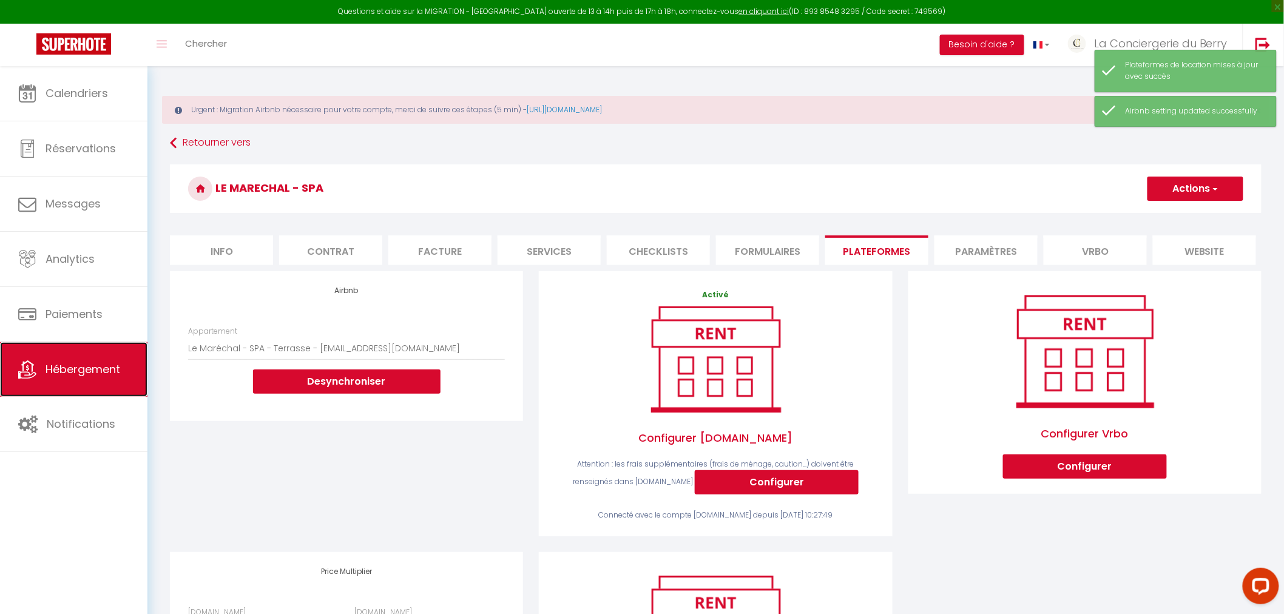
click at [120, 361] on link "Hébergement" at bounding box center [73, 369] width 147 height 55
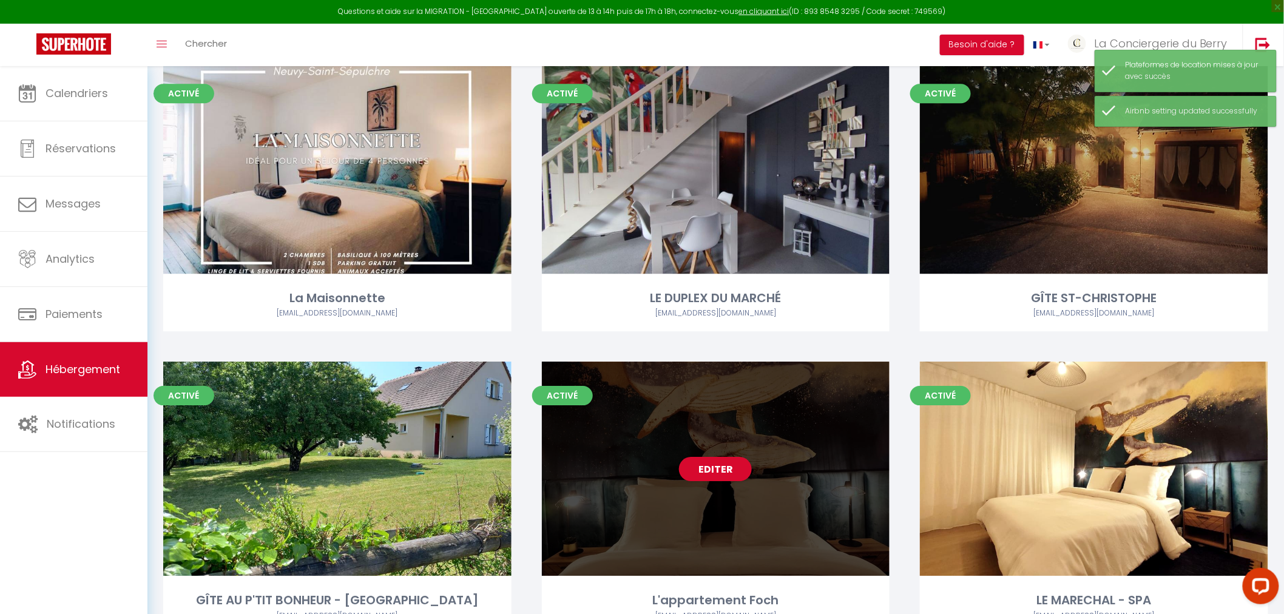
scroll to position [1421, 0]
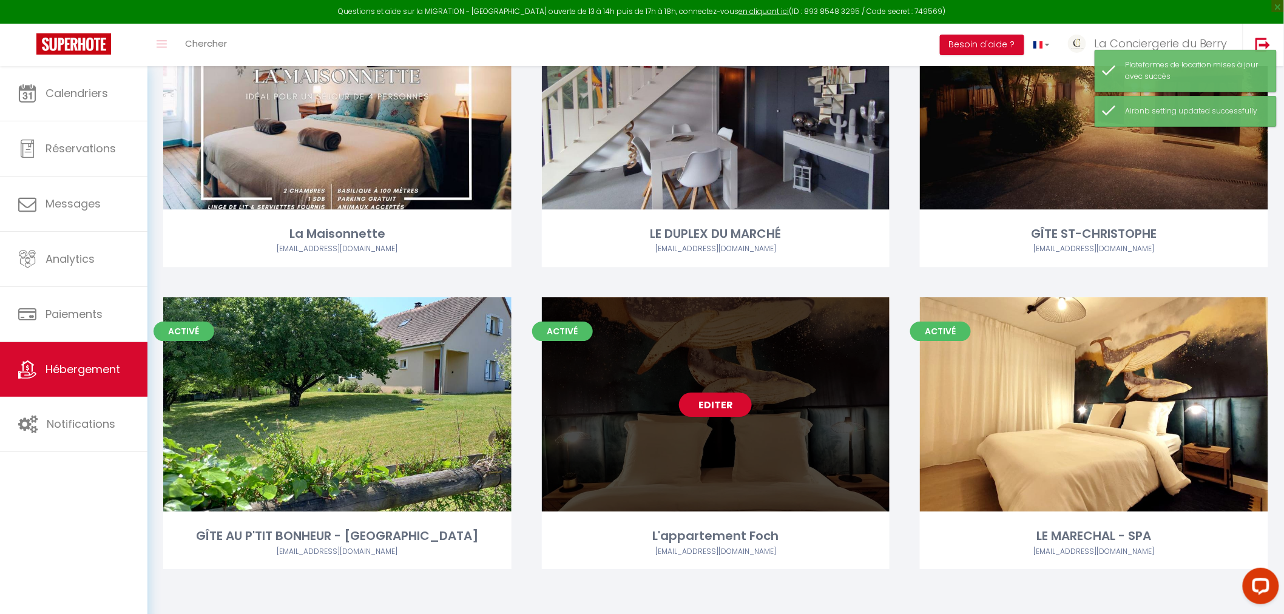
click at [732, 403] on link "Editer" at bounding box center [715, 405] width 73 height 24
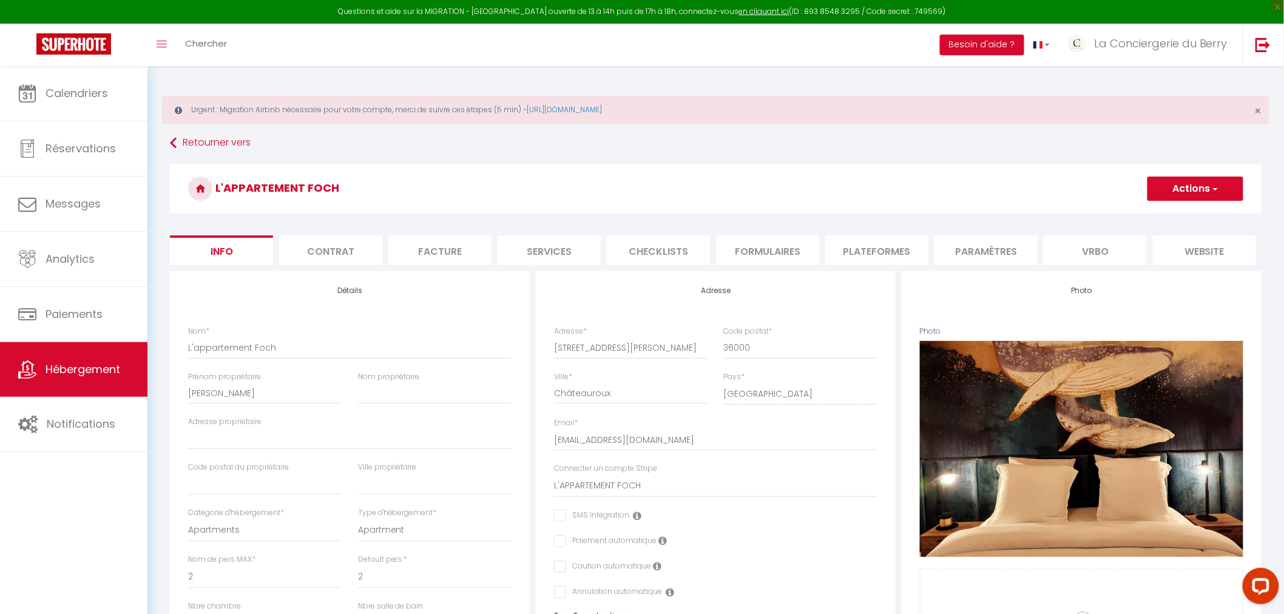
click at [864, 249] on li "Plateformes" at bounding box center [876, 250] width 103 height 30
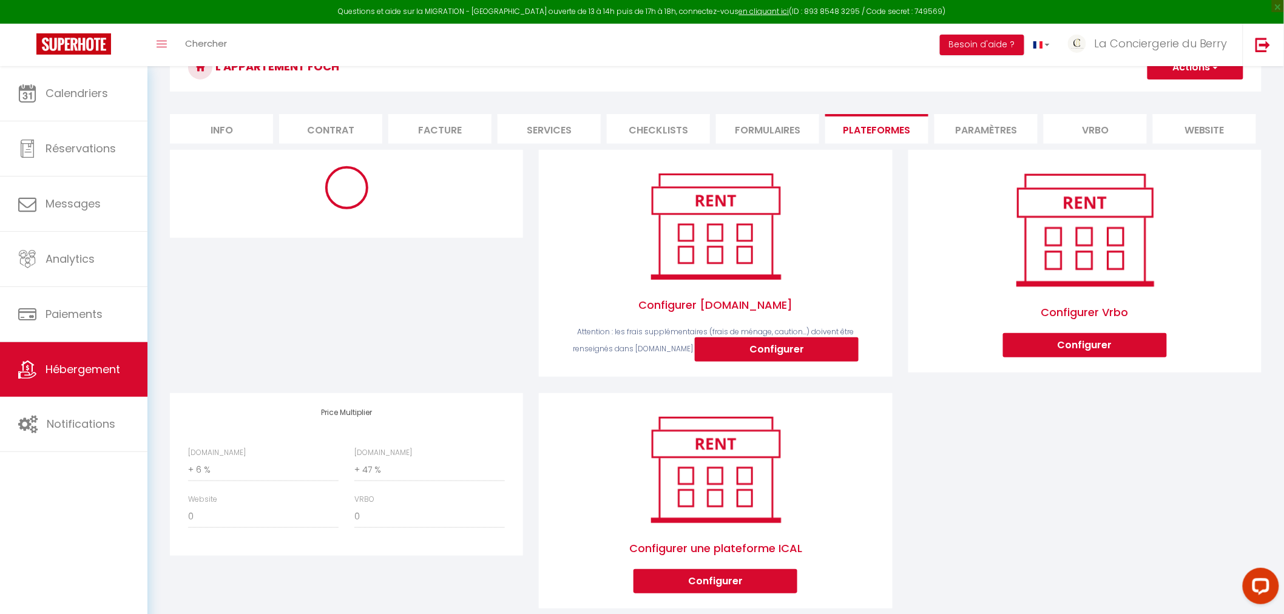
scroll to position [155, 0]
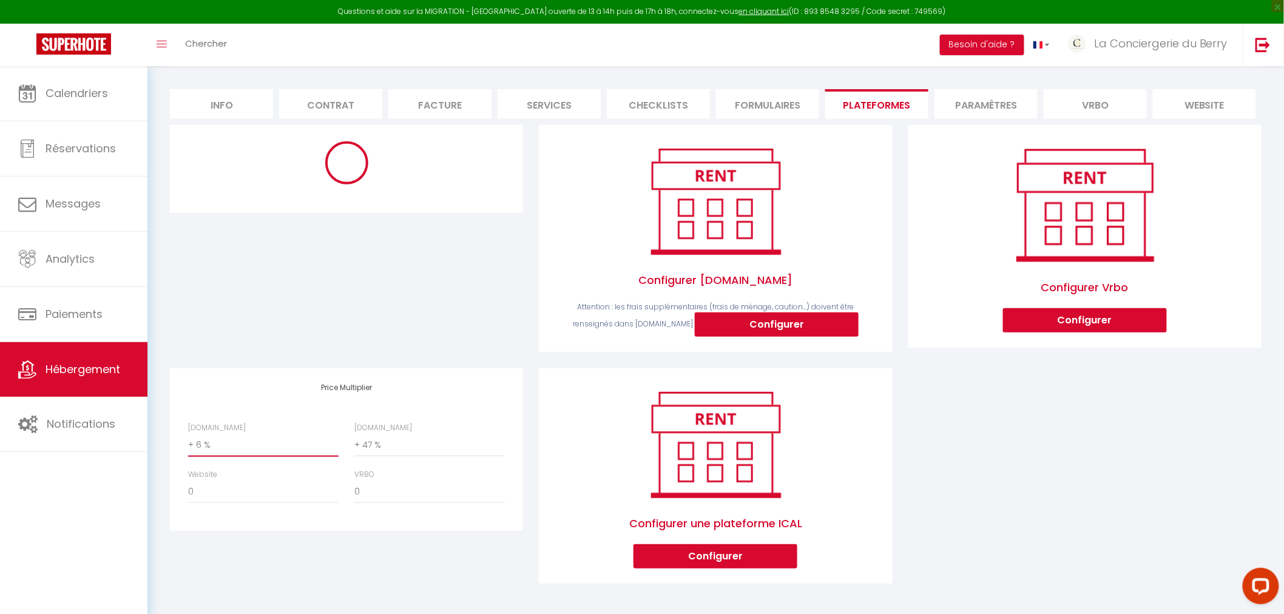
click at [212, 441] on select "0 + 1 % + 2 % + 3 % + 4 % + 5 % + 6 % + 7 % + 8 % + 9 %" at bounding box center [263, 445] width 150 height 23
click at [188, 434] on select "0 + 1 % + 2 % + 3 % + 4 % + 5 % + 6 % + 7 % + 8 % + 9 %" at bounding box center [263, 445] width 150 height 23
click at [219, 449] on select "0 + 1 % + 2 % + 3 % + 4 % + 5 % + 6 % + 7 % + 8 % + 9 %" at bounding box center [263, 445] width 150 height 23
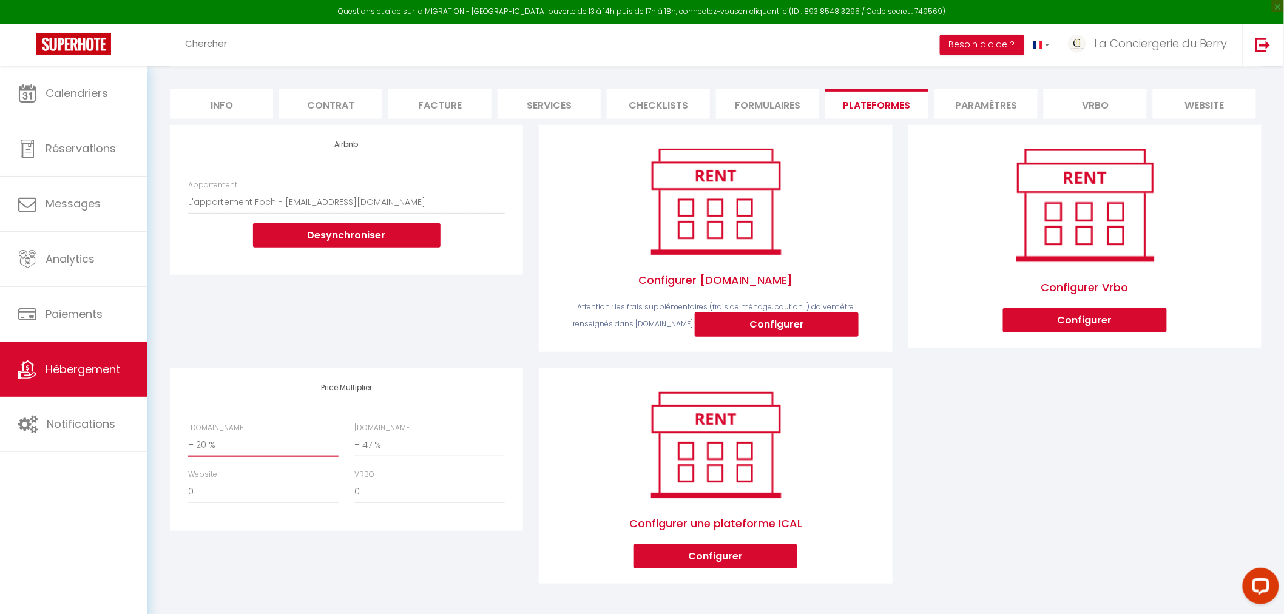
click at [188, 434] on select "0 + 1 % + 2 % + 3 % + 4 % + 5 % + 6 % + 7 % + 8 % + 9 %" at bounding box center [263, 445] width 150 height 23
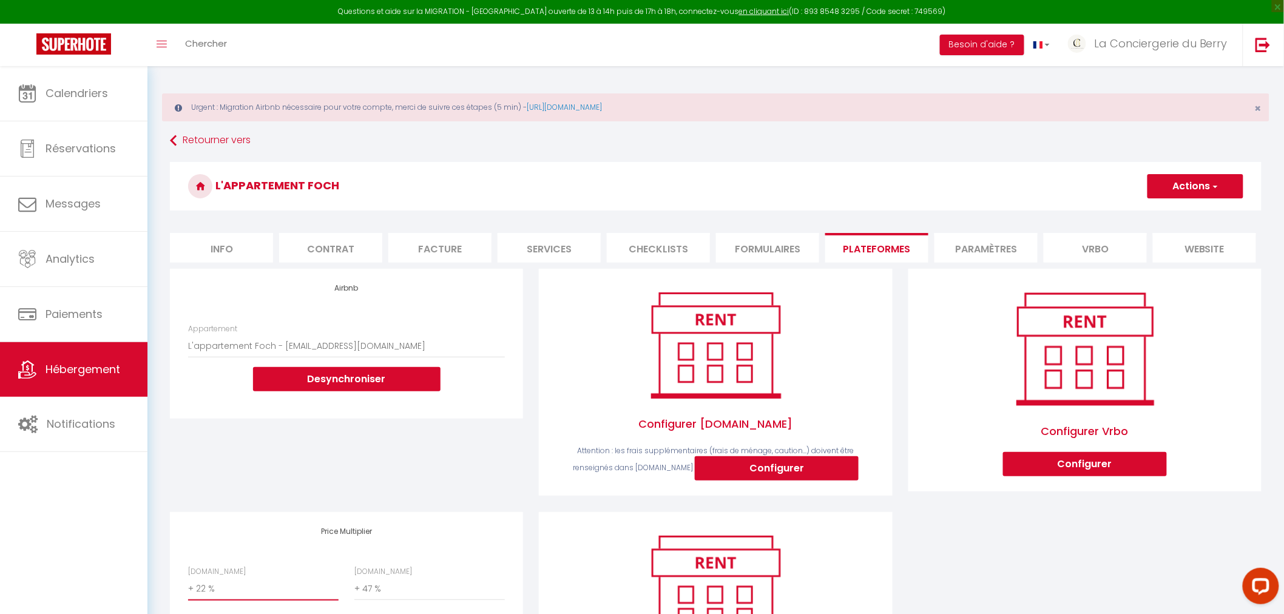
scroll to position [0, 0]
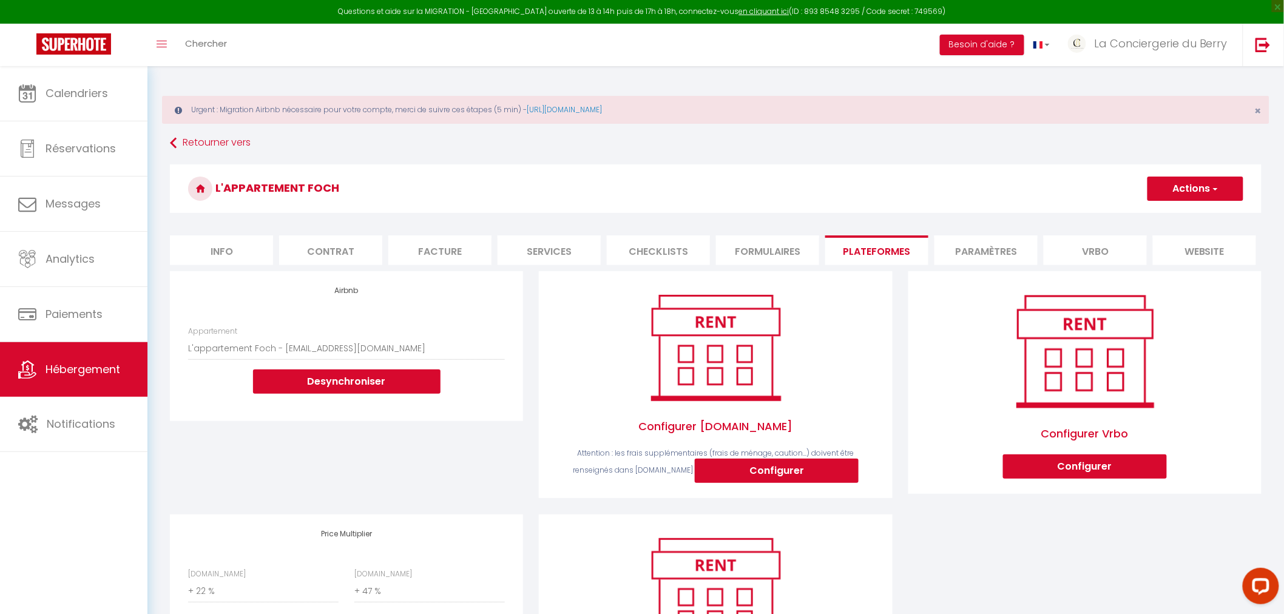
click at [1184, 179] on button "Actions" at bounding box center [1195, 189] width 96 height 24
click at [1181, 212] on link "Enregistrer" at bounding box center [1195, 215] width 96 height 16
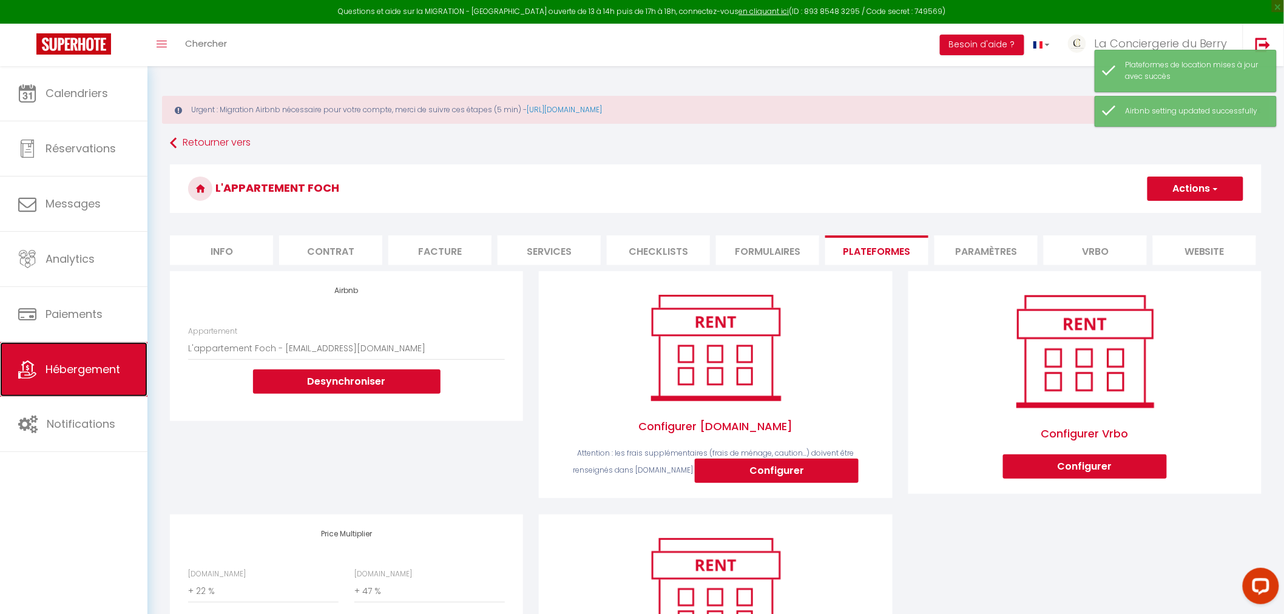
click at [86, 361] on link "Hébergement" at bounding box center [73, 369] width 147 height 55
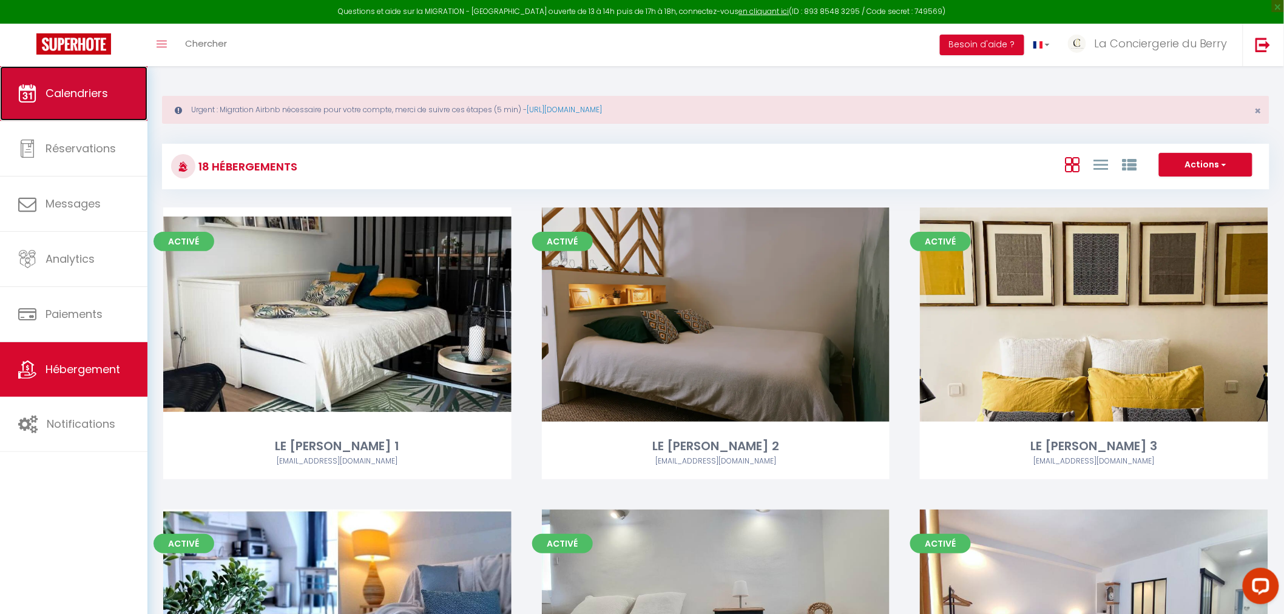
click at [93, 93] on span "Calendriers" at bounding box center [77, 93] width 62 height 15
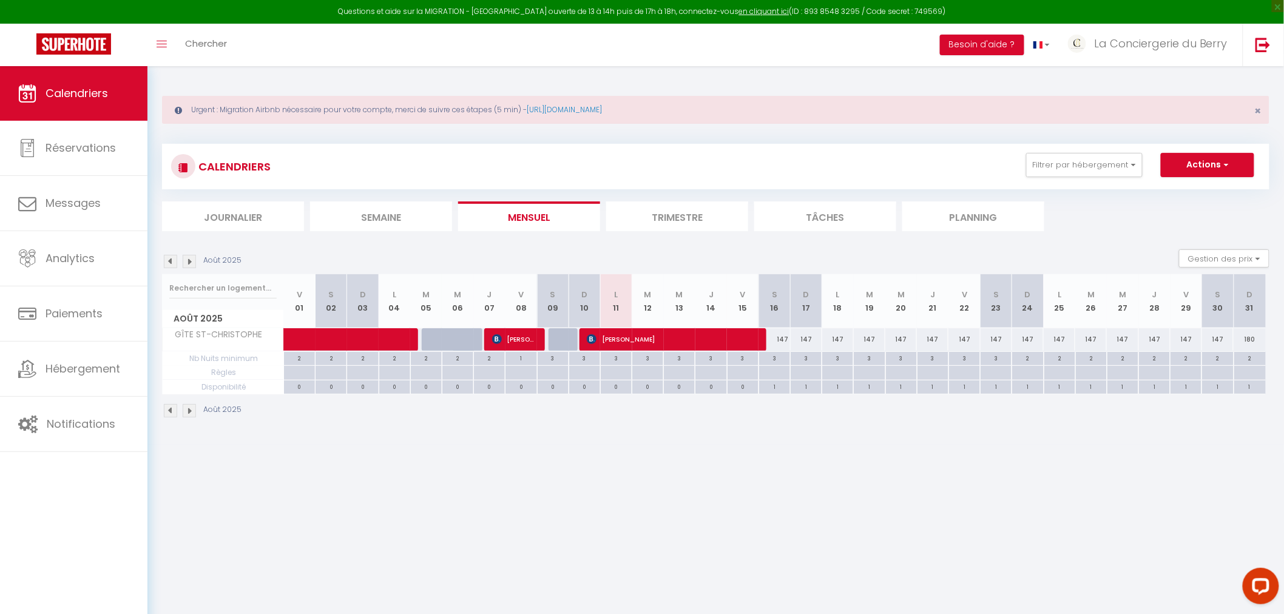
click at [191, 262] on img at bounding box center [189, 261] width 13 height 13
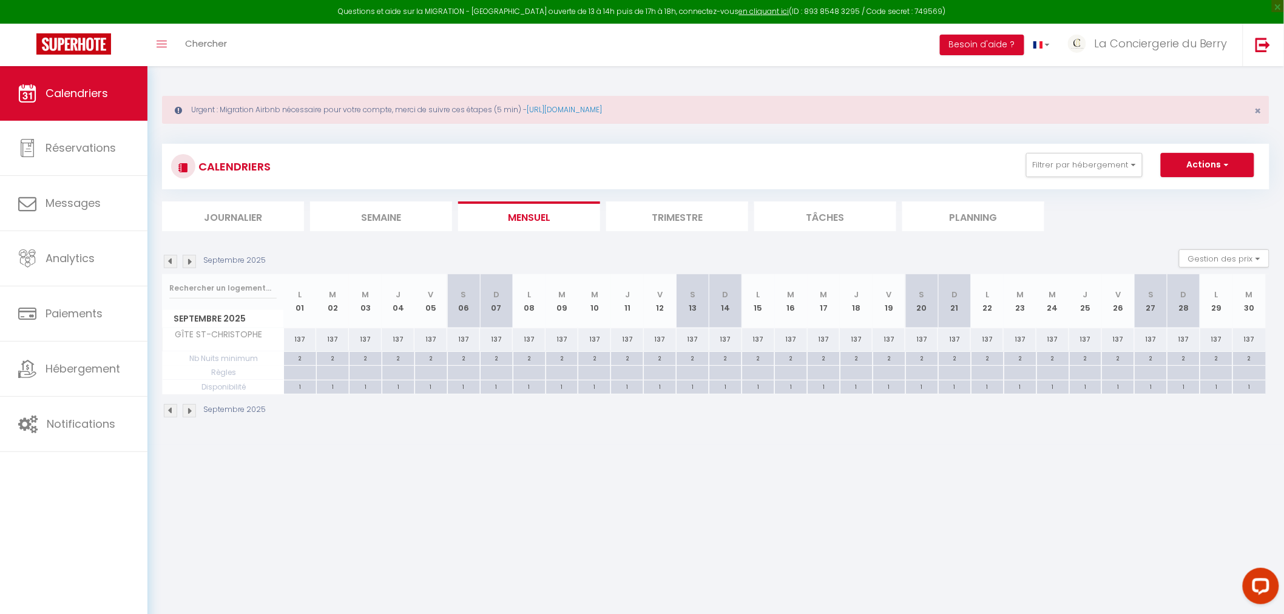
click at [191, 262] on img at bounding box center [189, 261] width 13 height 13
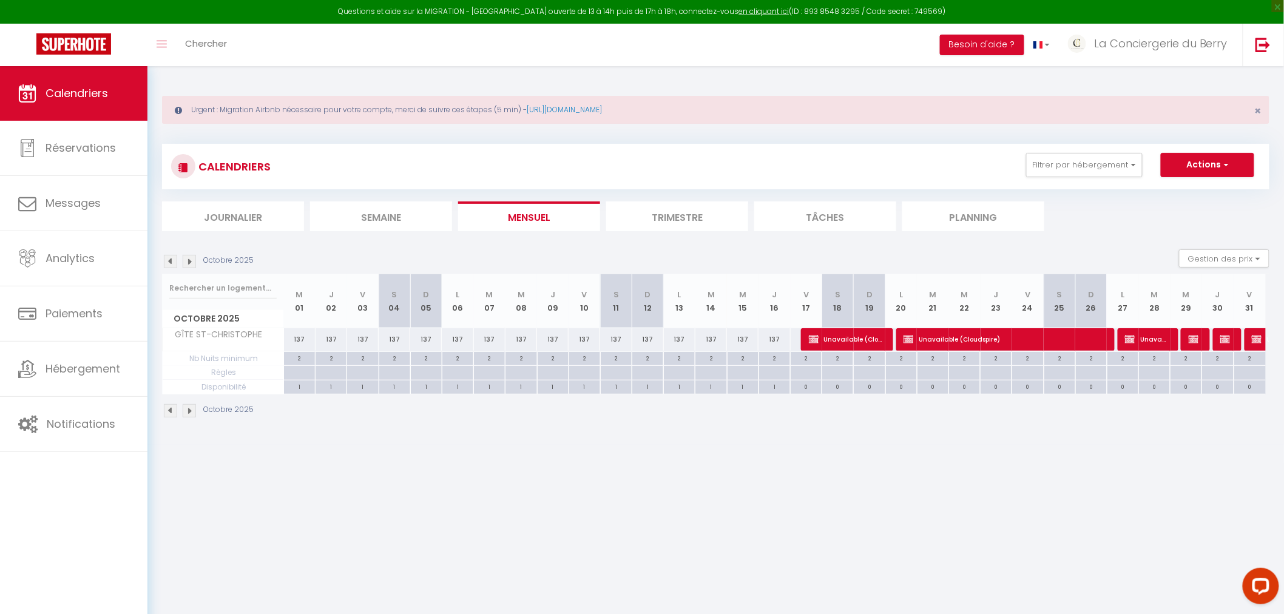
click at [191, 262] on img at bounding box center [189, 261] width 13 height 13
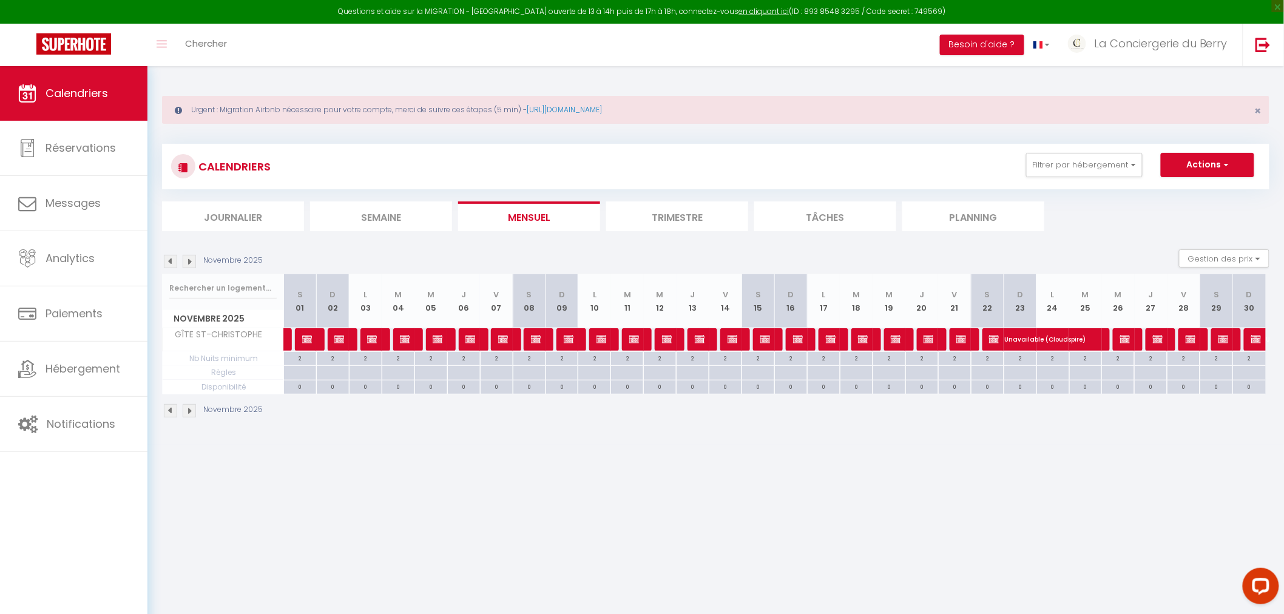
click at [176, 262] on img at bounding box center [170, 261] width 13 height 13
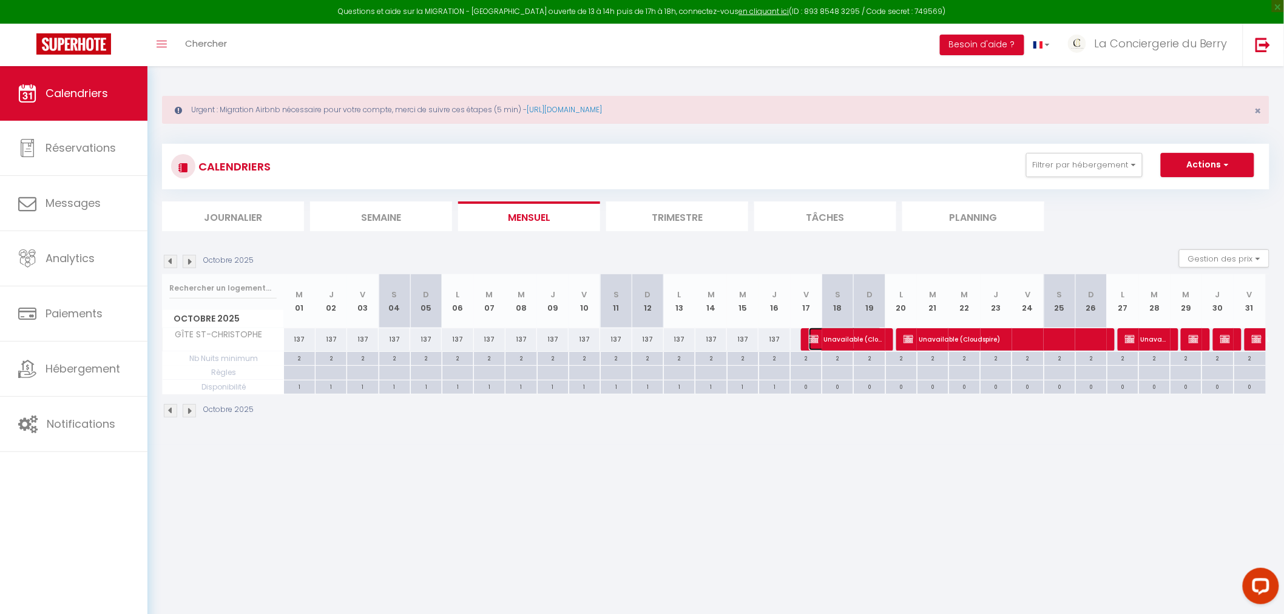
click at [868, 336] on span "Unavailable (Cloudspire)" at bounding box center [845, 339] width 73 height 23
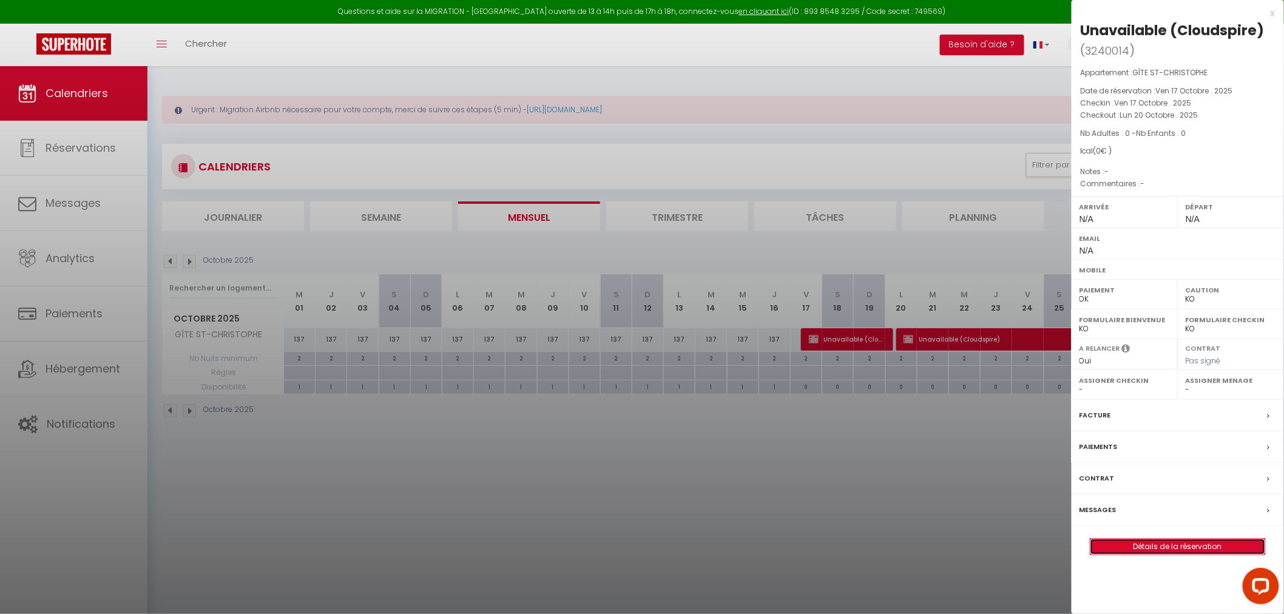
click at [1162, 549] on link "Détails de la réservation" at bounding box center [1177, 547] width 175 height 16
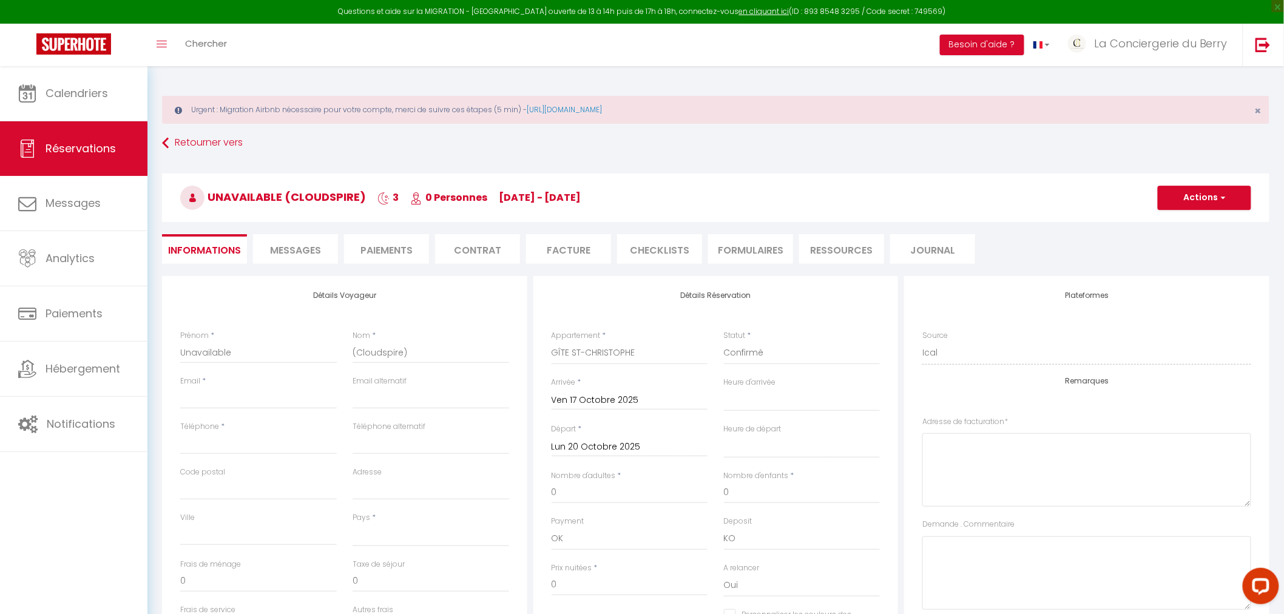
scroll to position [202, 0]
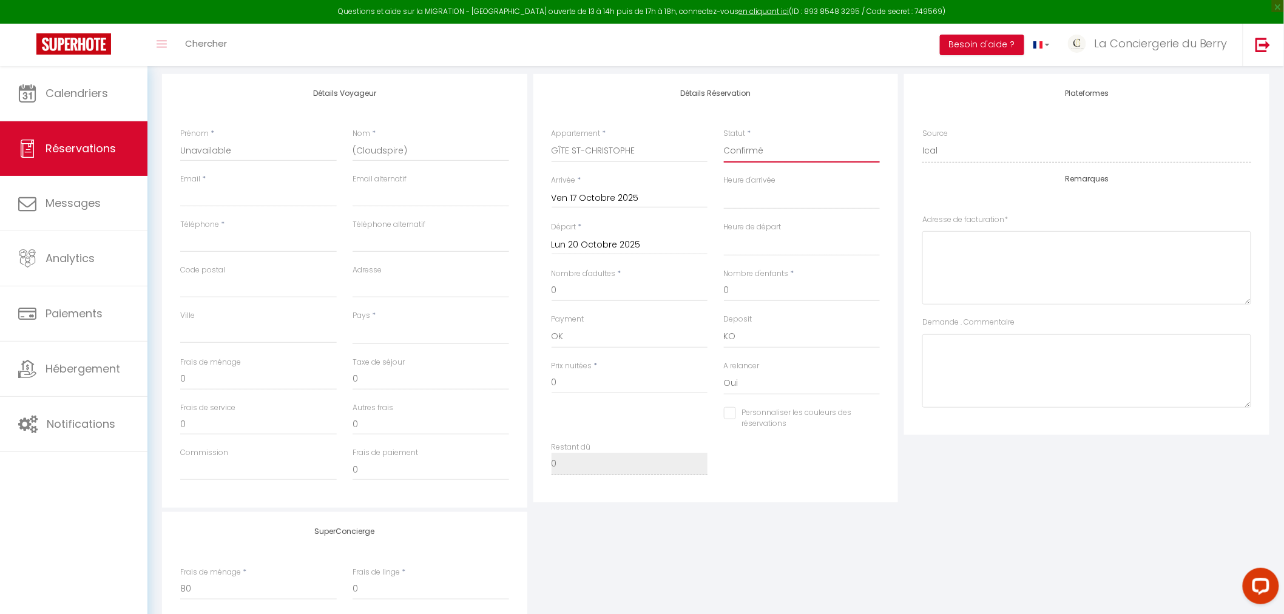
click at [798, 152] on select "Confirmé Non Confirmé [PERSON_NAME] par le voyageur No Show Request" at bounding box center [802, 151] width 157 height 23
click at [724, 140] on select "Confirmé Non Confirmé [PERSON_NAME] par le voyageur No Show Request" at bounding box center [802, 151] width 157 height 23
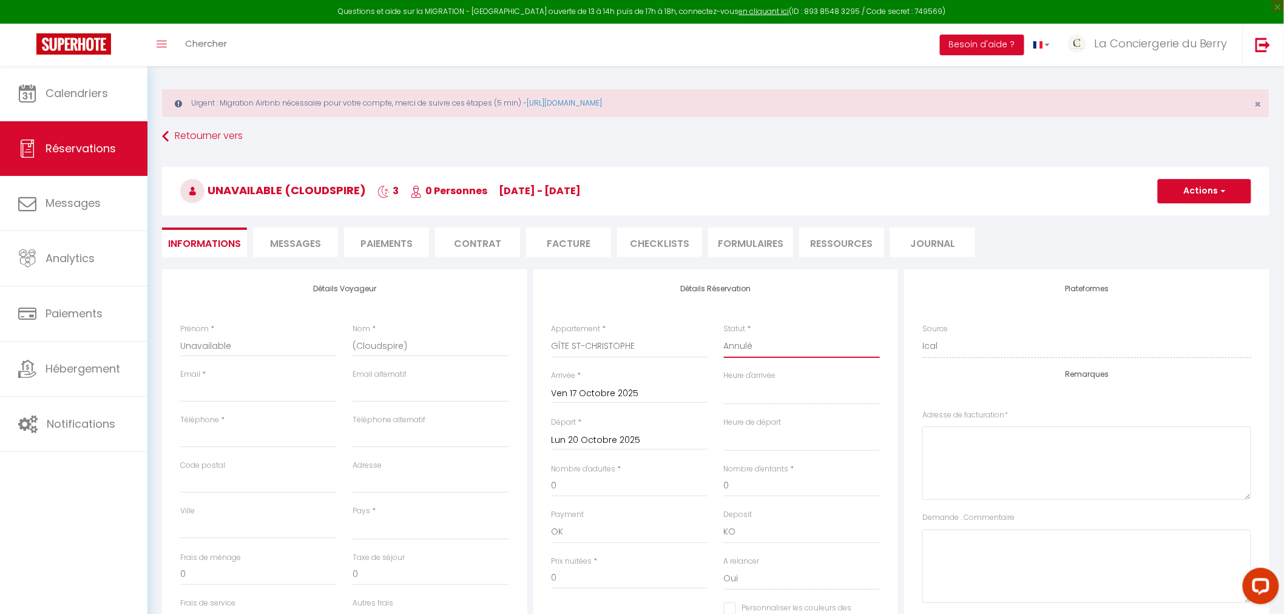
scroll to position [0, 0]
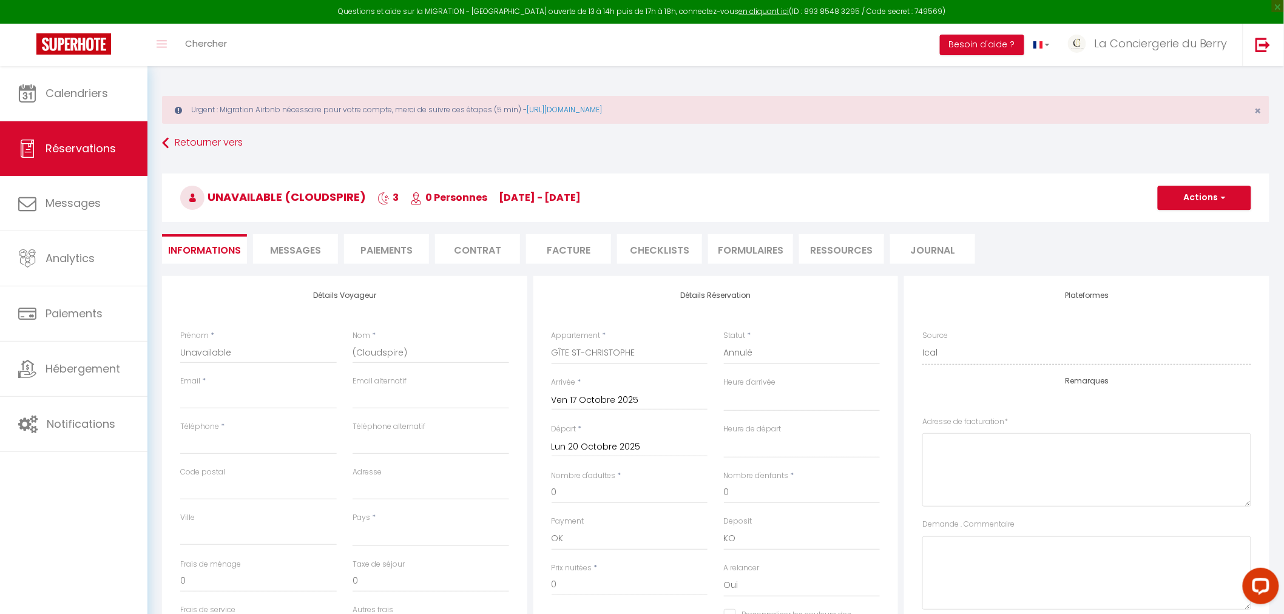
click at [1215, 223] on div "Unavailable (Cloudspire) 3 0 Personnes ve 17 Oct - lu 20 Oct Actions Enregistre…" at bounding box center [715, 195] width 1123 height 65
click at [1212, 204] on button "Actions" at bounding box center [1204, 198] width 93 height 24
click at [1197, 222] on link "Enregistrer" at bounding box center [1192, 225] width 96 height 16
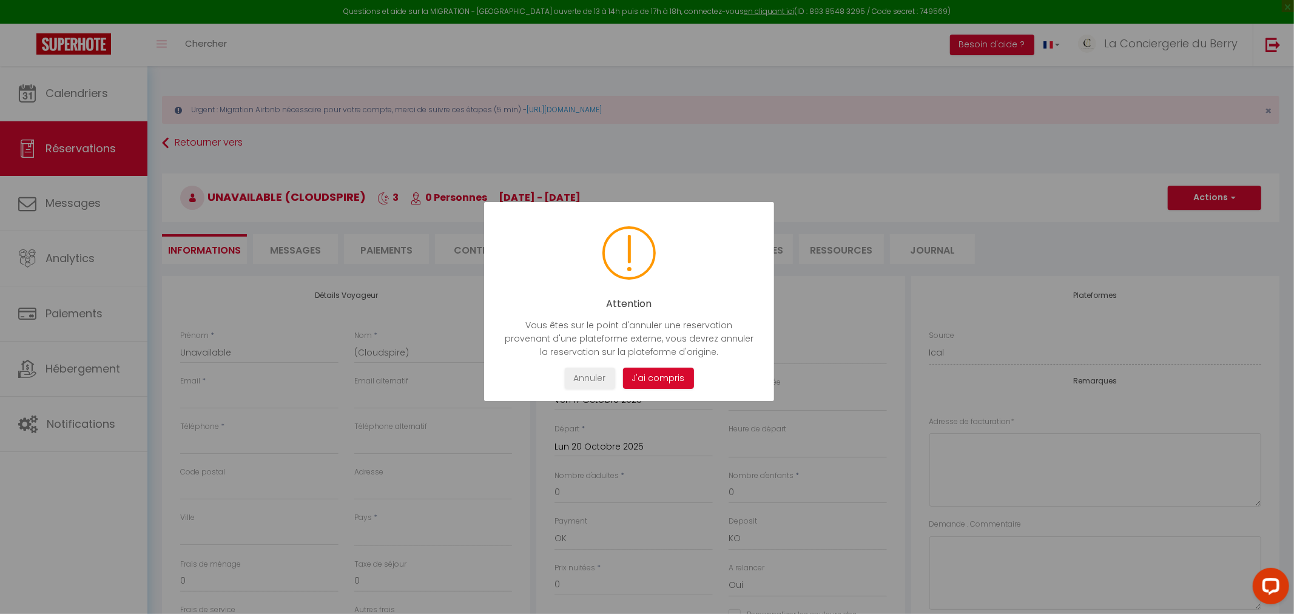
click at [671, 377] on button "J'ai compris" at bounding box center [657, 378] width 71 height 21
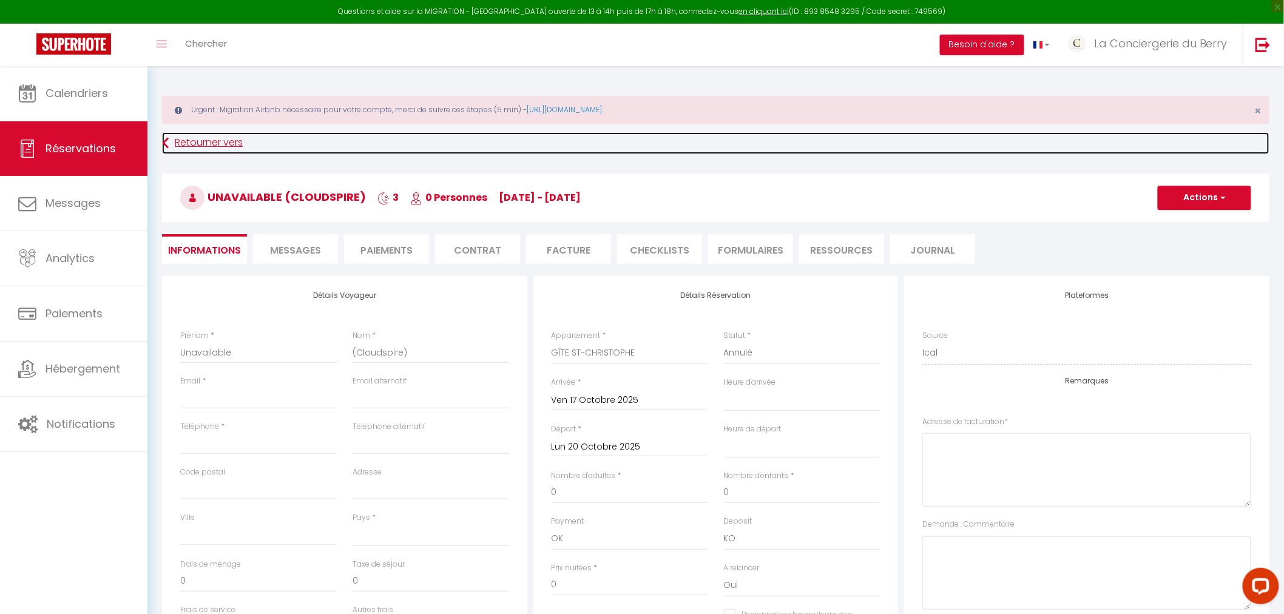
click at [222, 141] on link "Retourner vers" at bounding box center [715, 143] width 1107 height 22
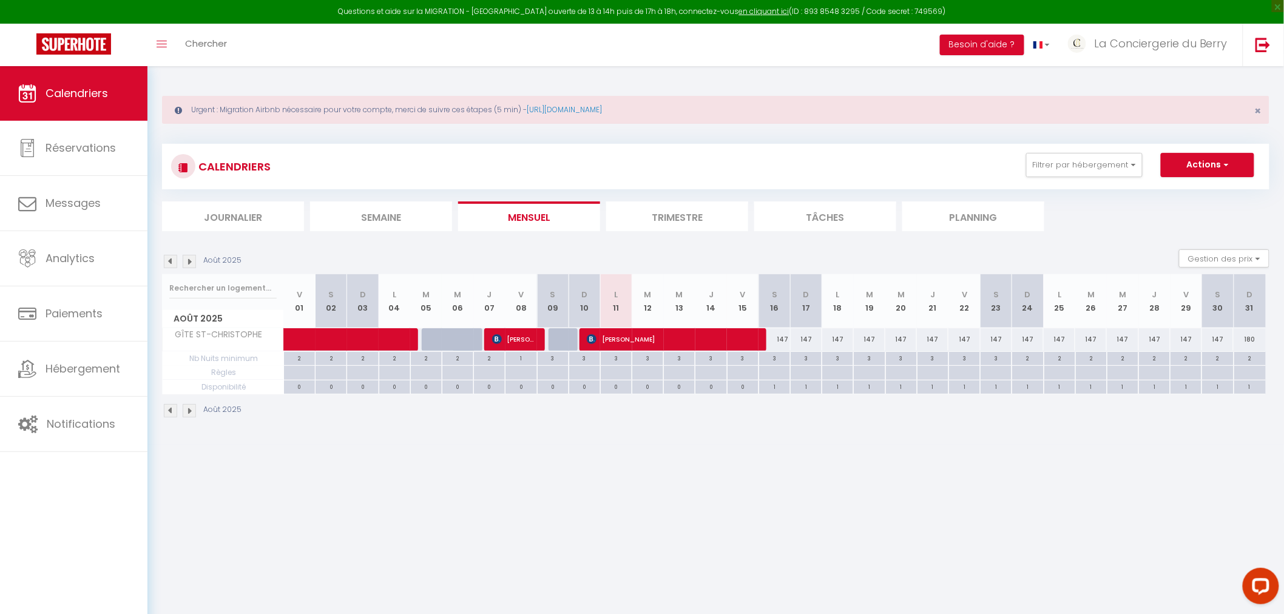
click at [192, 261] on img at bounding box center [189, 261] width 13 height 13
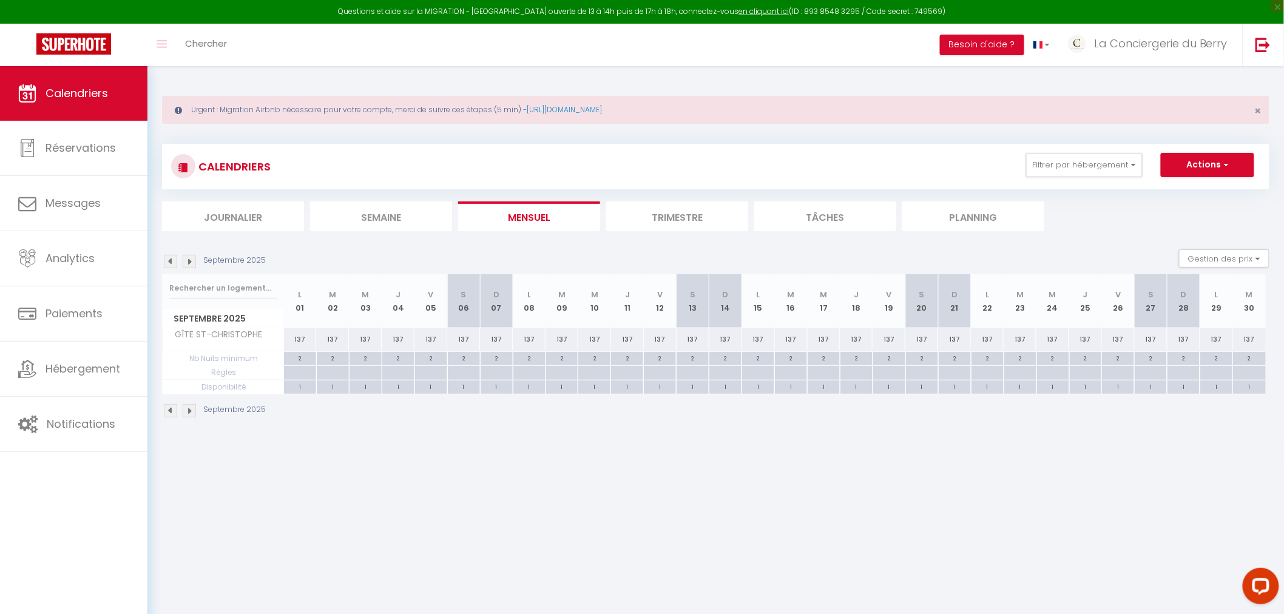
click at [192, 261] on img at bounding box center [189, 261] width 13 height 13
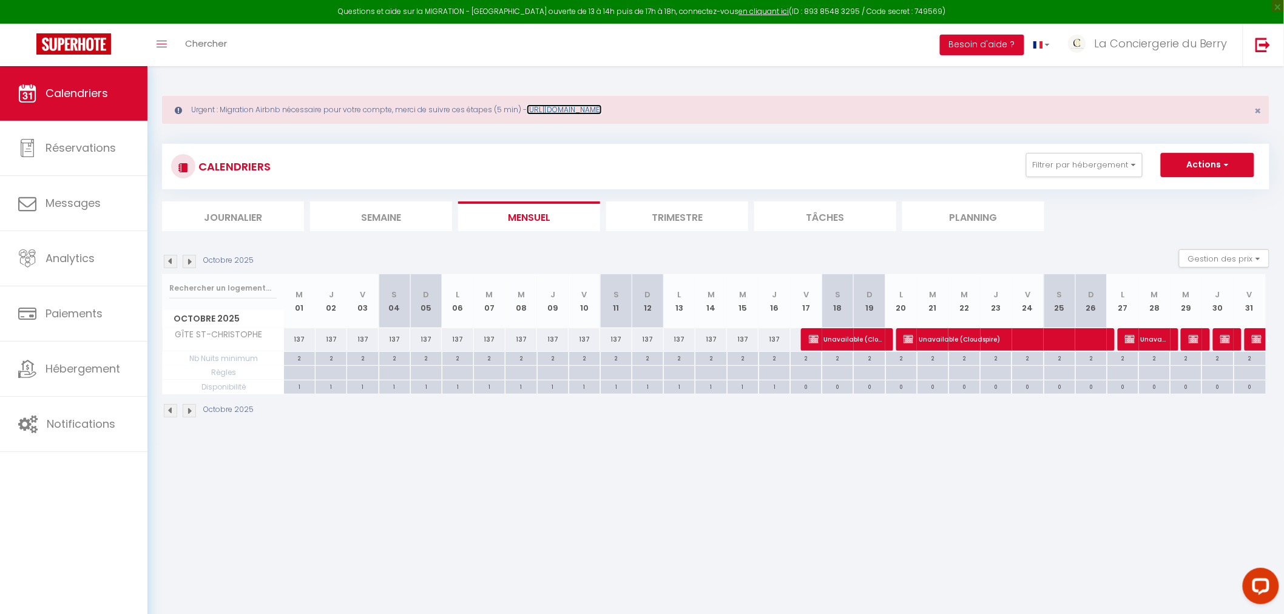
click at [602, 111] on link "[URL][DOMAIN_NAME]" at bounding box center [564, 109] width 75 height 10
